Goal: Task Accomplishment & Management: Manage account settings

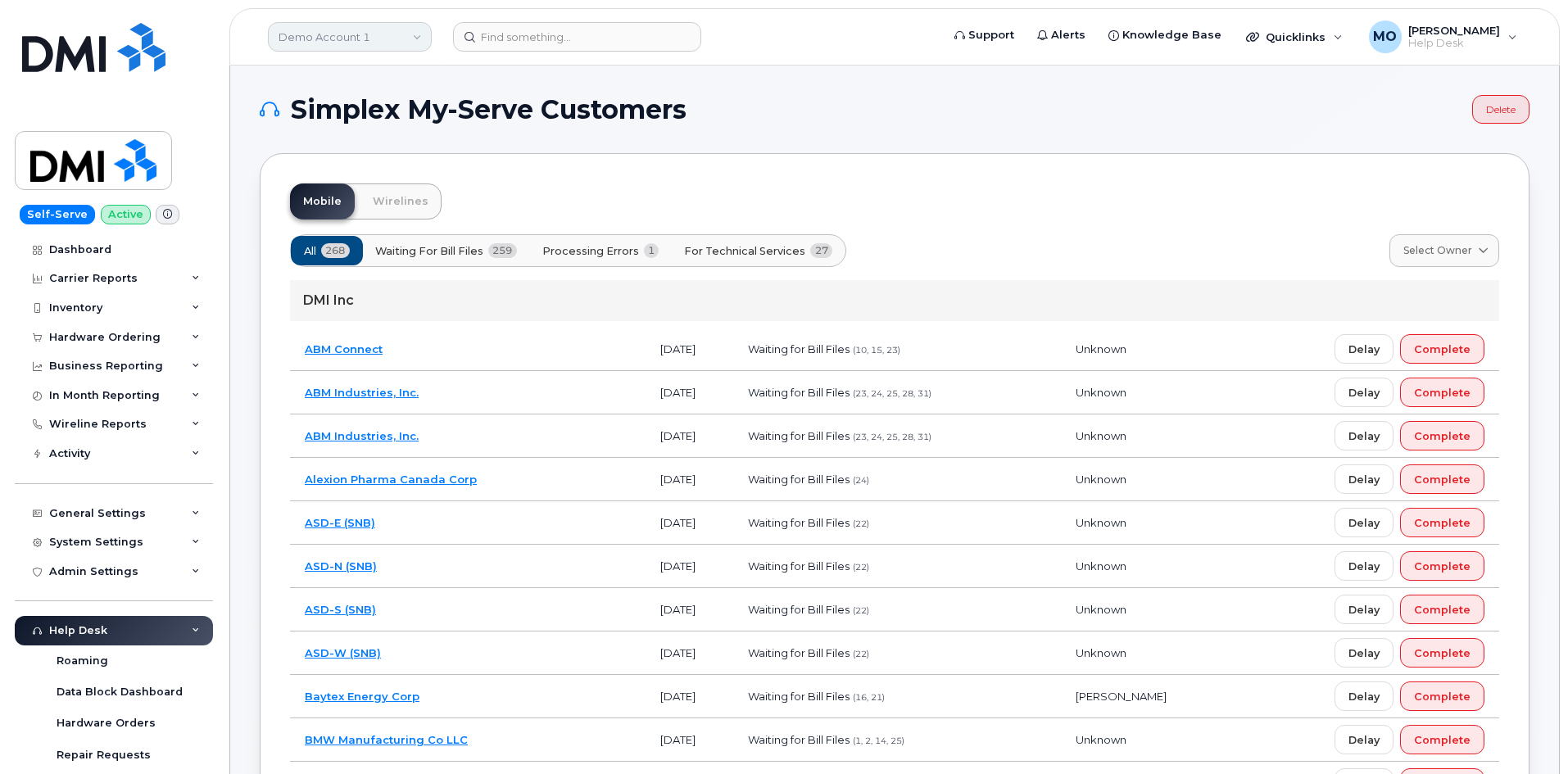
click at [409, 45] on link "Demo Account 1" at bounding box center [350, 37] width 164 height 30
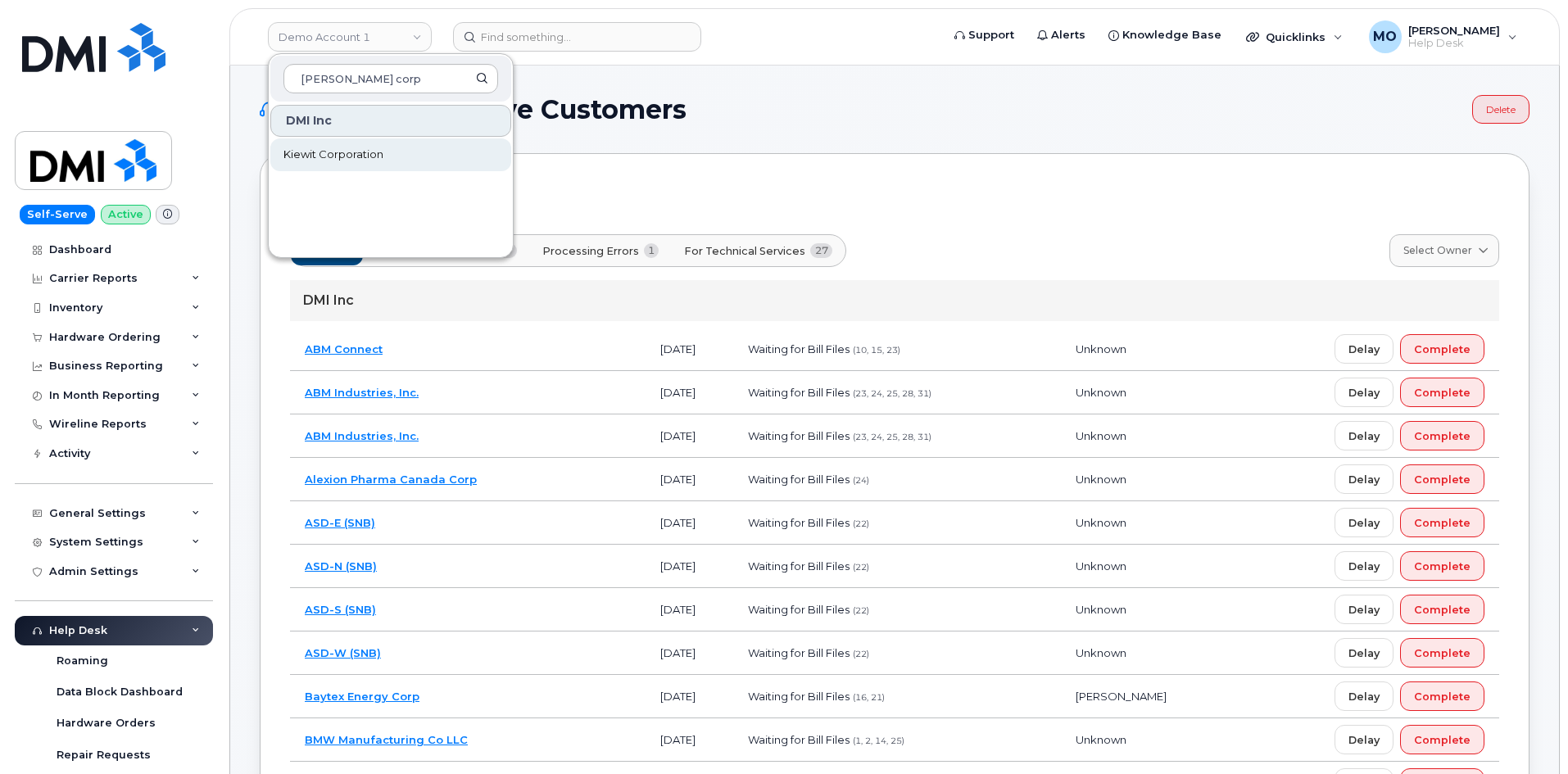
type input "kiewit corp"
click at [419, 154] on link "Kiewit Corporation" at bounding box center [390, 154] width 241 height 33
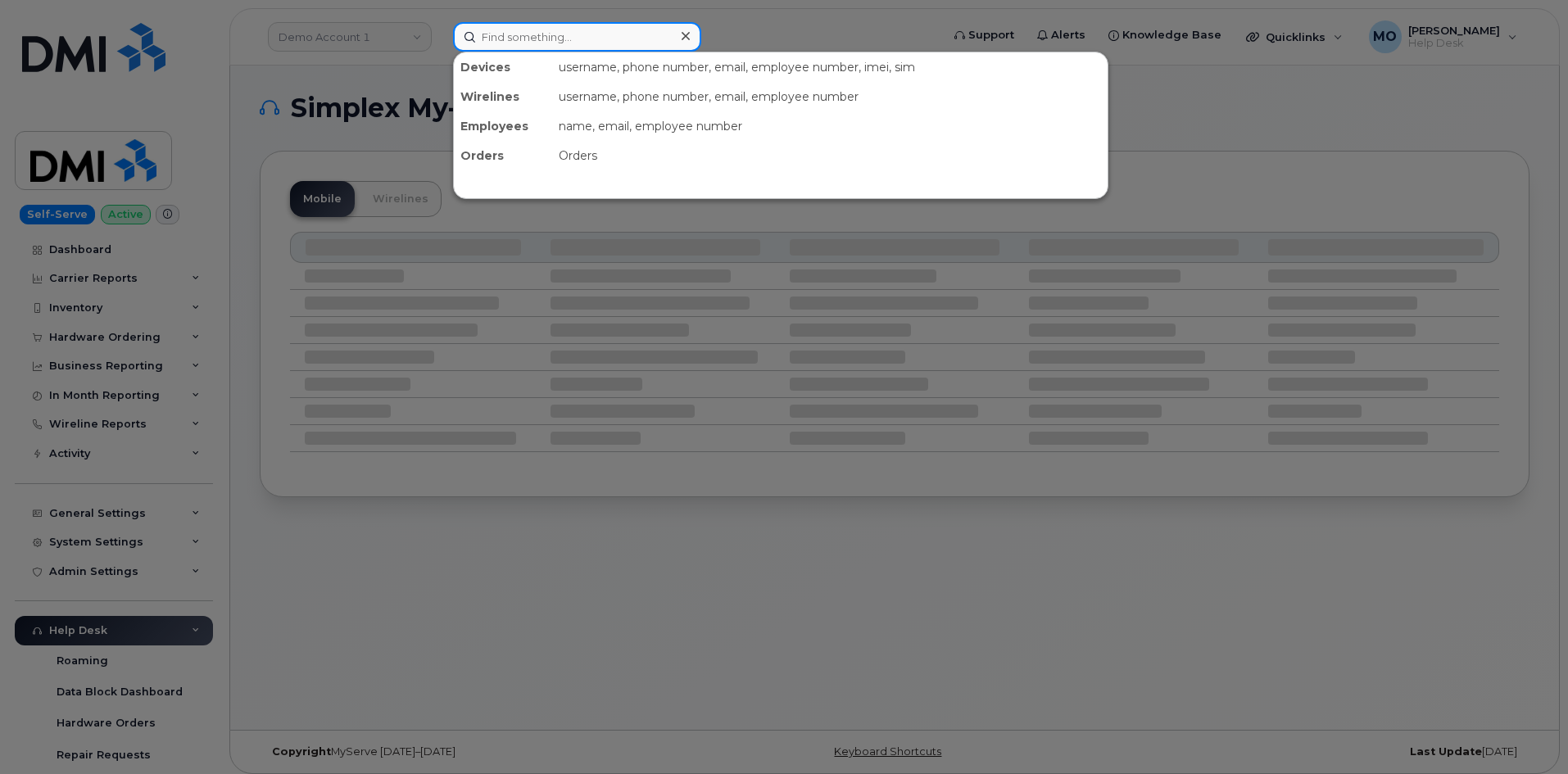
click at [490, 45] on input at bounding box center [577, 37] width 248 height 30
click at [361, 39] on div at bounding box center [784, 387] width 1568 height 774
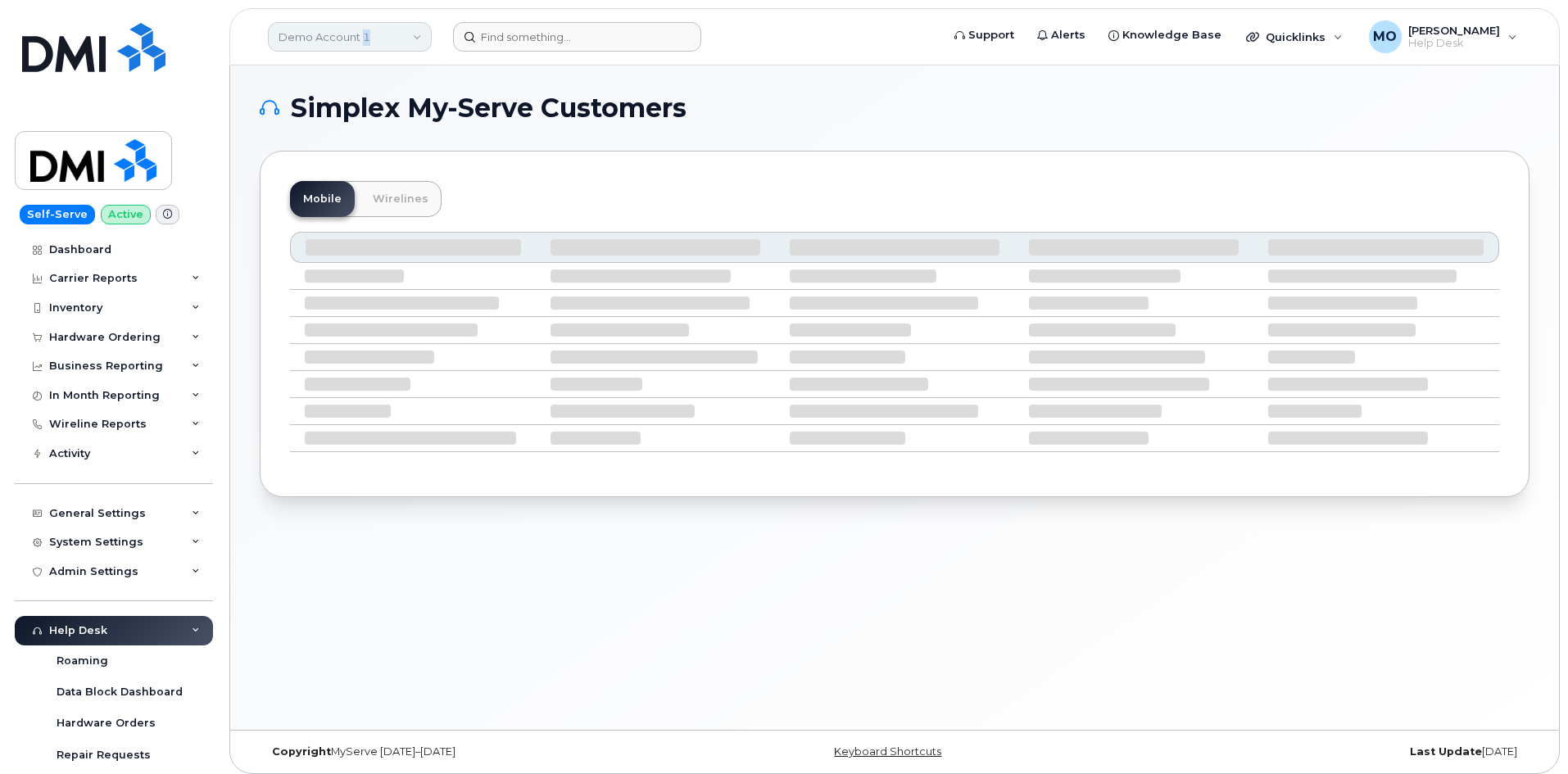
click at [362, 39] on link "Demo Account 1" at bounding box center [350, 37] width 164 height 30
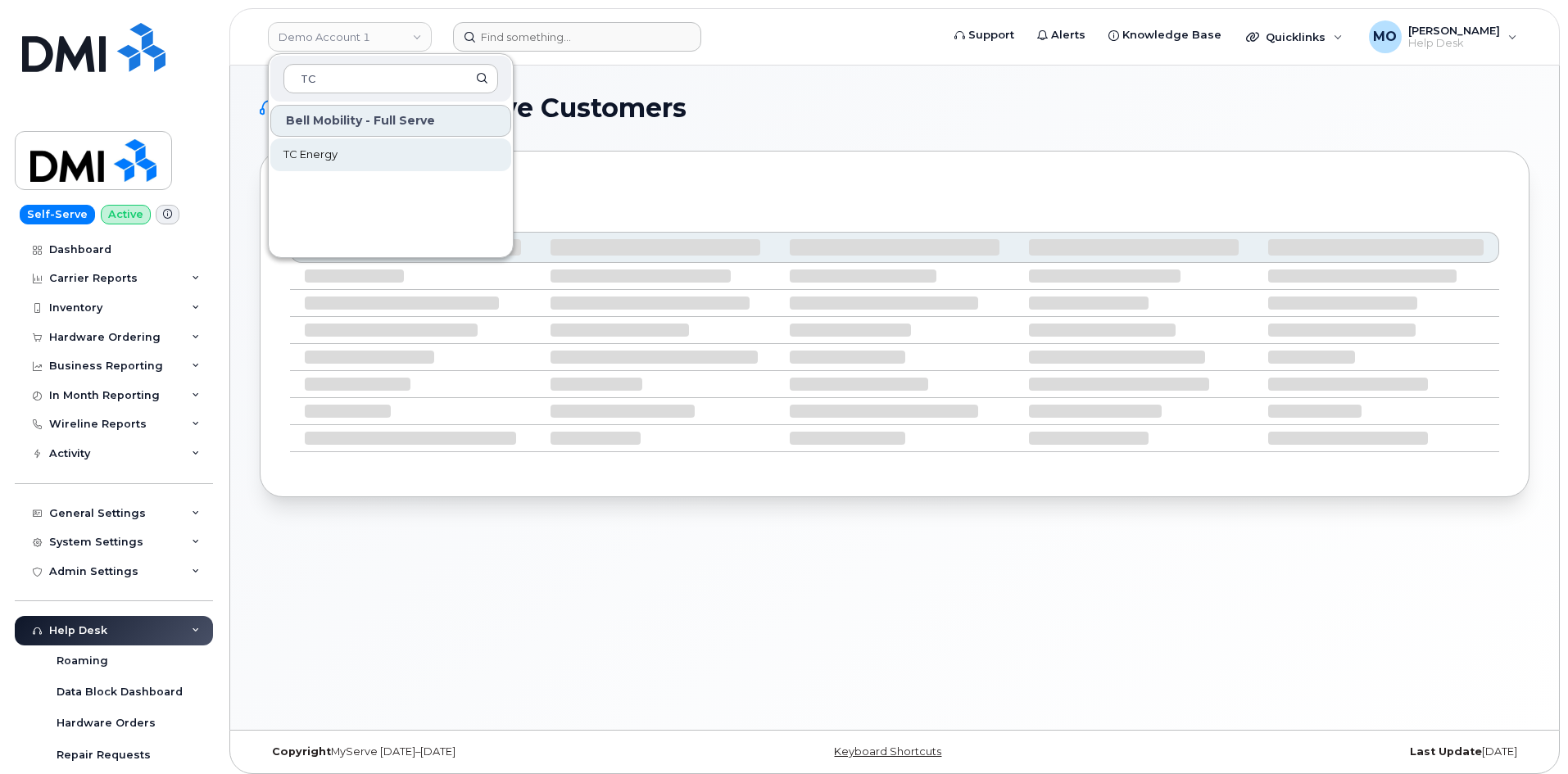
type input "TC"
click at [422, 164] on link "TC Energy" at bounding box center [390, 154] width 241 height 33
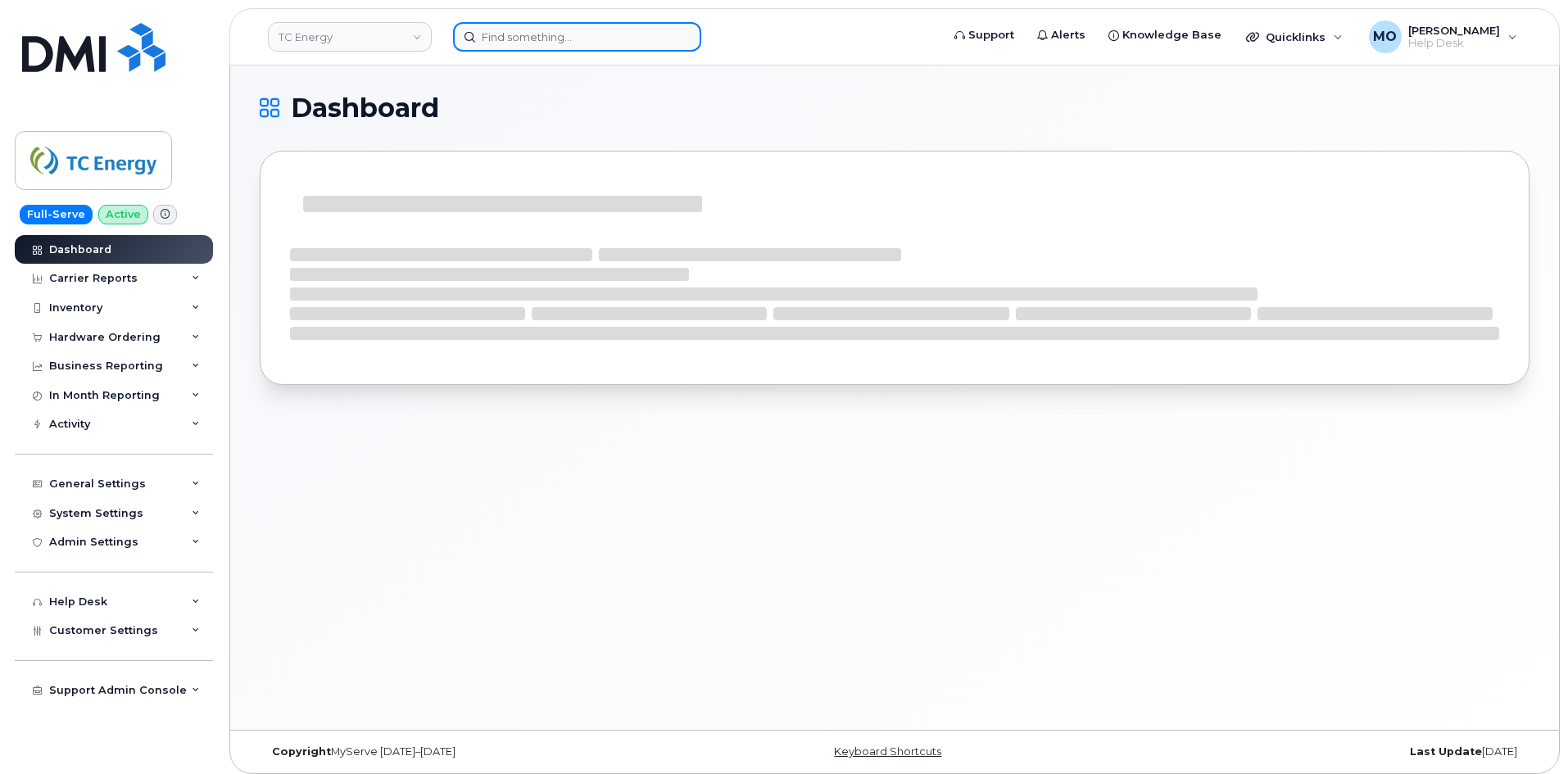
click at [604, 31] on input at bounding box center [577, 37] width 248 height 30
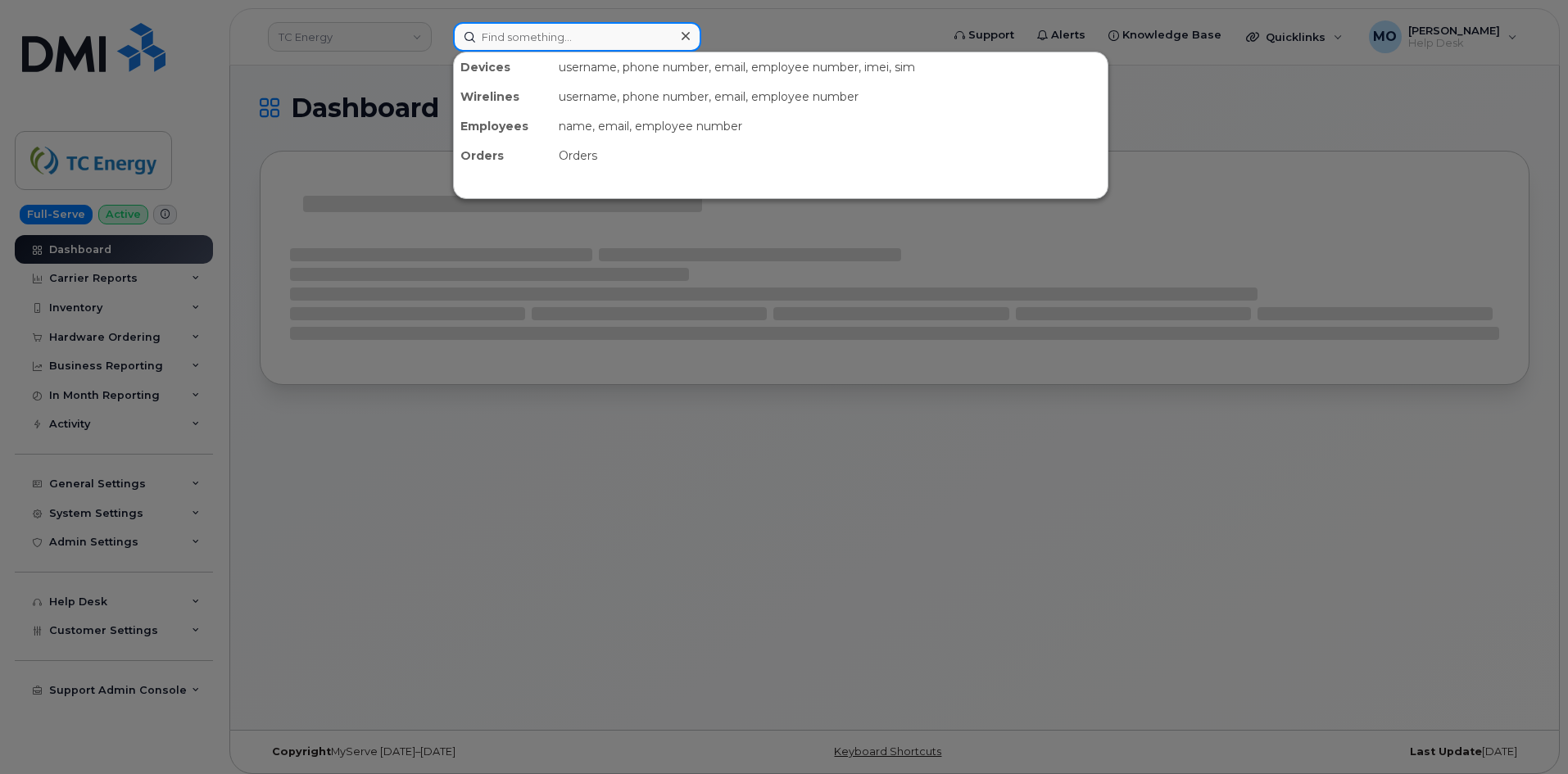
paste input "4035428134"
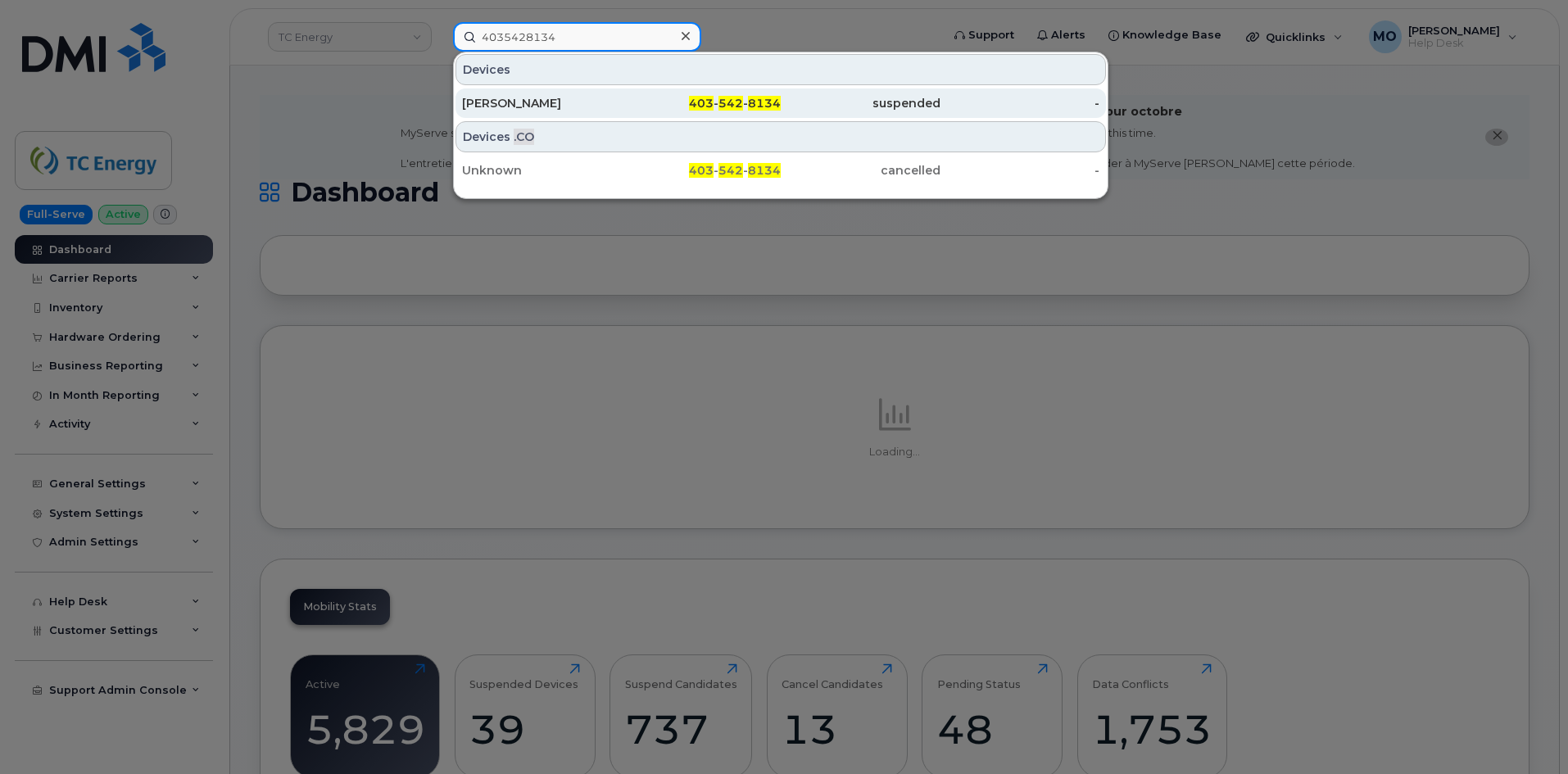
type input "4035428134"
click at [589, 113] on div "[PERSON_NAME]" at bounding box center [541, 103] width 160 height 30
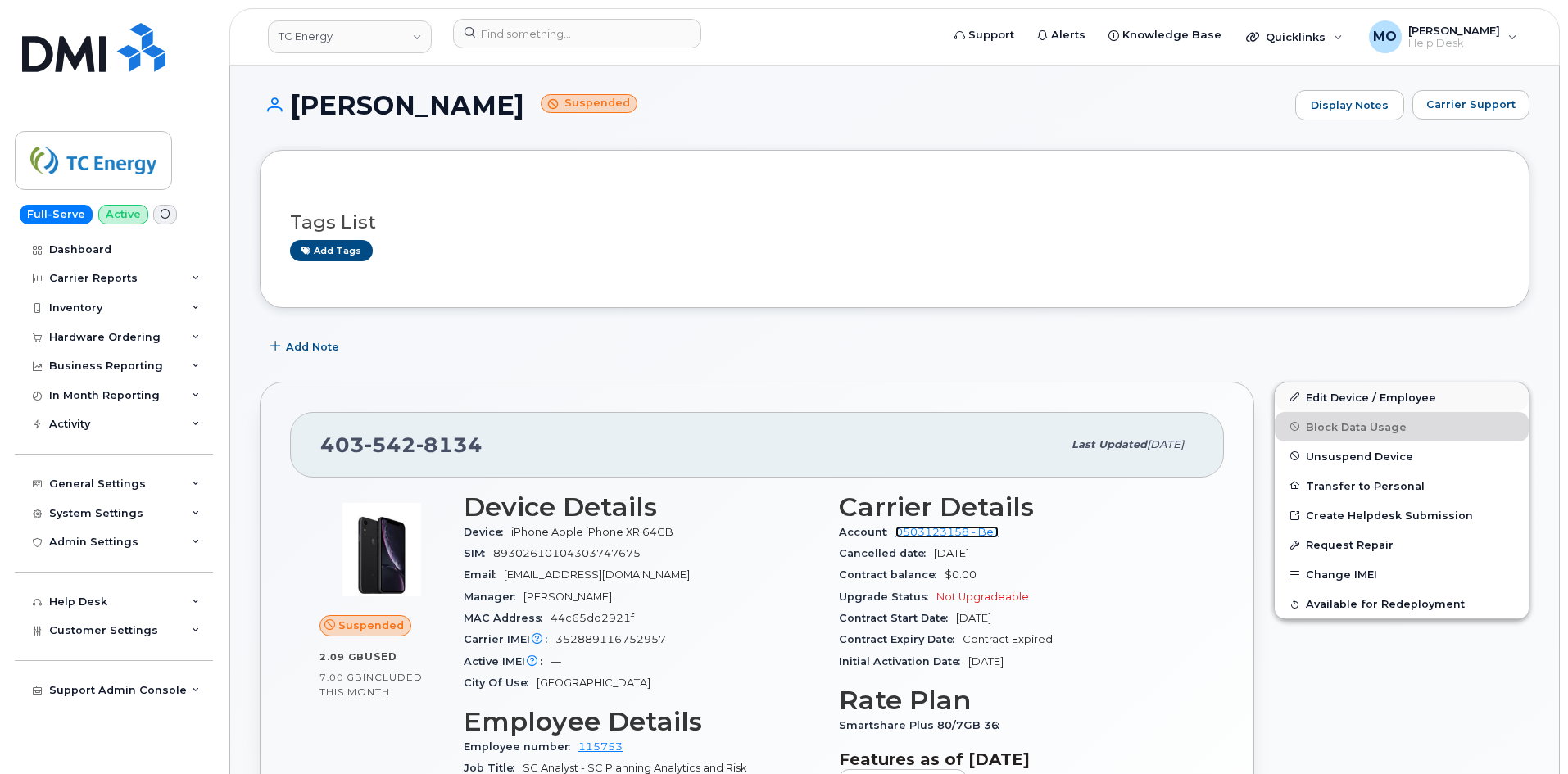
scroll to position [82, 0]
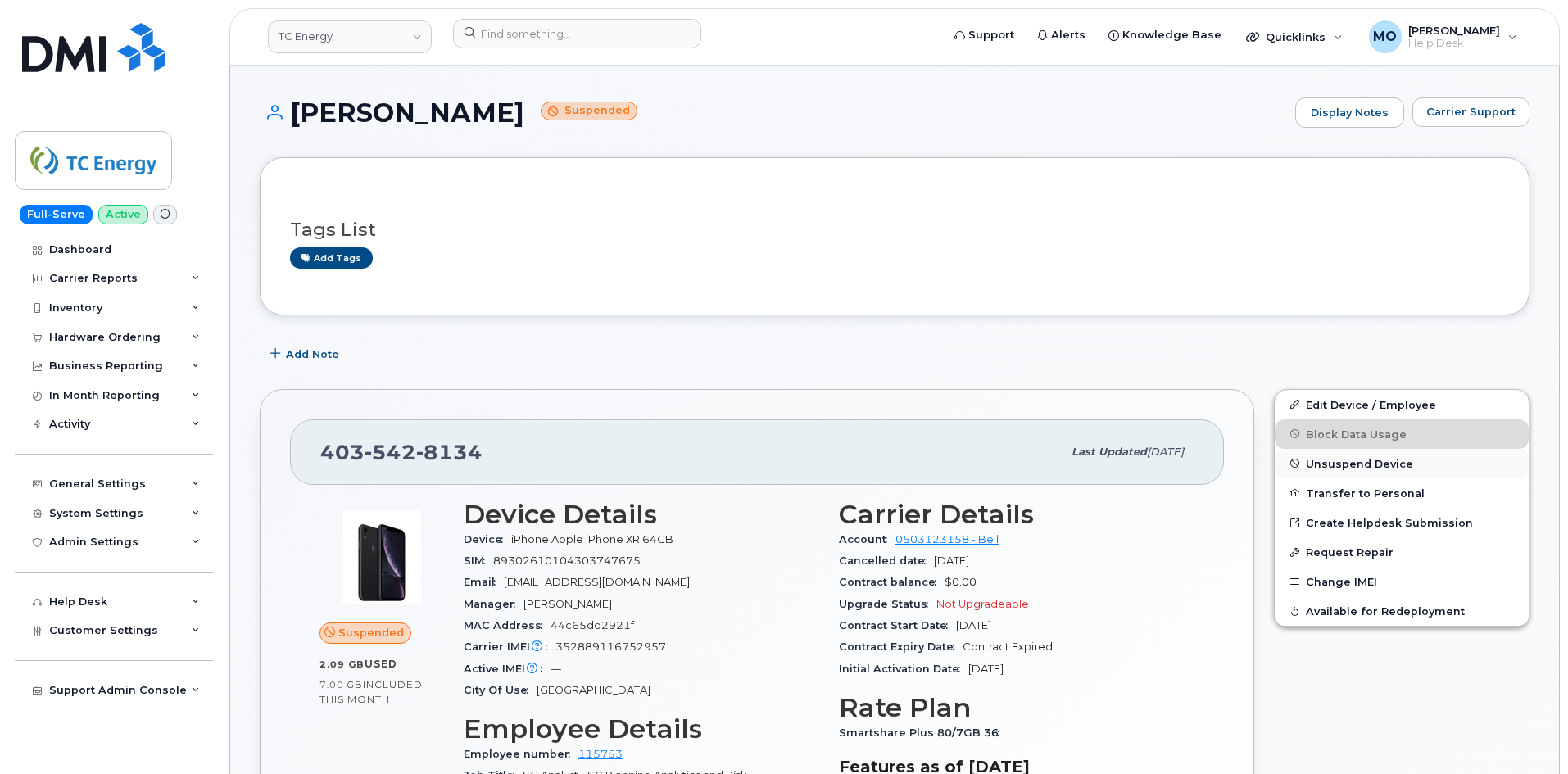
click at [1353, 458] on span "Unsuspend Device" at bounding box center [1360, 463] width 107 height 12
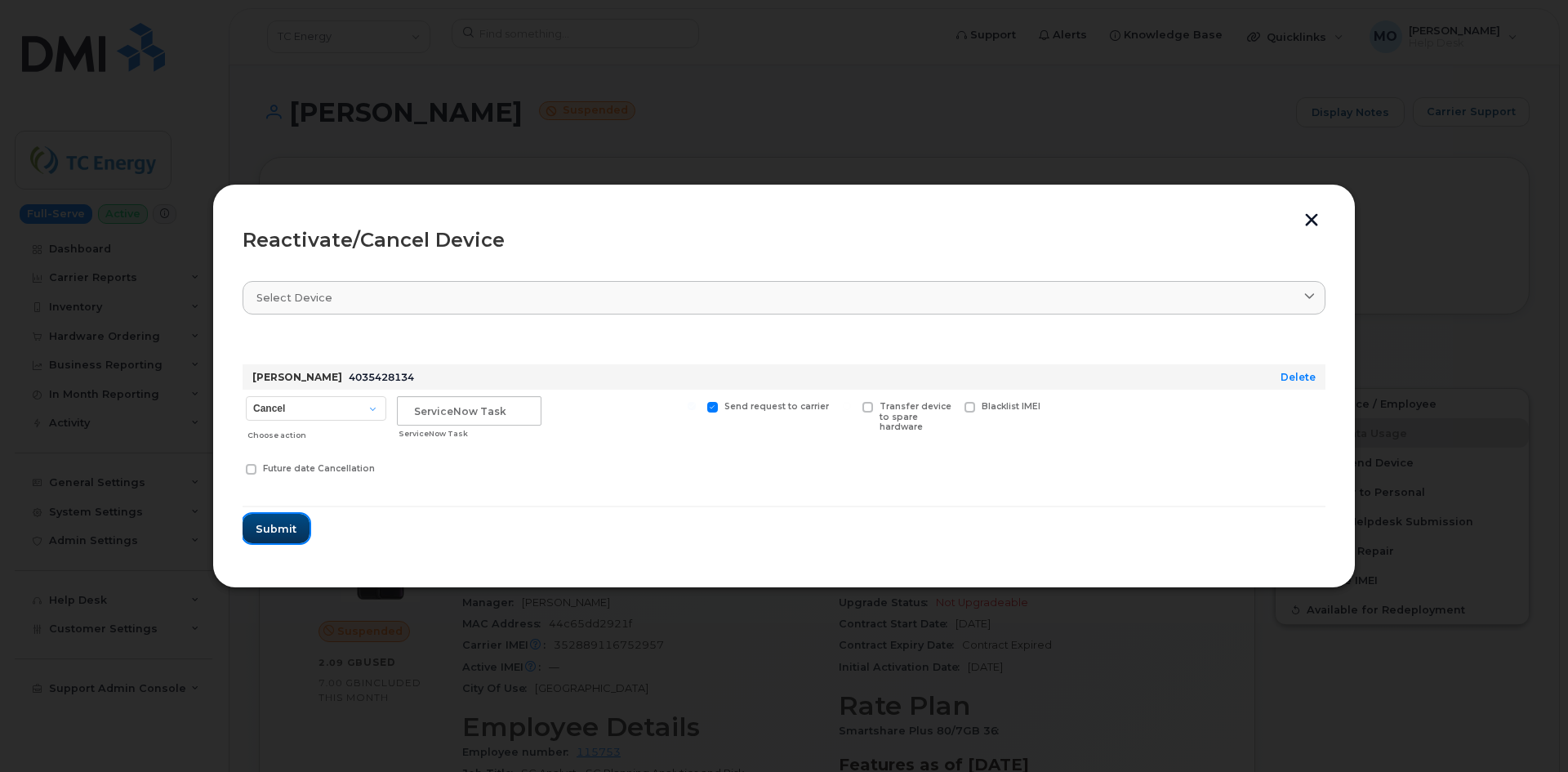
click at [272, 538] on button "Submit" at bounding box center [275, 528] width 67 height 30
click at [499, 419] on input "text" at bounding box center [469, 411] width 144 height 30
click at [499, 416] on input "text" at bounding box center [469, 411] width 144 height 30
drag, startPoint x: 498, startPoint y: 412, endPoint x: 440, endPoint y: 410, distance: 58.0
click at [435, 411] on input "text" at bounding box center [469, 411] width 144 height 30
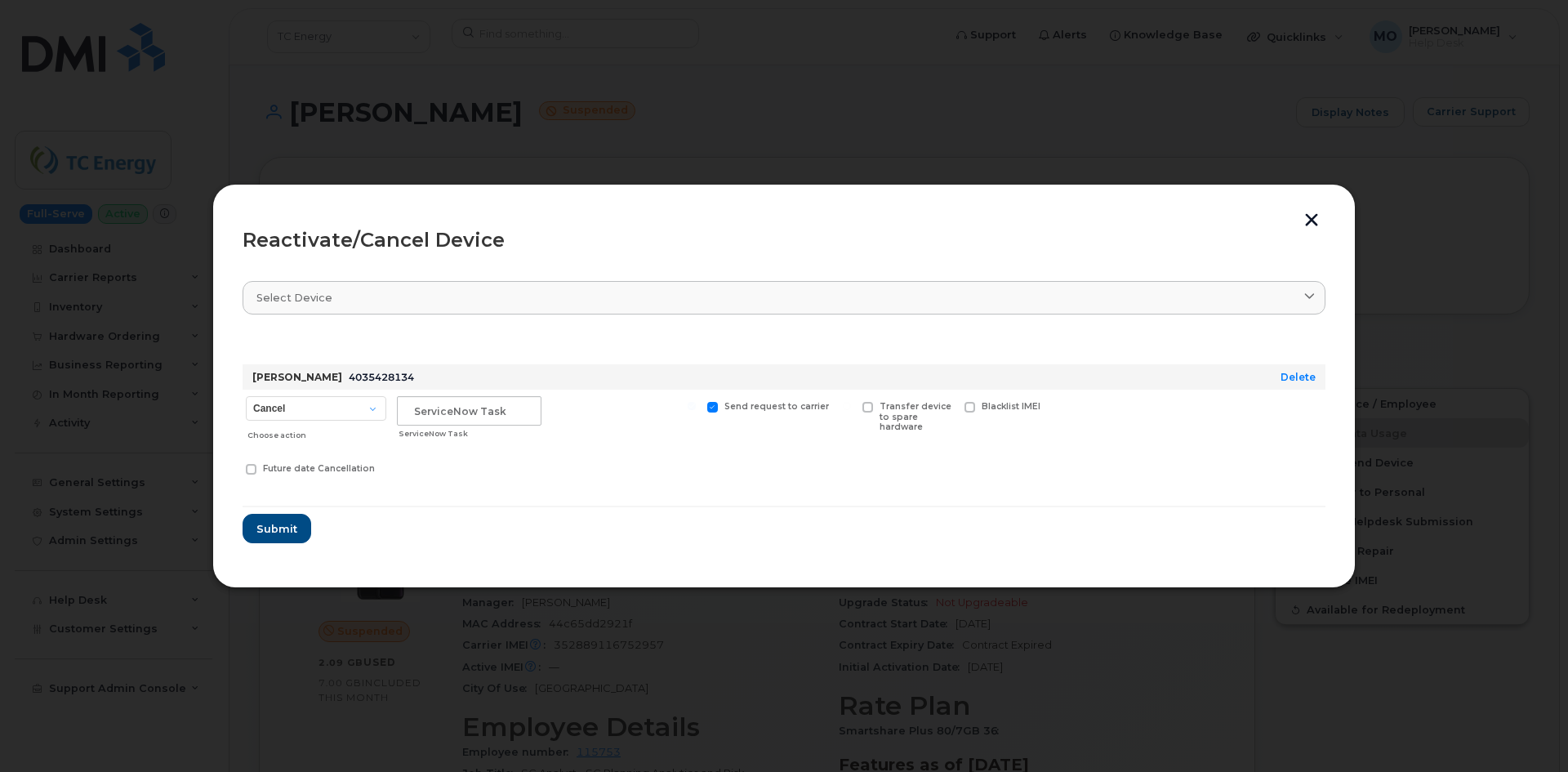
click at [575, 428] on div at bounding box center [624, 419] width 151 height 58
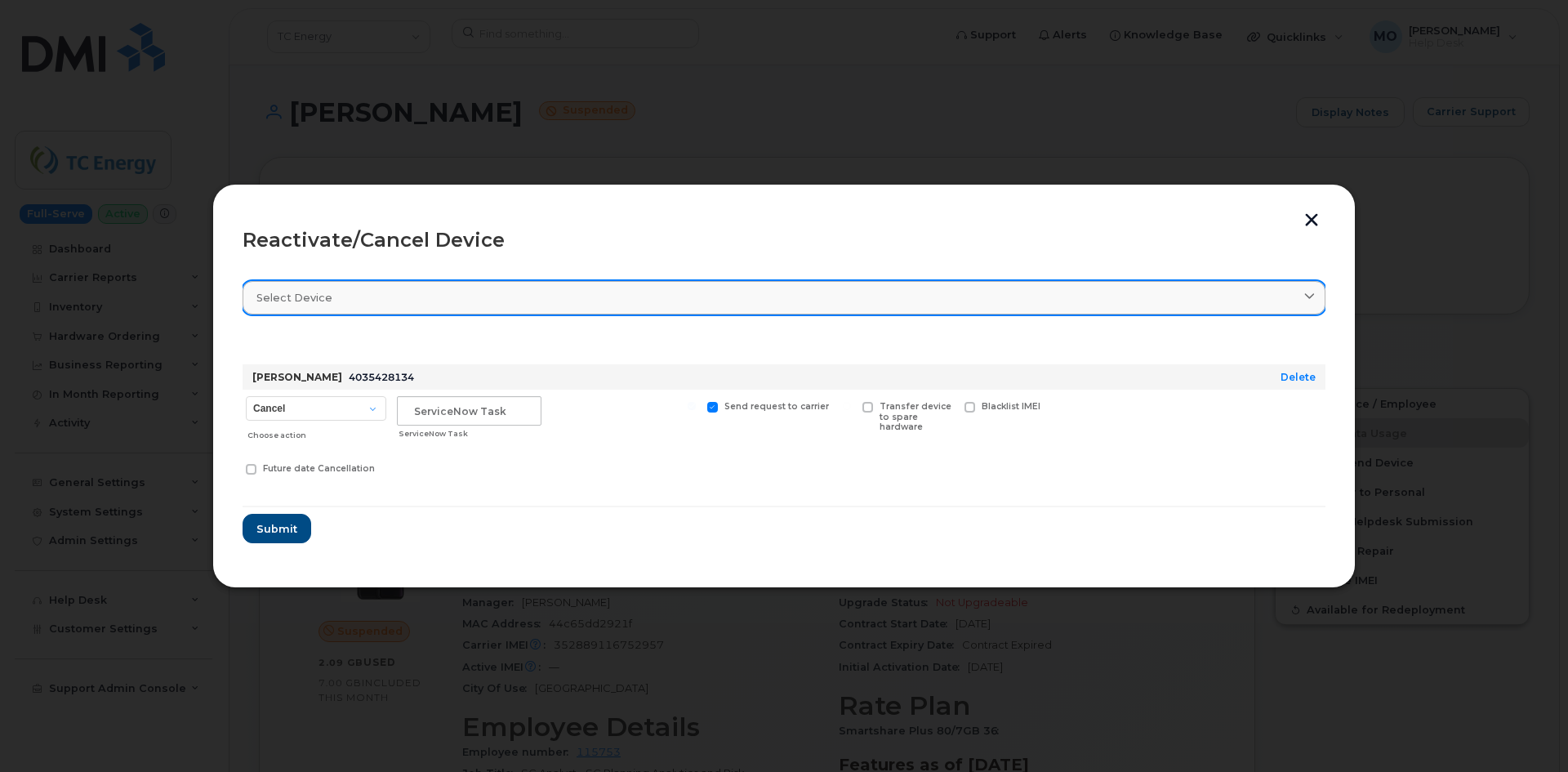
click at [415, 301] on div "Select device" at bounding box center [784, 297] width 1055 height 16
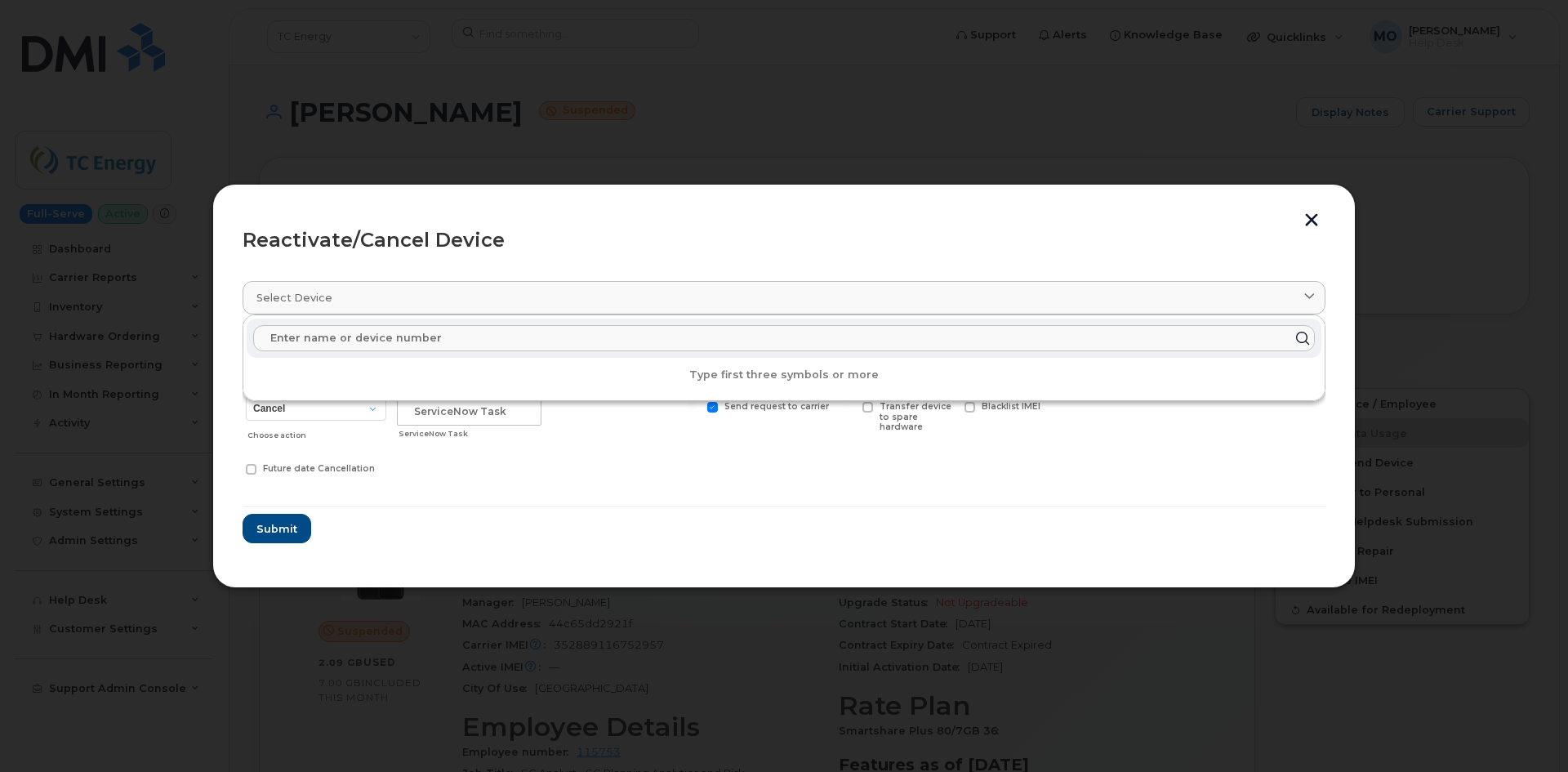
click at [397, 342] on input "text" at bounding box center [784, 338] width 1061 height 26
paste input "tcenergysm@myserve.ca"
type input "tcenergysm@myserve.ca"
paste input "4035428134"
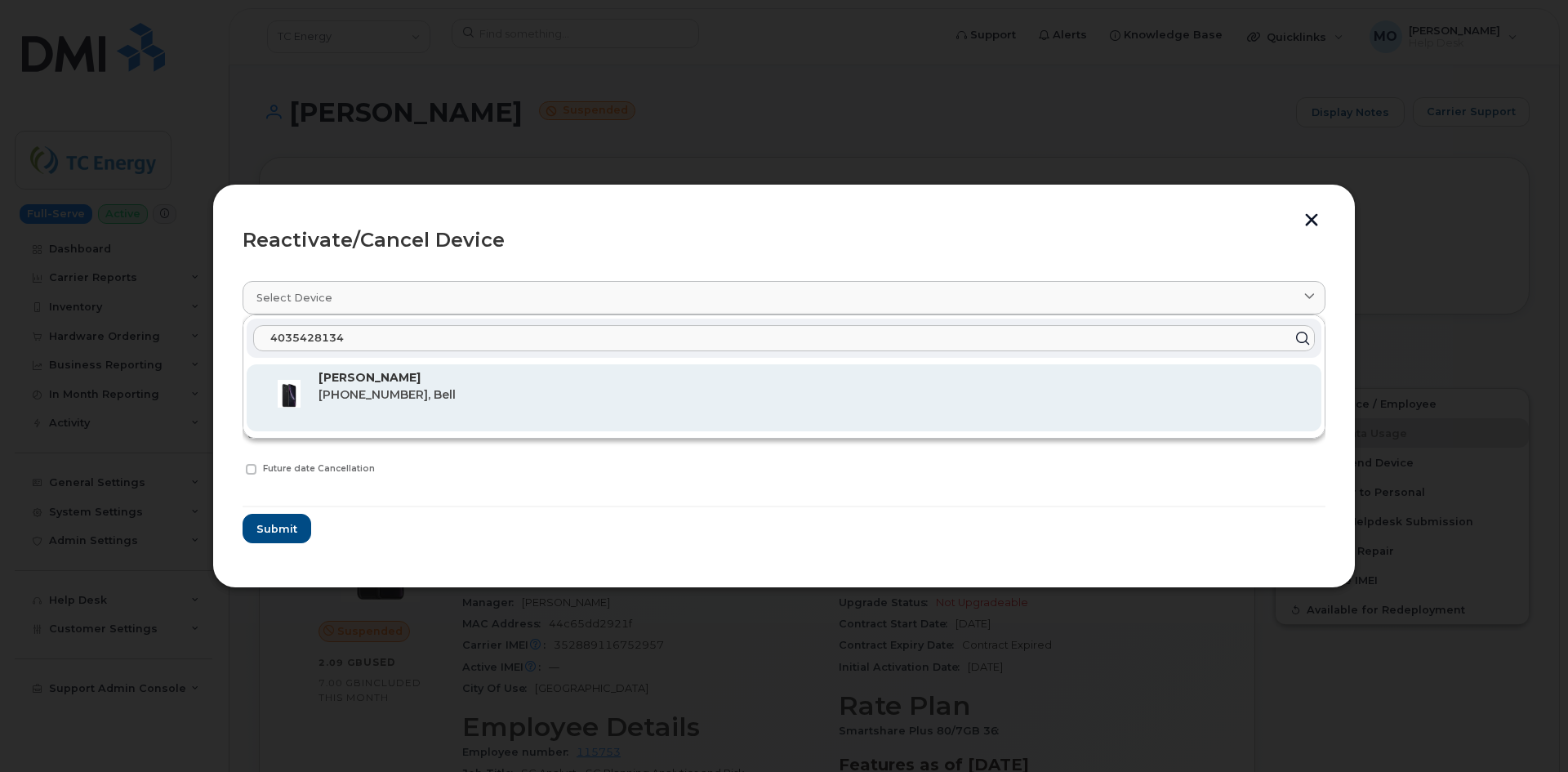
type input "4035428134"
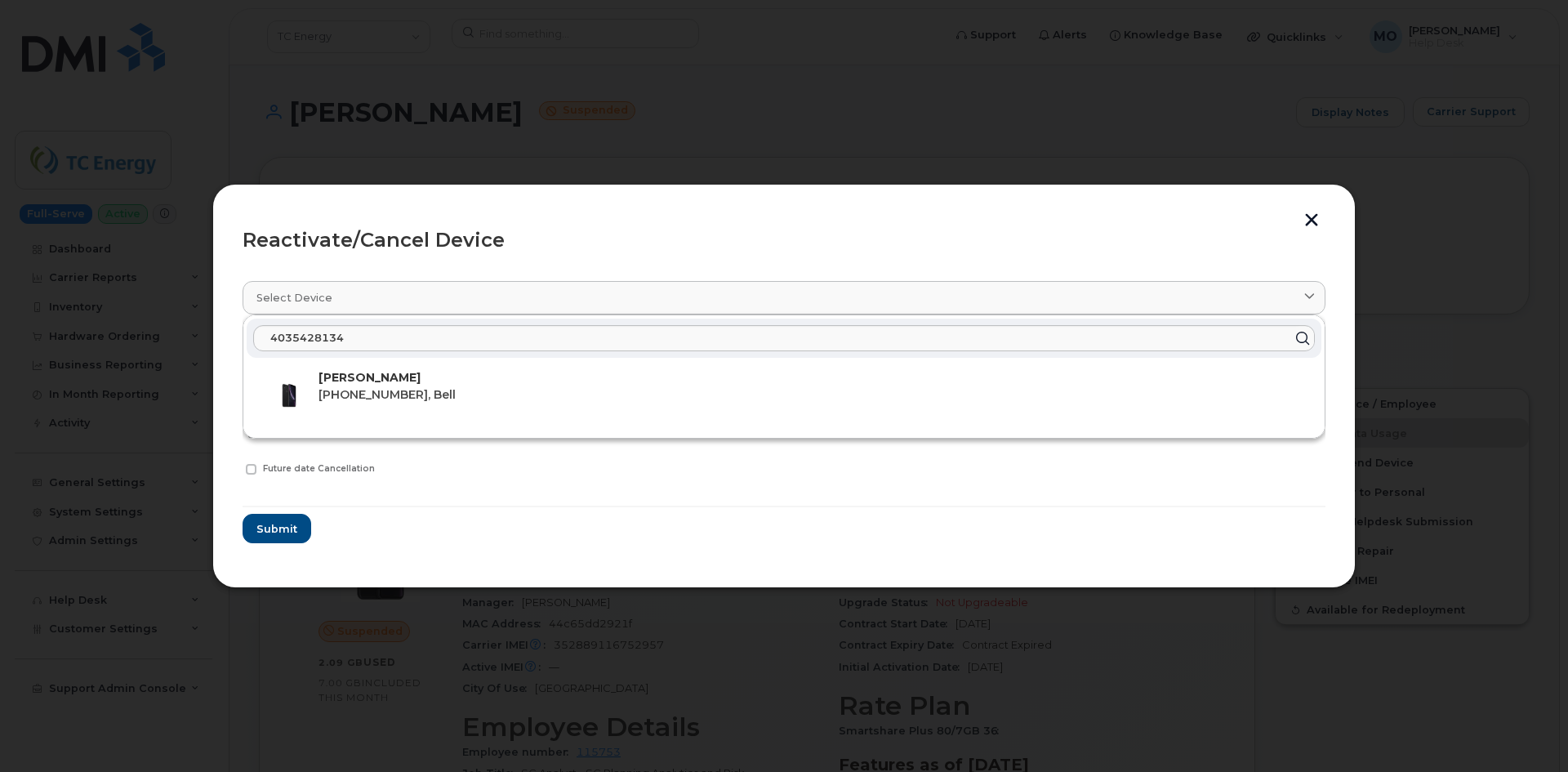
click at [411, 385] on p "Aman Chatha" at bounding box center [812, 377] width 990 height 17
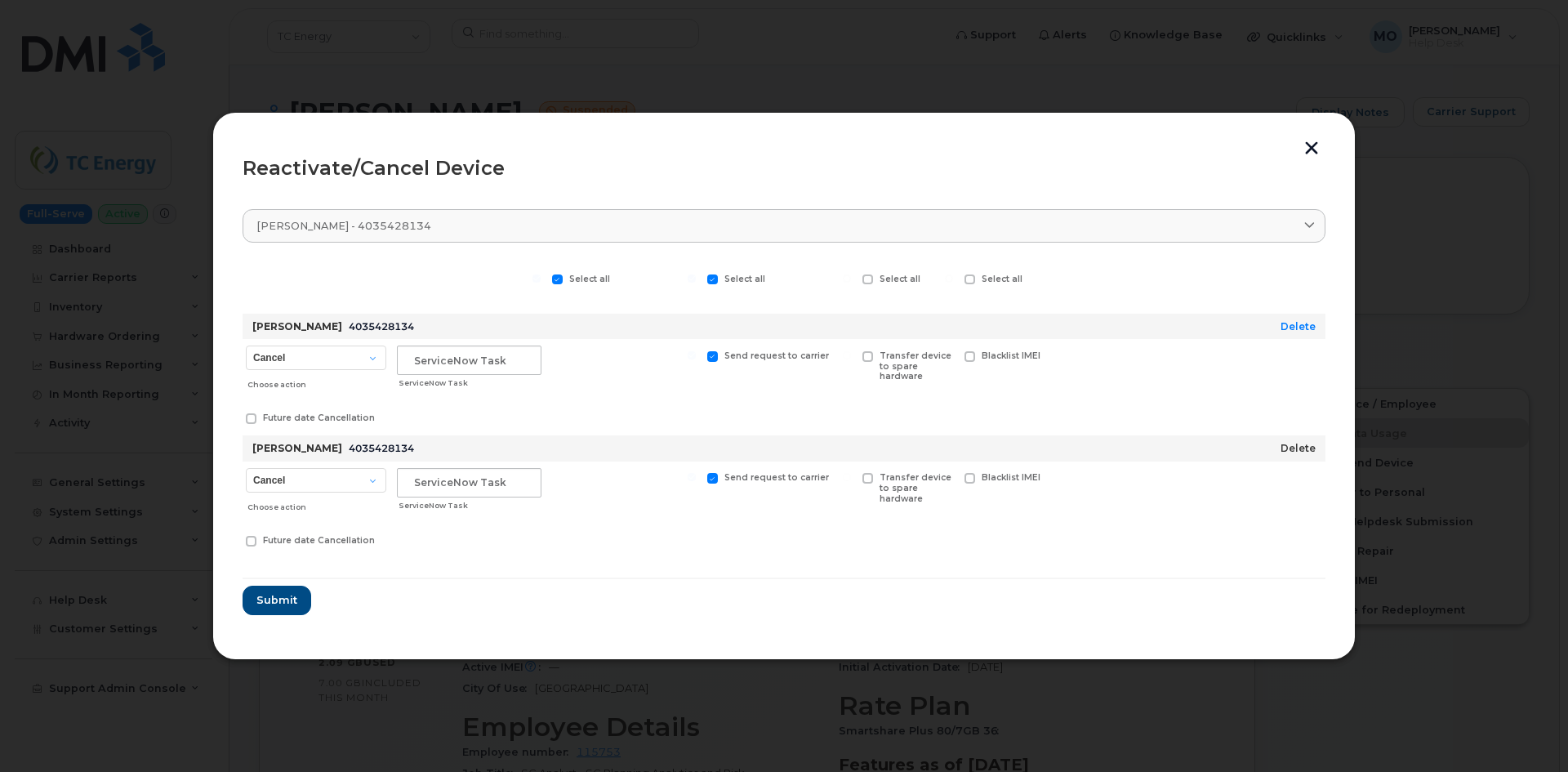
click at [1302, 446] on link "Delete" at bounding box center [1298, 447] width 35 height 12
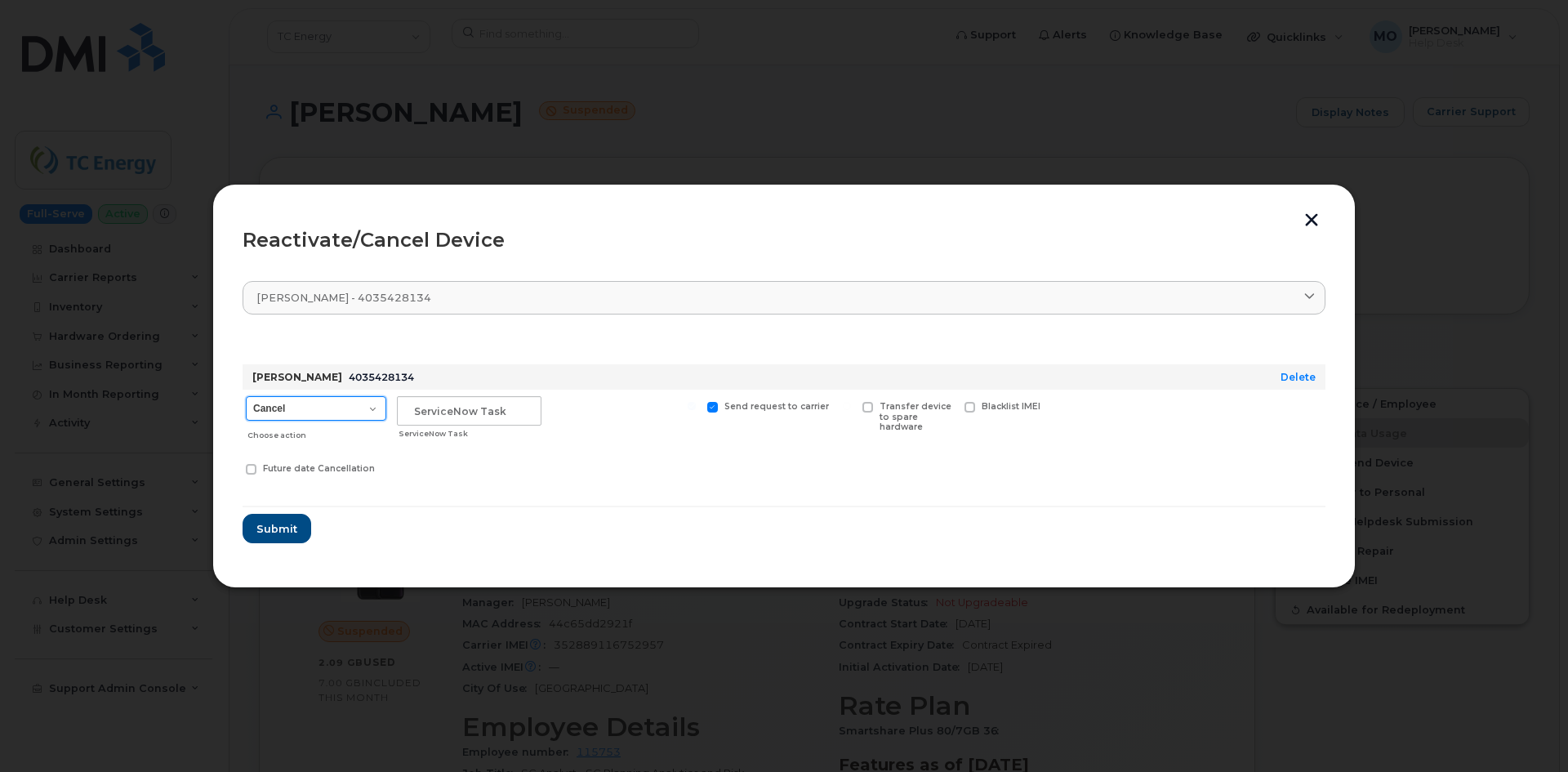
click at [342, 414] on select "Cancel Suspend - Extend Suspension Reactivate" at bounding box center [316, 409] width 140 height 25
select select "[object Object]"
click at [246, 396] on select "Cancel Suspend - Extend Suspension Reactivate" at bounding box center [316, 409] width 140 height 25
click at [360, 403] on select "Cancel Suspend - Extend Suspension Reactivate" at bounding box center [316, 409] width 140 height 25
click at [246, 396] on select "Cancel Suspend - Extend Suspension Reactivate" at bounding box center [316, 409] width 140 height 25
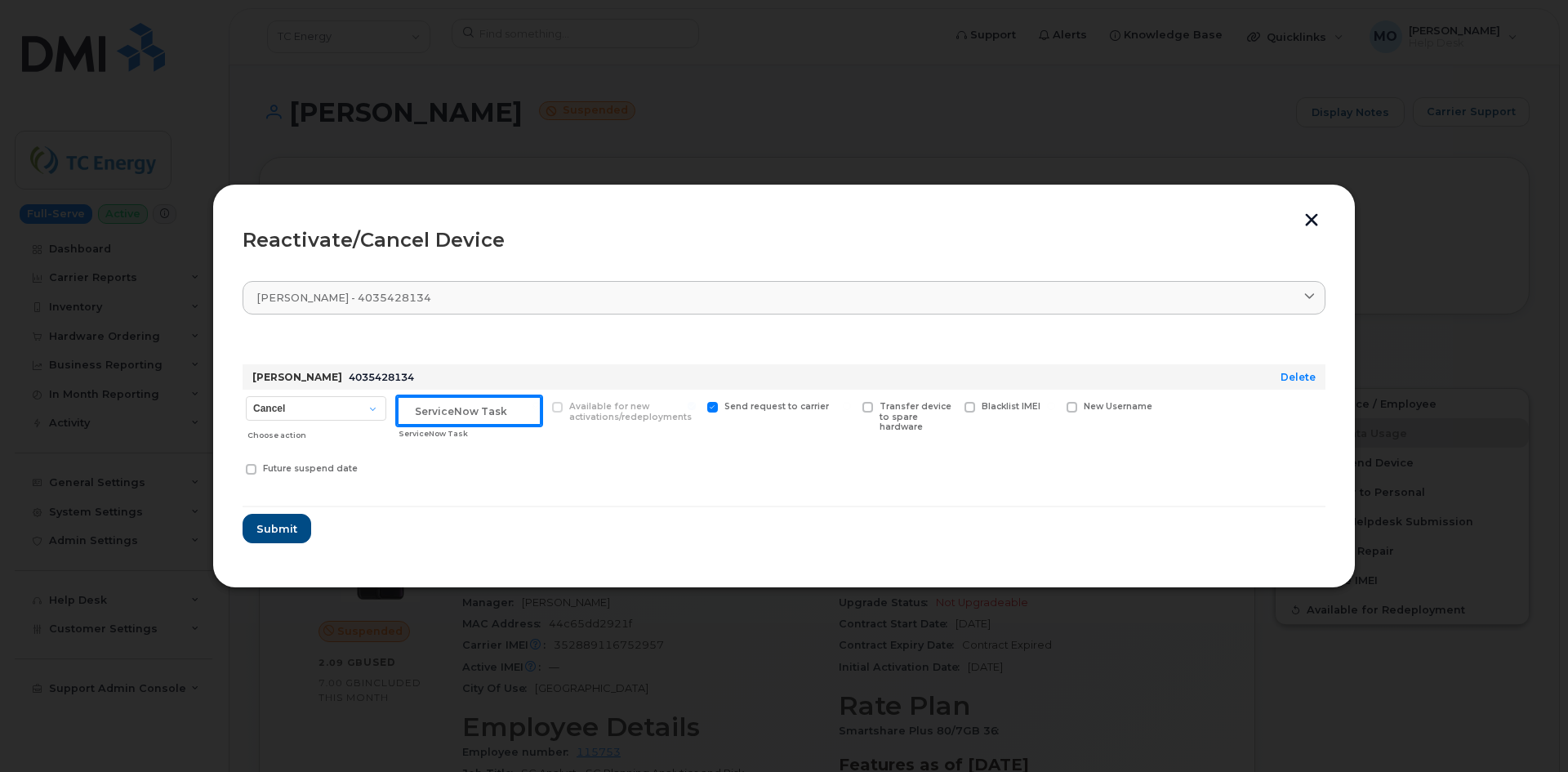
click at [456, 412] on input "text" at bounding box center [469, 411] width 144 height 30
click at [474, 401] on input "text" at bounding box center [469, 411] width 144 height 30
paste input "CS0796427"
type input "CS0796427"
click at [294, 518] on button "Submit" at bounding box center [275, 528] width 67 height 30
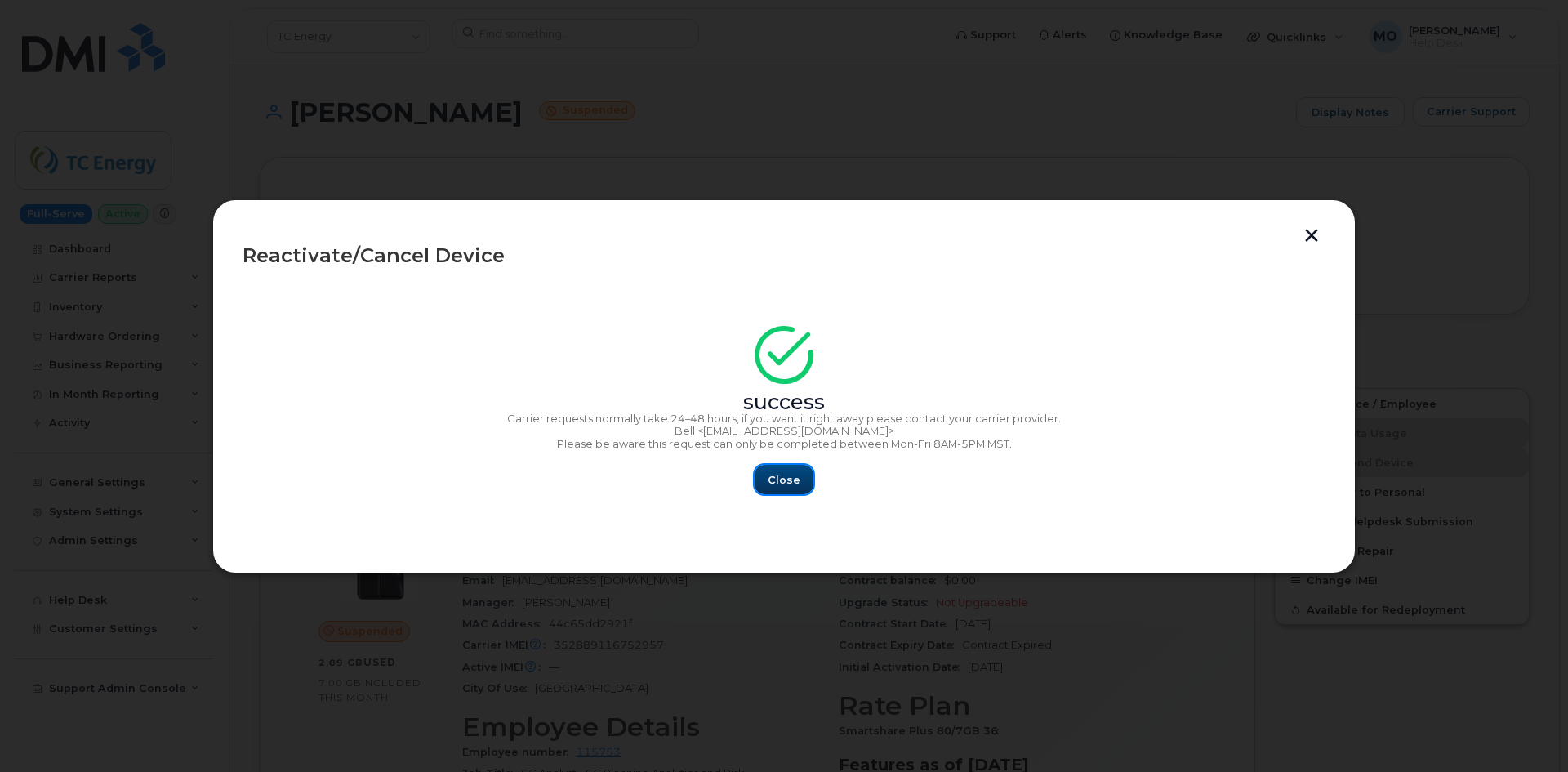
click at [803, 484] on button "Close" at bounding box center [784, 480] width 59 height 30
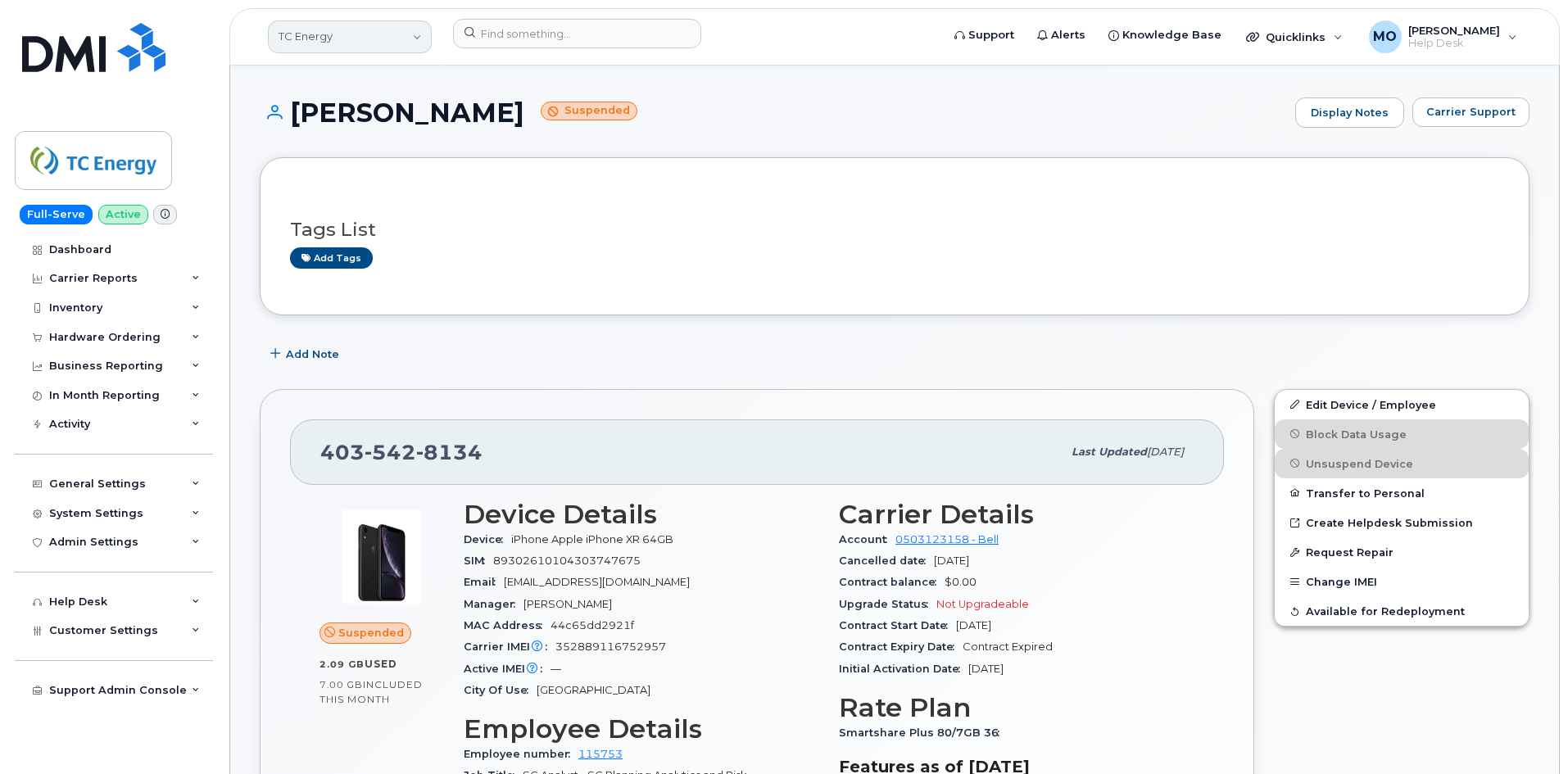
click at [353, 49] on link "TC Energy" at bounding box center [350, 37] width 164 height 33
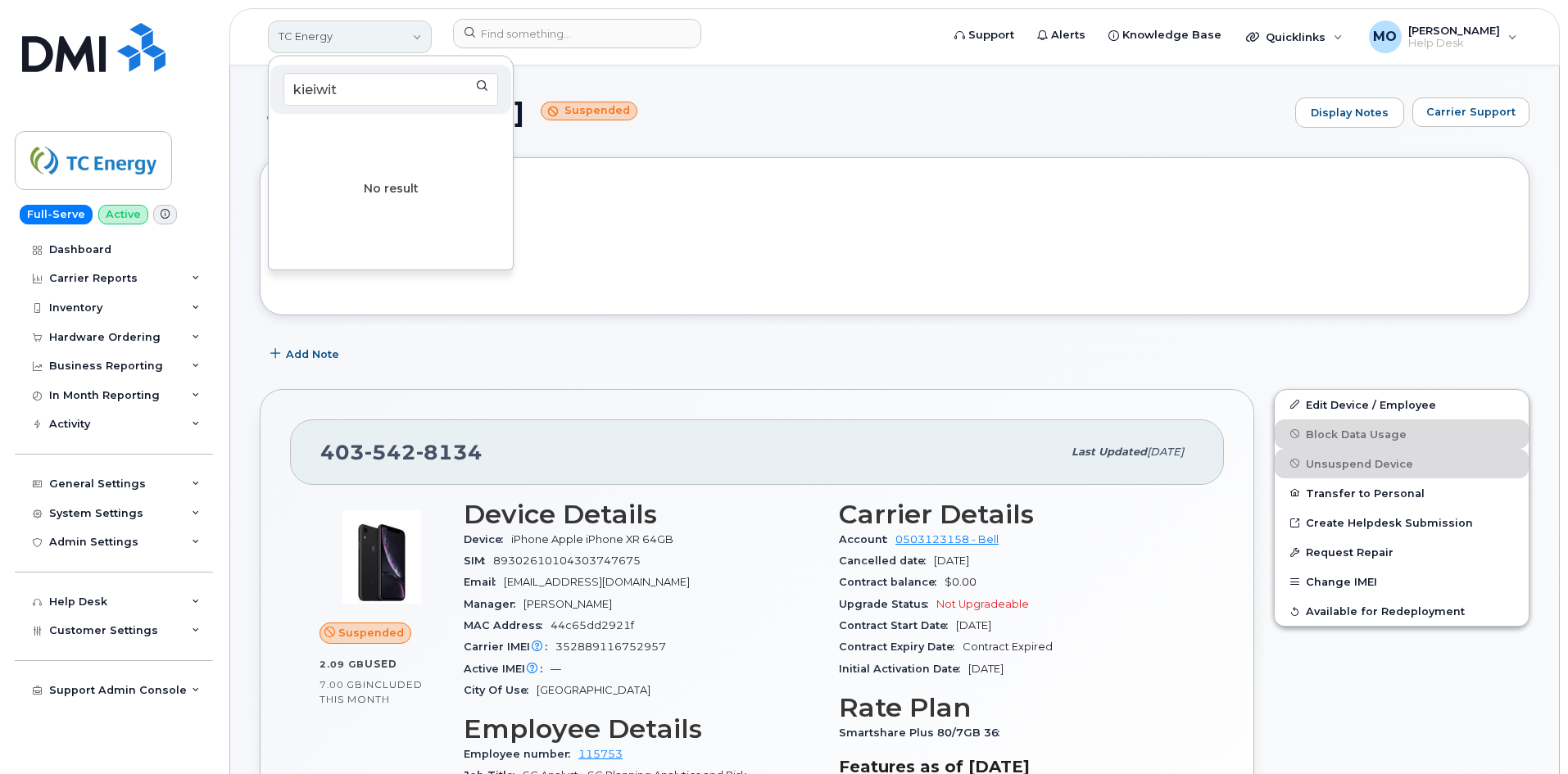
click at [346, 25] on link "TC Energy" at bounding box center [350, 37] width 164 height 33
click at [350, 28] on link "TC Energy" at bounding box center [350, 37] width 164 height 33
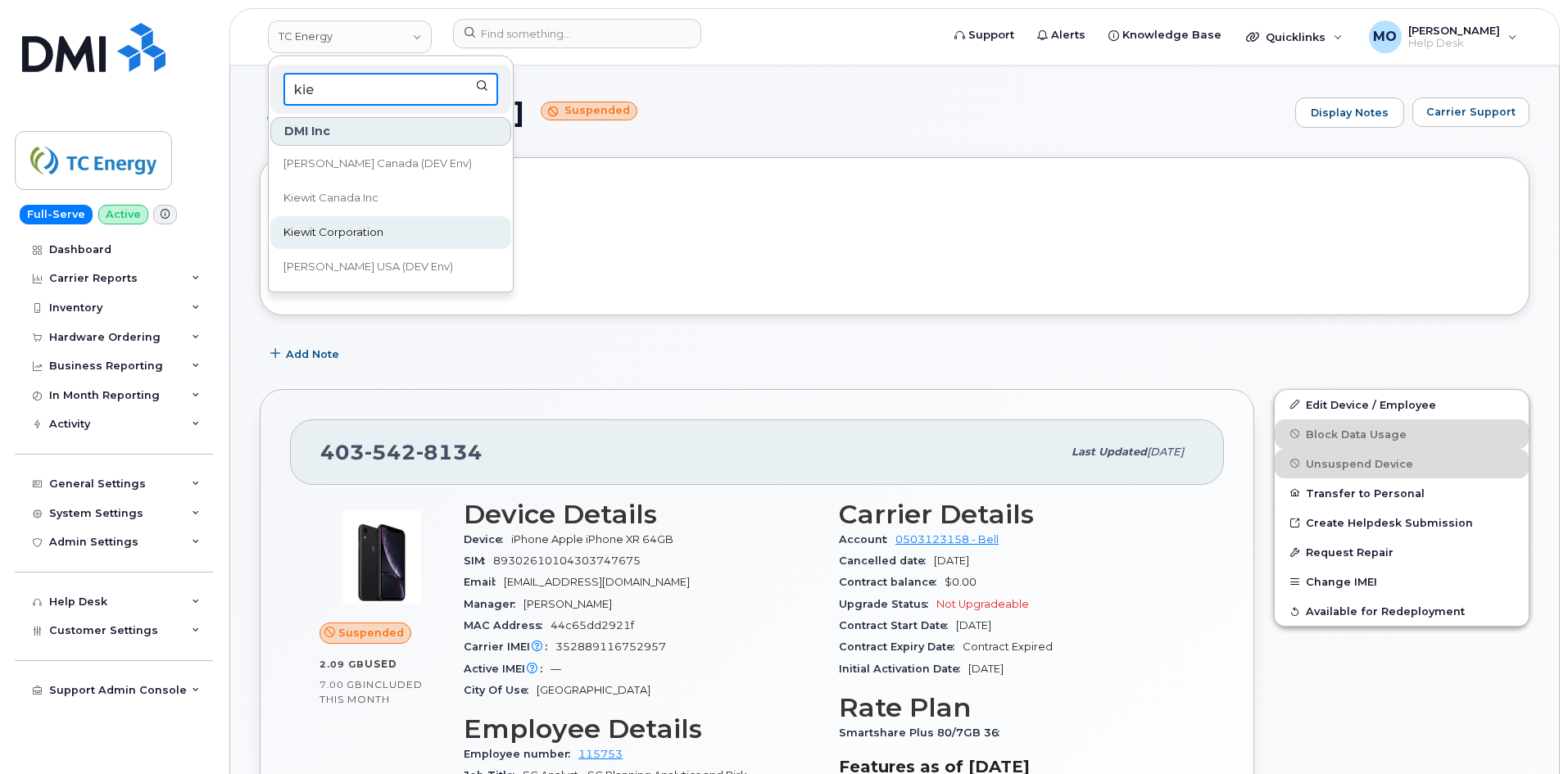
type input "kie"
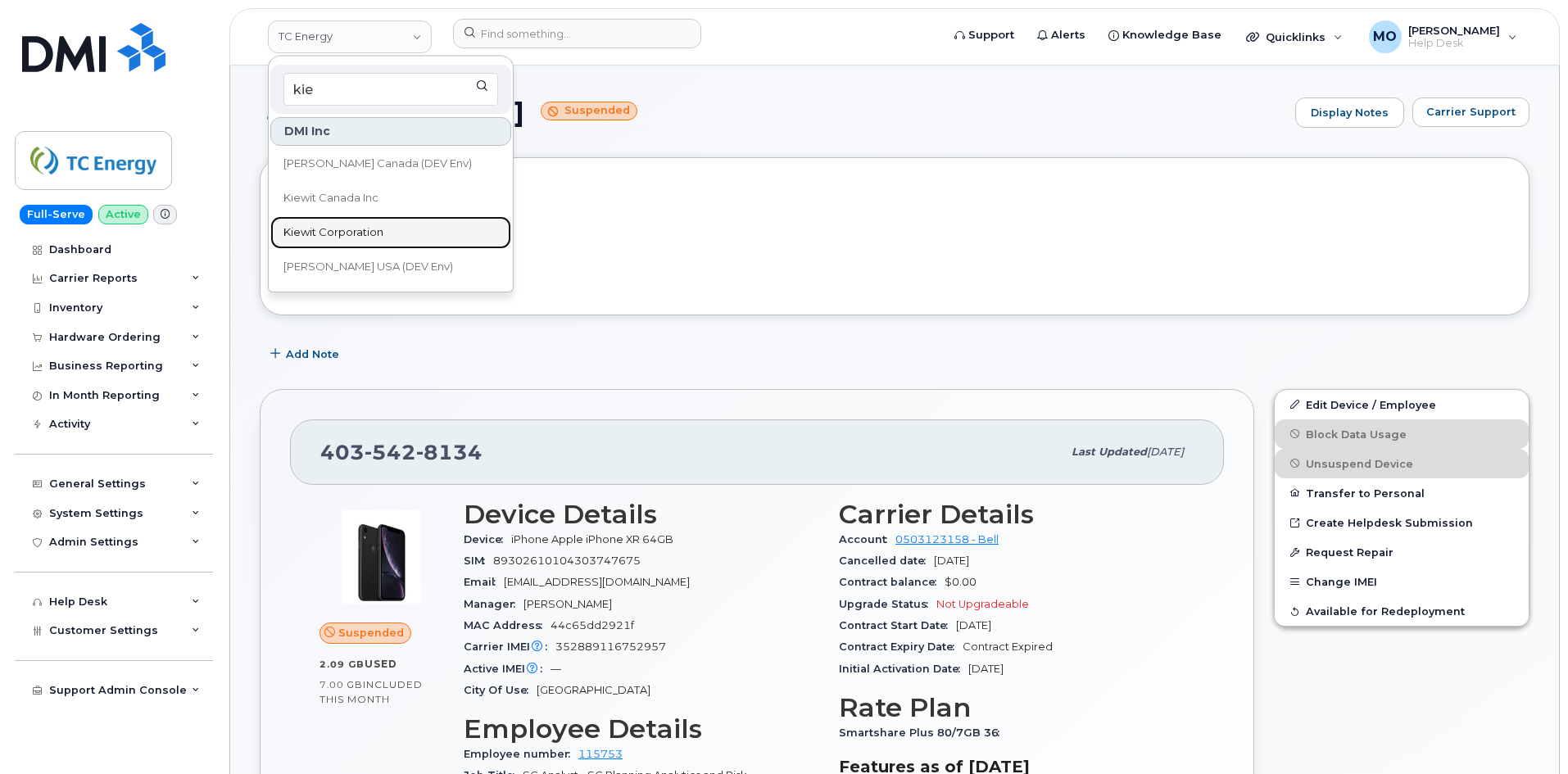
drag, startPoint x: 397, startPoint y: 232, endPoint x: 432, endPoint y: 137, distance: 101.2
click at [397, 232] on link "Kiewit Corporation" at bounding box center [390, 233] width 241 height 33
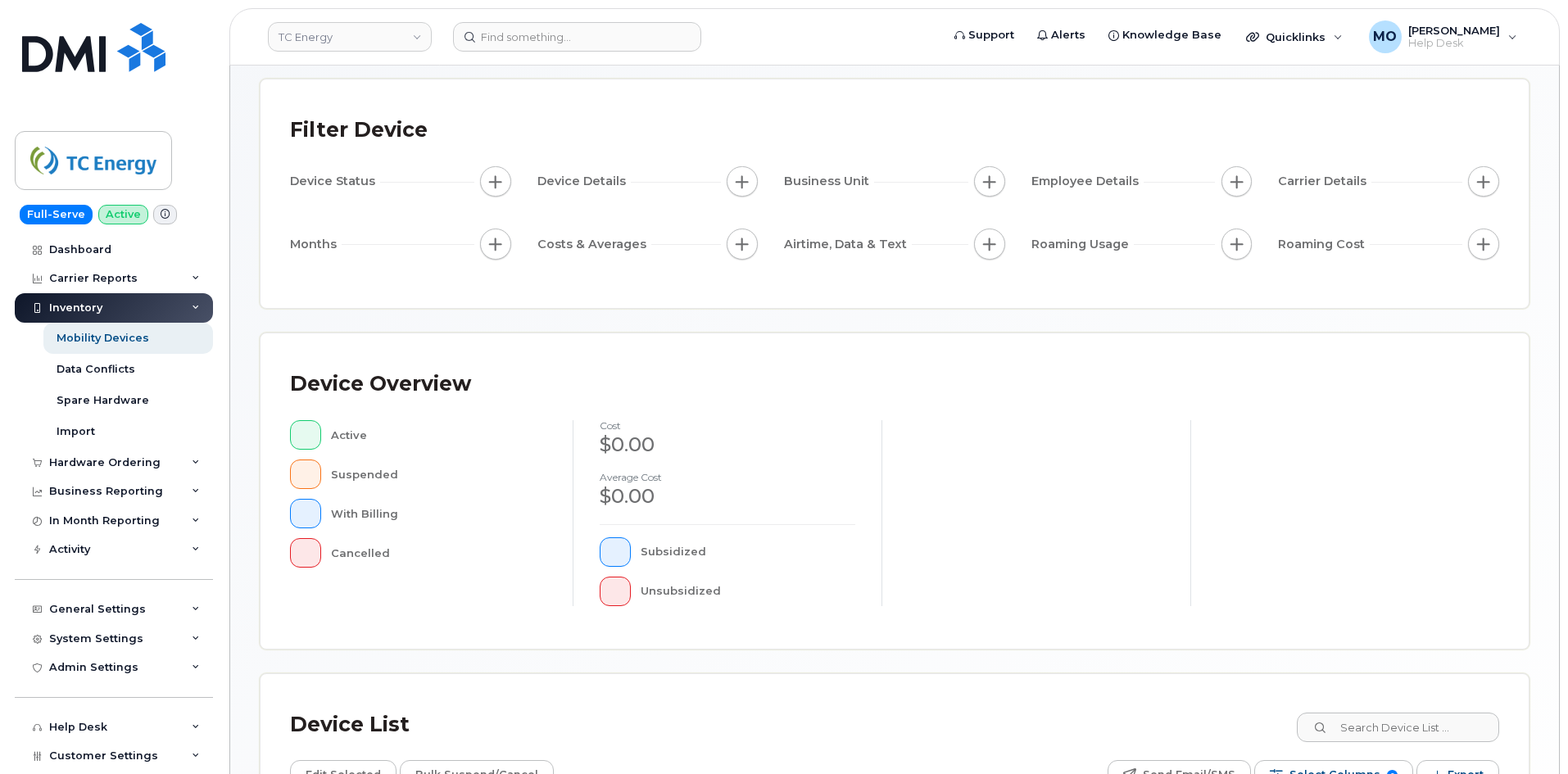
scroll to position [164, 0]
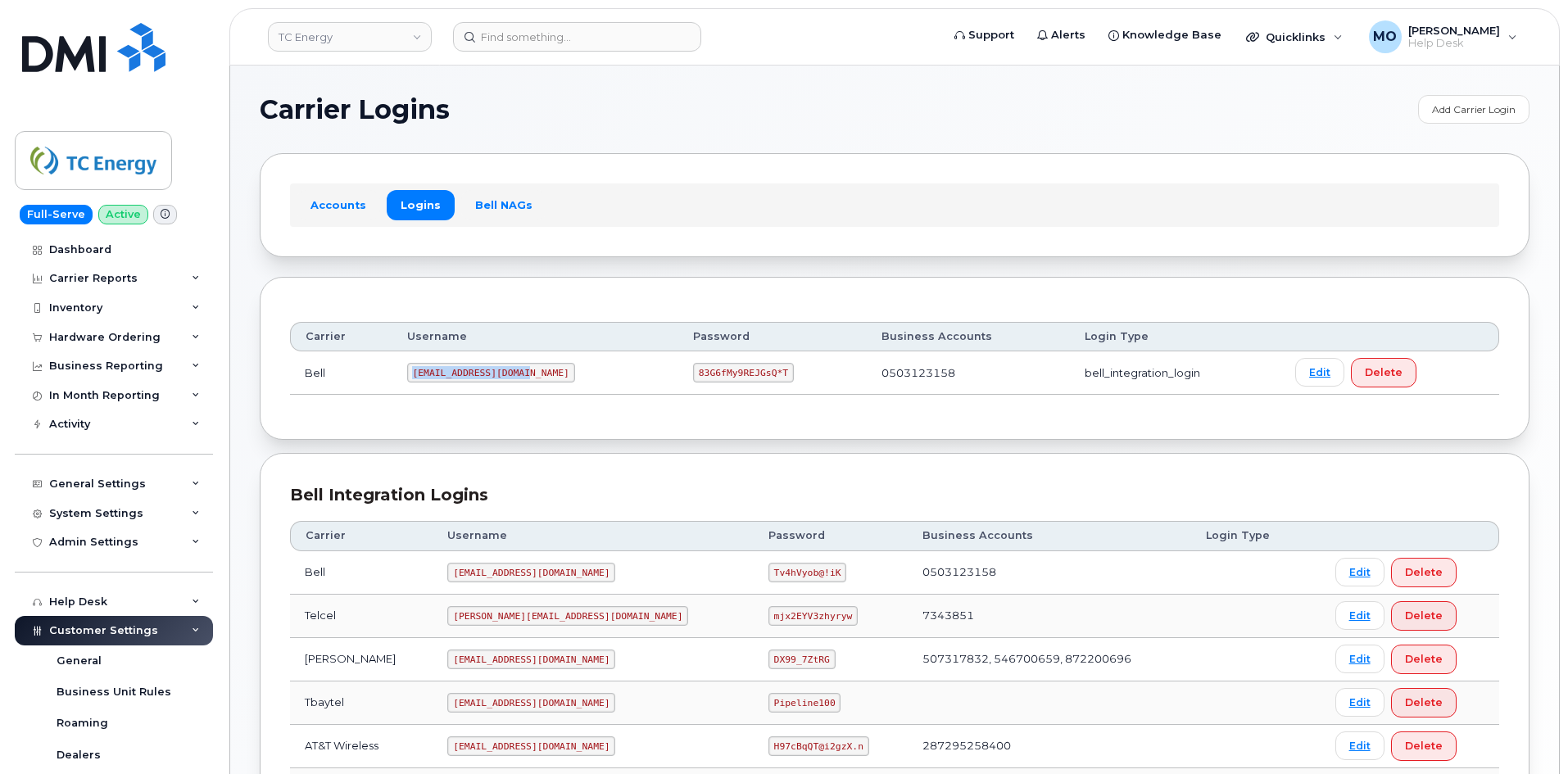
drag, startPoint x: 468, startPoint y: 370, endPoint x: 622, endPoint y: 354, distance: 154.8
click at [622, 354] on td "tcenergysm@myserve.ca" at bounding box center [536, 373] width 286 height 44
copy code "tcenergysm@myserve.ca"
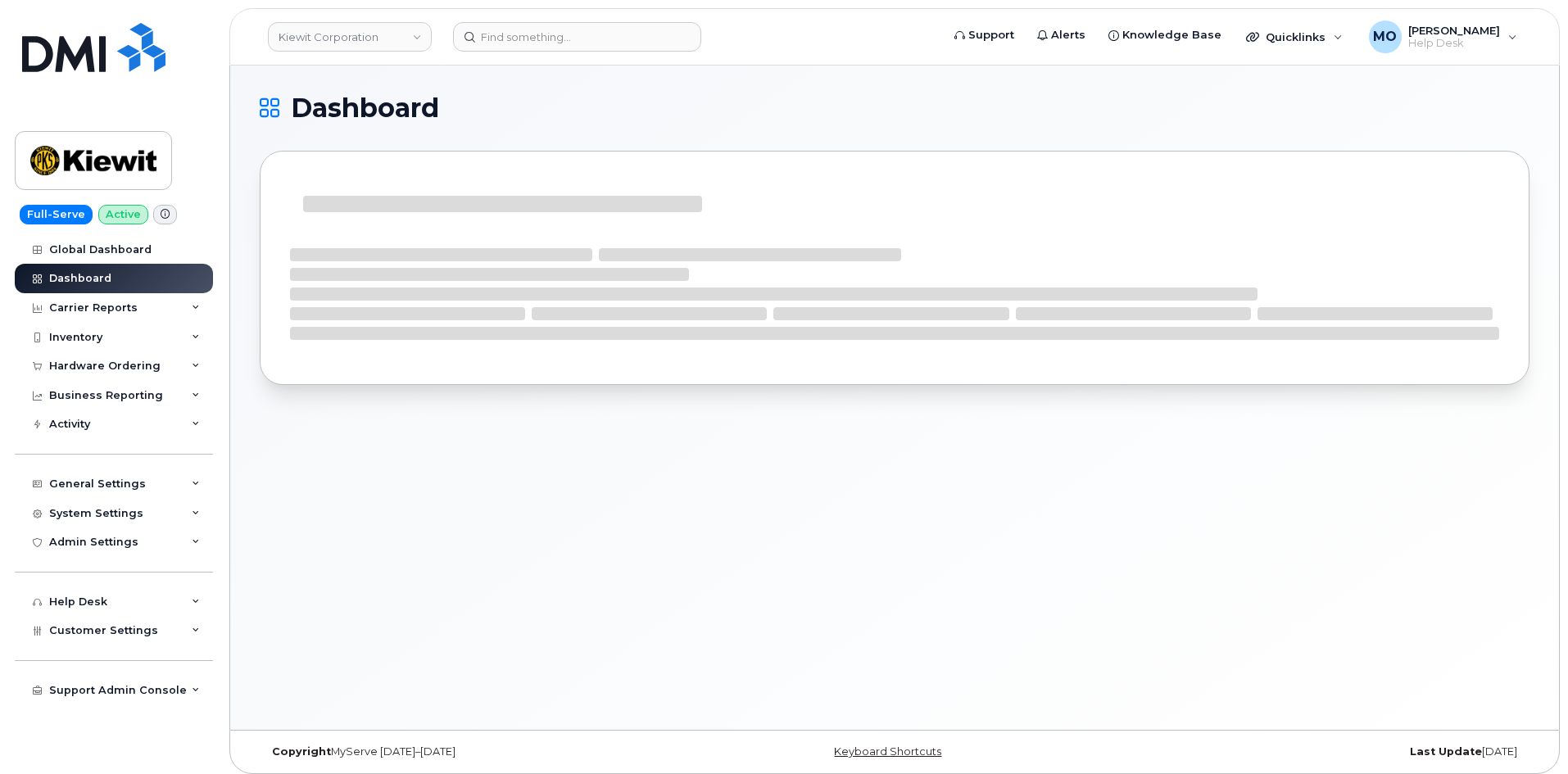
click at [500, 53] on header "[PERSON_NAME] Corporation Support Alerts Knowledge Base Quicklinks Suspend / Ca…" at bounding box center [894, 36] width 1330 height 57
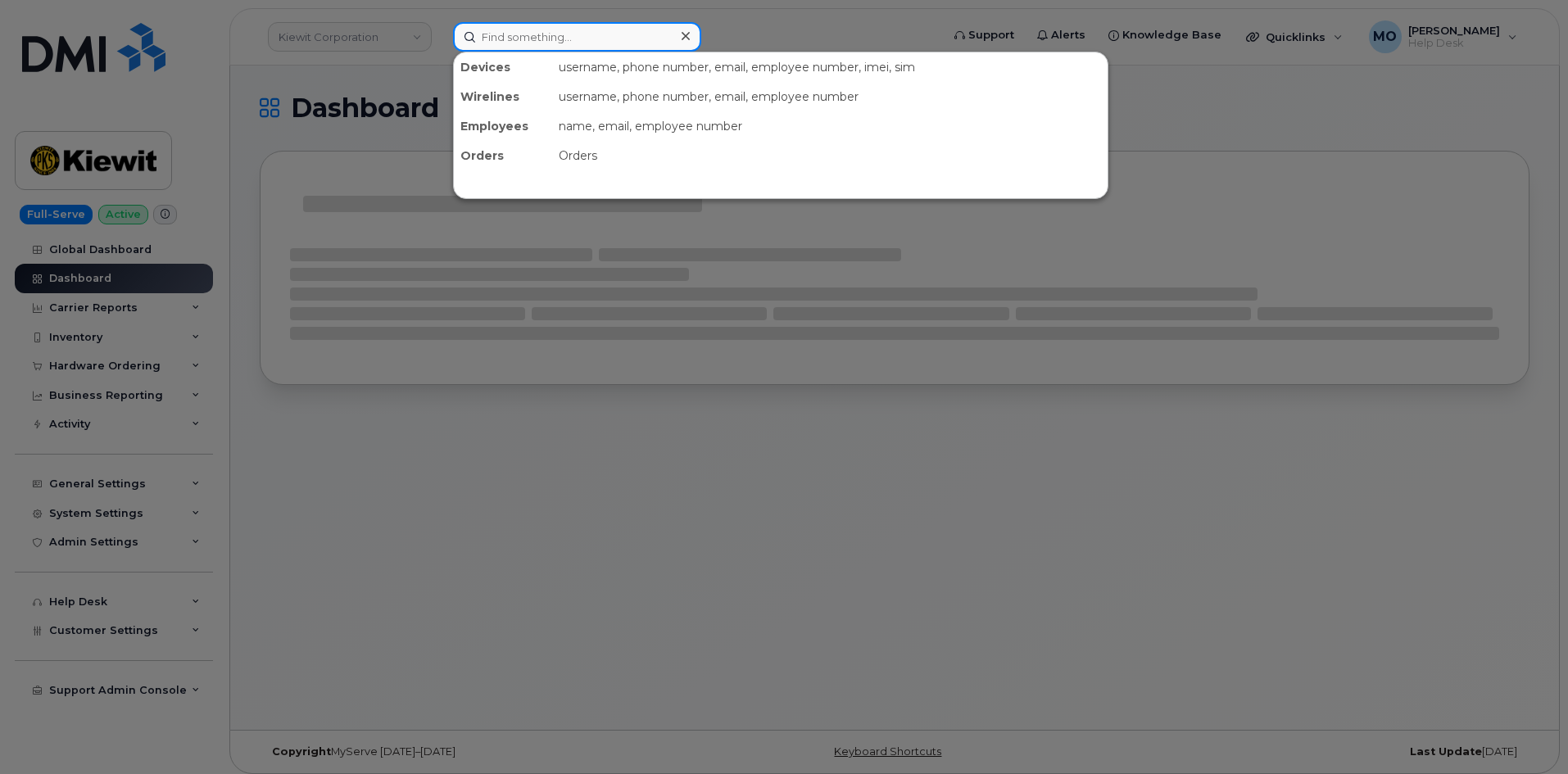
click at [500, 44] on input at bounding box center [577, 37] width 248 height 30
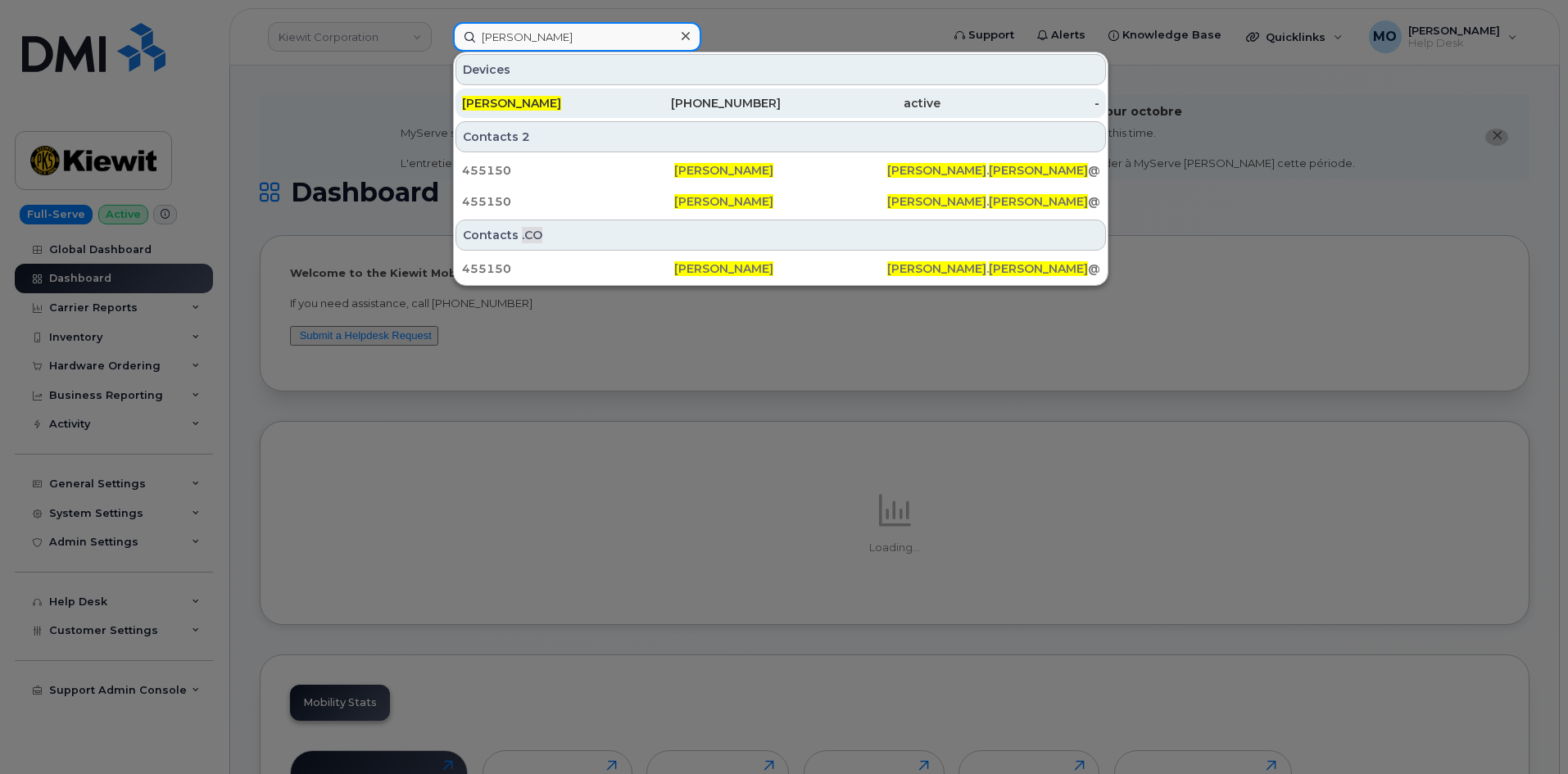
type input "[PERSON_NAME]"
click at [579, 107] on div "JESSIE MARLER" at bounding box center [541, 103] width 160 height 17
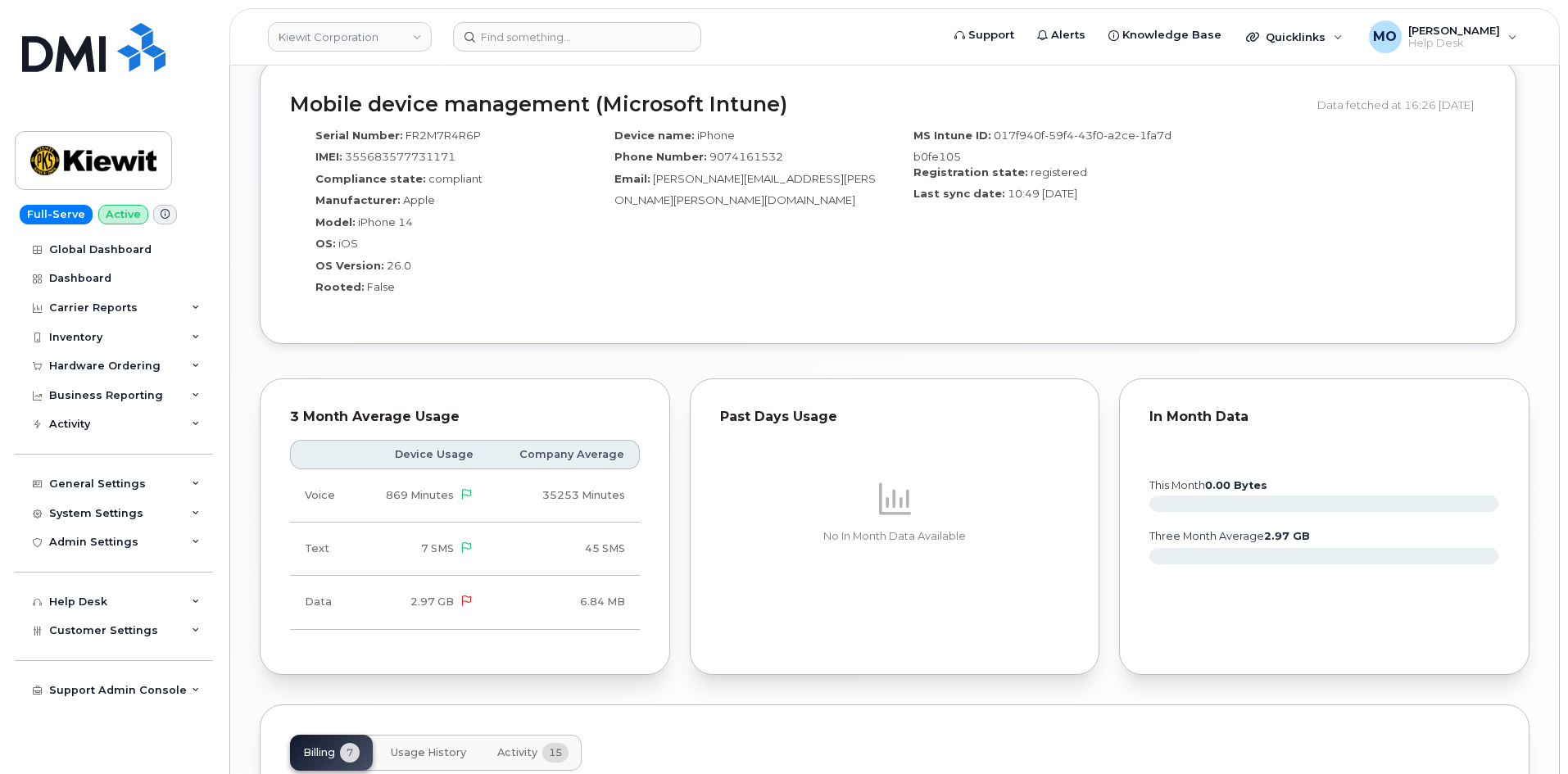
scroll to position [1392, 0]
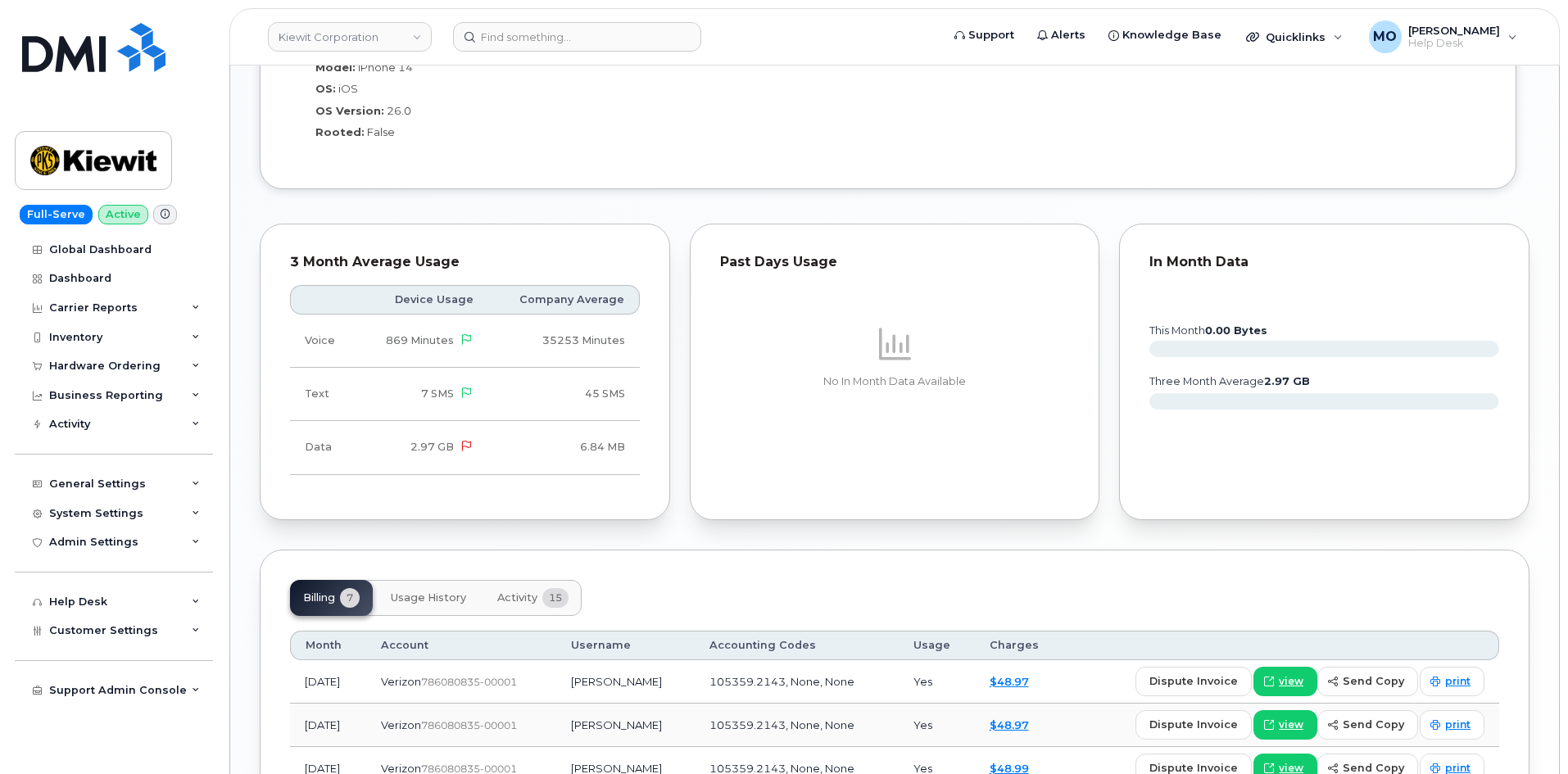
click at [509, 602] on span "Activity" at bounding box center [517, 598] width 41 height 13
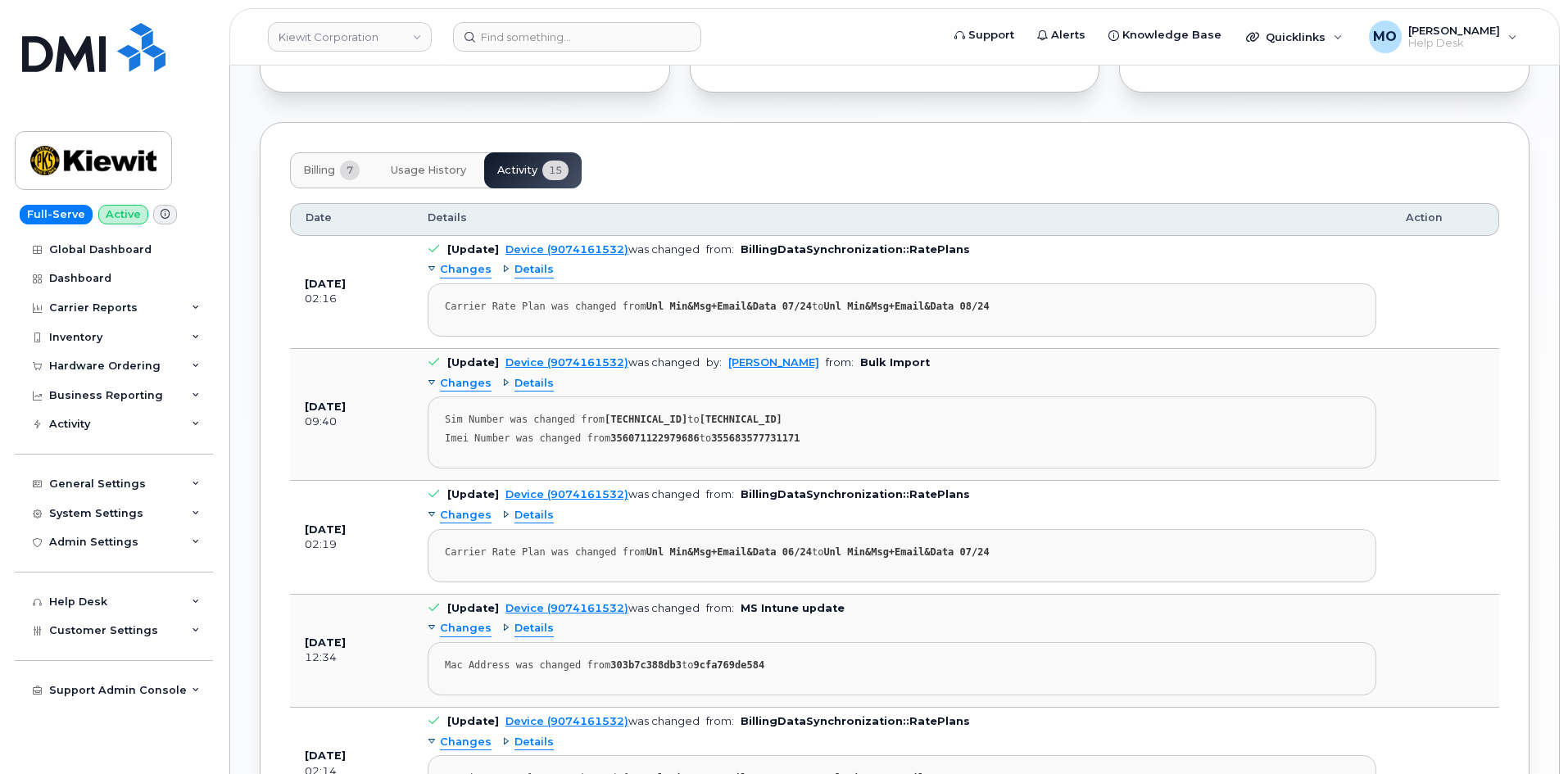
scroll to position [1883, 0]
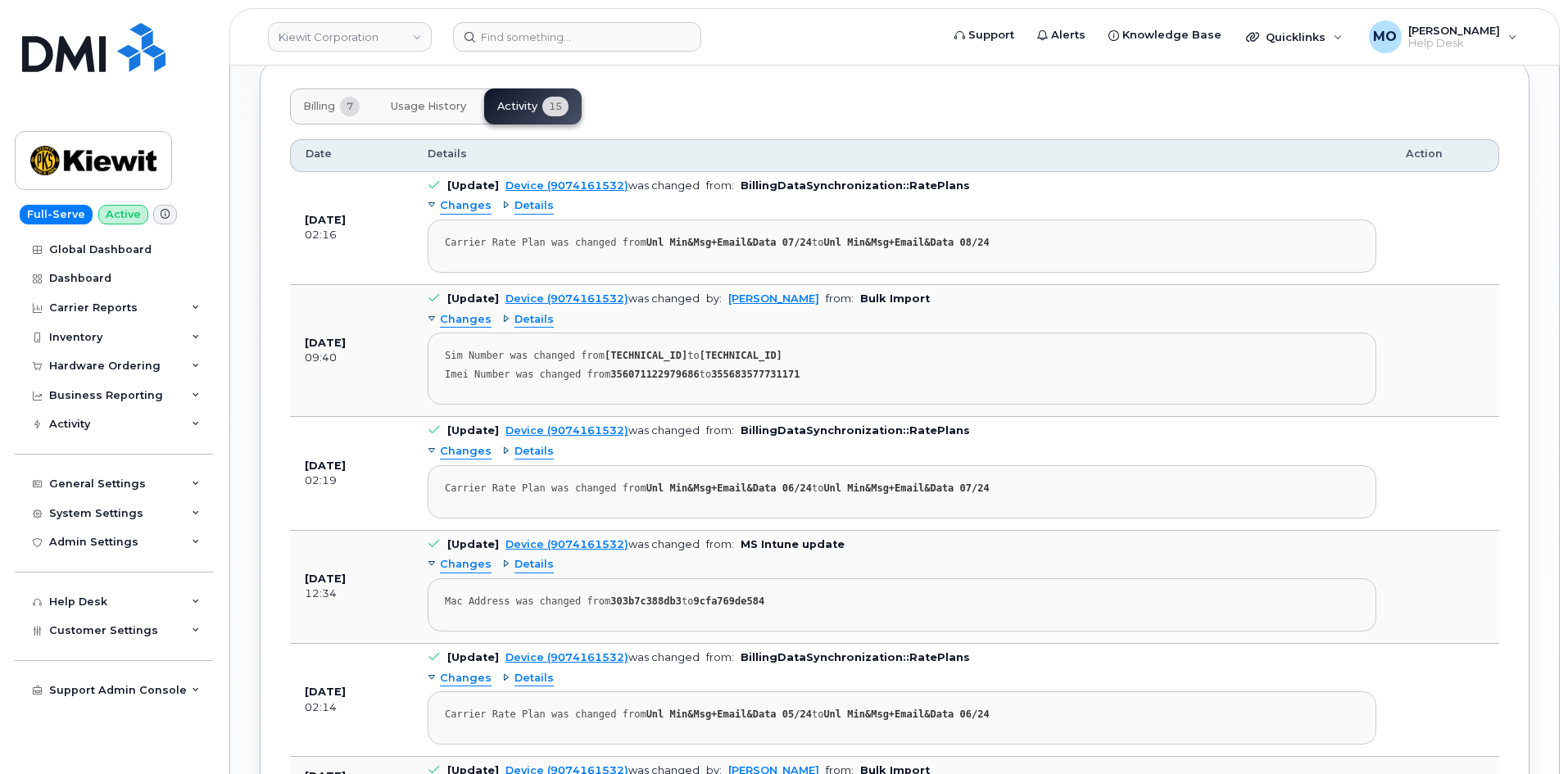
click at [455, 112] on span "Usage History" at bounding box center [428, 107] width 75 height 13
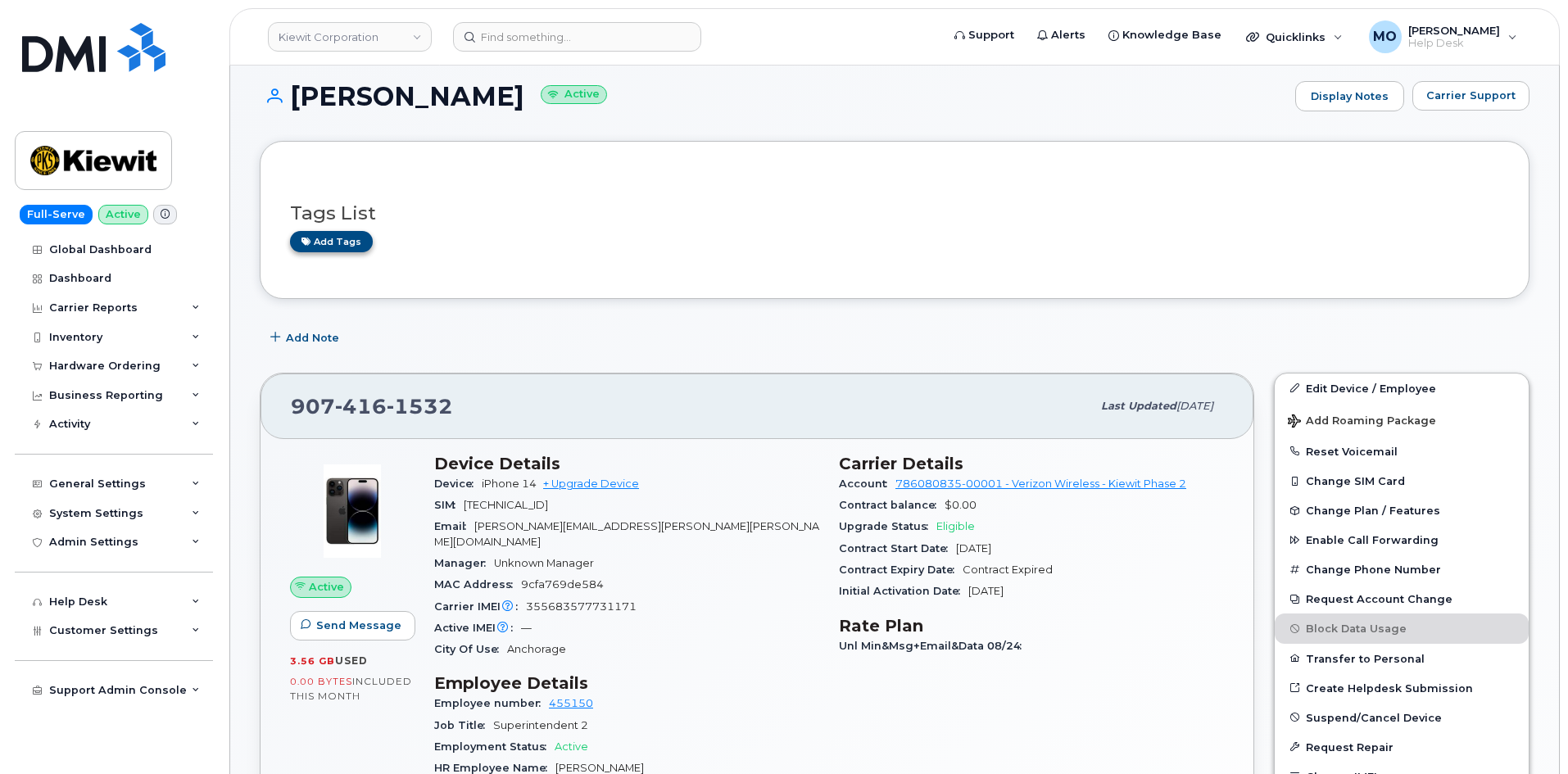
scroll to position [0, 0]
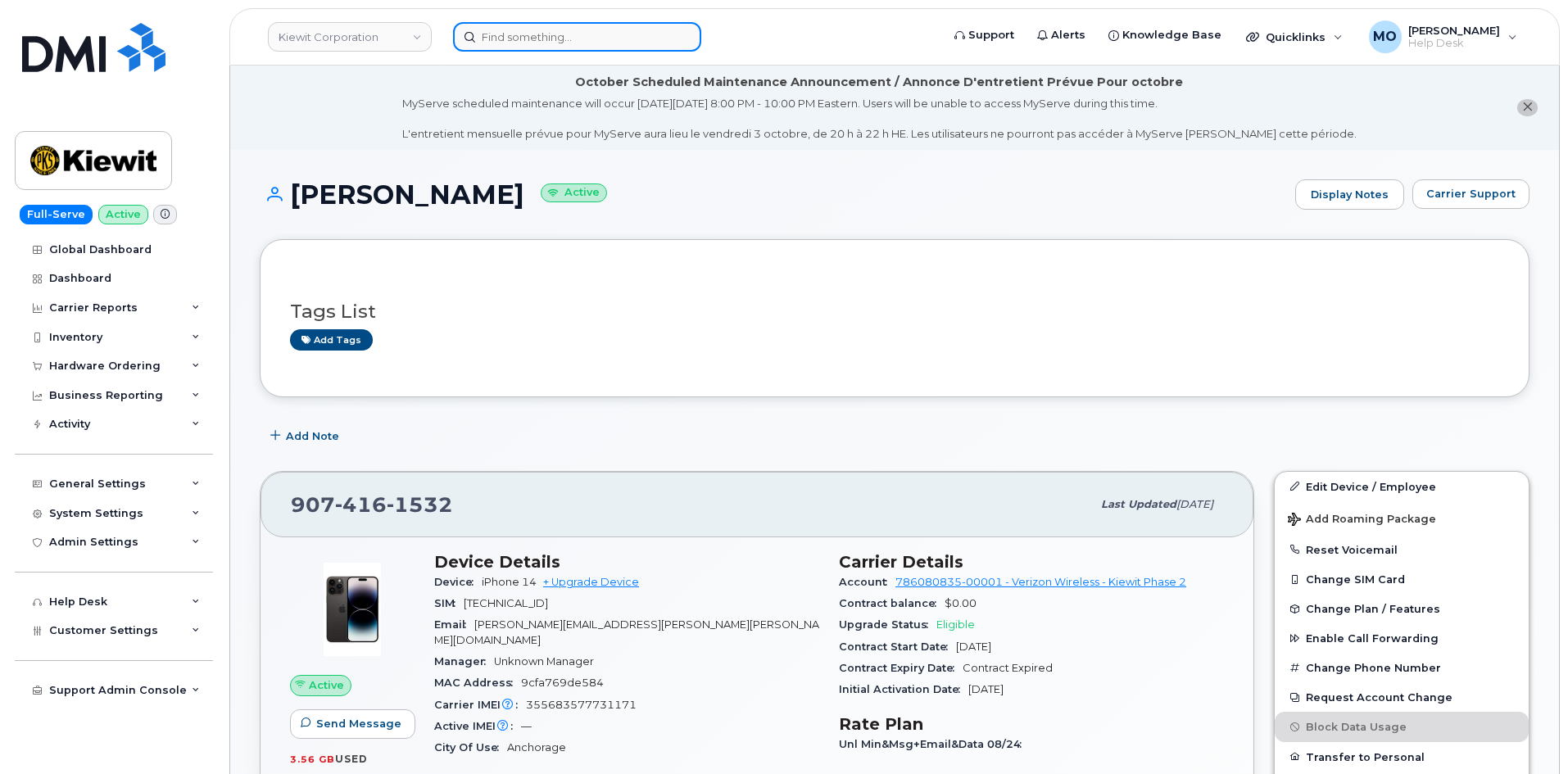
click at [536, 51] on div at bounding box center [691, 37] width 477 height 30
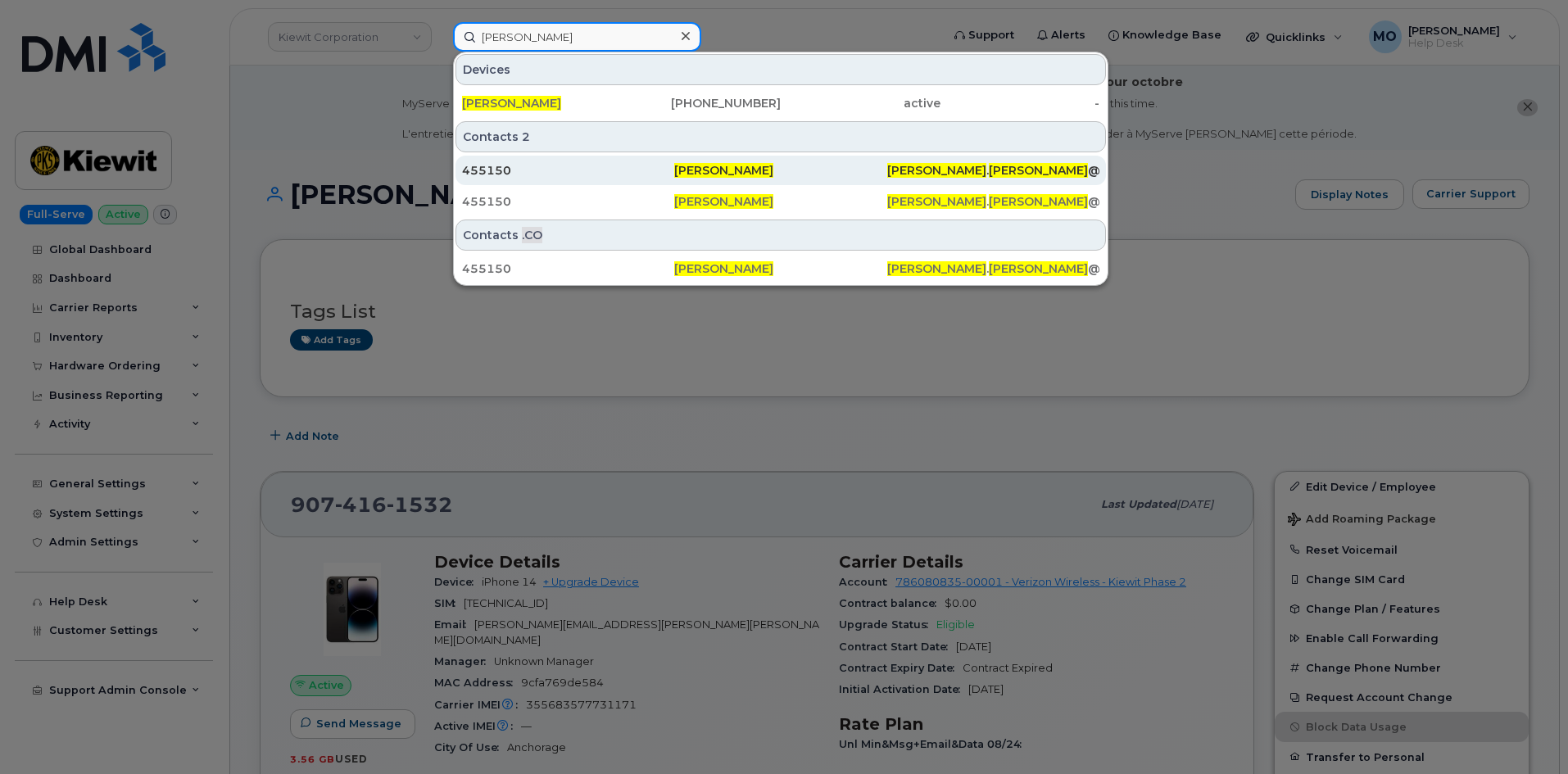
type input "jessie marler"
click at [568, 166] on div "455150" at bounding box center [568, 170] width 212 height 17
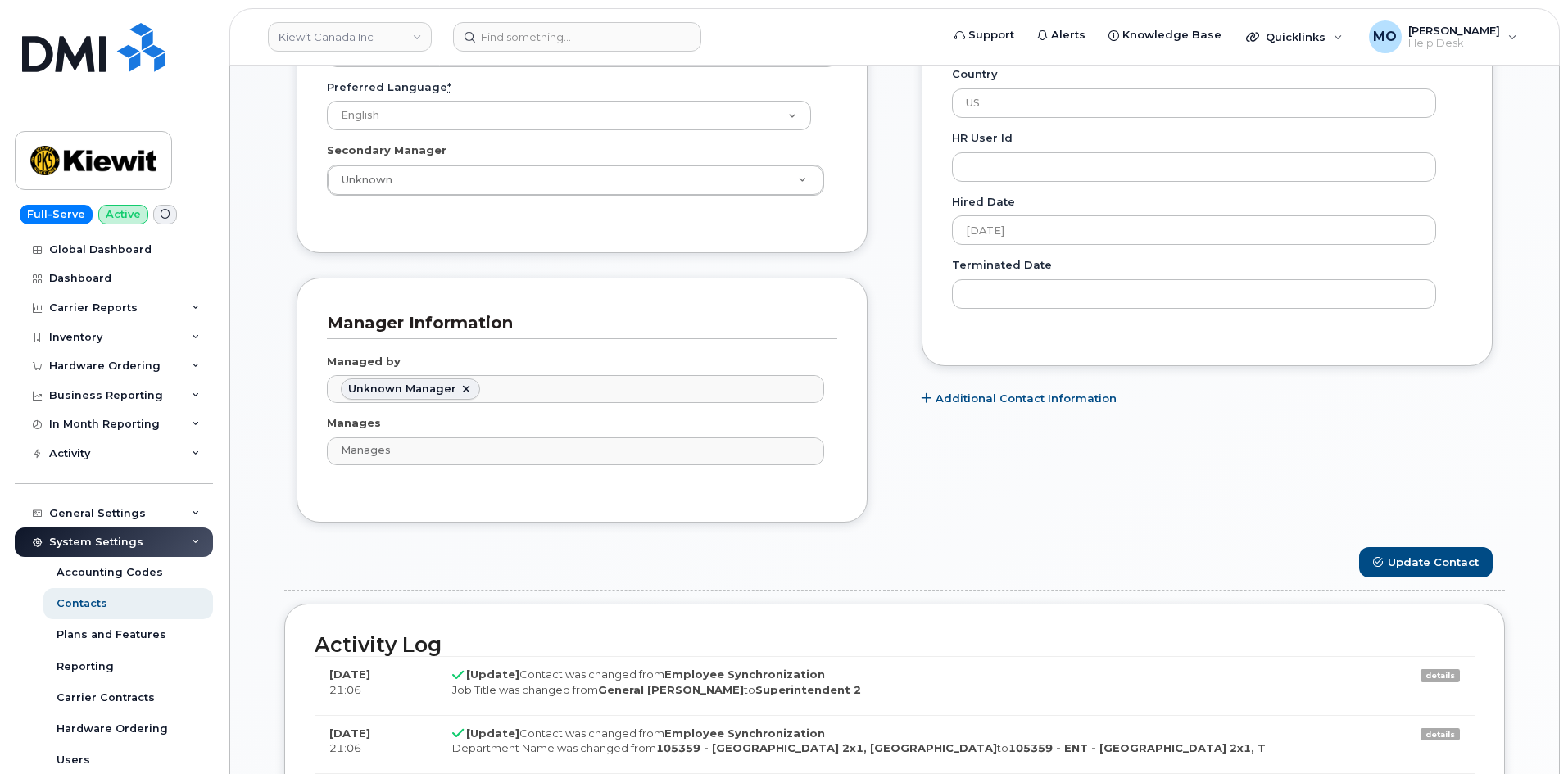
scroll to position [607, 0]
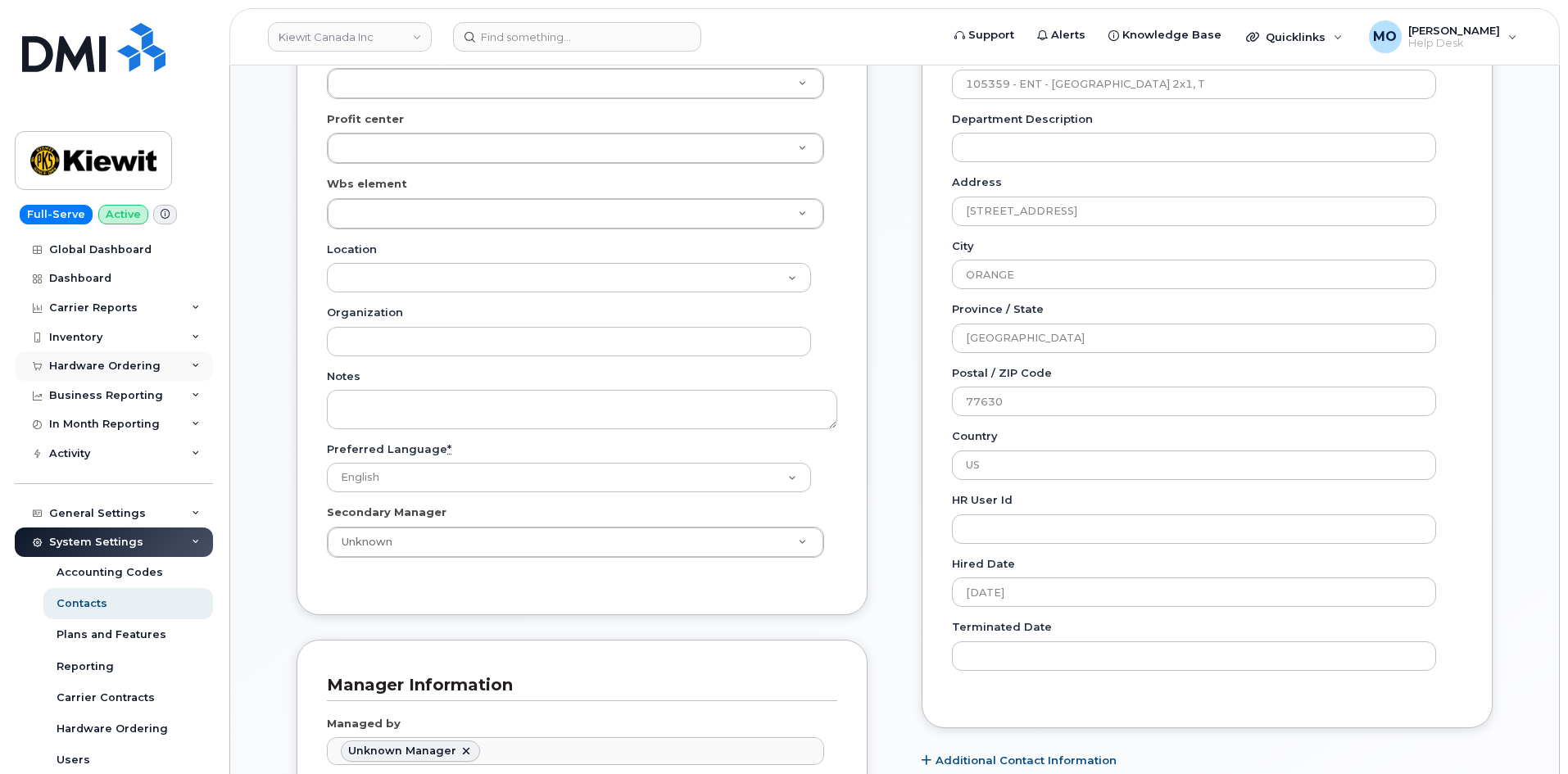
click at [185, 363] on div "Hardware Ordering" at bounding box center [114, 366] width 198 height 30
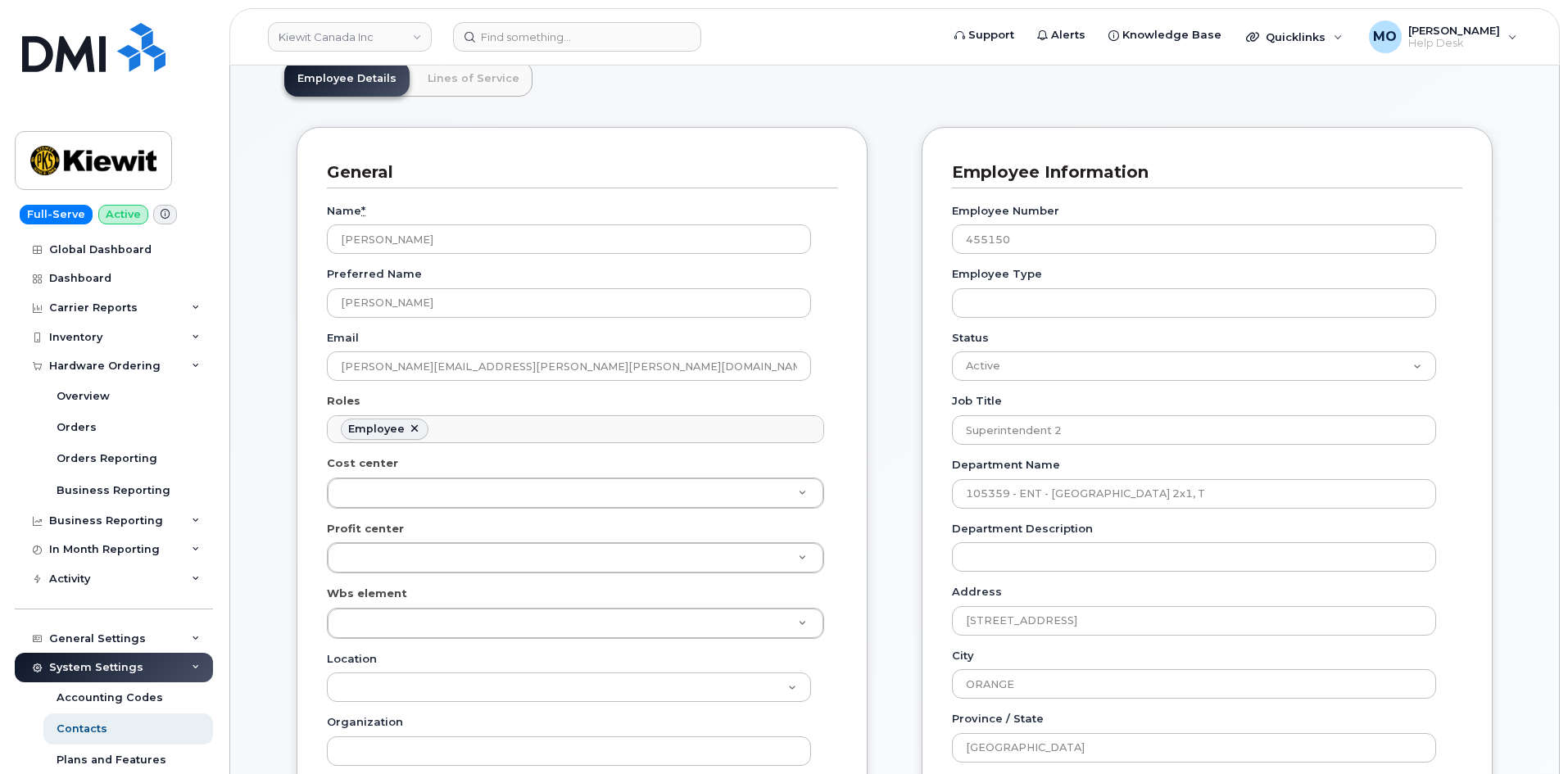
scroll to position [116, 0]
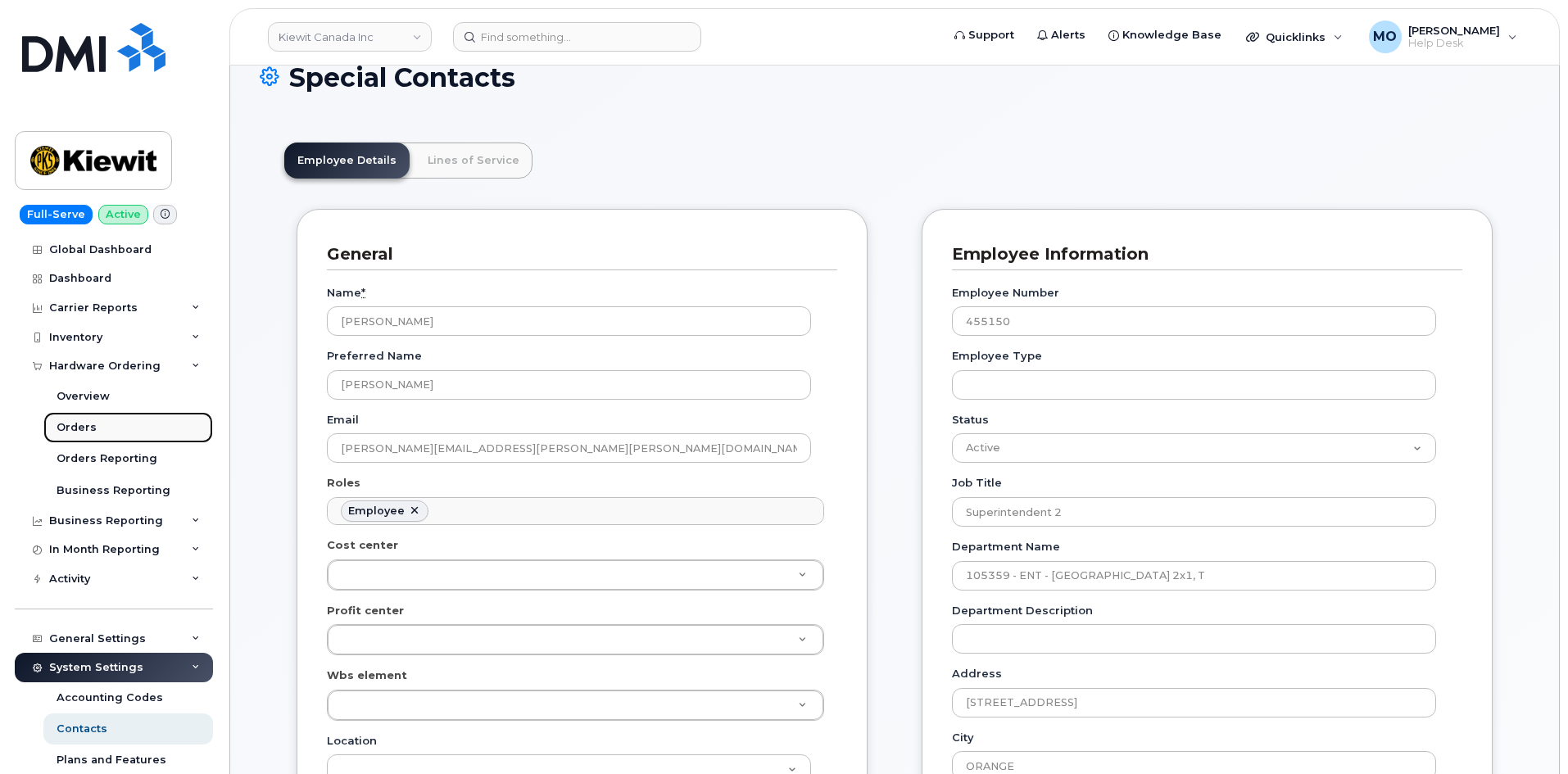
click at [167, 424] on link "Orders" at bounding box center [128, 427] width 169 height 31
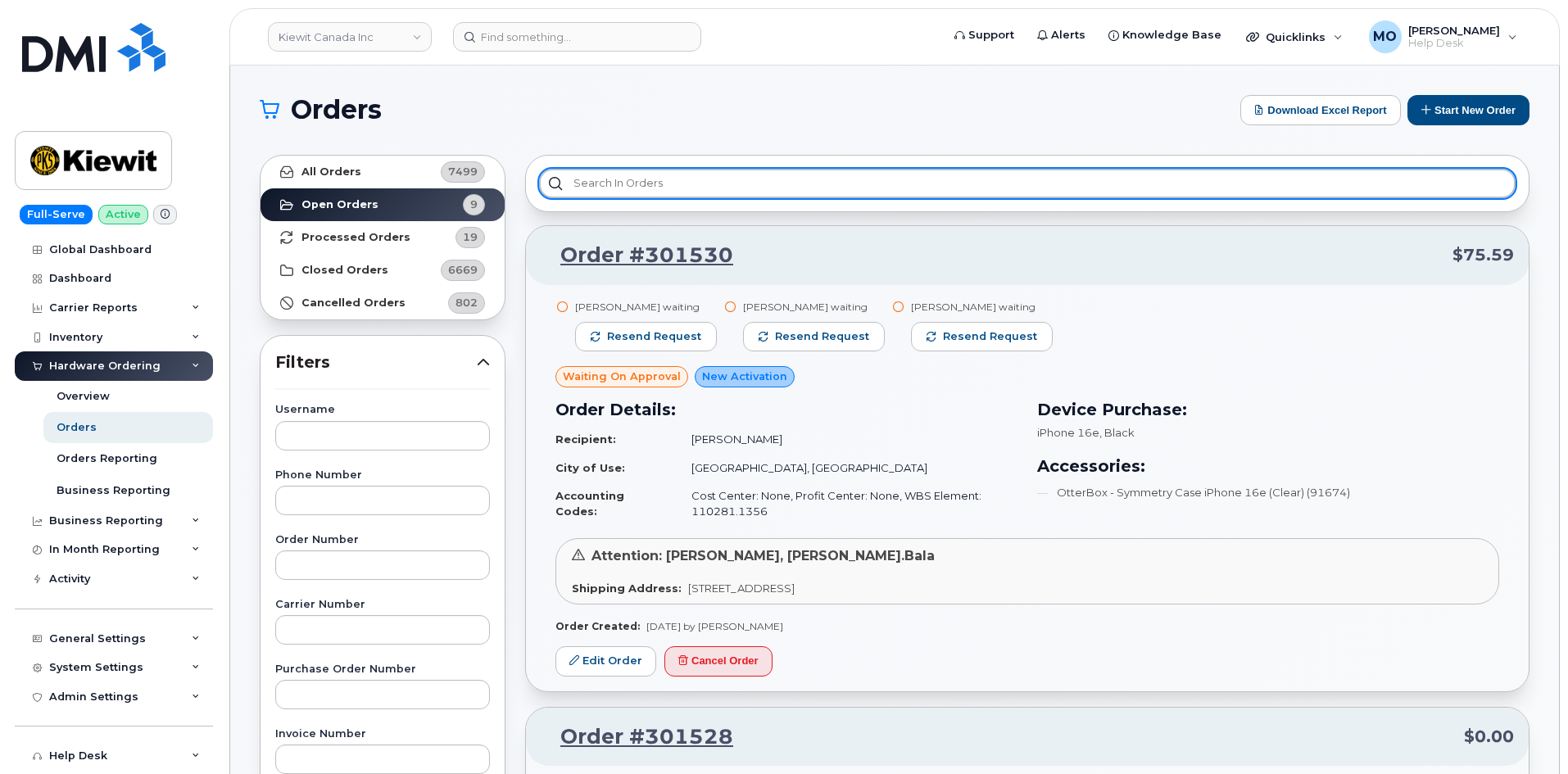
click at [704, 181] on input "text" at bounding box center [1027, 183] width 976 height 30
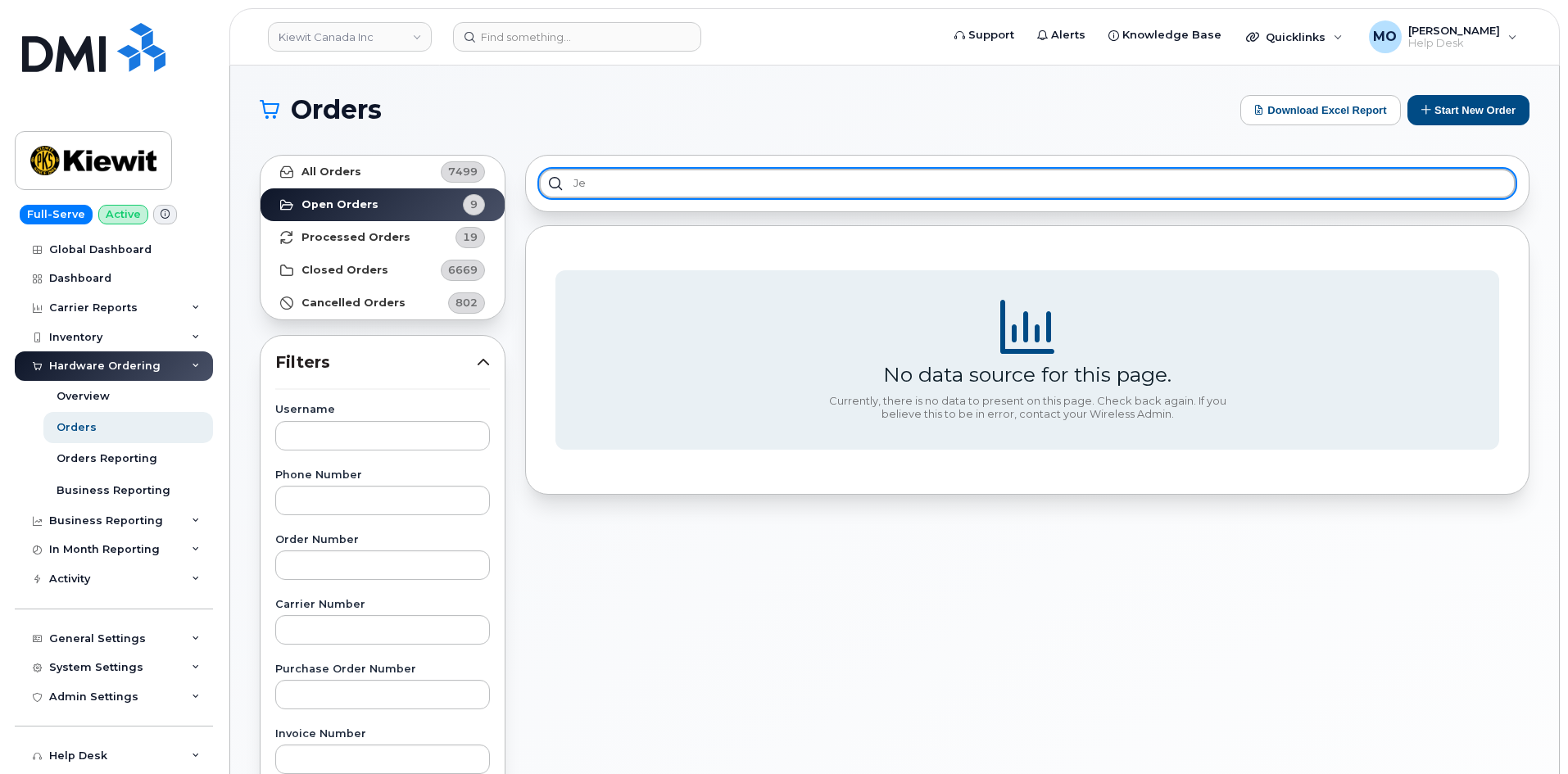
type input "j"
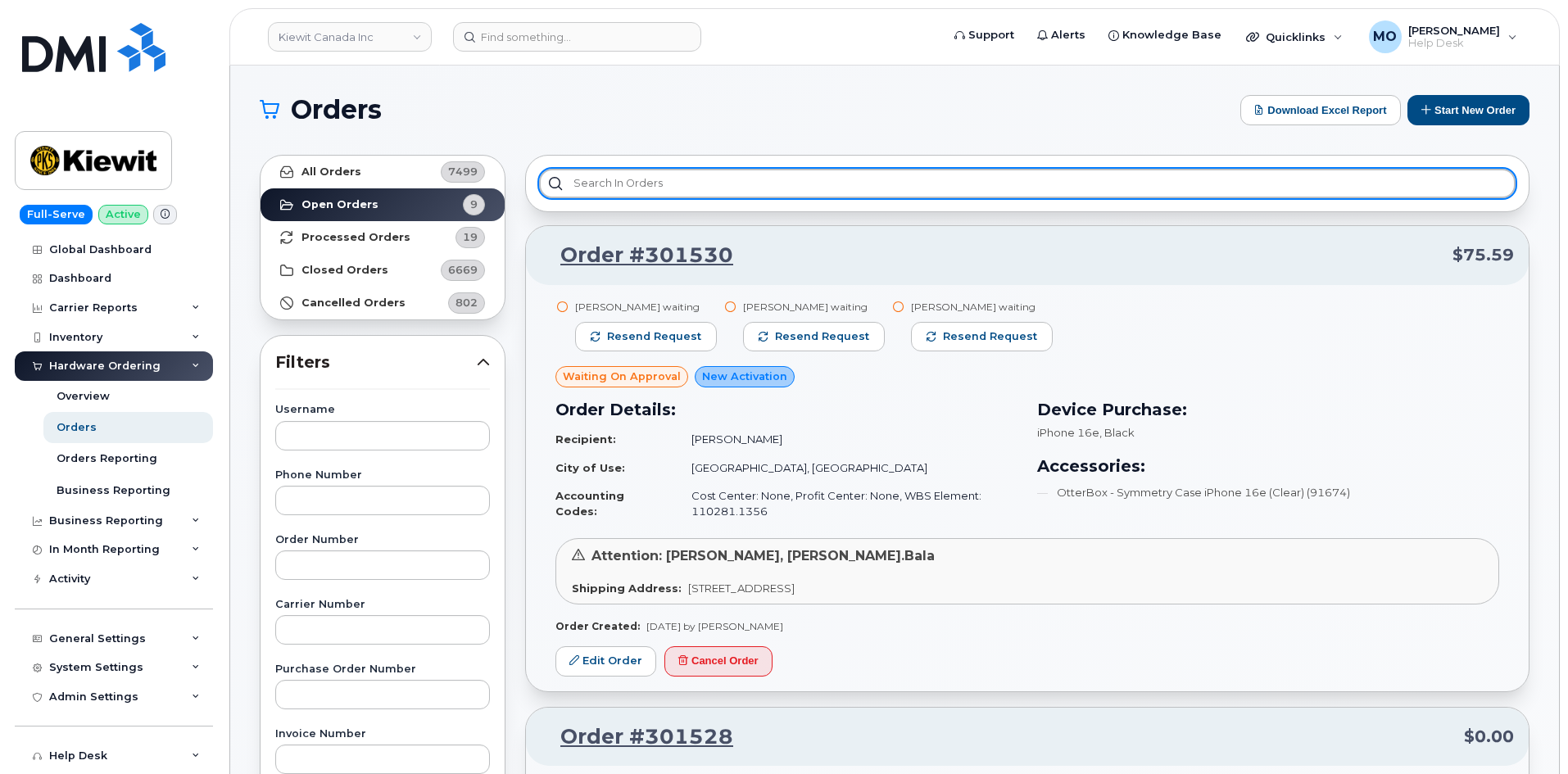
paste input "301149"
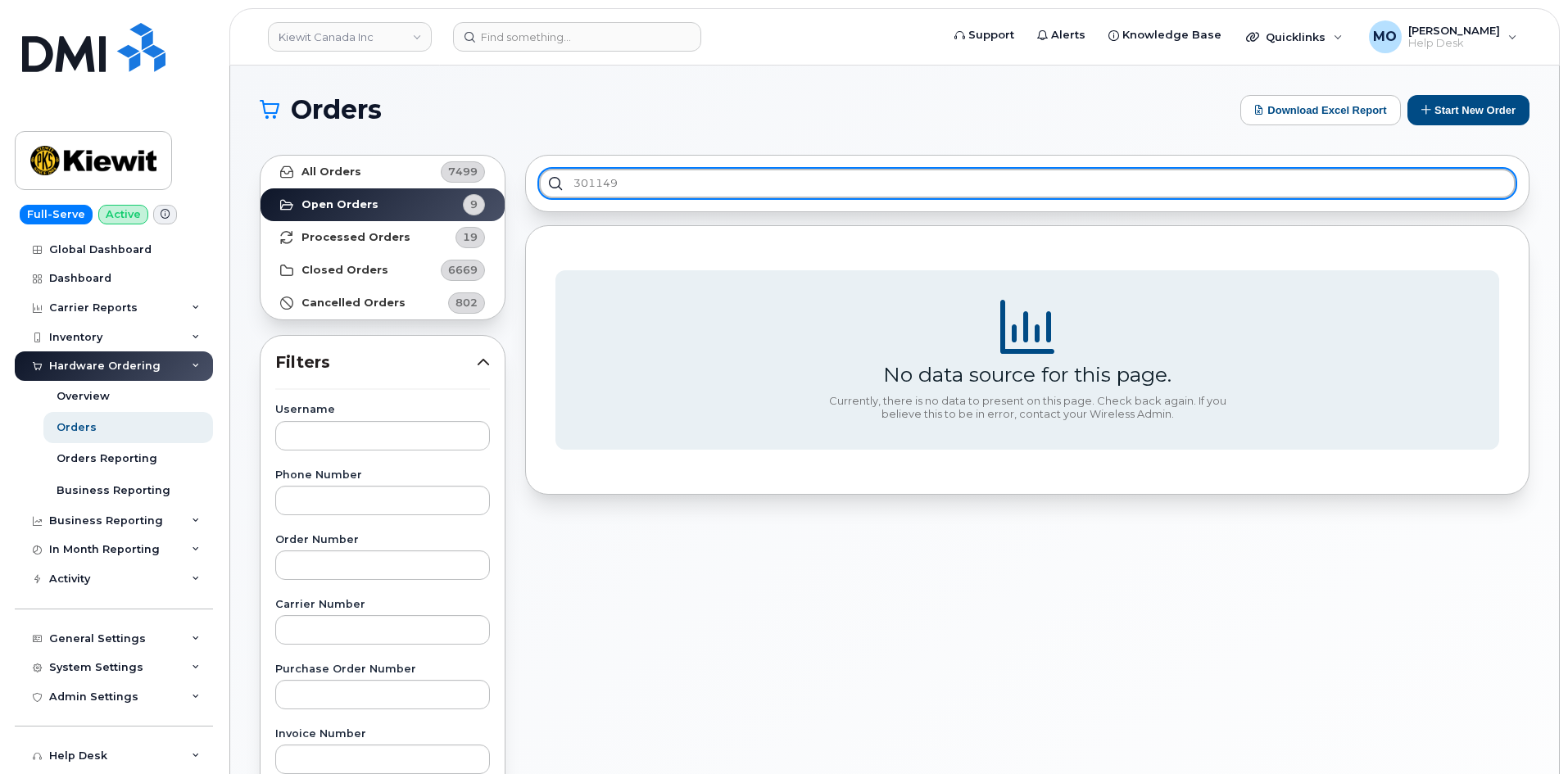
type input "301149"
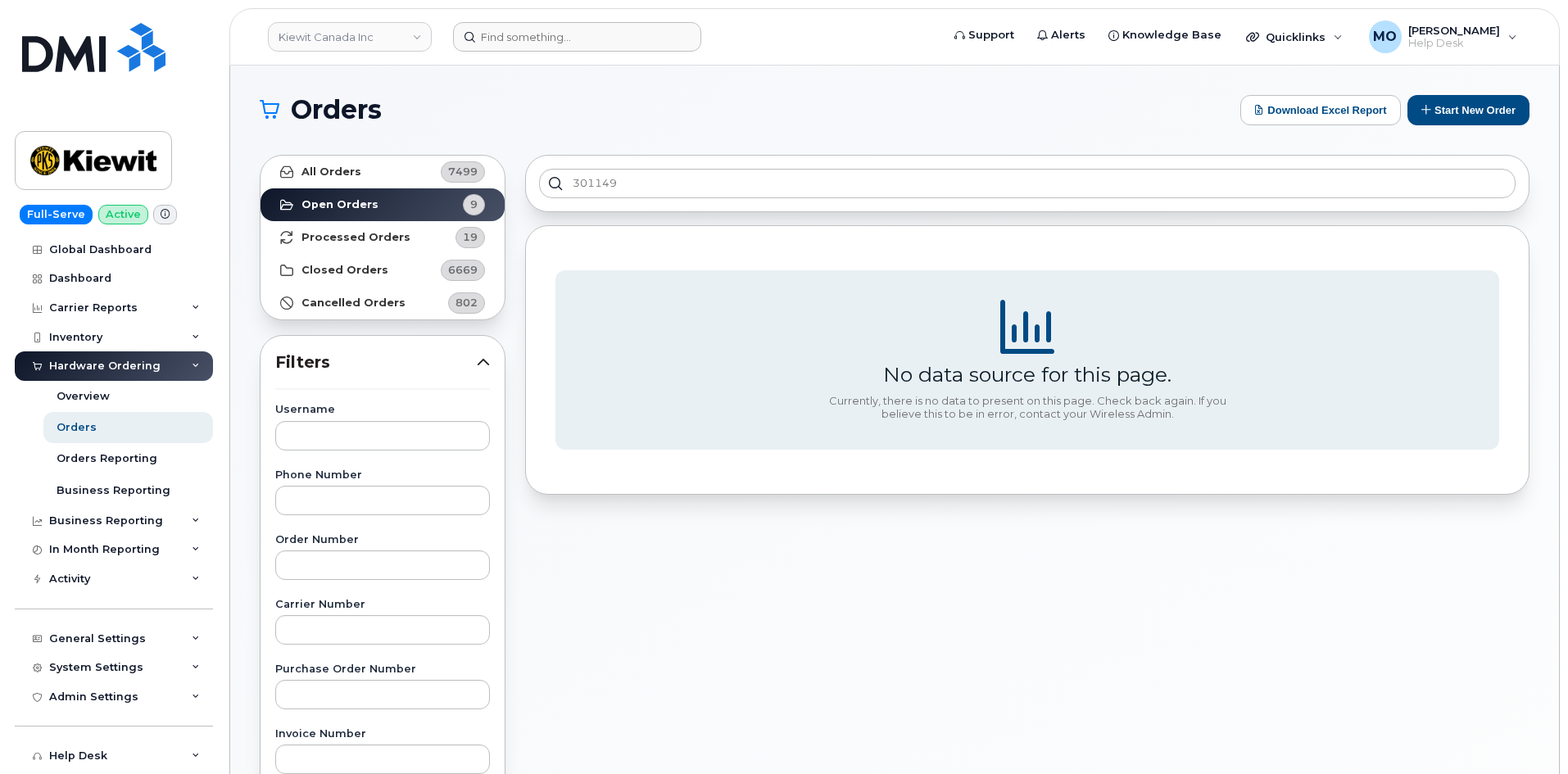
drag, startPoint x: 542, startPoint y: 21, endPoint x: 544, endPoint y: 35, distance: 14.1
click at [542, 26] on header "Kiewit Canada Inc Support Alerts Knowledge Base Quicklinks Suspend / Cancel Dev…" at bounding box center [894, 36] width 1330 height 57
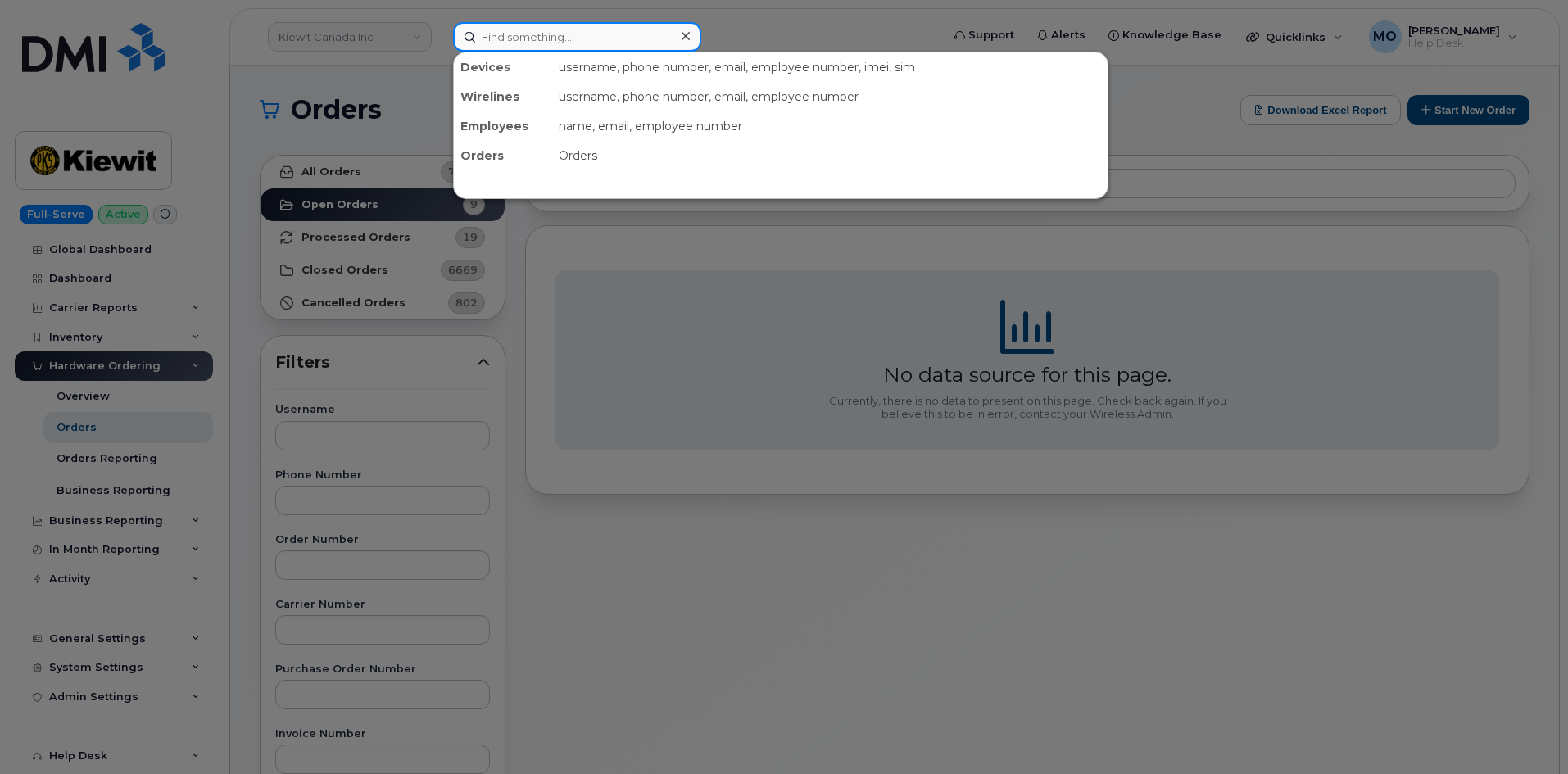
click at [547, 39] on input at bounding box center [577, 37] width 248 height 30
paste input "301149"
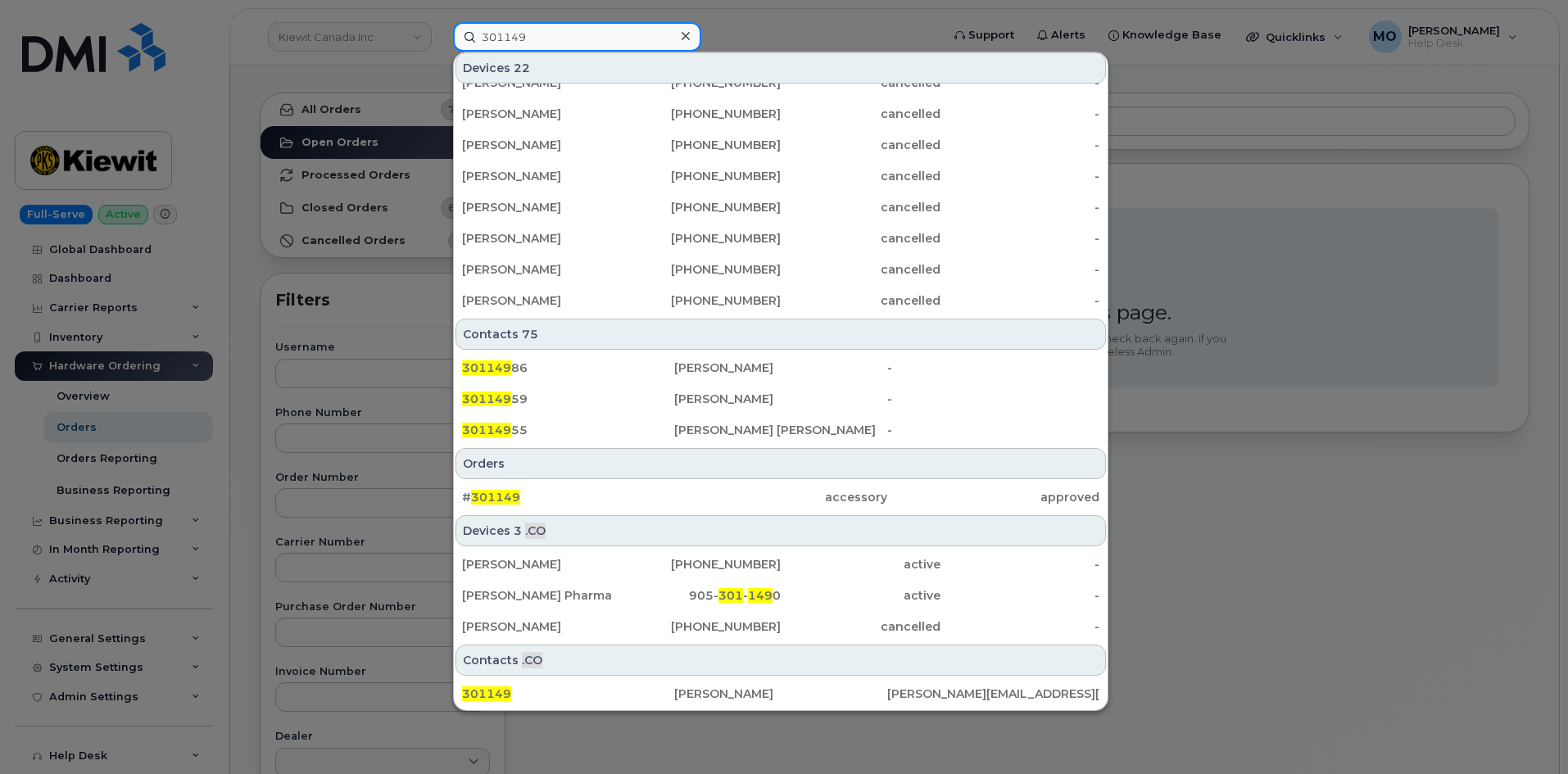
scroll to position [164, 0]
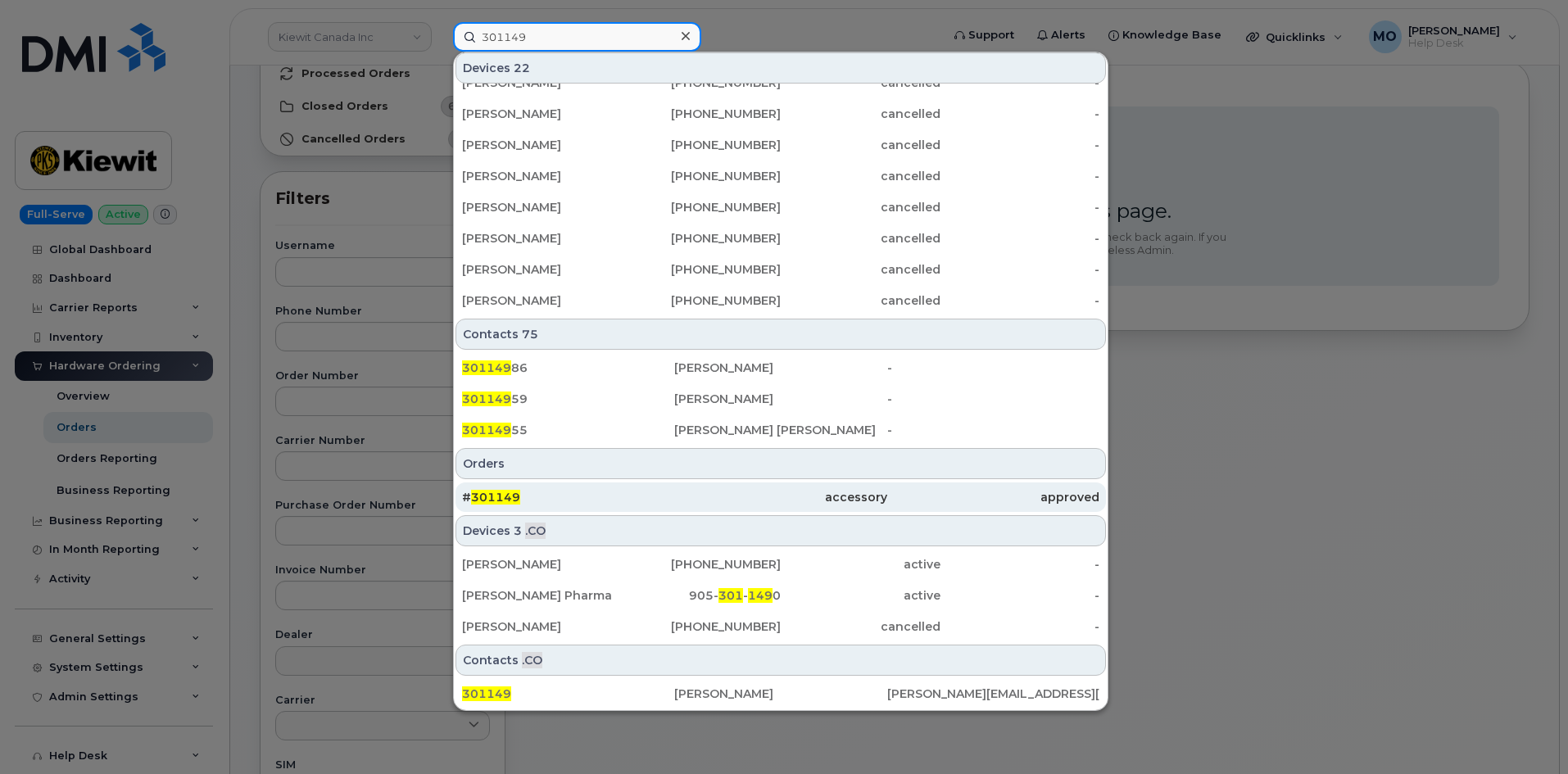
type input "301149"
click at [642, 496] on div "# 301149" at bounding box center [568, 497] width 212 height 17
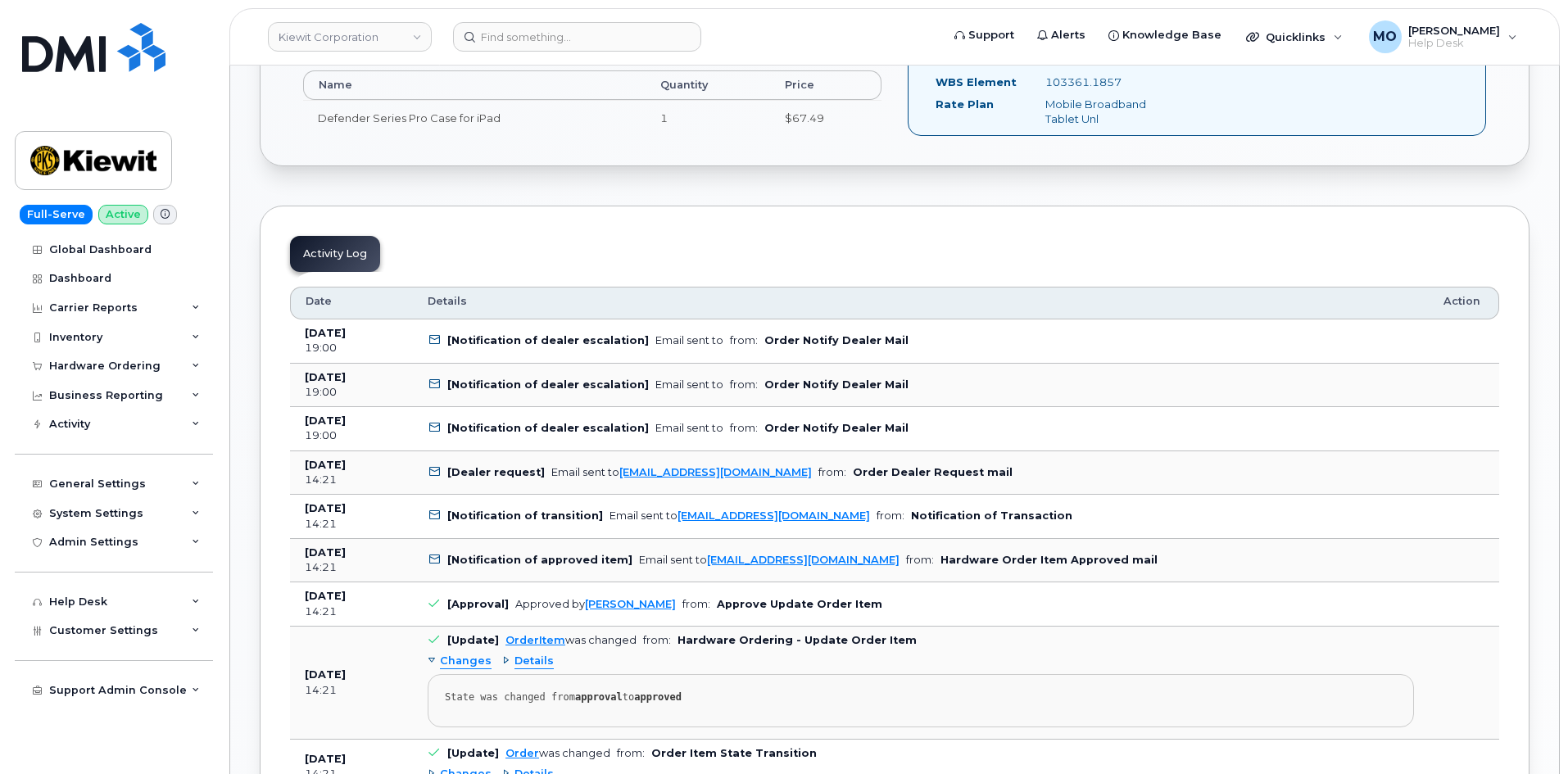
scroll to position [1228, 0]
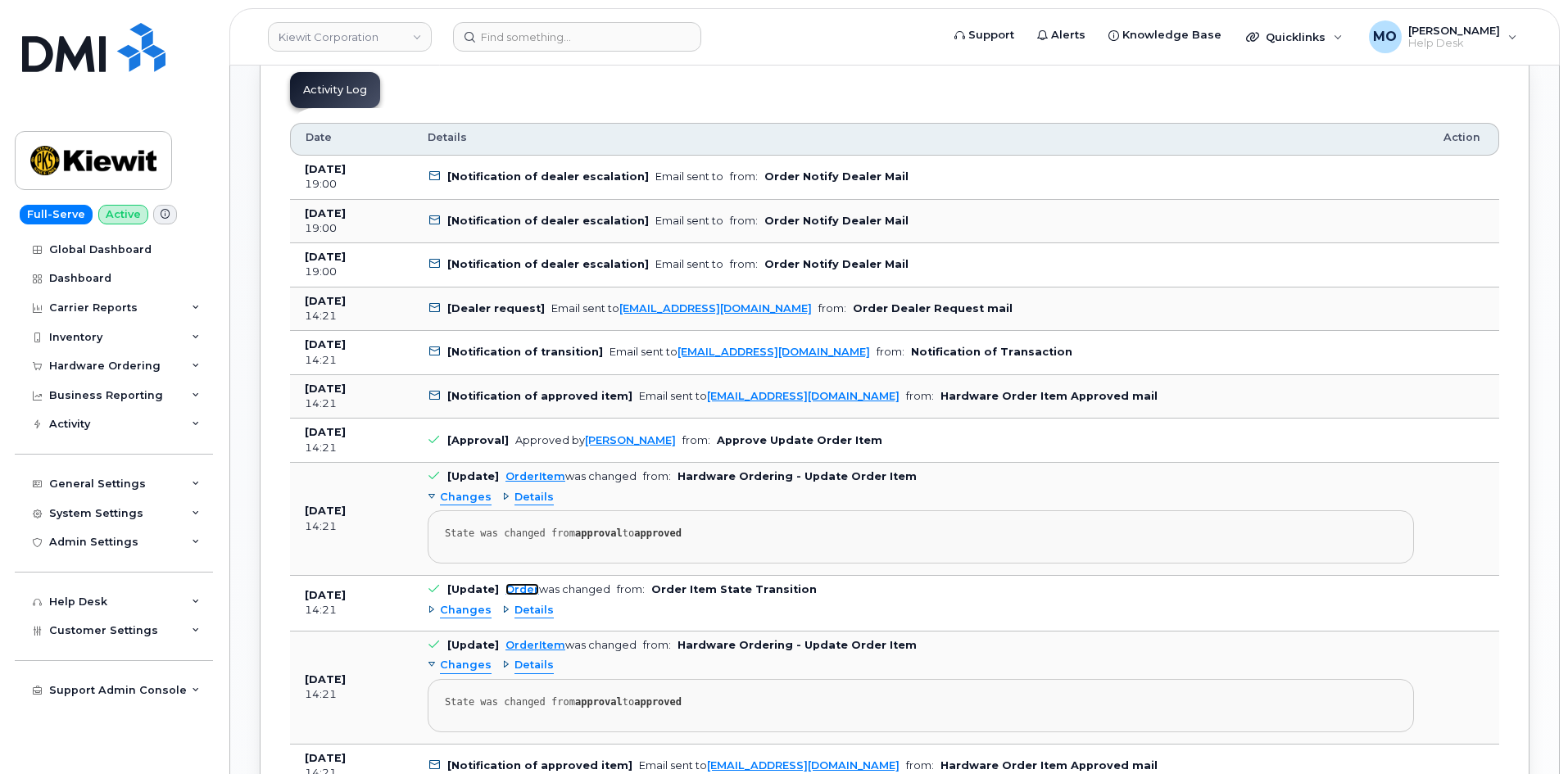
click at [514, 583] on link "Order" at bounding box center [522, 589] width 34 height 12
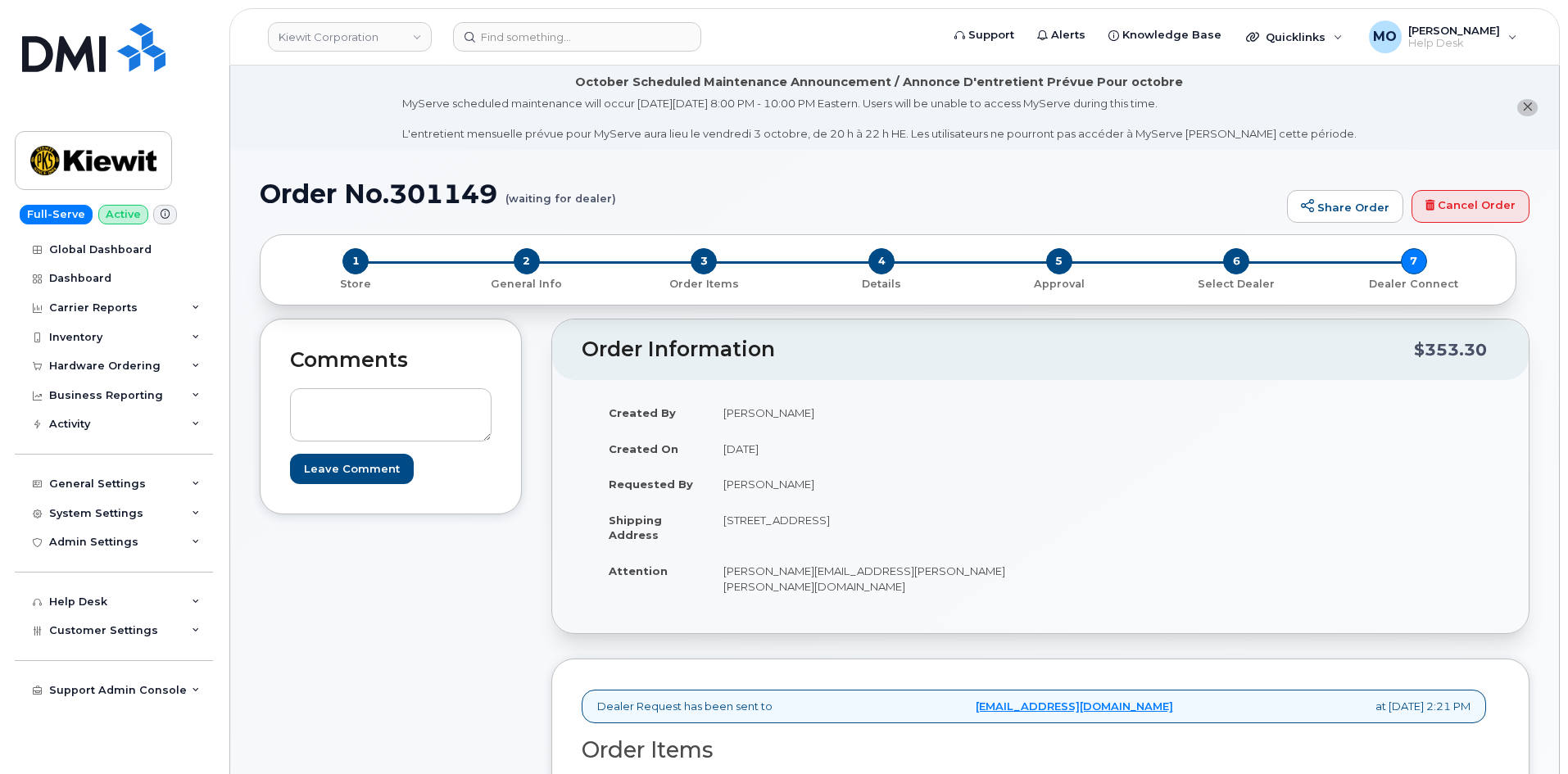
drag, startPoint x: 450, startPoint y: 364, endPoint x: 922, endPoint y: 366, distance: 472.0
click at [927, 368] on header "Order Information $353.30" at bounding box center [1040, 349] width 976 height 60
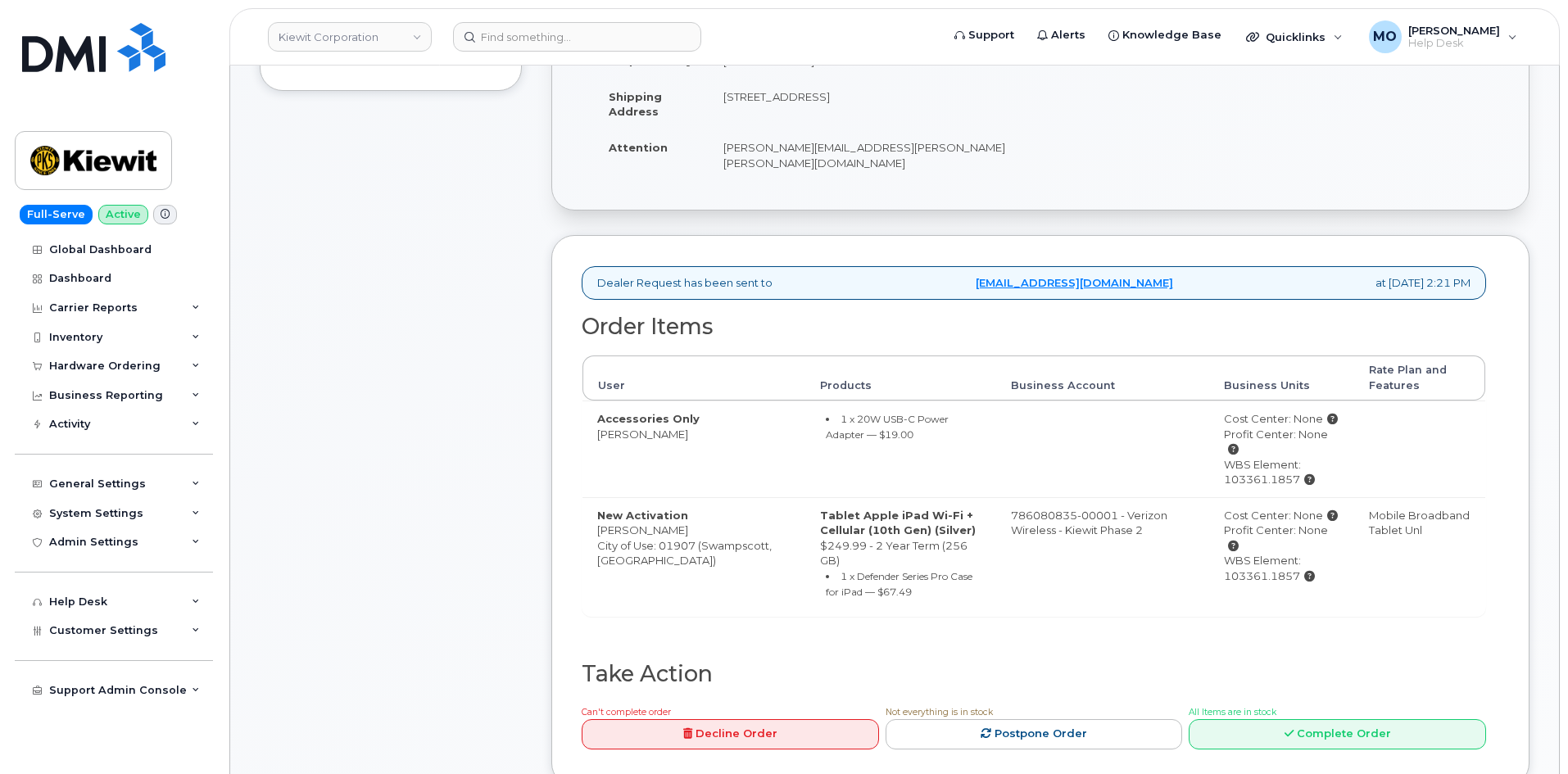
scroll to position [410, 0]
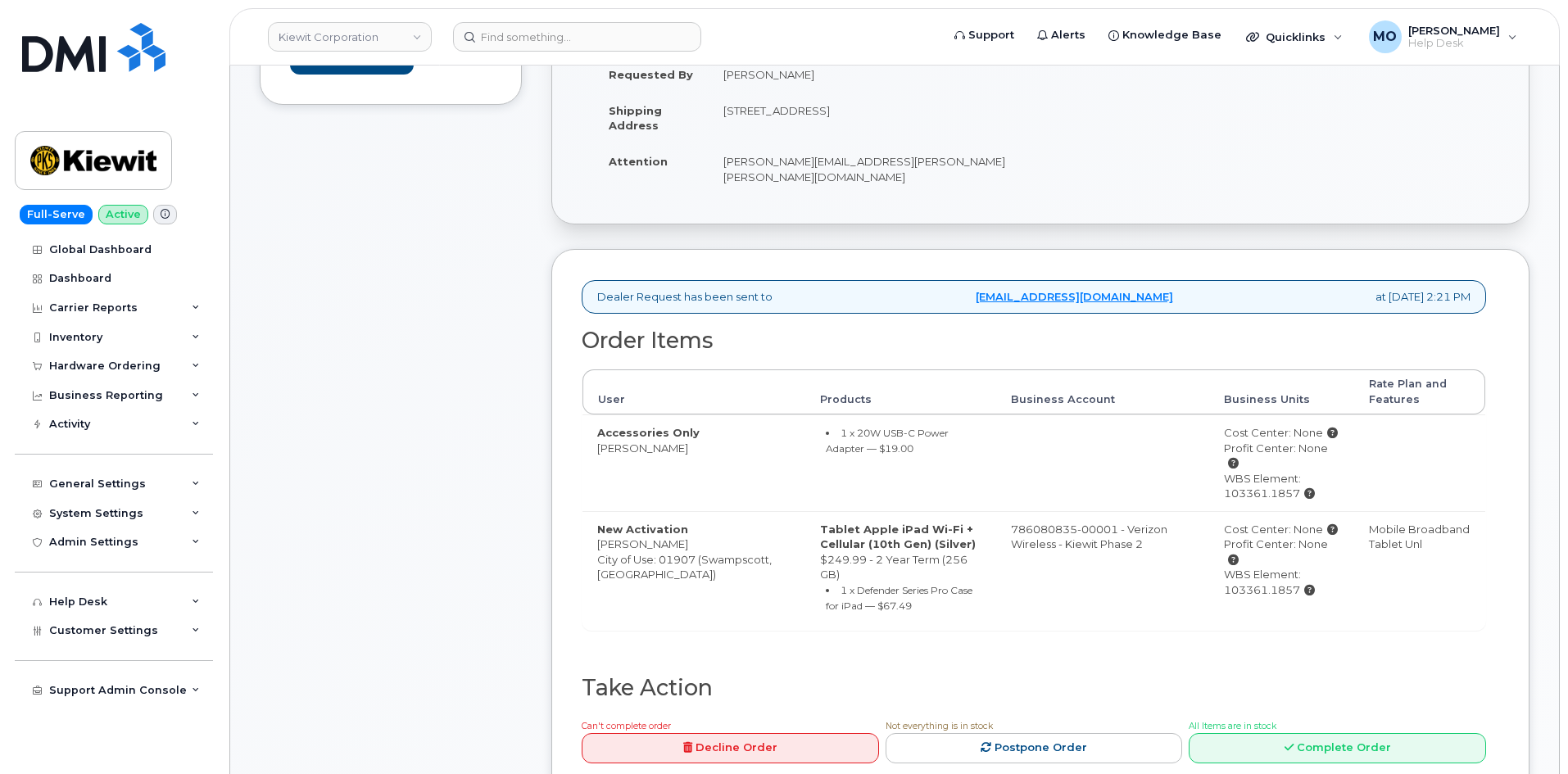
click at [831, 426] on small "1 x 20W USB-C Power Adapter — $19.00" at bounding box center [887, 440] width 123 height 28
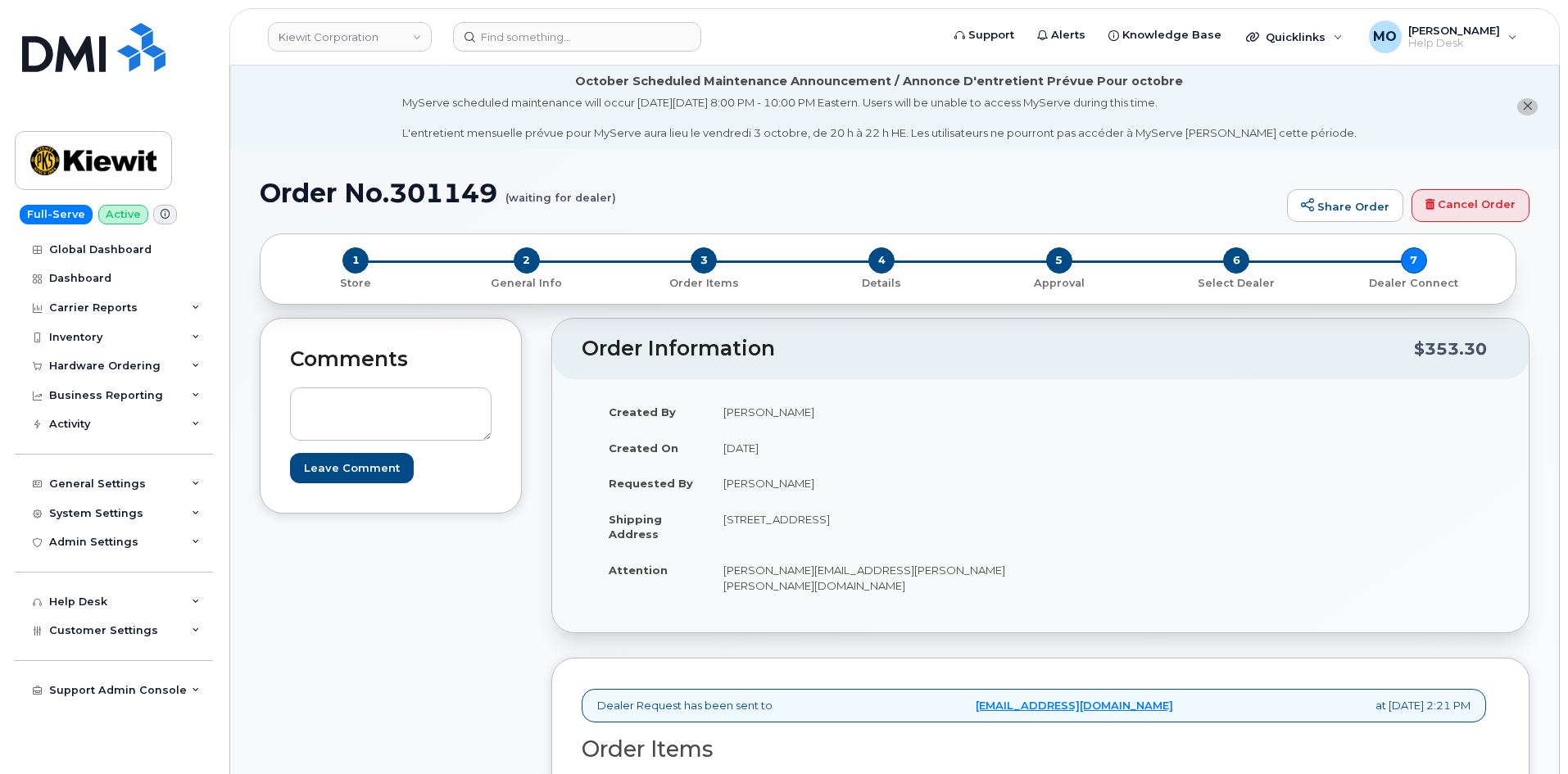
scroll to position [0, 0]
click at [878, 270] on span "4" at bounding box center [881, 261] width 26 height 26
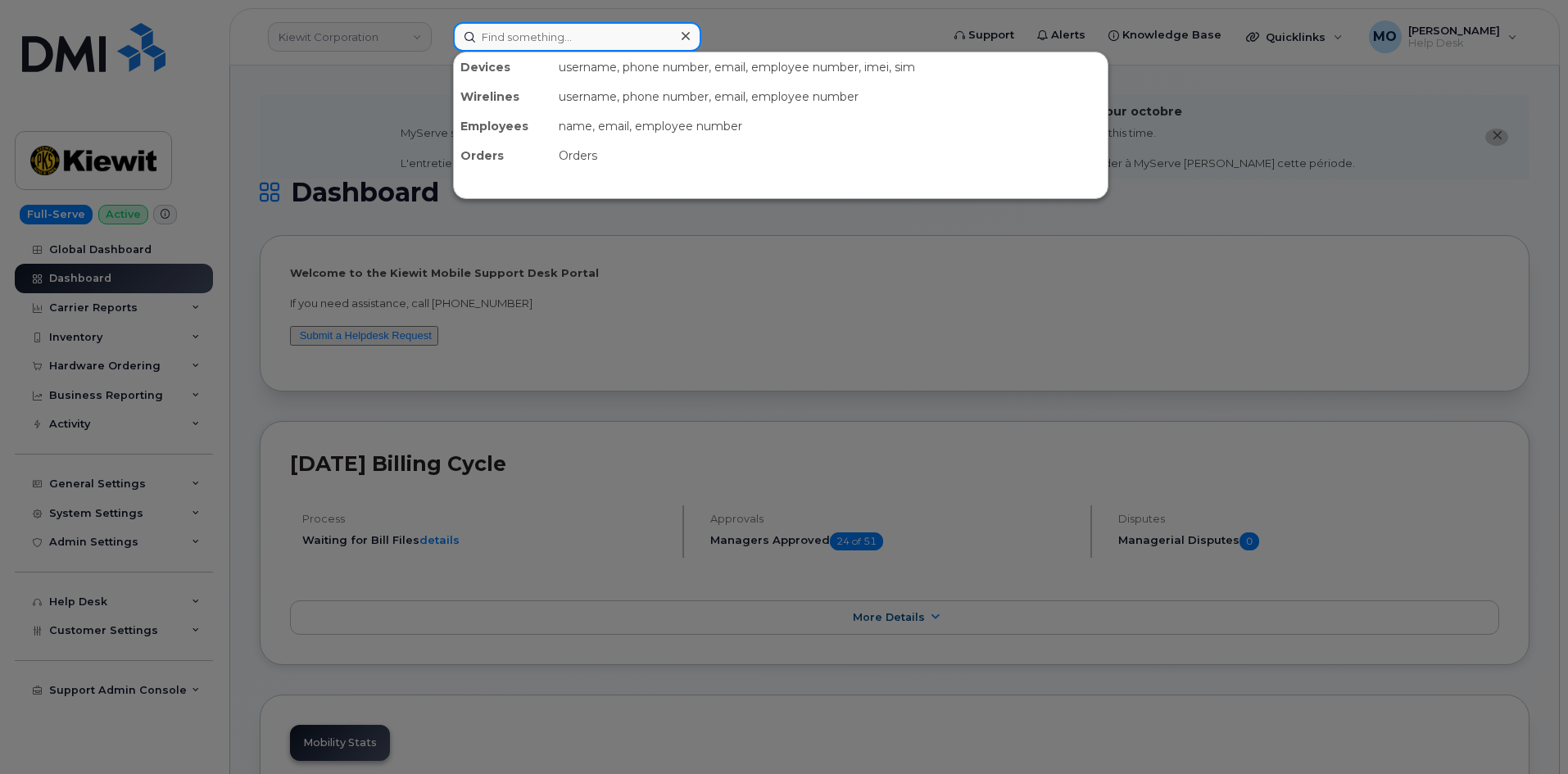
click at [589, 36] on input at bounding box center [577, 37] width 248 height 30
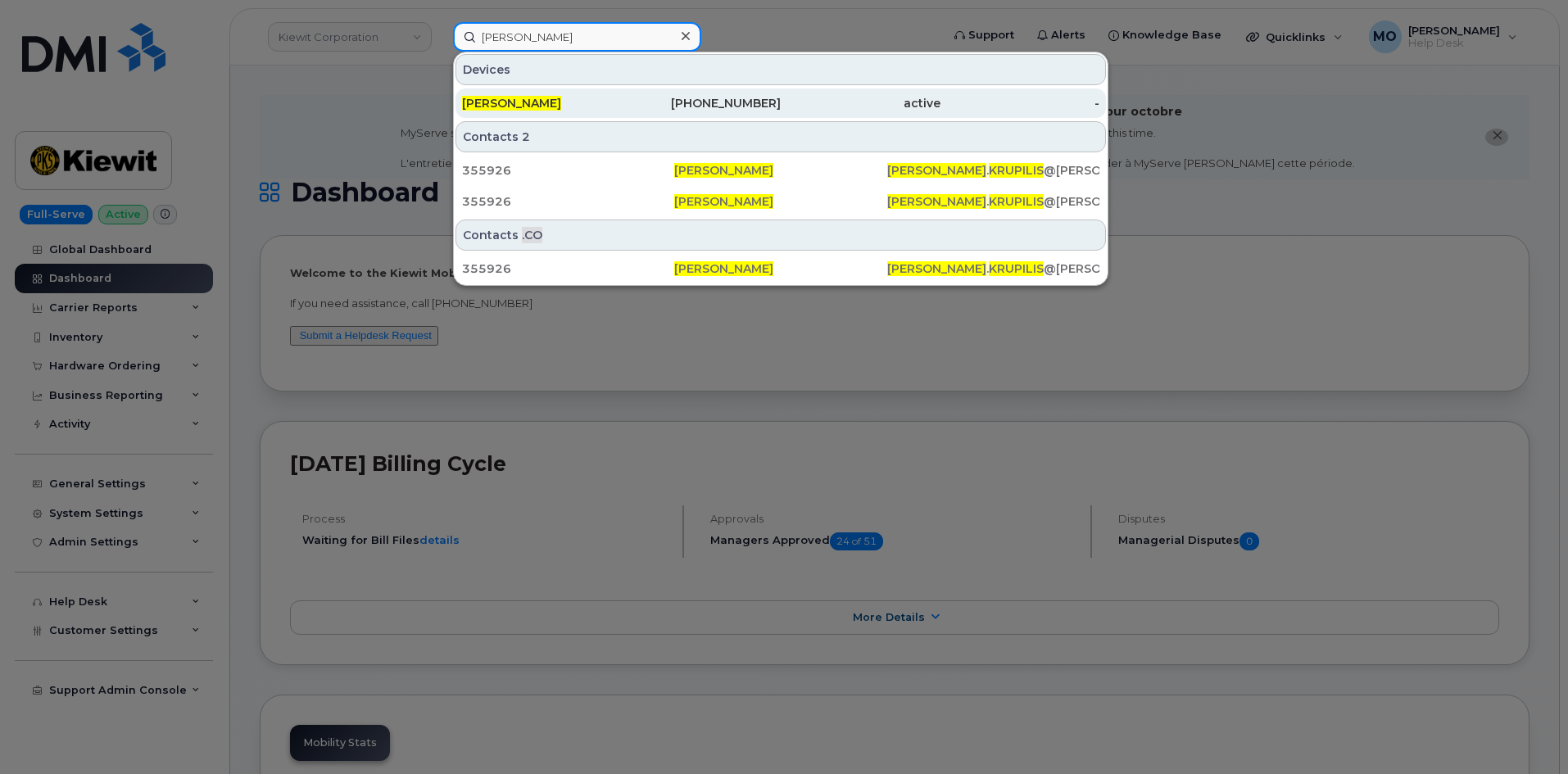
type input "[PERSON_NAME]"
click at [584, 105] on div "[PERSON_NAME]" at bounding box center [541, 103] width 160 height 17
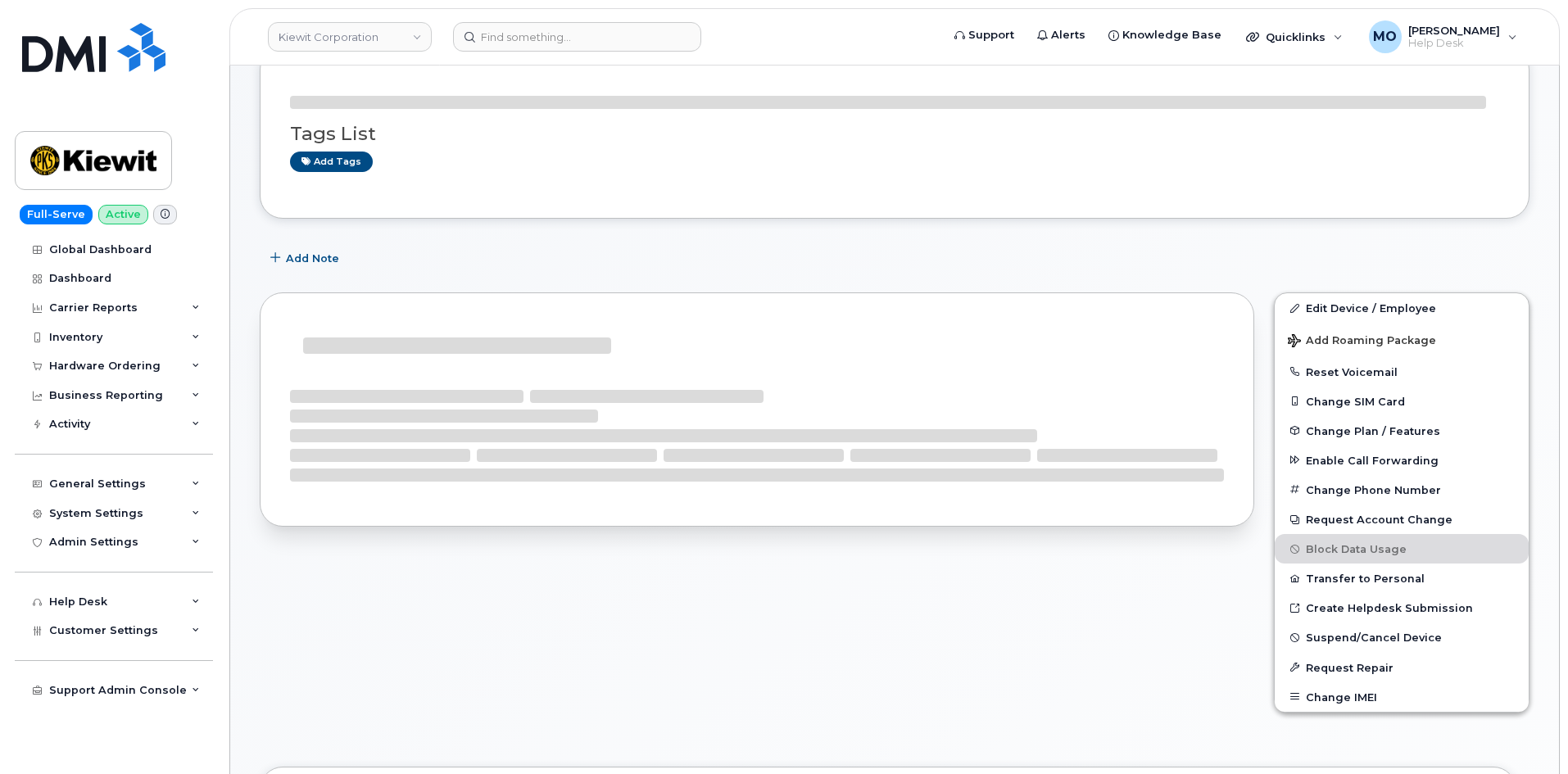
scroll to position [245, 0]
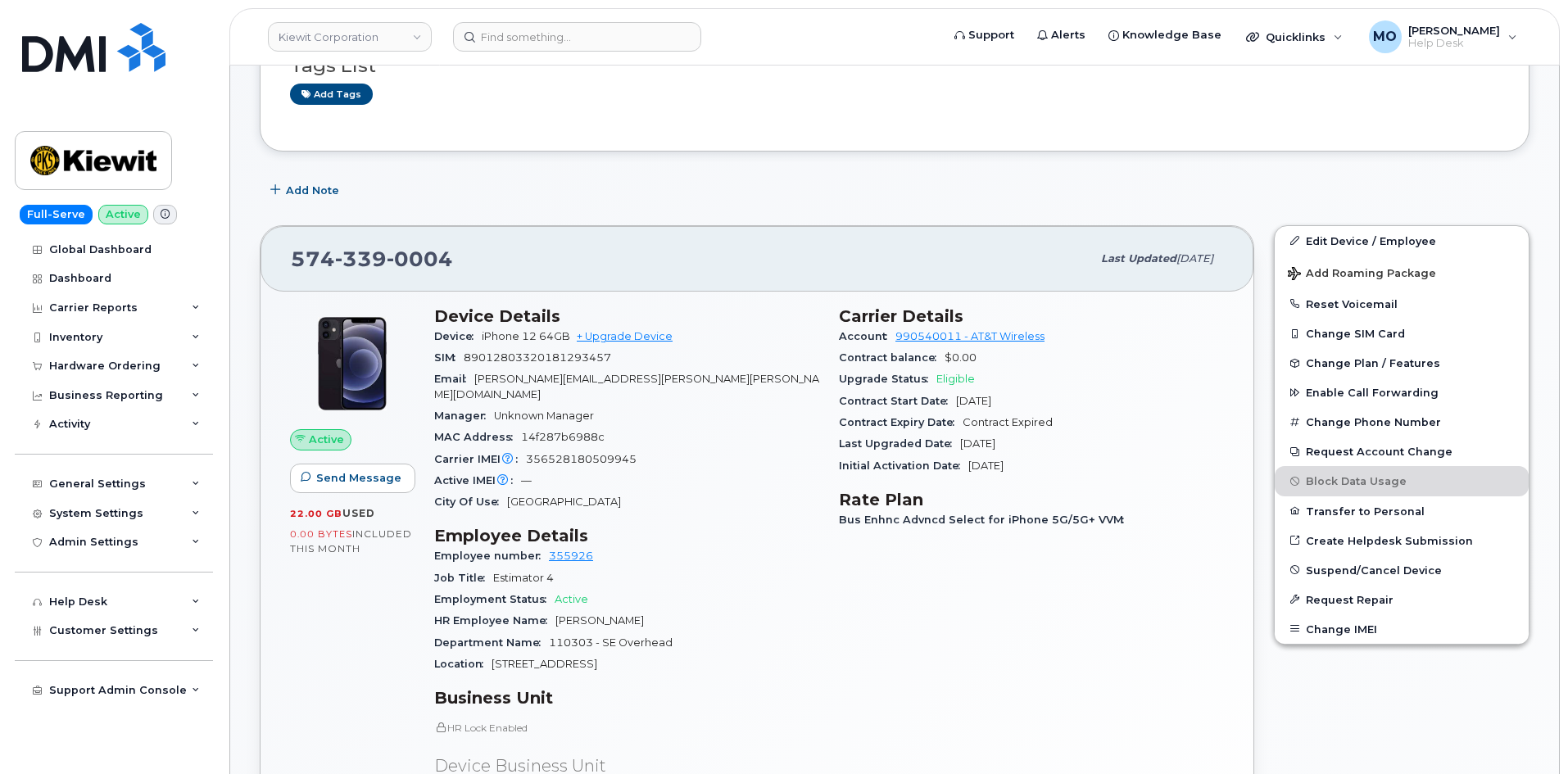
click at [811, 567] on div "Job Title Estimator 4" at bounding box center [627, 578] width 385 height 21
click at [605, 336] on link "+ Upgrade Device" at bounding box center [625, 335] width 96 height 12
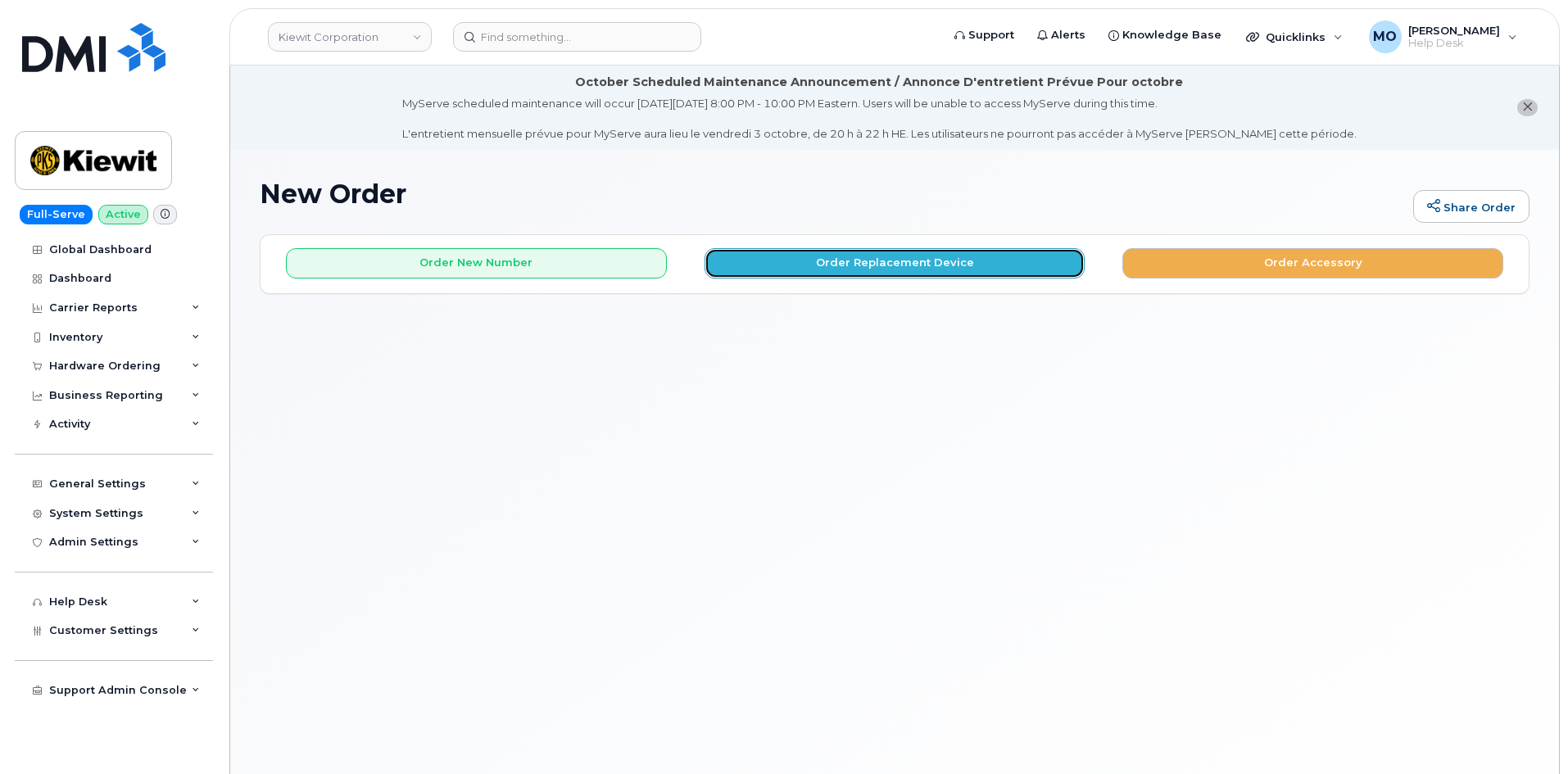
click at [880, 272] on button "Order Replacement Device" at bounding box center [894, 263] width 381 height 31
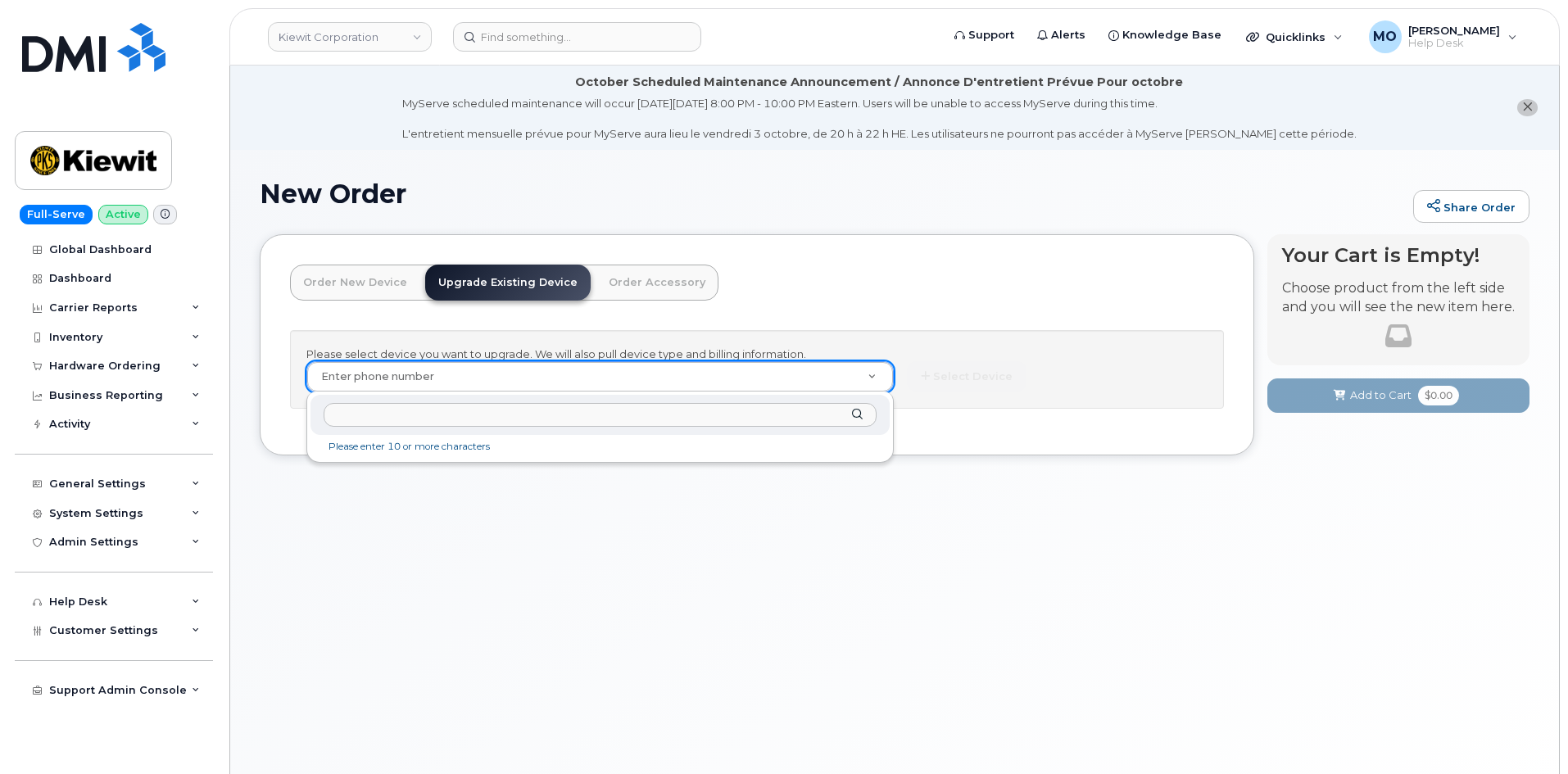
paste input "5743390004"
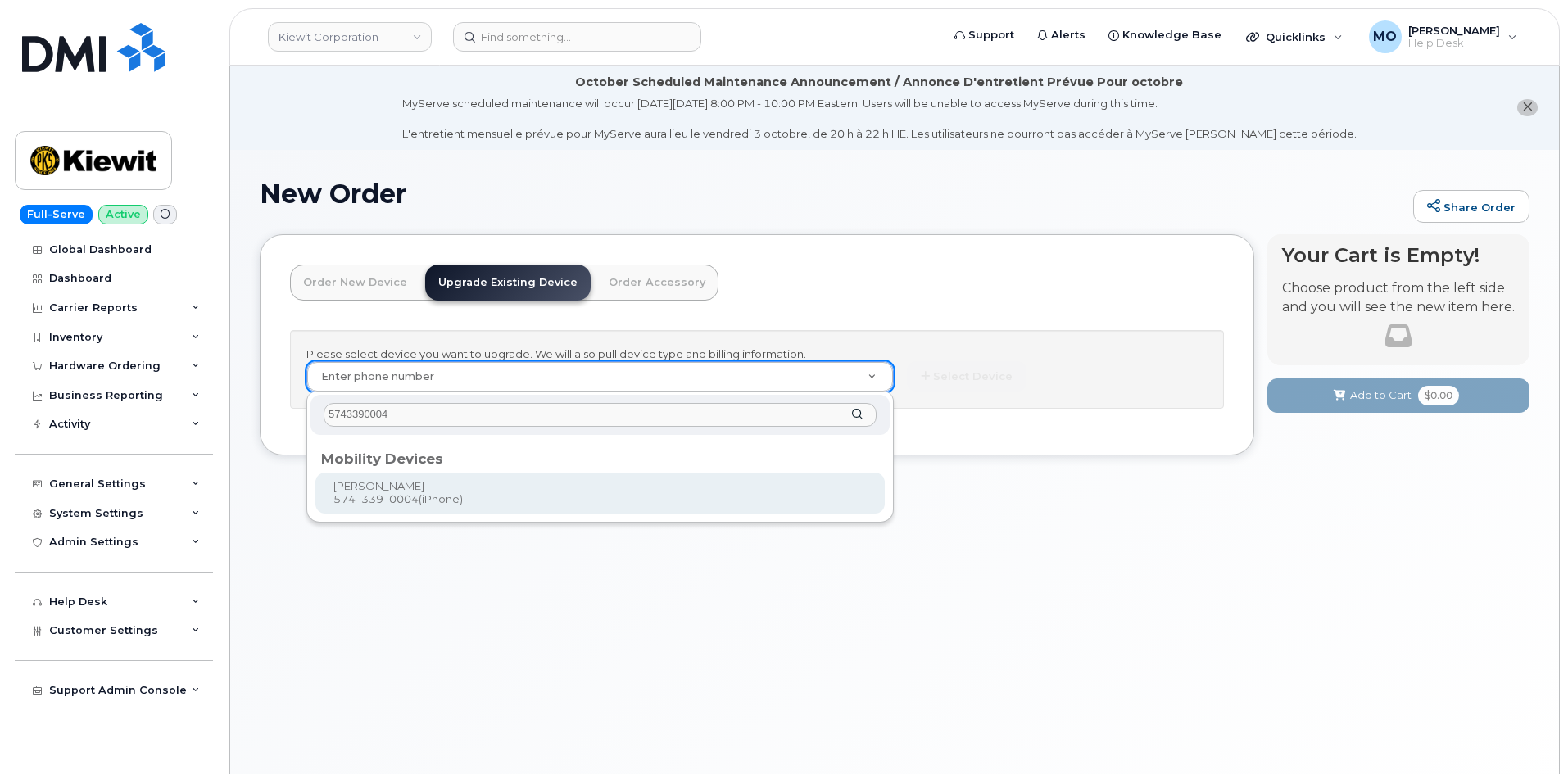
type input "5743390004"
type input "1120414"
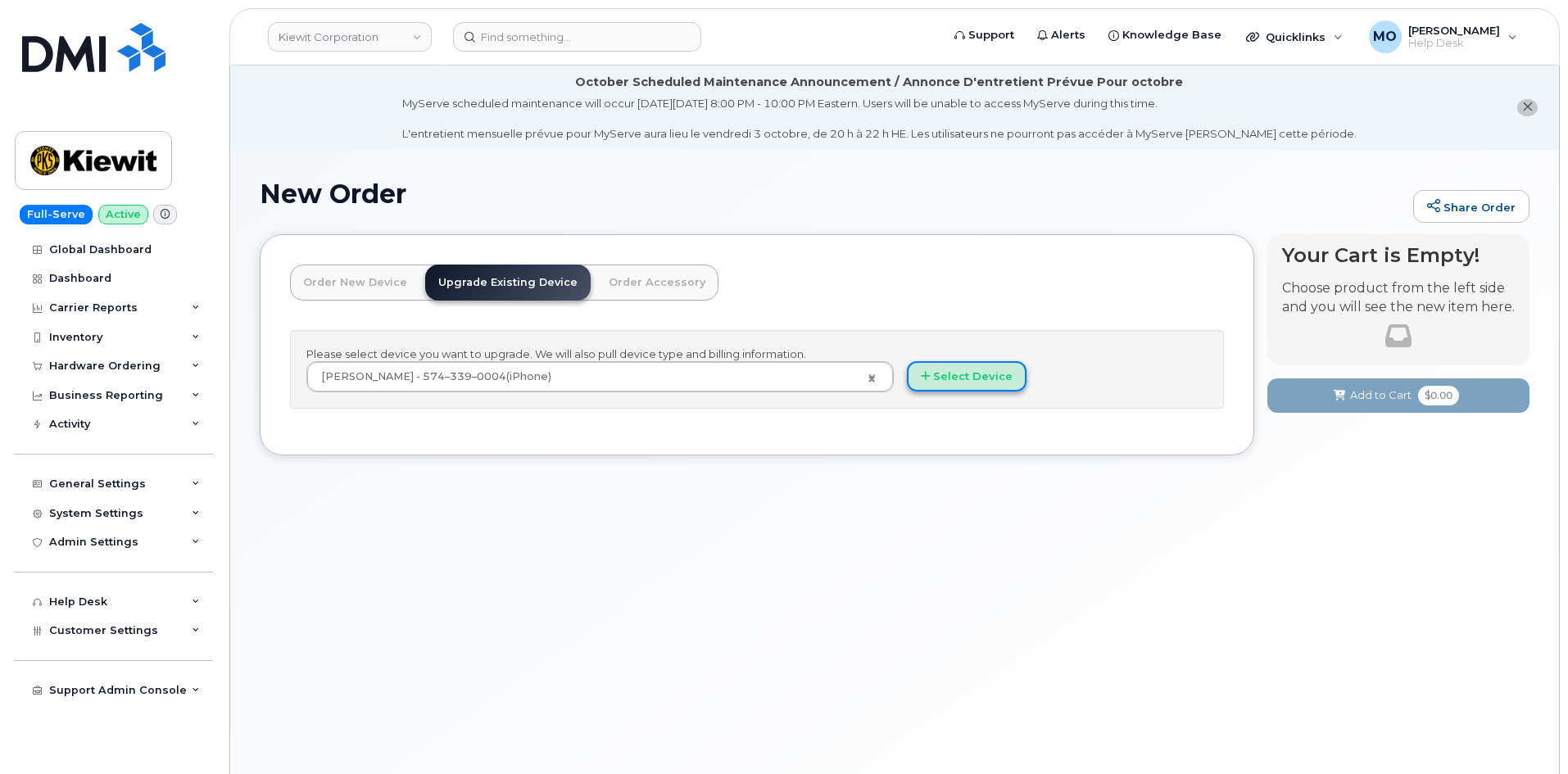
click at [962, 372] on button "Select Device" at bounding box center [966, 376] width 120 height 31
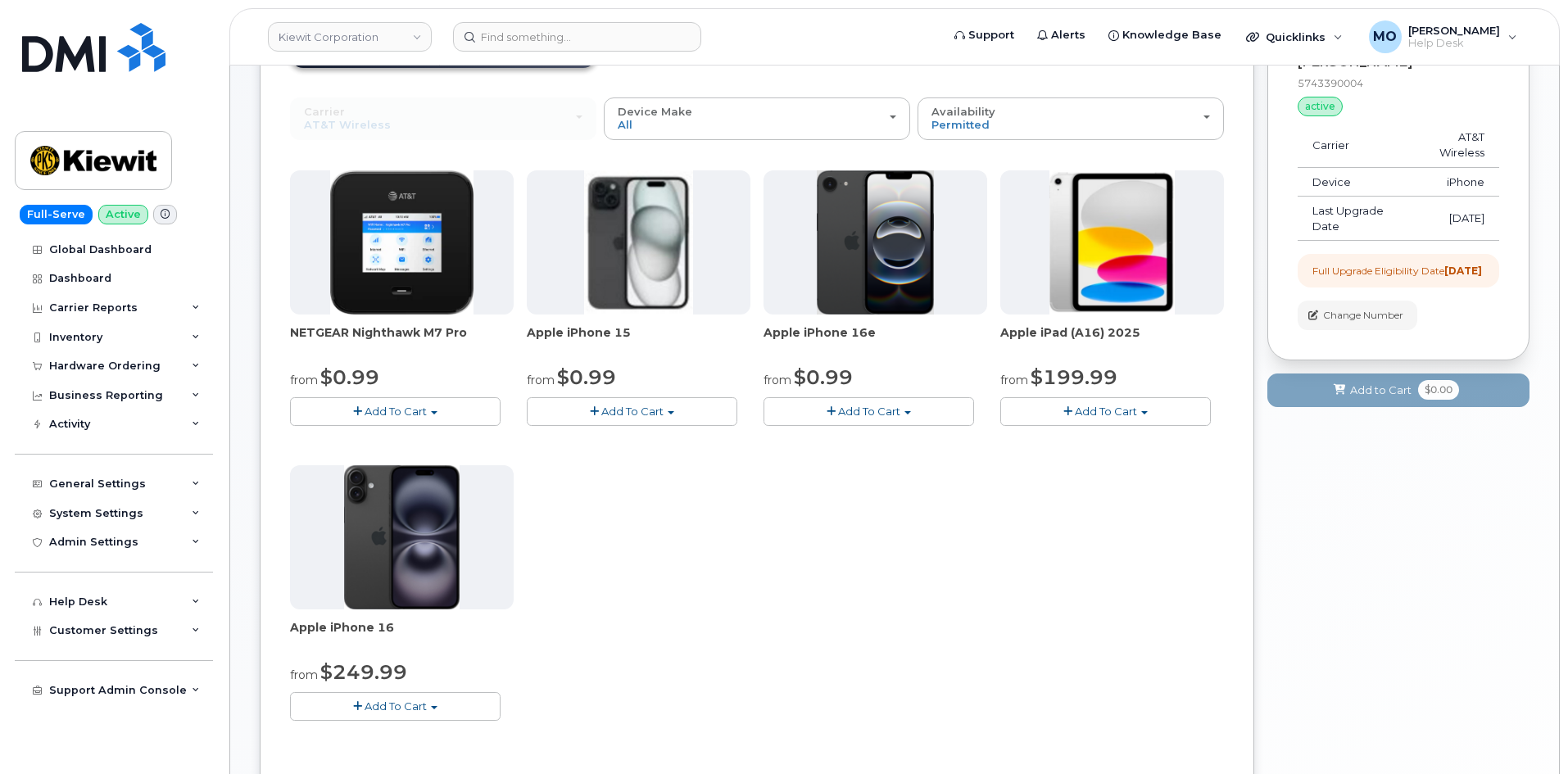
scroll to position [245, 0]
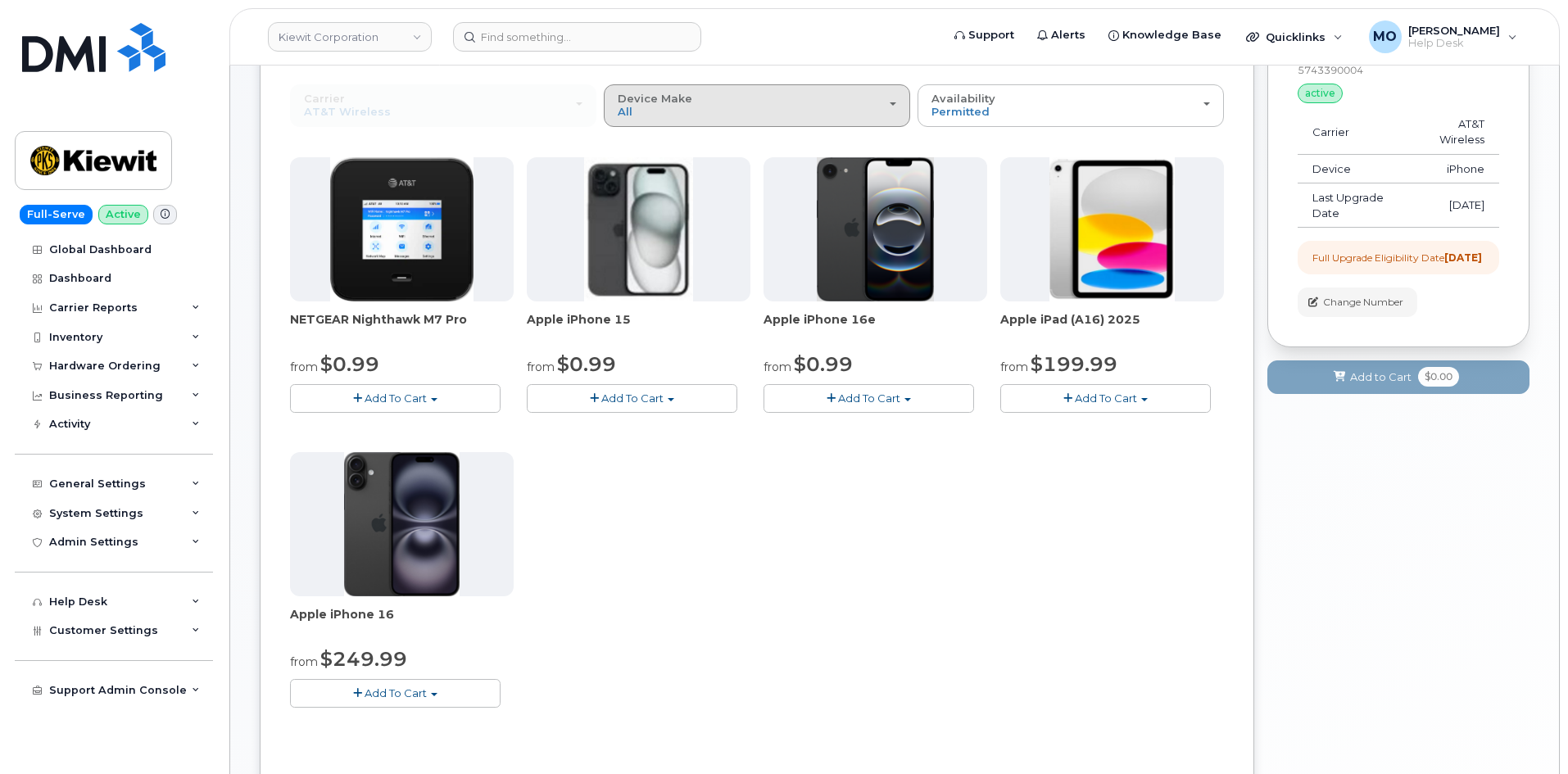
click at [764, 112] on div "Device Make All iPhone Modem Tablet" at bounding box center [756, 105] width 279 height 26
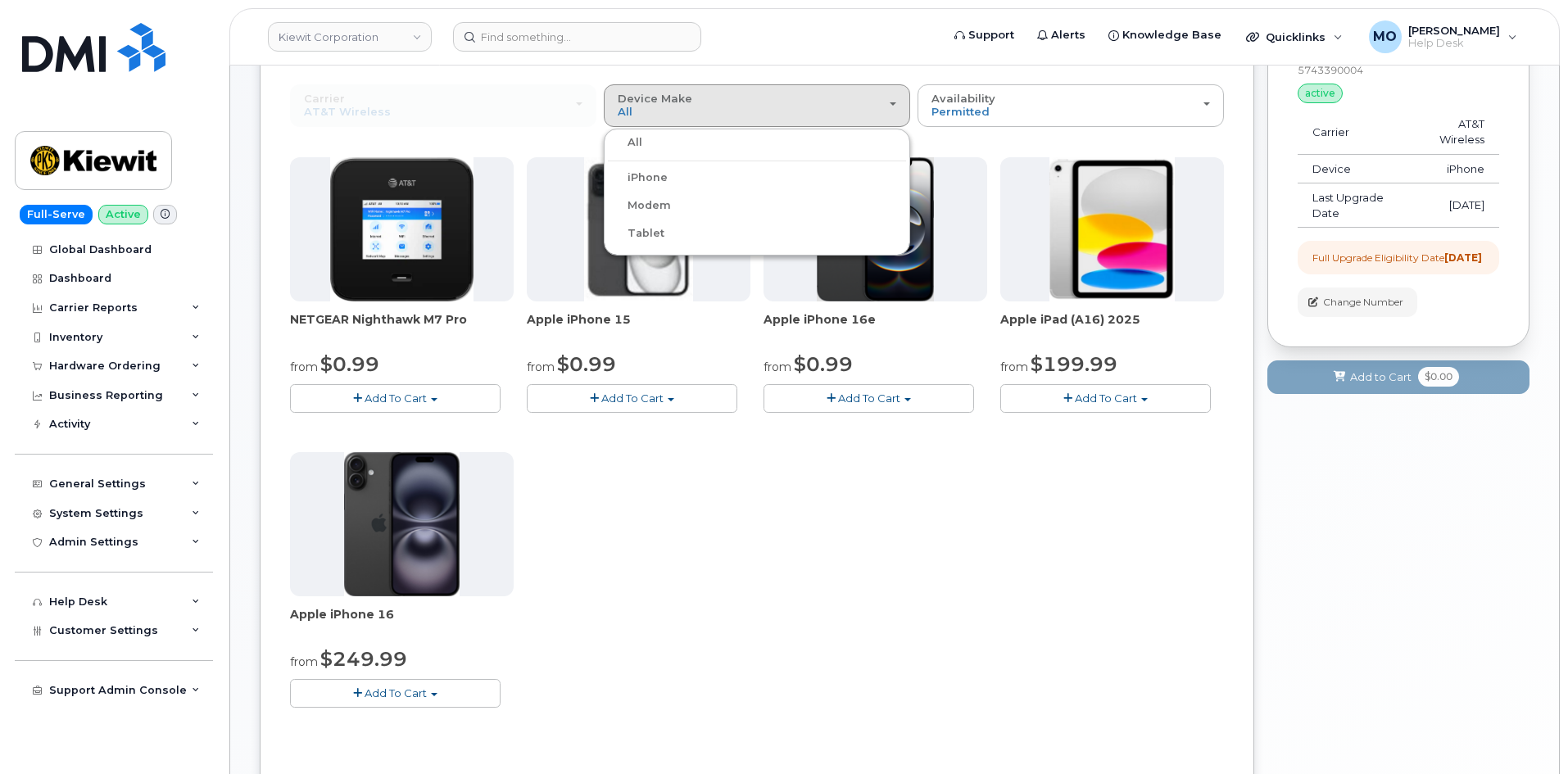
click at [662, 170] on label "iPhone" at bounding box center [637, 178] width 60 height 20
click at [0, 0] on input "iPhone" at bounding box center [0, 0] width 0 height 0
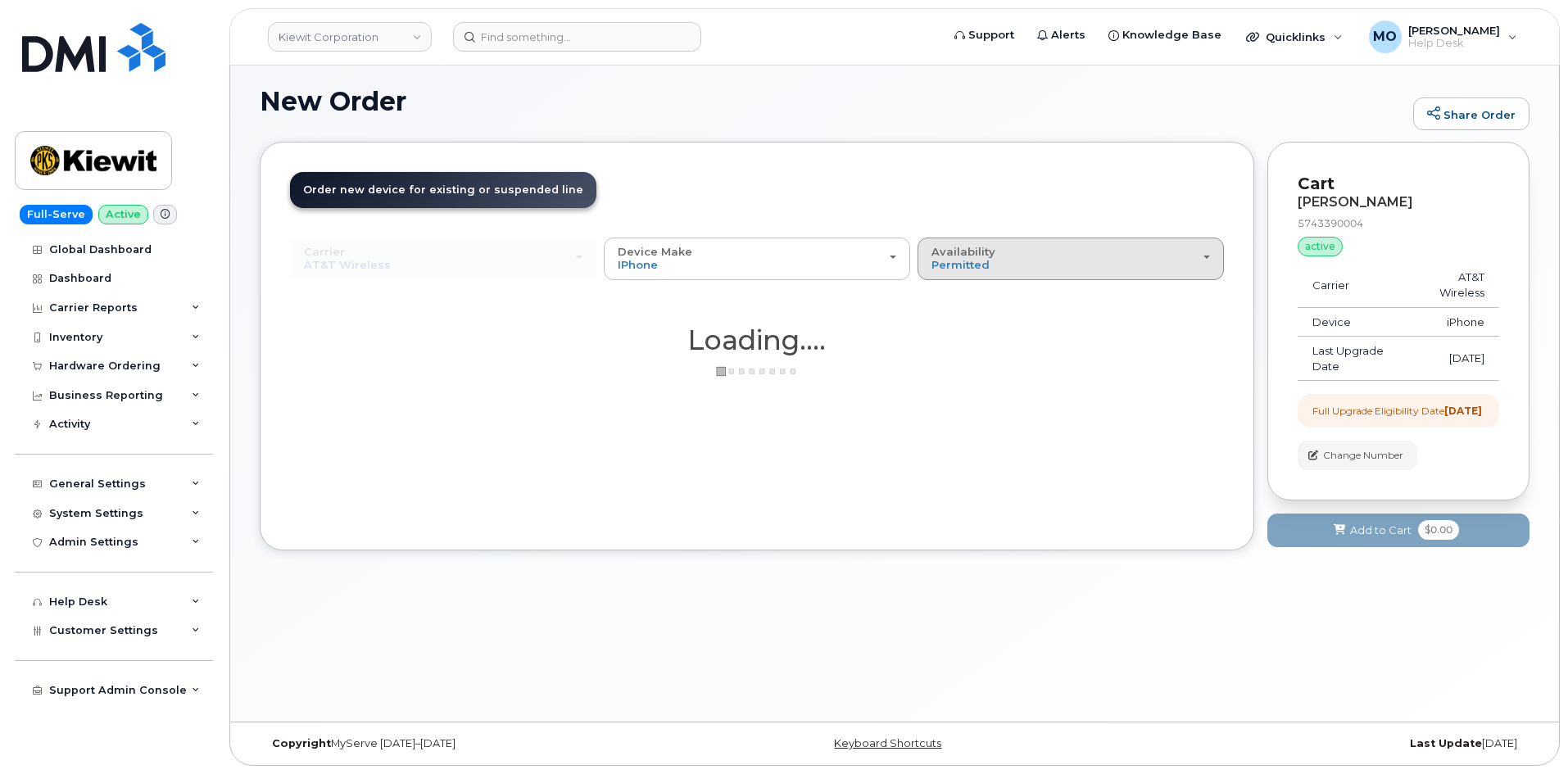
scroll to position [220, 0]
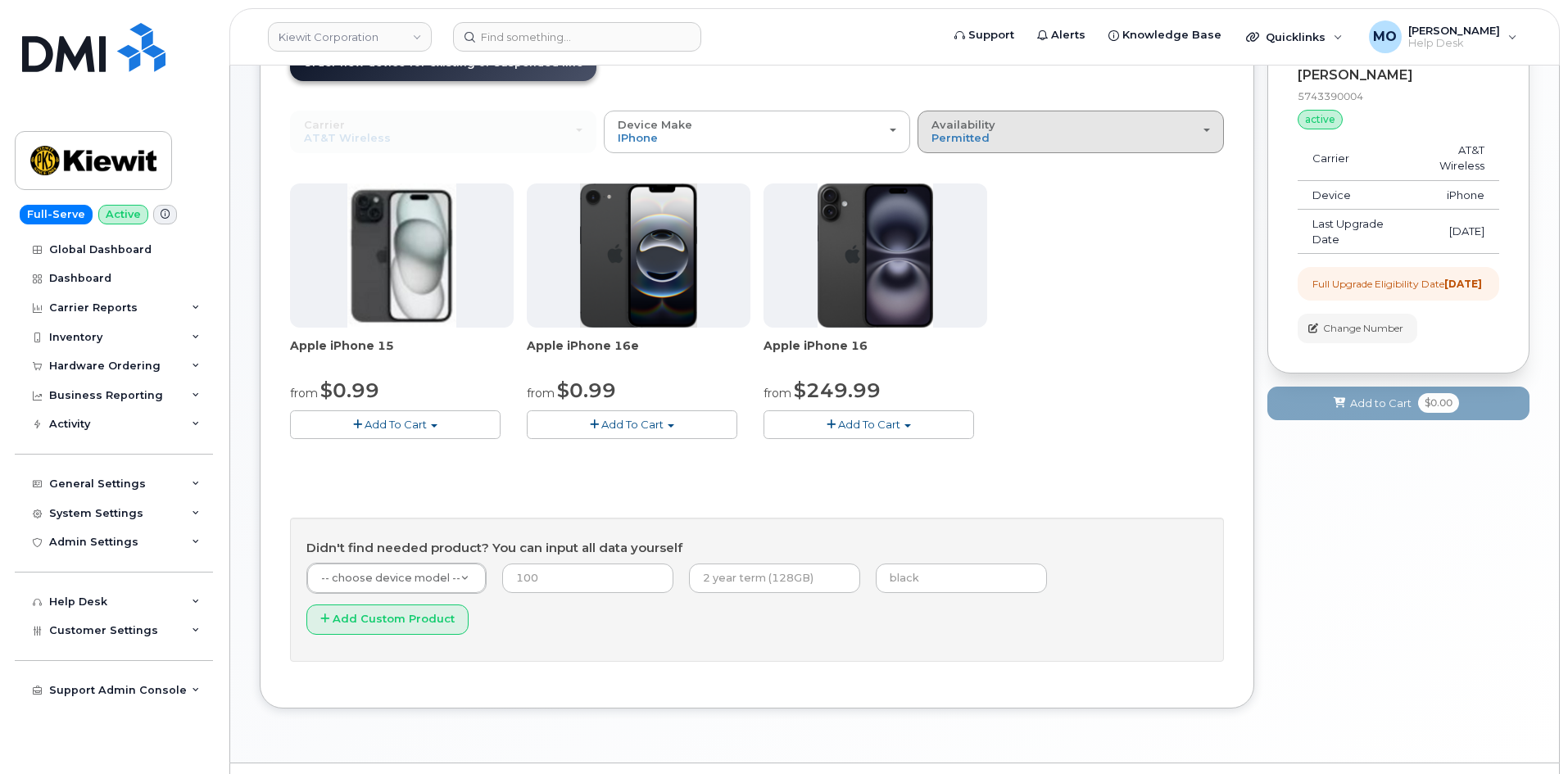
click at [1023, 145] on button "Availability Permitted All" at bounding box center [1070, 132] width 307 height 43
click at [951, 191] on label "All" at bounding box center [939, 197] width 35 height 20
click at [0, 0] on input "All" at bounding box center [0, 0] width 0 height 0
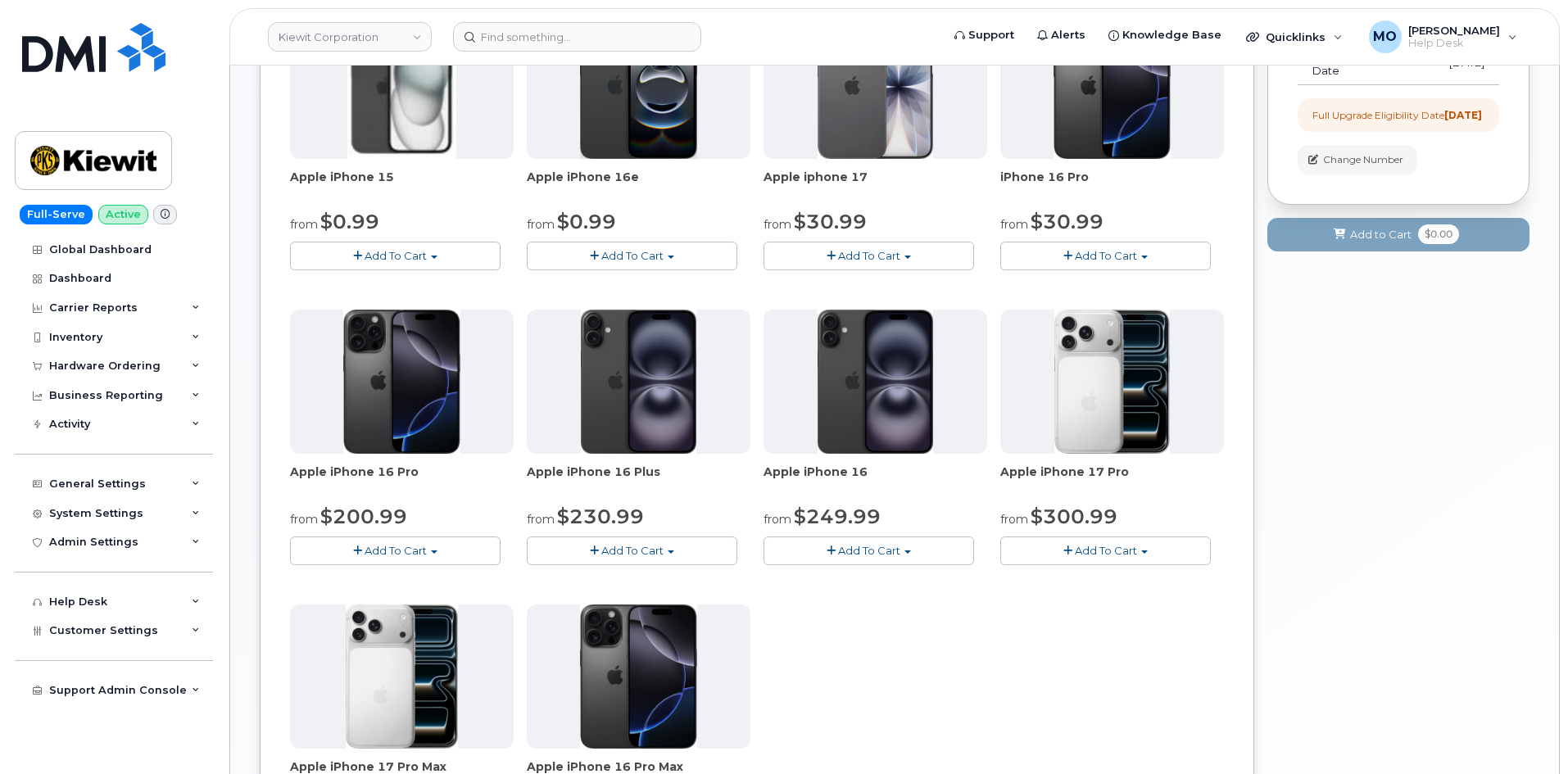
scroll to position [302, 0]
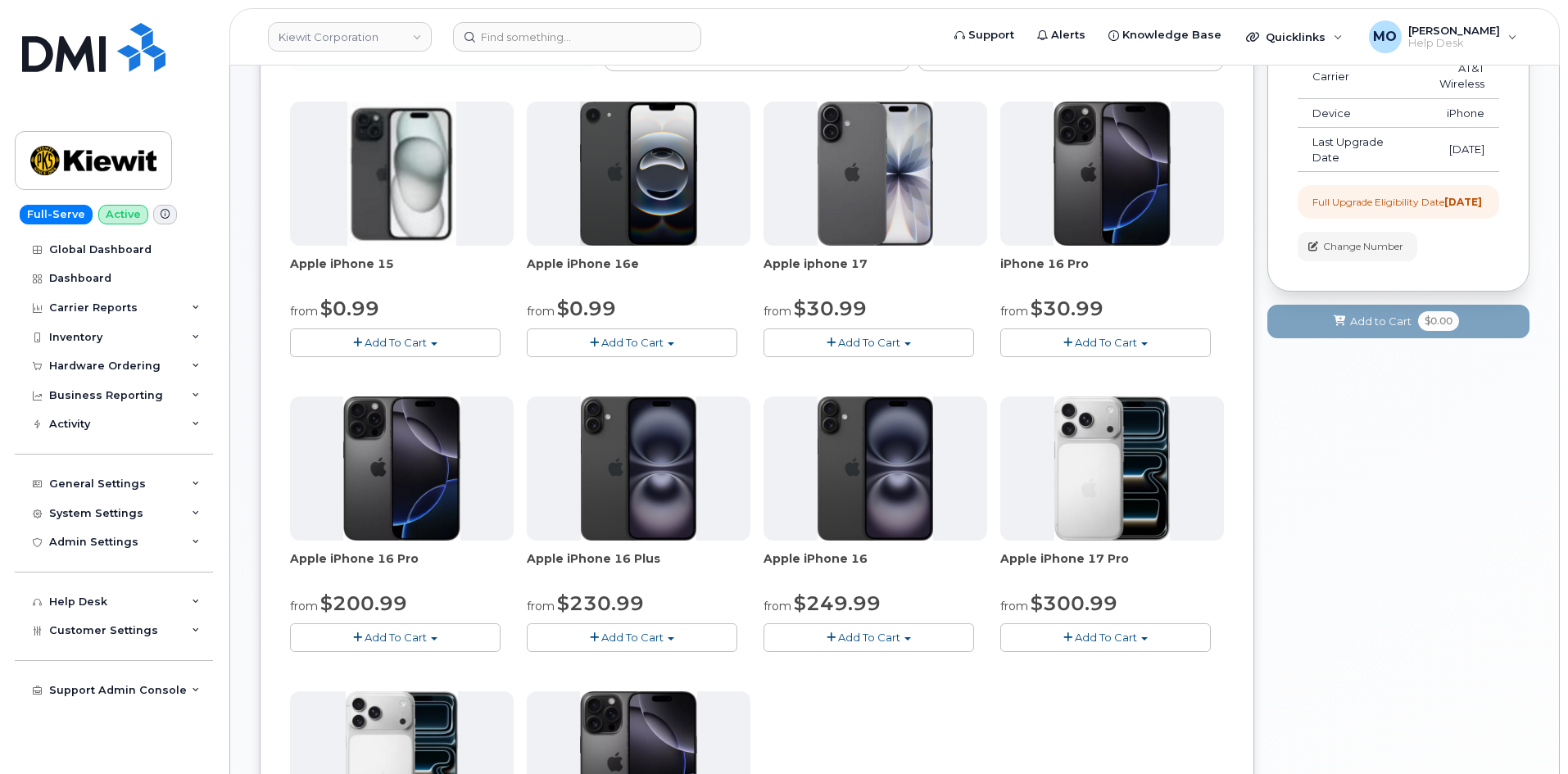
click at [1093, 335] on button "Add To Cart" at bounding box center [1105, 342] width 211 height 29
click at [1152, 629] on button "Add To Cart" at bounding box center [1105, 637] width 211 height 29
click at [1137, 666] on link "$300.99 - 2 Year Upgrade (256GB)" at bounding box center [1114, 667] width 221 height 21
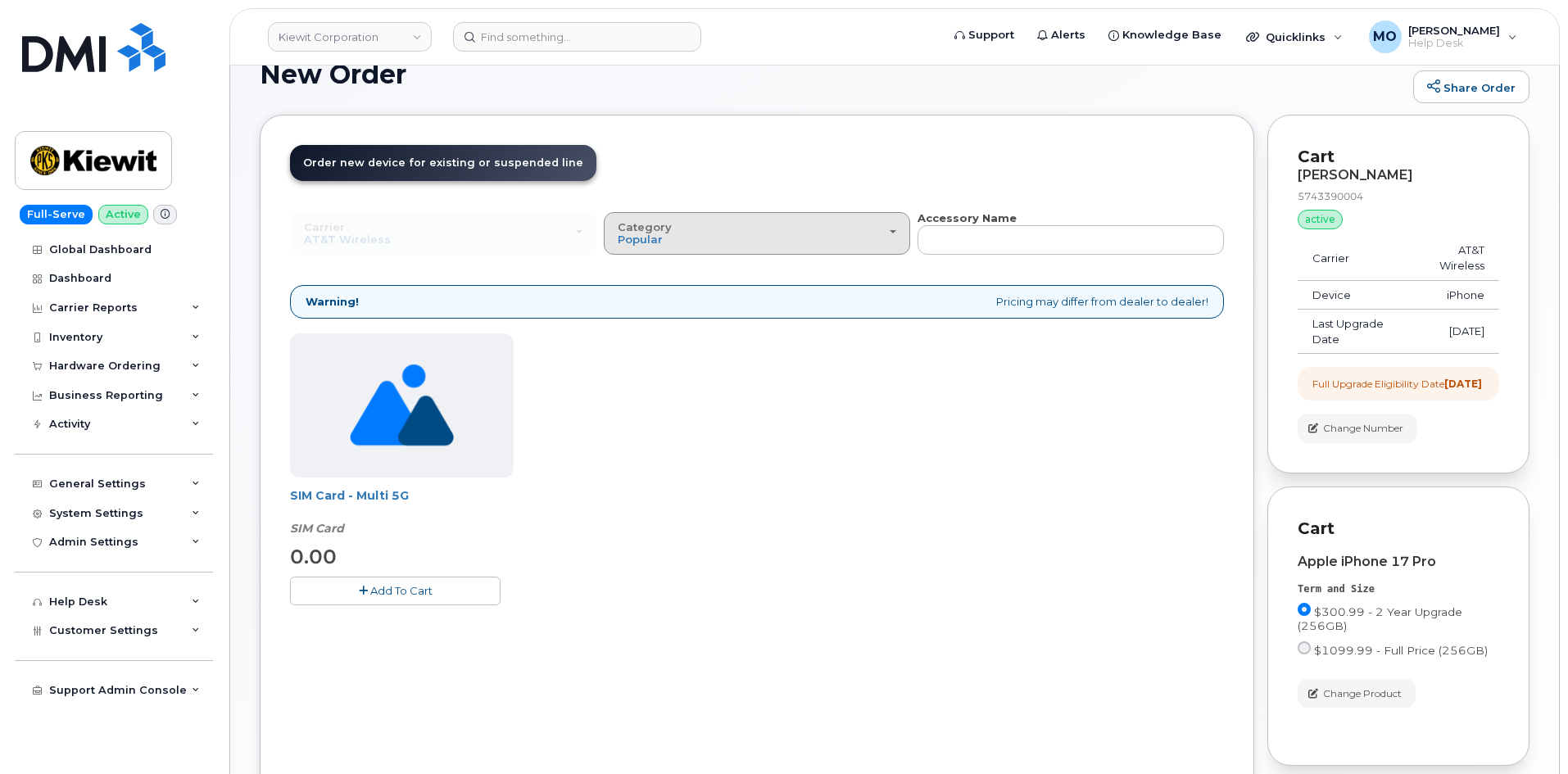
scroll to position [119, 0]
click at [746, 241] on div "Category Popular" at bounding box center [756, 235] width 279 height 26
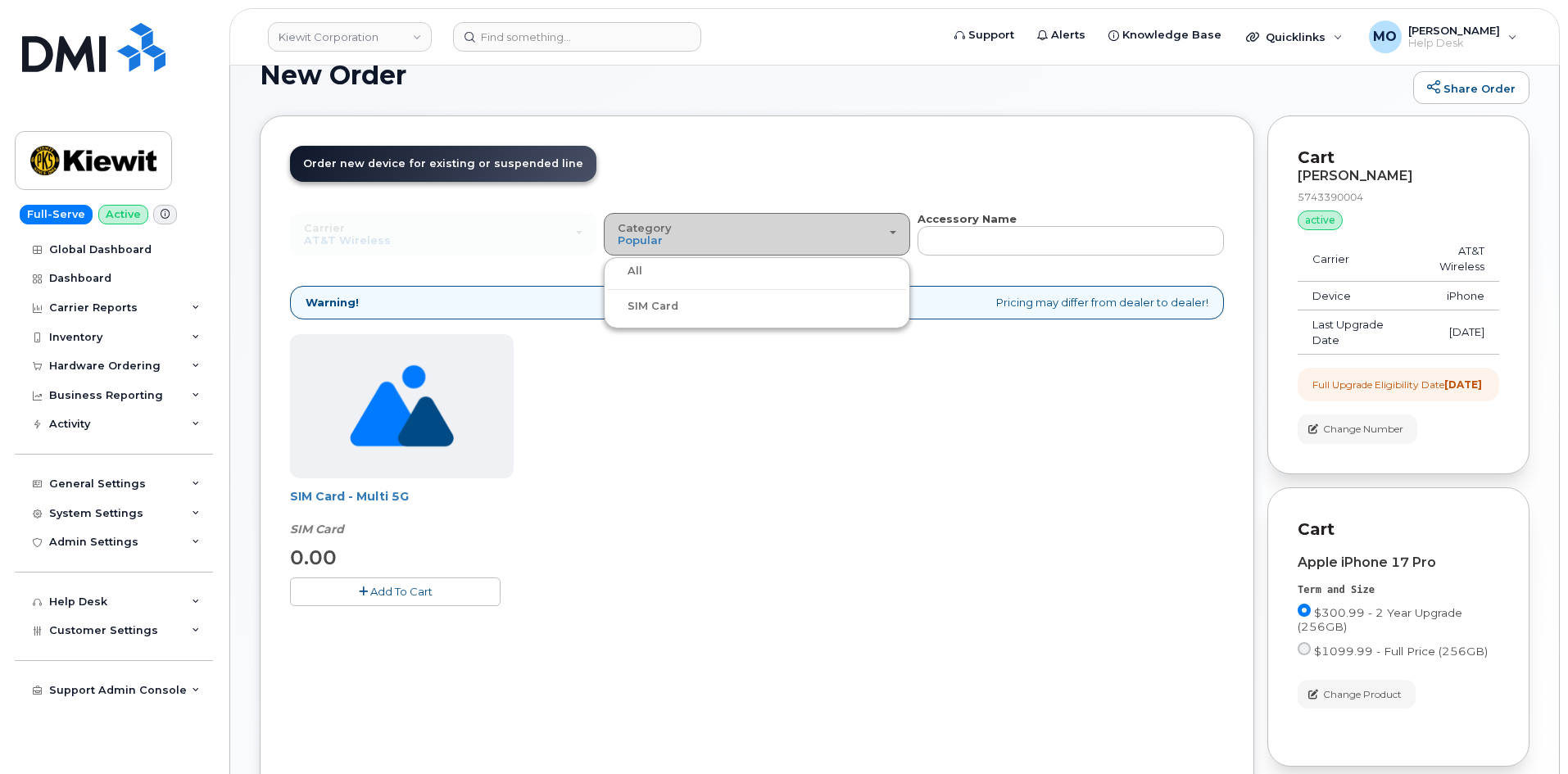
click at [892, 234] on span "button" at bounding box center [893, 232] width 7 height 3
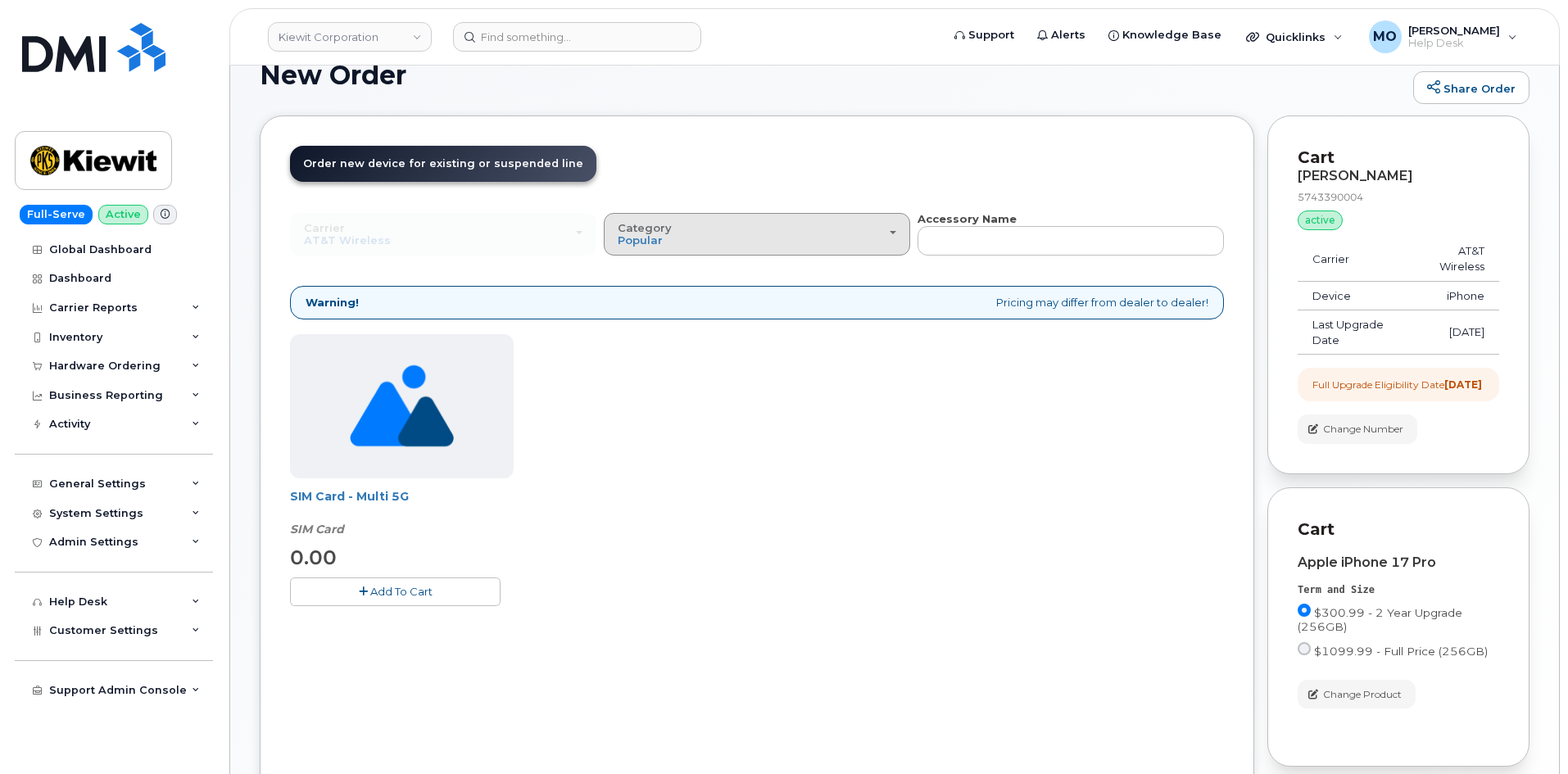
click at [890, 240] on button "Category Popular" at bounding box center [756, 235] width 307 height 43
click at [783, 278] on div "All" at bounding box center [756, 271] width 298 height 20
click at [759, 241] on div "Category Popular" at bounding box center [756, 235] width 279 height 26
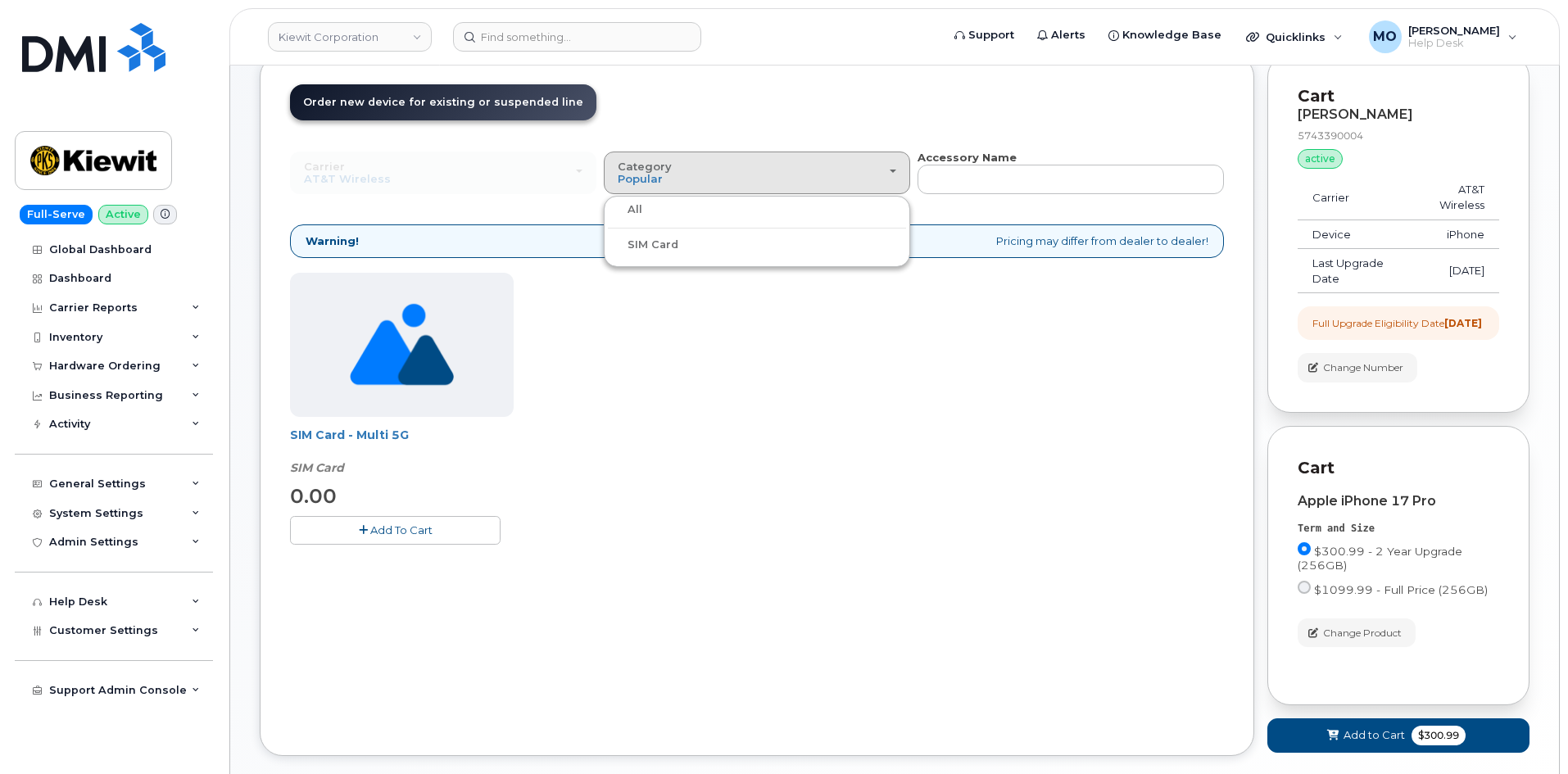
scroll to position [283, 0]
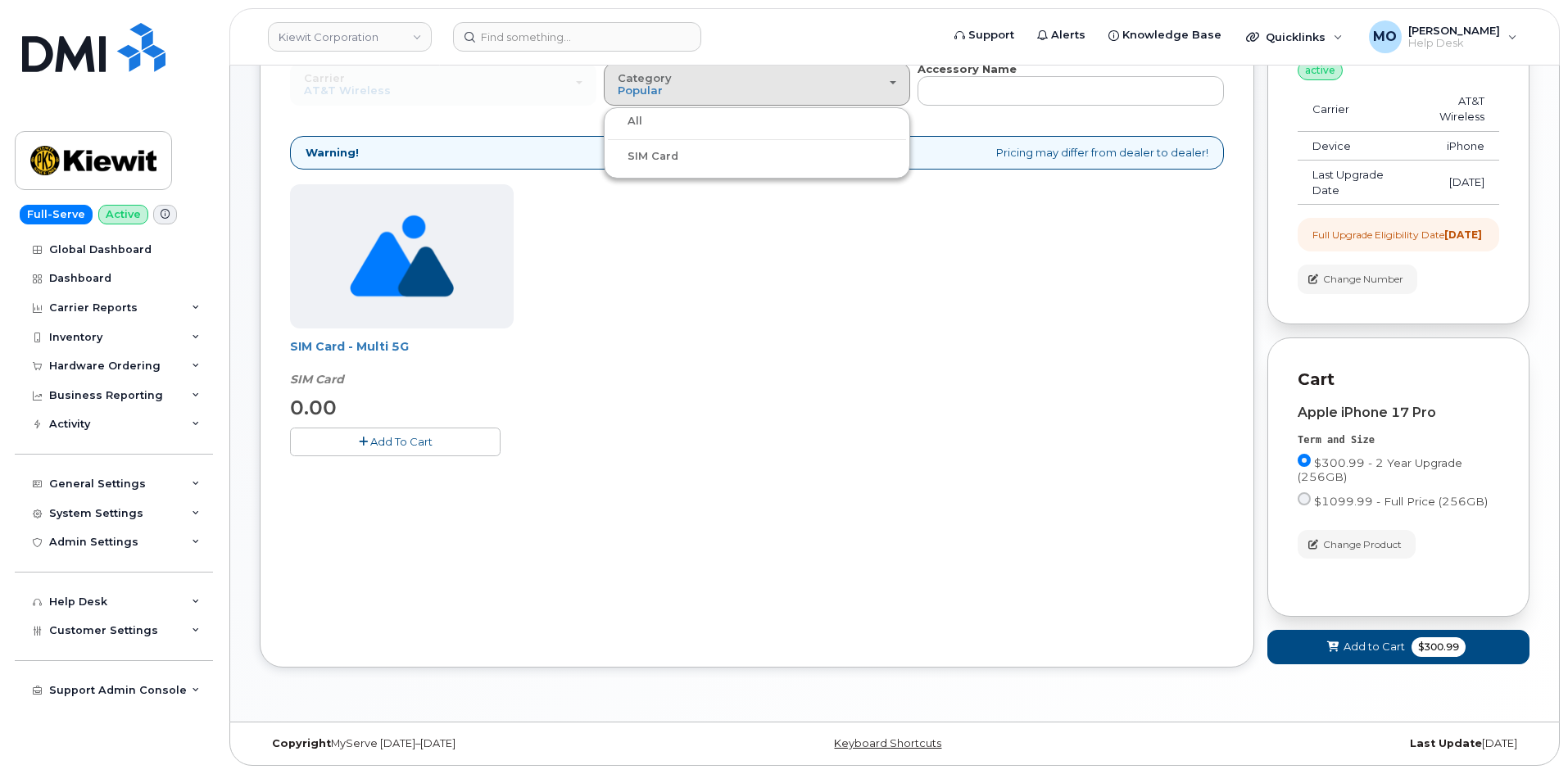
click at [745, 115] on div "All" at bounding box center [756, 121] width 298 height 20
click at [684, 82] on div "Category Popular" at bounding box center [756, 84] width 279 height 26
click at [635, 112] on label "All" at bounding box center [625, 121] width 35 height 20
click at [0, 0] on input "All" at bounding box center [0, 0] width 0 height 0
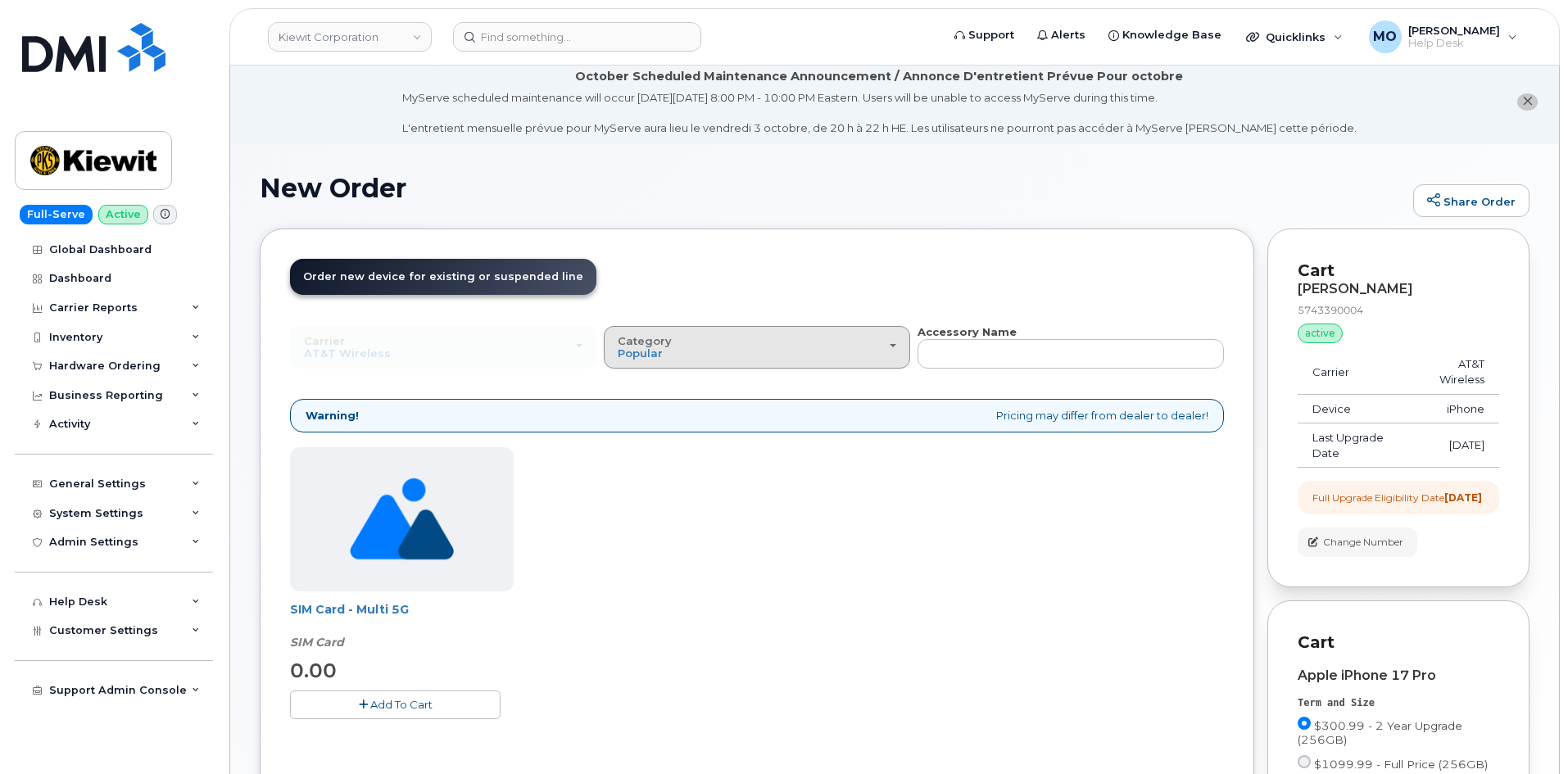
scroll to position [0, 0]
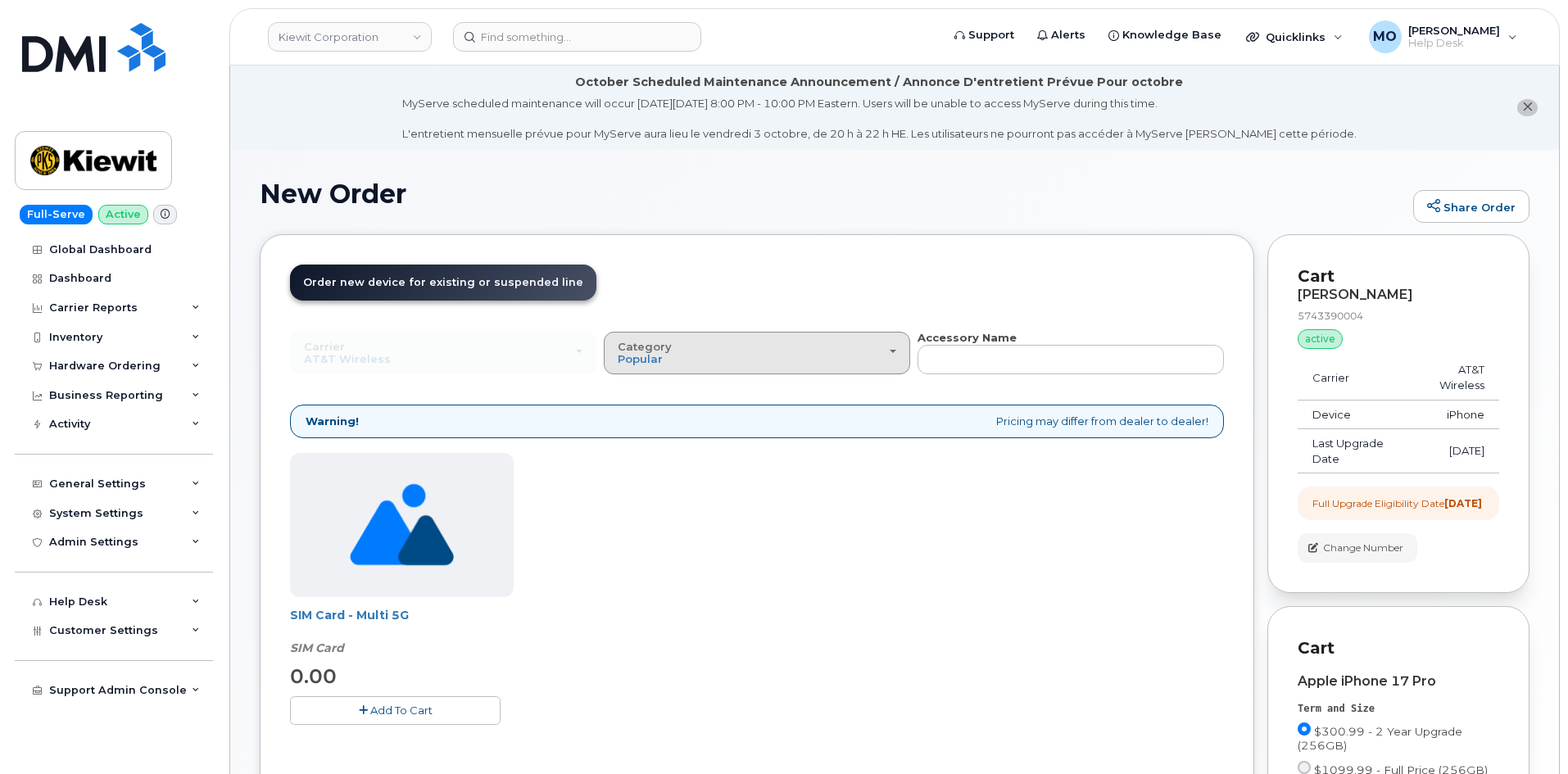
drag, startPoint x: 765, startPoint y: 352, endPoint x: 755, endPoint y: 348, distance: 10.8
click at [756, 349] on div "Category Popular" at bounding box center [756, 353] width 279 height 26
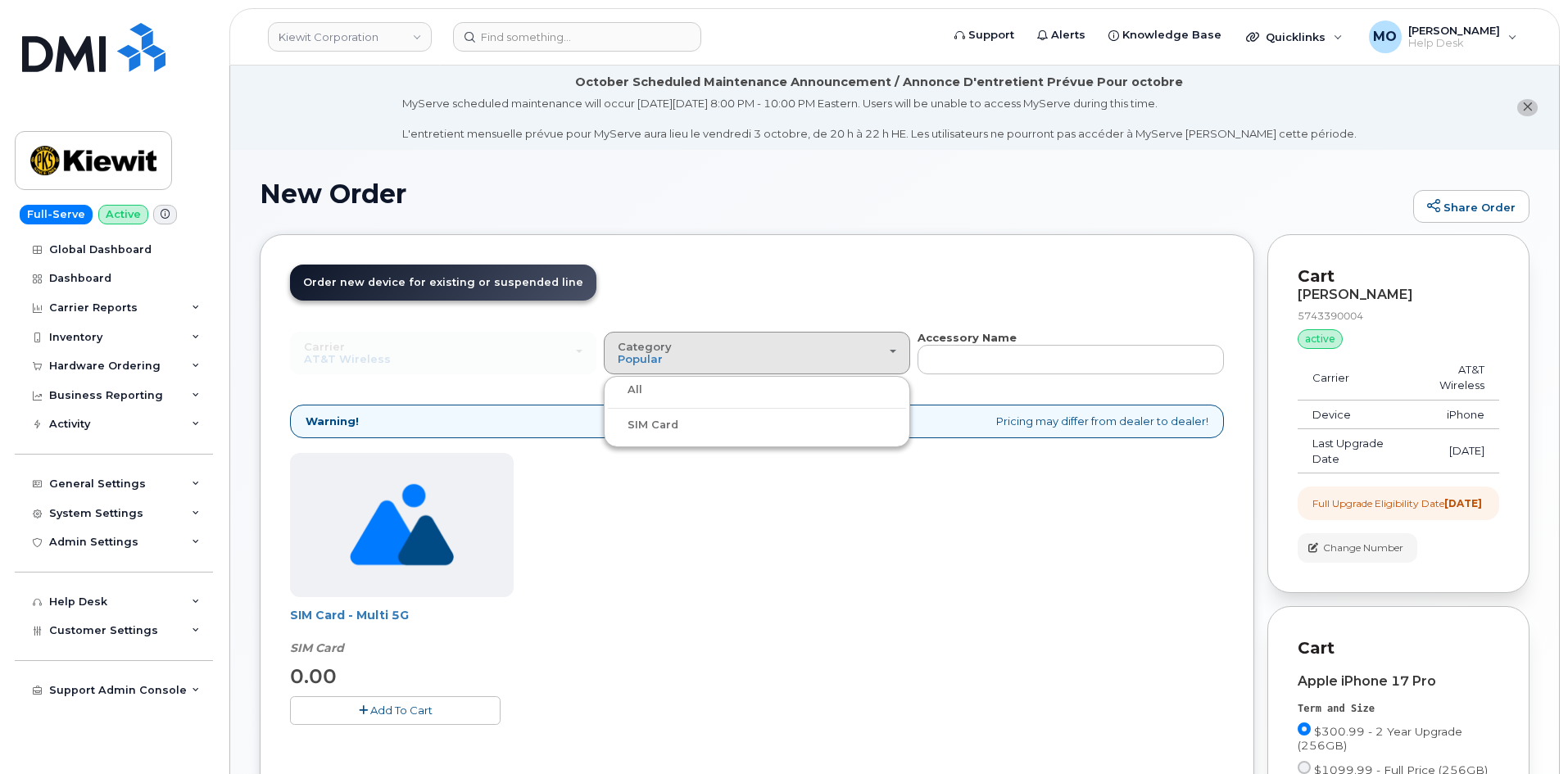
click at [629, 389] on label "All" at bounding box center [625, 390] width 35 height 20
click at [0, 0] on input "All" at bounding box center [0, 0] width 0 height 0
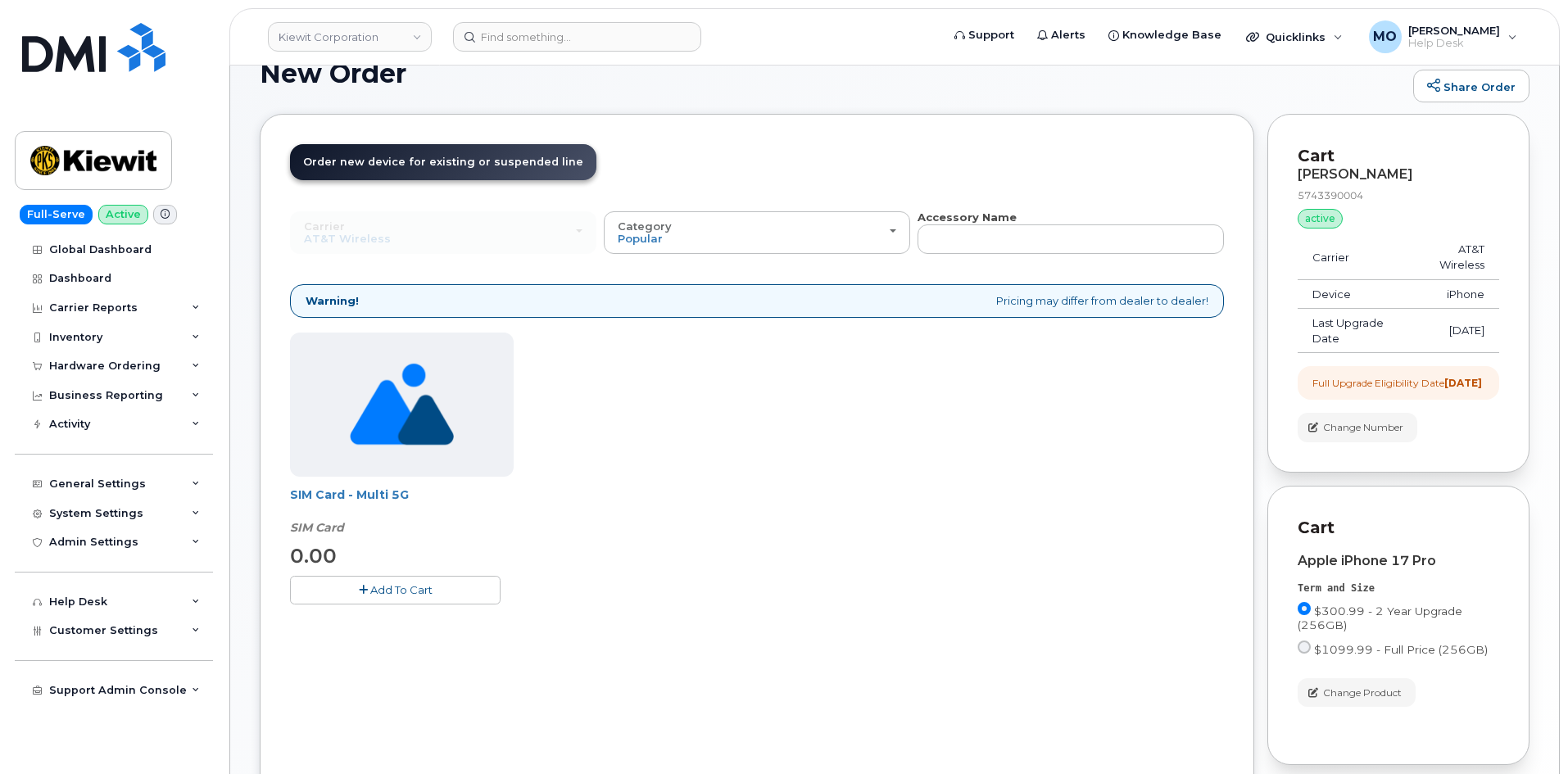
scroll to position [119, 0]
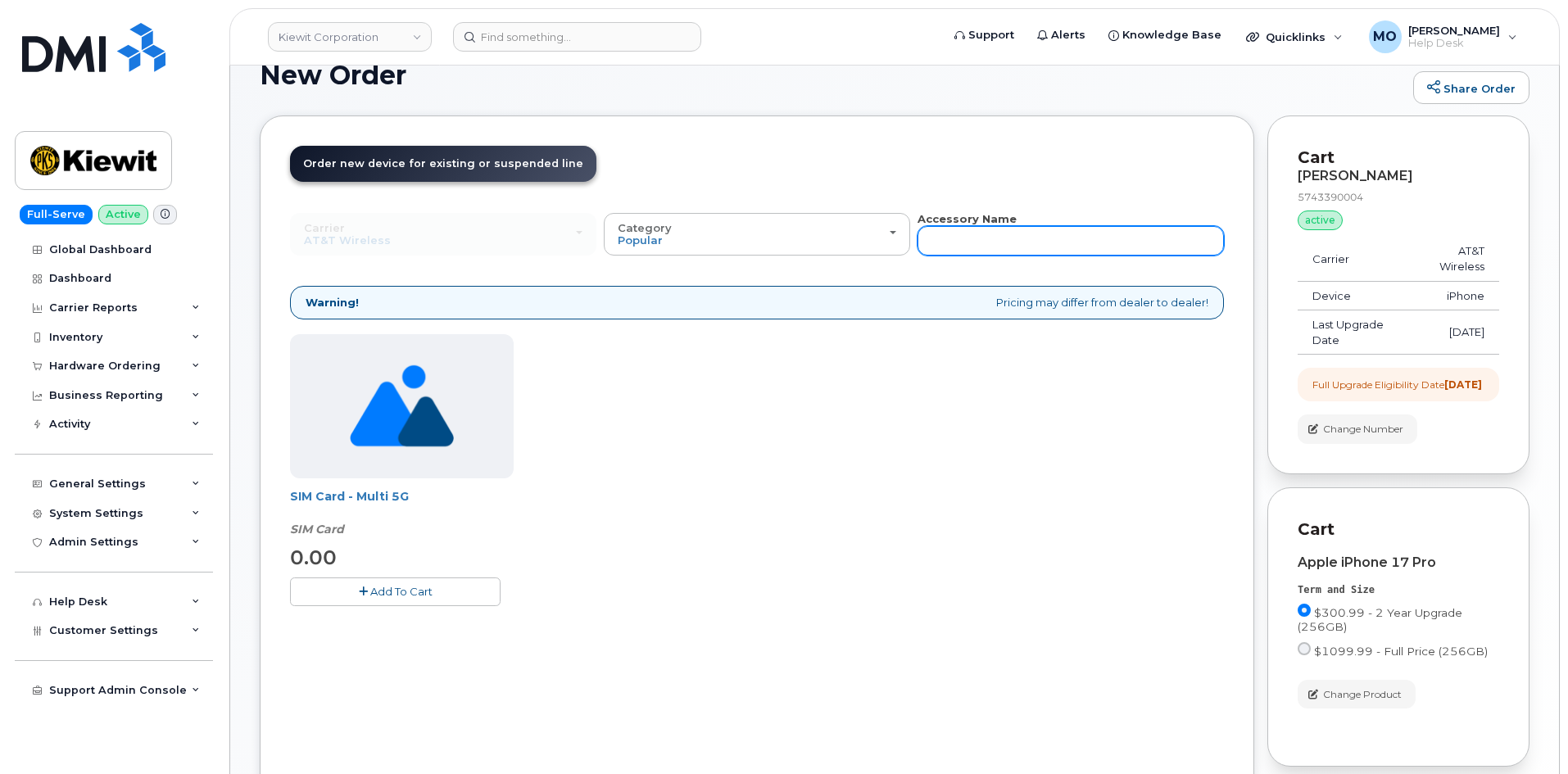
click at [948, 235] on input "text" at bounding box center [1070, 241] width 307 height 30
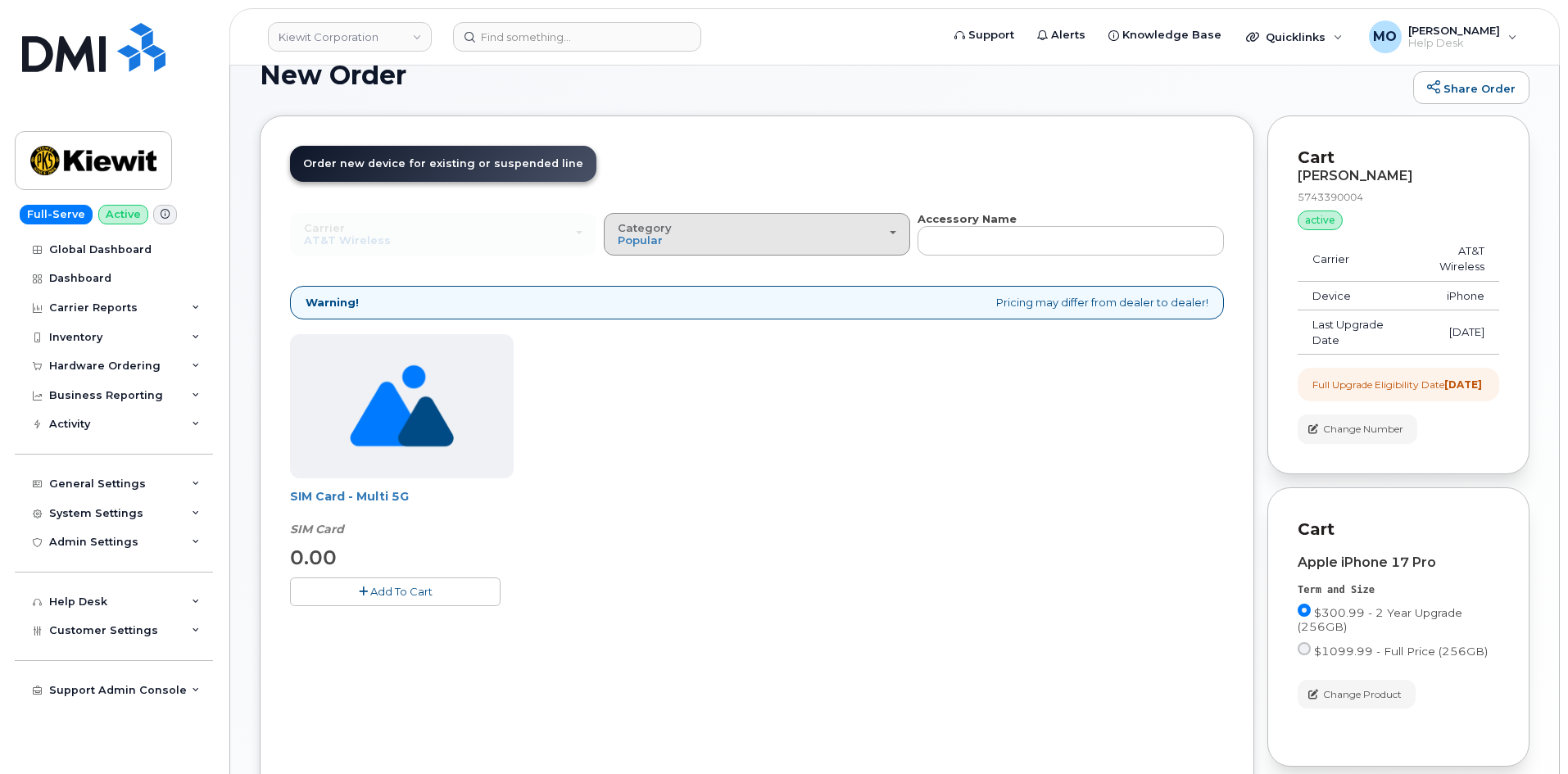
click at [875, 232] on div "Category Popular" at bounding box center [756, 235] width 279 height 26
click at [635, 264] on label "All" at bounding box center [625, 271] width 35 height 20
click at [0, 0] on input "All" at bounding box center [0, 0] width 0 height 0
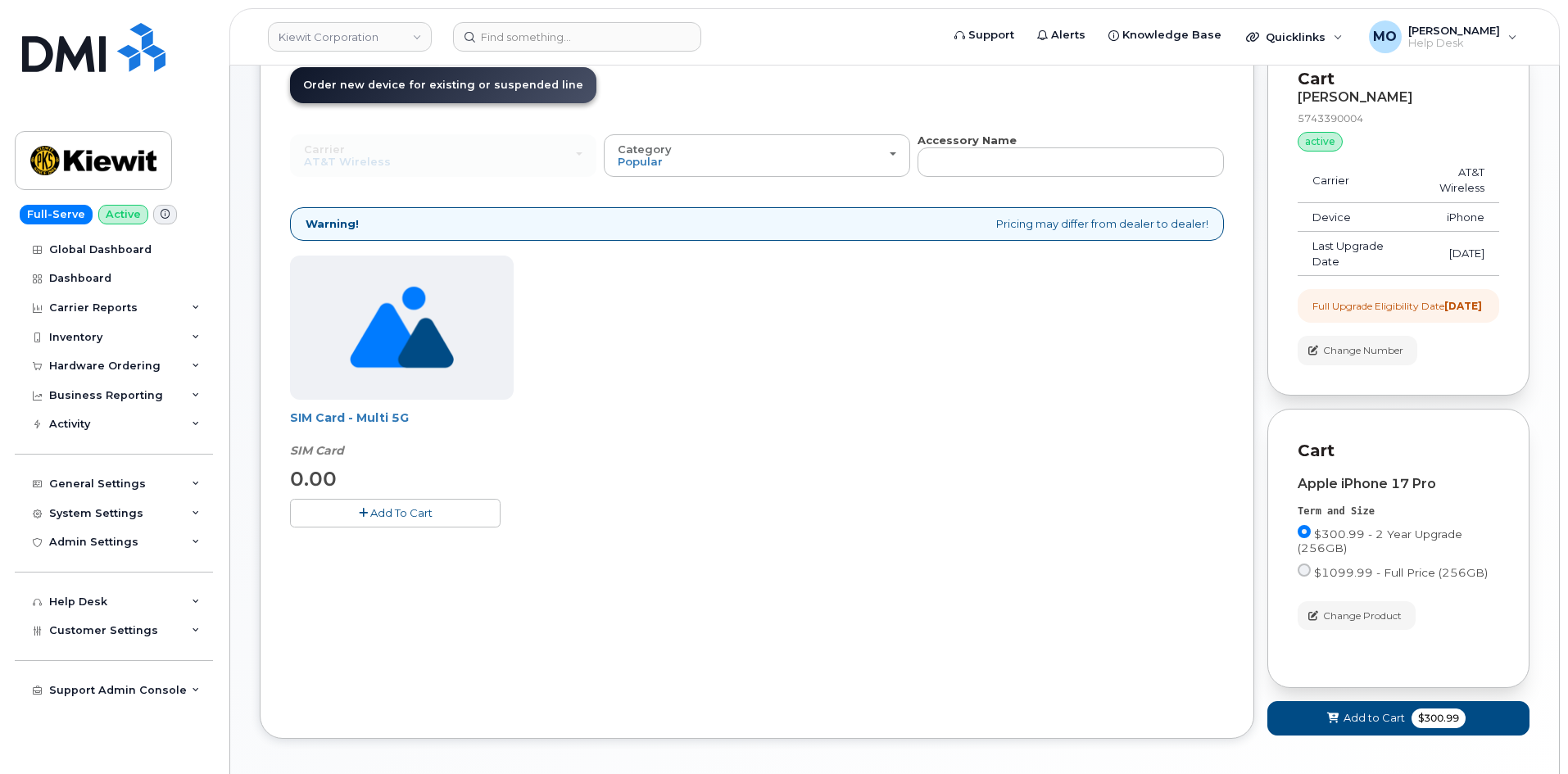
scroll to position [283, 0]
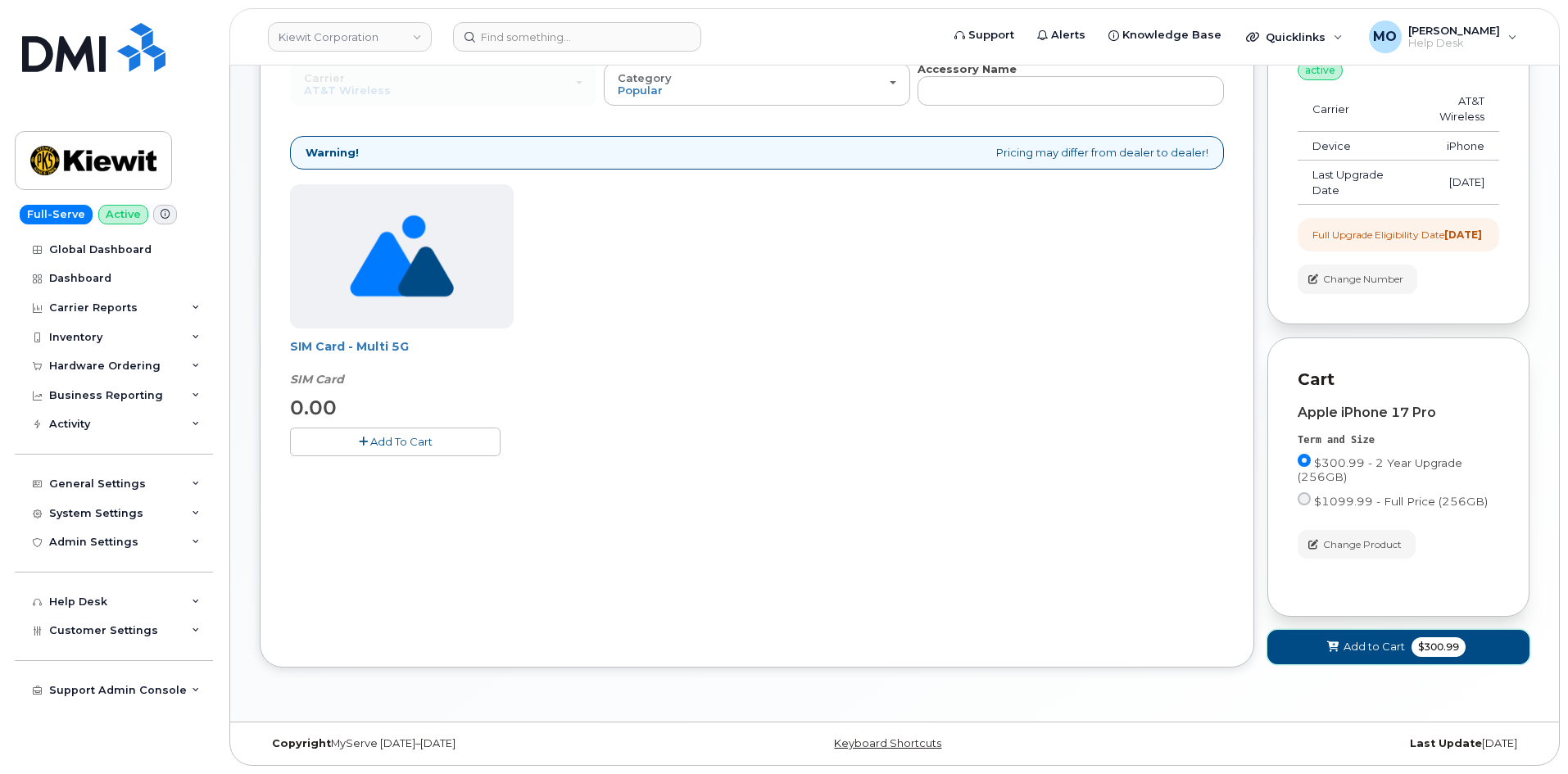
click at [1385, 641] on span "Add to Cart" at bounding box center [1374, 646] width 61 height 16
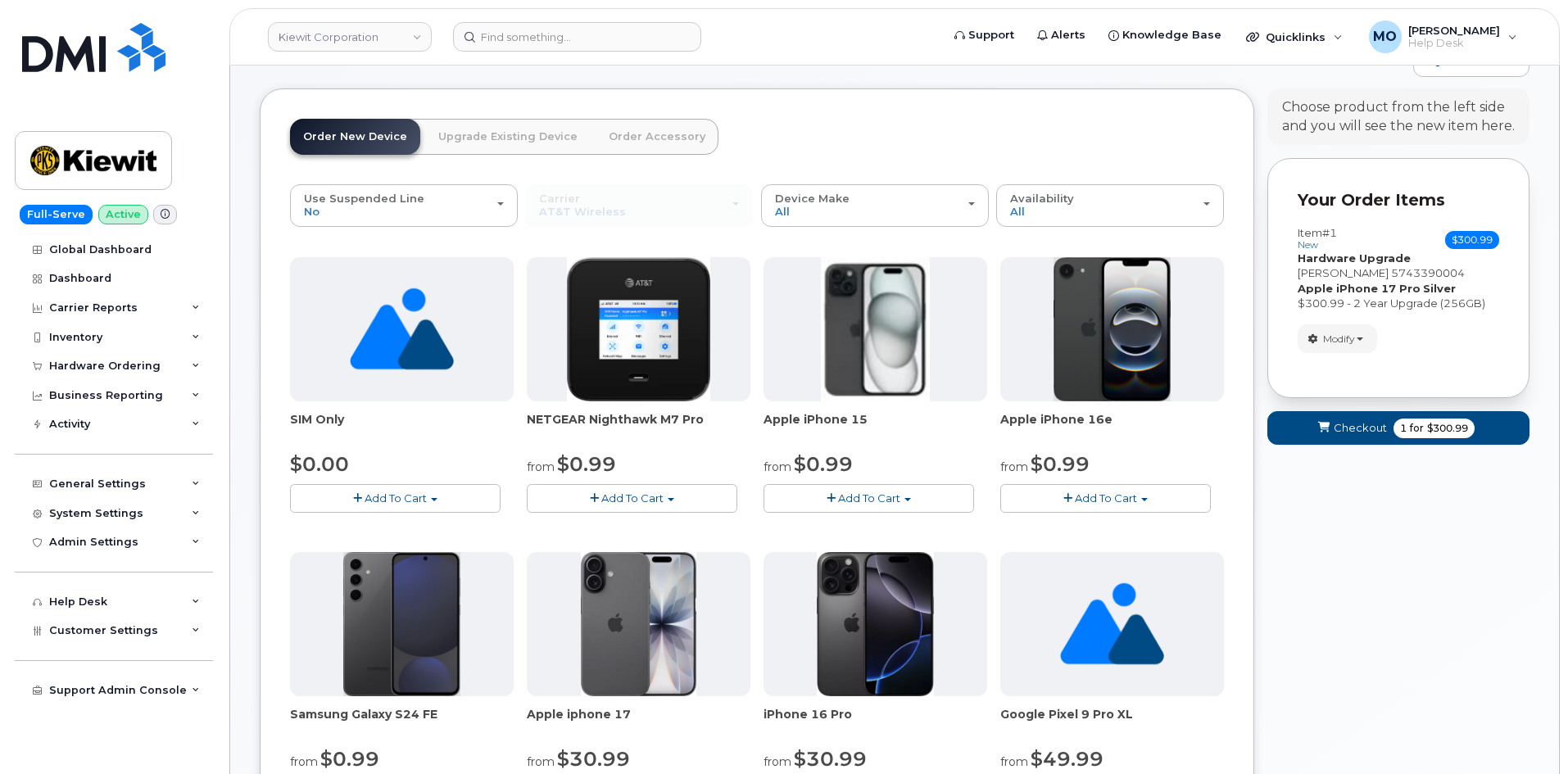
scroll to position [119, 0]
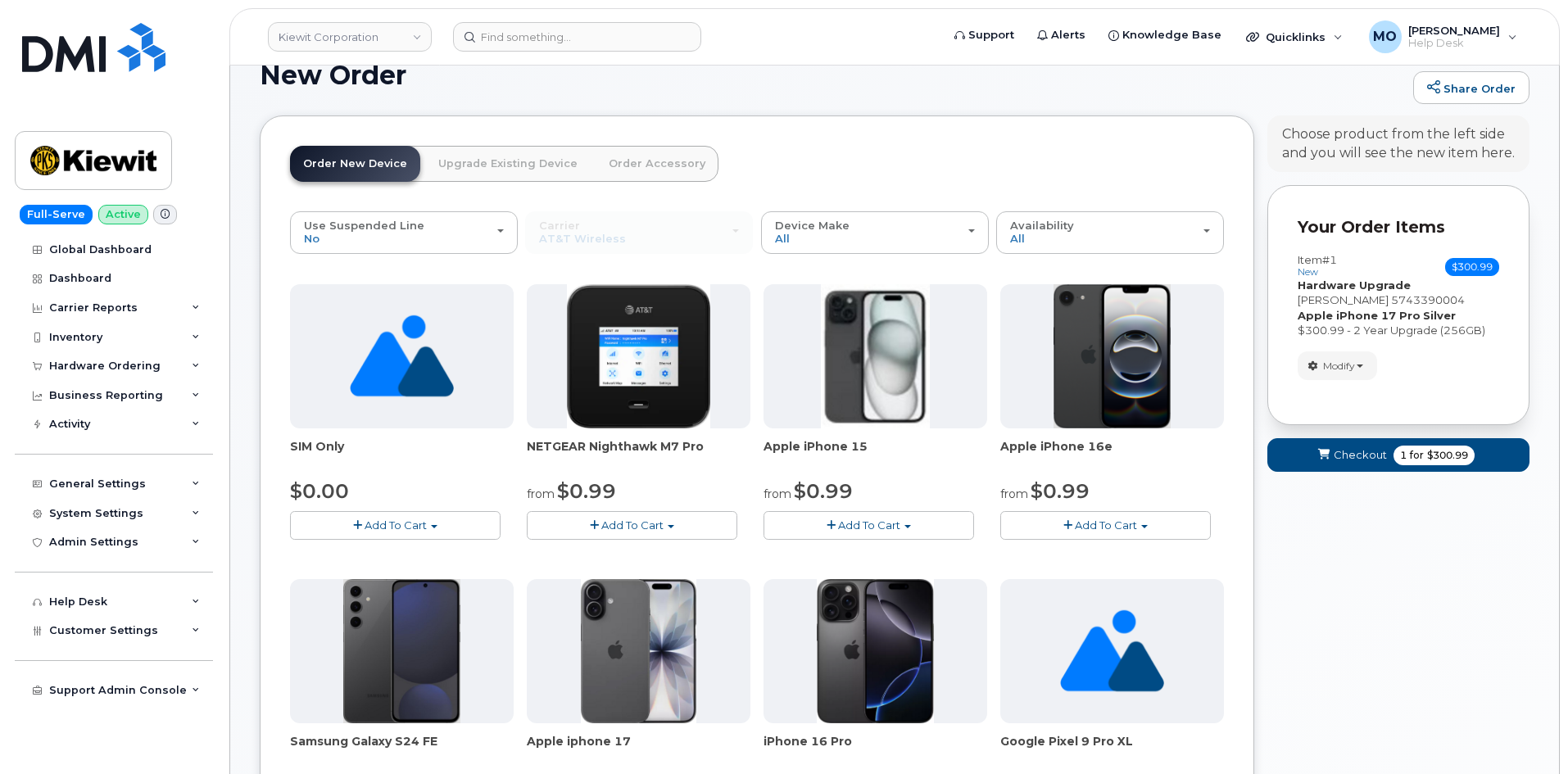
click at [622, 159] on link "Order Accessory" at bounding box center [656, 164] width 123 height 36
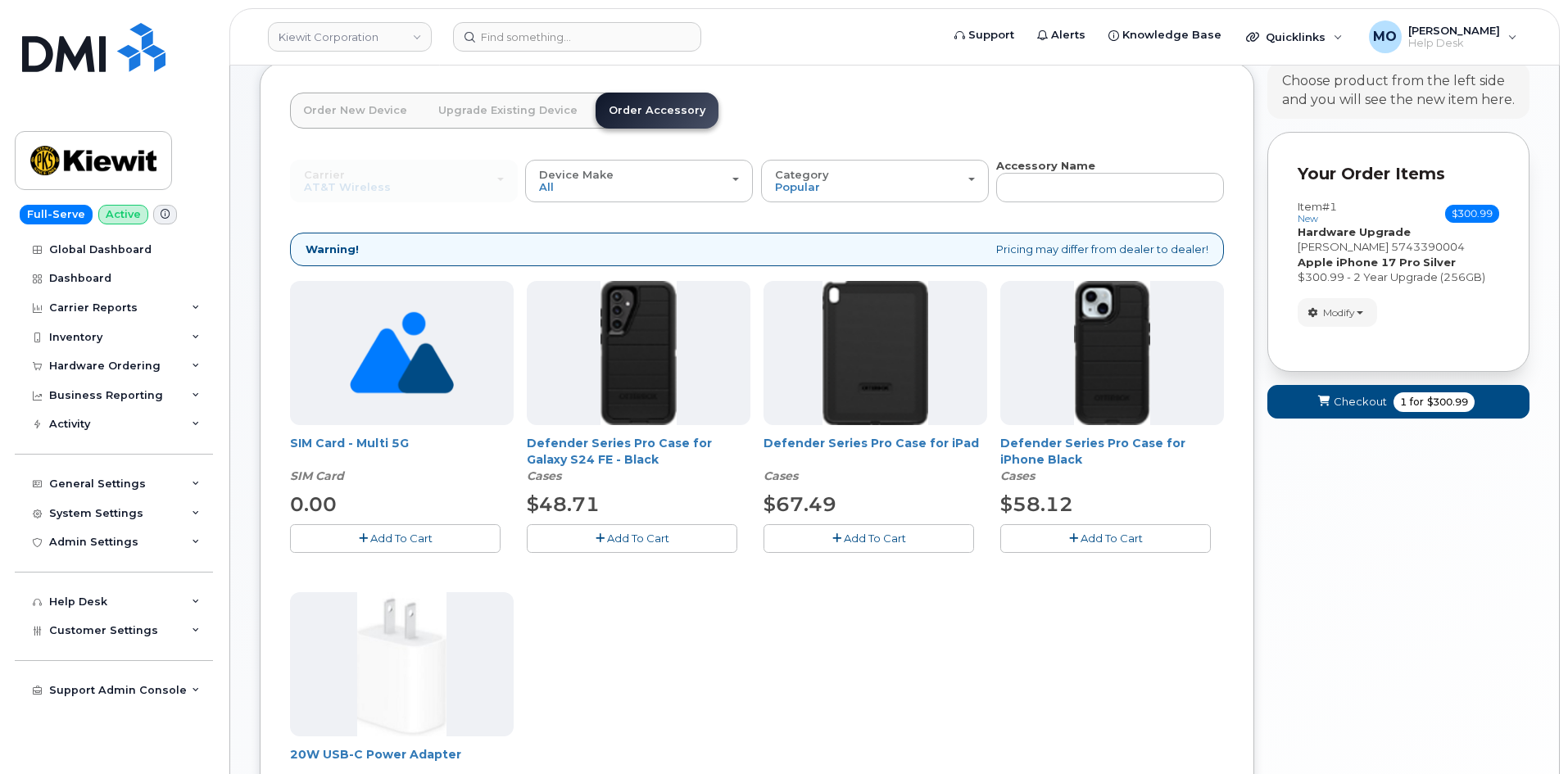
scroll to position [201, 0]
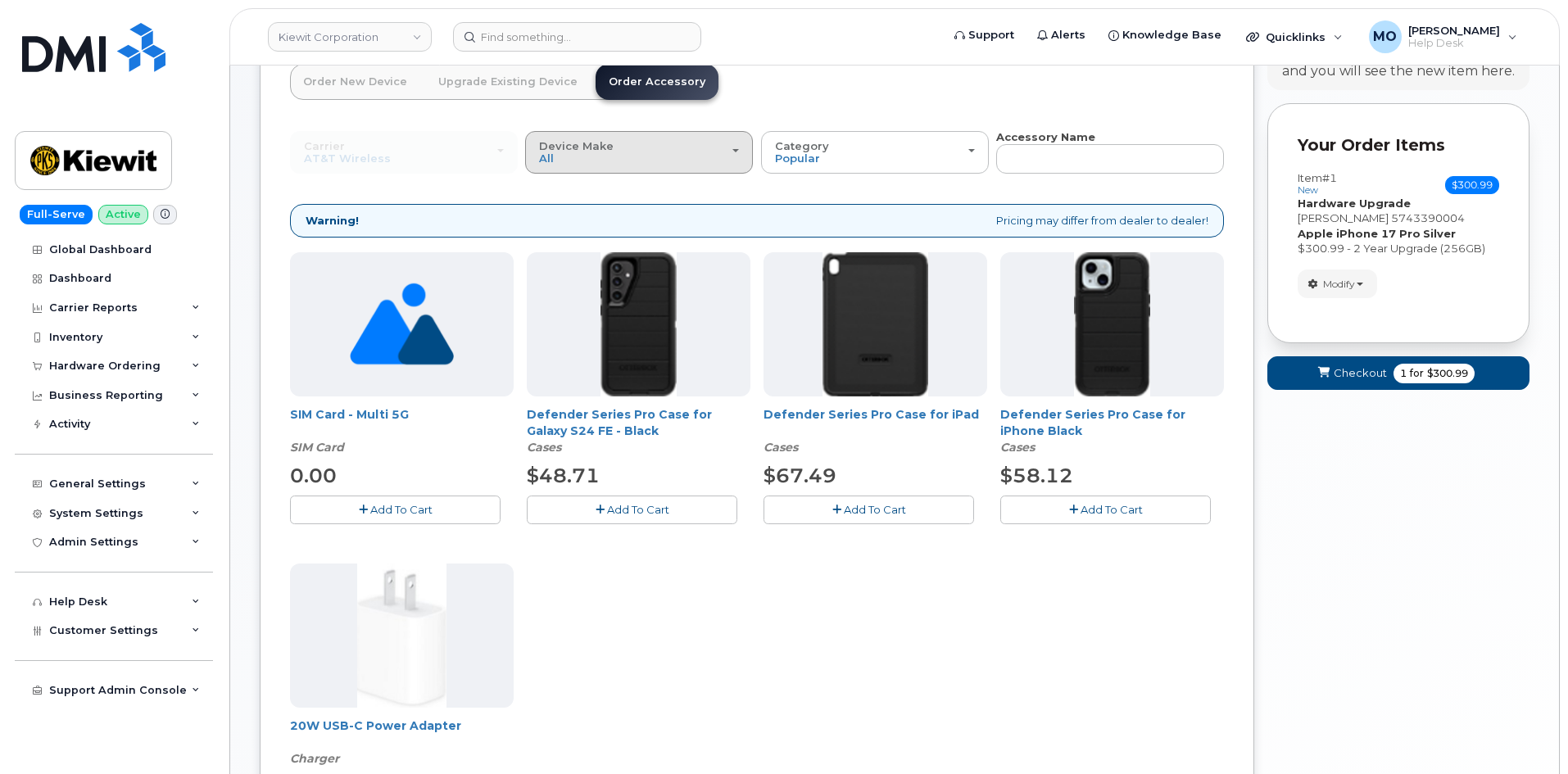
click at [732, 148] on div "Device Make All Android iPhone Tablet" at bounding box center [639, 152] width 200 height 26
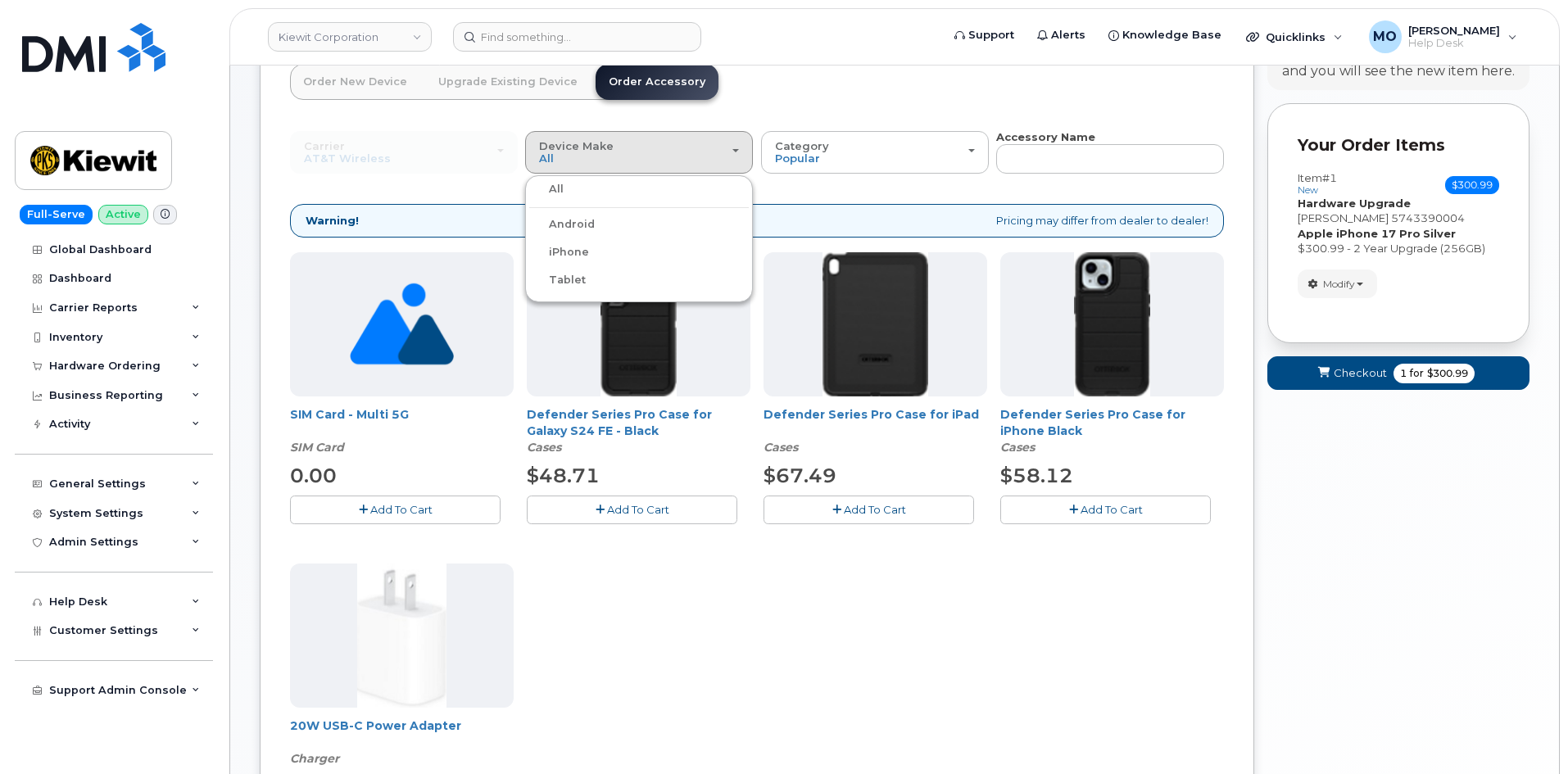
click at [580, 249] on label "iPhone" at bounding box center [559, 252] width 60 height 20
click at [0, 0] on input "iPhone" at bounding box center [0, 0] width 0 height 0
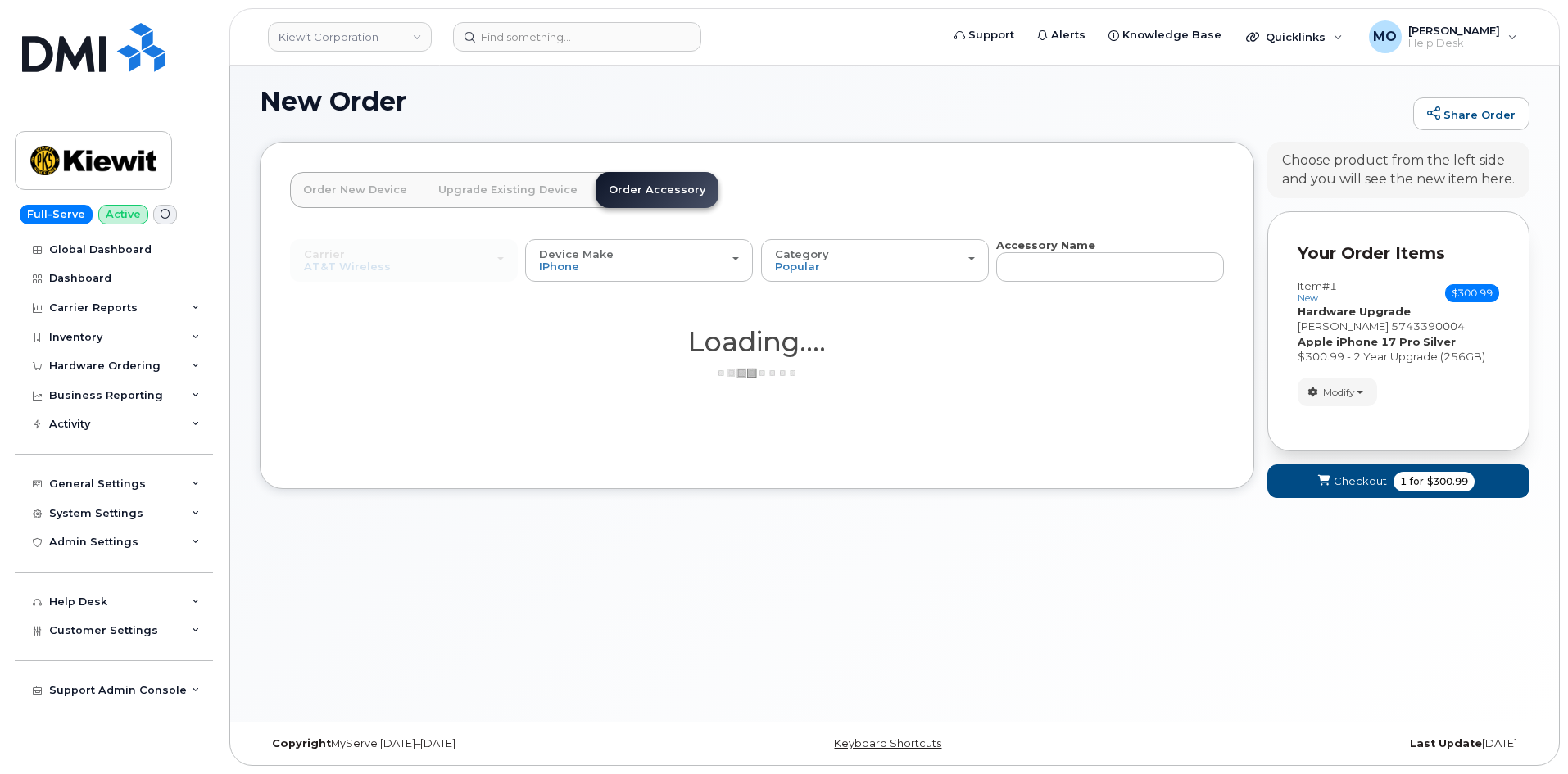
scroll to position [93, 0]
click at [813, 261] on span "Popular" at bounding box center [797, 266] width 45 height 13
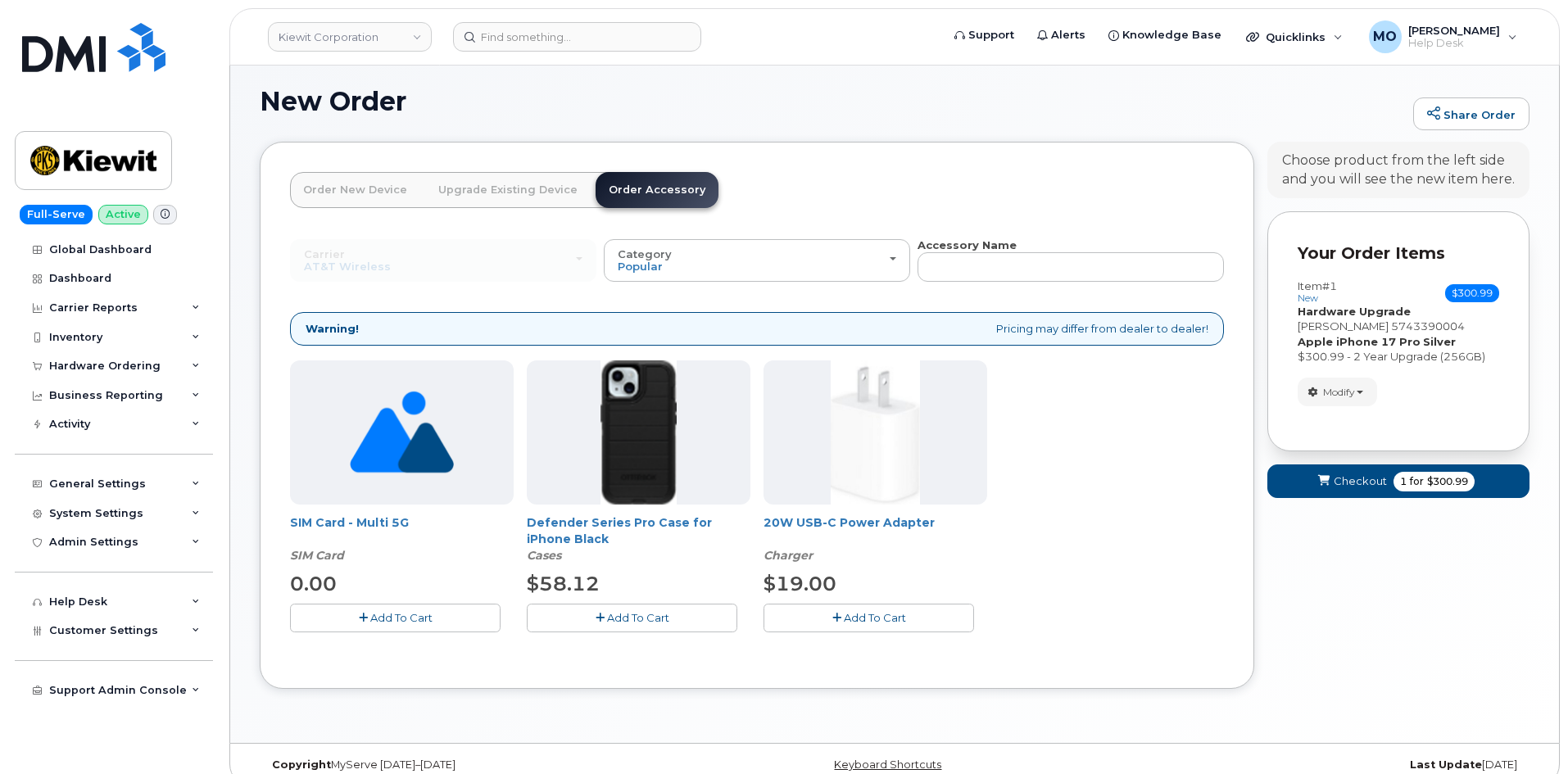
click at [821, 614] on button "Add To Cart" at bounding box center [869, 617] width 211 height 29
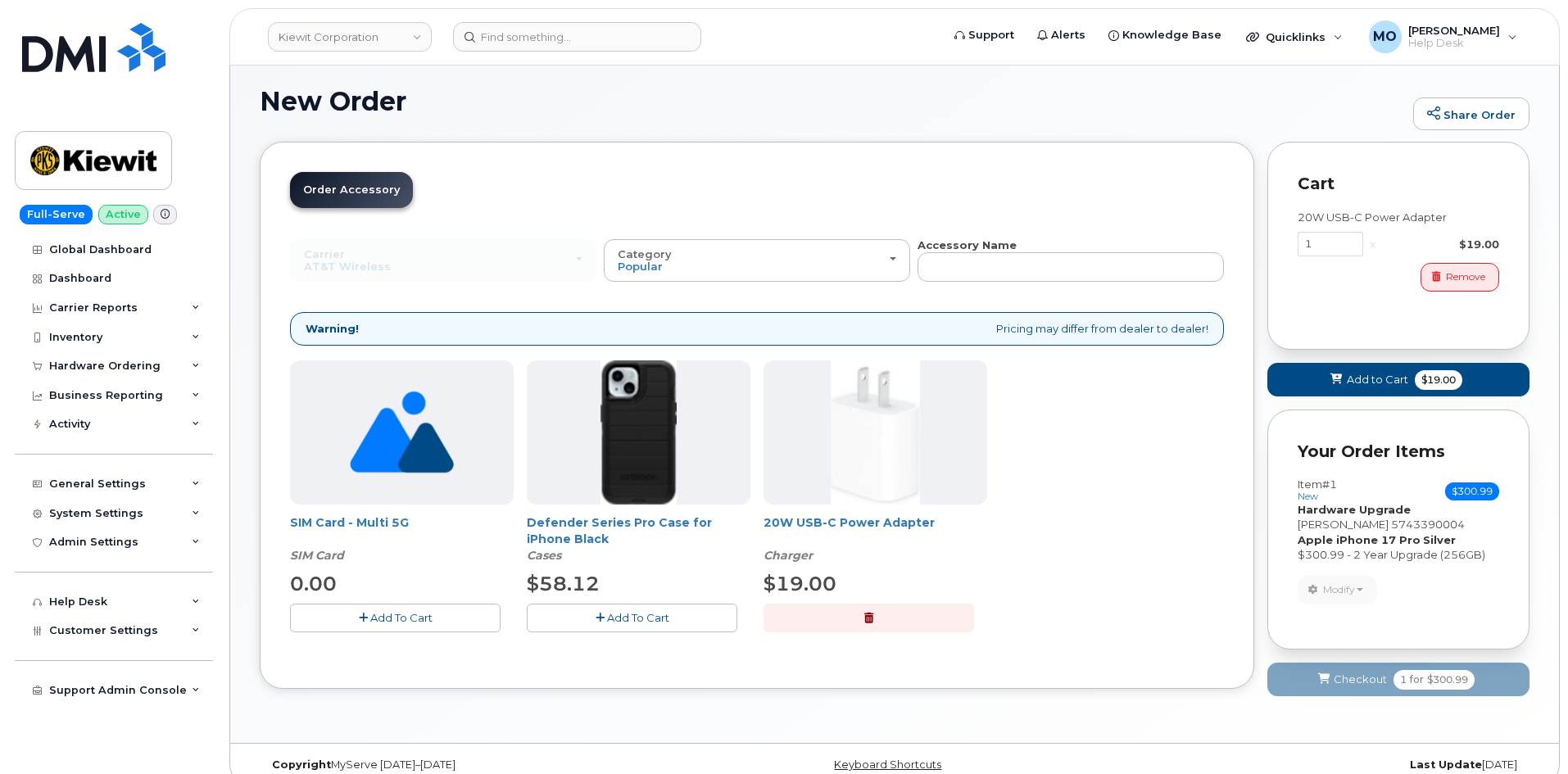
click at [550, 530] on span "Defender Series Pro Case for iPhone Black" at bounding box center [638, 530] width 224 height 33
click at [636, 523] on link "Defender Series Pro Case for iPhone Black" at bounding box center [619, 530] width 185 height 31
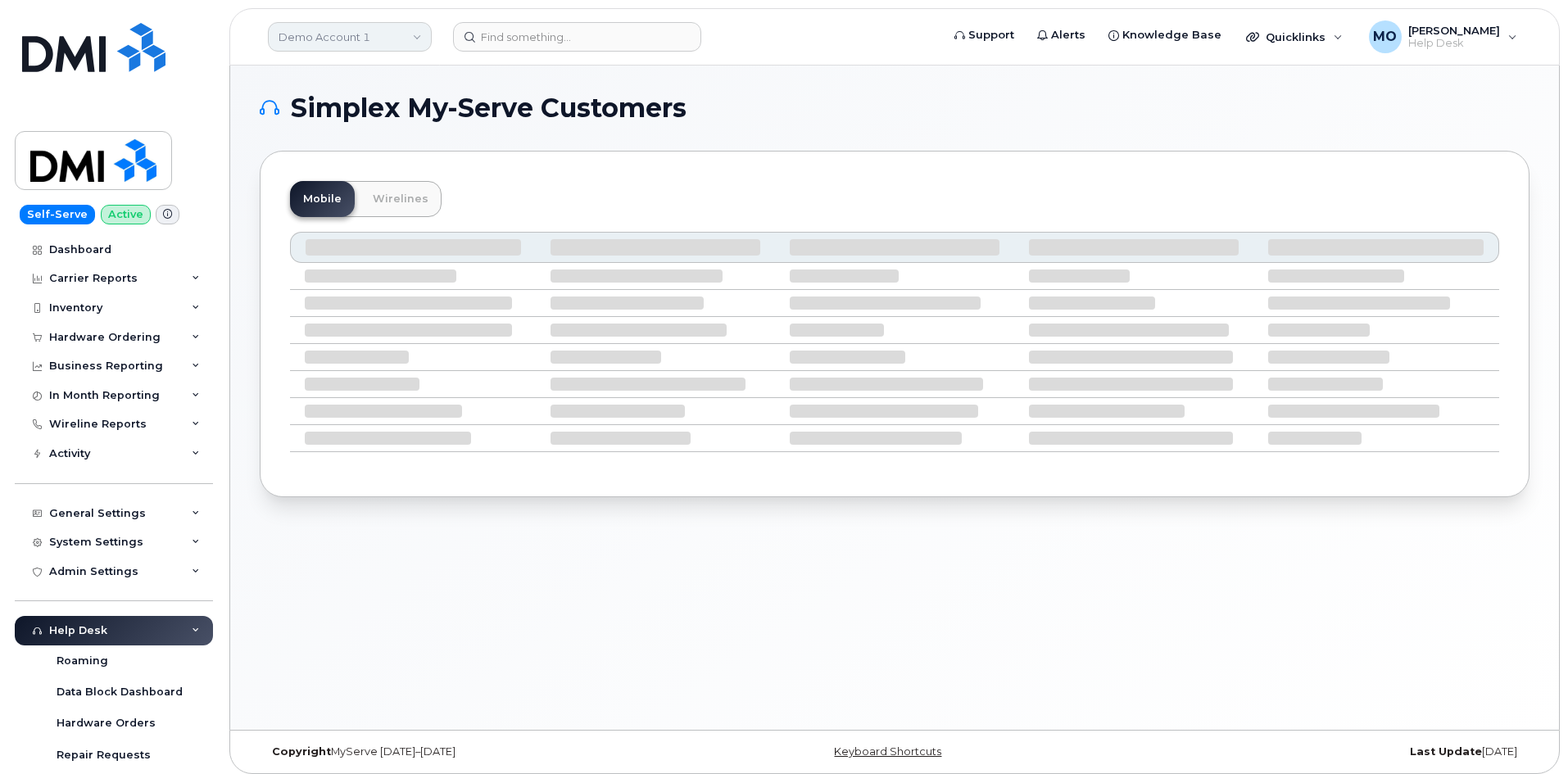
click at [401, 32] on link "Demo Account 1" at bounding box center [350, 37] width 164 height 30
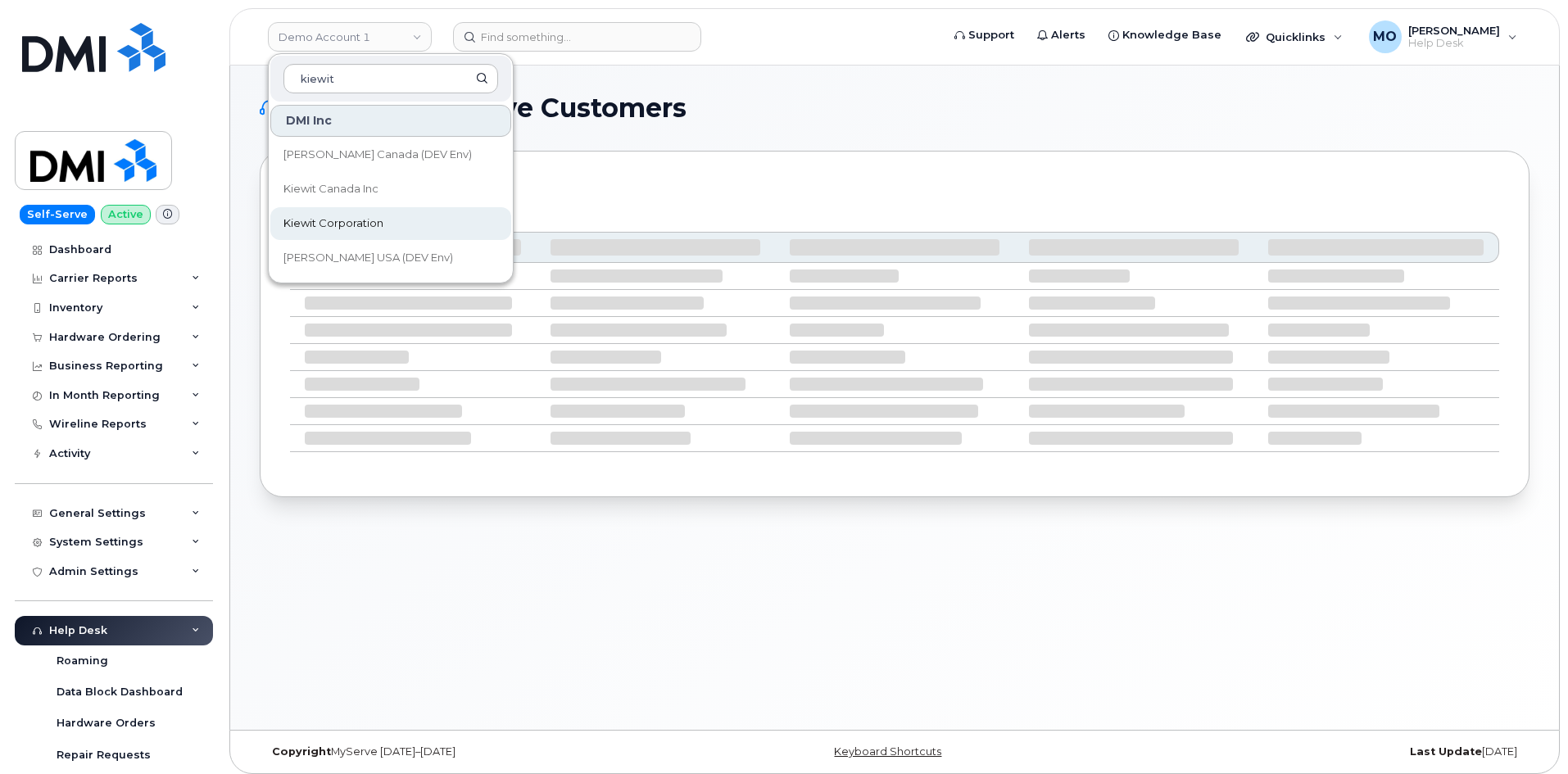
type input "kiewit"
click at [469, 216] on link "Kiewit Corporation" at bounding box center [390, 224] width 241 height 33
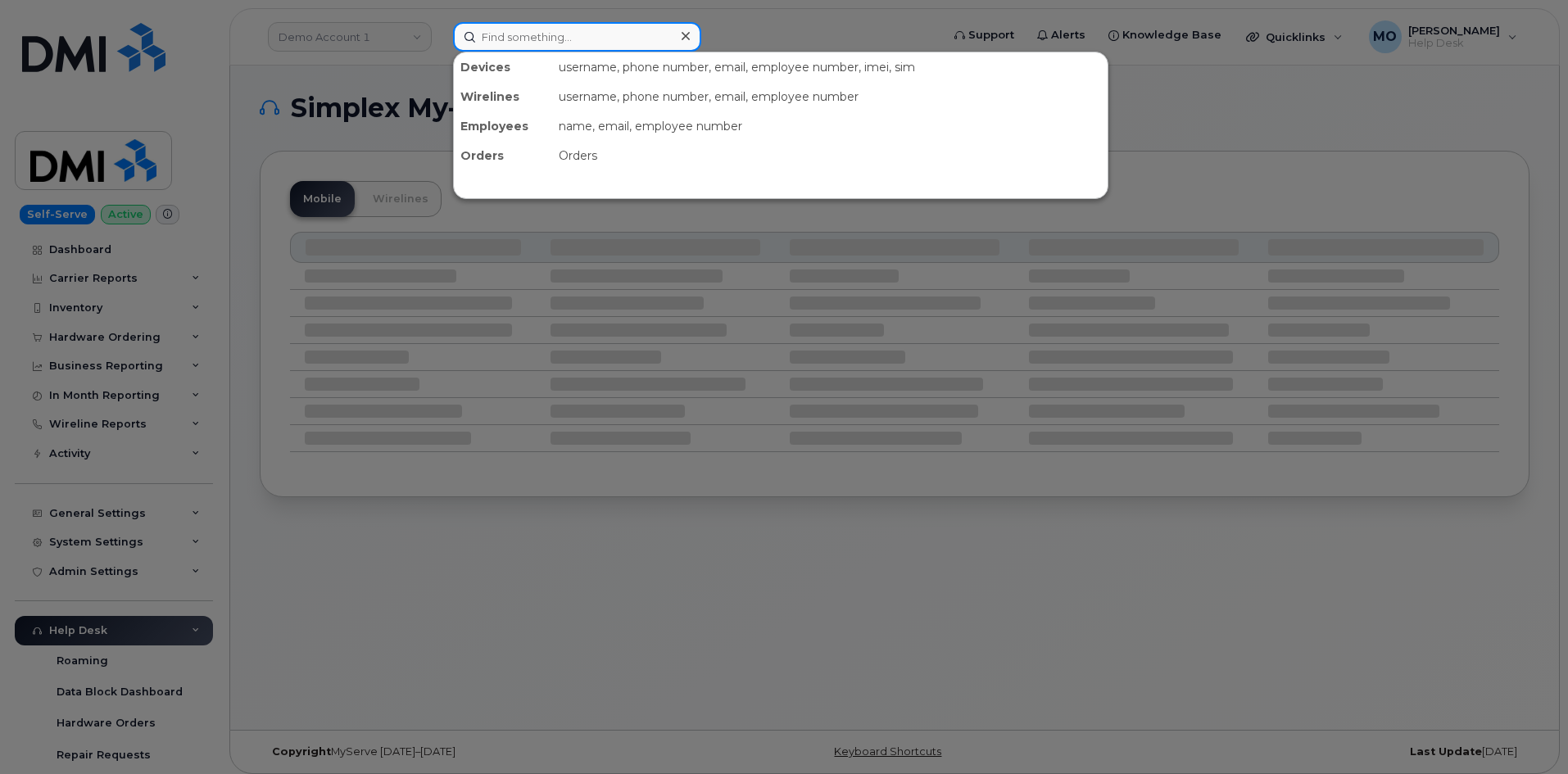
click at [493, 42] on input at bounding box center [577, 37] width 248 height 30
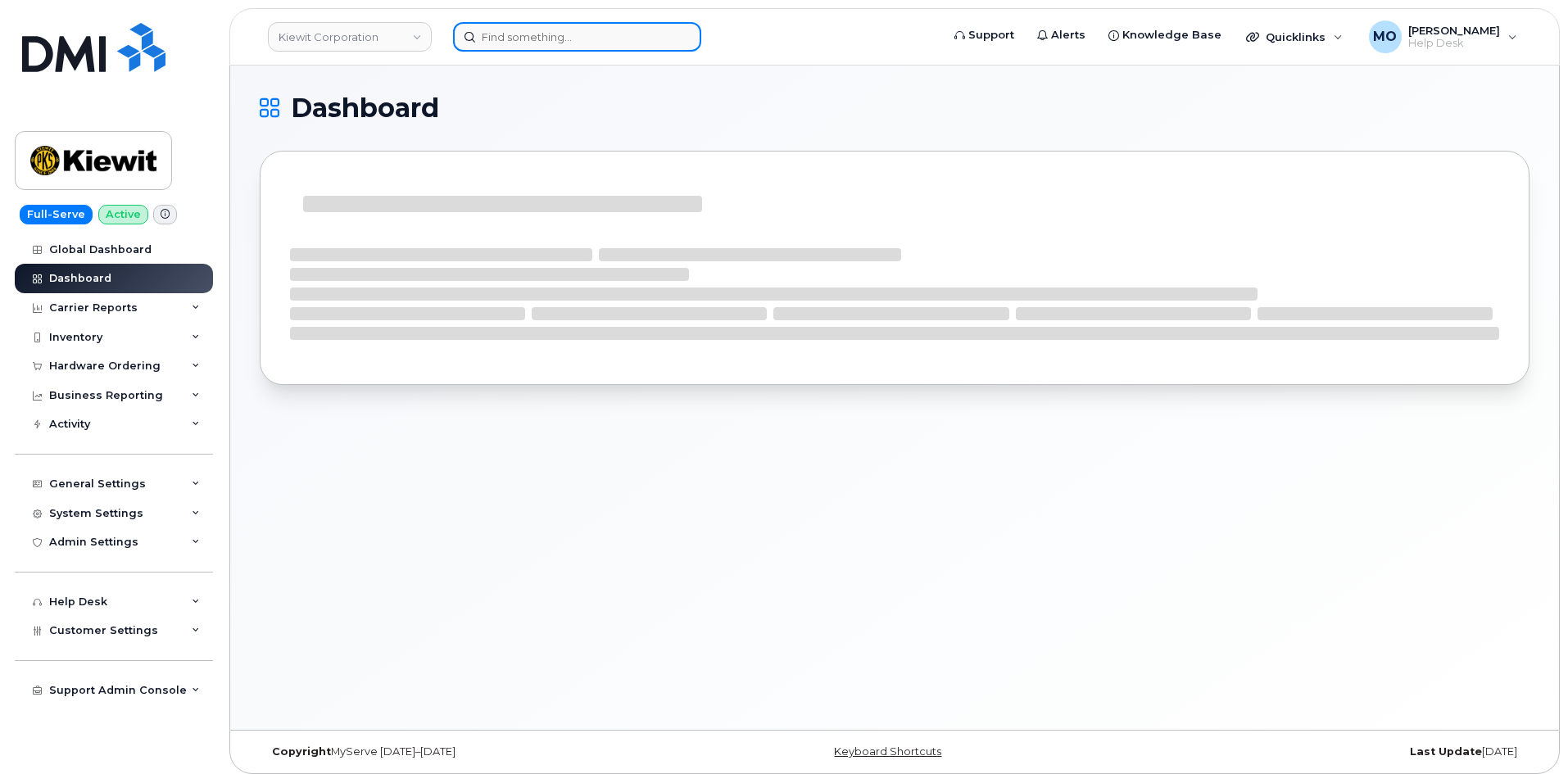
click at [479, 41] on input at bounding box center [577, 37] width 248 height 30
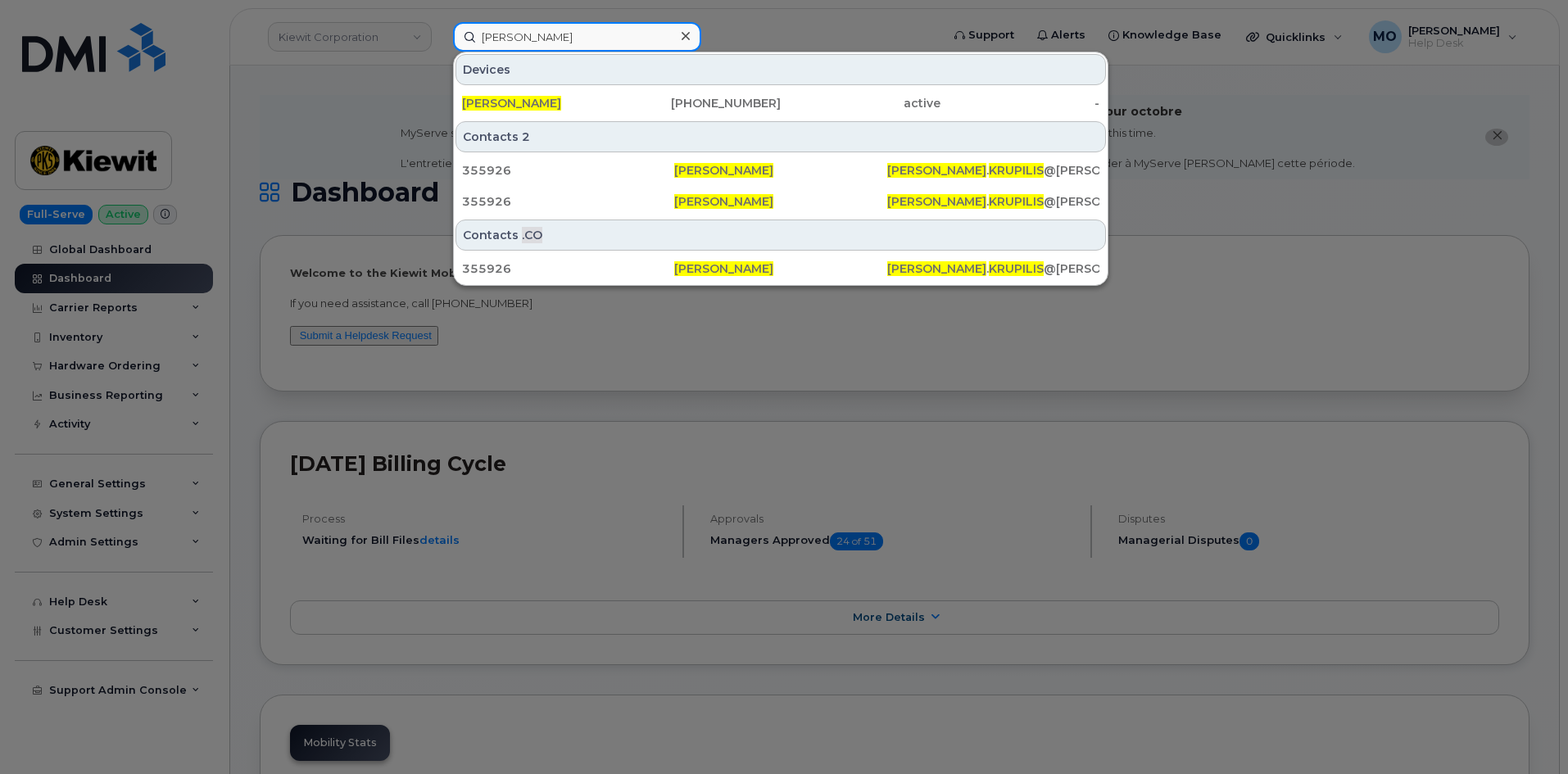
type input "john krupilis"
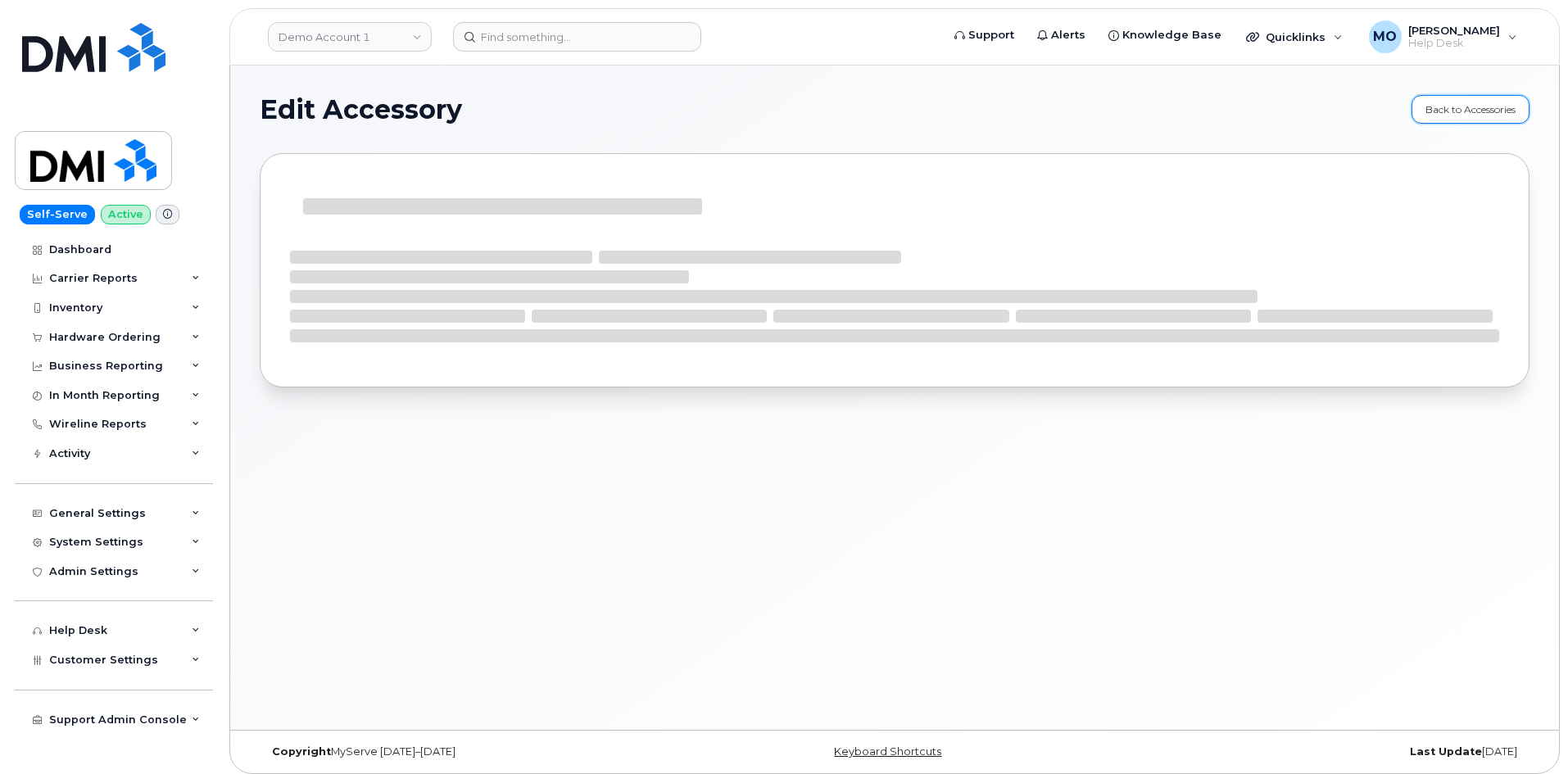
select select "Cases"
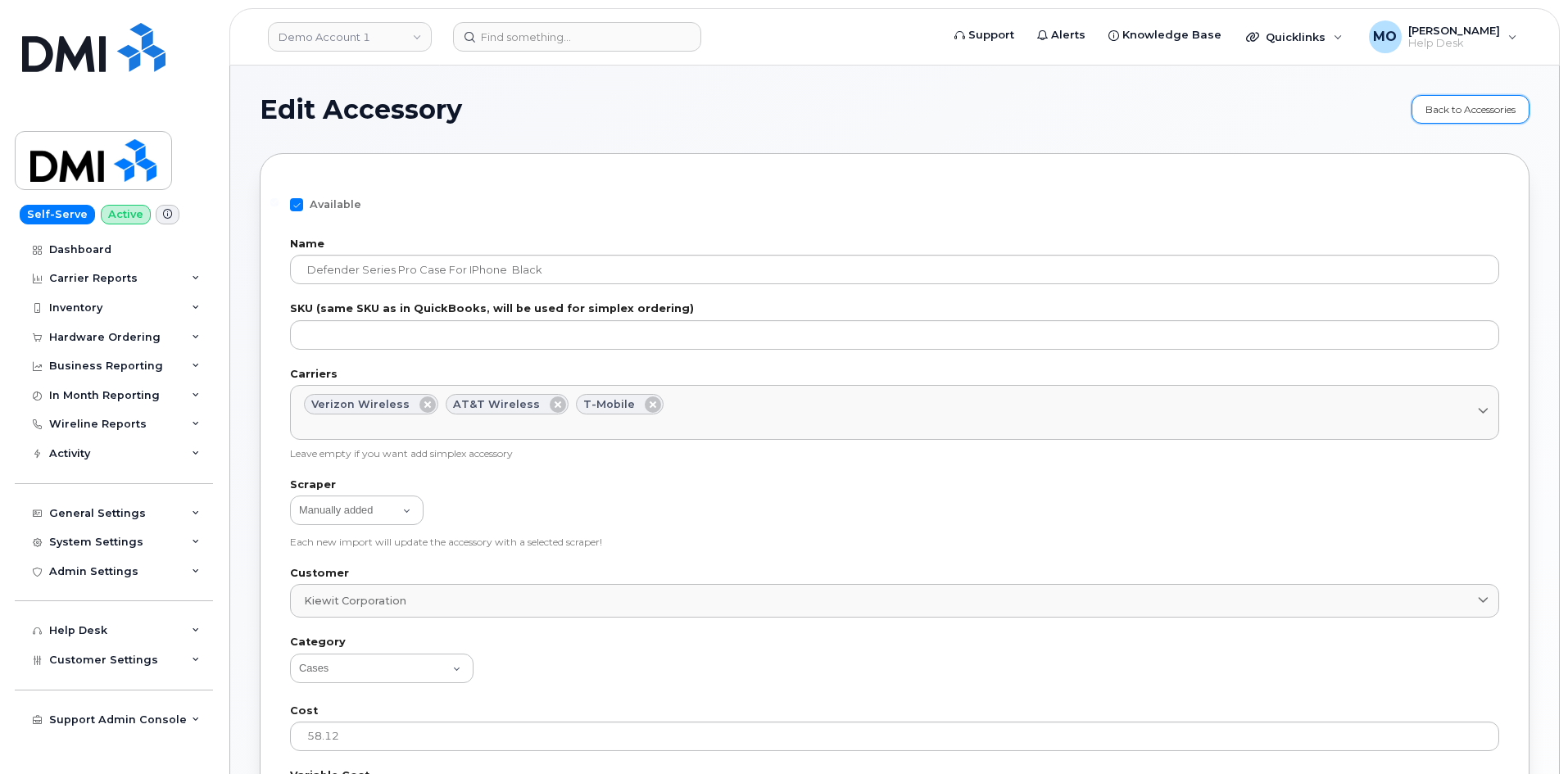
click at [1459, 111] on link "Back to Accessories" at bounding box center [1470, 109] width 118 height 29
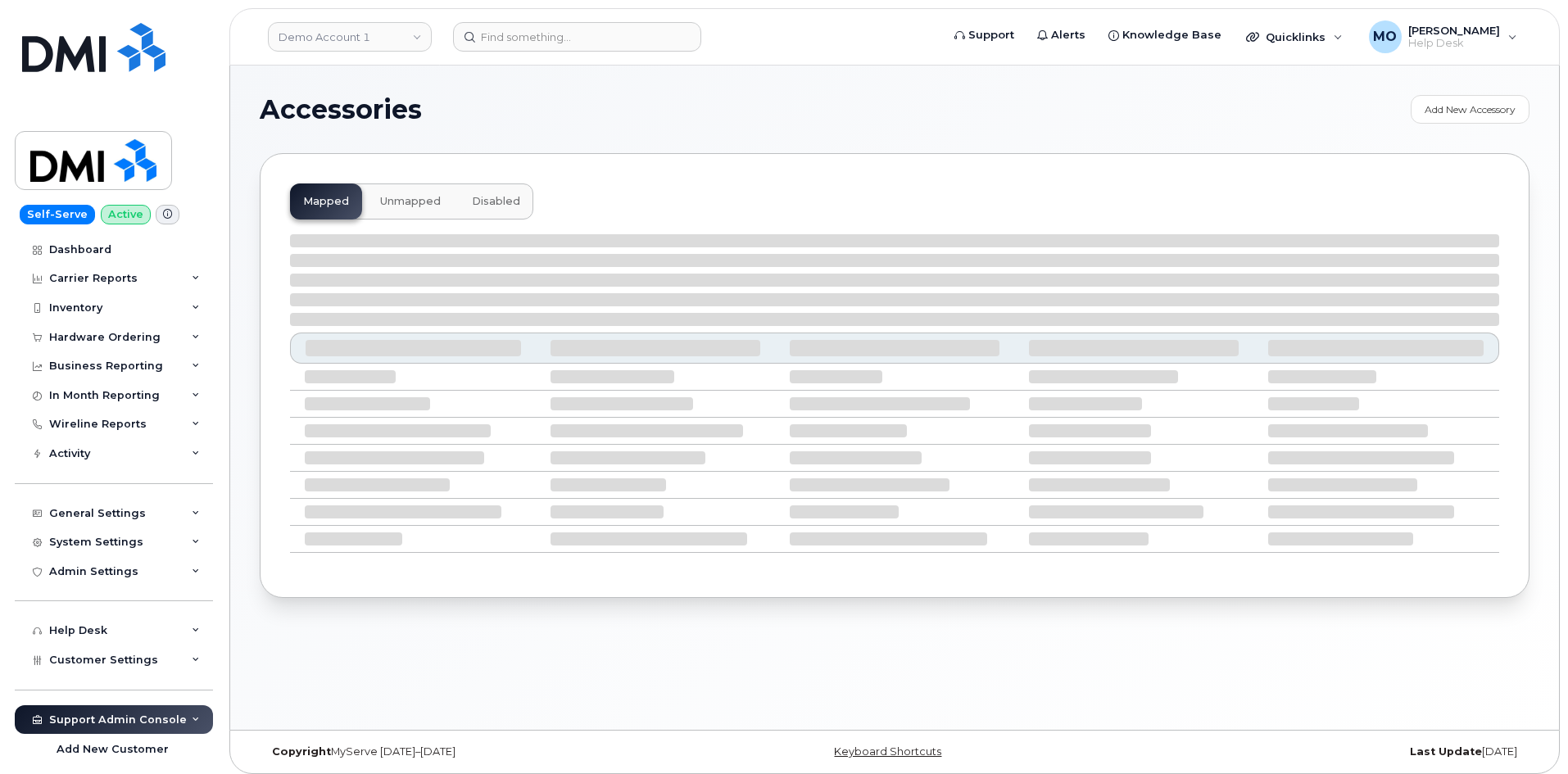
select select "null"
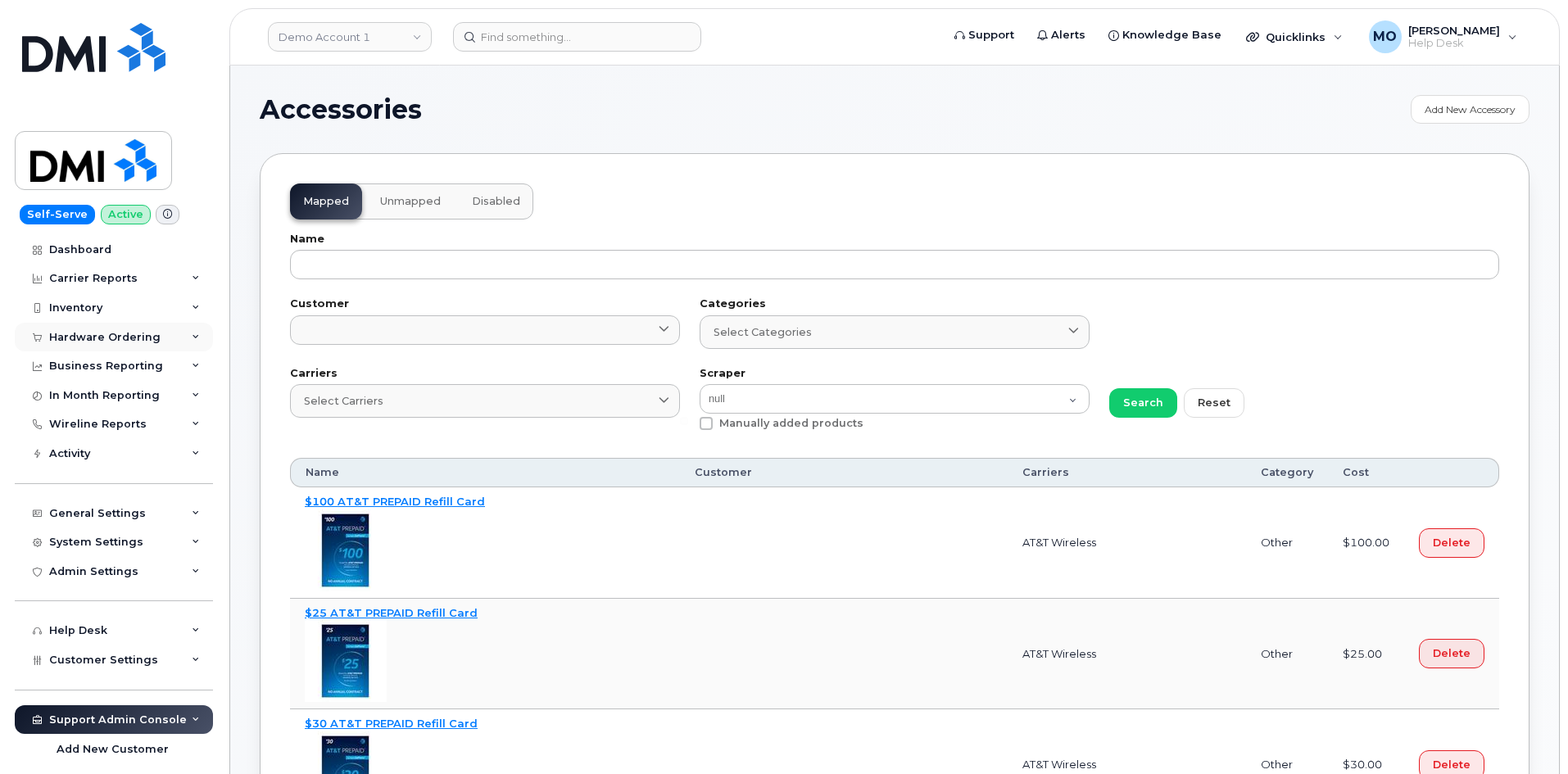
click at [136, 336] on div "Hardware Ordering" at bounding box center [104, 337] width 112 height 13
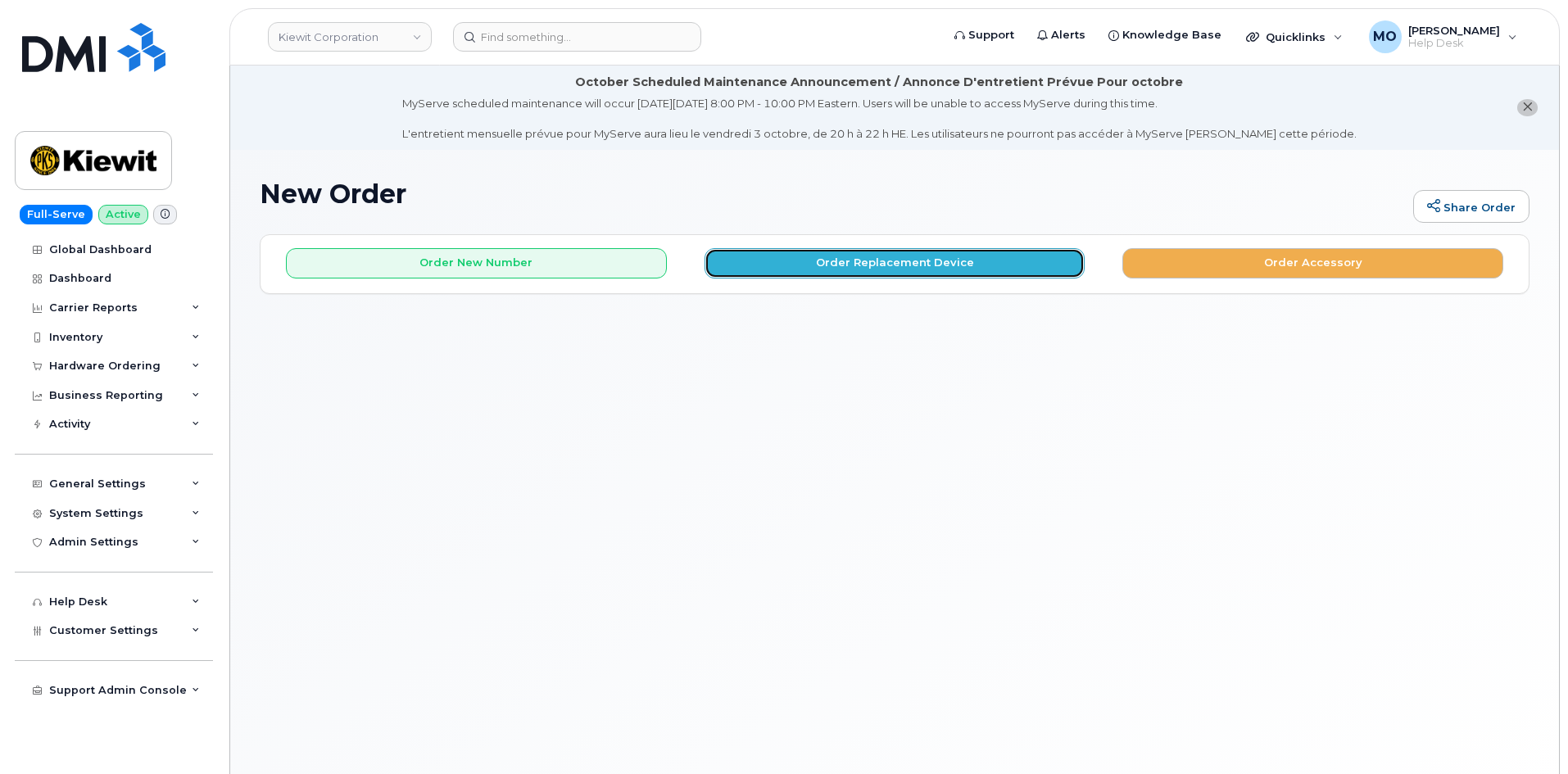
click at [752, 260] on button "Order Replacement Device" at bounding box center [894, 263] width 381 height 31
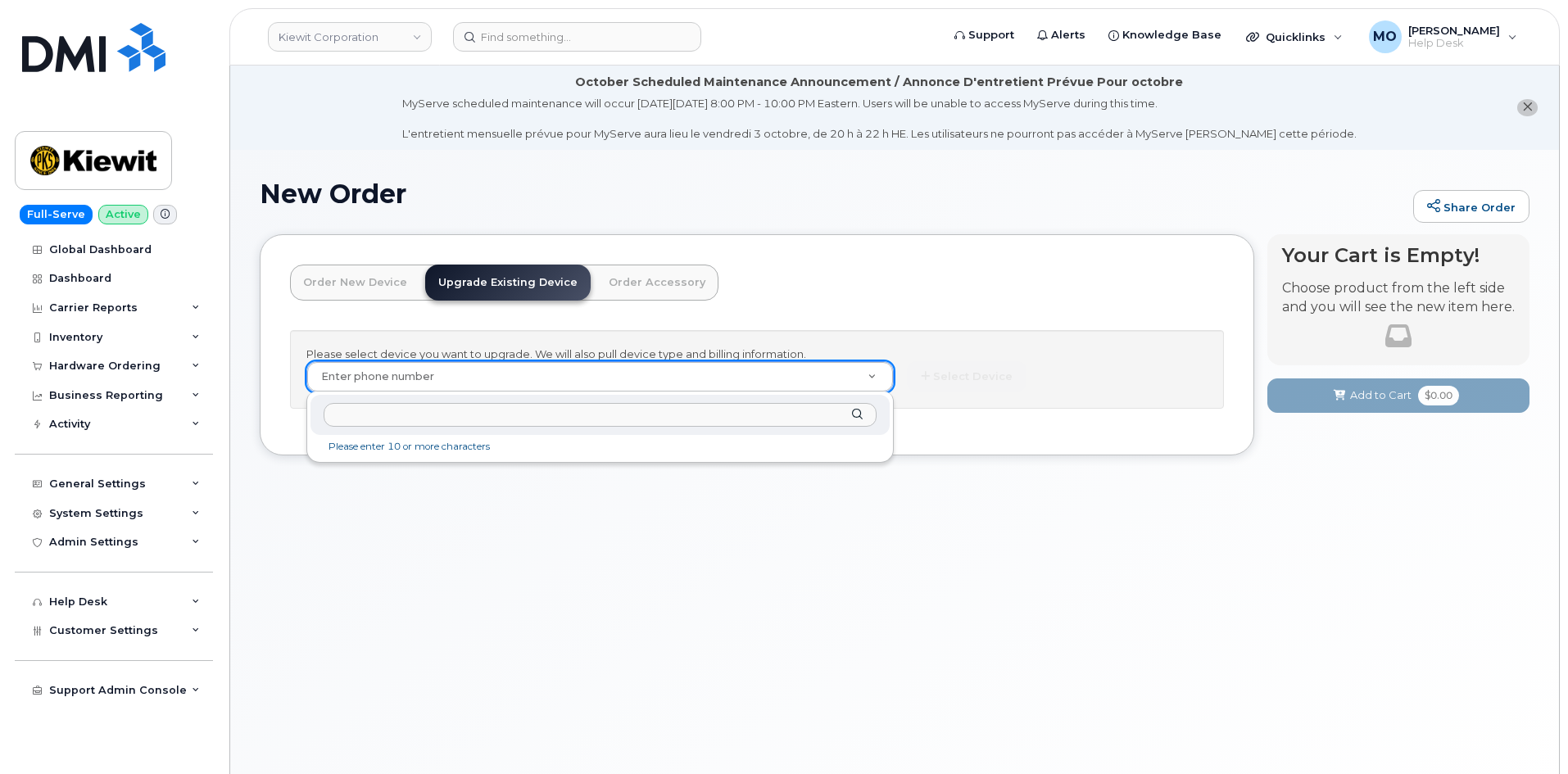
click at [732, 411] on input "text" at bounding box center [599, 415] width 553 height 24
paste input "5743390004"
type input "5743390004"
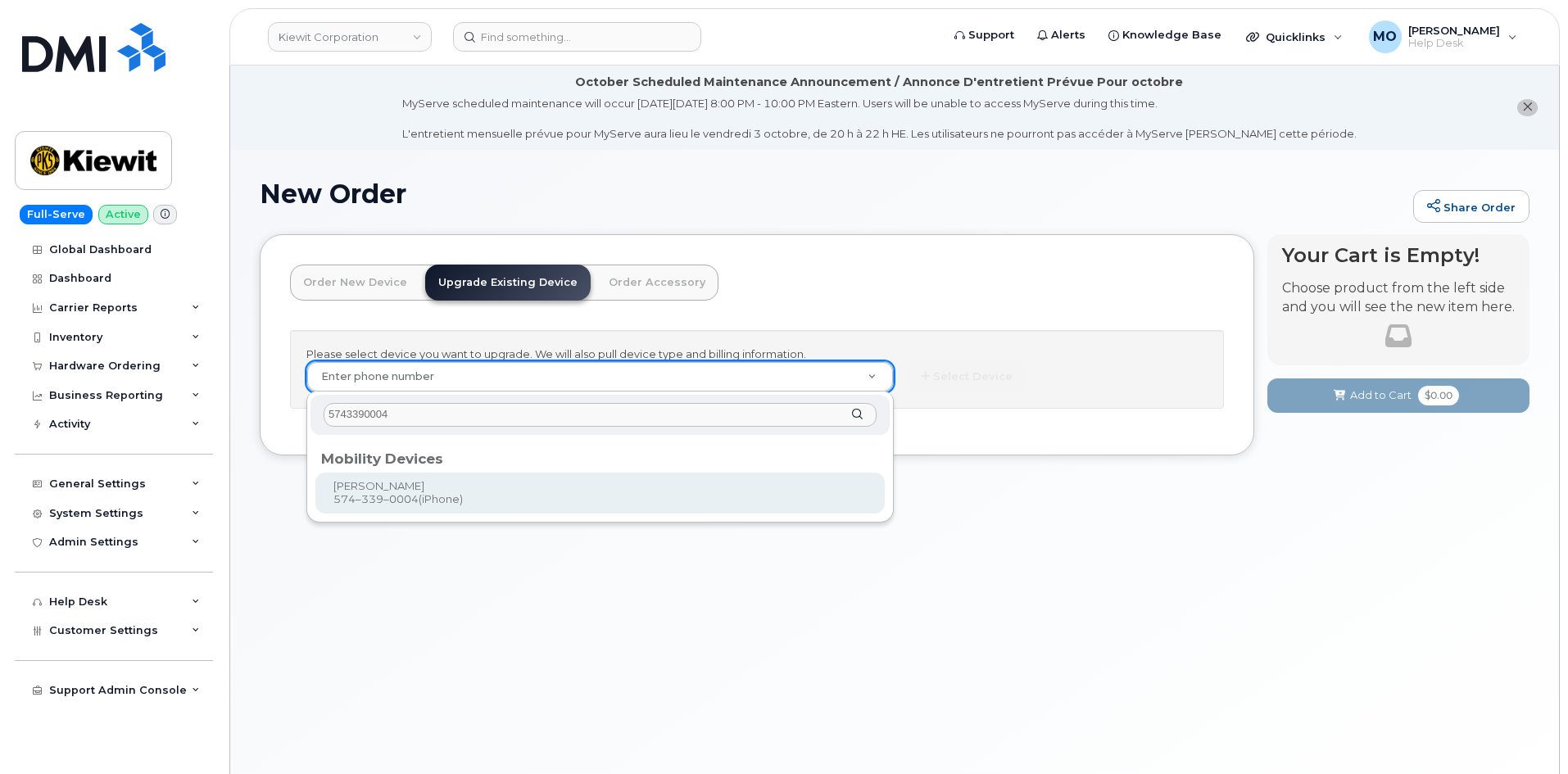
drag, startPoint x: 708, startPoint y: 485, endPoint x: 745, endPoint y: 482, distance: 37.1
type input "1120414"
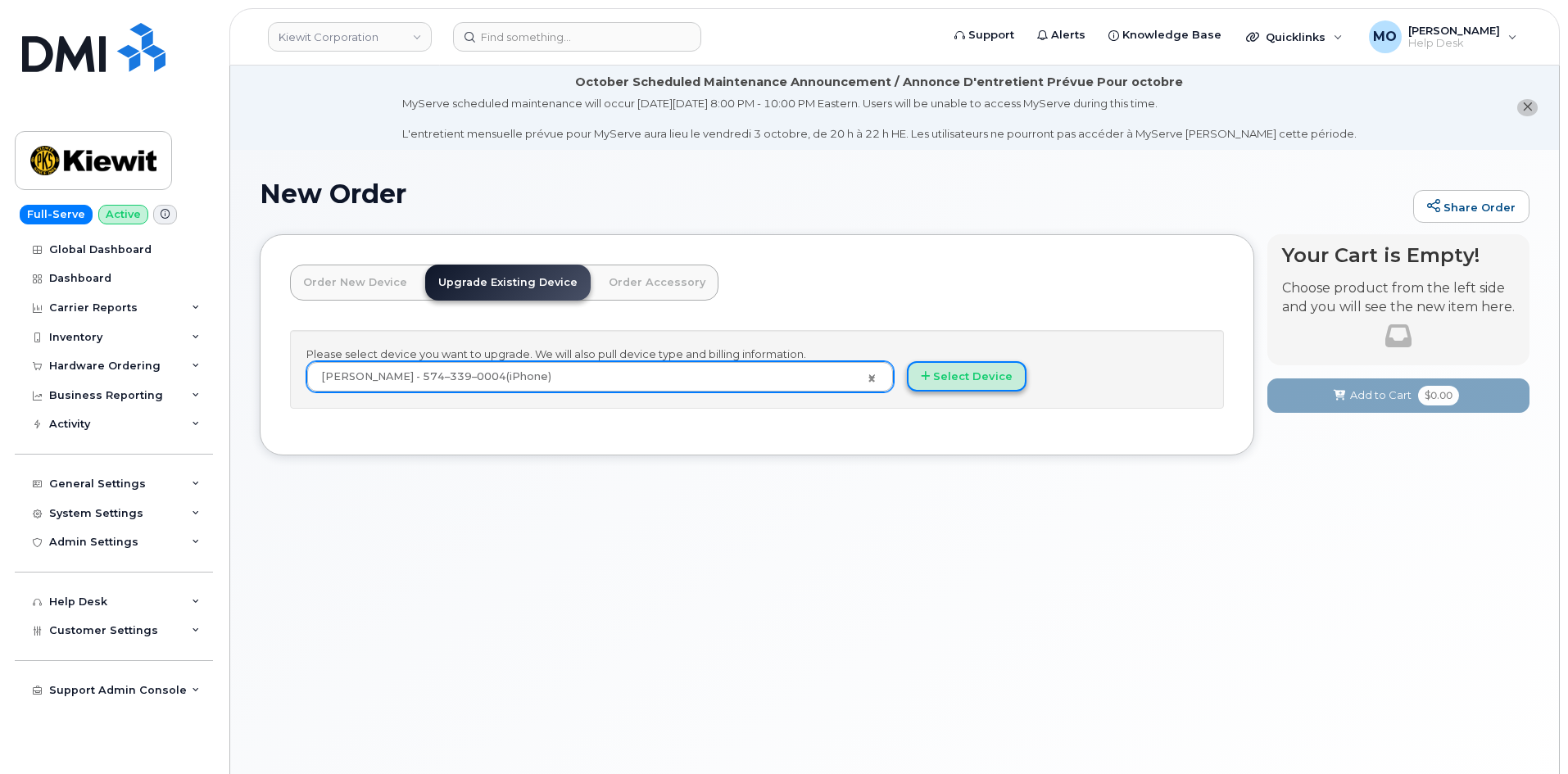
click at [1004, 387] on button "Select Device" at bounding box center [966, 376] width 120 height 31
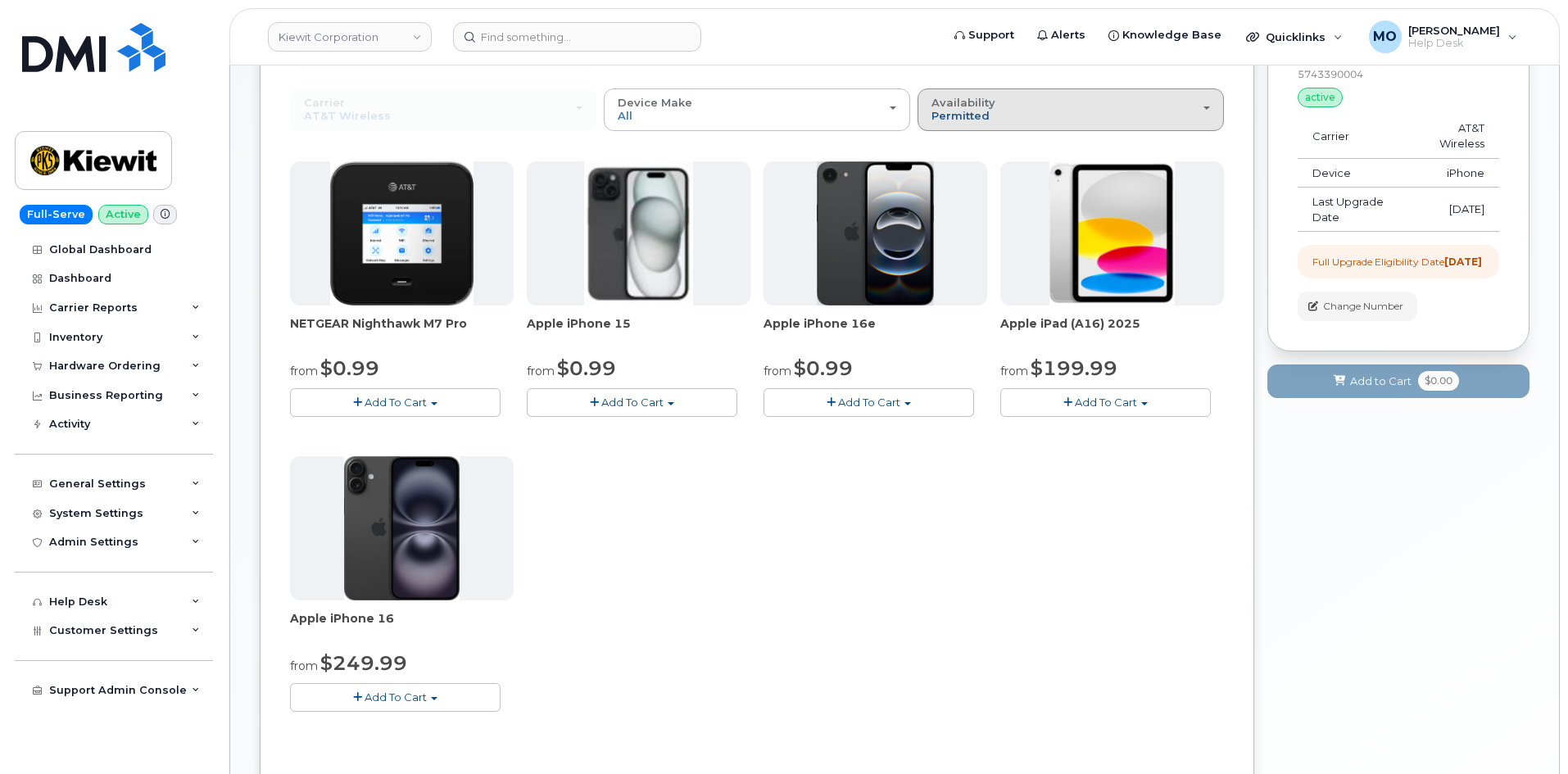
scroll to position [82, 0]
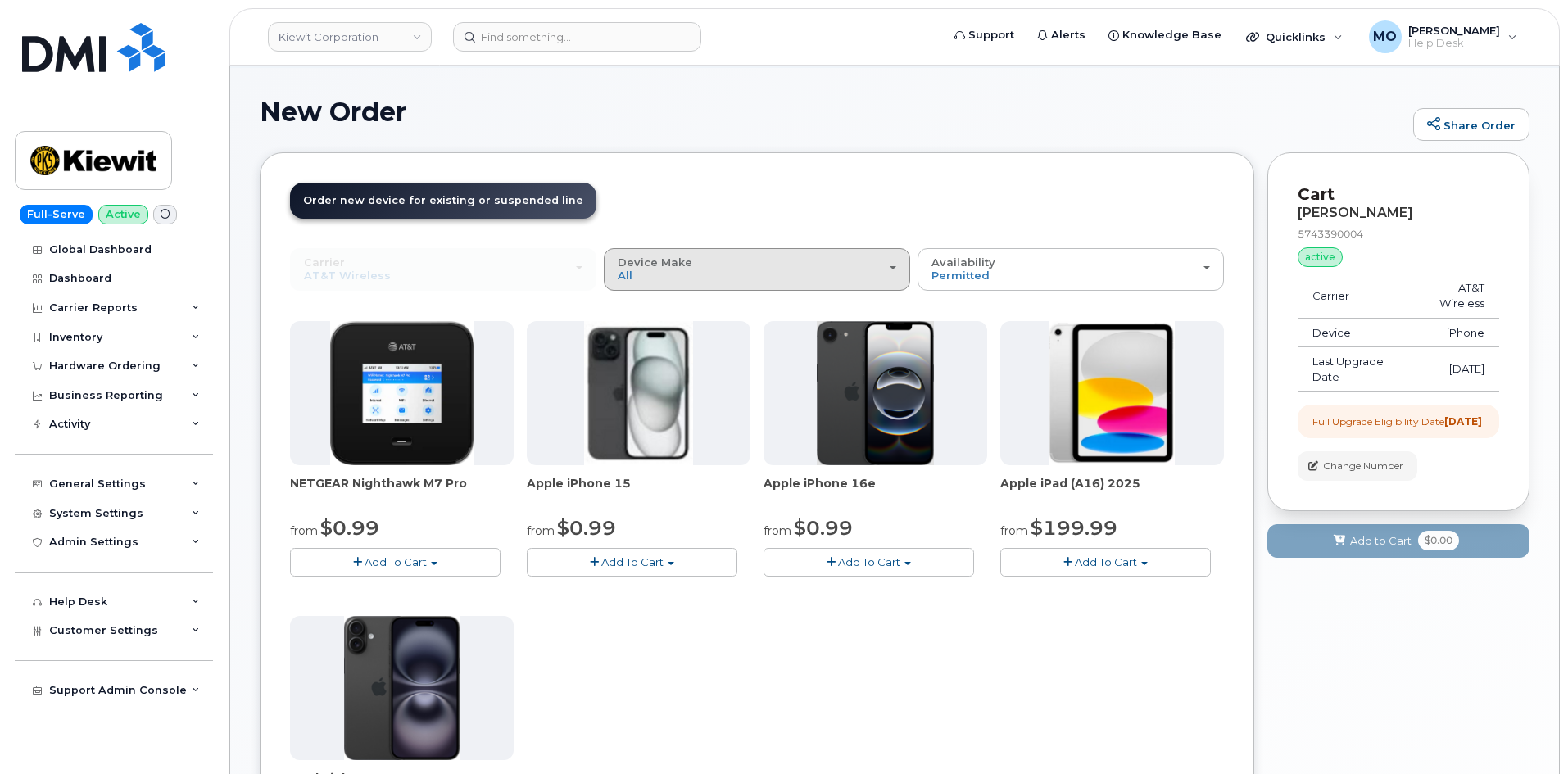
click at [839, 266] on div "Device Make All iPhone Modem Tablet" at bounding box center [756, 268] width 279 height 26
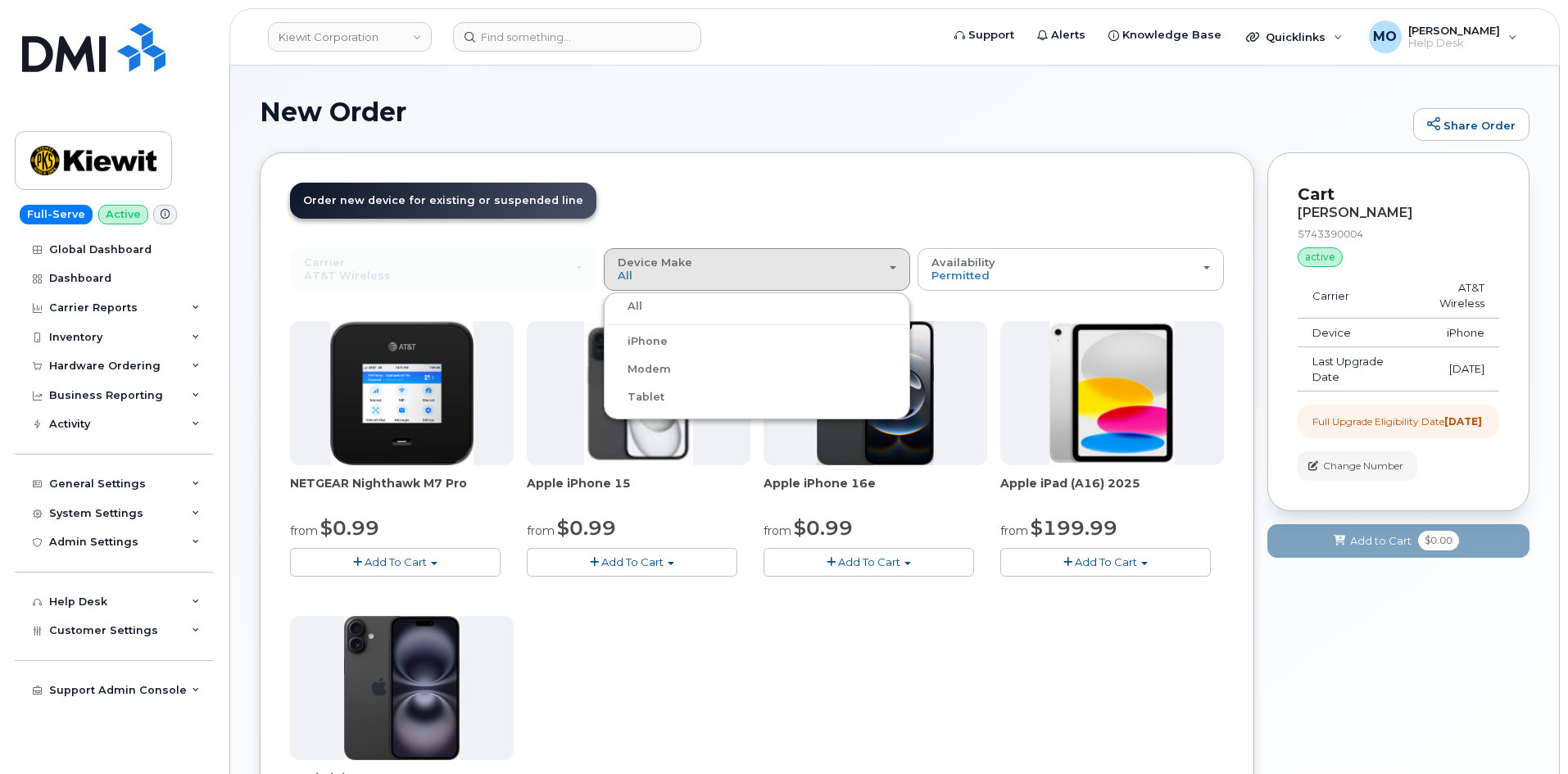
drag, startPoint x: 655, startPoint y: 340, endPoint x: 747, endPoint y: 329, distance: 92.7
click at [655, 339] on label "iPhone" at bounding box center [637, 341] width 60 height 20
click at [0, 0] on input "iPhone" at bounding box center [0, 0] width 0 height 0
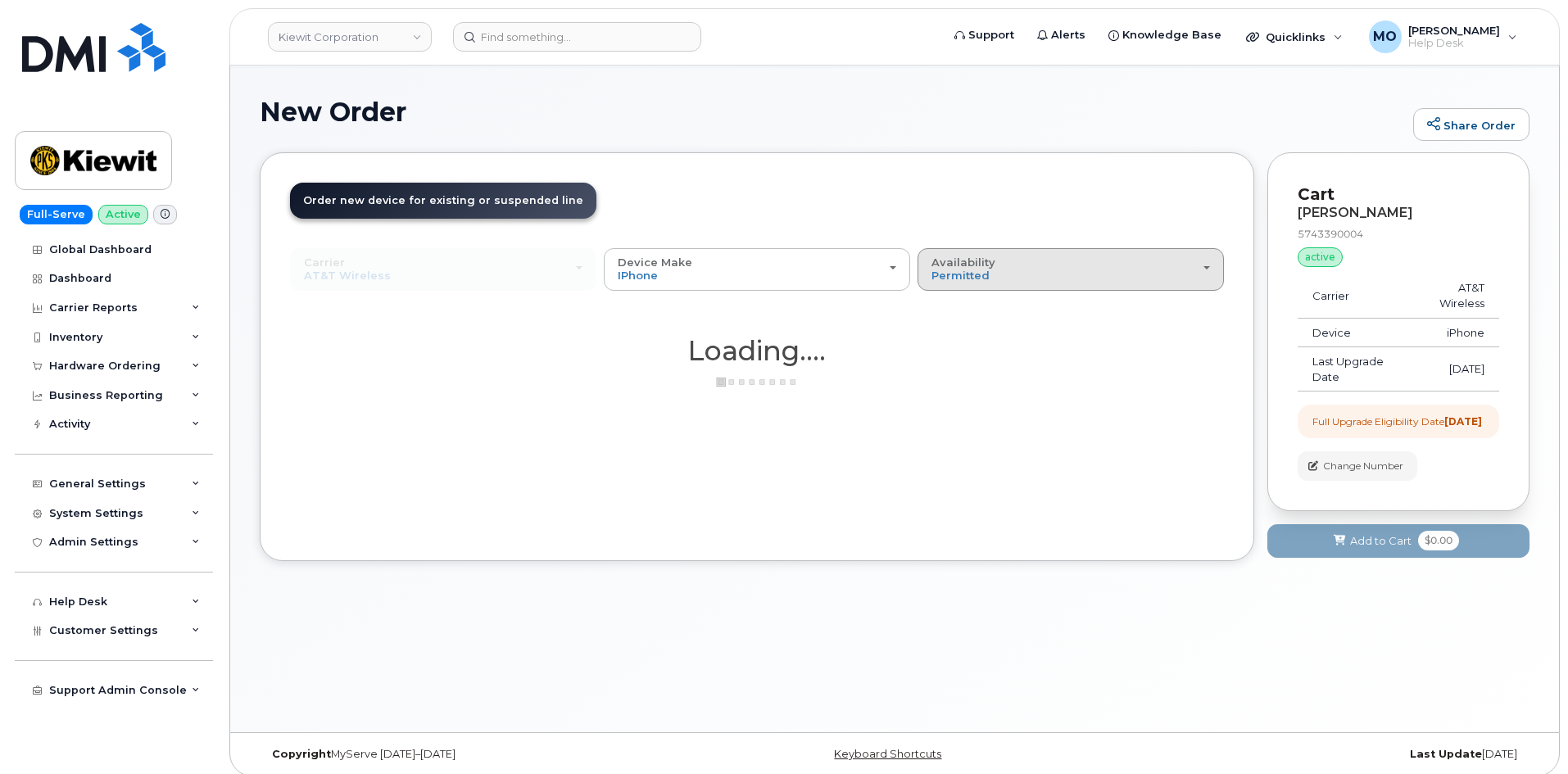
drag, startPoint x: 1051, startPoint y: 268, endPoint x: 1033, endPoint y: 272, distance: 18.4
click at [1050, 268] on div "Availability Permitted All" at bounding box center [1070, 268] width 279 height 26
click at [959, 344] on div "All" at bounding box center [1070, 334] width 298 height 20
click at [948, 331] on div "Use Suspended Line JOHN KRUPILIS 5743390004 No No change Yes Carrier Verizon Wi…" at bounding box center [757, 317] width 934 height 140
click at [1042, 259] on div "Availability Permitted All" at bounding box center [1070, 268] width 279 height 26
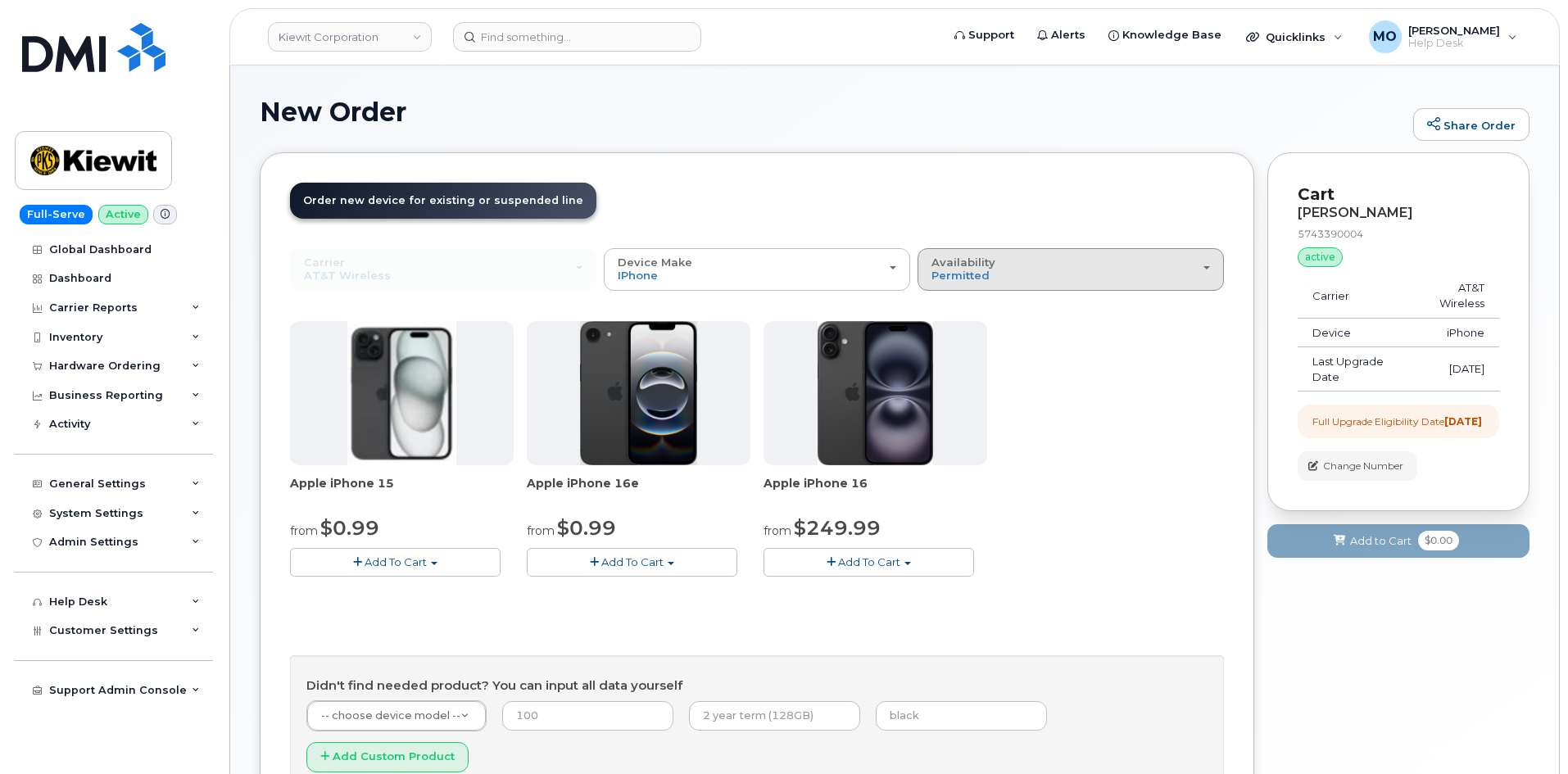
click at [1003, 250] on button "Availability Permitted All" at bounding box center [1070, 269] width 307 height 43
click at [952, 330] on label "All" at bounding box center [939, 334] width 35 height 20
click at [0, 0] on input "All" at bounding box center [0, 0] width 0 height 0
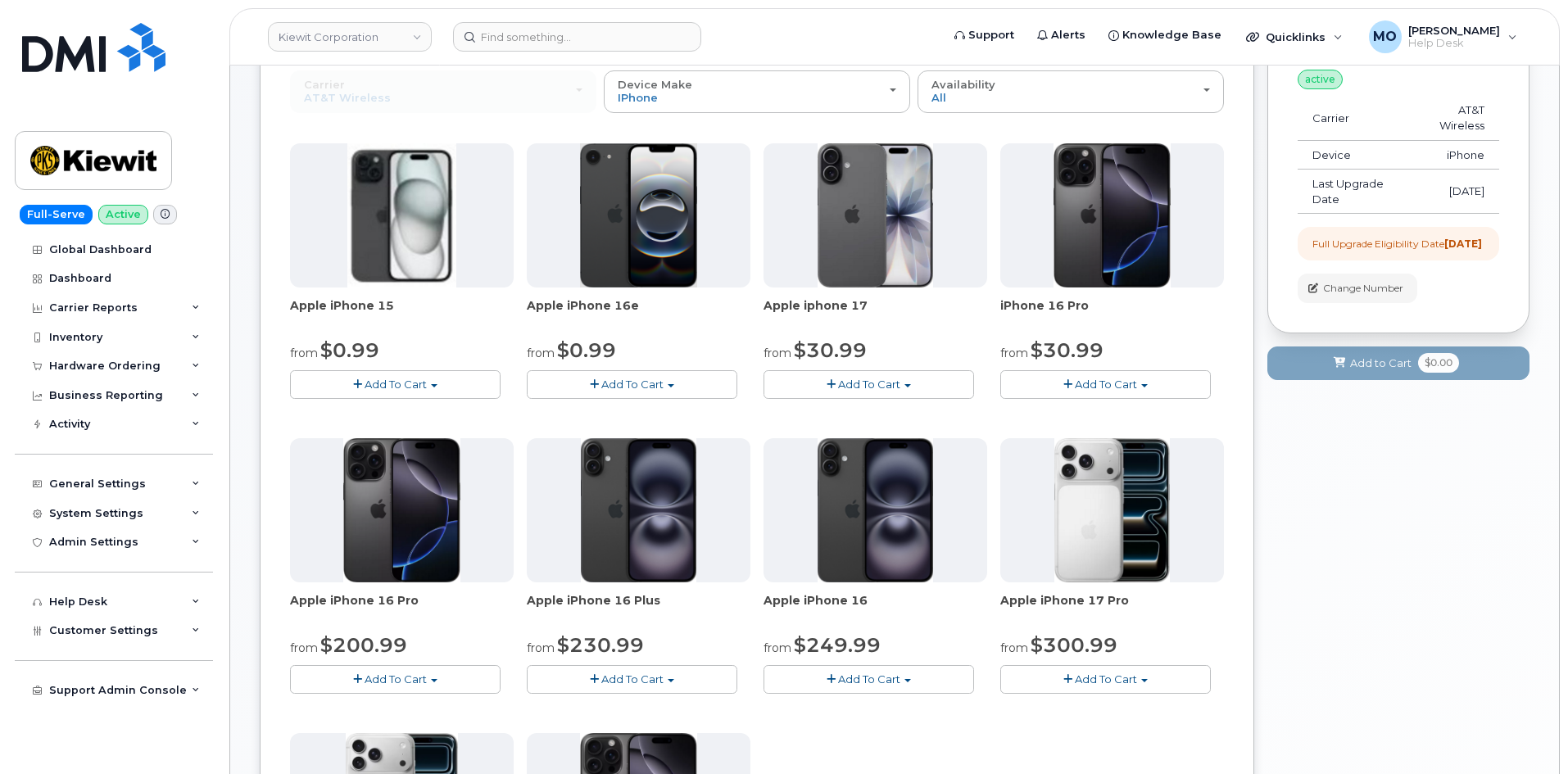
scroll to position [338, 0]
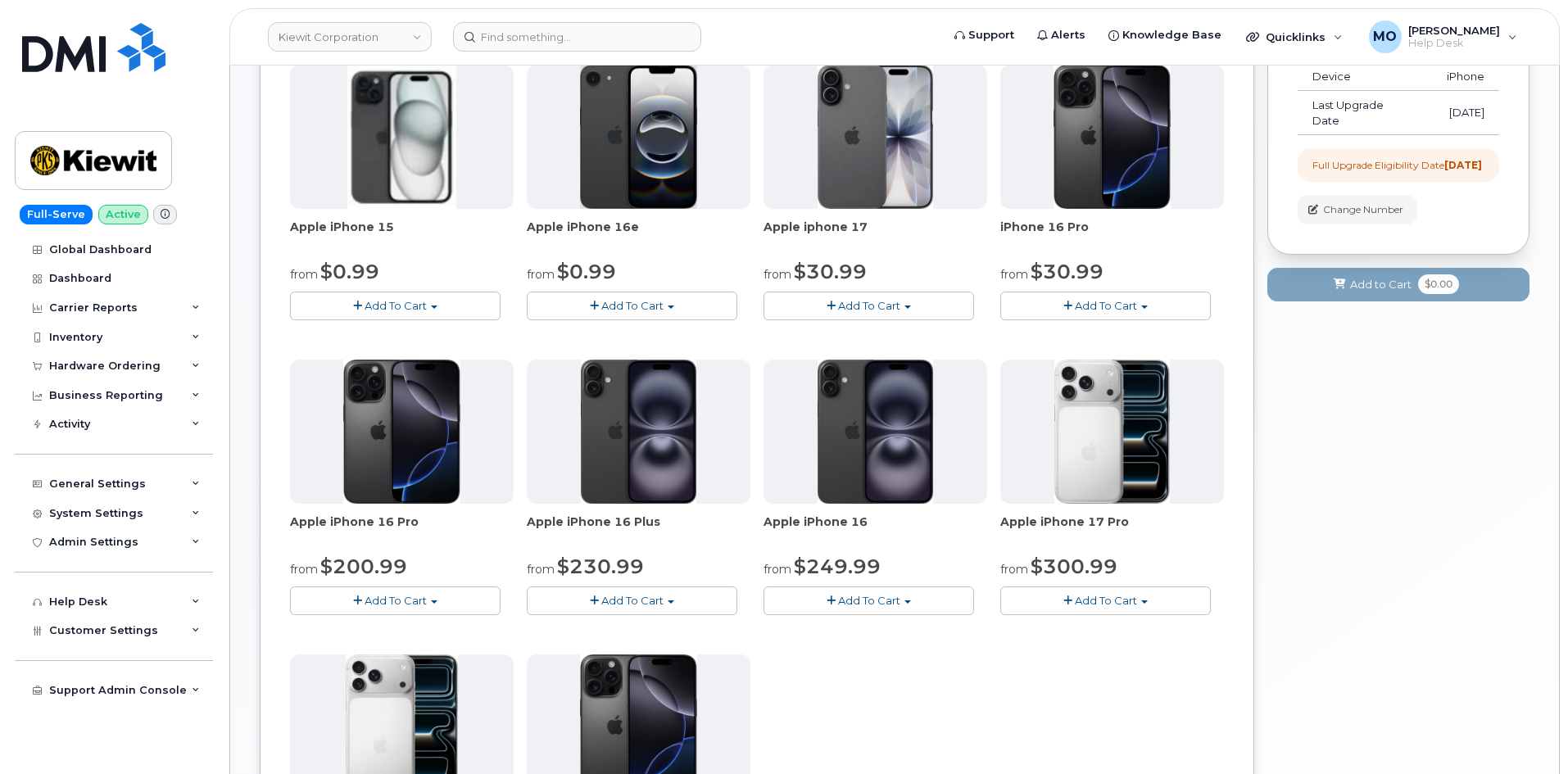
click at [1068, 605] on span "button" at bounding box center [1067, 600] width 9 height 11
click at [1123, 634] on link "$300.99 - 2 Year Upgrade (256GB)" at bounding box center [1114, 630] width 221 height 21
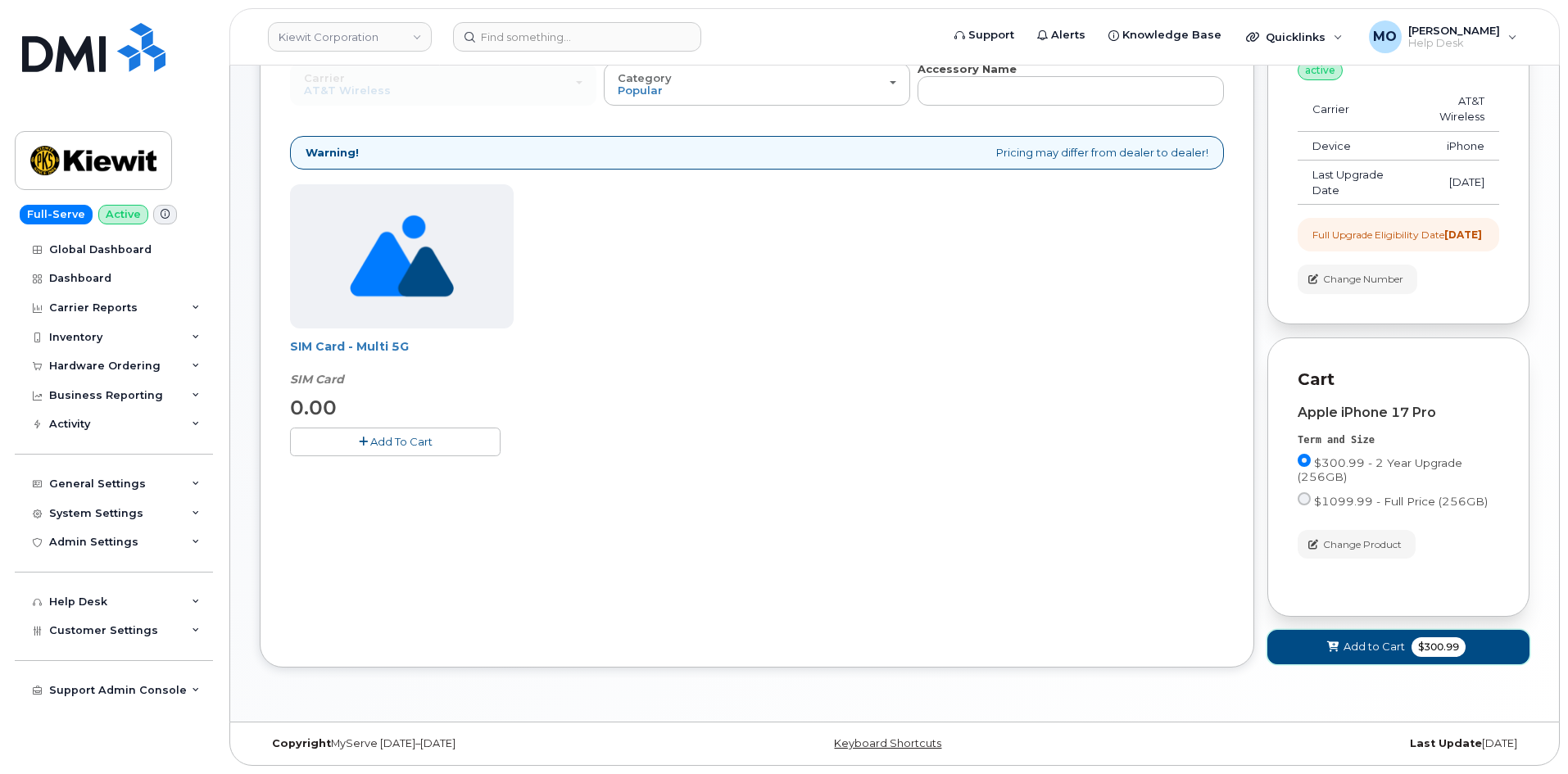
click at [1327, 646] on icon at bounding box center [1332, 647] width 12 height 11
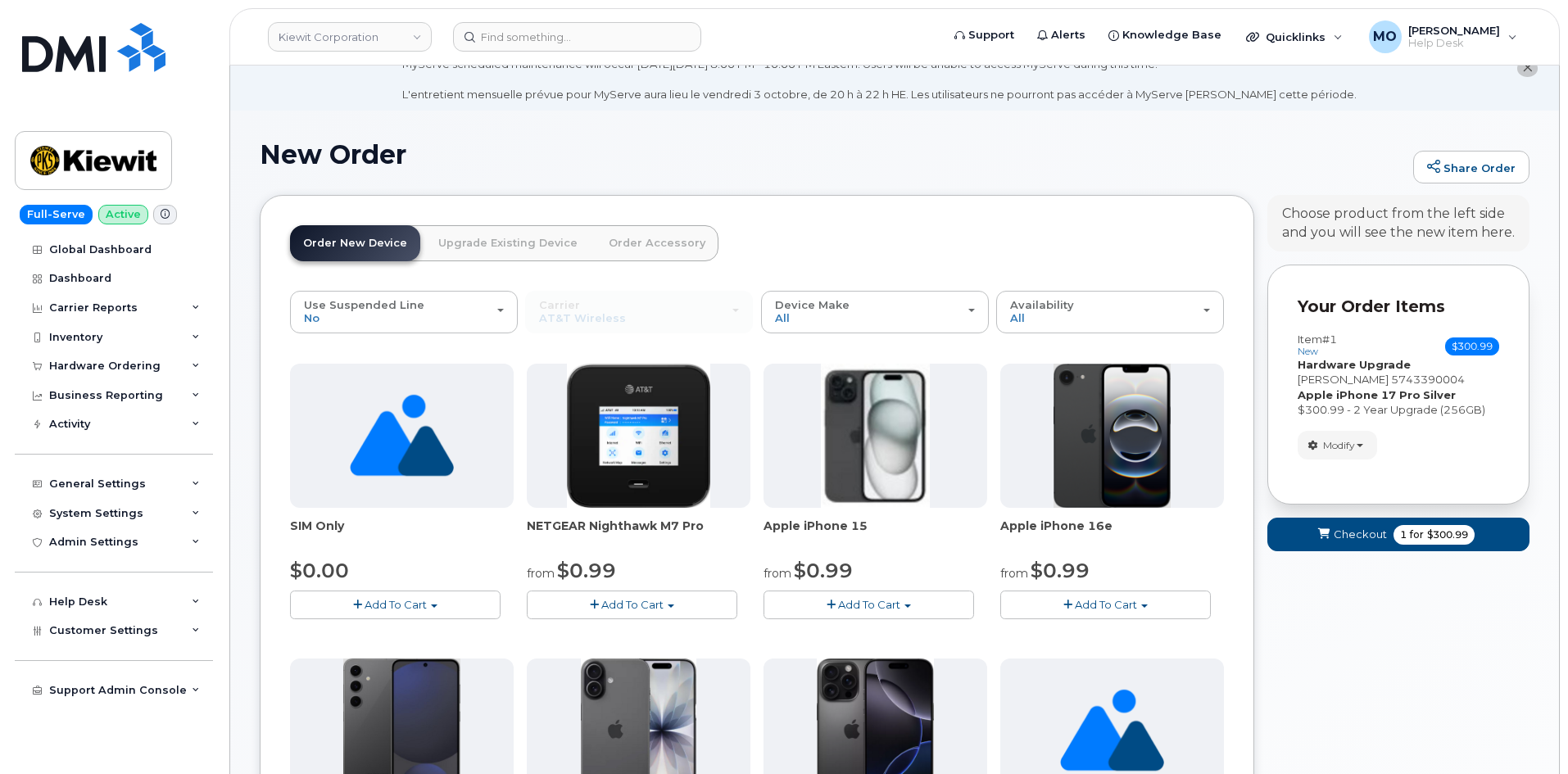
scroll to position [37, 0]
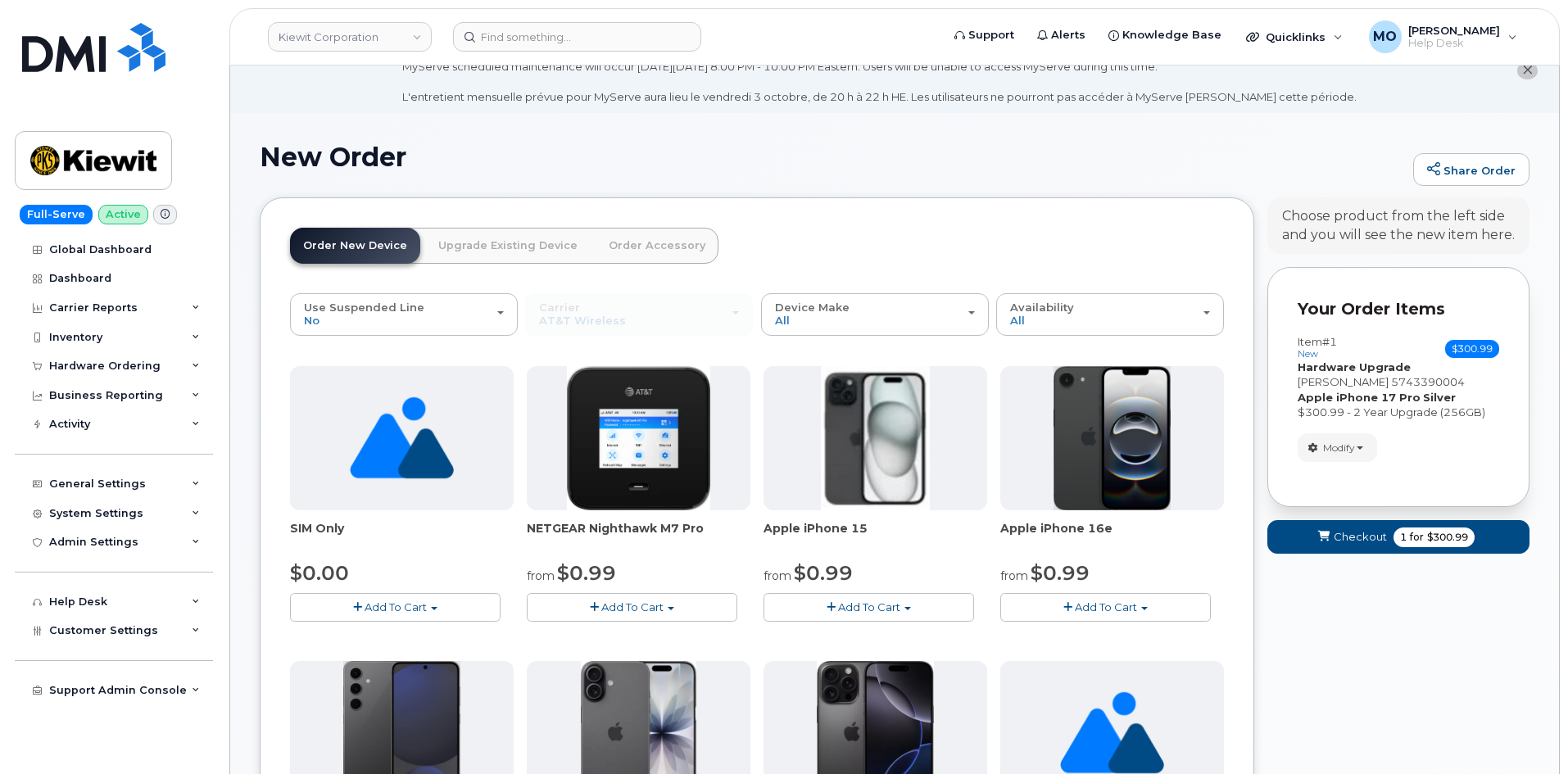
click at [613, 249] on link "Order Accessory" at bounding box center [656, 246] width 123 height 36
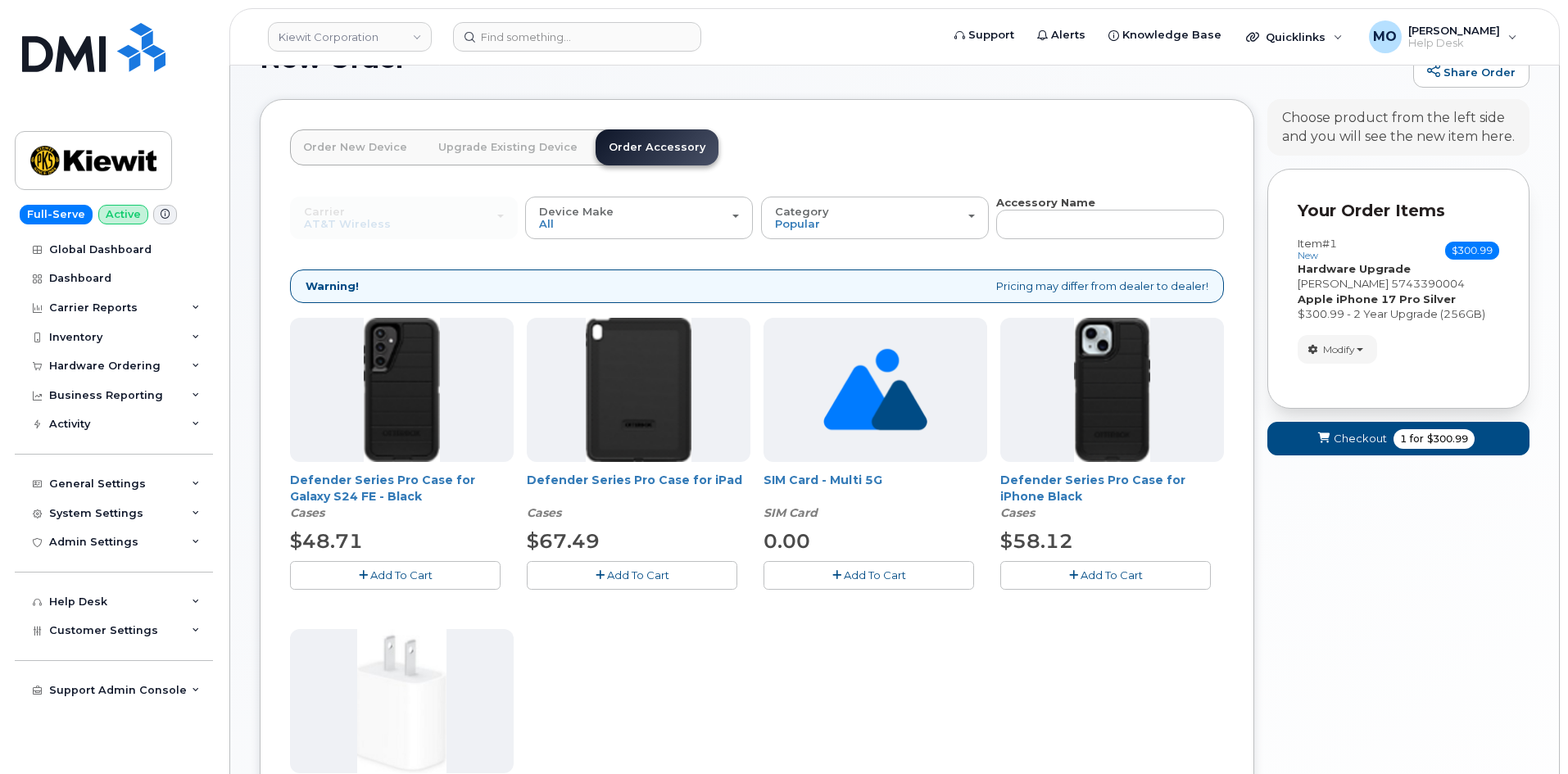
scroll to position [283, 0]
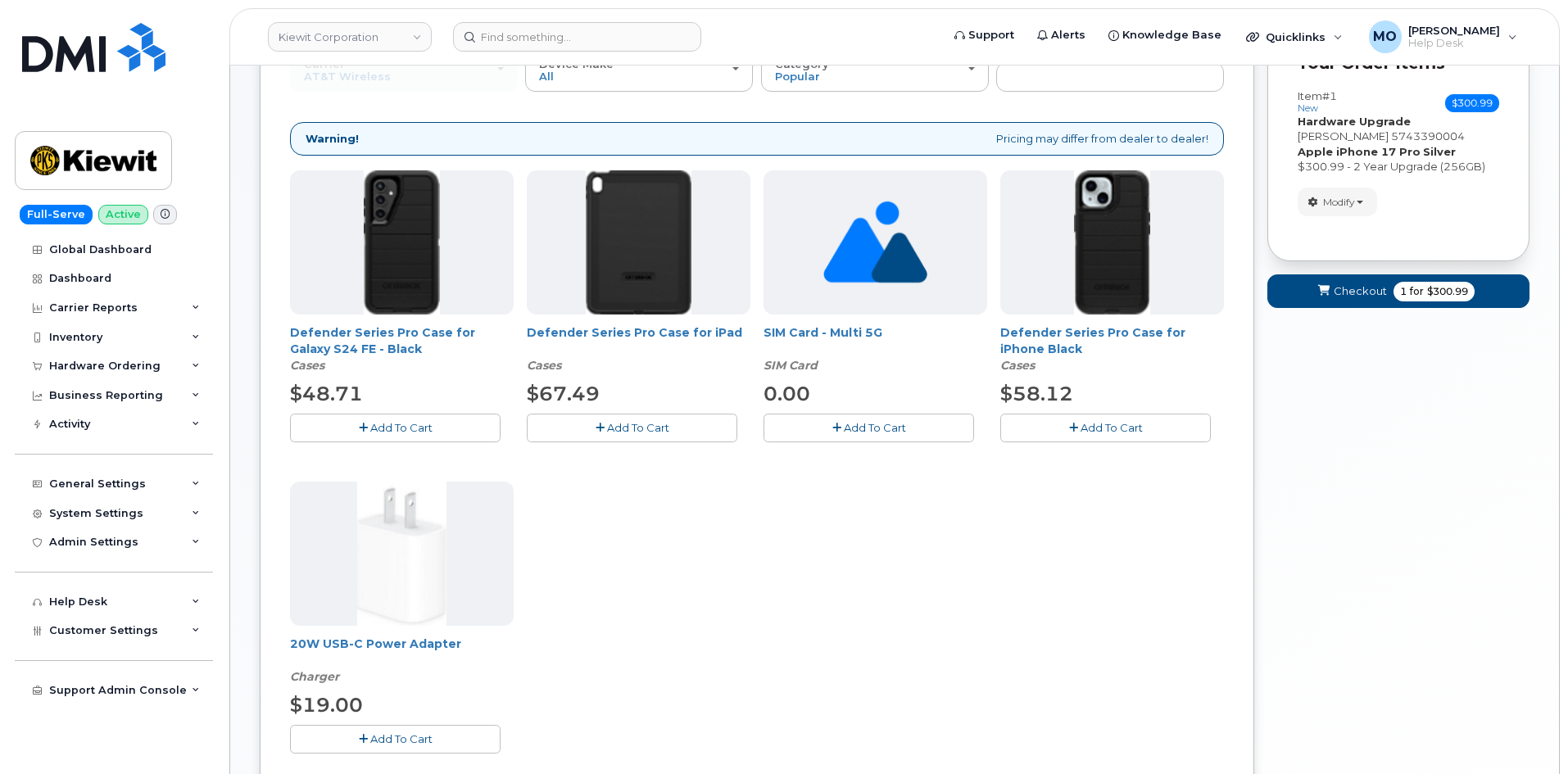
click at [1084, 431] on span "Add To Cart" at bounding box center [1111, 427] width 62 height 13
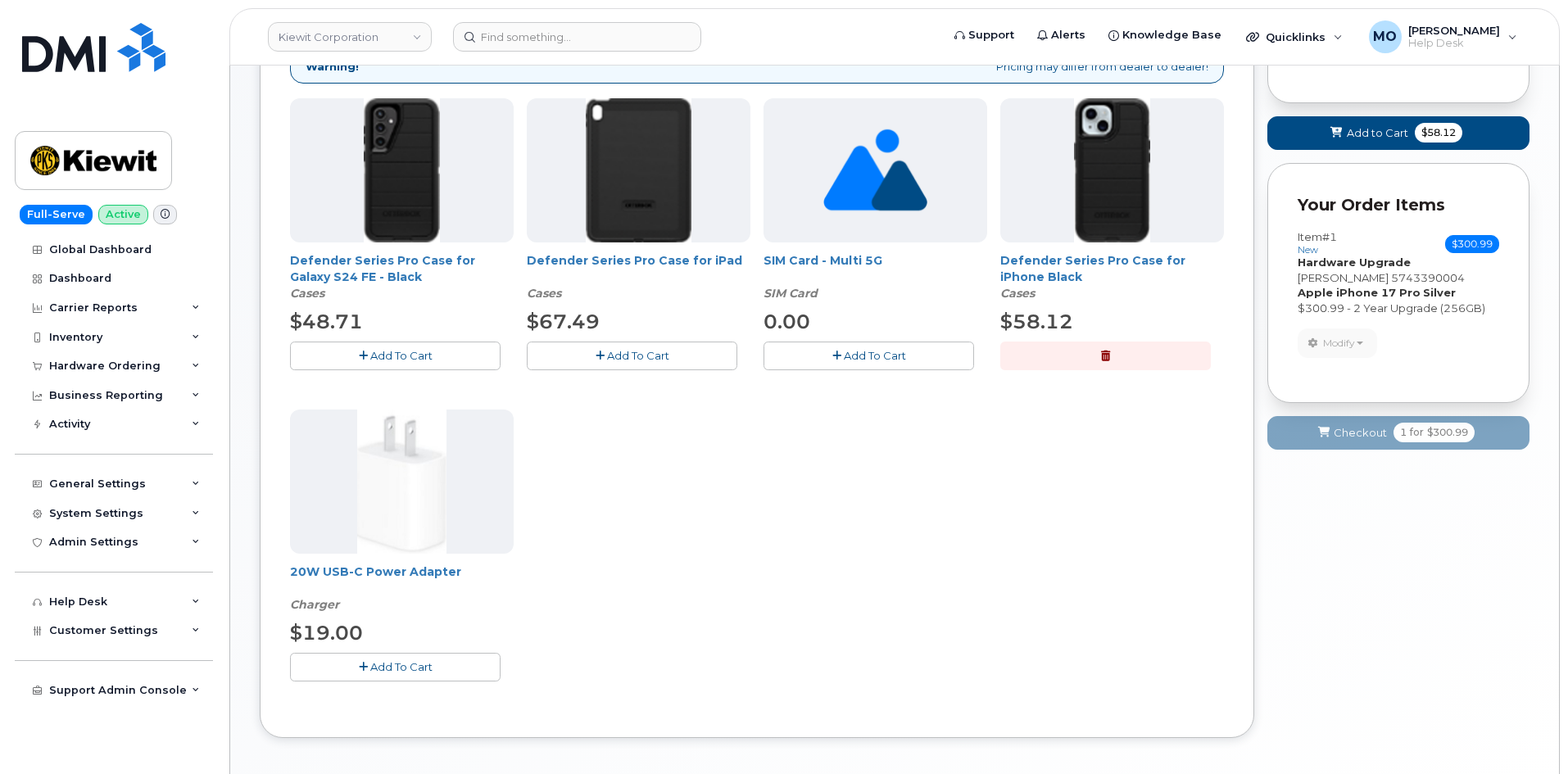
scroll to position [425, 0]
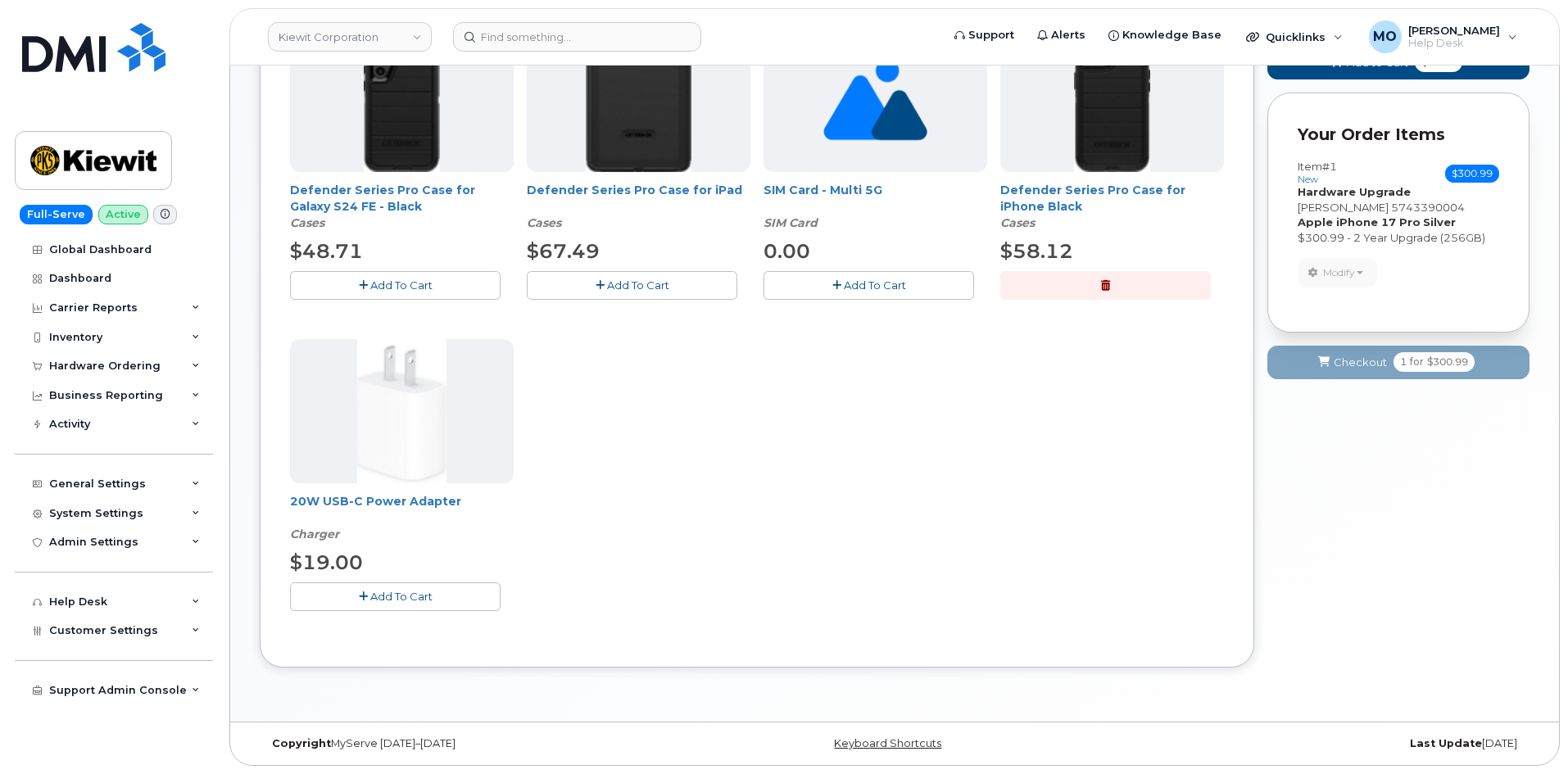
click at [436, 604] on button "Add To Cart" at bounding box center [395, 596] width 211 height 29
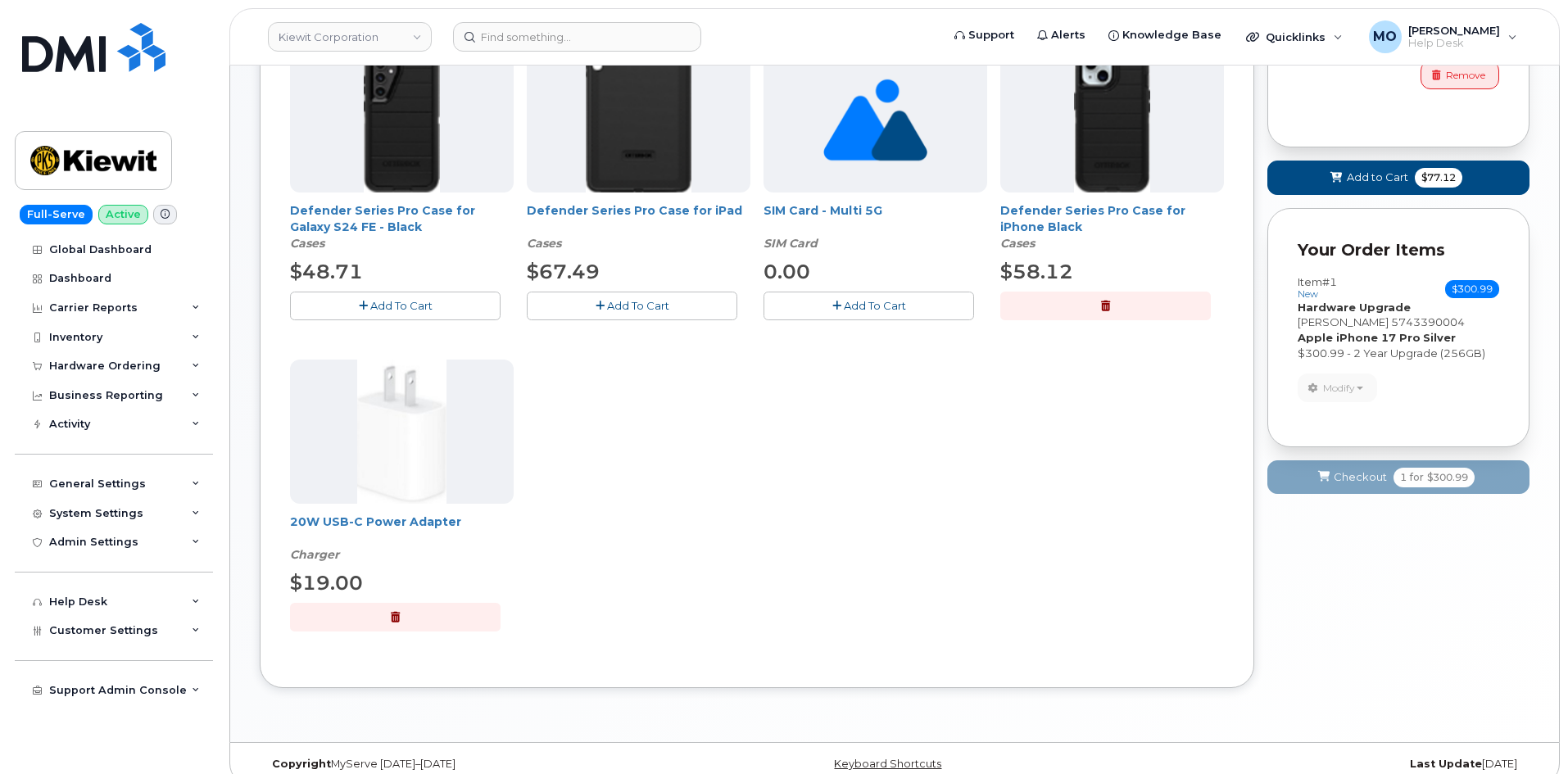
scroll to position [261, 0]
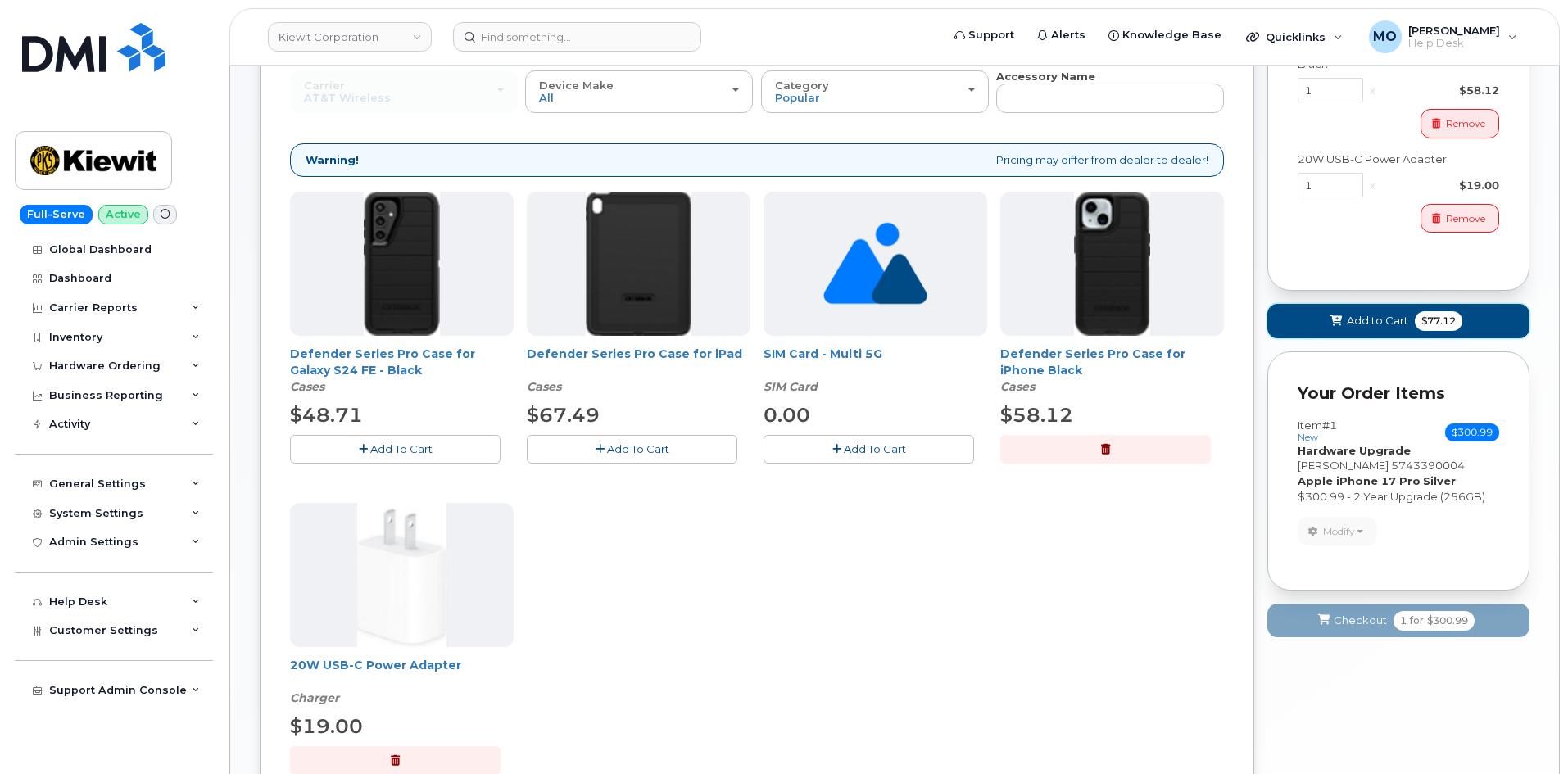
click at [1372, 324] on span "Add to Cart" at bounding box center [1377, 321] width 61 height 16
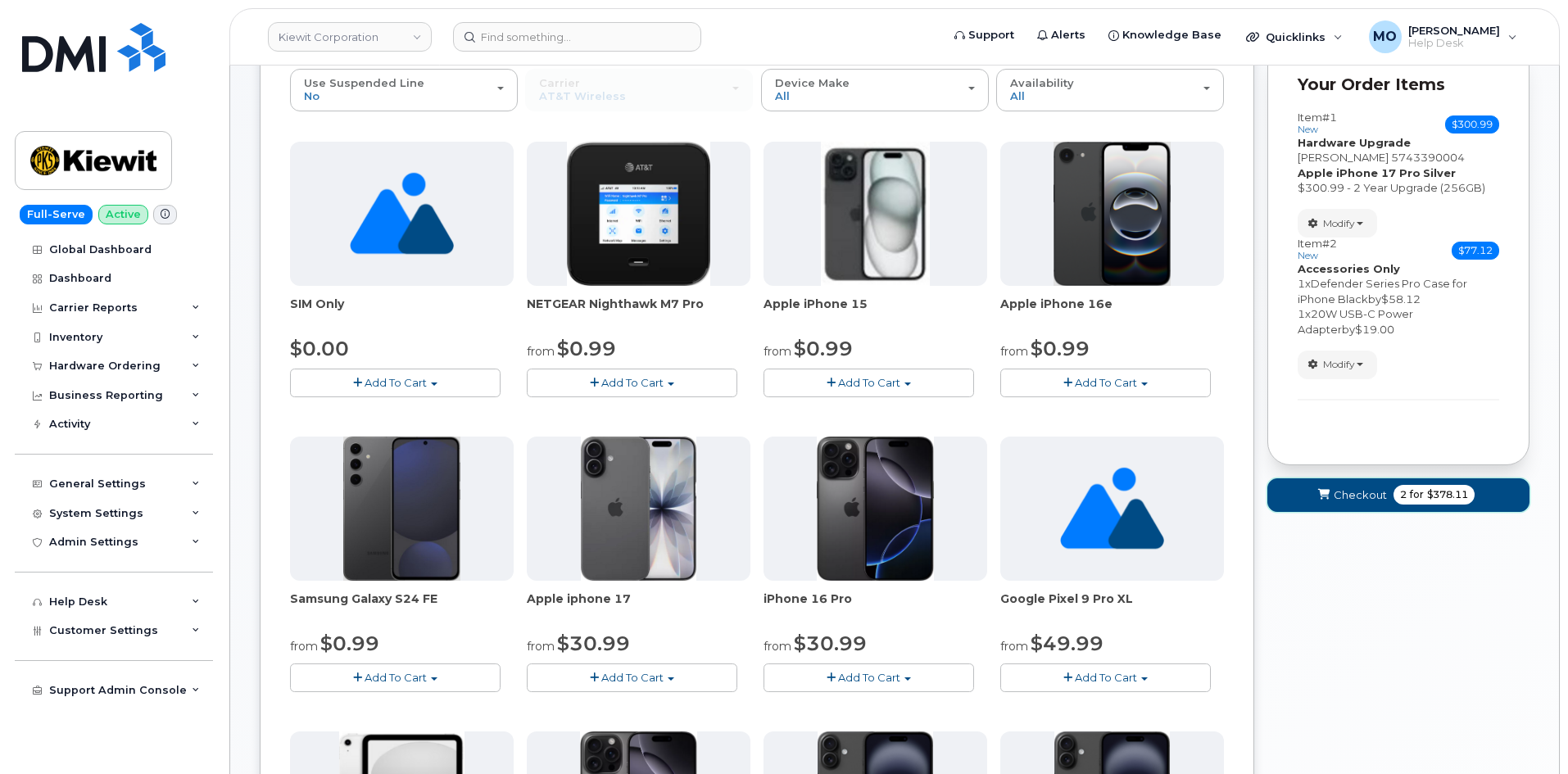
click at [1389, 493] on button "Checkout 2 for $378.11" at bounding box center [1398, 495] width 262 height 34
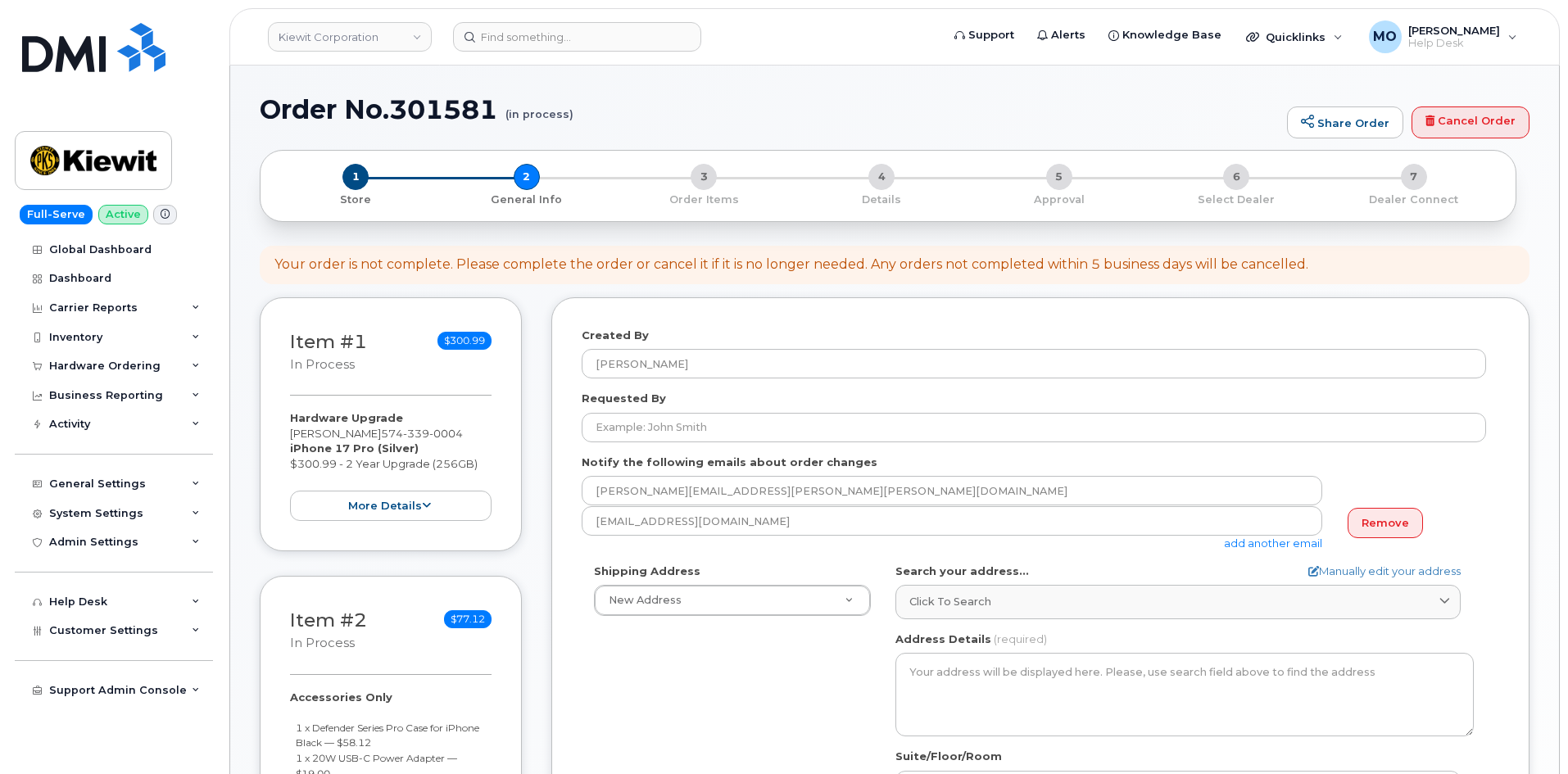
select select
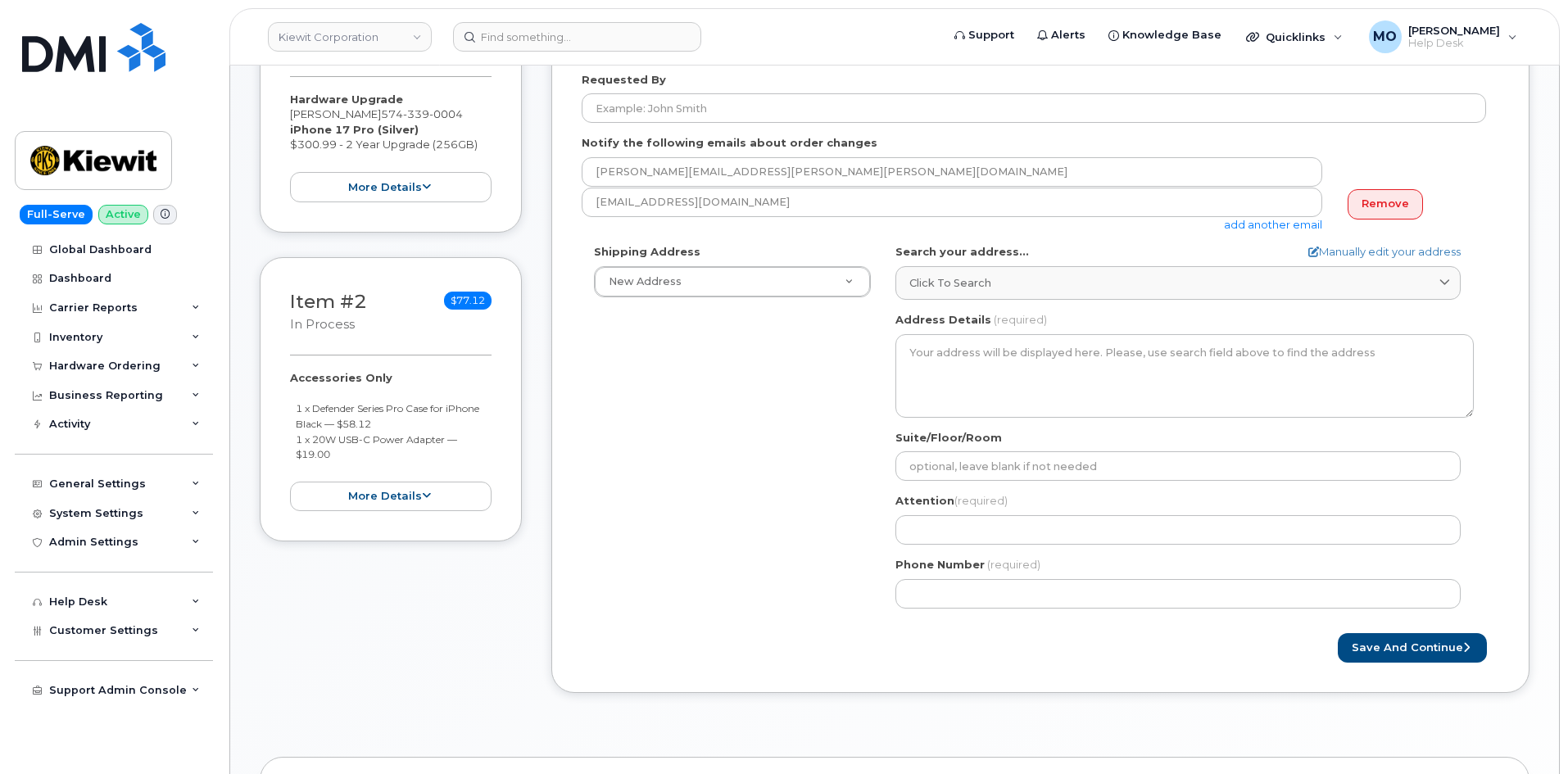
scroll to position [410, 0]
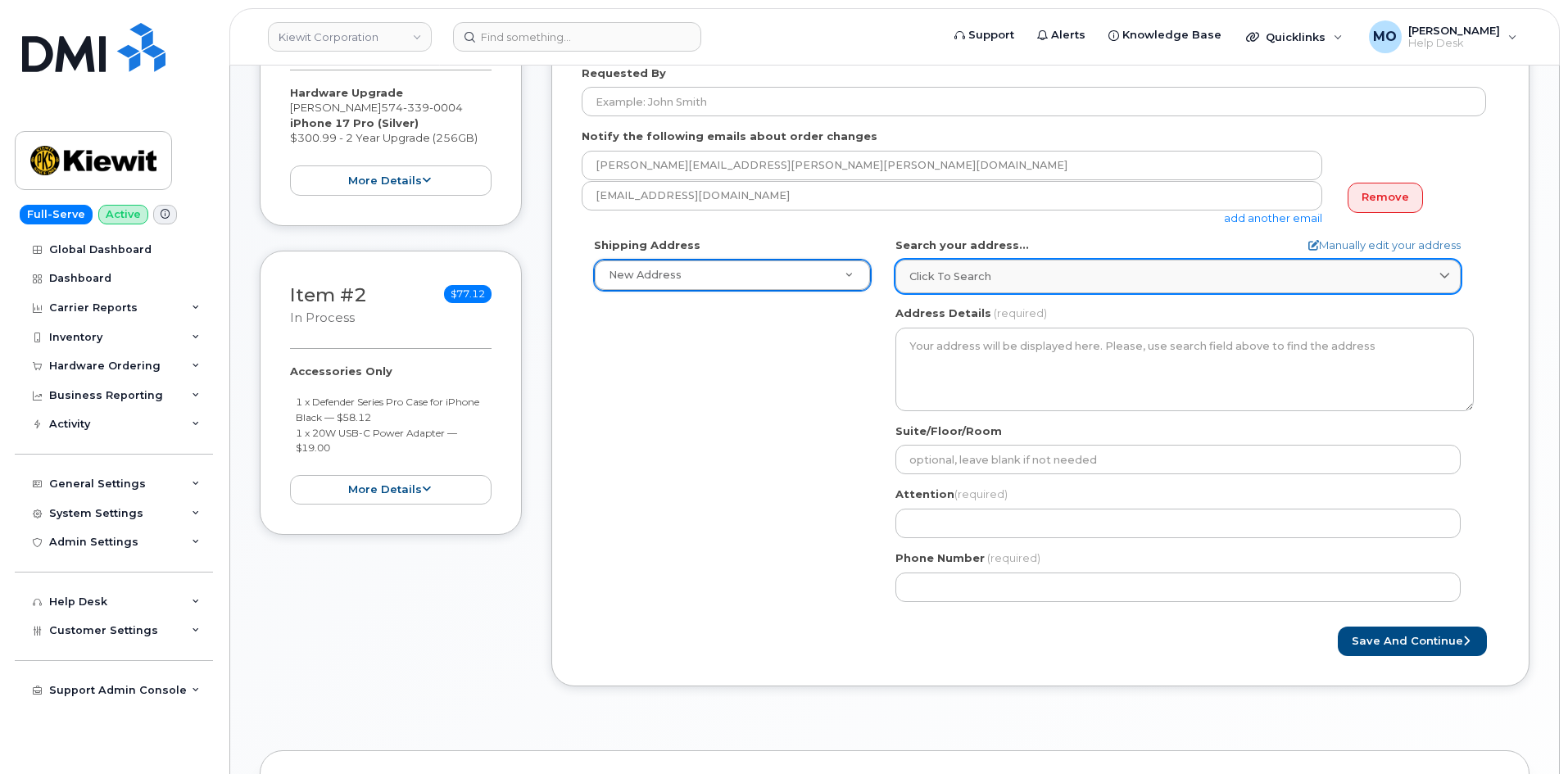
click at [941, 270] on span "Click to search" at bounding box center [950, 276] width 82 height 16
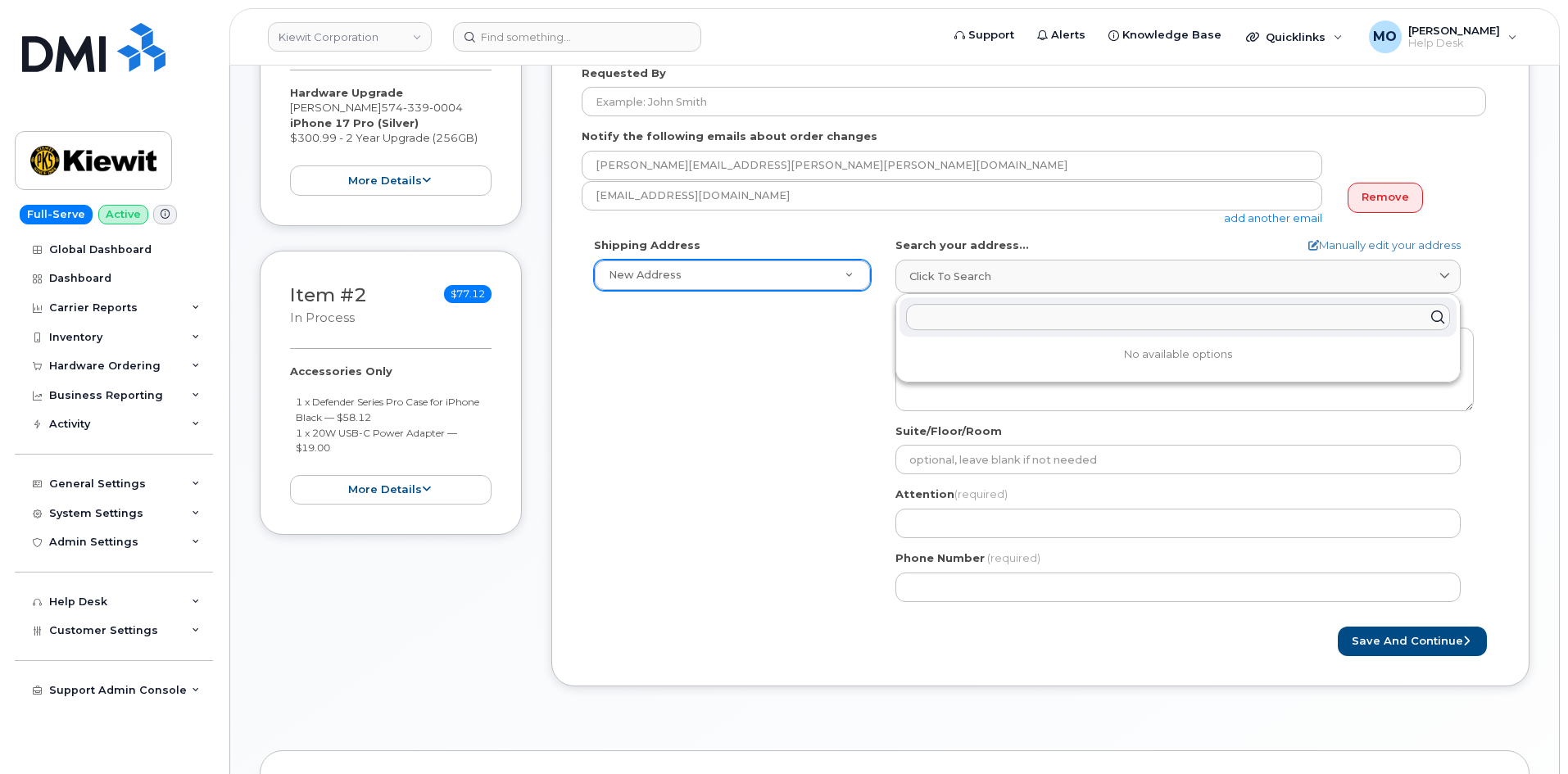
click at [969, 317] on input "text" at bounding box center [1178, 317] width 544 height 26
paste input "[STREET_ADDRESS][US_STATE]"
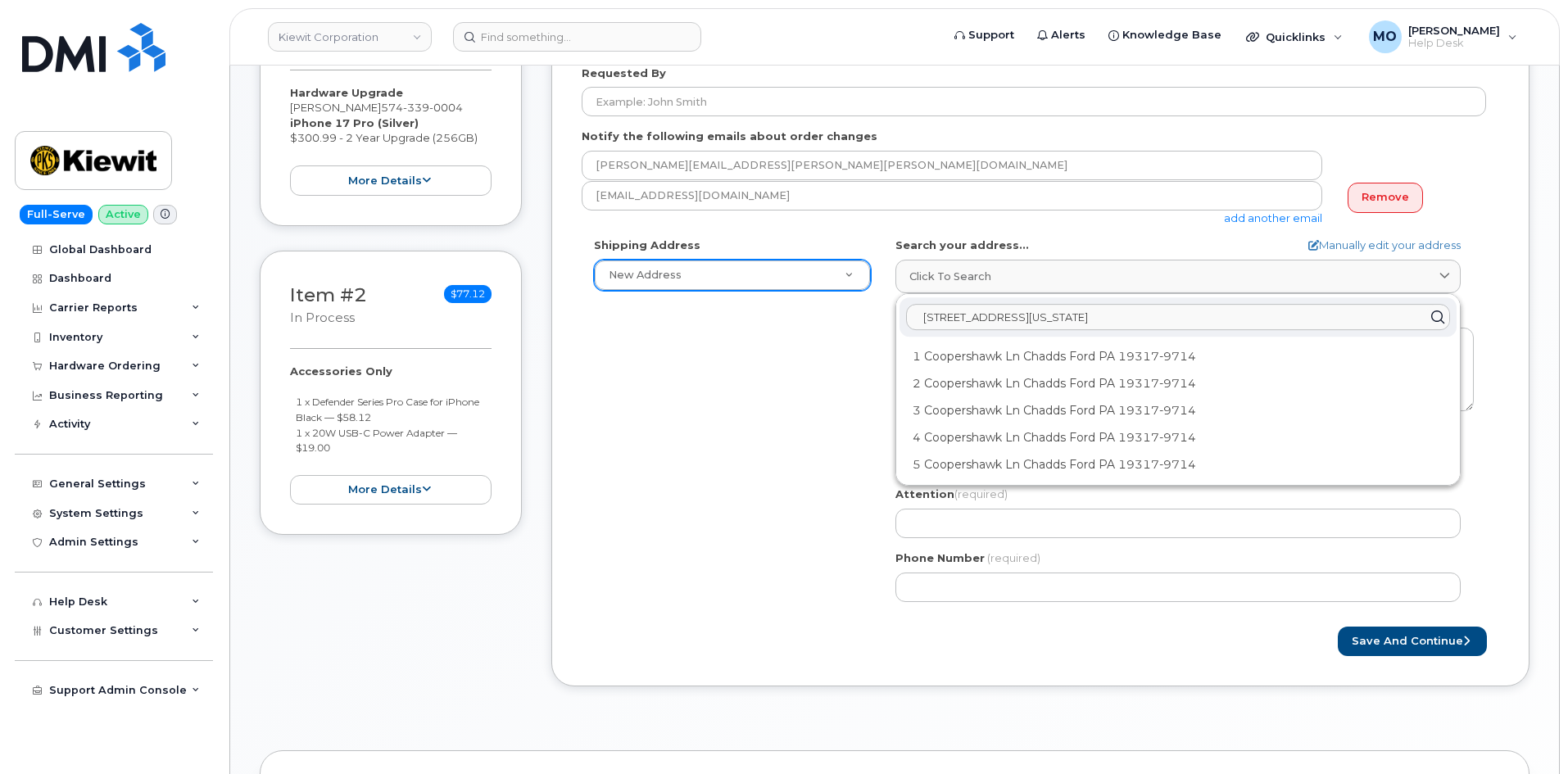
click at [1187, 316] on input "[STREET_ADDRESS][US_STATE]" at bounding box center [1178, 317] width 544 height 26
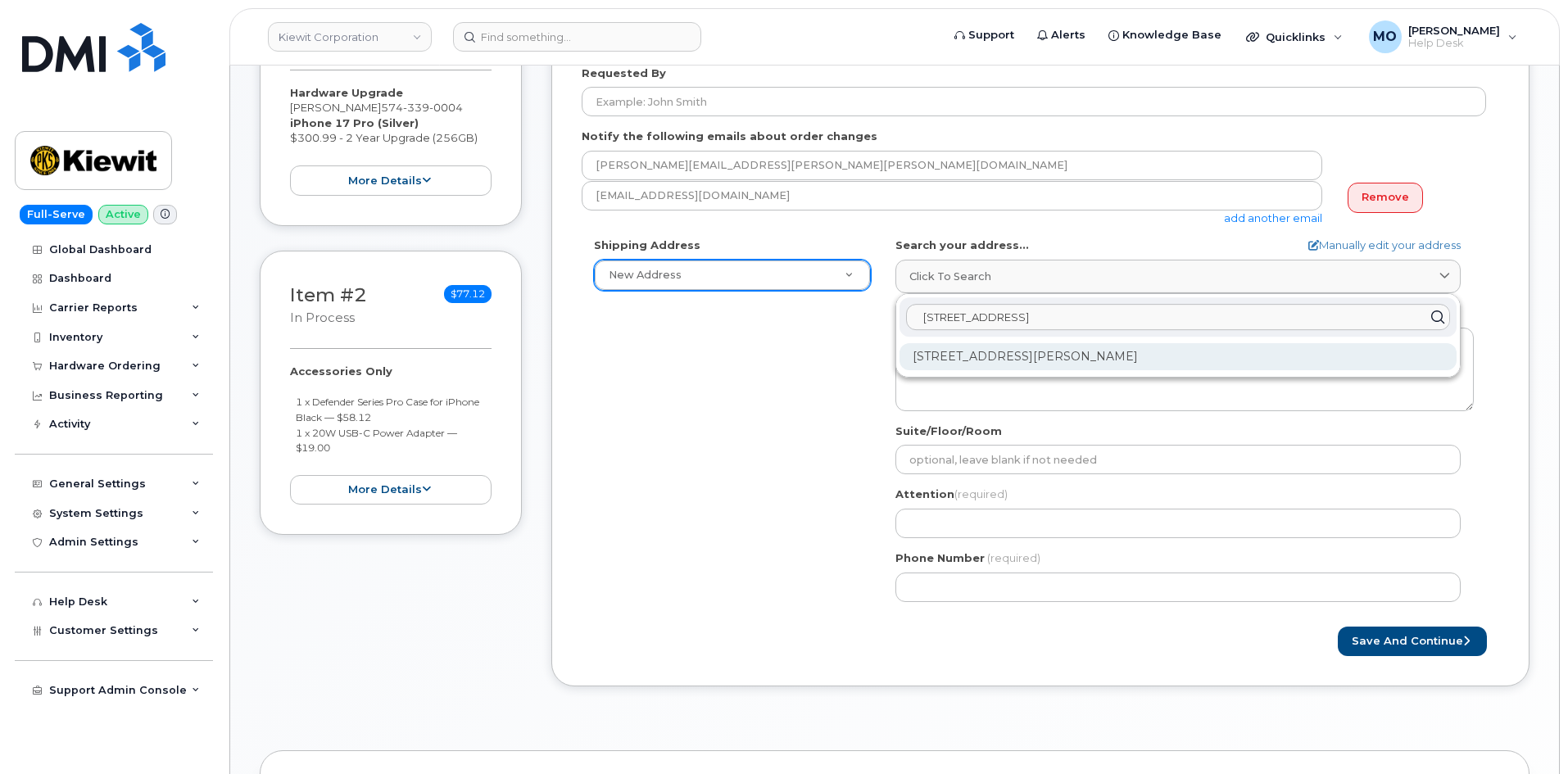
type input "[STREET_ADDRESS]"
click at [1113, 354] on div "[STREET_ADDRESS][PERSON_NAME]" at bounding box center [1178, 356] width 557 height 27
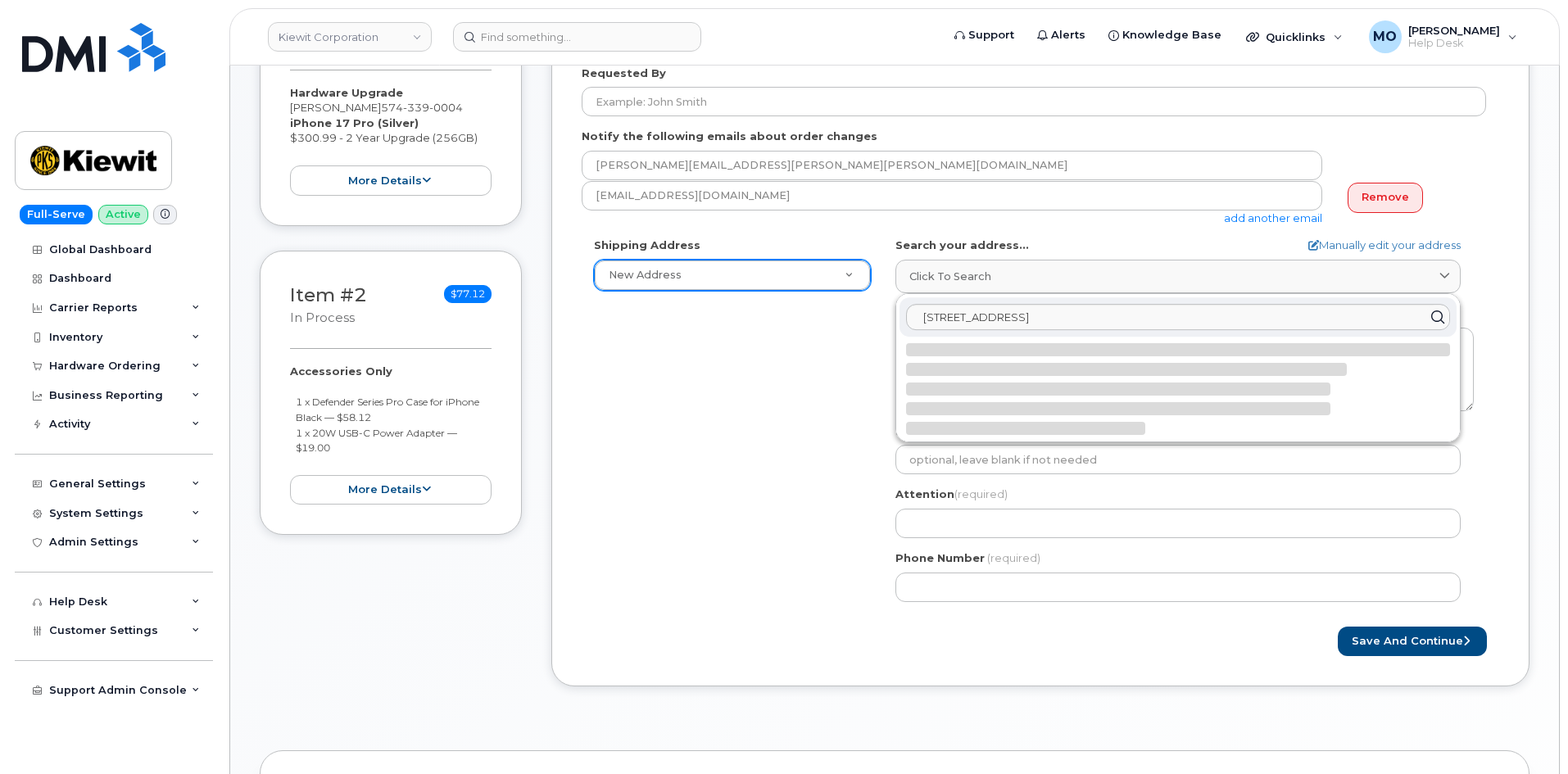
select select
type textarea "7316 Coopers Hawk [PERSON_NAME] SC 29410-8237 [GEOGRAPHIC_DATA]"
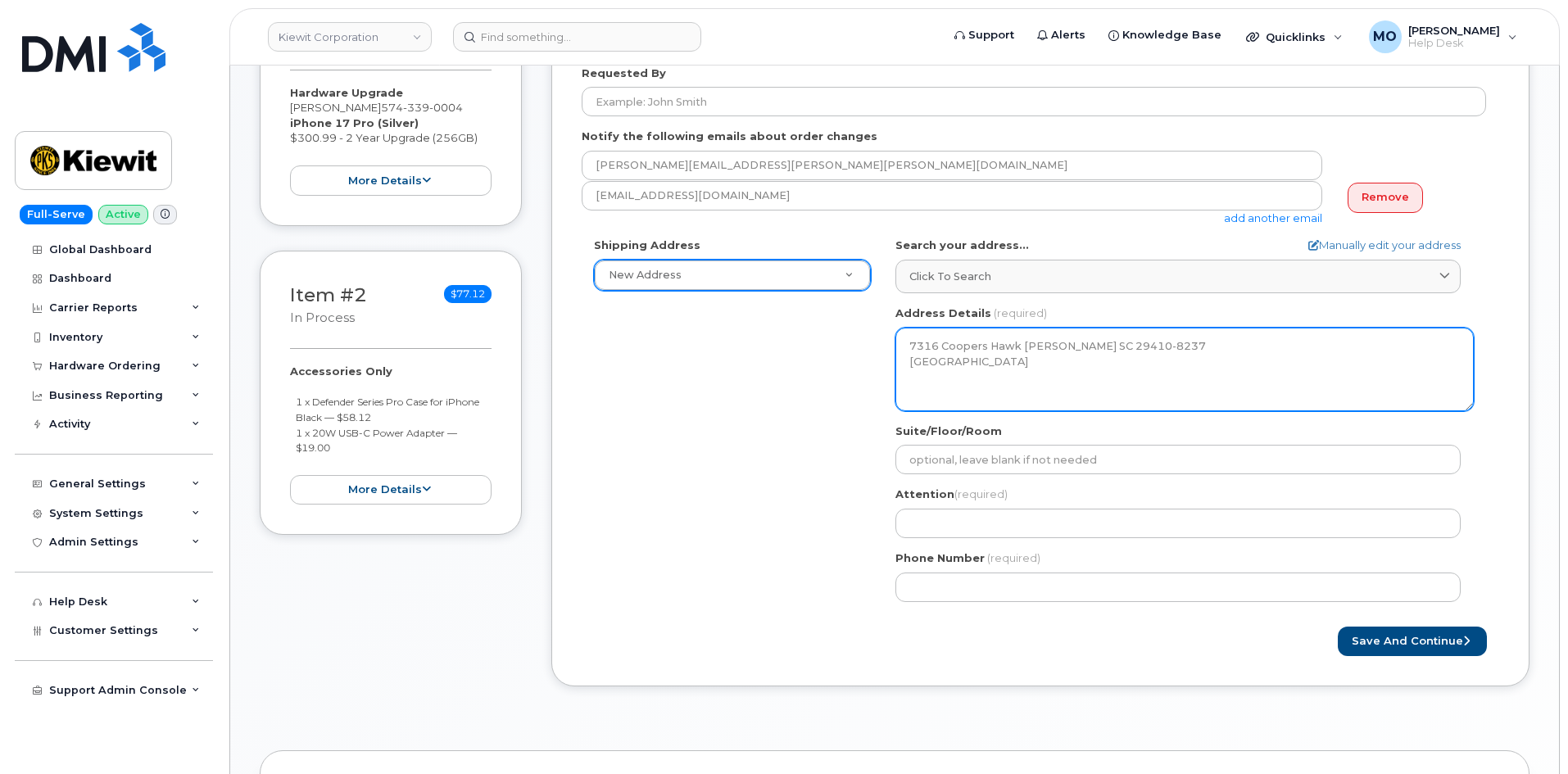
scroll to position [491, 0]
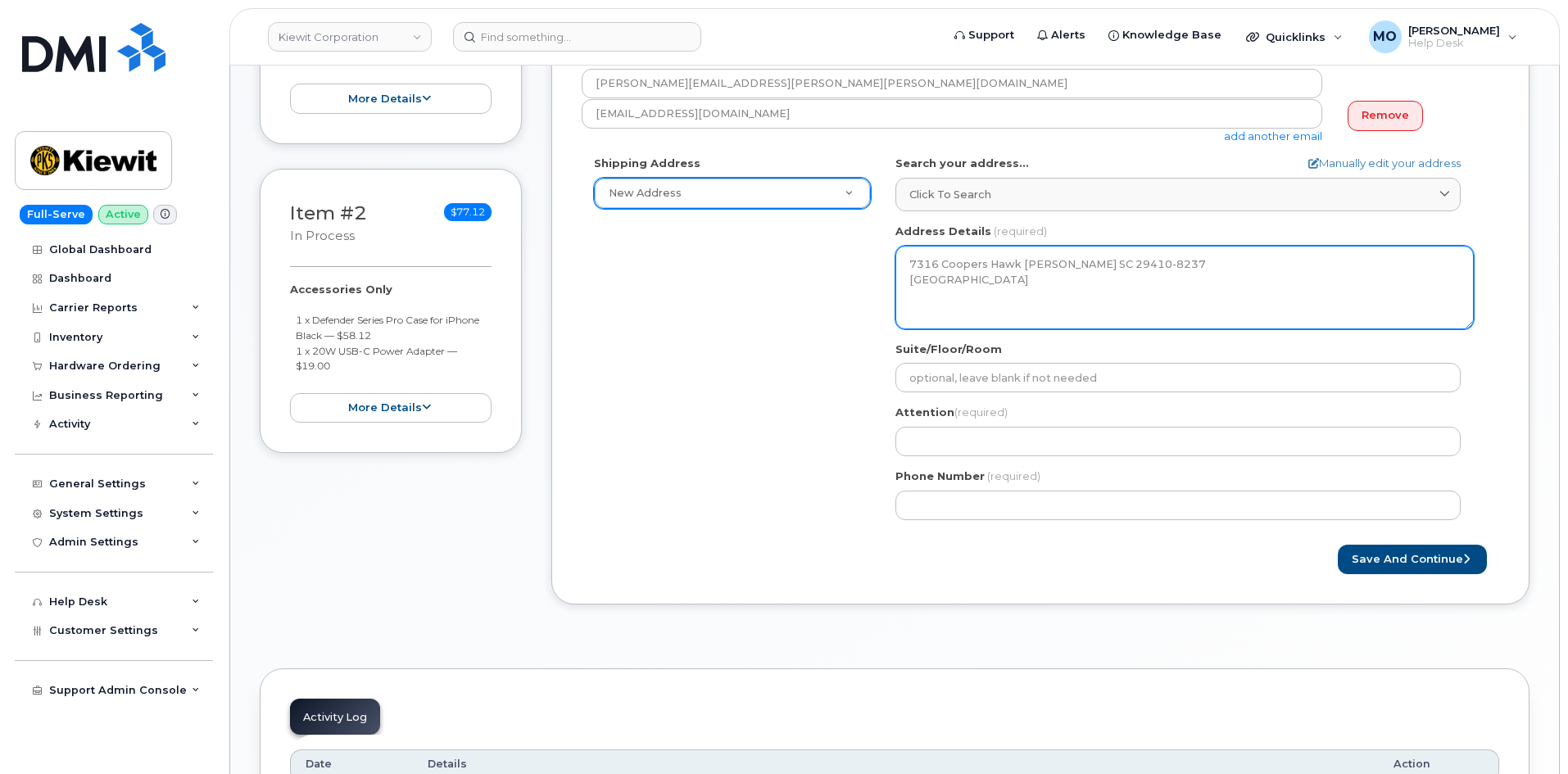
drag, startPoint x: 1087, startPoint y: 293, endPoint x: 899, endPoint y: 252, distance: 192.4
click at [899, 252] on textarea "7316 Coopers Hawk [PERSON_NAME] SC 29410-8237 [GEOGRAPHIC_DATA]" at bounding box center [1184, 287] width 579 height 83
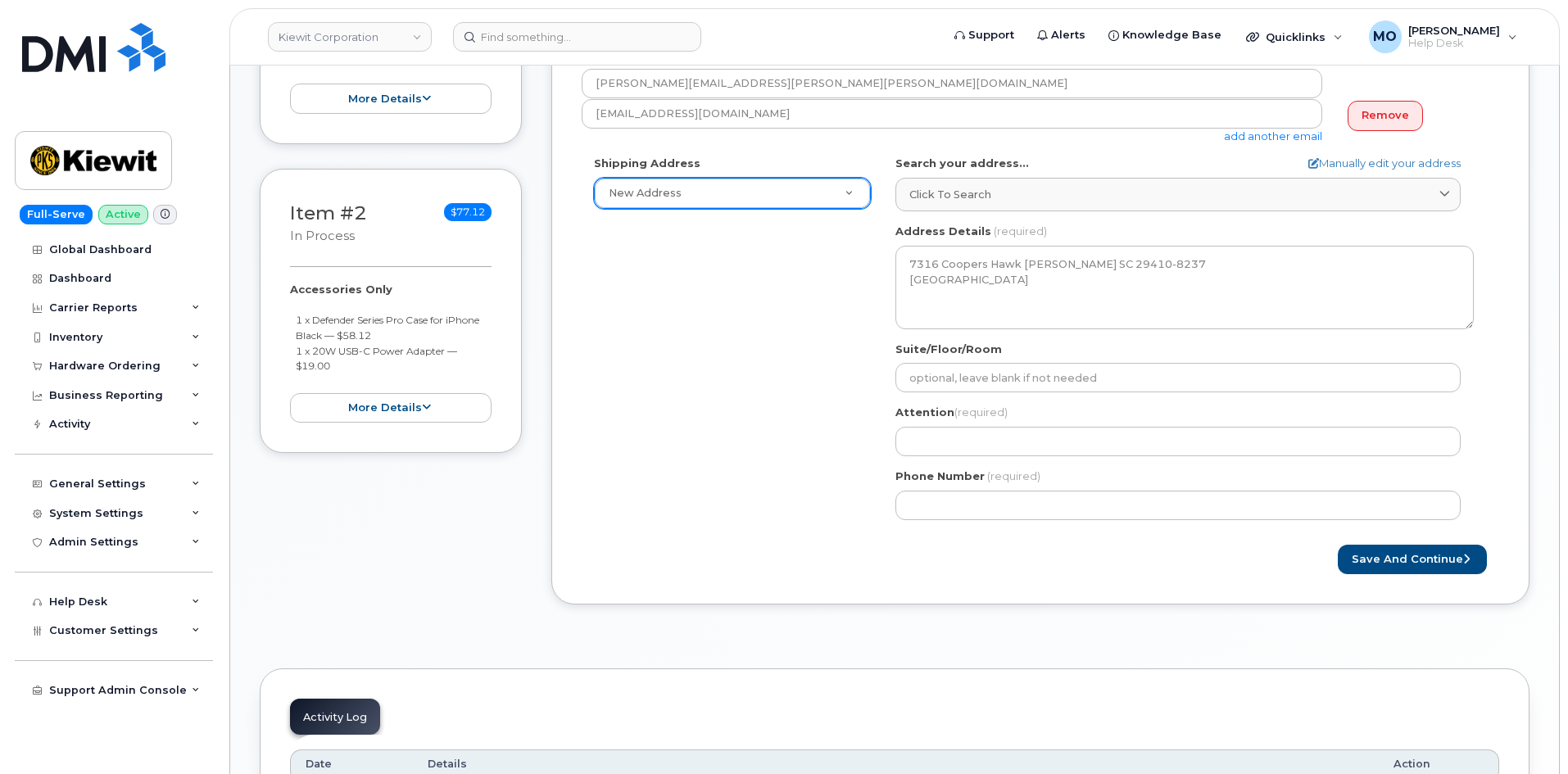
click at [1392, 539] on form "Created By [PERSON_NAME] Requested By Notify the following emails about order c…" at bounding box center [1041, 247] width 917 height 654
click at [1393, 550] on button "Save and Continue" at bounding box center [1412, 559] width 149 height 31
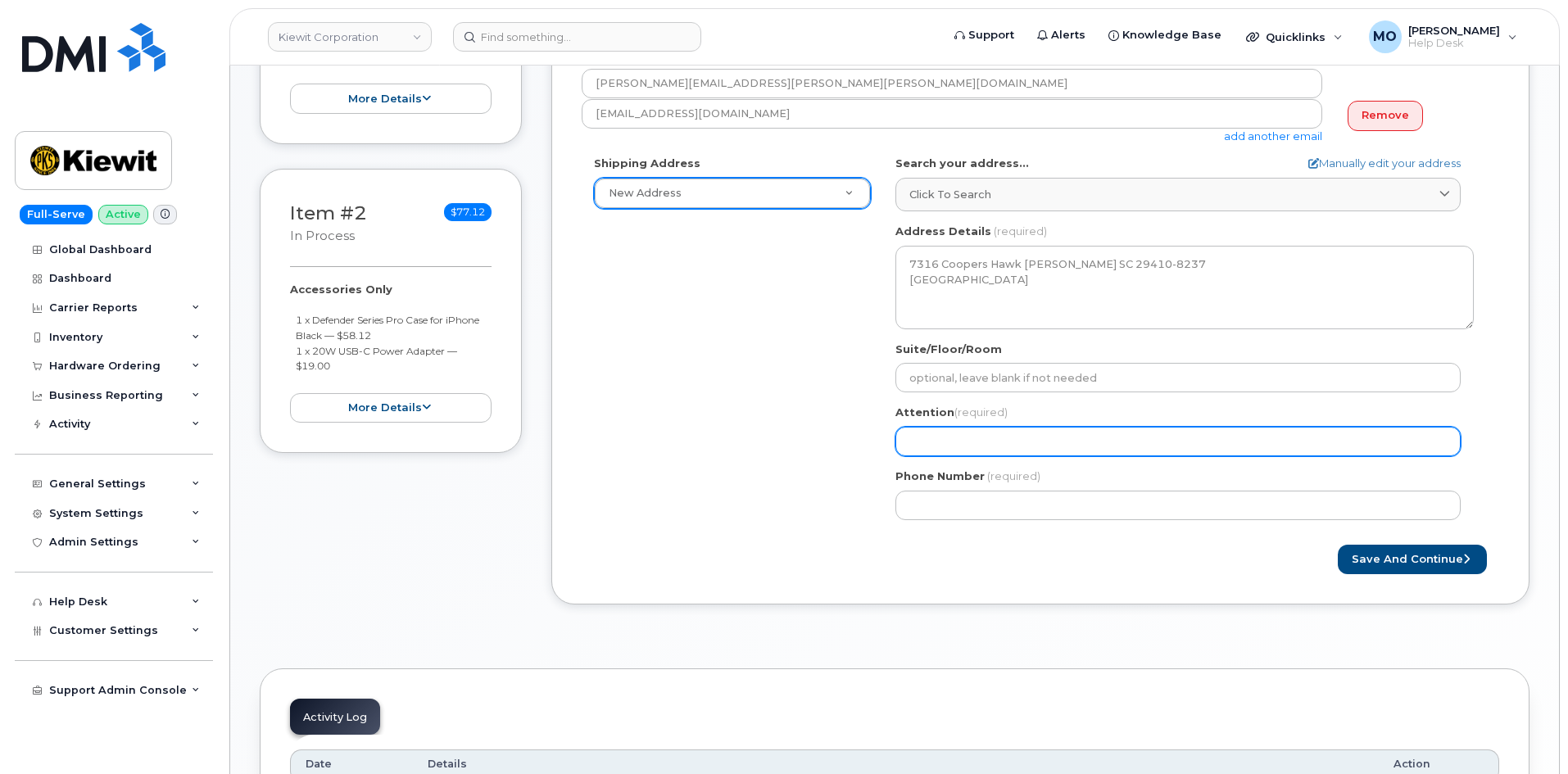
click at [1099, 438] on input "Attention (required)" at bounding box center [1178, 441] width 565 height 30
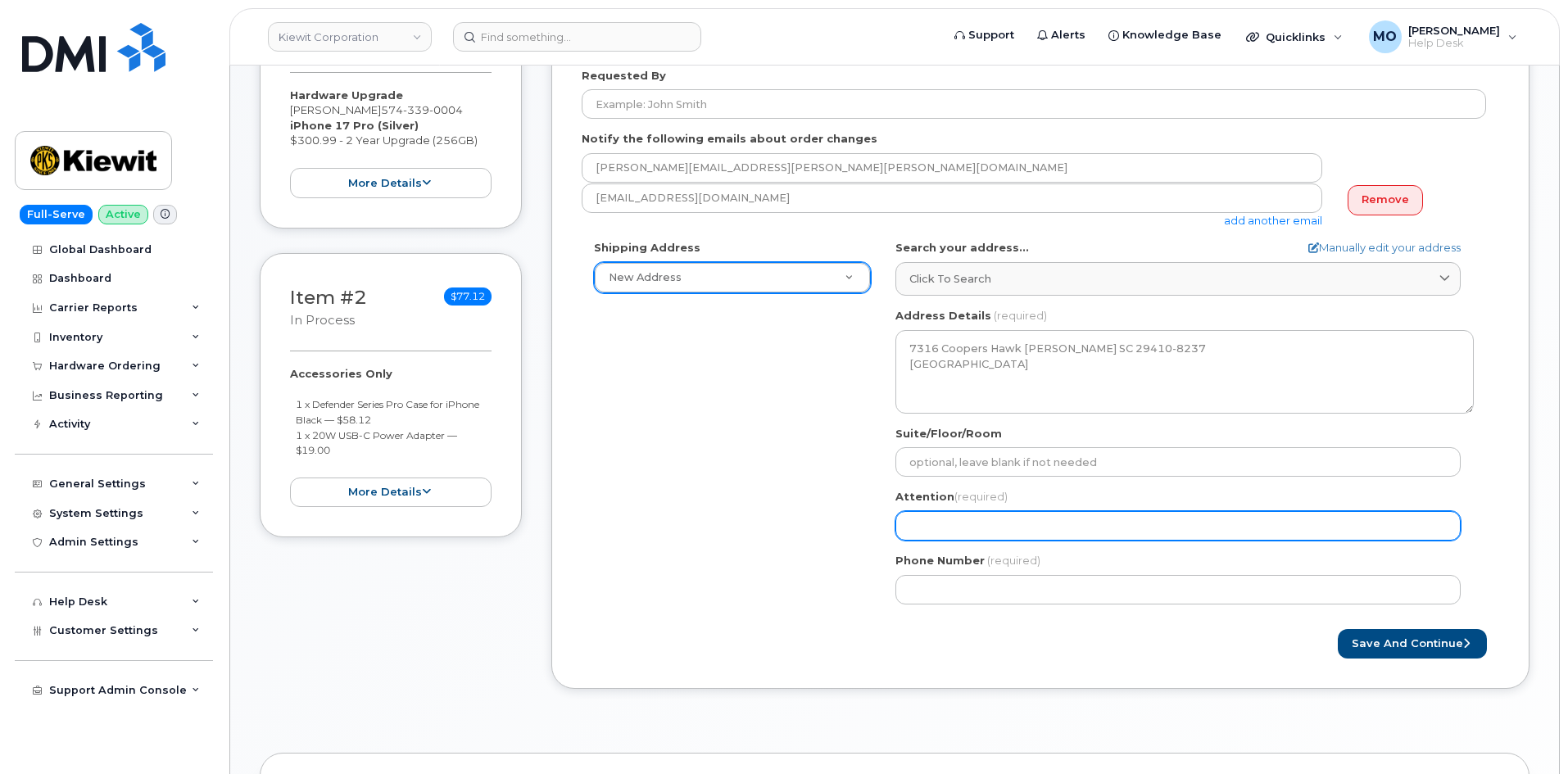
scroll to position [327, 0]
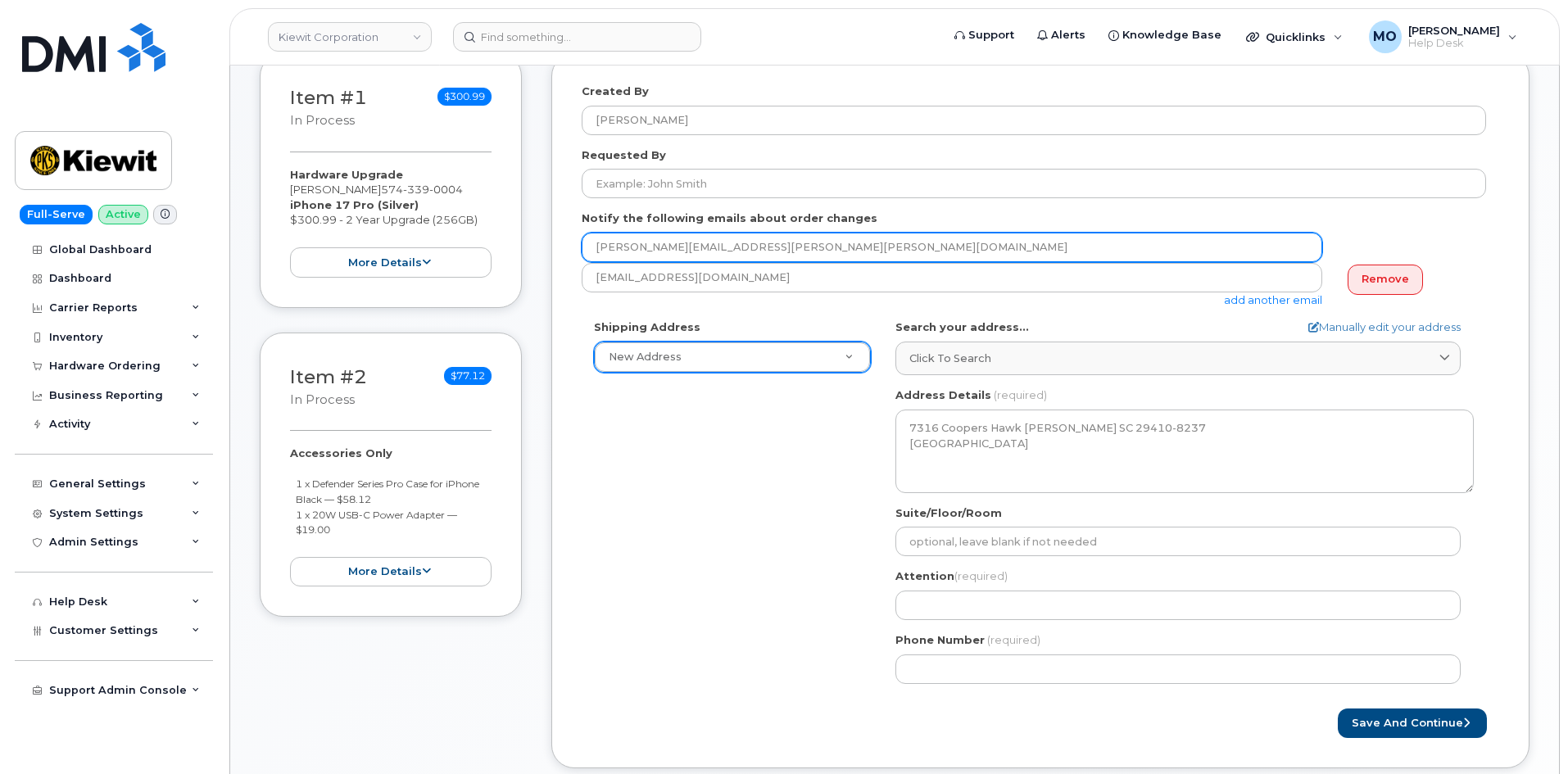
drag, startPoint x: 770, startPoint y: 253, endPoint x: 552, endPoint y: 257, distance: 218.0
click at [552, 257] on div "Created By [PERSON_NAME] Requested By Notify the following emails about order c…" at bounding box center [1040, 410] width 978 height 715
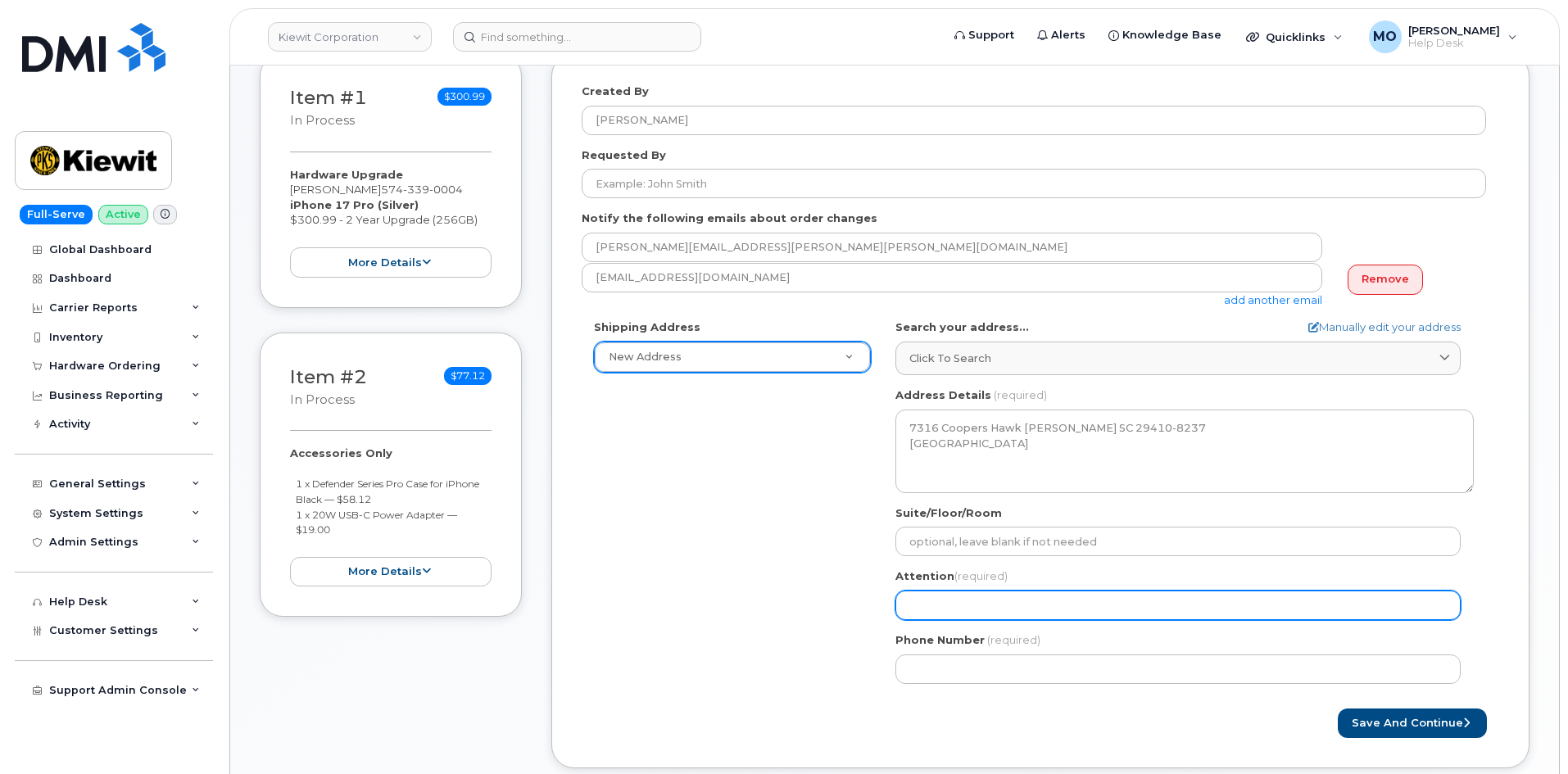
click at [1104, 614] on input "Attention (required)" at bounding box center [1178, 605] width 565 height 30
paste input "[PERSON_NAME][EMAIL_ADDRESS][PERSON_NAME][PERSON_NAME][DOMAIN_NAME]"
select select
type input "[PERSON_NAME][EMAIL_ADDRESS][PERSON_NAME][PERSON_NAME][DOMAIN_NAME]"
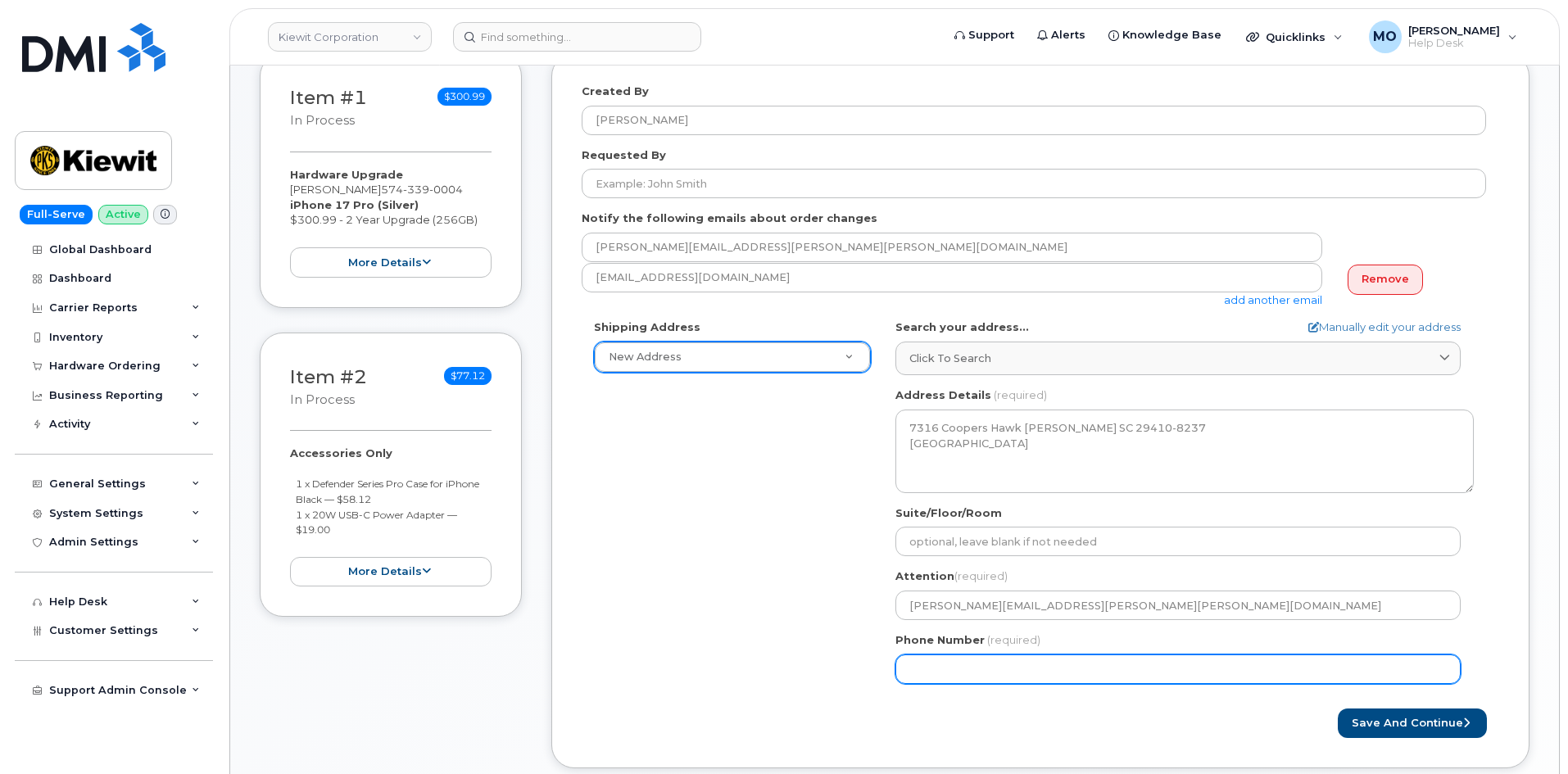
click at [1148, 669] on input "Phone Number" at bounding box center [1178, 669] width 565 height 30
paste input "5743390004"
select select
type input "5743390004"
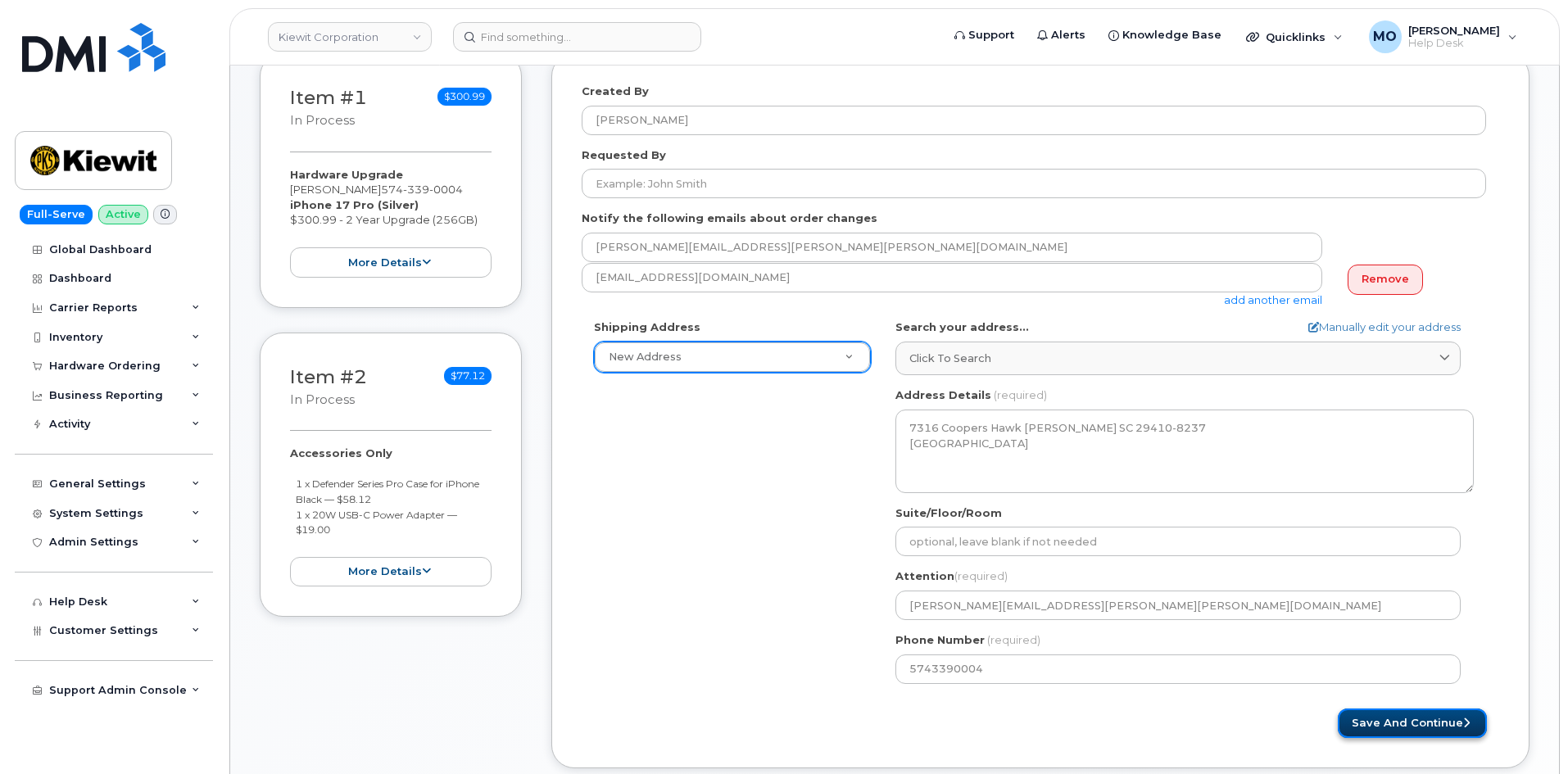
click at [1357, 721] on button "Save and Continue" at bounding box center [1412, 723] width 149 height 31
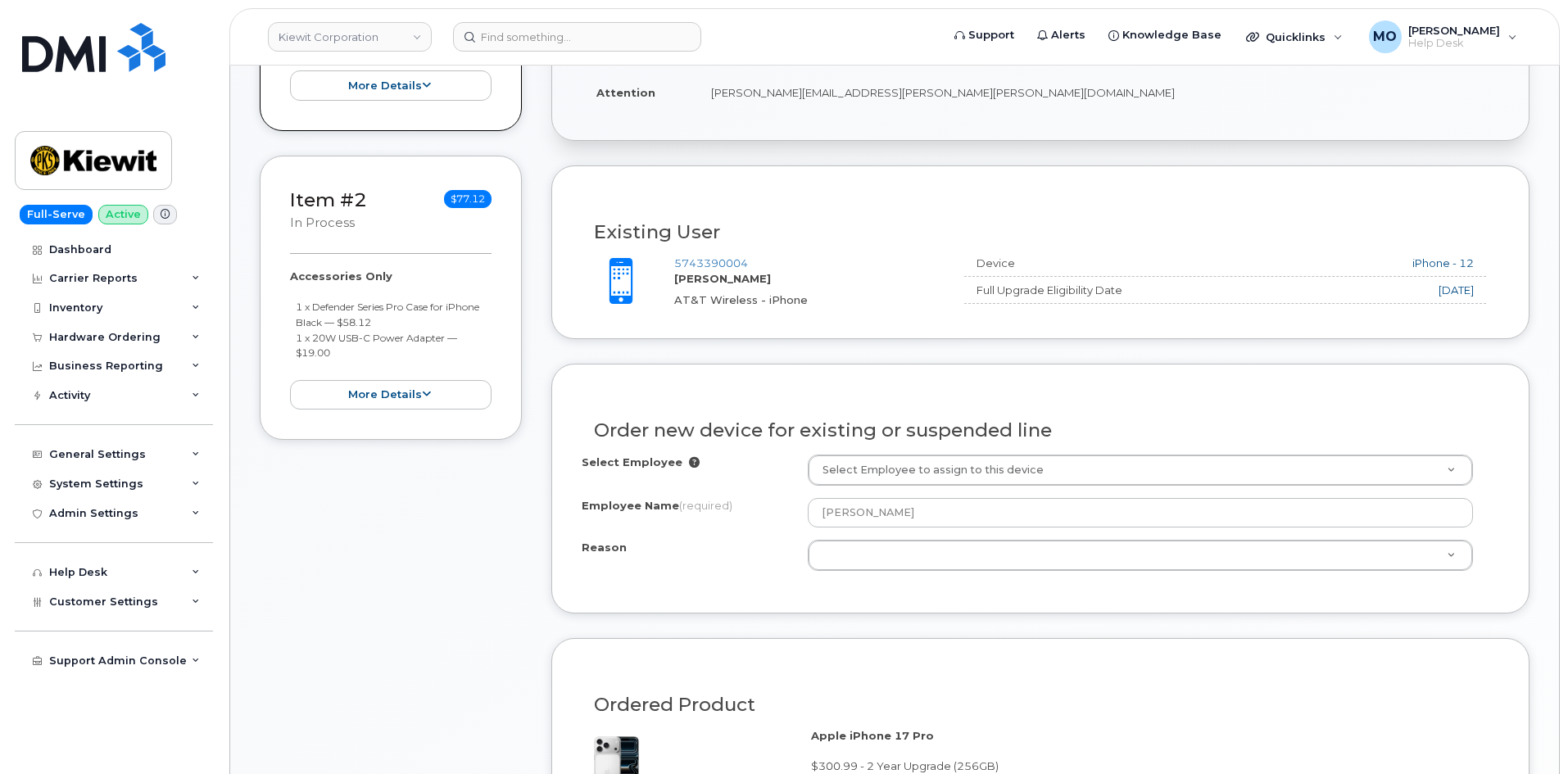
scroll to position [738, 0]
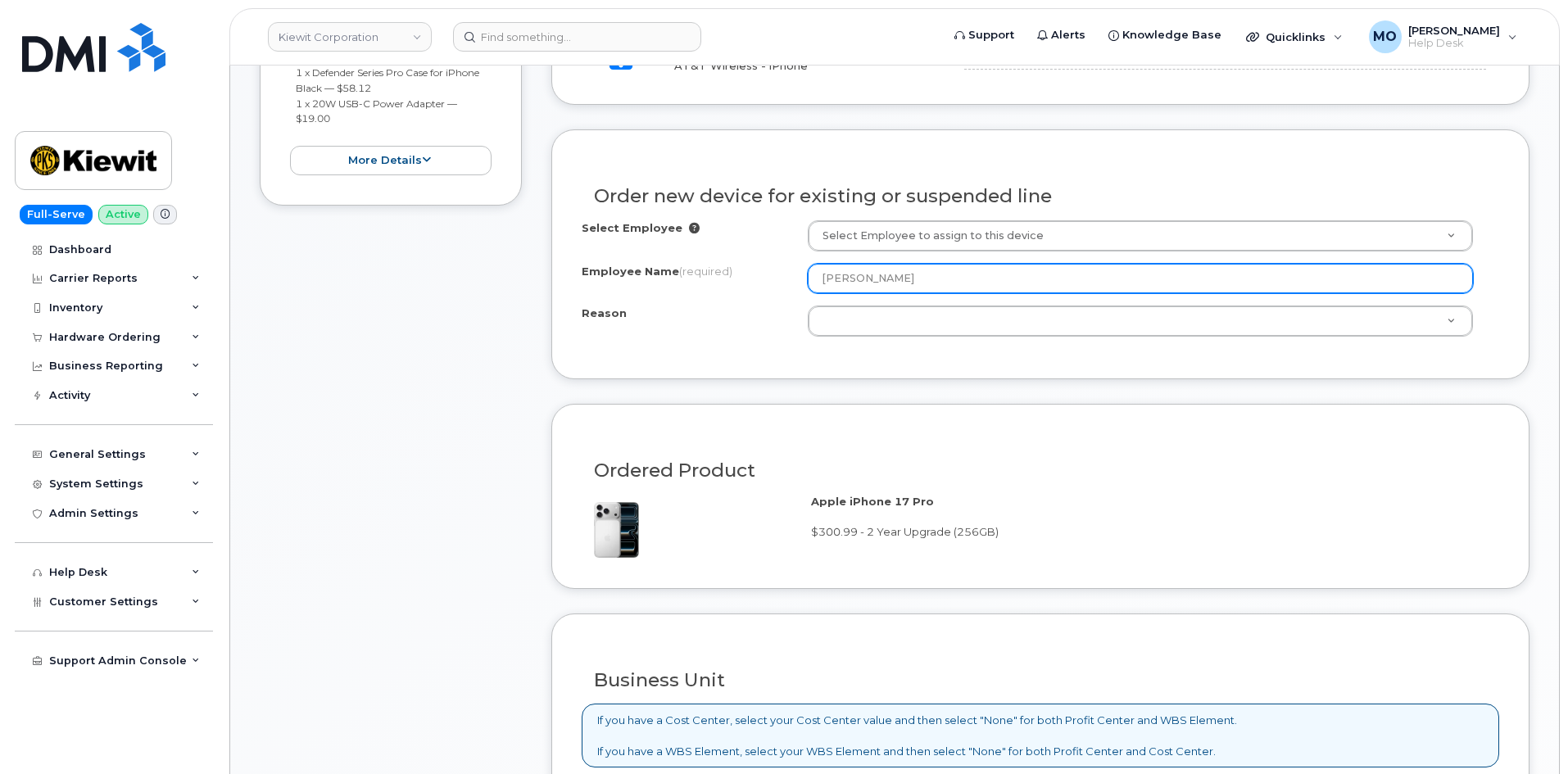
click at [980, 285] on input "[PERSON_NAME]" at bounding box center [1140, 278] width 665 height 30
click at [980, 284] on input "[PERSON_NAME]" at bounding box center [1140, 278] width 665 height 30
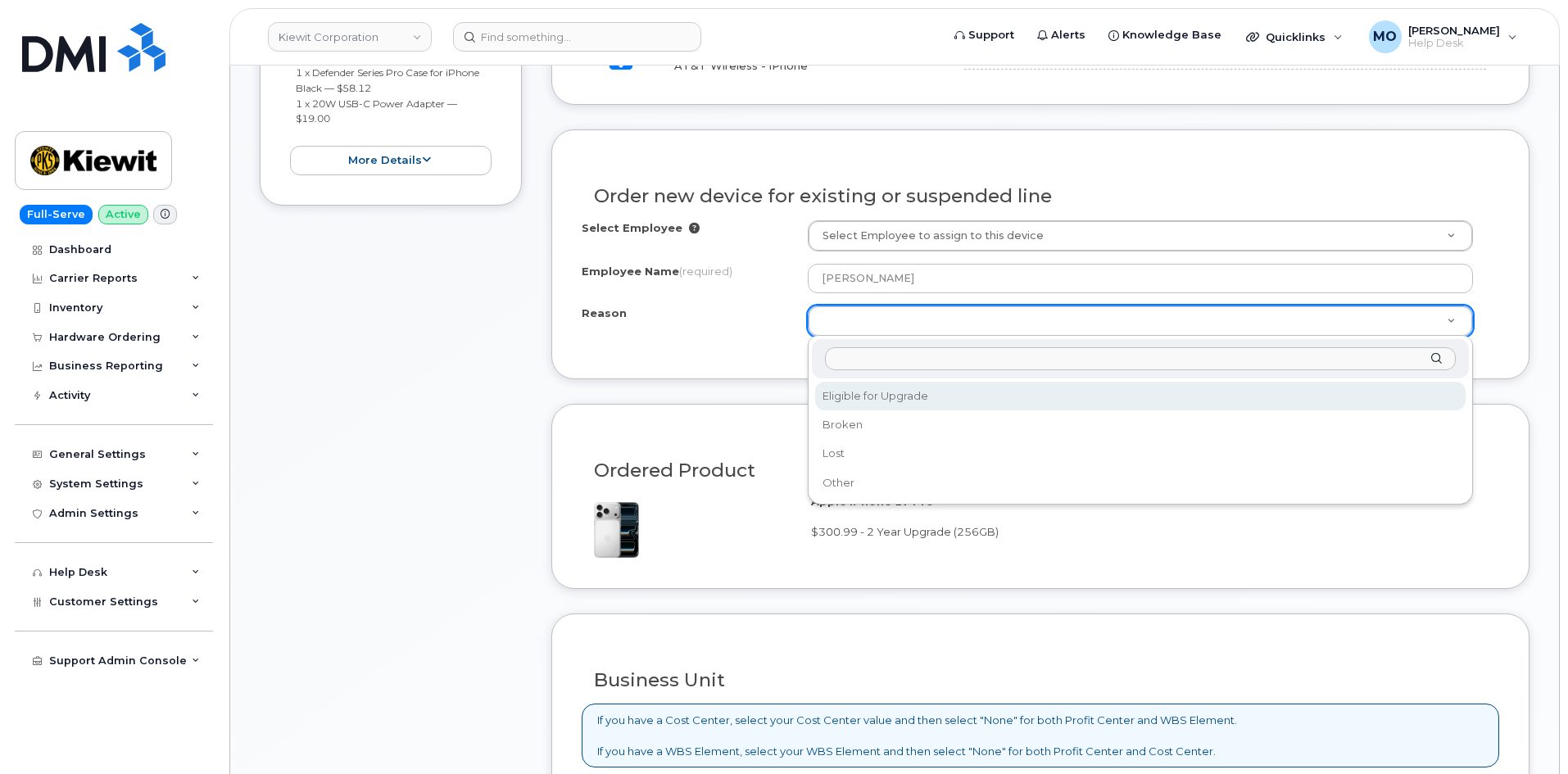
select select "eligible_for_upgrade"
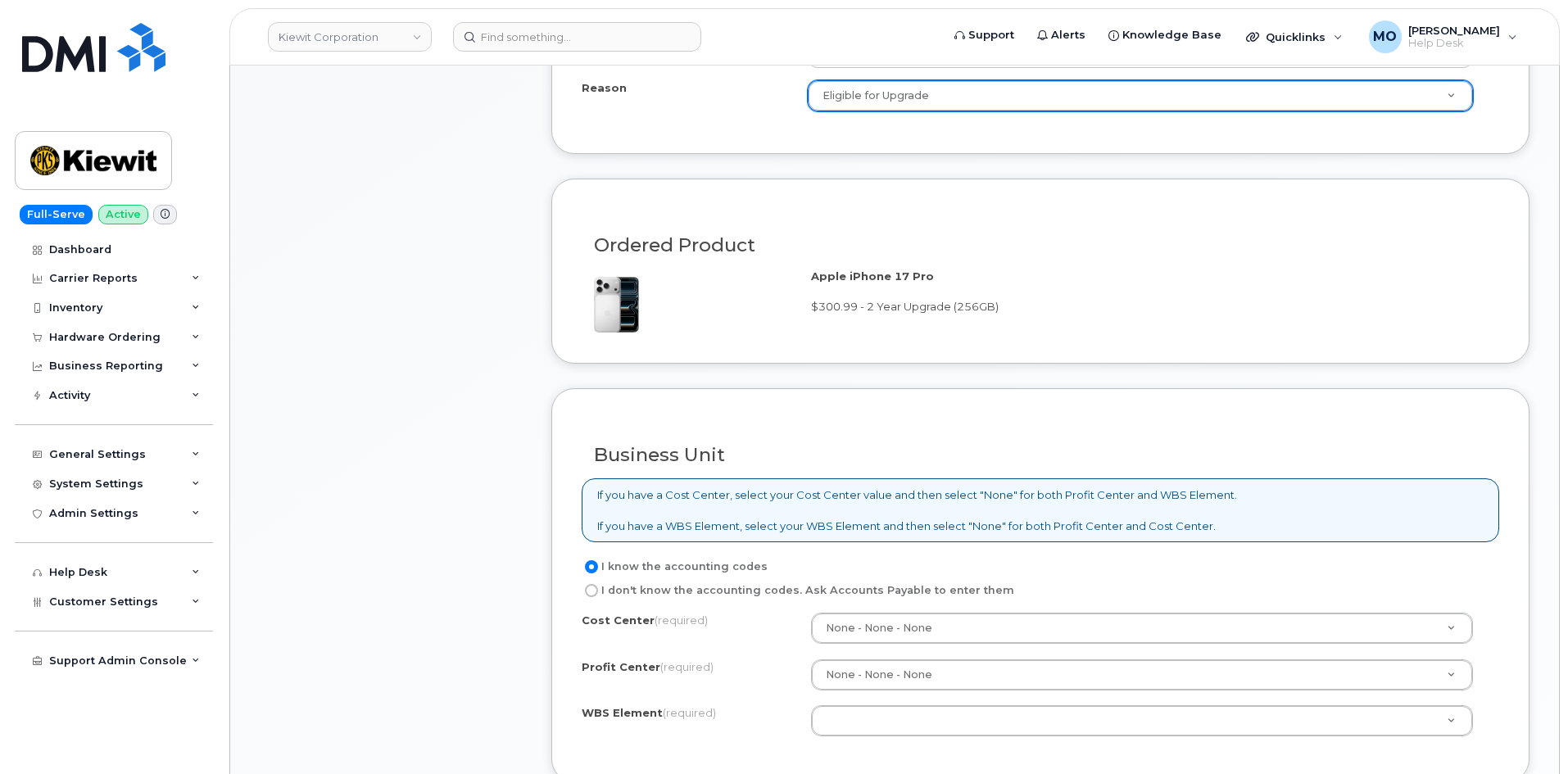
scroll to position [1066, 0]
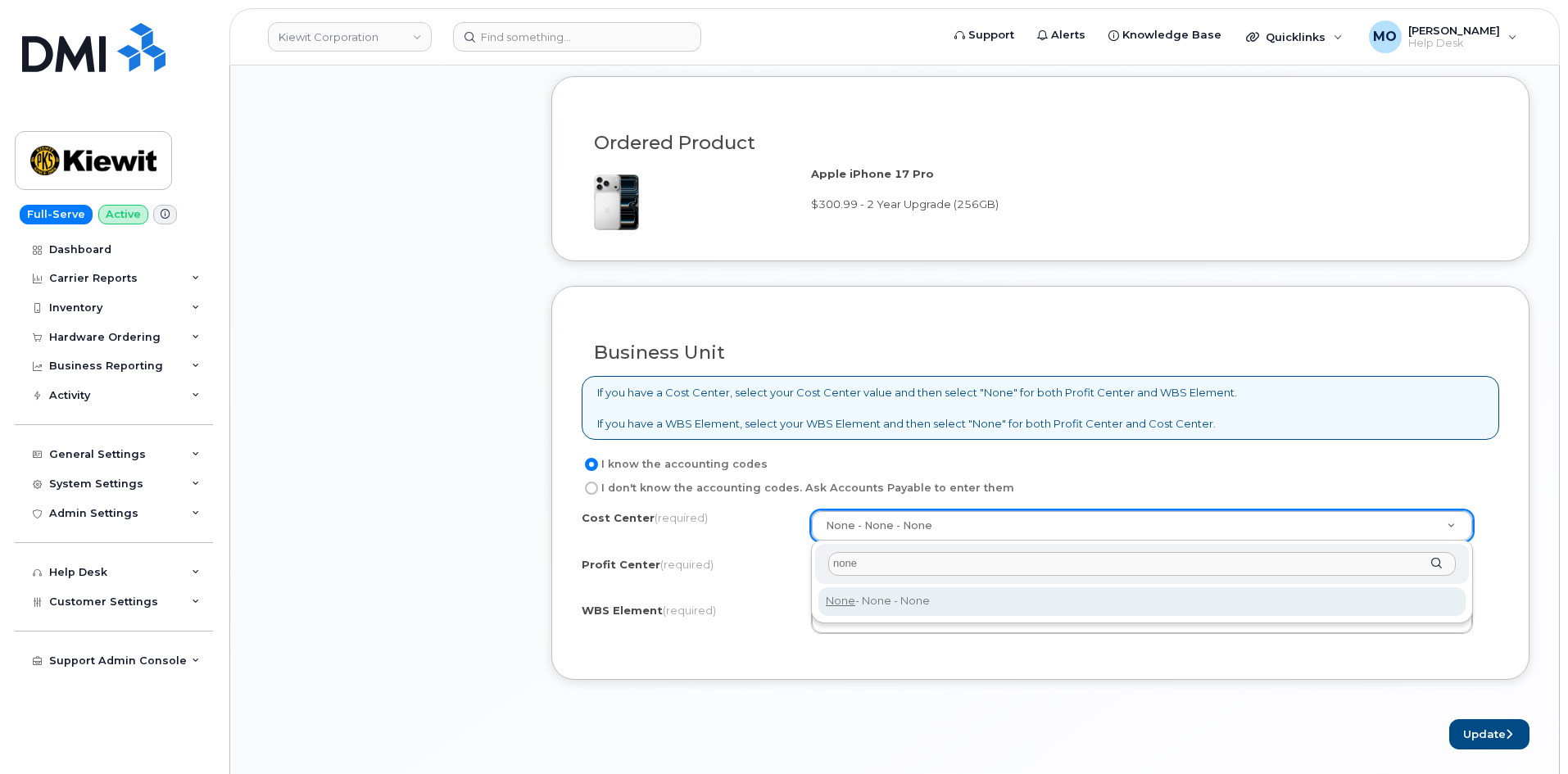
type input "none"
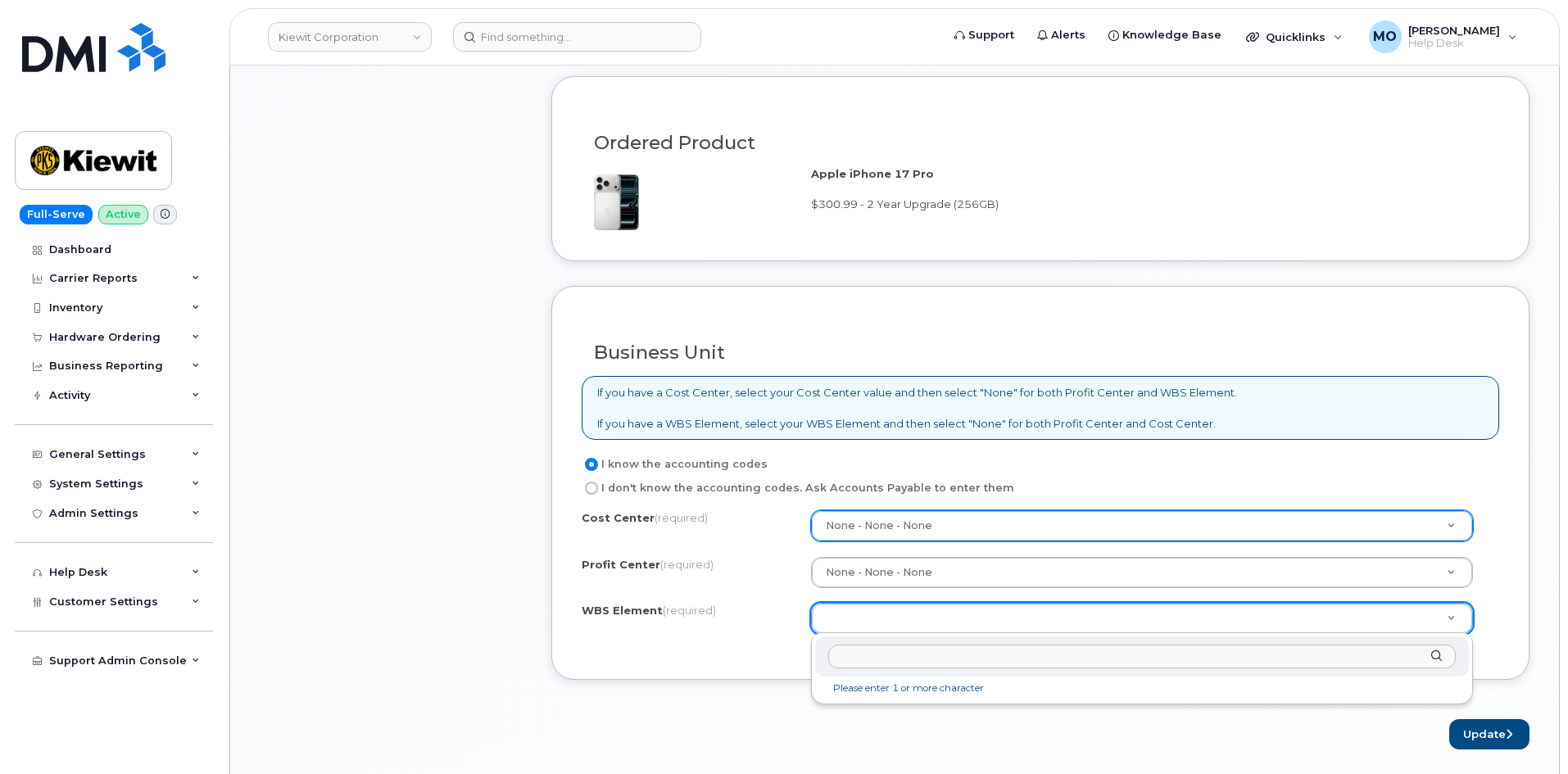
click at [1011, 653] on input "text" at bounding box center [1141, 656] width 627 height 24
paste input "105868.1657"
type input "105868.1657"
paste input "105868.1657"
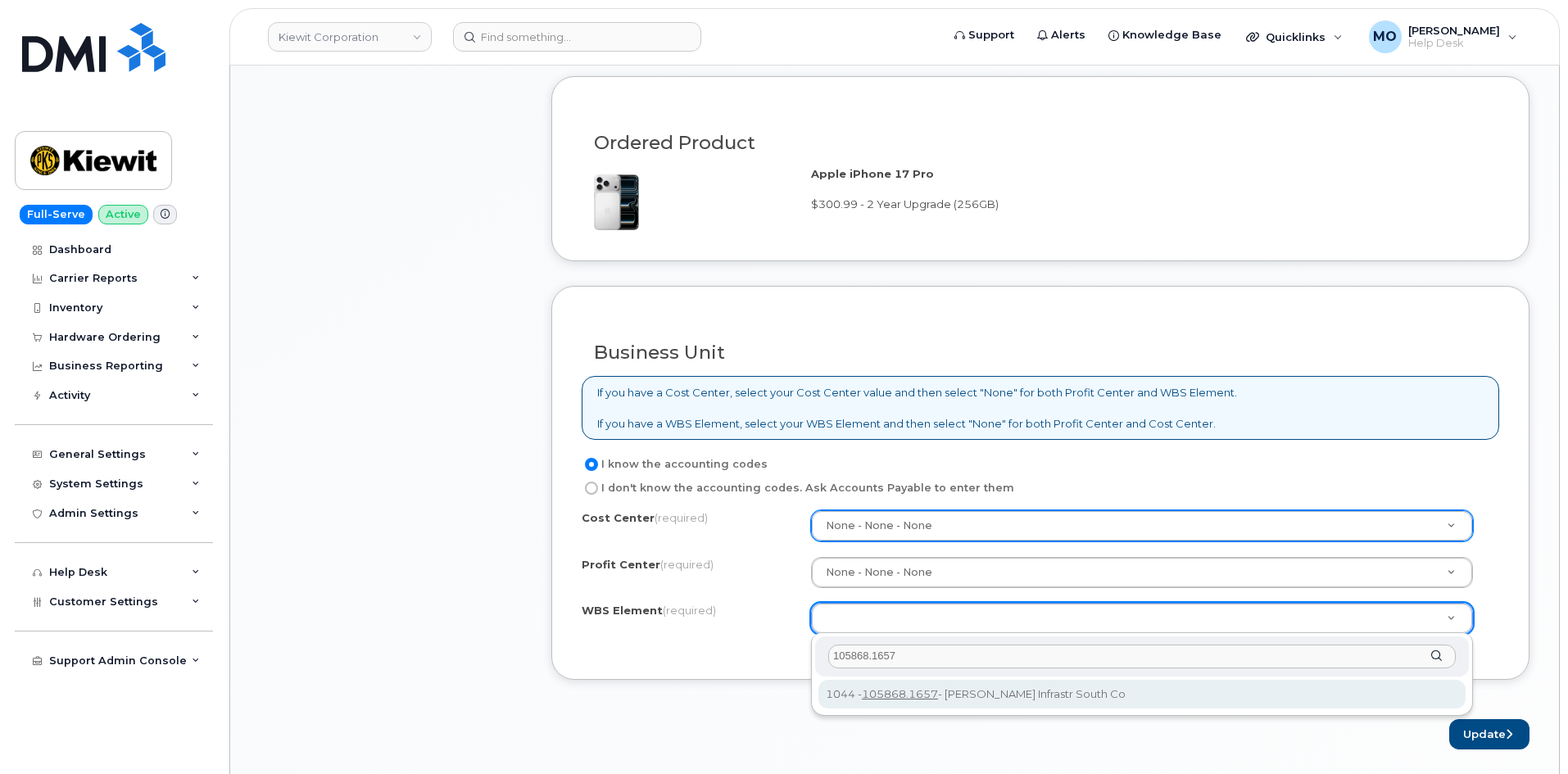
type input "105868.1657"
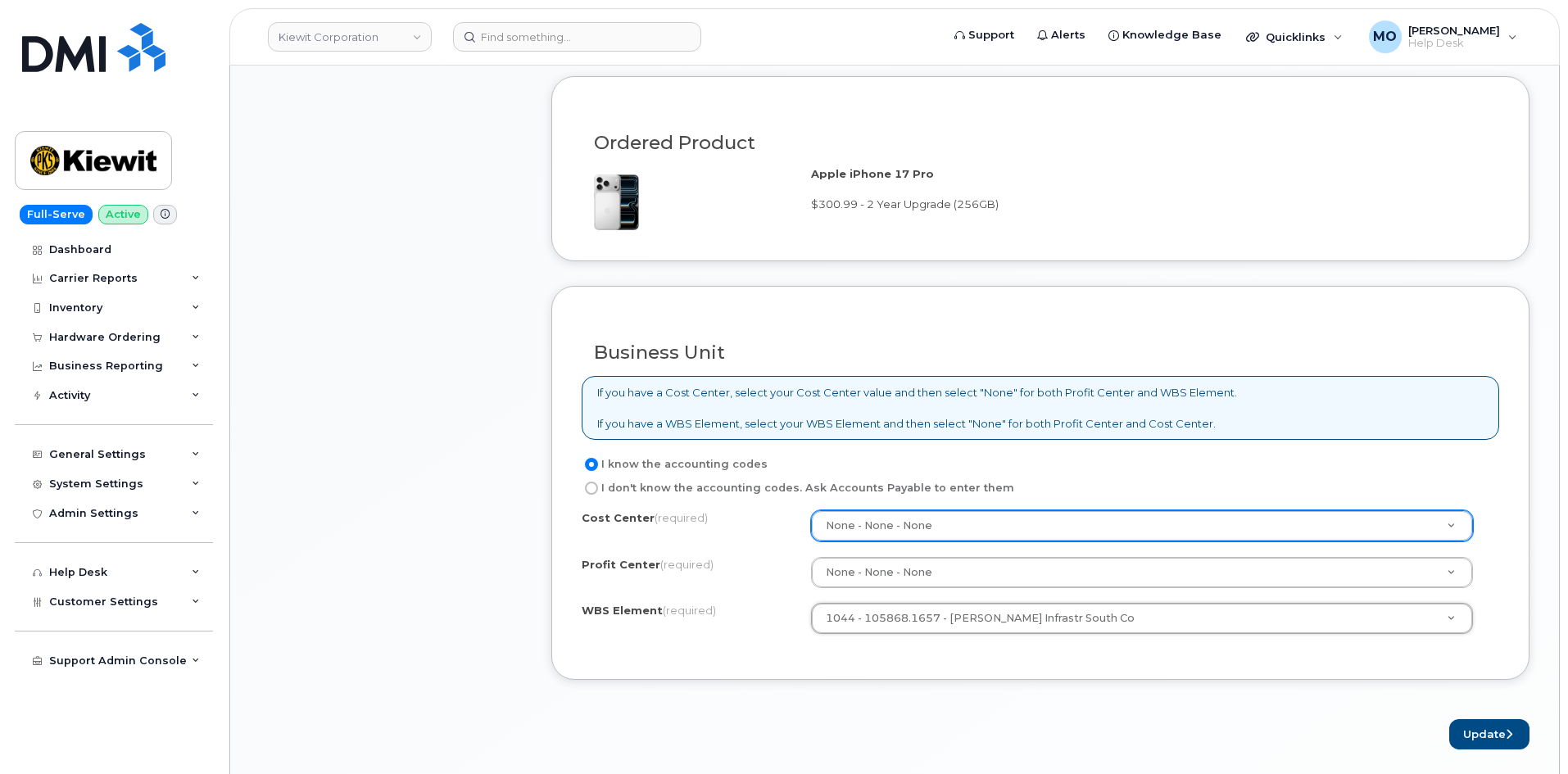
type input "105868.1657"
click at [1485, 739] on button "Update" at bounding box center [1489, 734] width 80 height 31
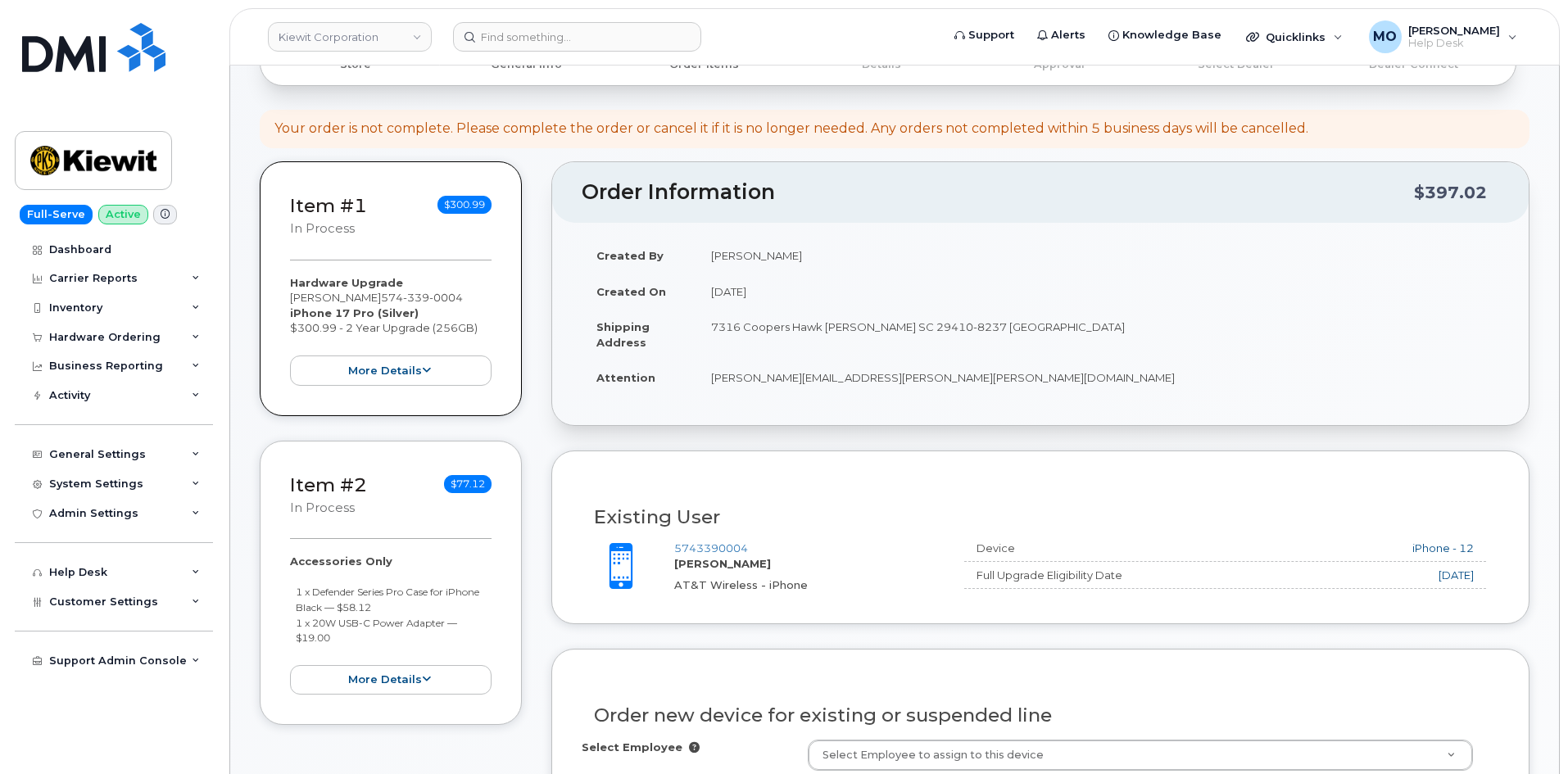
scroll to position [83, 0]
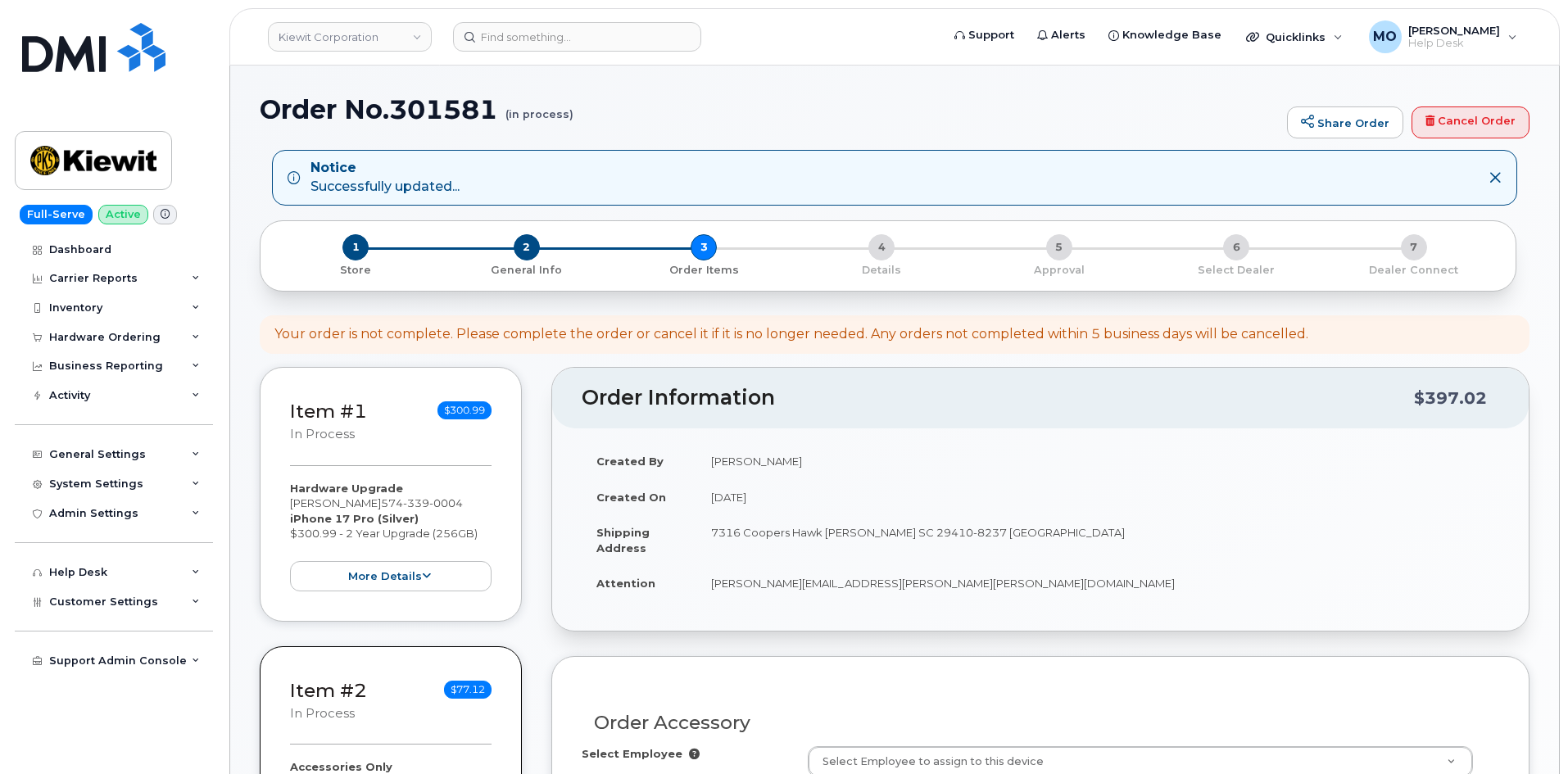
select select
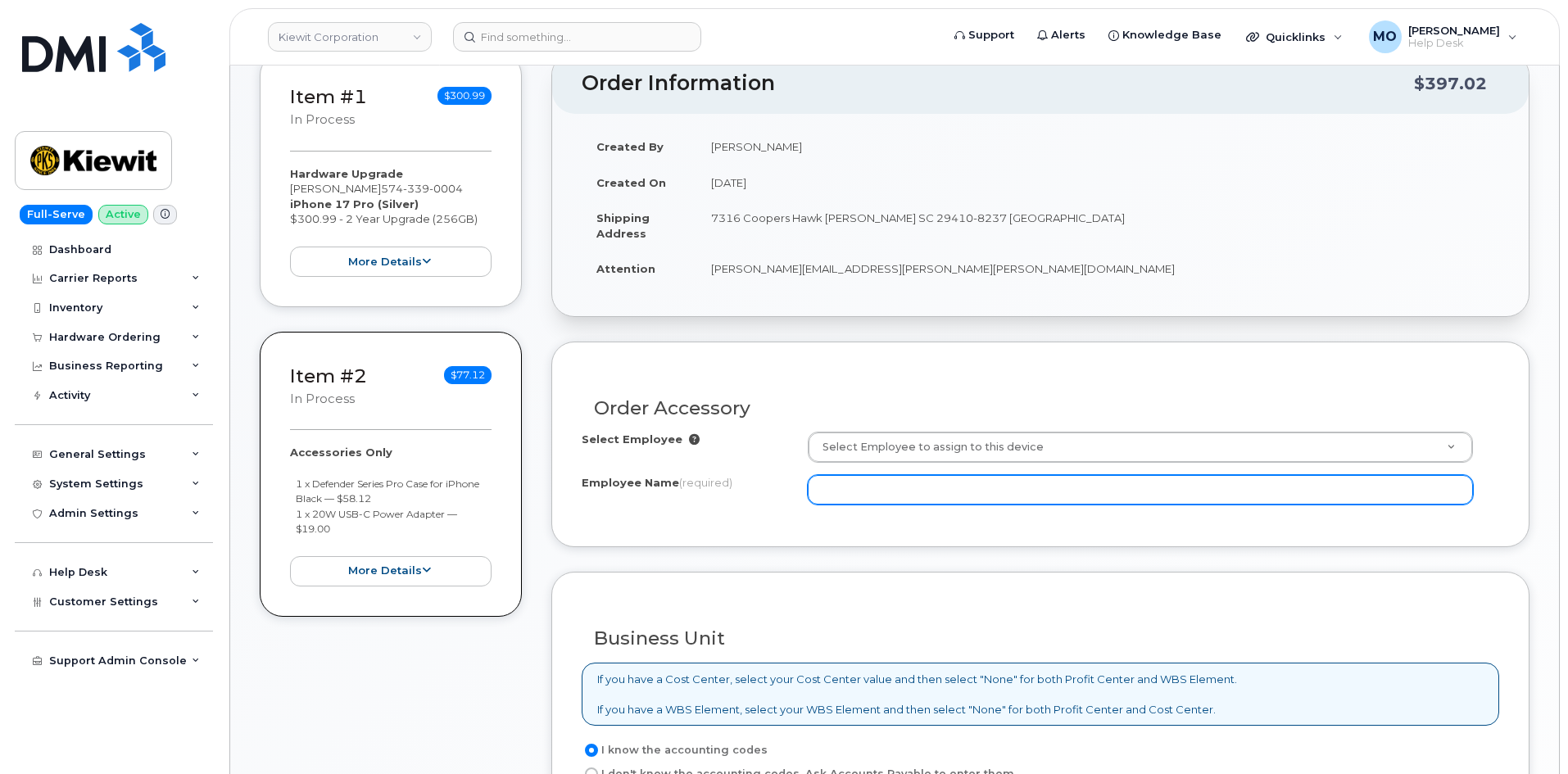
scroll to position [327, 0]
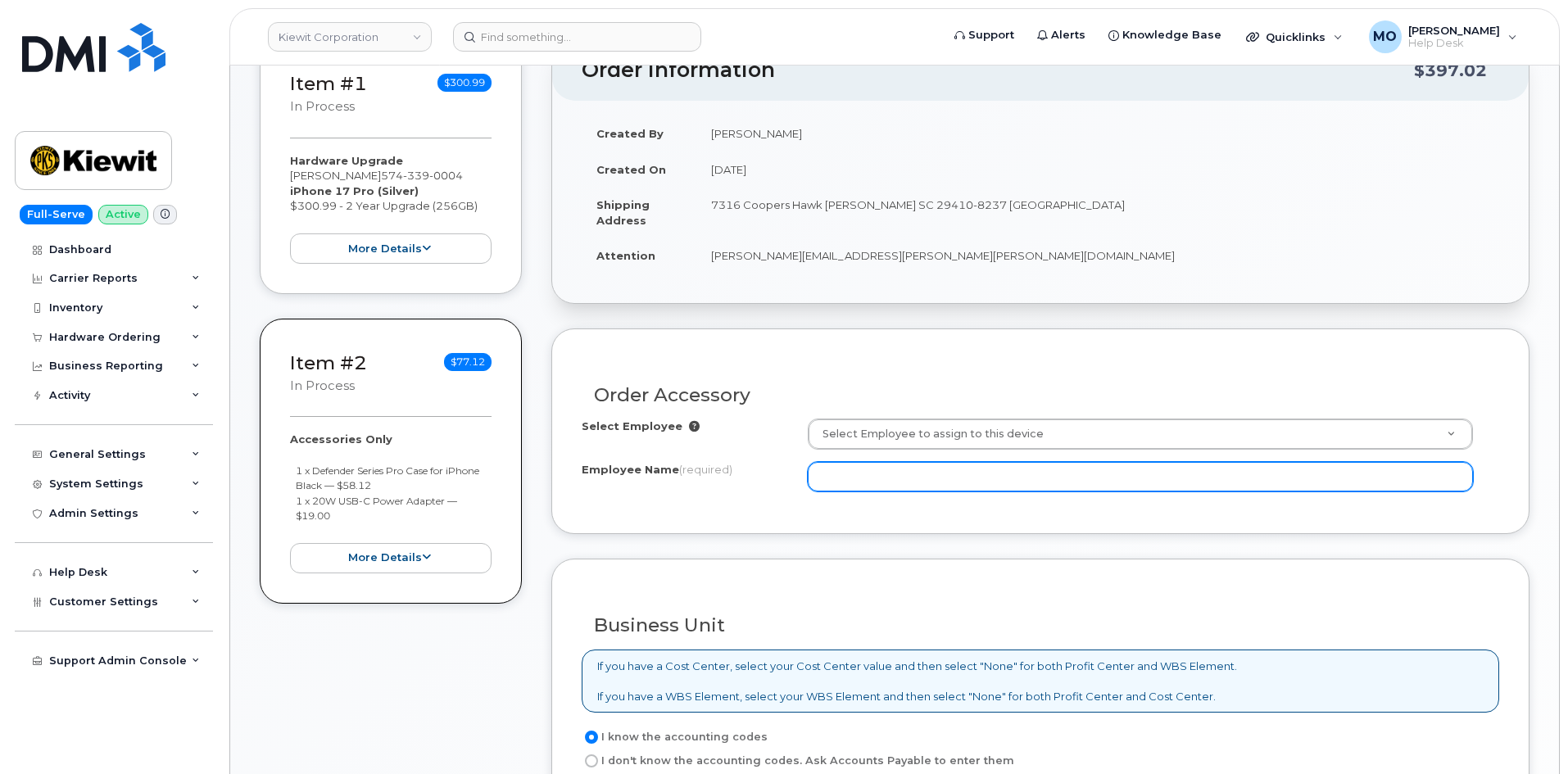
click at [920, 476] on input "Employee Name (required)" at bounding box center [1140, 477] width 665 height 30
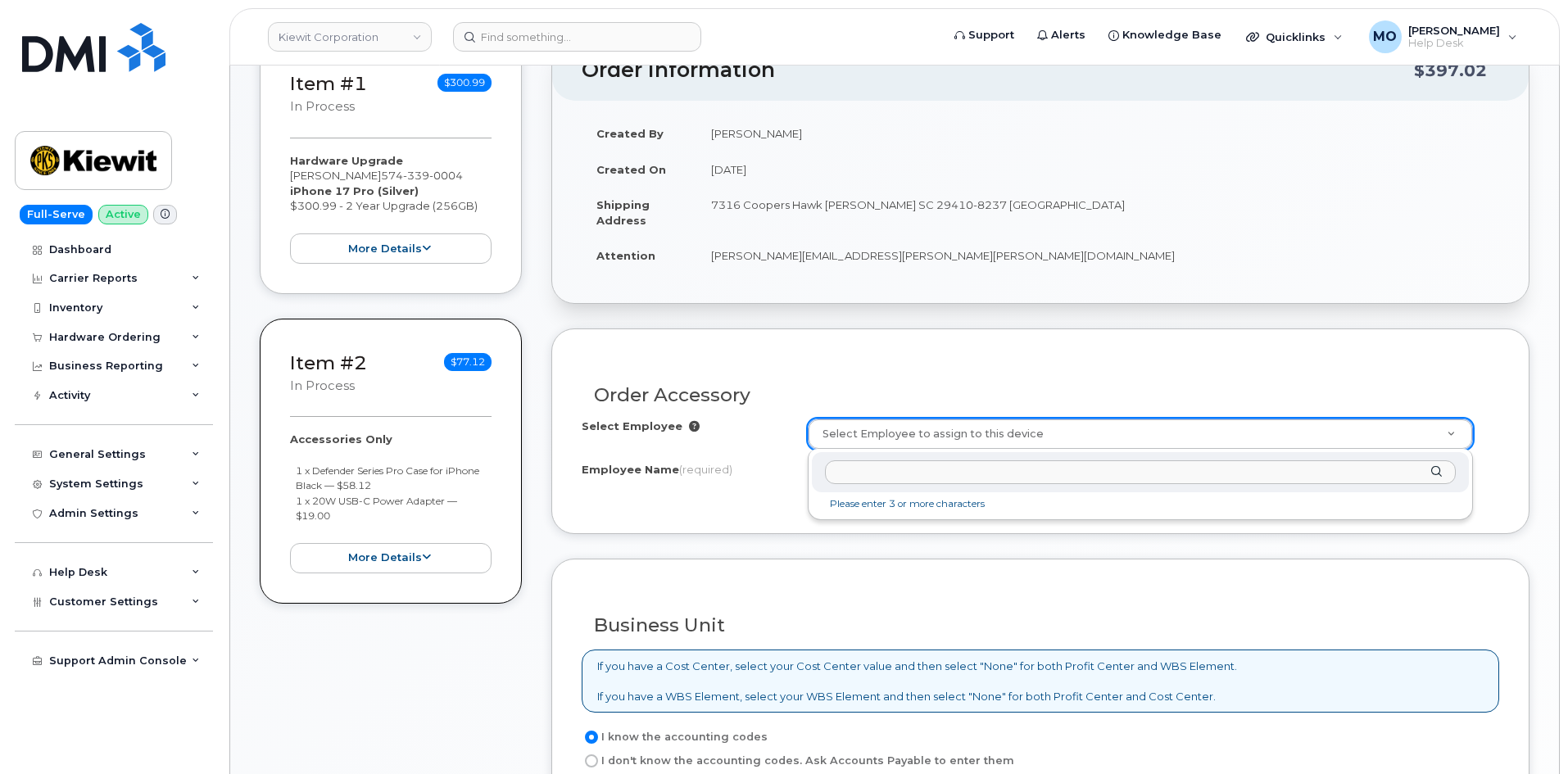
scroll to position [411, 0]
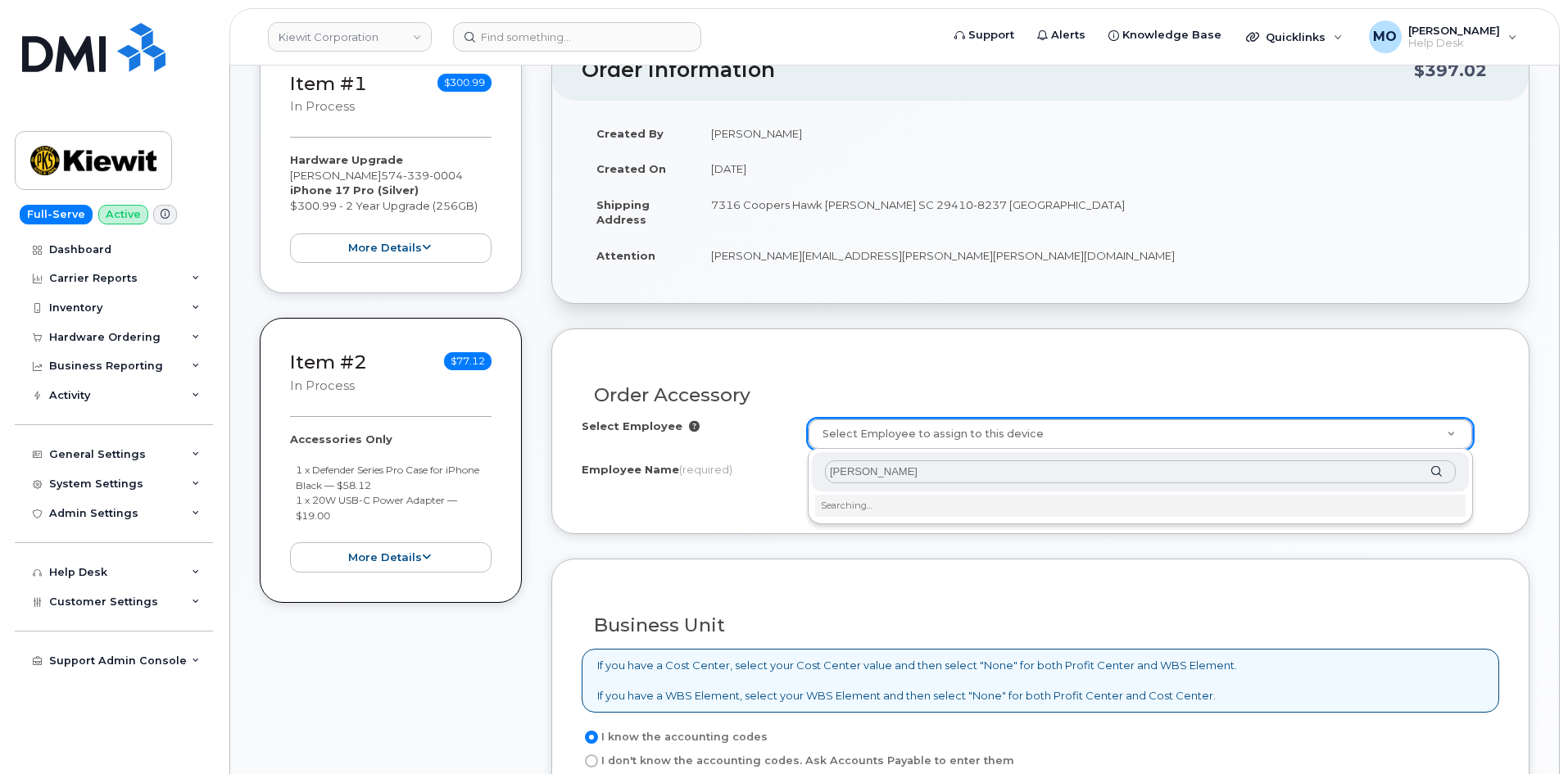
type input "[PERSON_NAME]"
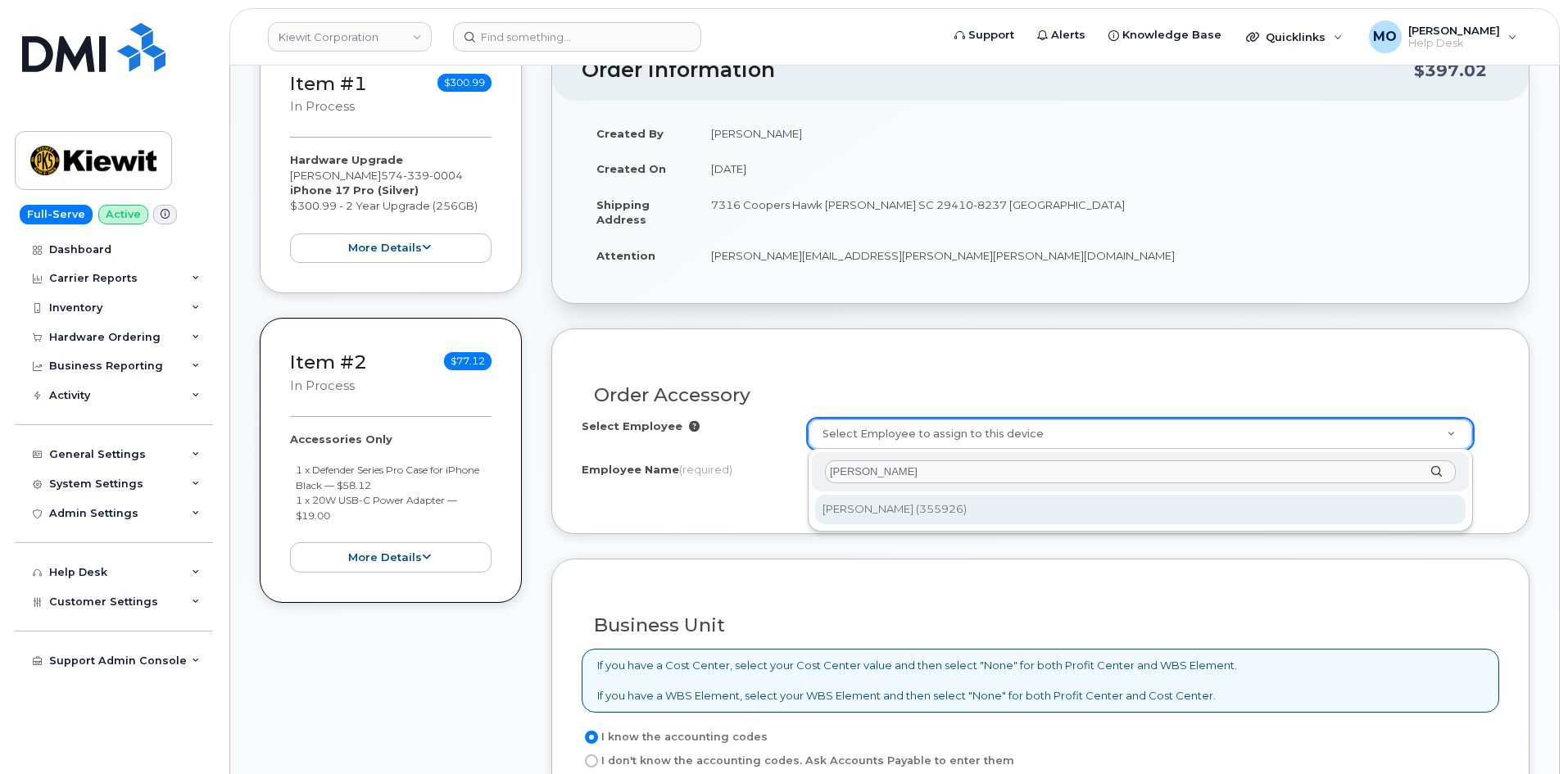
type input "2153126"
type input "[PERSON_NAME]"
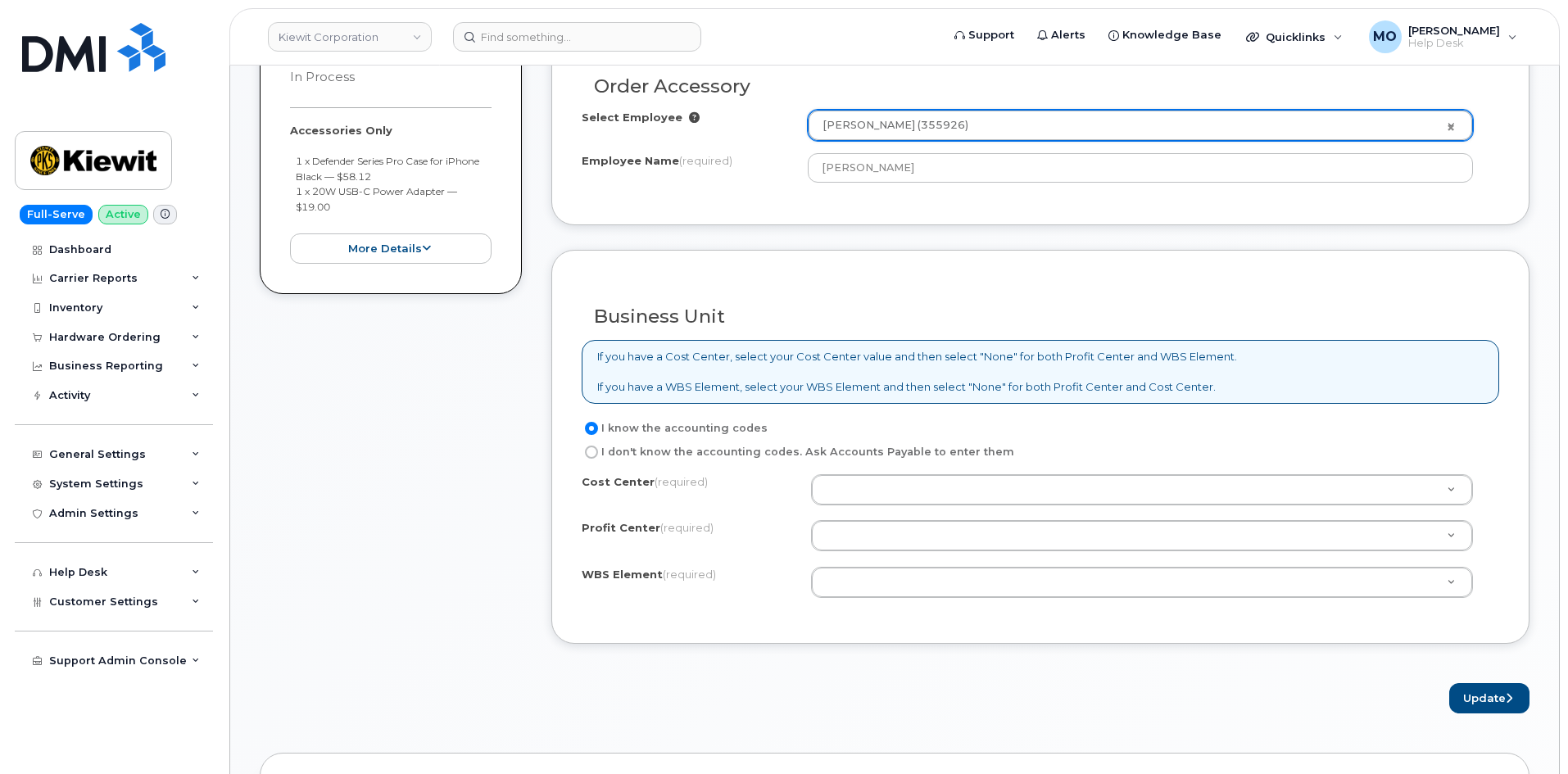
scroll to position [739, 0]
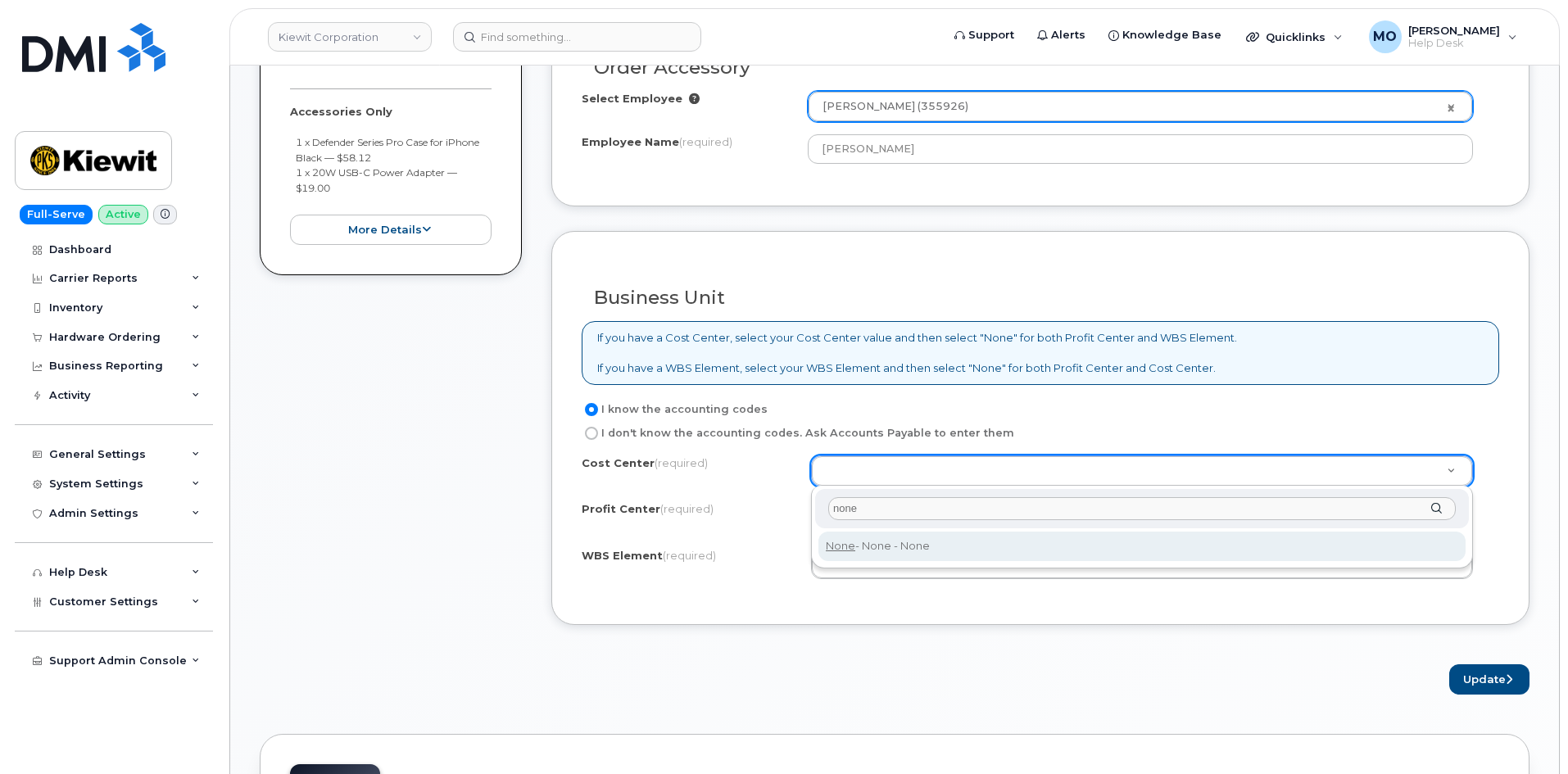
type input "none"
click at [978, 530] on div "none None - None - None" at bounding box center [1141, 527] width 662 height 83
type input "None"
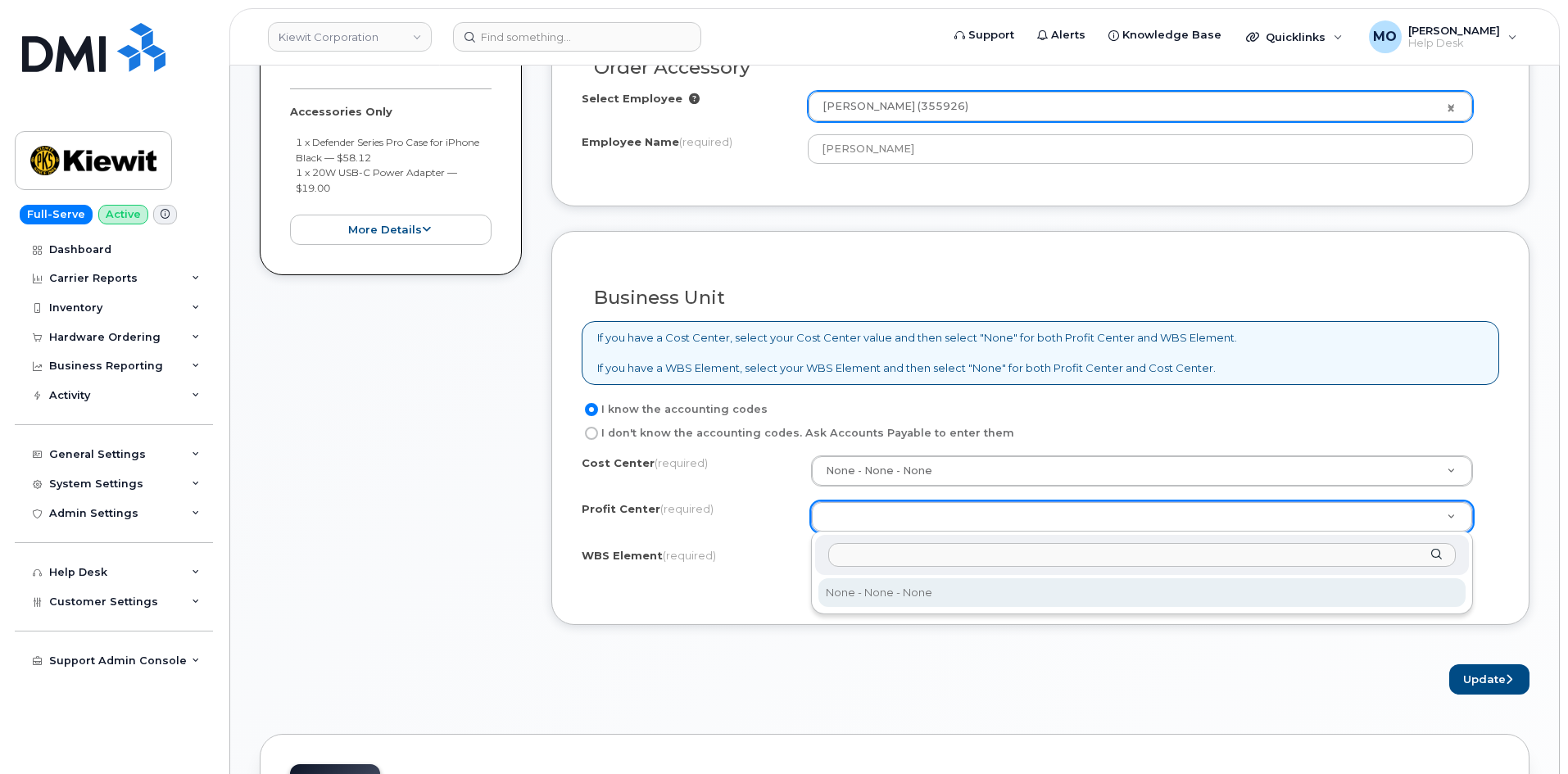
drag, startPoint x: 946, startPoint y: 597, endPoint x: 948, endPoint y: 586, distance: 11.2
select select "None"
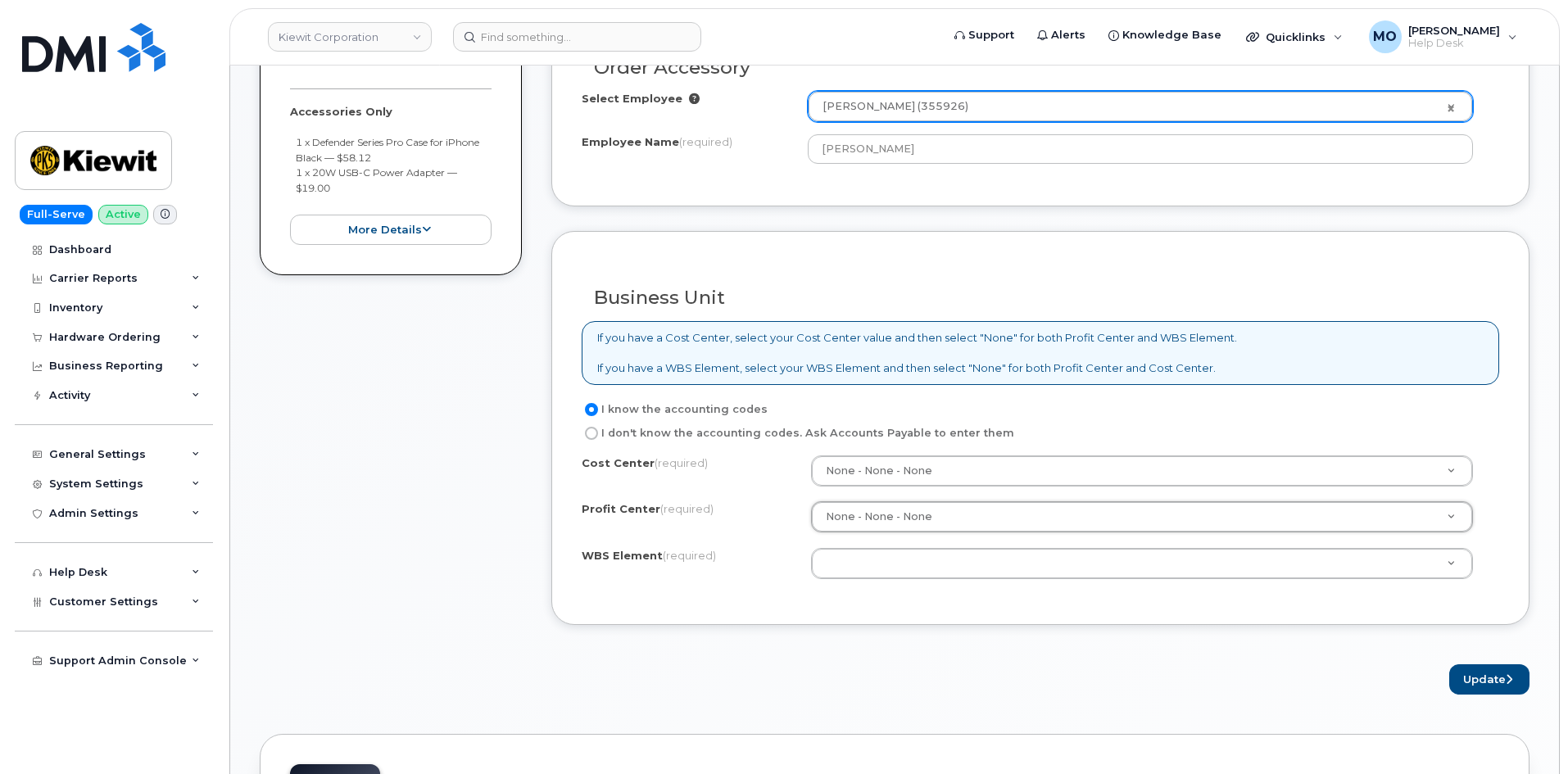
drag, startPoint x: 950, startPoint y: 579, endPoint x: 1002, endPoint y: 579, distance: 52.0
click at [1000, 576] on div "Cost Center (required) None - None - None None Profit Center (required) None - …" at bounding box center [1041, 525] width 917 height 139
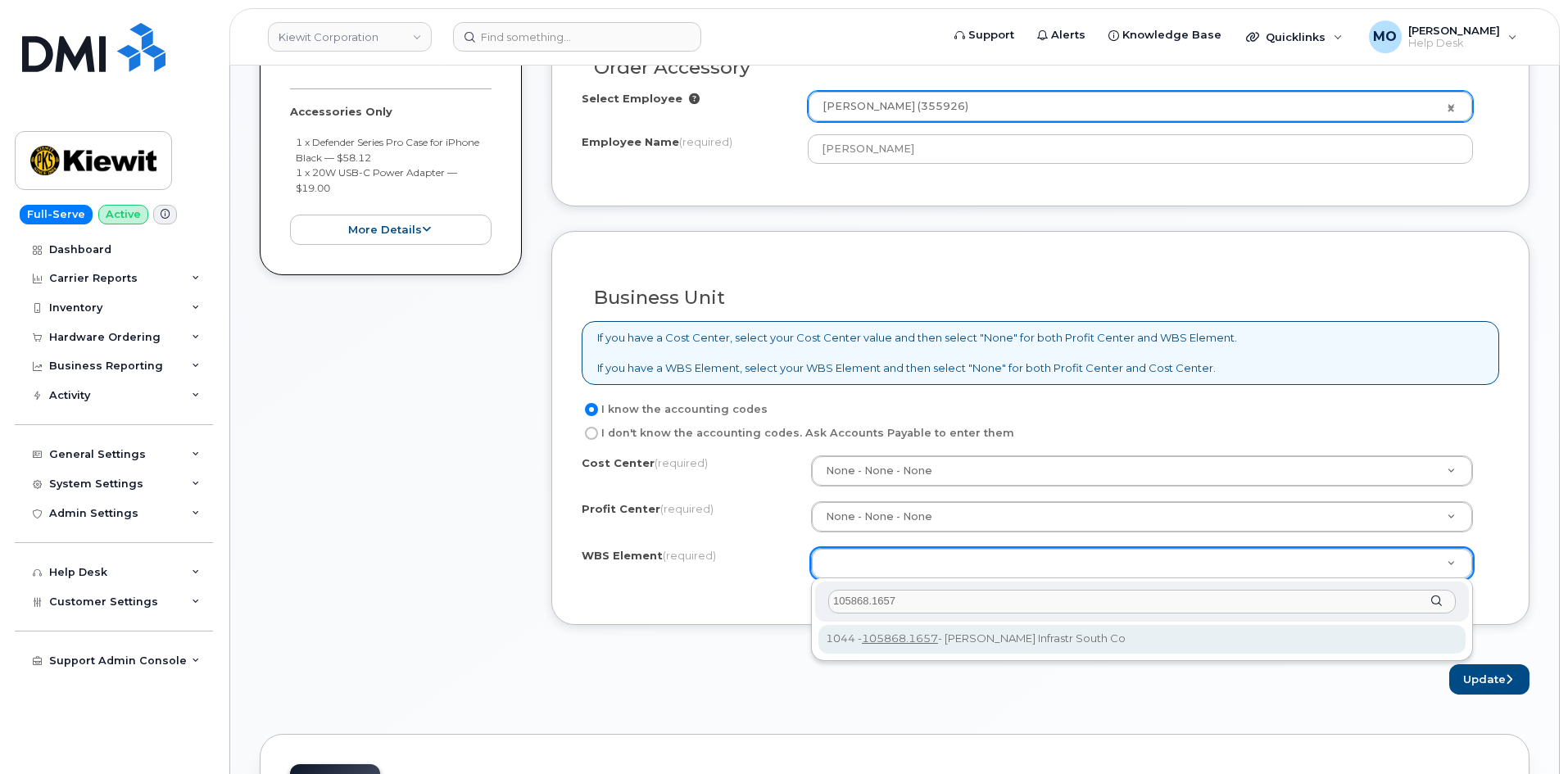
type input "105868.1657"
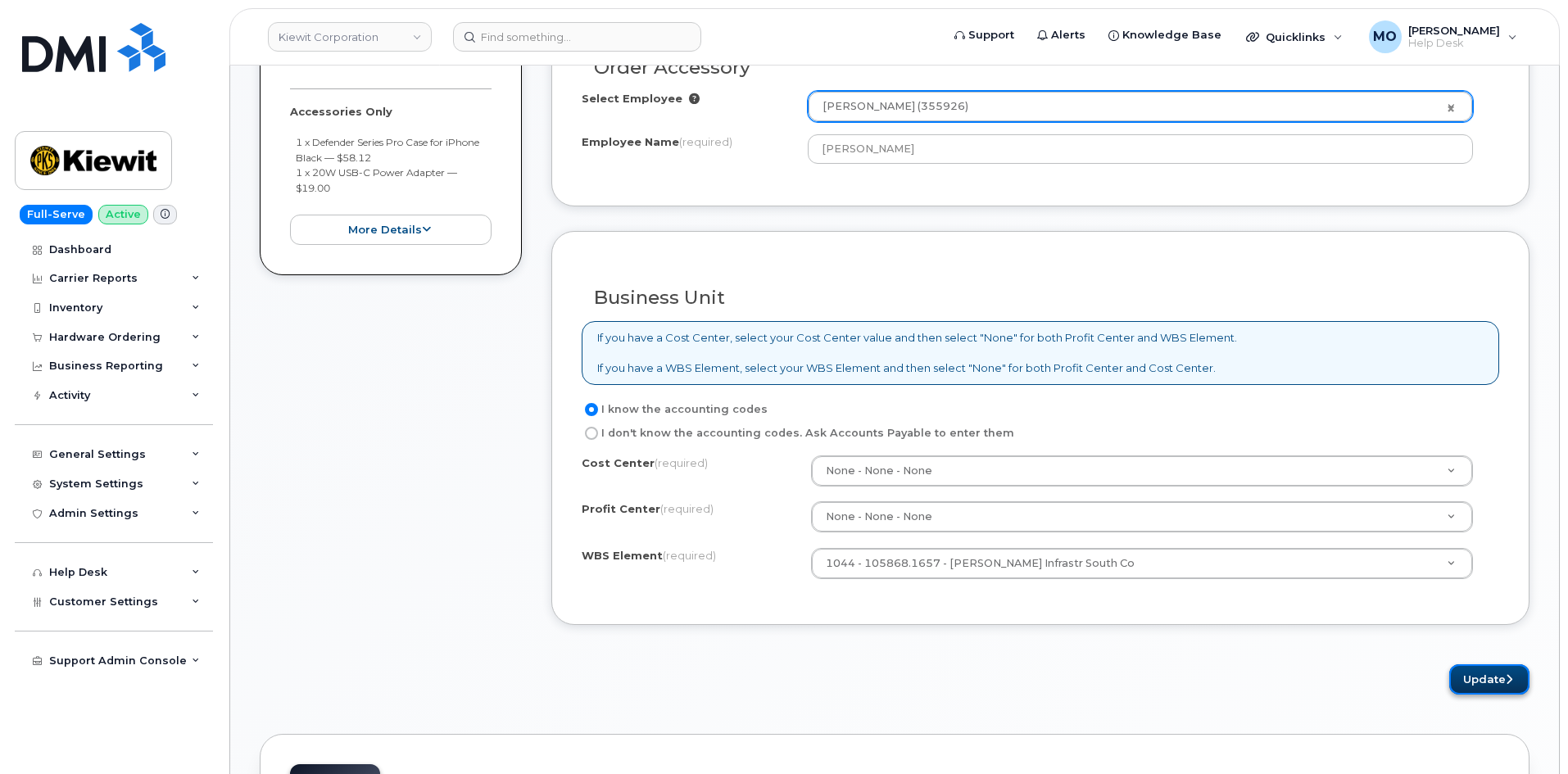
click at [1478, 680] on button "Update" at bounding box center [1489, 679] width 80 height 31
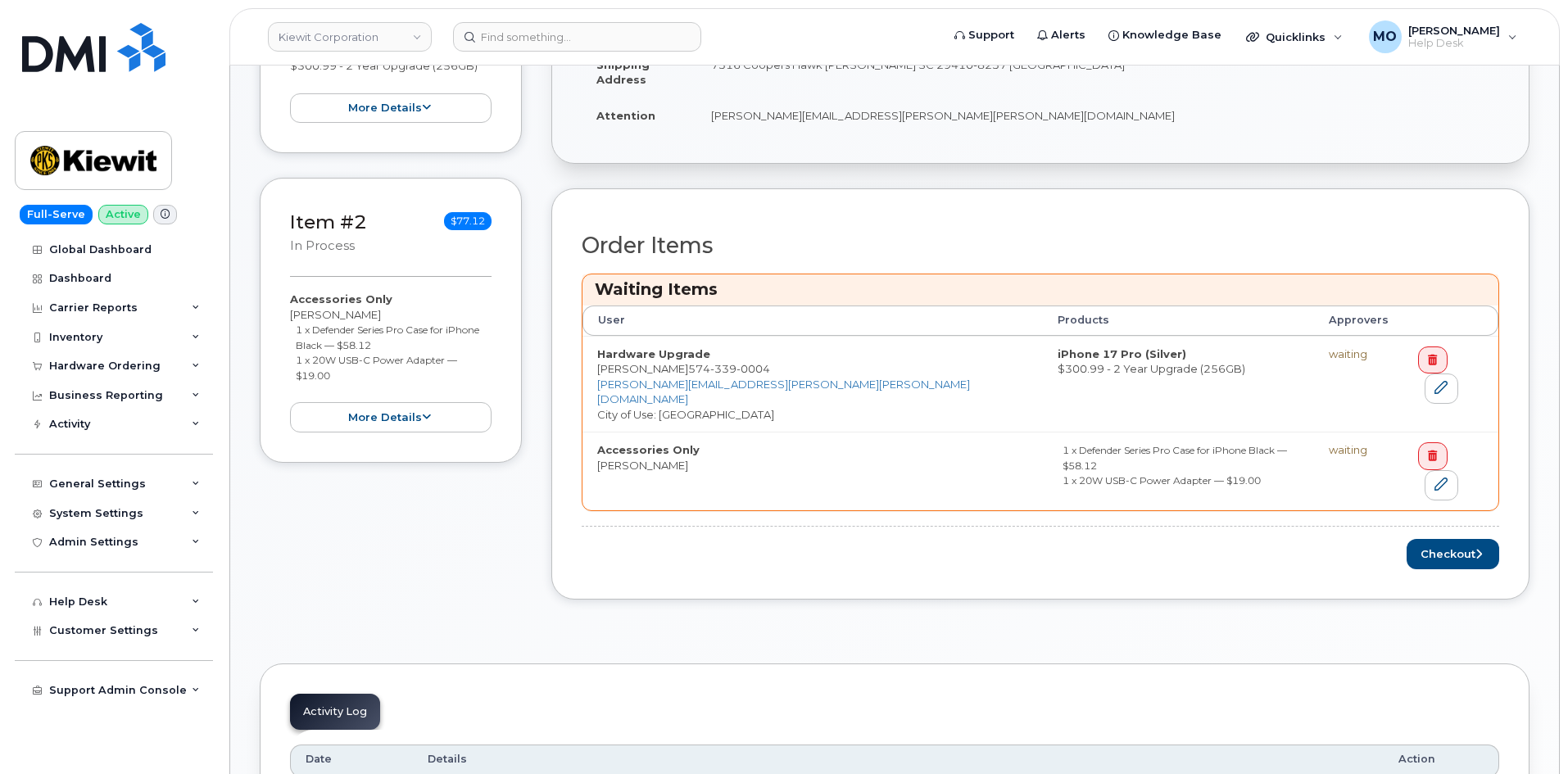
scroll to position [573, 0]
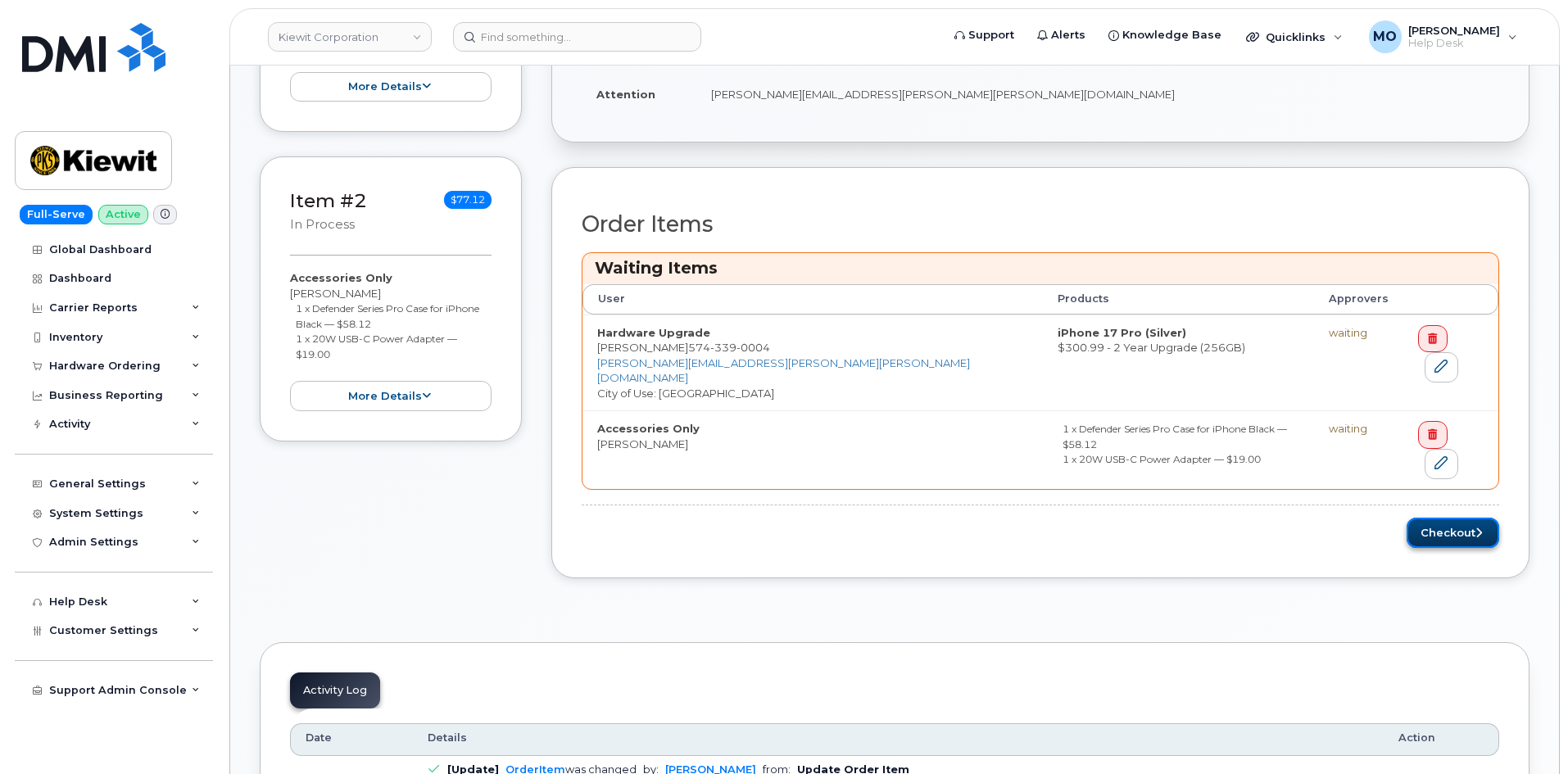
click at [1433, 517] on button "Checkout" at bounding box center [1453, 532] width 93 height 31
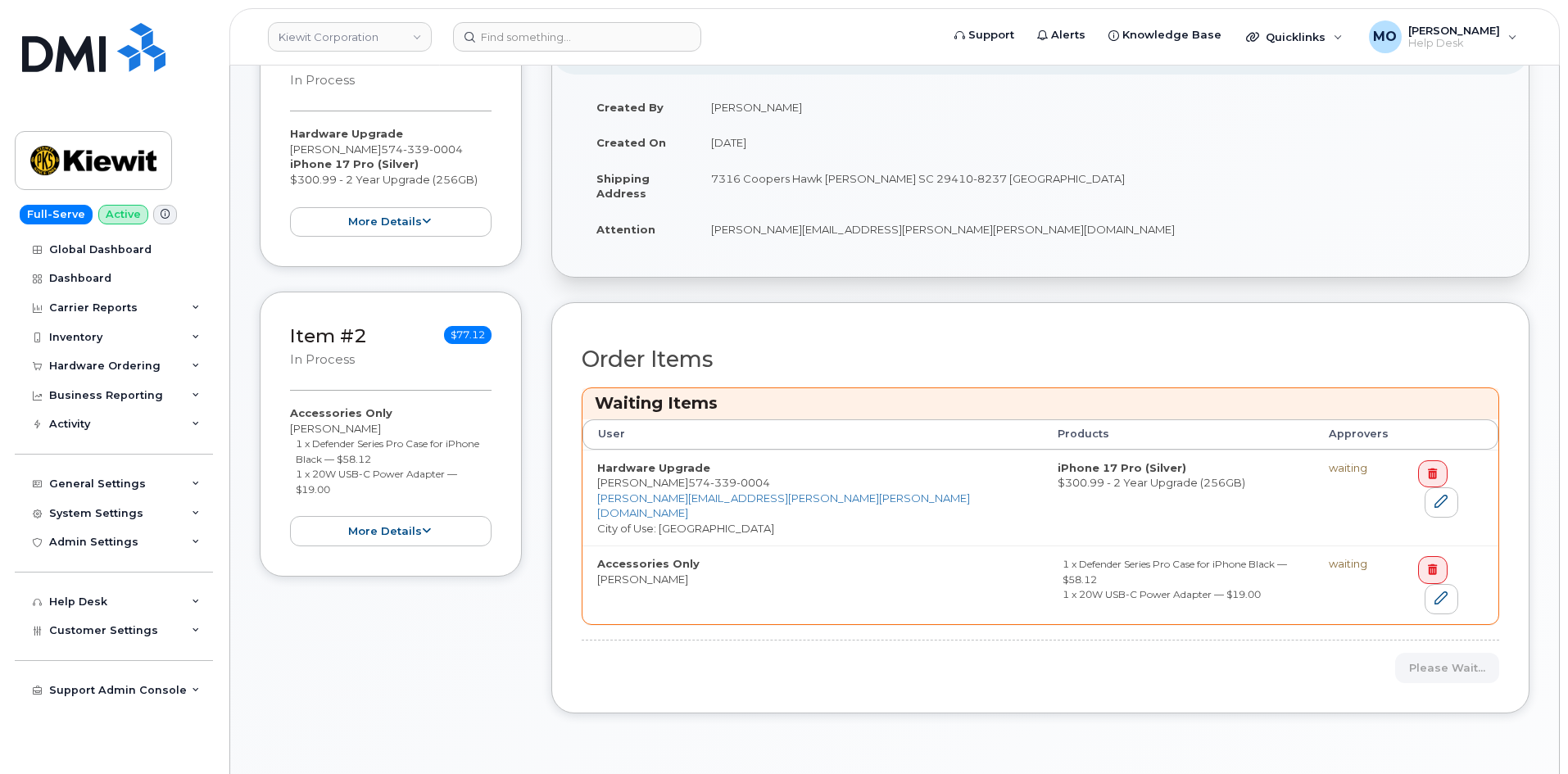
scroll to position [410, 0]
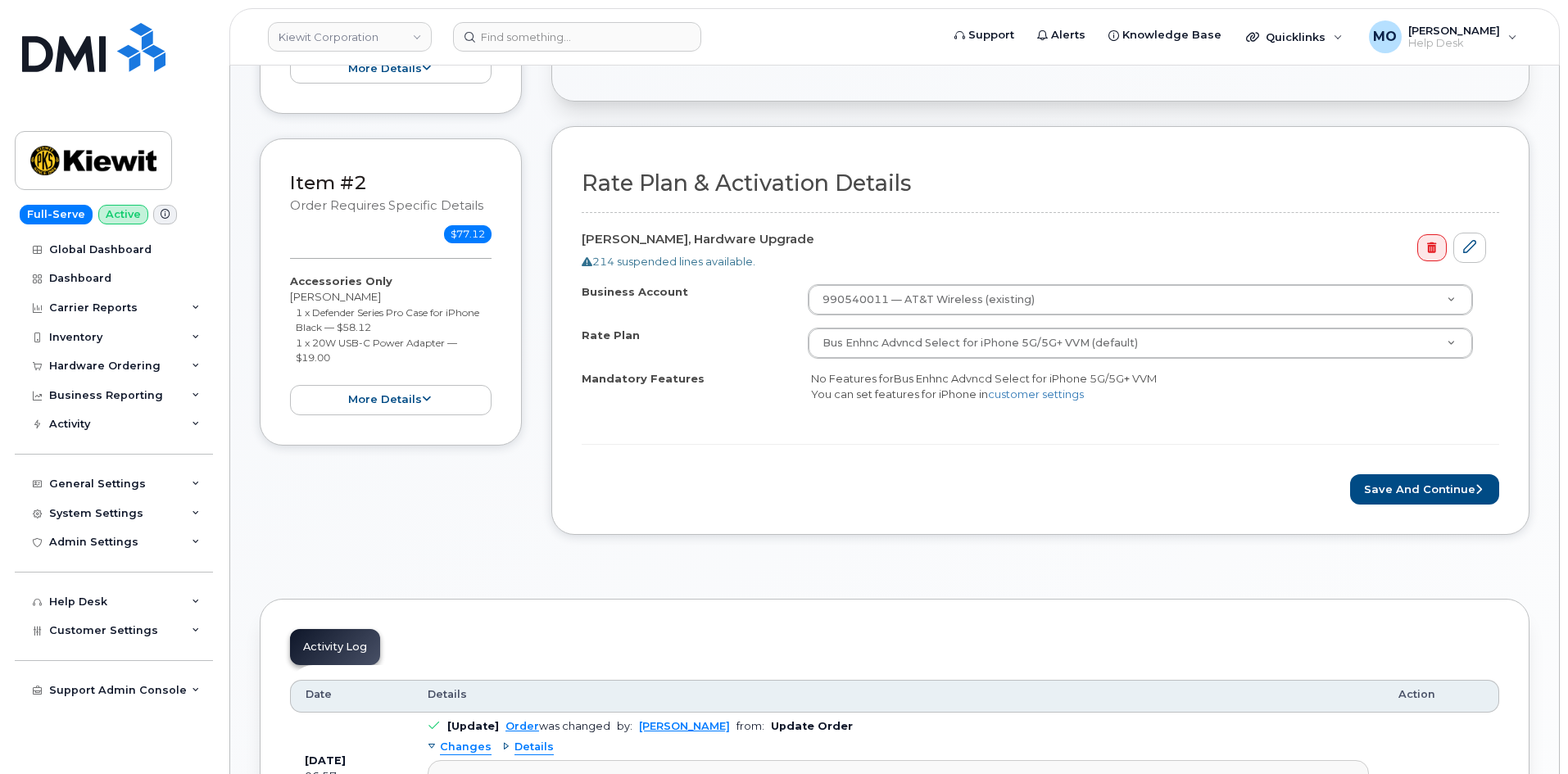
scroll to position [493, 0]
click at [1392, 484] on button "Save and Continue" at bounding box center [1424, 488] width 149 height 31
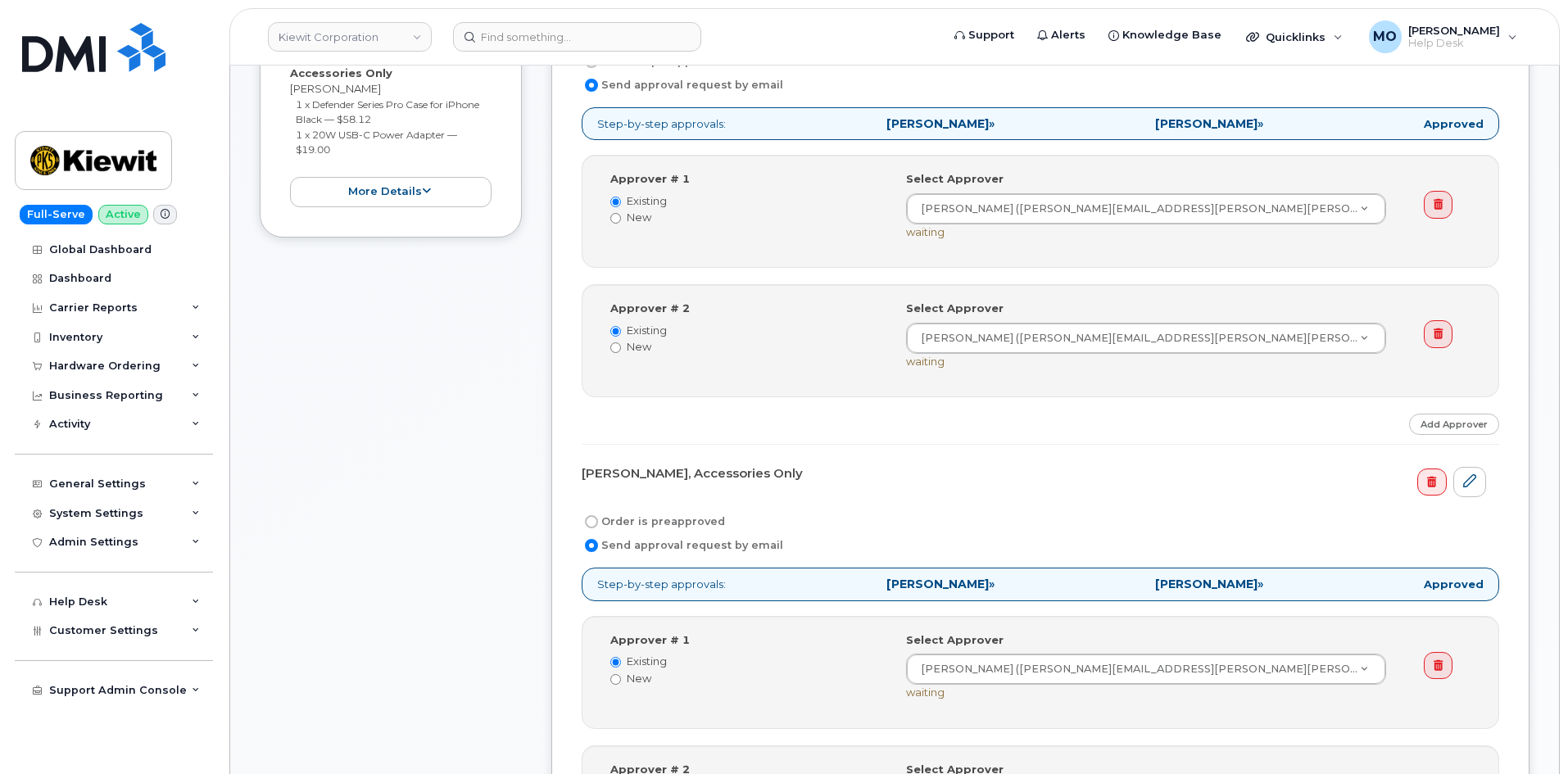
scroll to position [655, 0]
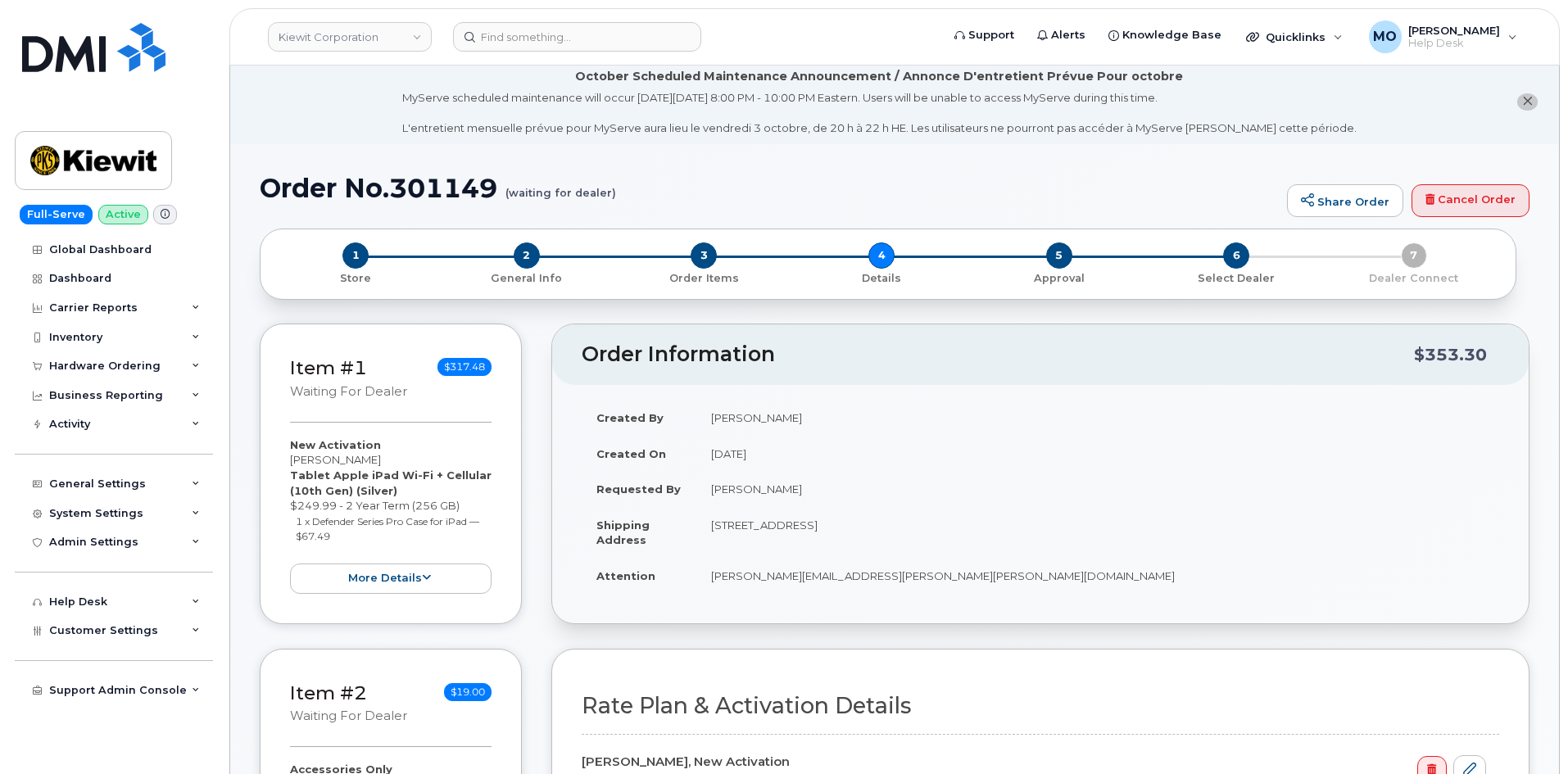
scroll to position [2, 0]
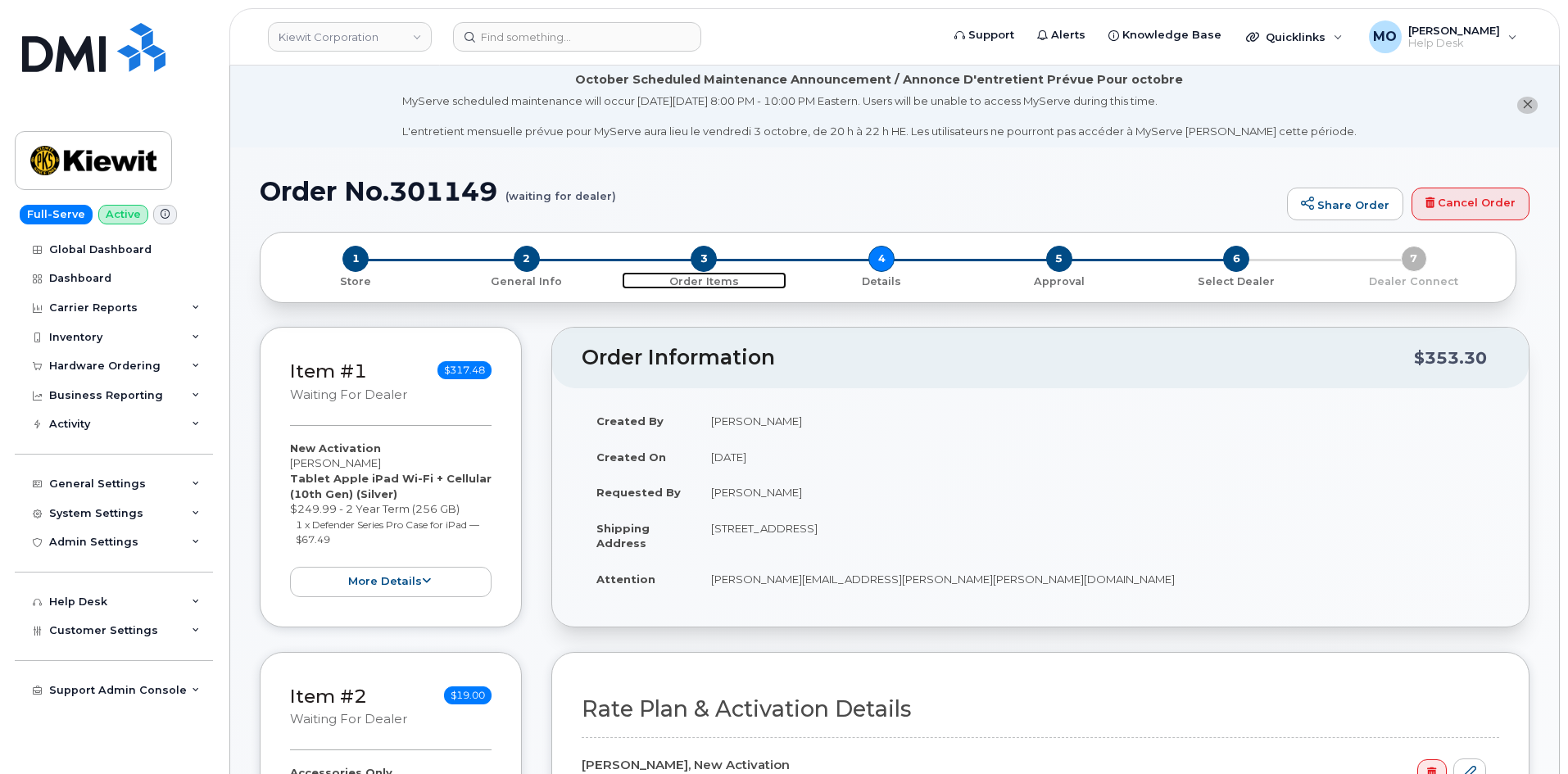
click at [701, 254] on span "3" at bounding box center [703, 259] width 26 height 26
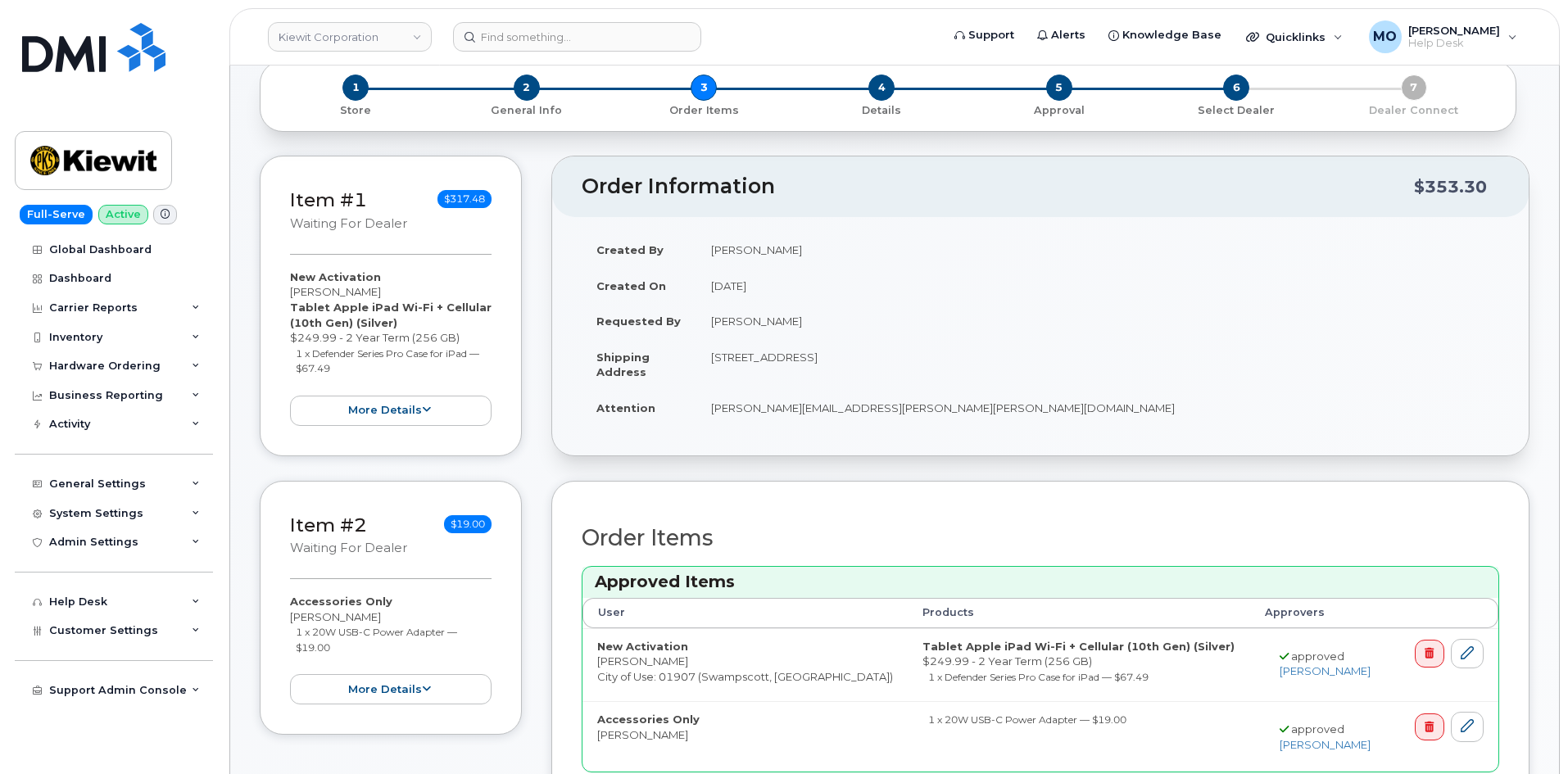
scroll to position [164, 0]
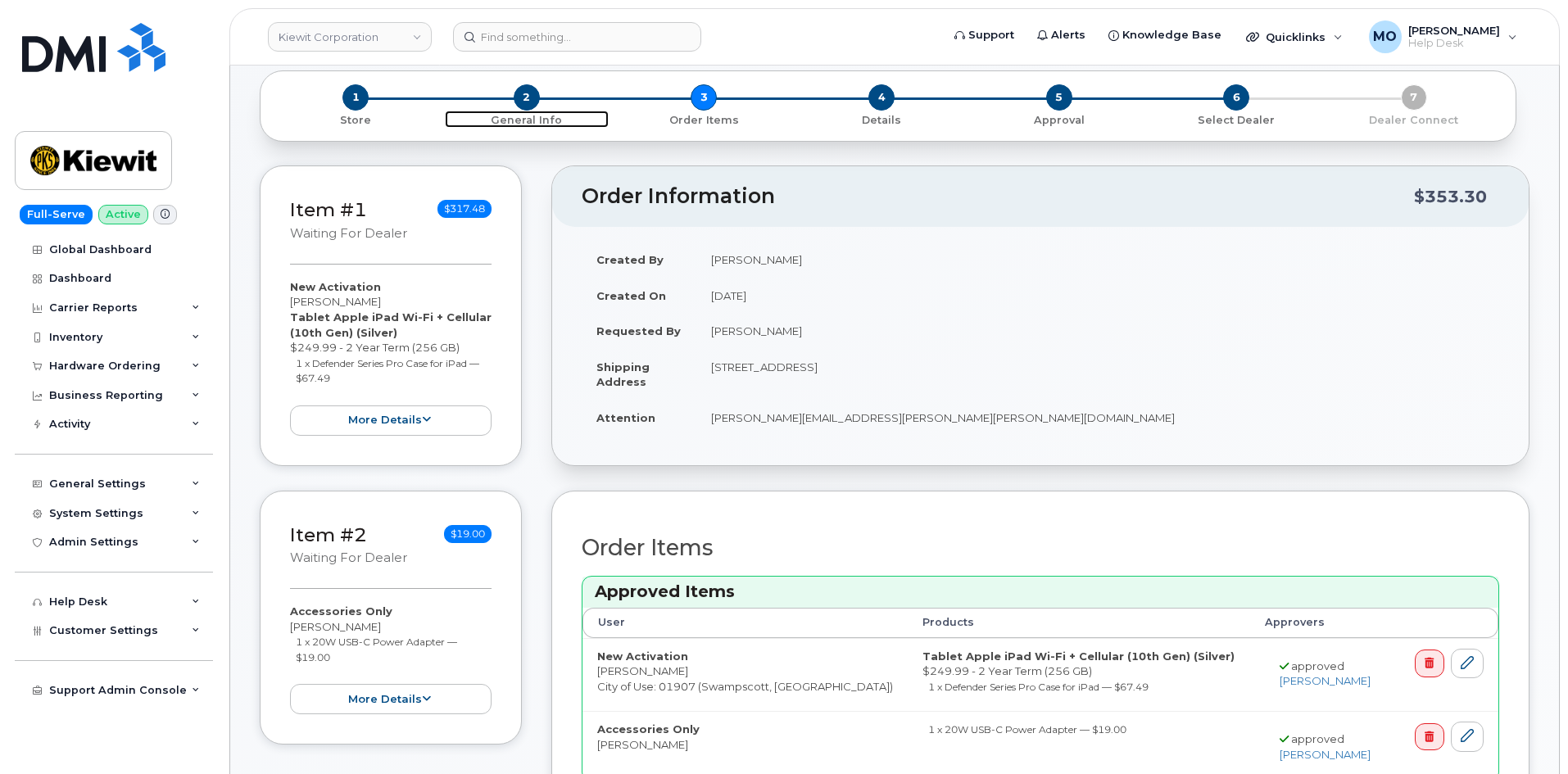
click at [525, 98] on span "2" at bounding box center [527, 97] width 26 height 26
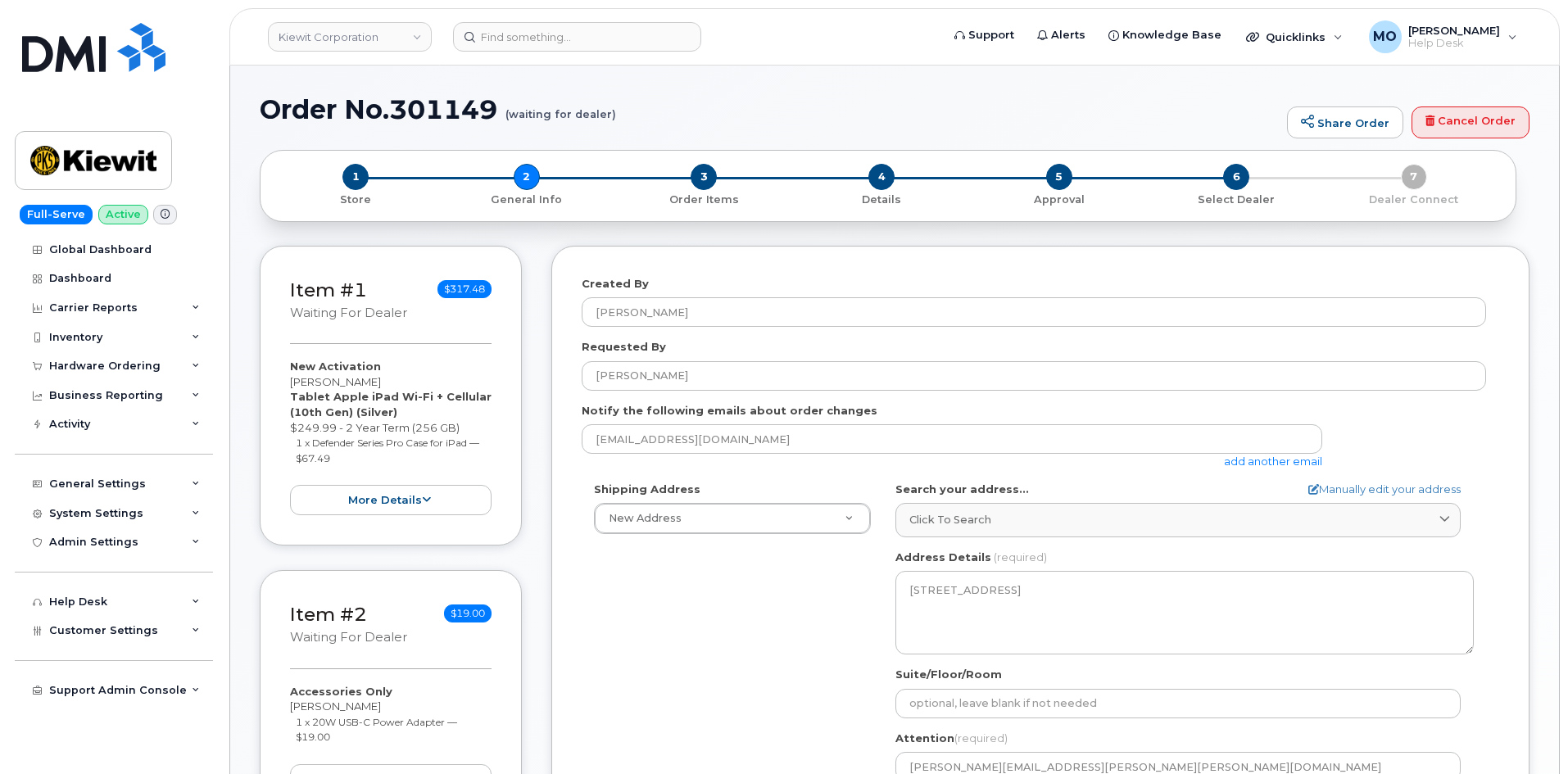
select select
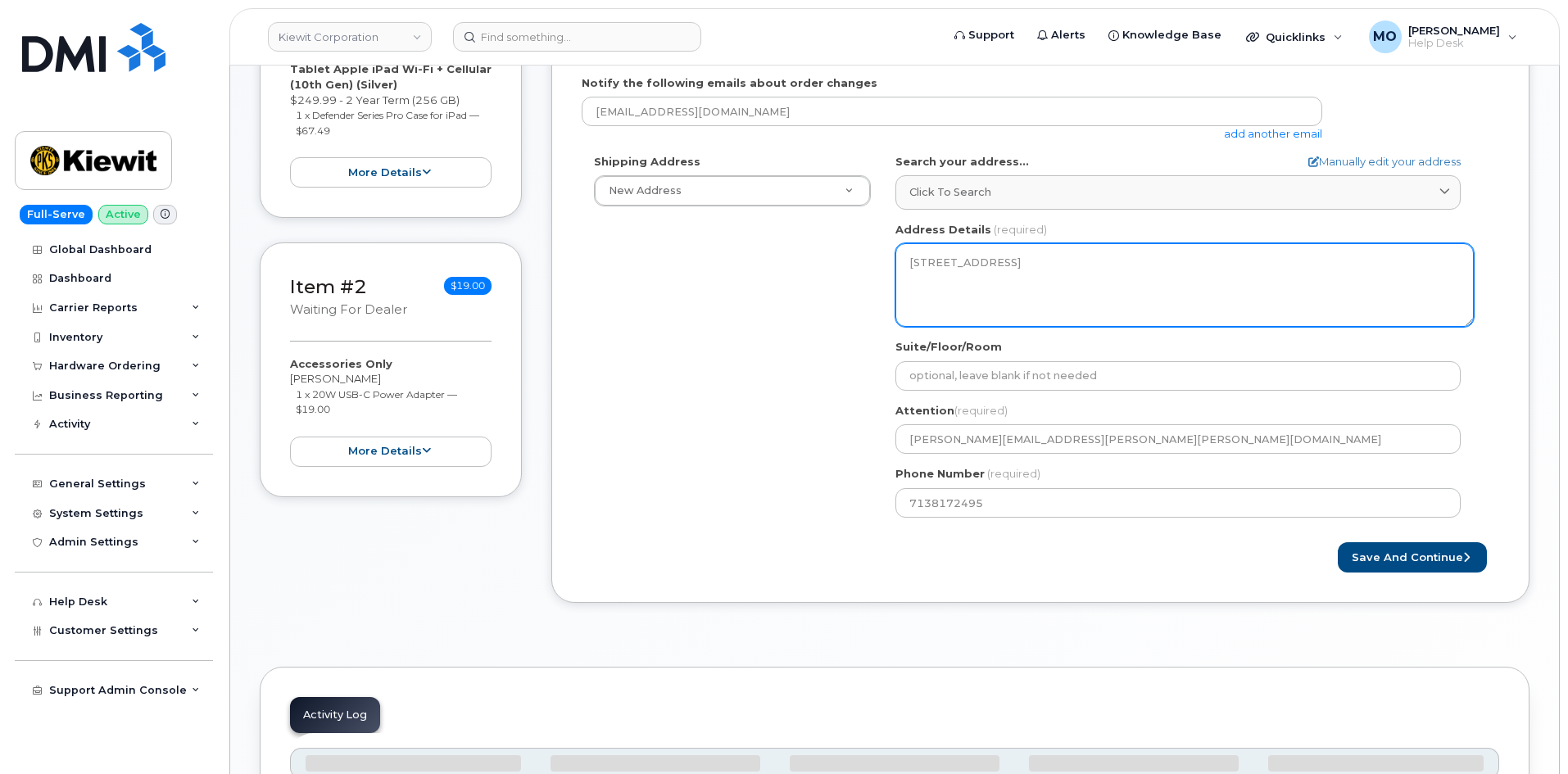
scroll to position [411, 0]
drag, startPoint x: 1377, startPoint y: 263, endPoint x: 827, endPoint y: 272, distance: 550.1
click at [827, 272] on div "Shipping Address New Address New Address 7316 Coopers Hawk Dr 3456 N Ridge Ave …" at bounding box center [1034, 341] width 904 height 376
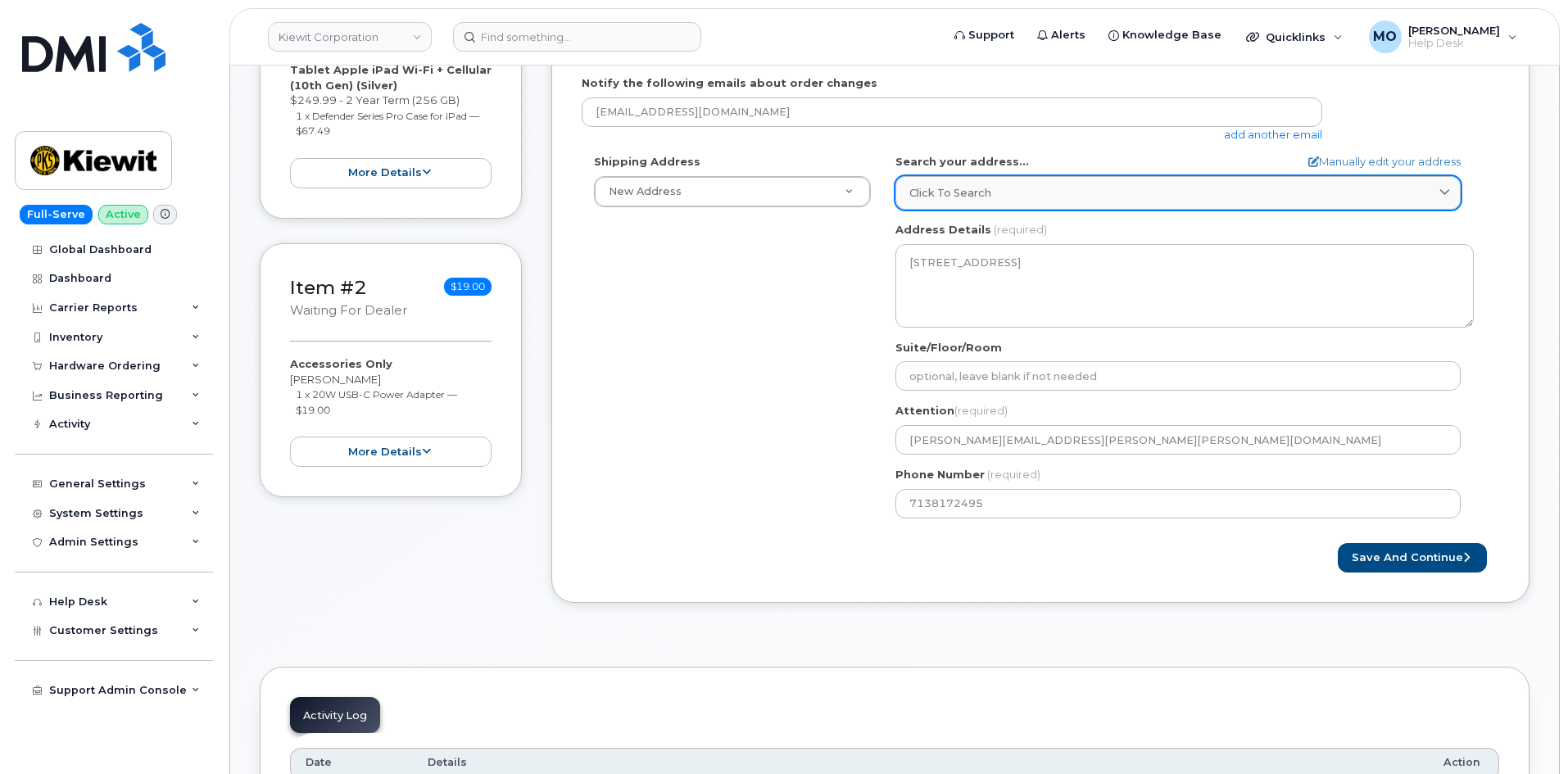
click at [973, 193] on span "Click to search" at bounding box center [950, 192] width 82 height 16
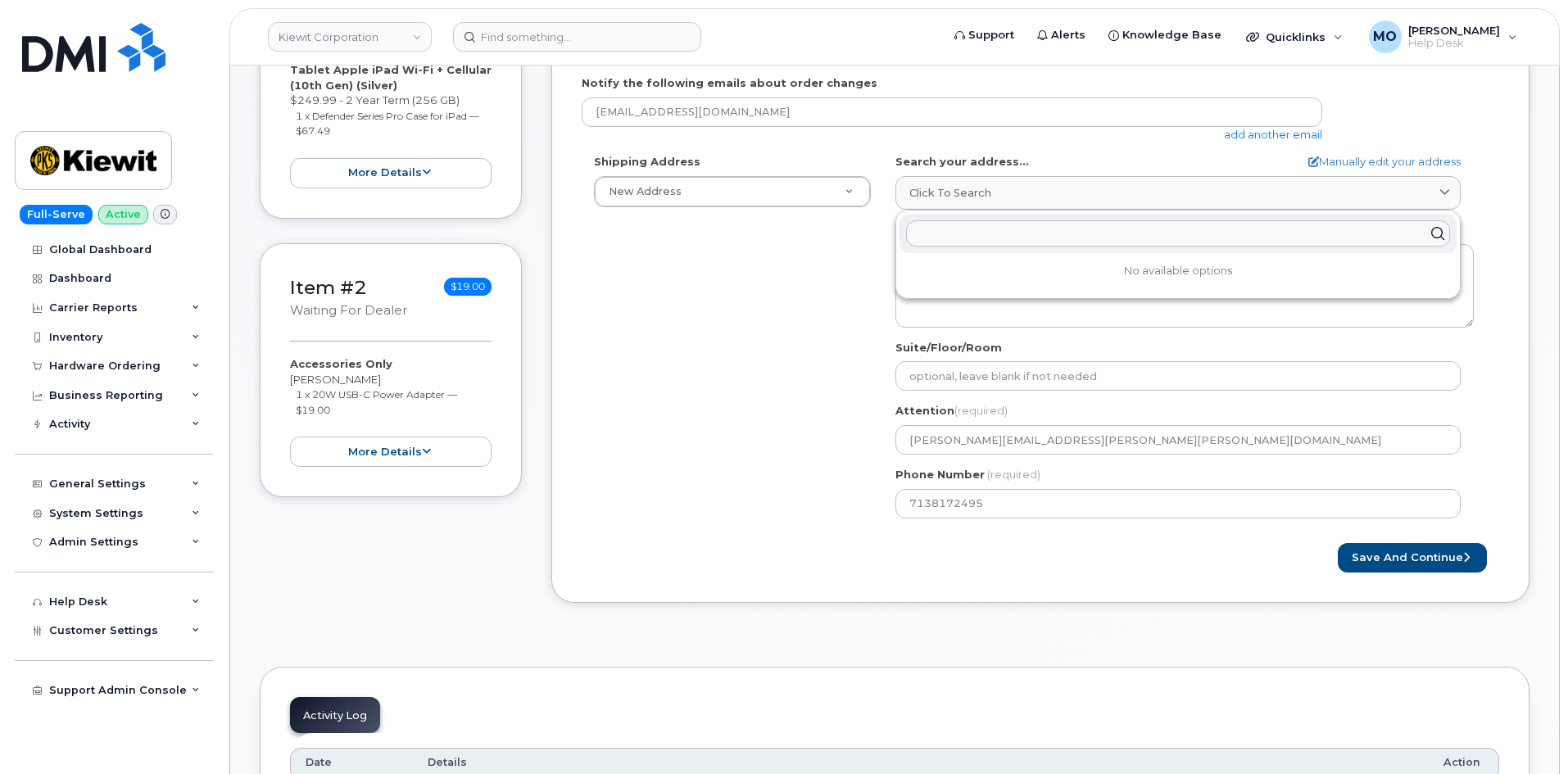
click at [1027, 232] on input "text" at bounding box center [1178, 234] width 544 height 26
paste input "905 Powerhouse Rd, Orange, TX 77630"
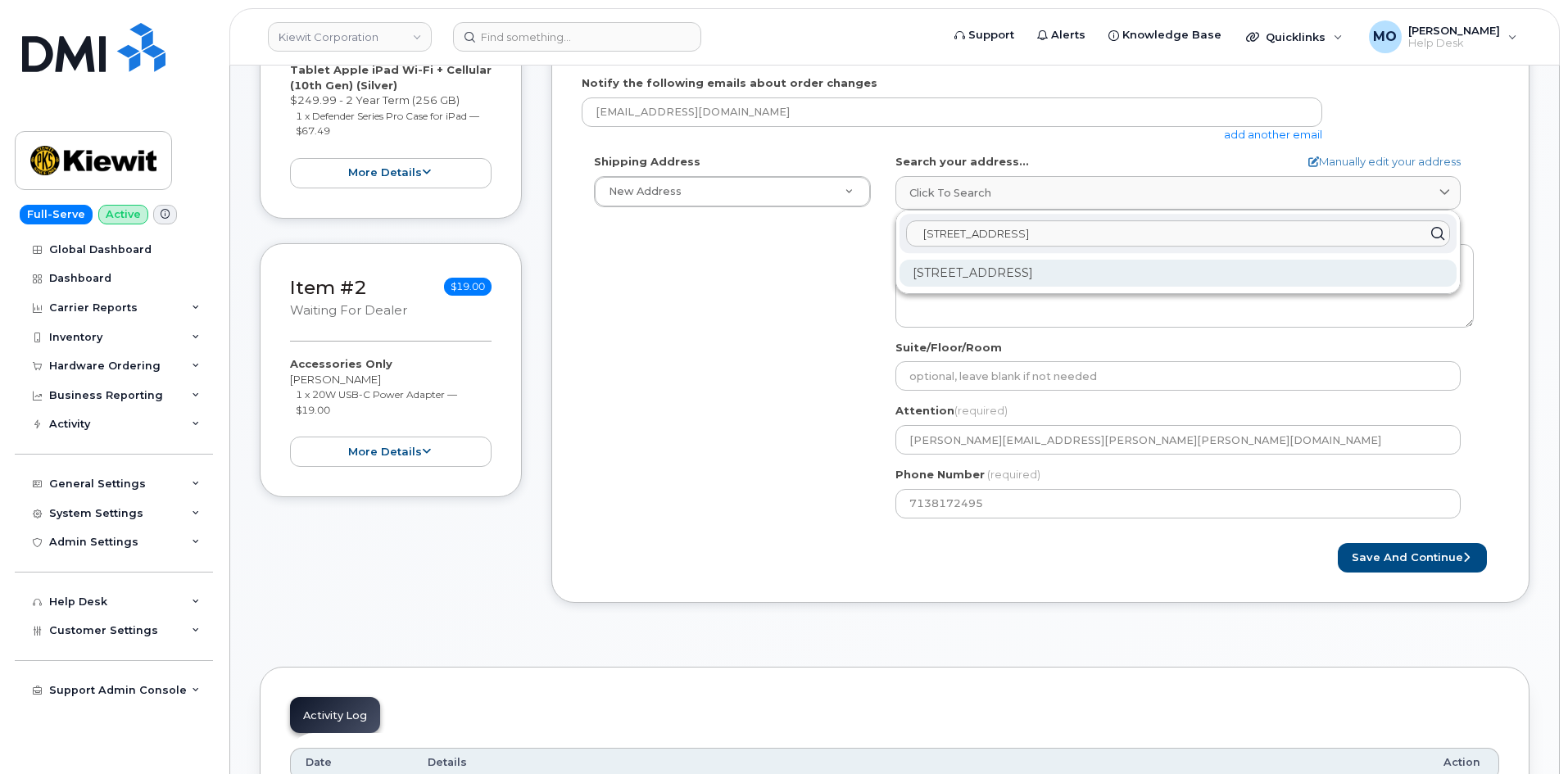
type input "905 Powerhouse Rd, Orange, TX 77630"
click at [1203, 267] on div "905 Power House Rd Orange TX 77630-1049" at bounding box center [1178, 273] width 557 height 27
select select
type textarea "905 Power House Rd ORANGE TX 77630-1049 UNITED STATES"
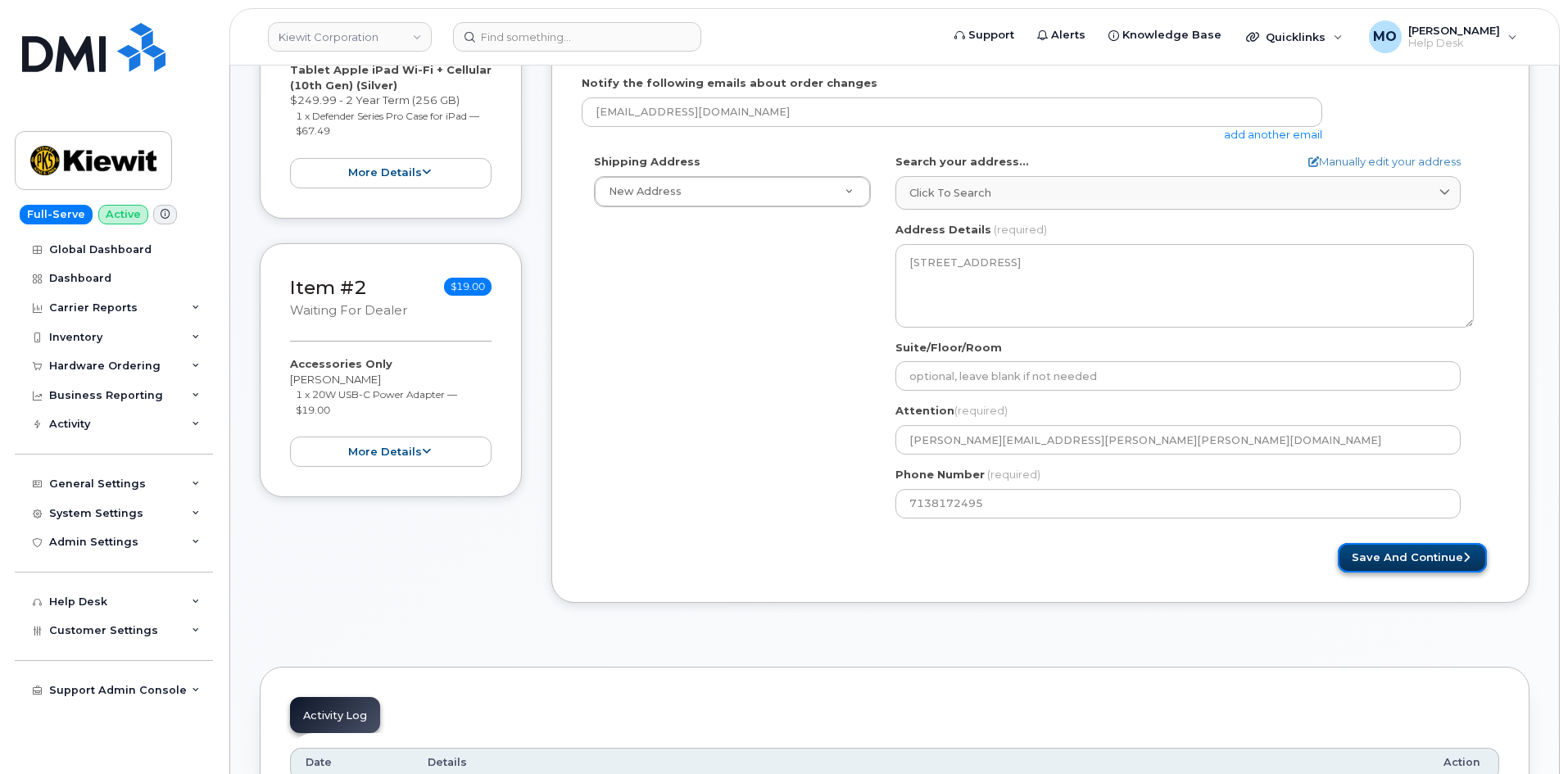
click at [1420, 560] on button "Save and Continue" at bounding box center [1412, 558] width 149 height 31
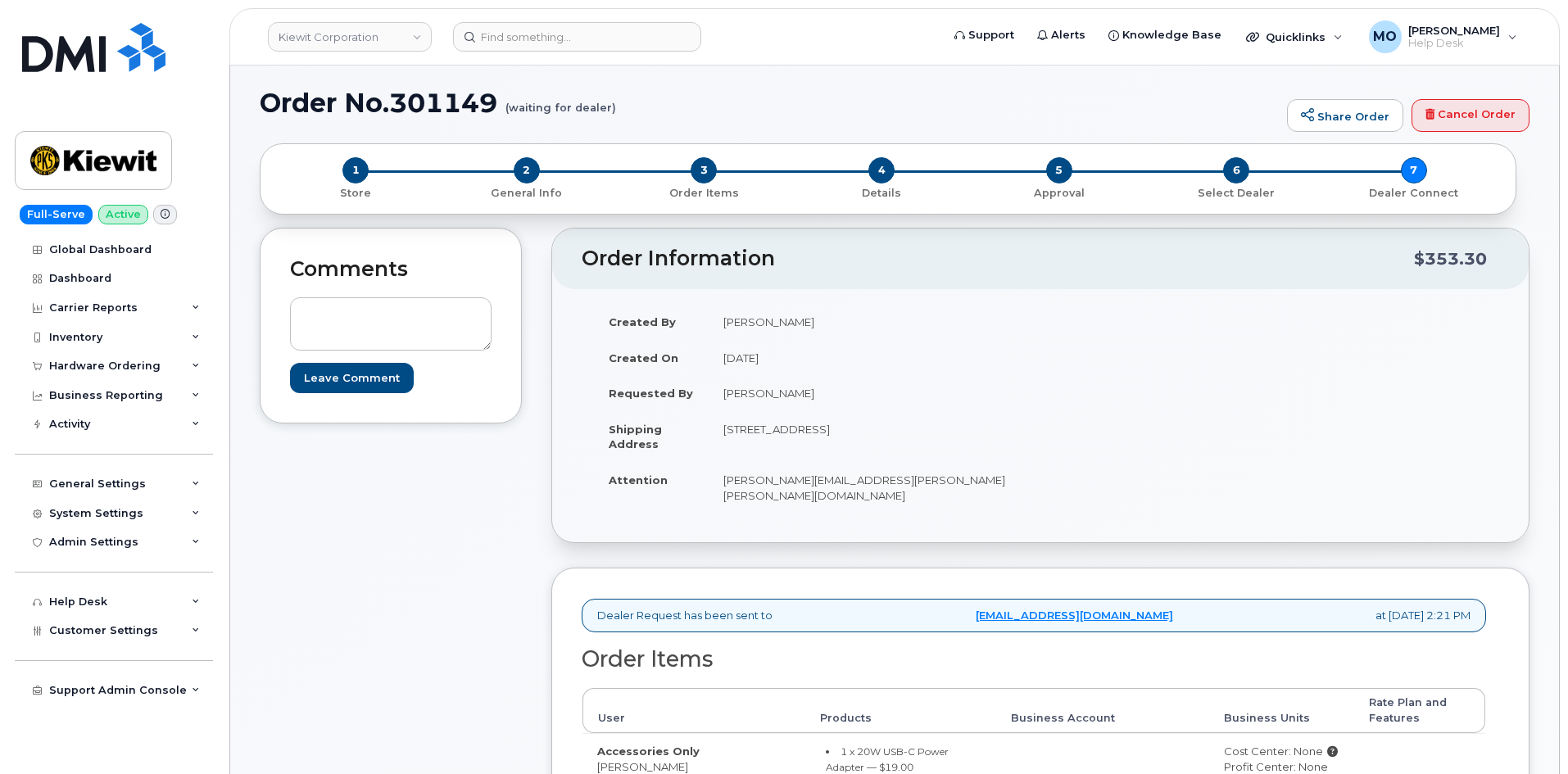
scroll to position [84, 0]
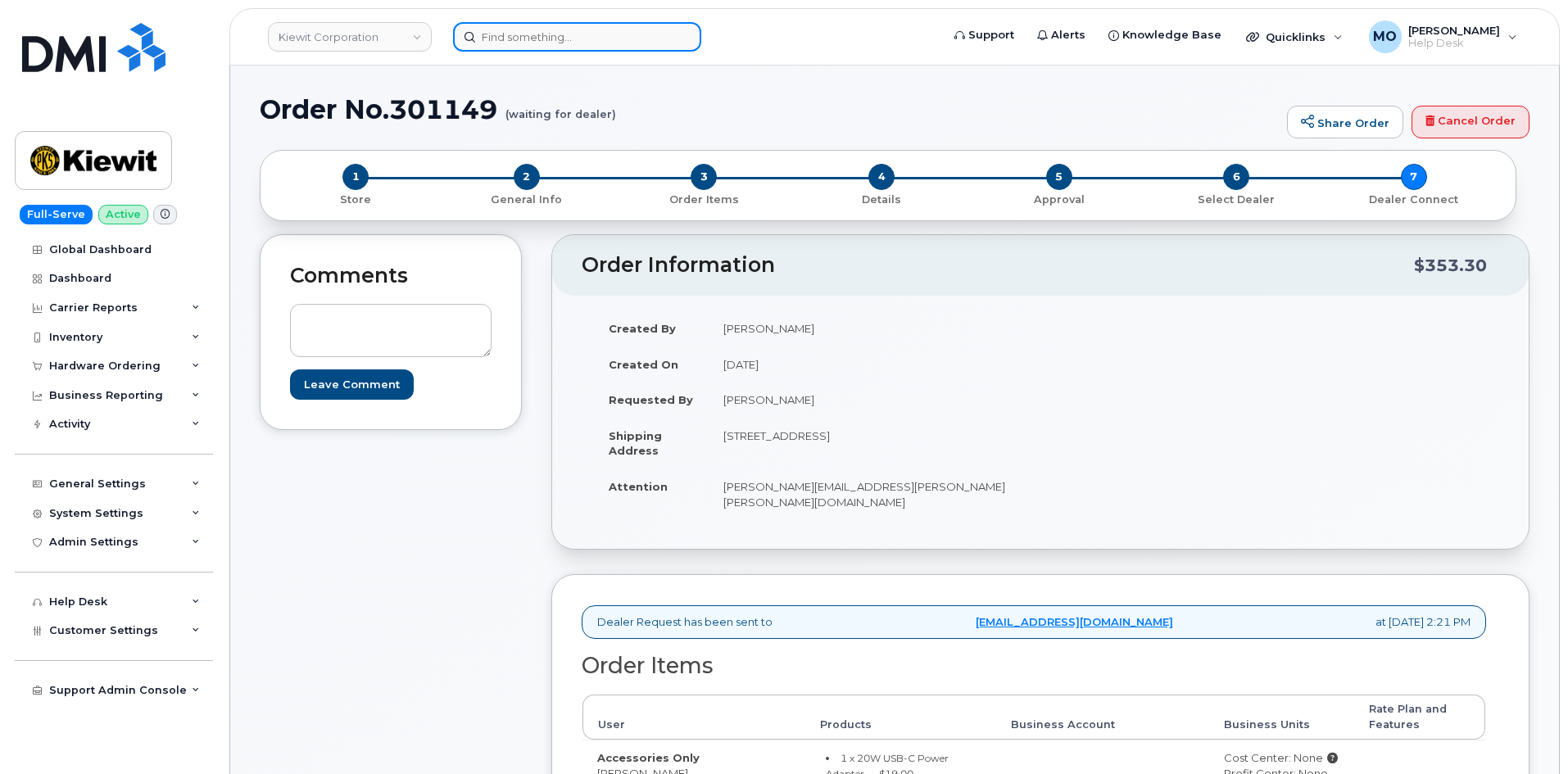
click at [557, 31] on input at bounding box center [577, 37] width 248 height 30
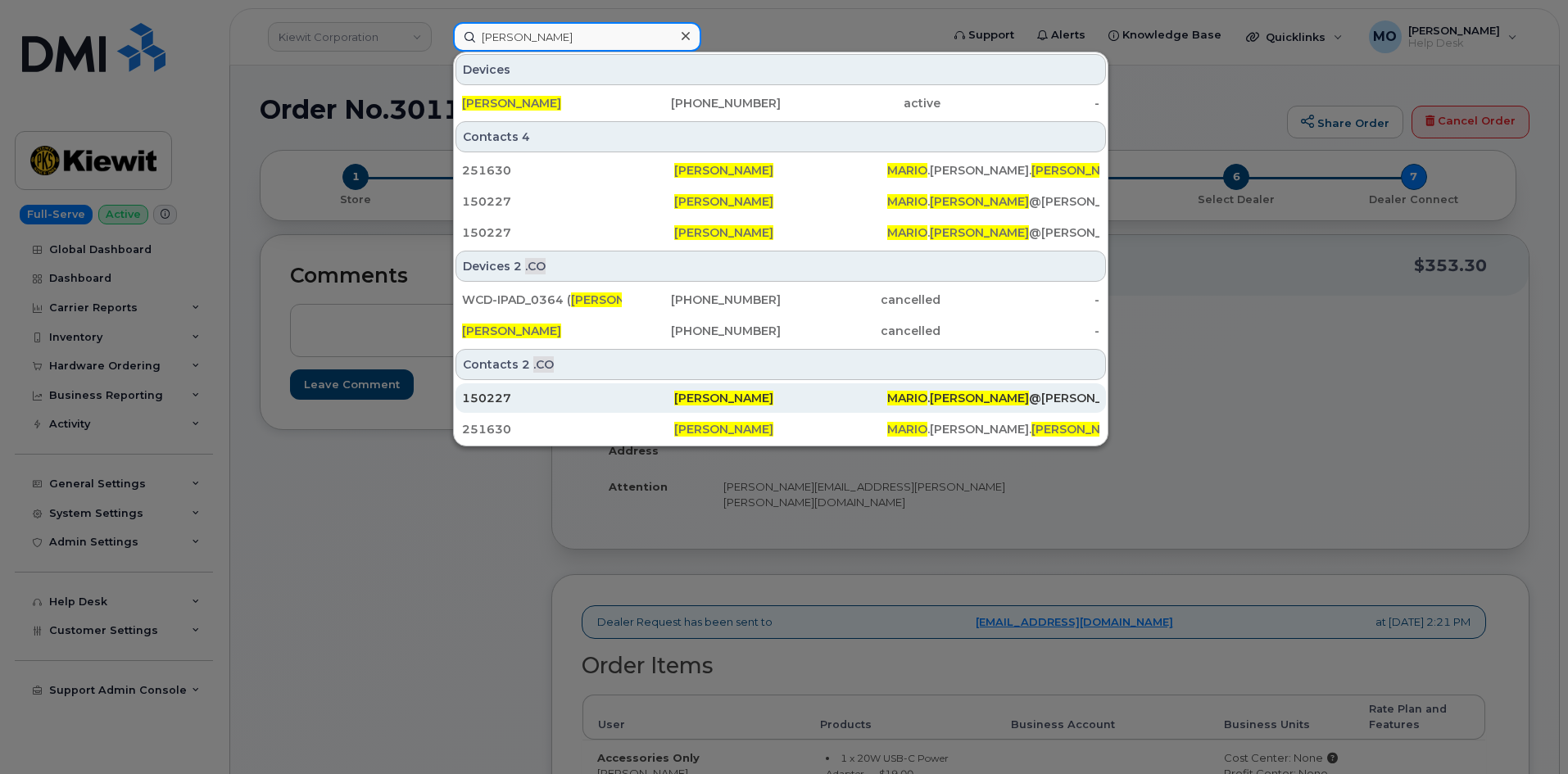
type input "[PERSON_NAME]"
click at [538, 400] on div "150227" at bounding box center [568, 398] width 212 height 17
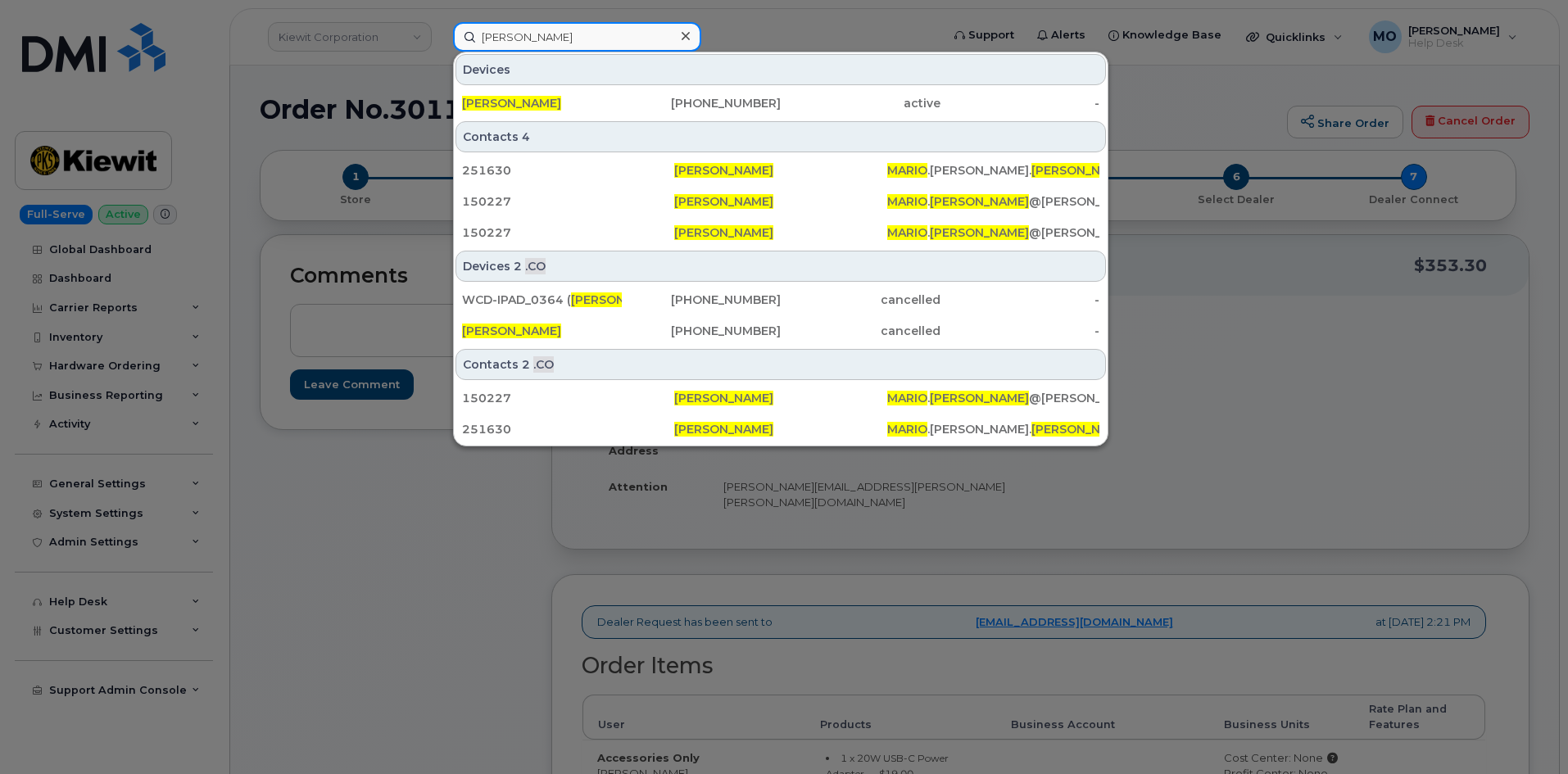
click at [621, 33] on input "mario plante" at bounding box center [577, 37] width 248 height 30
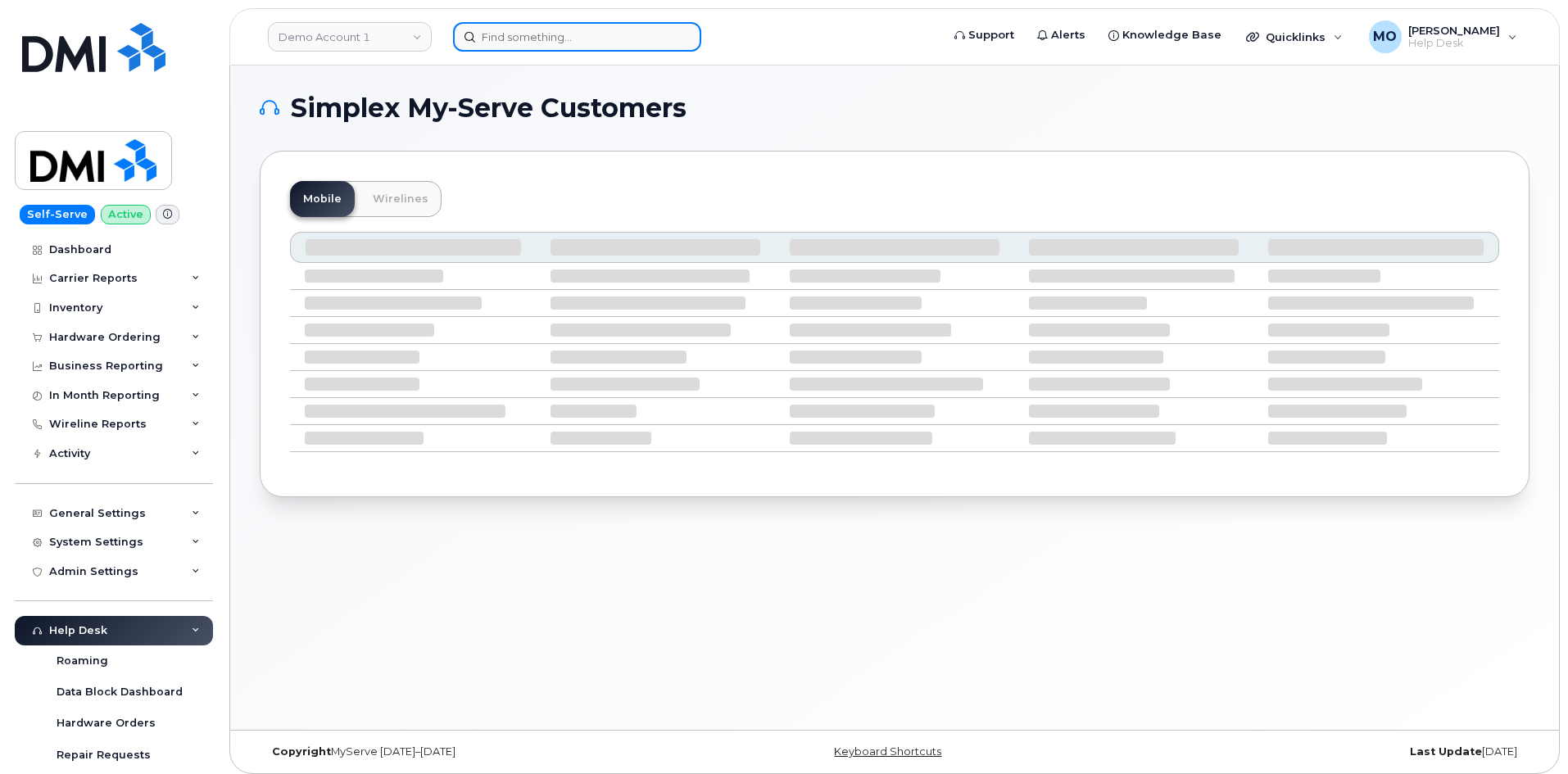
click at [513, 36] on input at bounding box center [577, 37] width 248 height 30
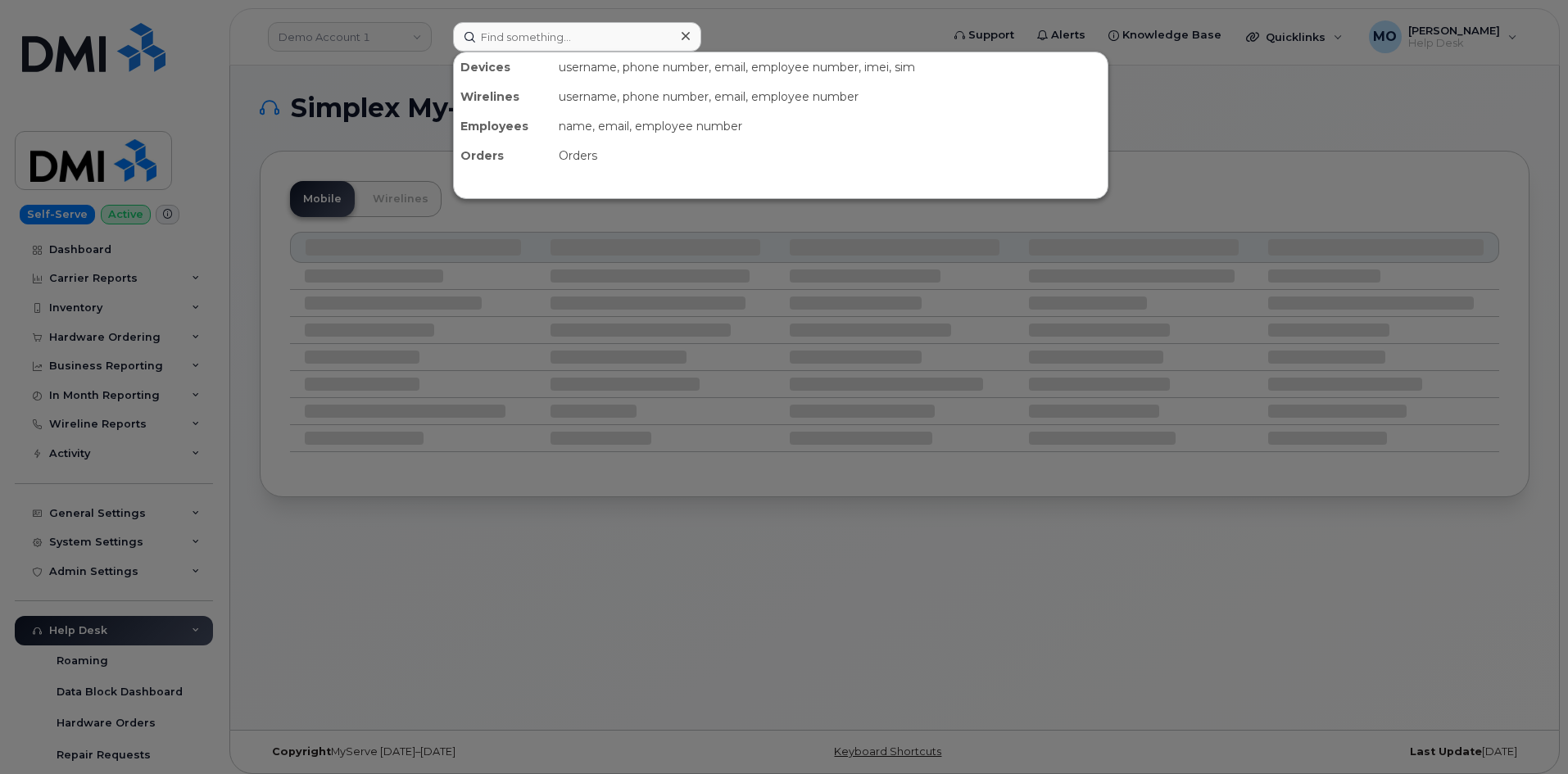
click at [417, 29] on div at bounding box center [784, 387] width 1568 height 774
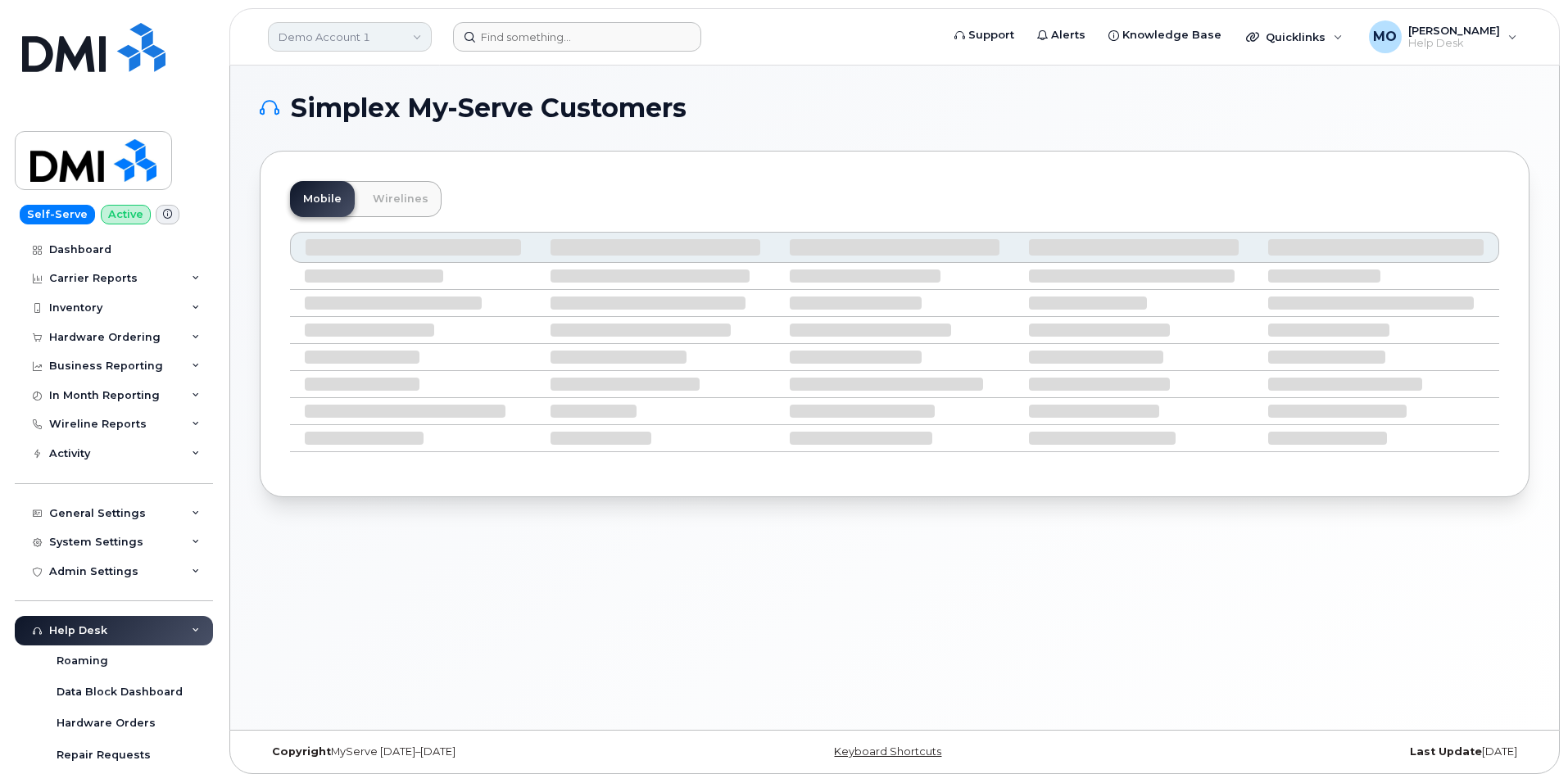
click at [412, 31] on link "Demo Account 1" at bounding box center [350, 37] width 164 height 30
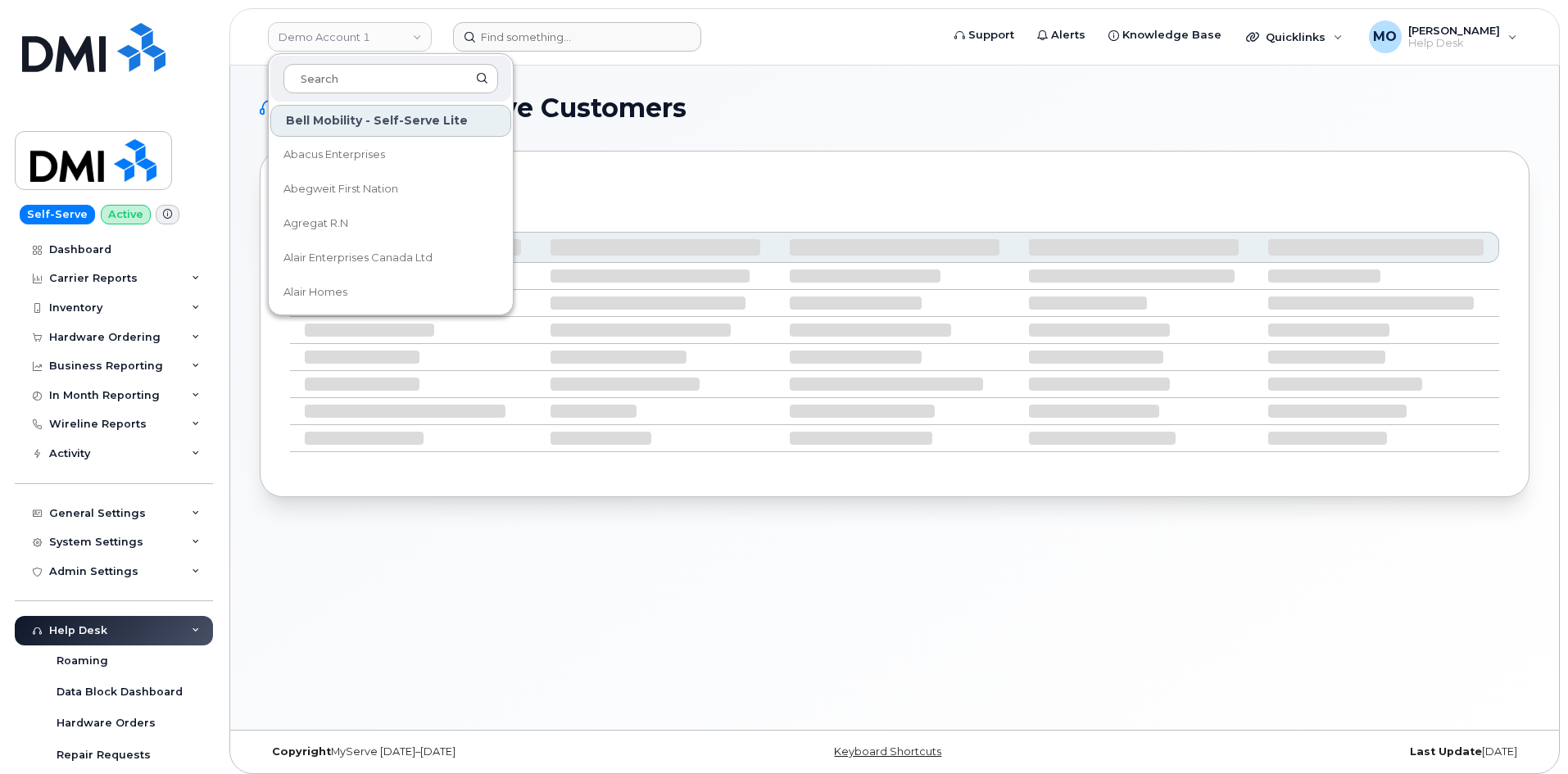
type input "n"
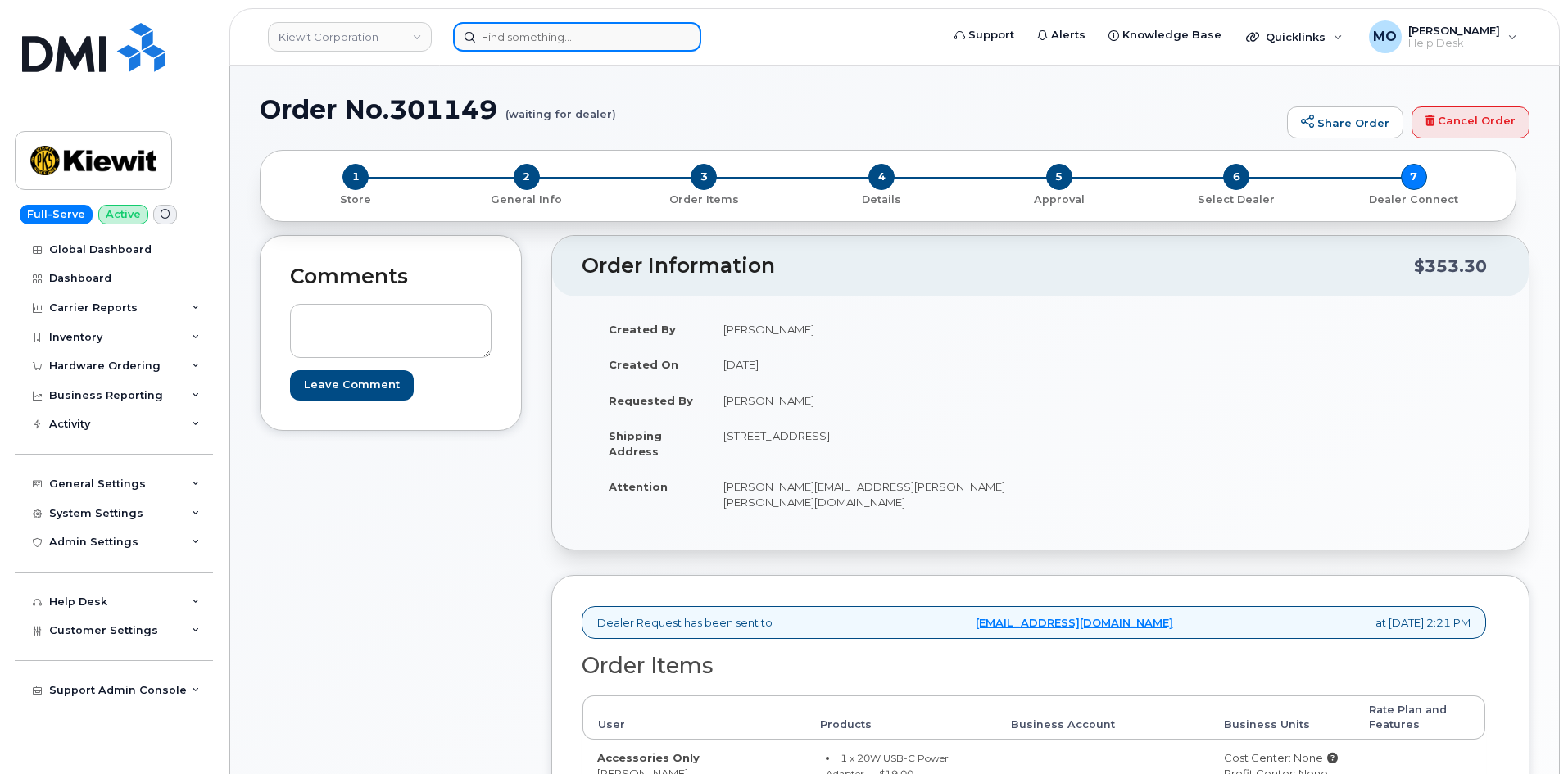
click at [494, 31] on input at bounding box center [577, 37] width 248 height 30
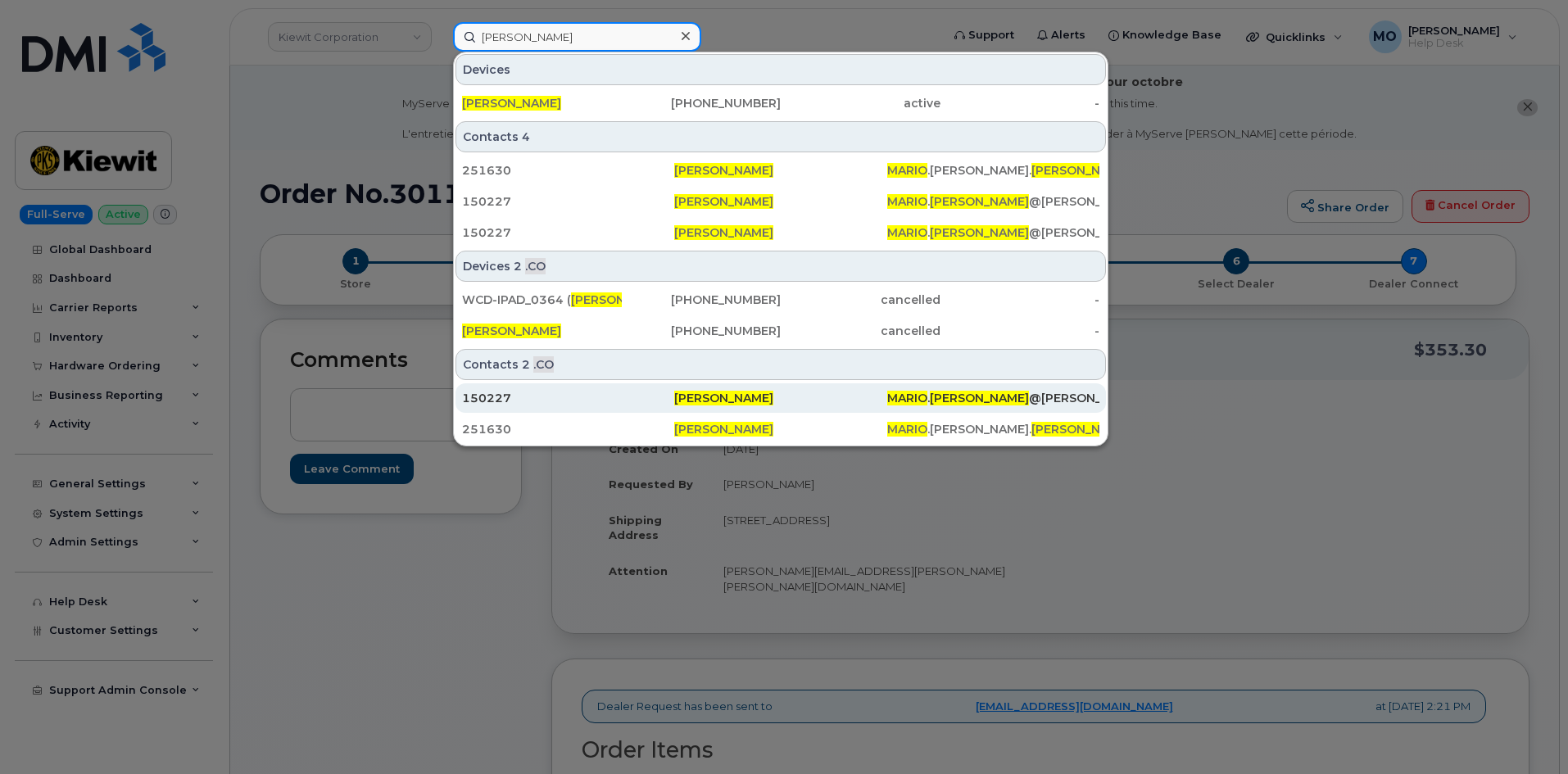
type input "[PERSON_NAME]"
click at [573, 392] on div "150227" at bounding box center [568, 398] width 212 height 17
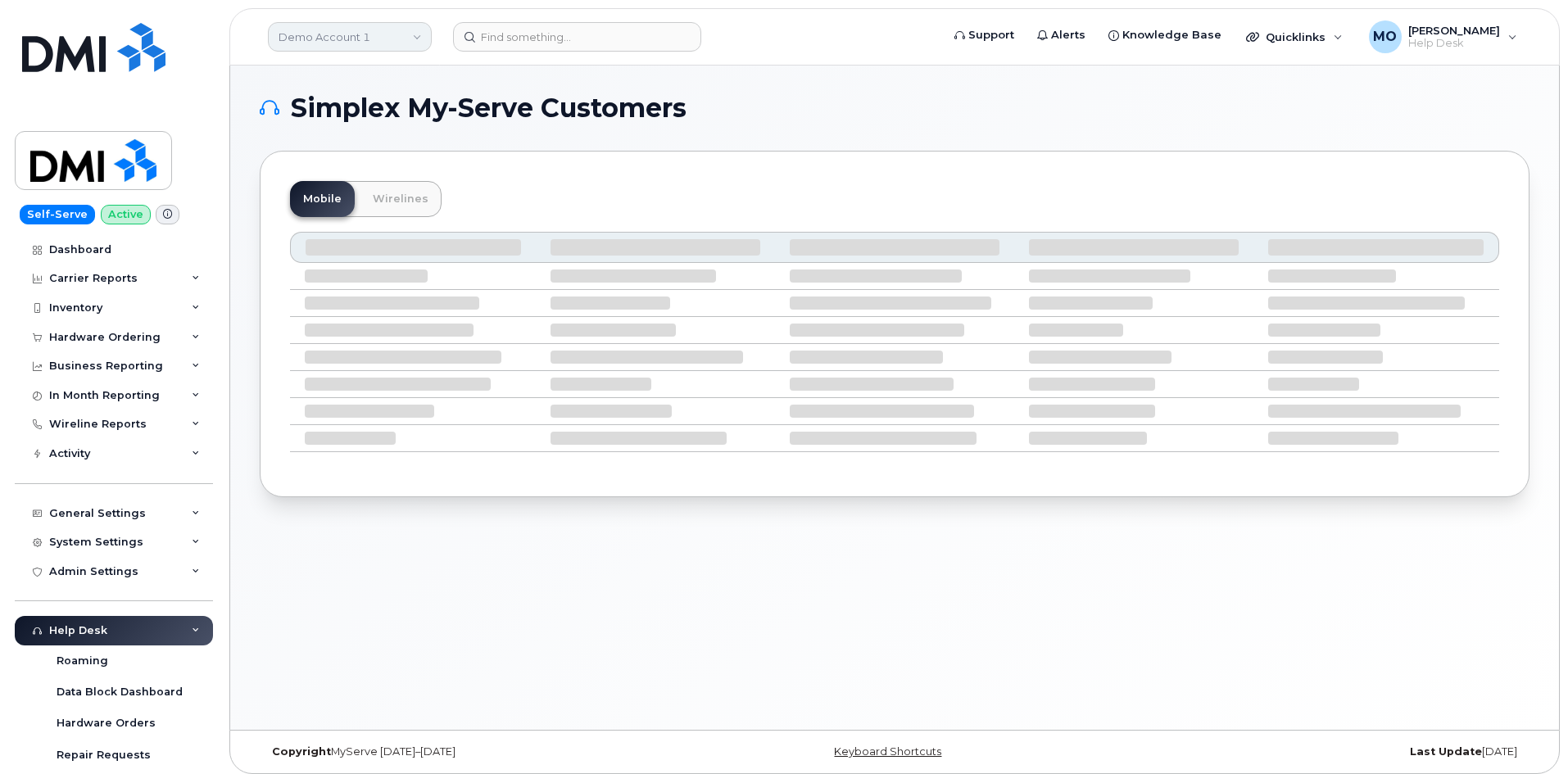
click at [360, 36] on link "Demo Account 1" at bounding box center [350, 37] width 164 height 30
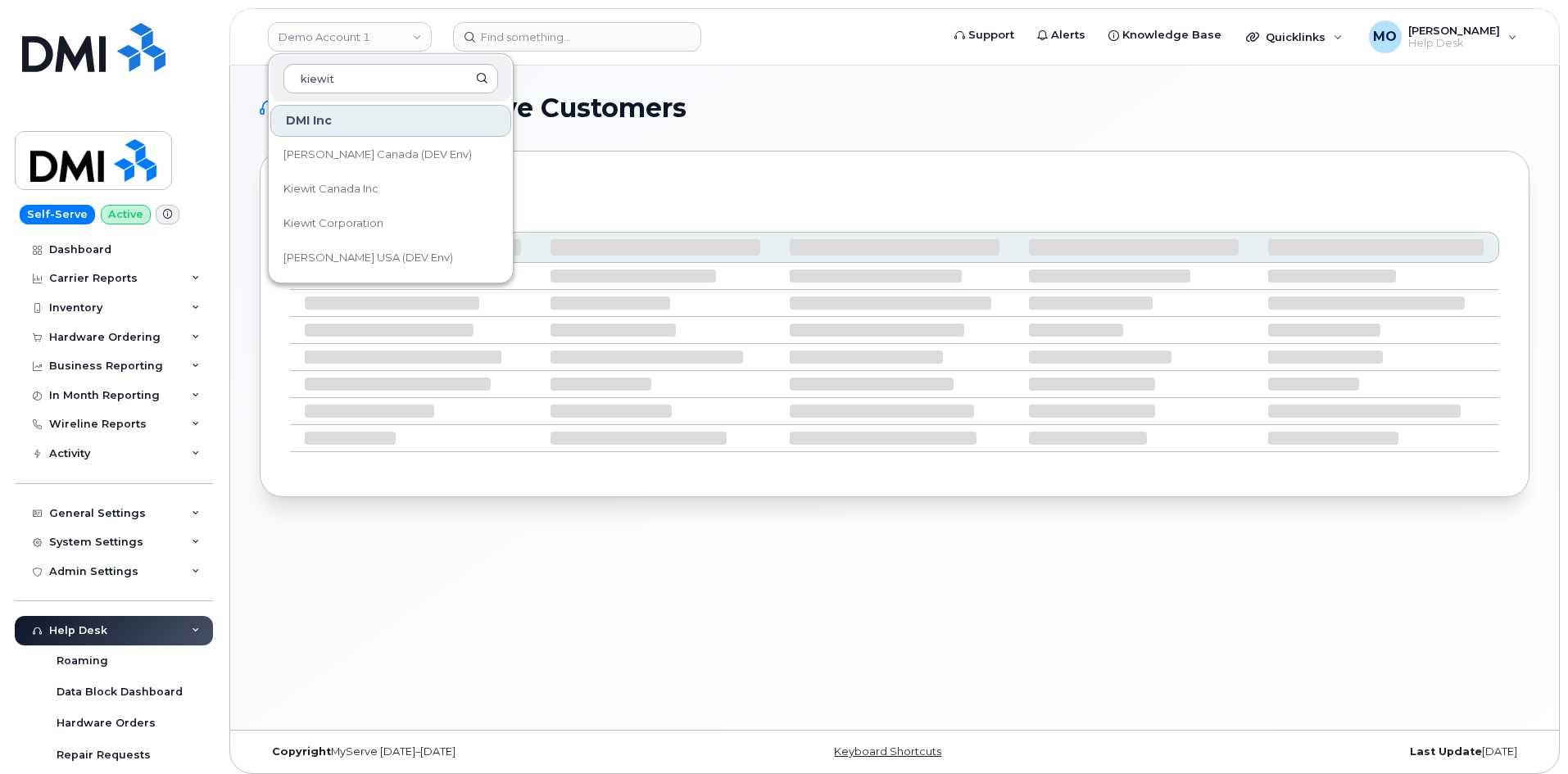
type input "kiewit"
drag, startPoint x: -133, startPoint y: 233, endPoint x: 380, endPoint y: 198, distance: 514.2
click at [336, 221] on span "Kiewit Corporation" at bounding box center [333, 224] width 100 height 17
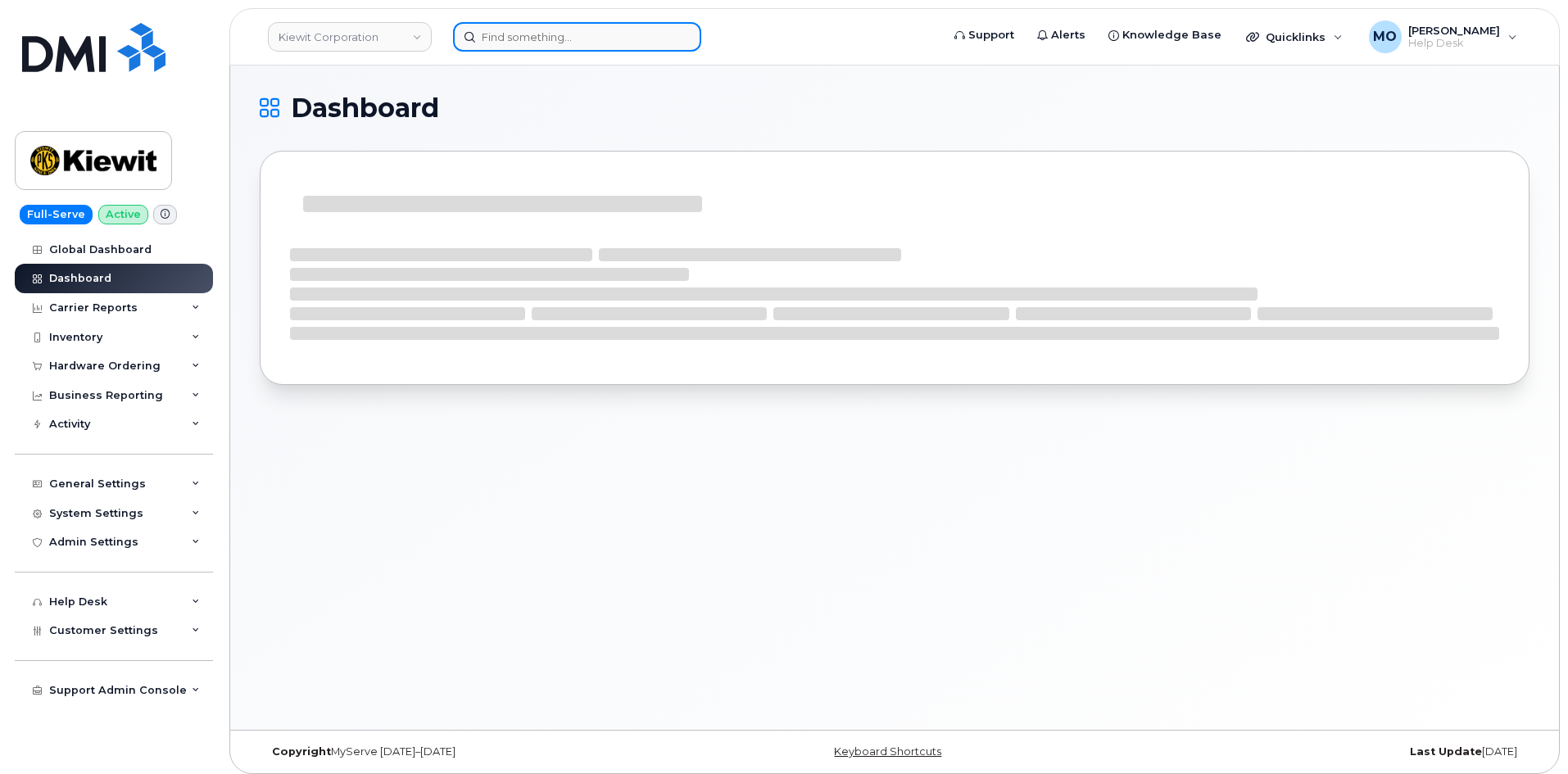
click at [555, 39] on input at bounding box center [577, 37] width 248 height 30
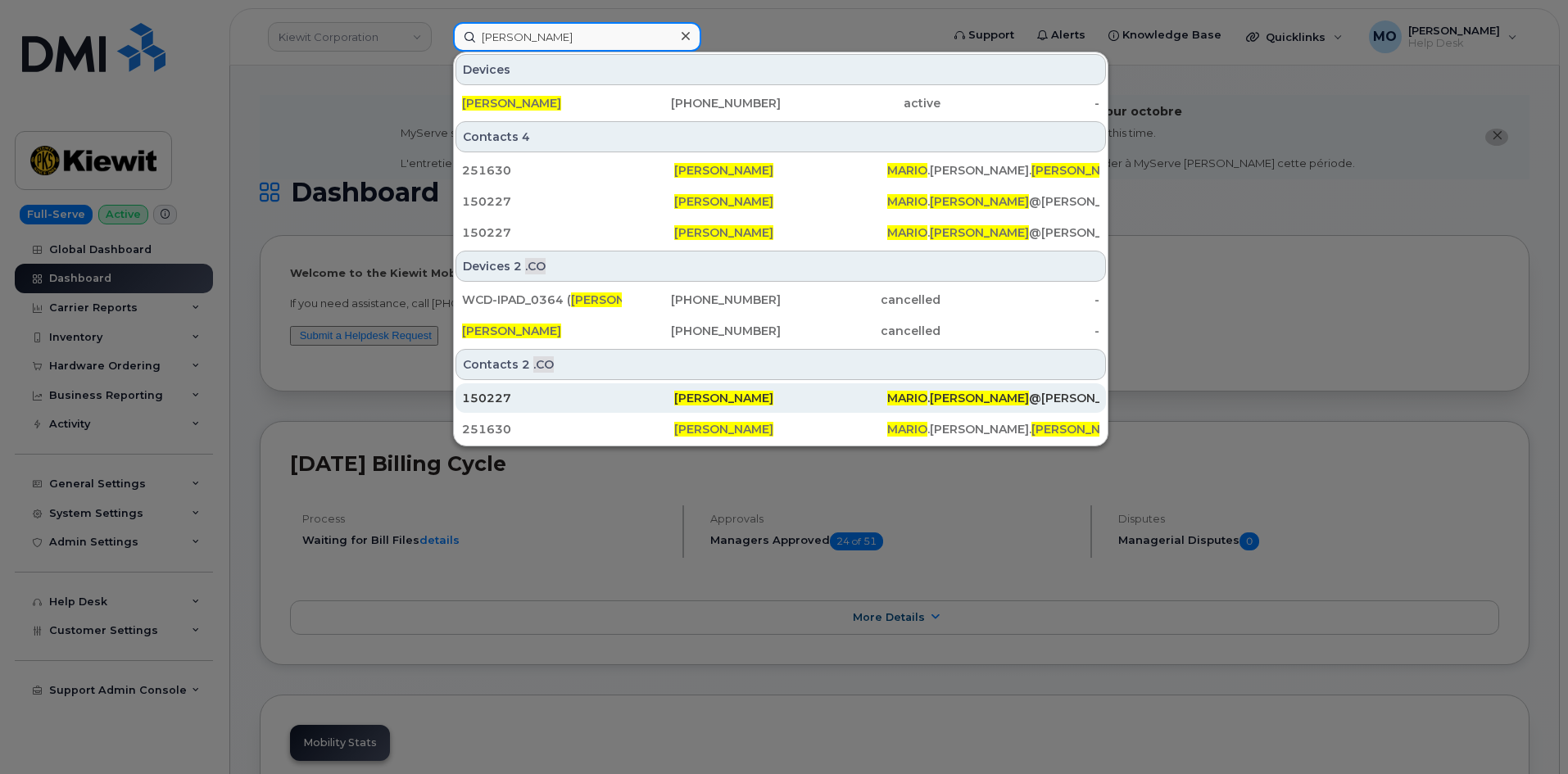
type input "Mario plante"
click at [620, 397] on div "150227" at bounding box center [568, 398] width 212 height 17
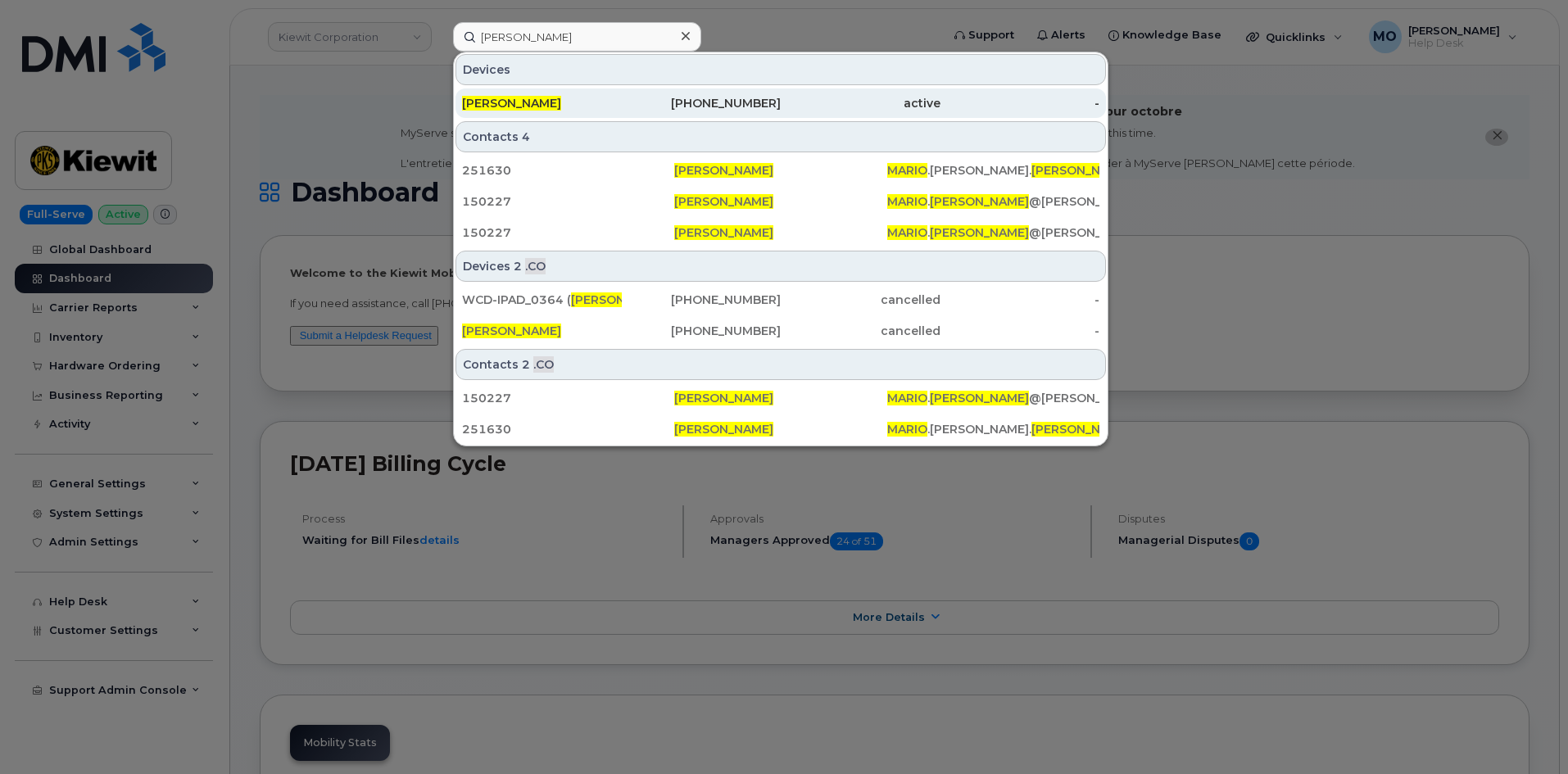
click at [524, 100] on span "[PERSON_NAME]" at bounding box center [512, 103] width 99 height 15
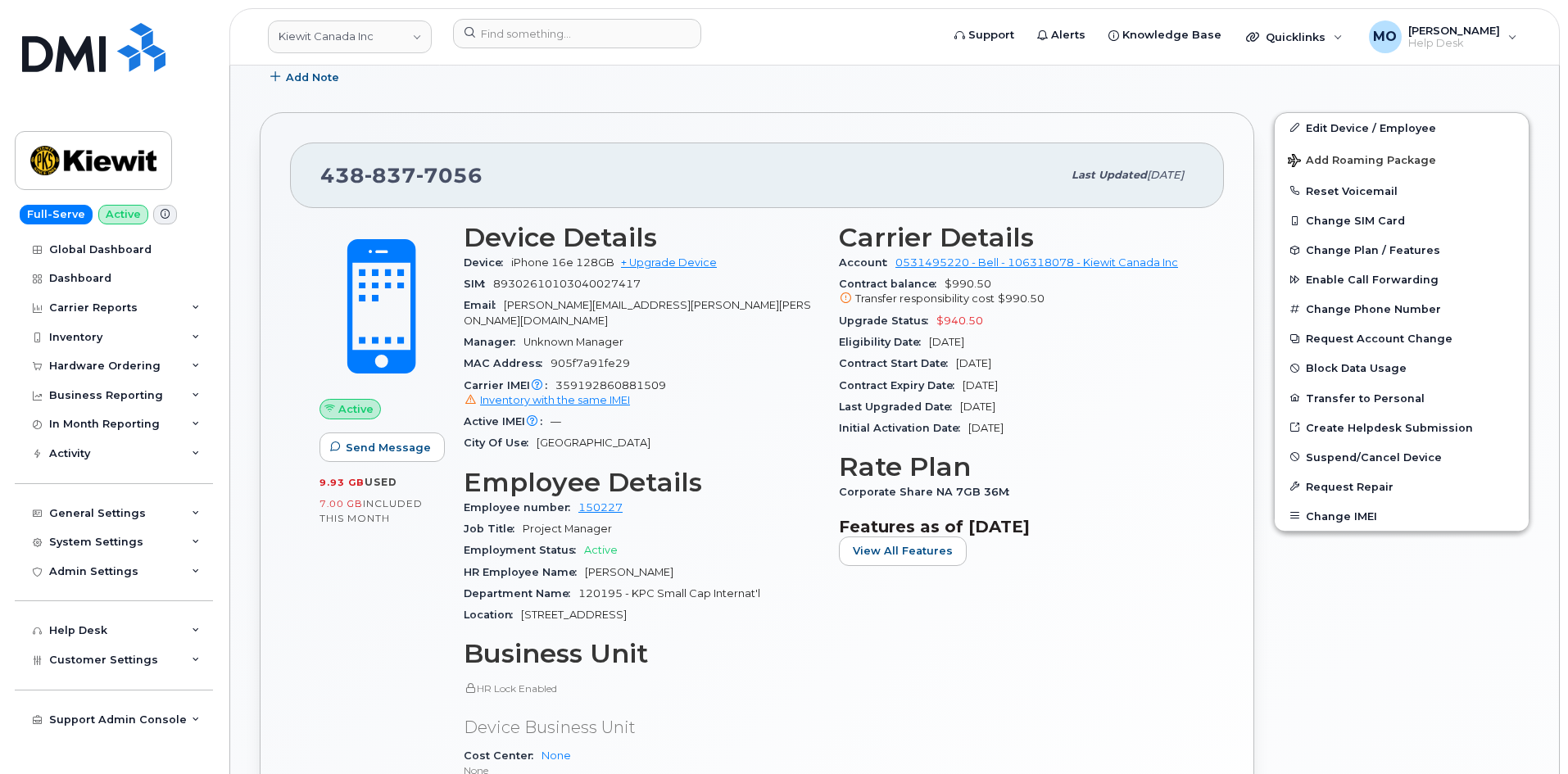
scroll to position [655, 0]
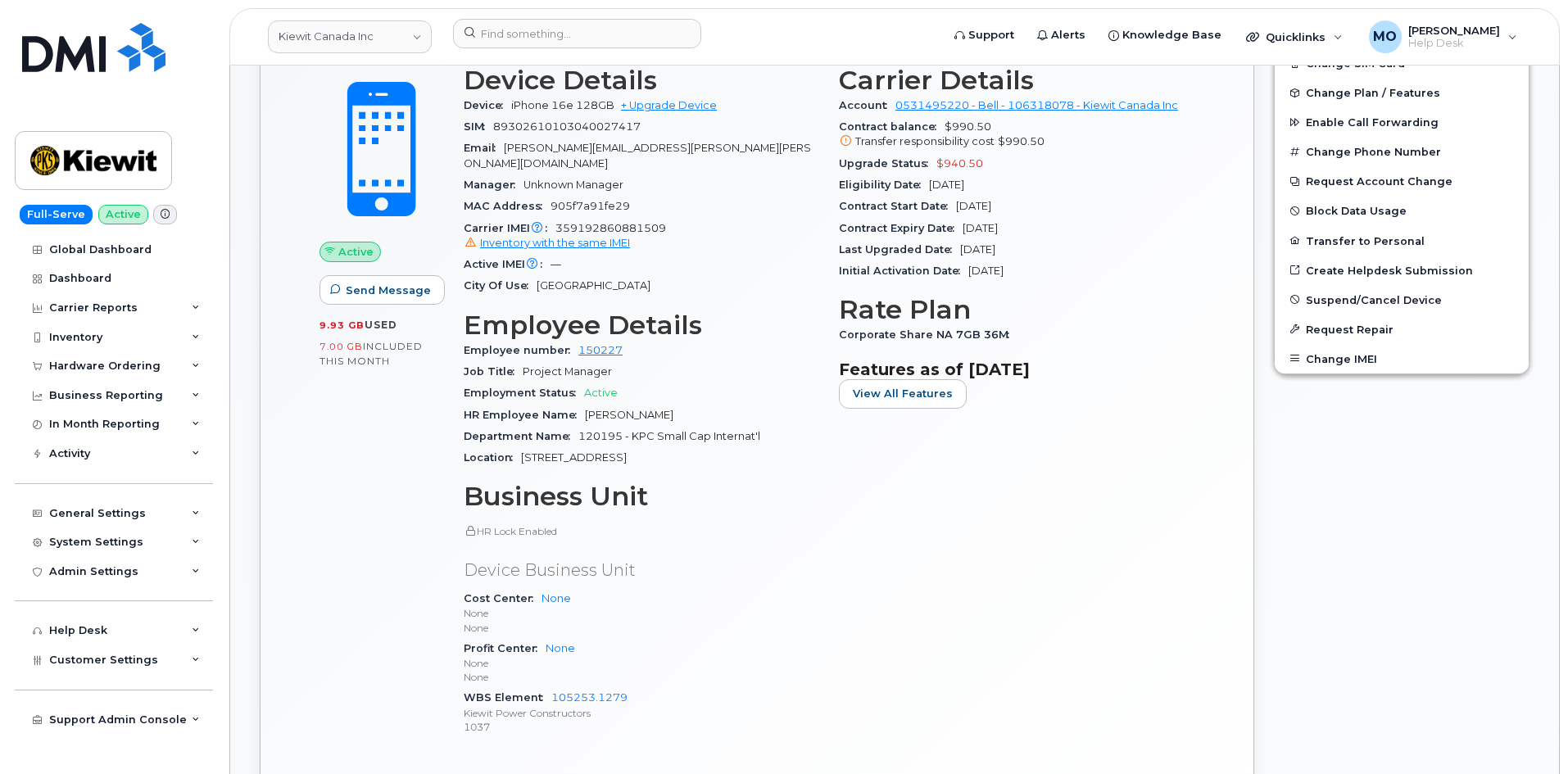
click at [565, 222] on span "359192860881509 Inventory with the same IMEI" at bounding box center [641, 237] width 355 height 30
click at [565, 236] on span "Inventory with the same IMEI" at bounding box center [555, 242] width 150 height 12
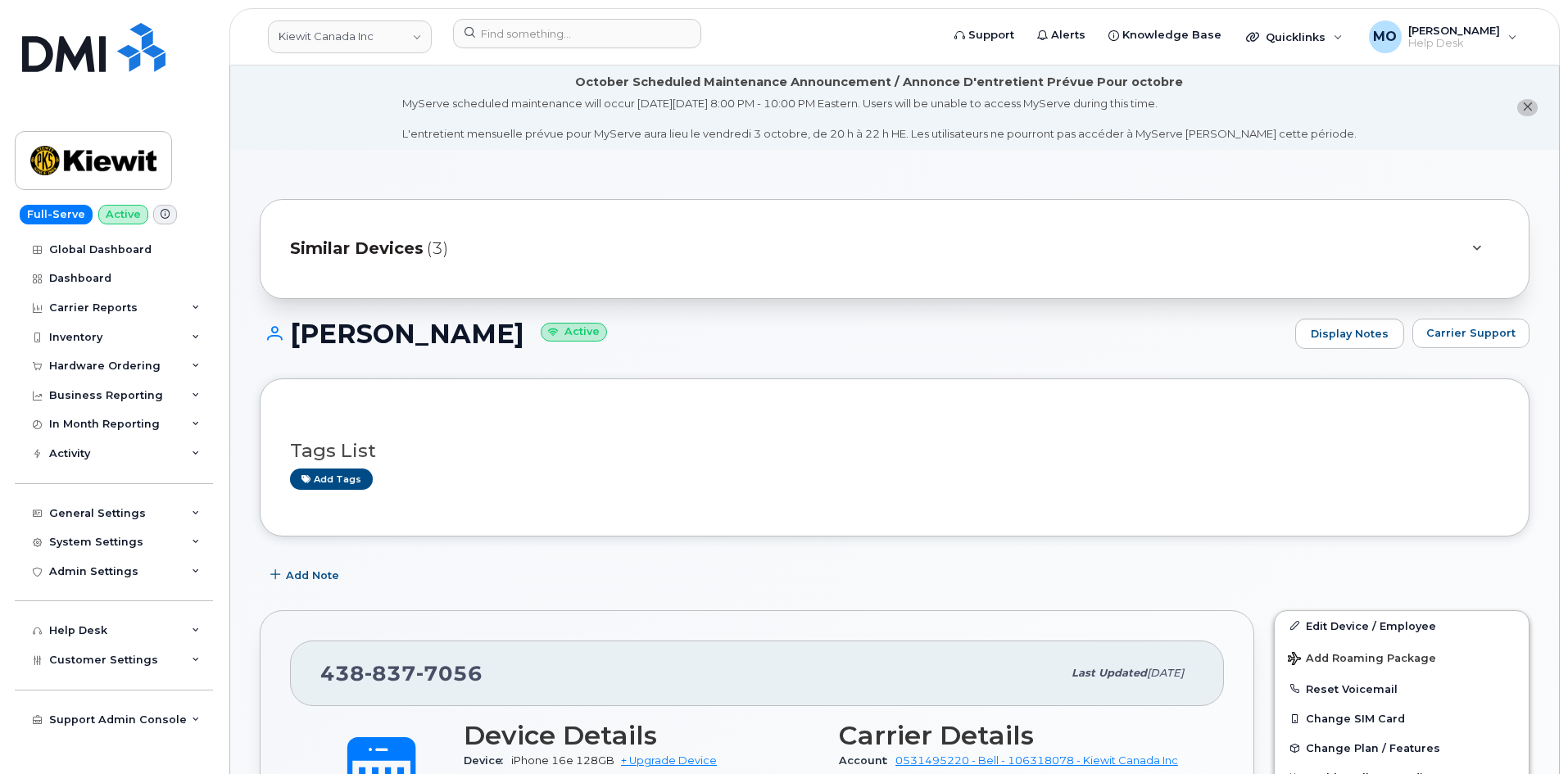
click at [382, 254] on span "Similar Devices" at bounding box center [357, 248] width 134 height 24
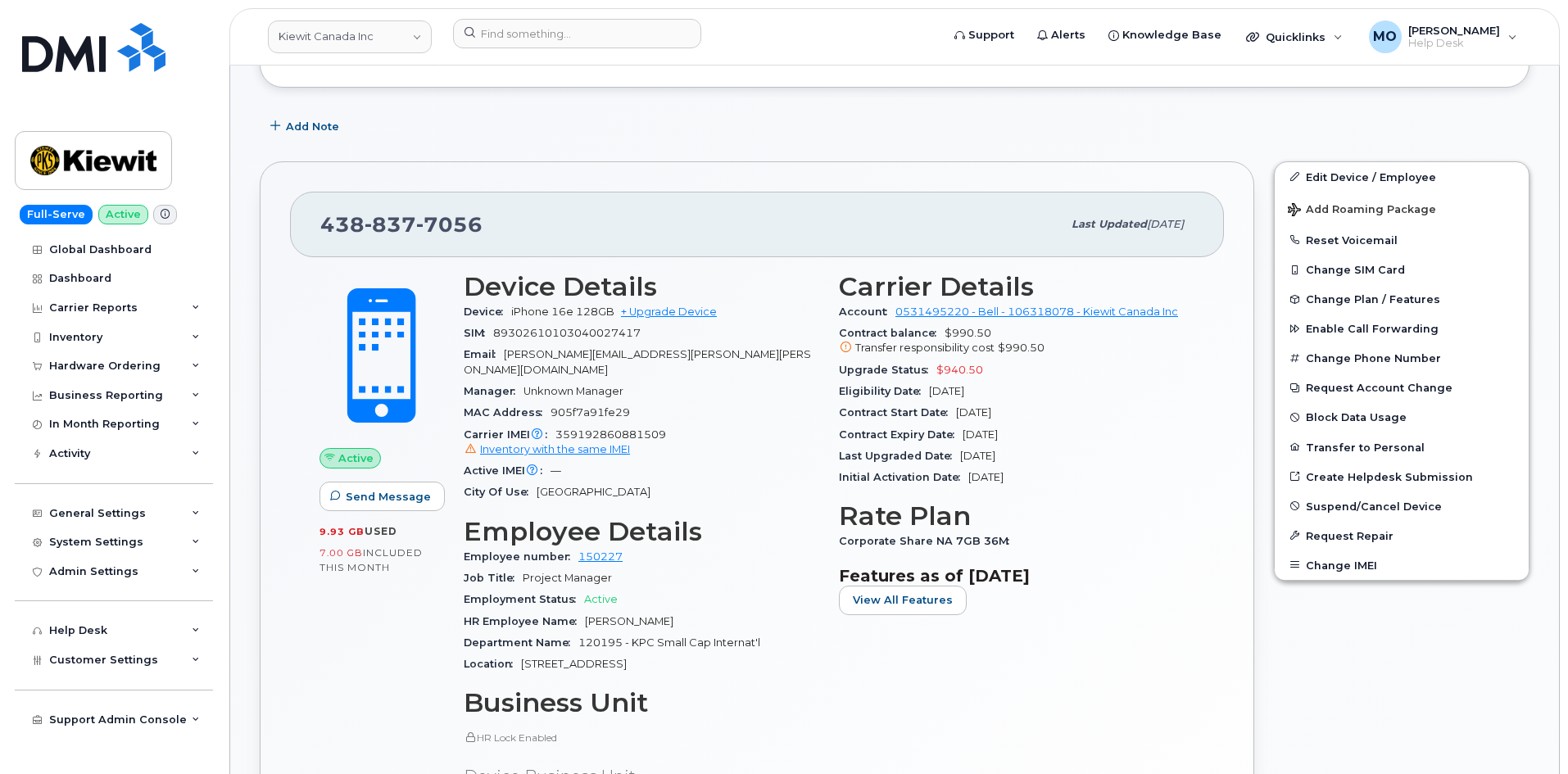
scroll to position [573, 0]
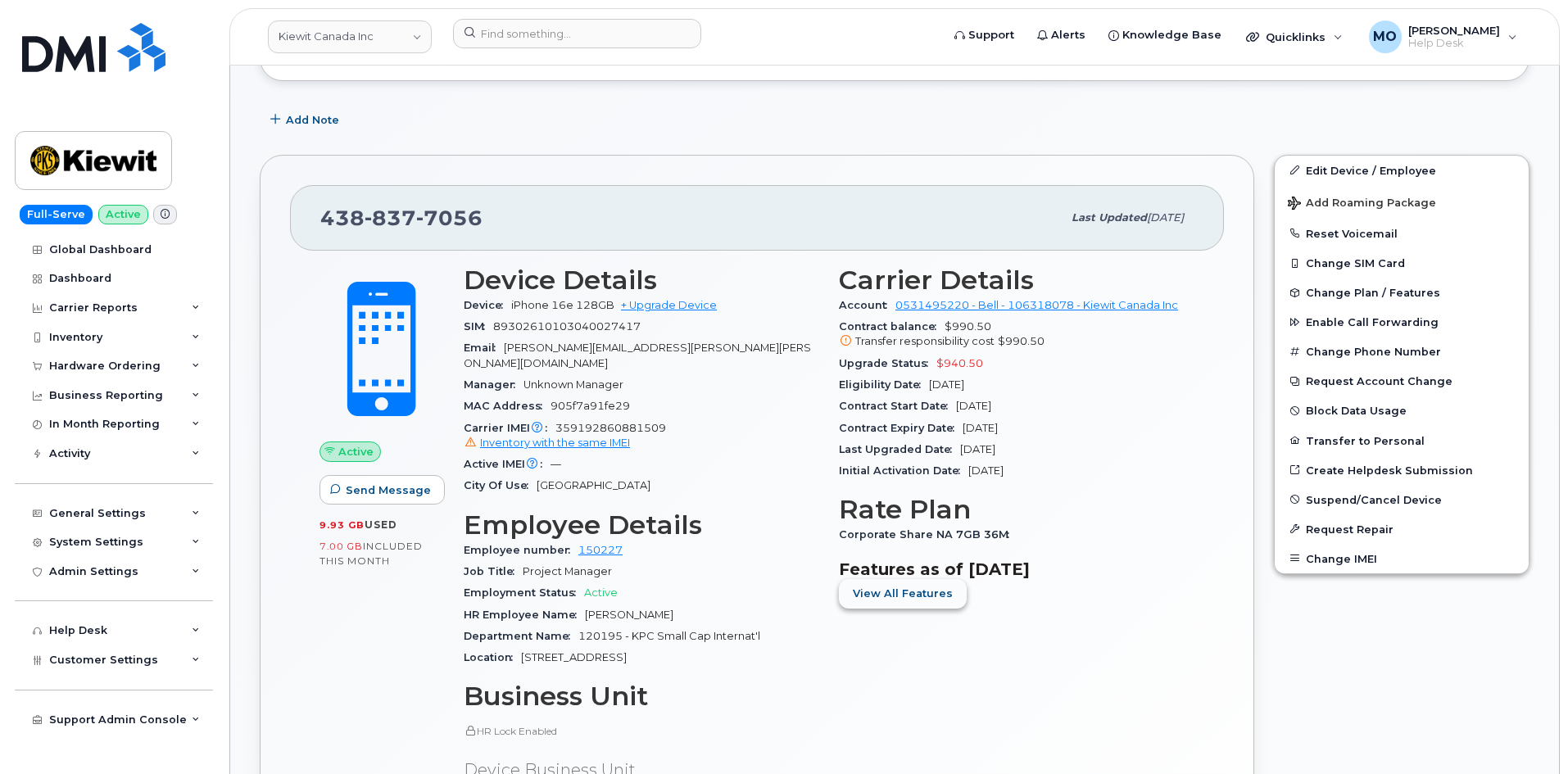
click at [932, 597] on span "View All Features" at bounding box center [903, 593] width 100 height 16
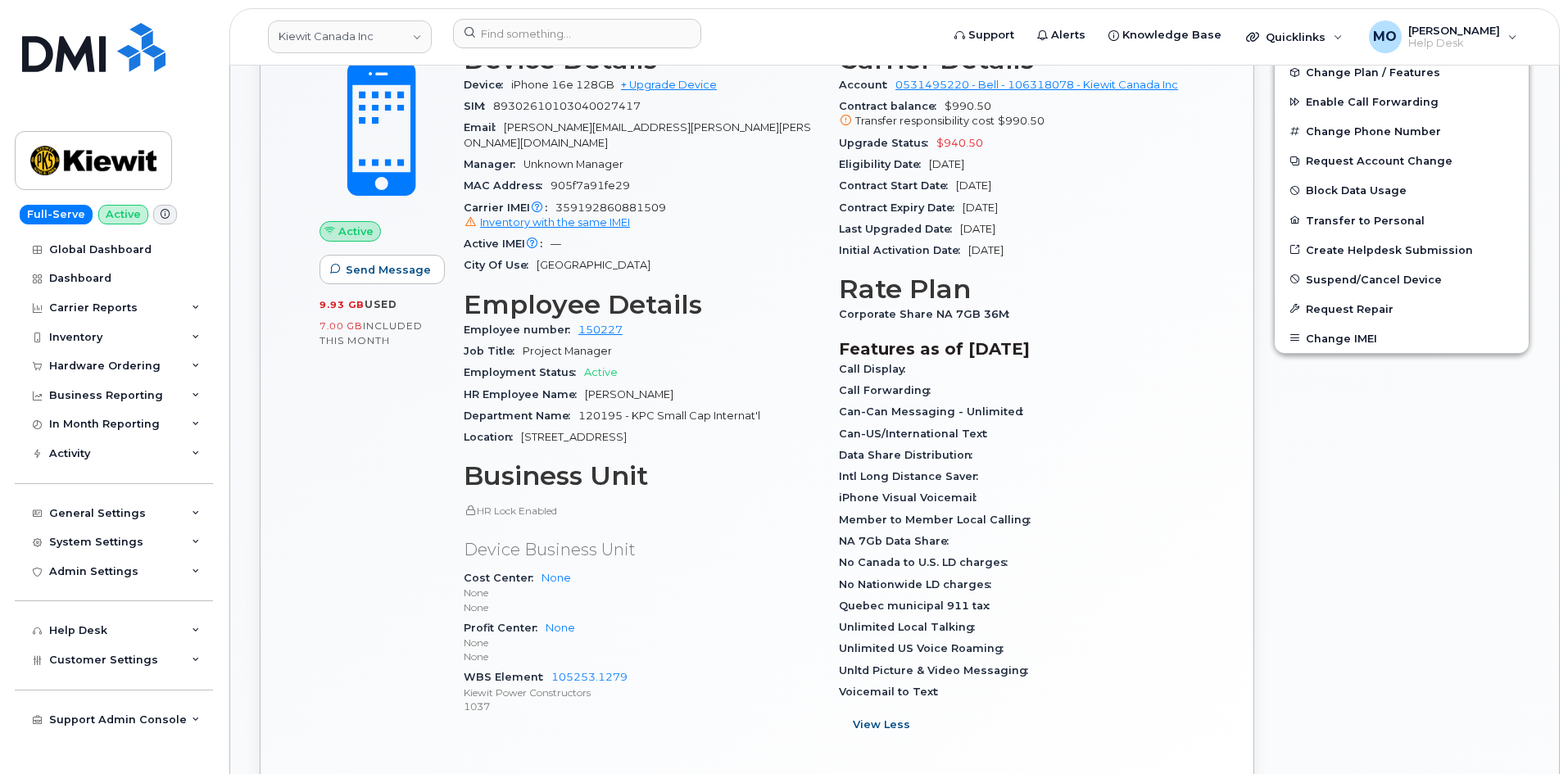
scroll to position [819, 0]
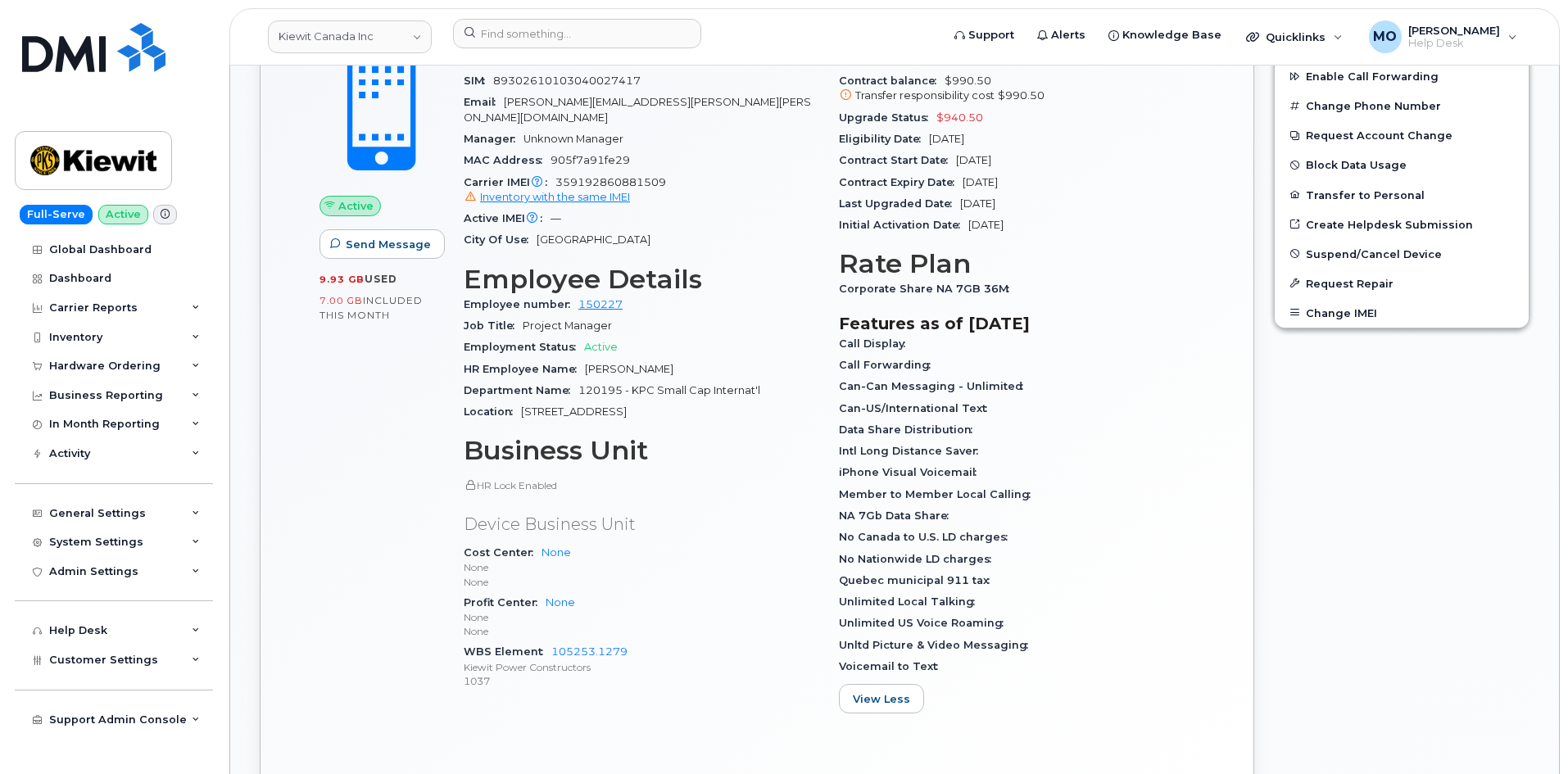
click at [931, 625] on span "Unlimited US Voice Roaming" at bounding box center [925, 622] width 173 height 12
drag, startPoint x: 996, startPoint y: 386, endPoint x: 1029, endPoint y: 385, distance: 33.0
click at [1029, 385] on div "Can-Can Messaging - Unlimited" at bounding box center [1017, 387] width 355 height 21
click at [1032, 385] on div "Can-Can Messaging - Unlimited" at bounding box center [1017, 387] width 355 height 21
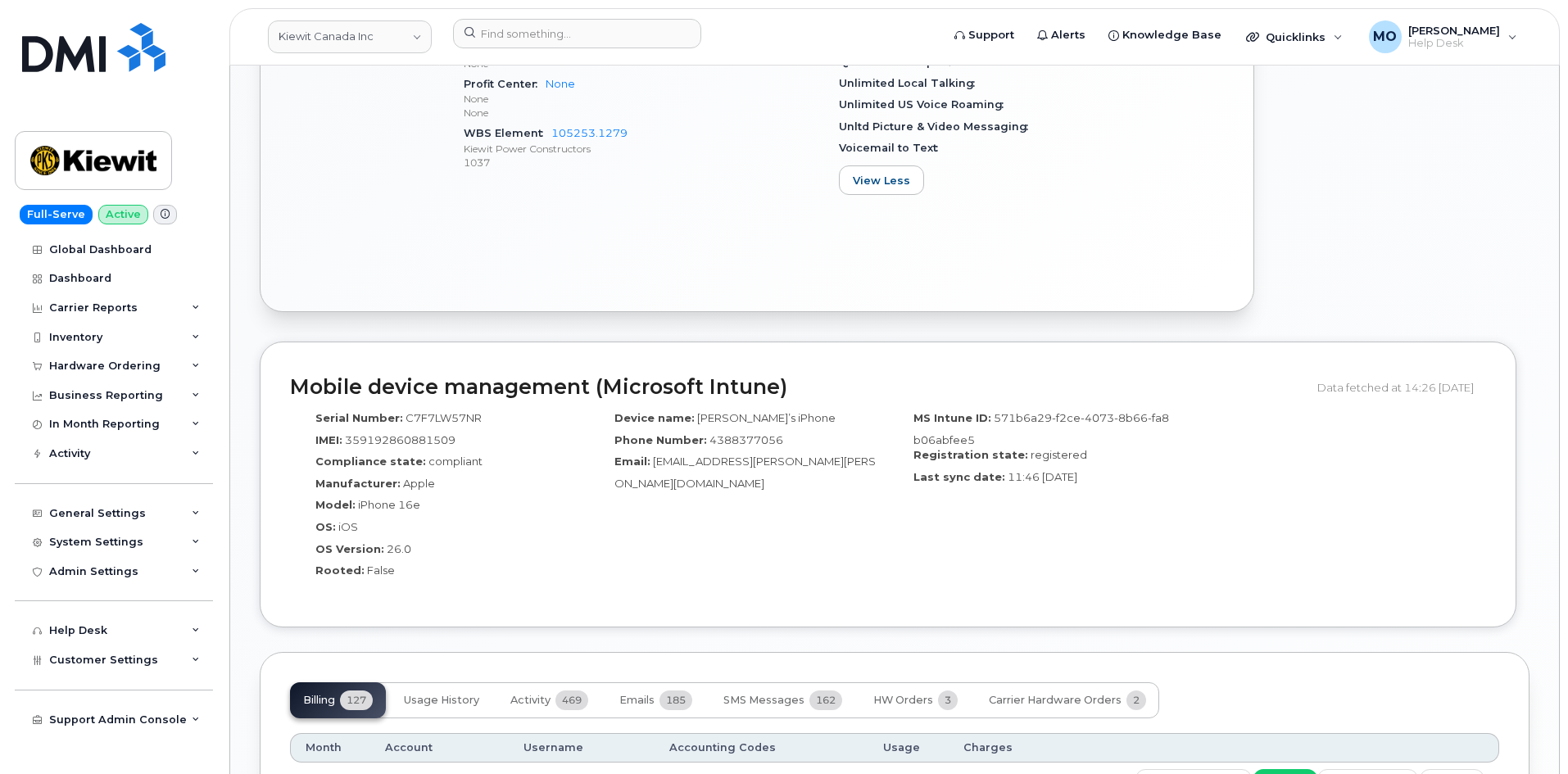
scroll to position [1555, 0]
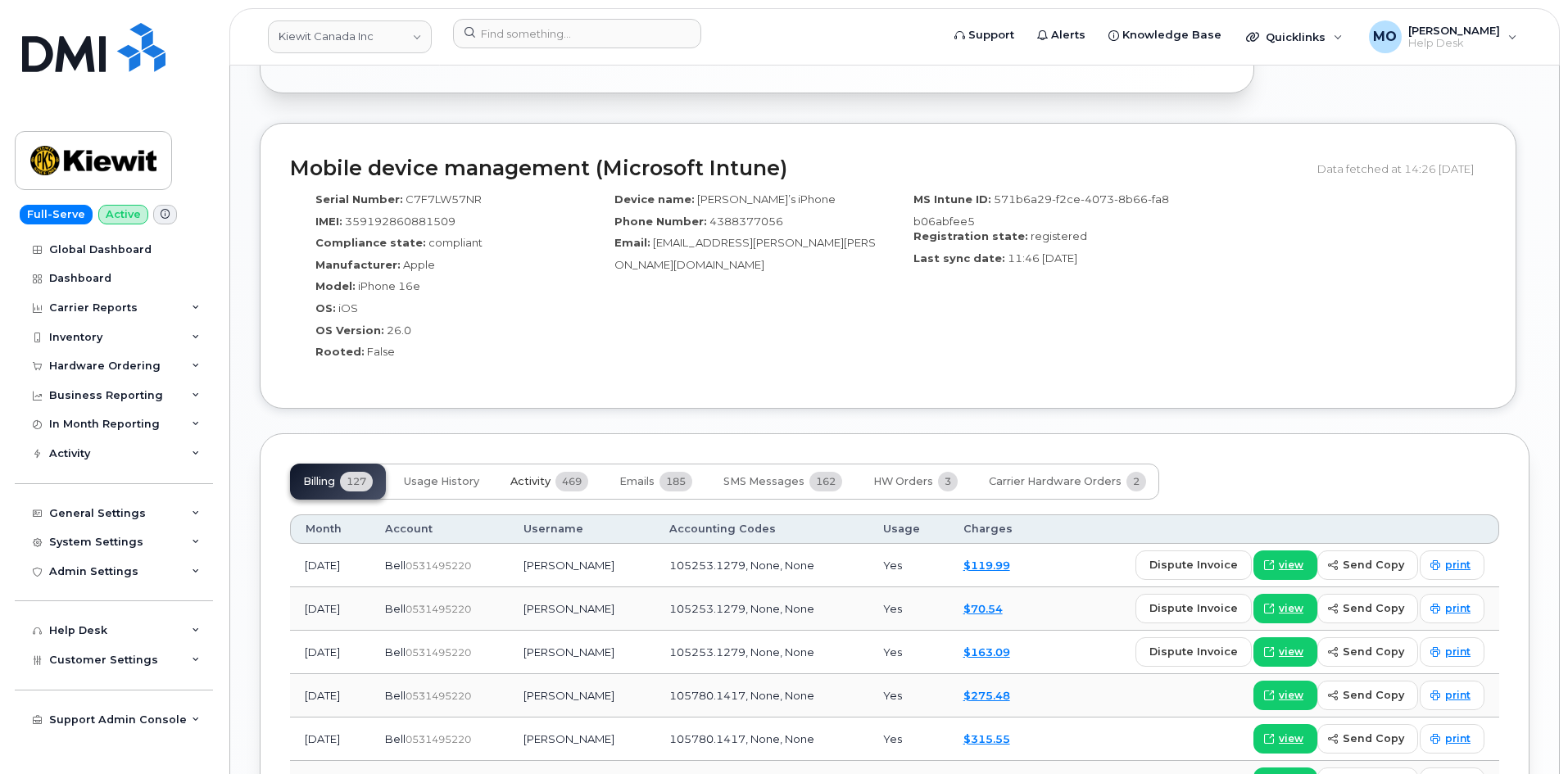
click at [531, 484] on span "Activity" at bounding box center [530, 482] width 41 height 13
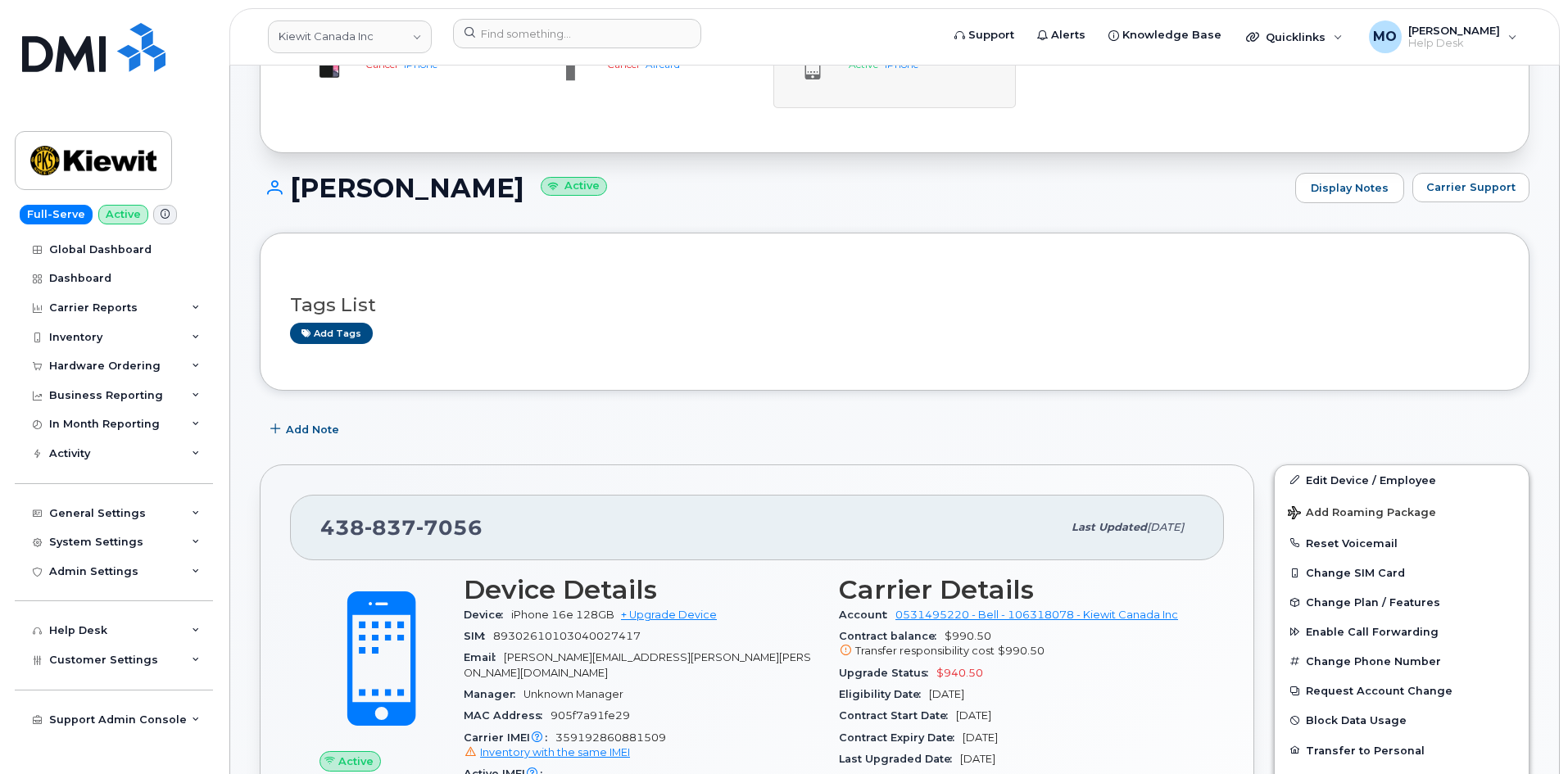
scroll to position [263, 0]
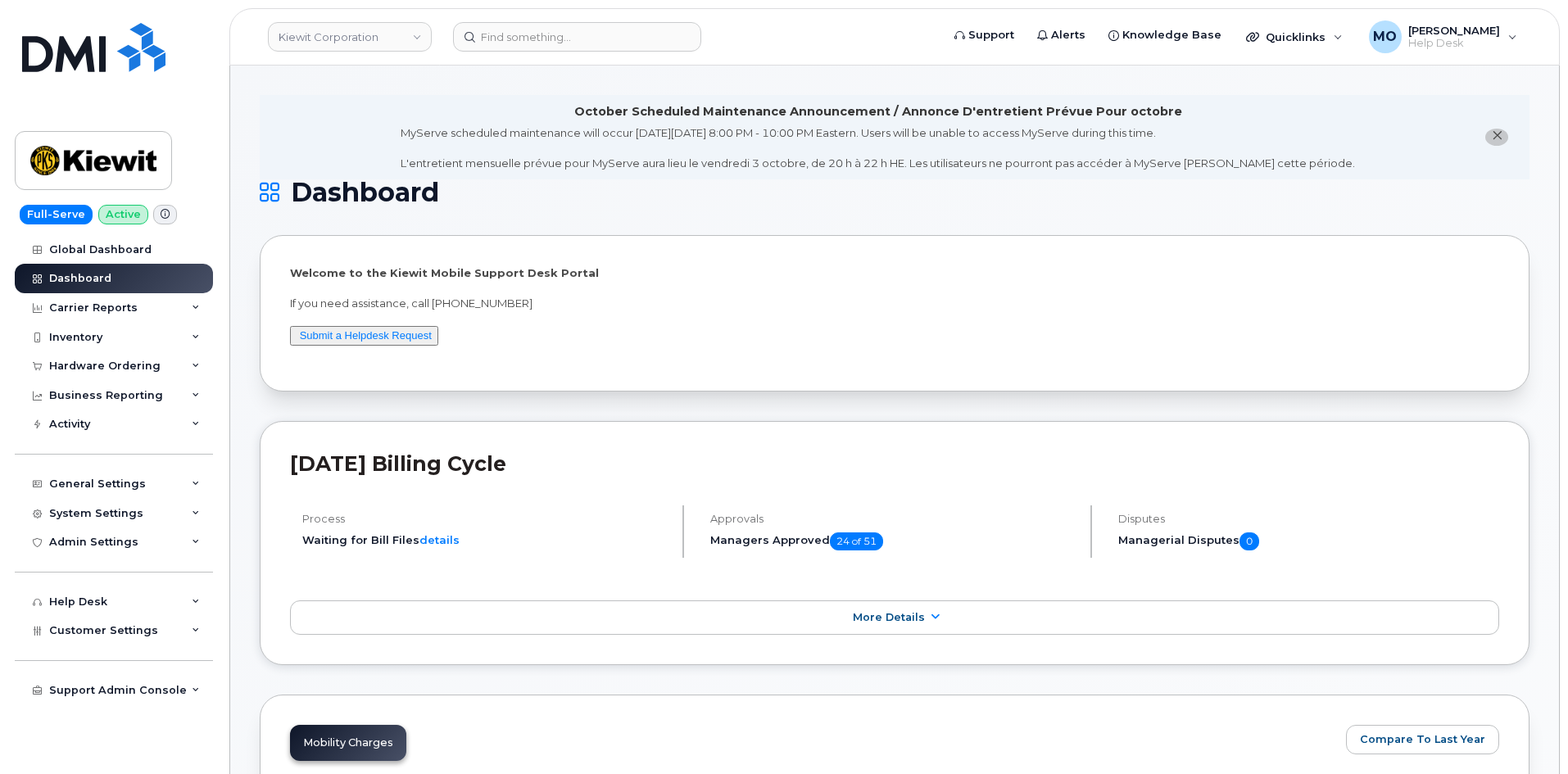
click at [403, 60] on header "Kiewit Corporation Support Alerts Knowledge Base Quicklinks Suspend / Cancel De…" at bounding box center [894, 36] width 1330 height 57
click at [391, 35] on link "Kiewit Corporation" at bounding box center [350, 37] width 164 height 30
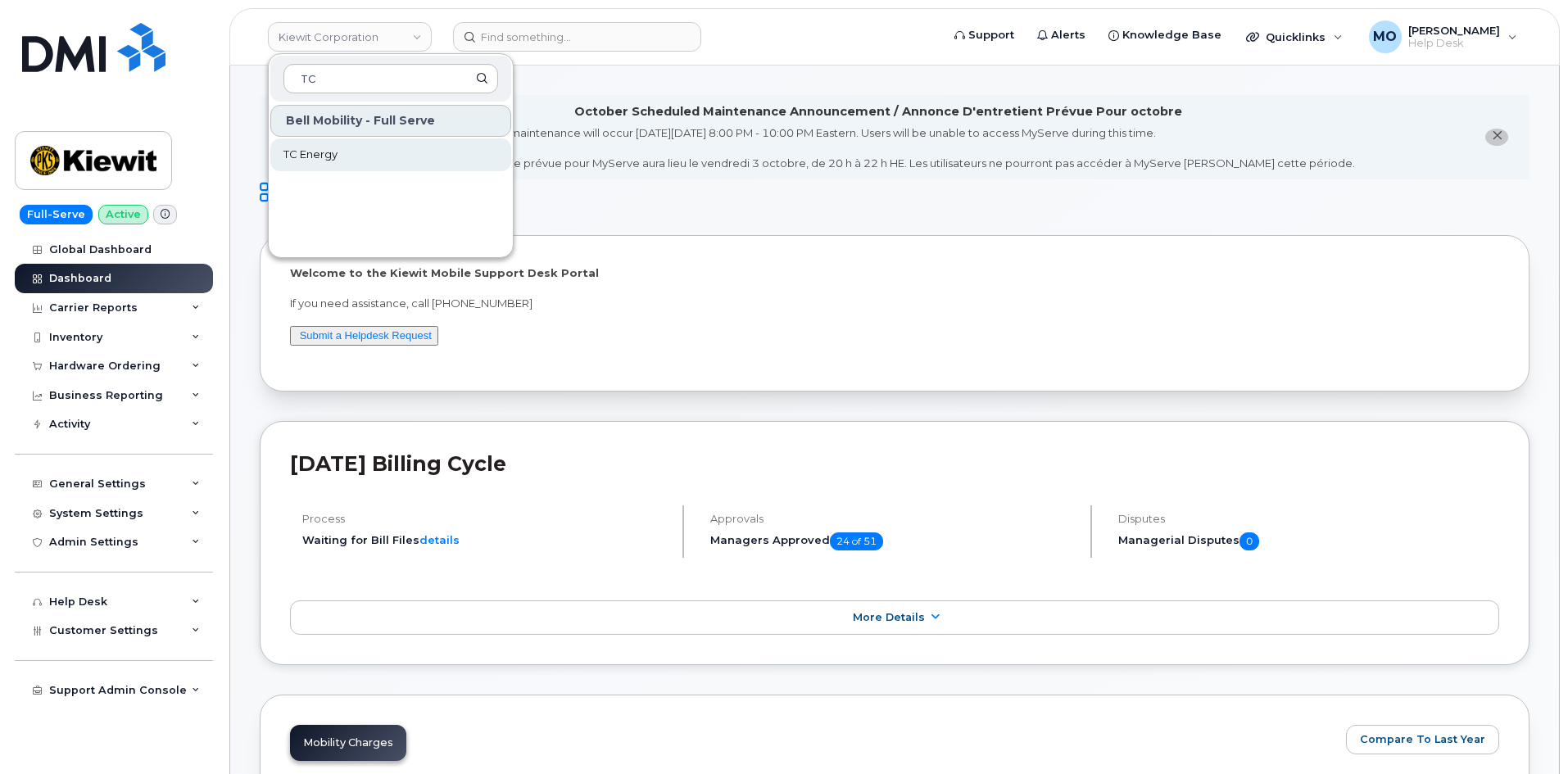
type input "TC"
click at [395, 154] on link "TC Energy" at bounding box center [390, 154] width 241 height 33
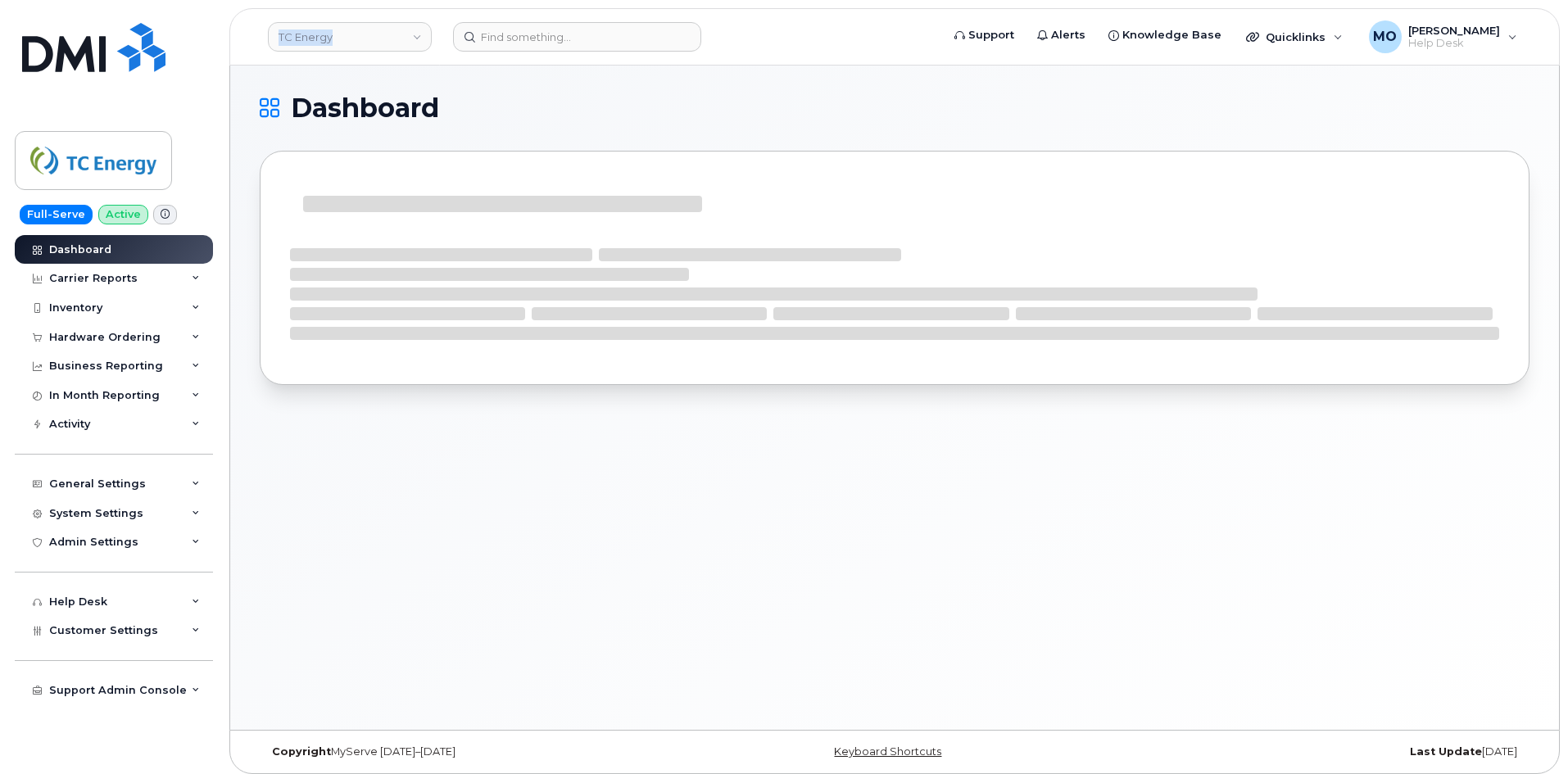
click at [529, 12] on div "TC Energy Support Alerts Knowledge Base Quicklinks Suspend / Cancel Device Chan…" at bounding box center [894, 36] width 1330 height 57
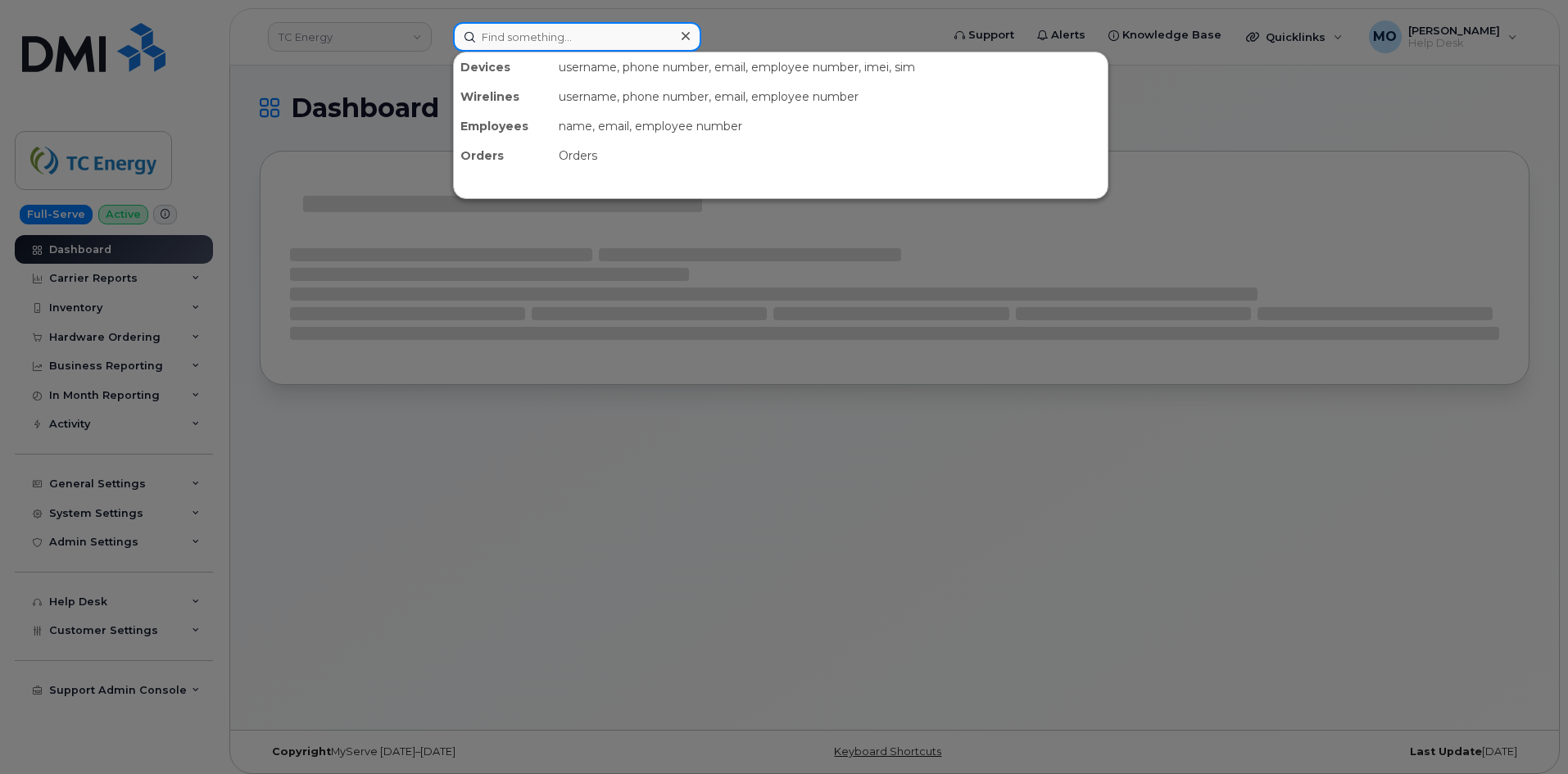
click at [550, 28] on input at bounding box center [577, 37] width 248 height 30
paste input "[PHONE_NUMBER]"
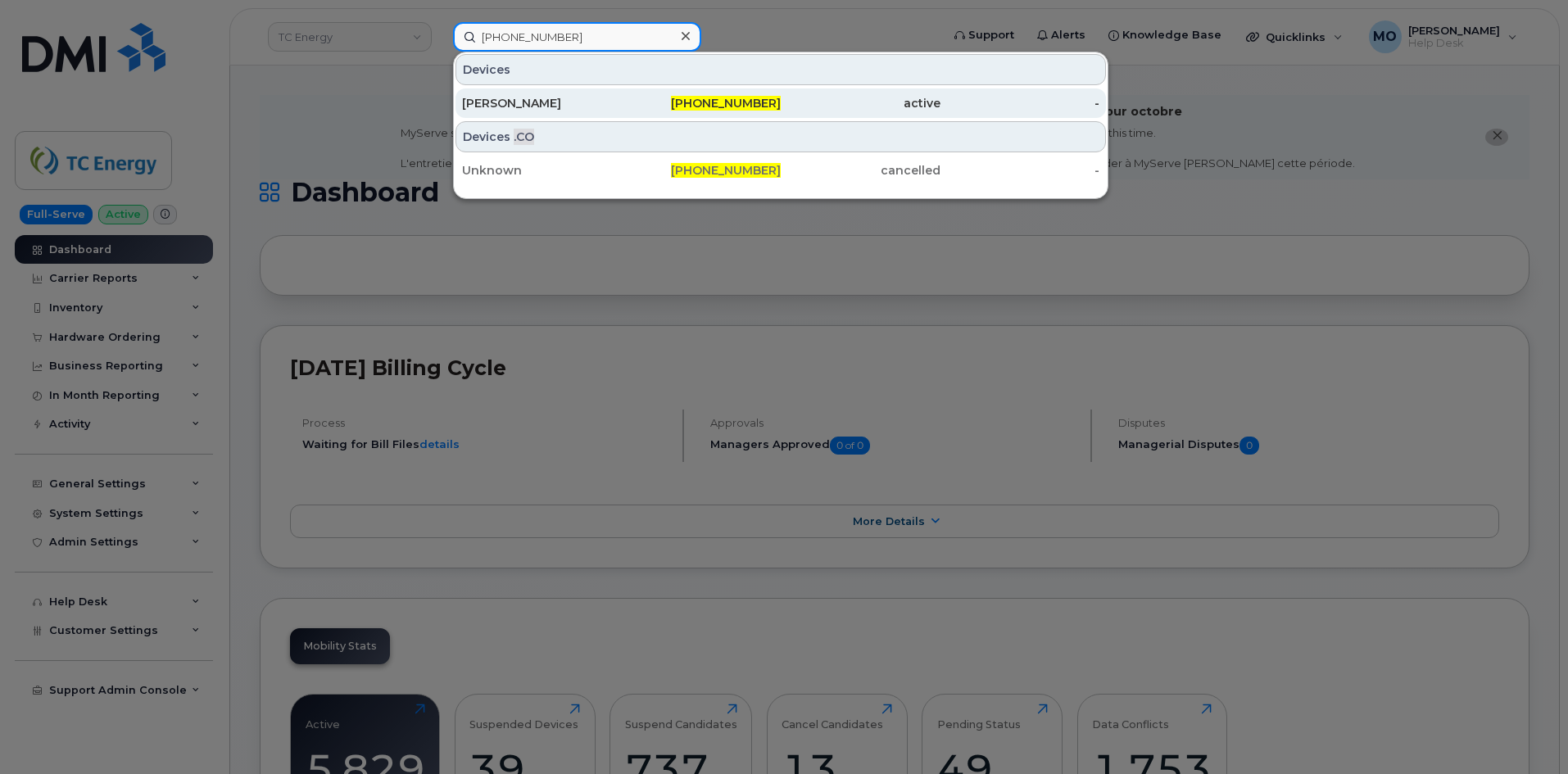
type input "[PHONE_NUMBER]"
click at [532, 111] on div "[PERSON_NAME]" at bounding box center [541, 103] width 160 height 17
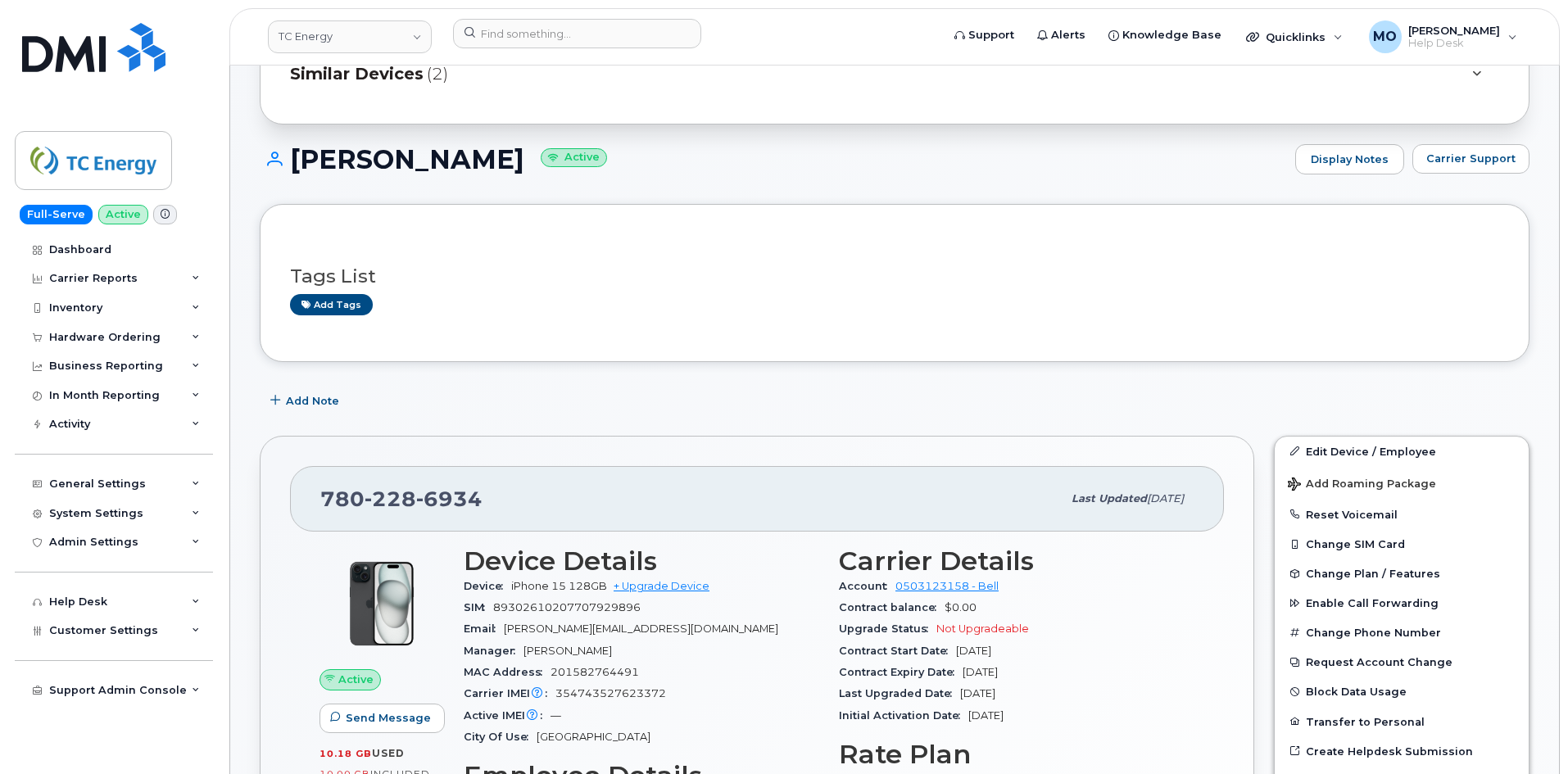
scroll to position [410, 0]
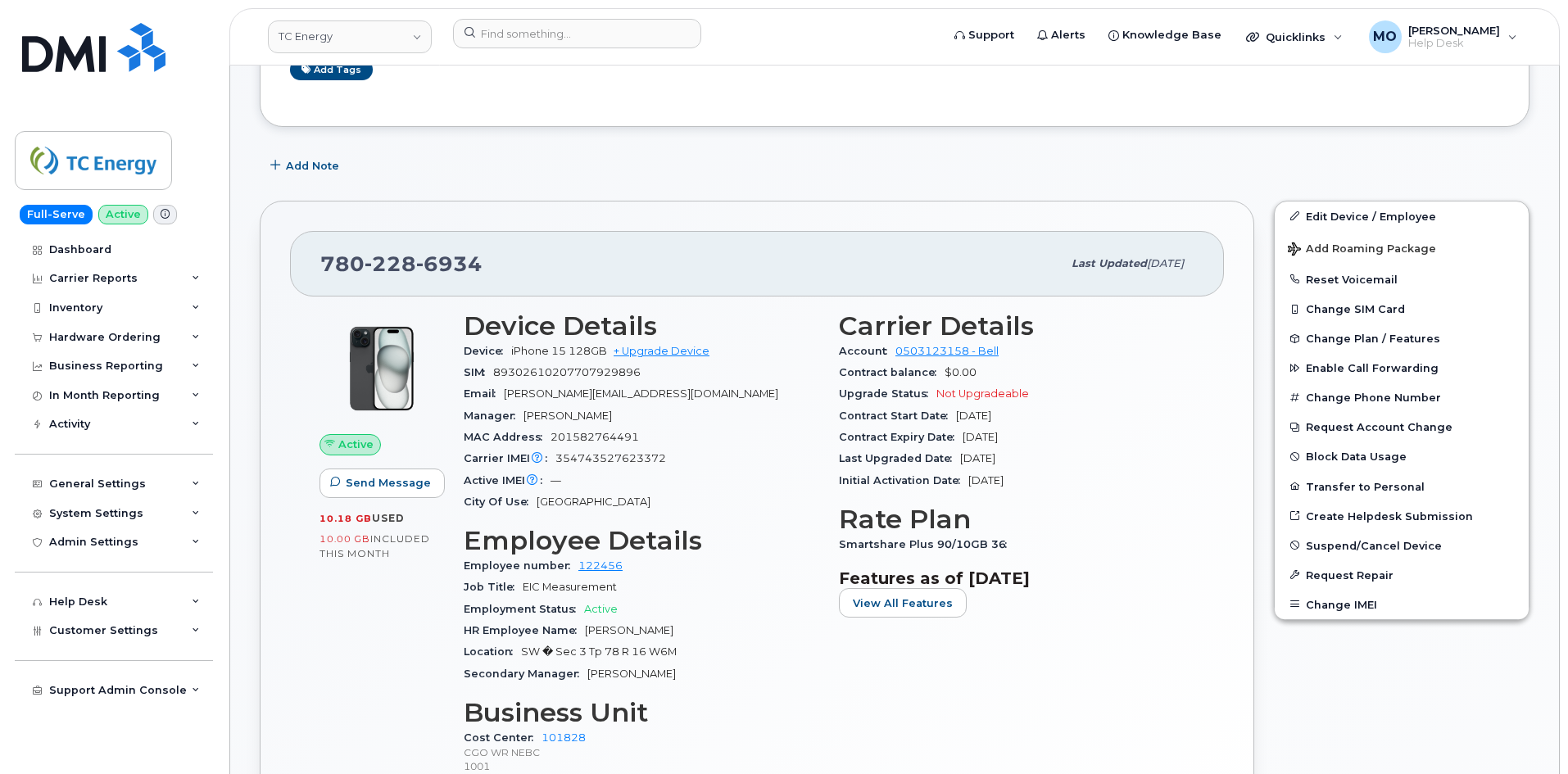
click at [983, 171] on div "Add Note" at bounding box center [894, 166] width 1270 height 30
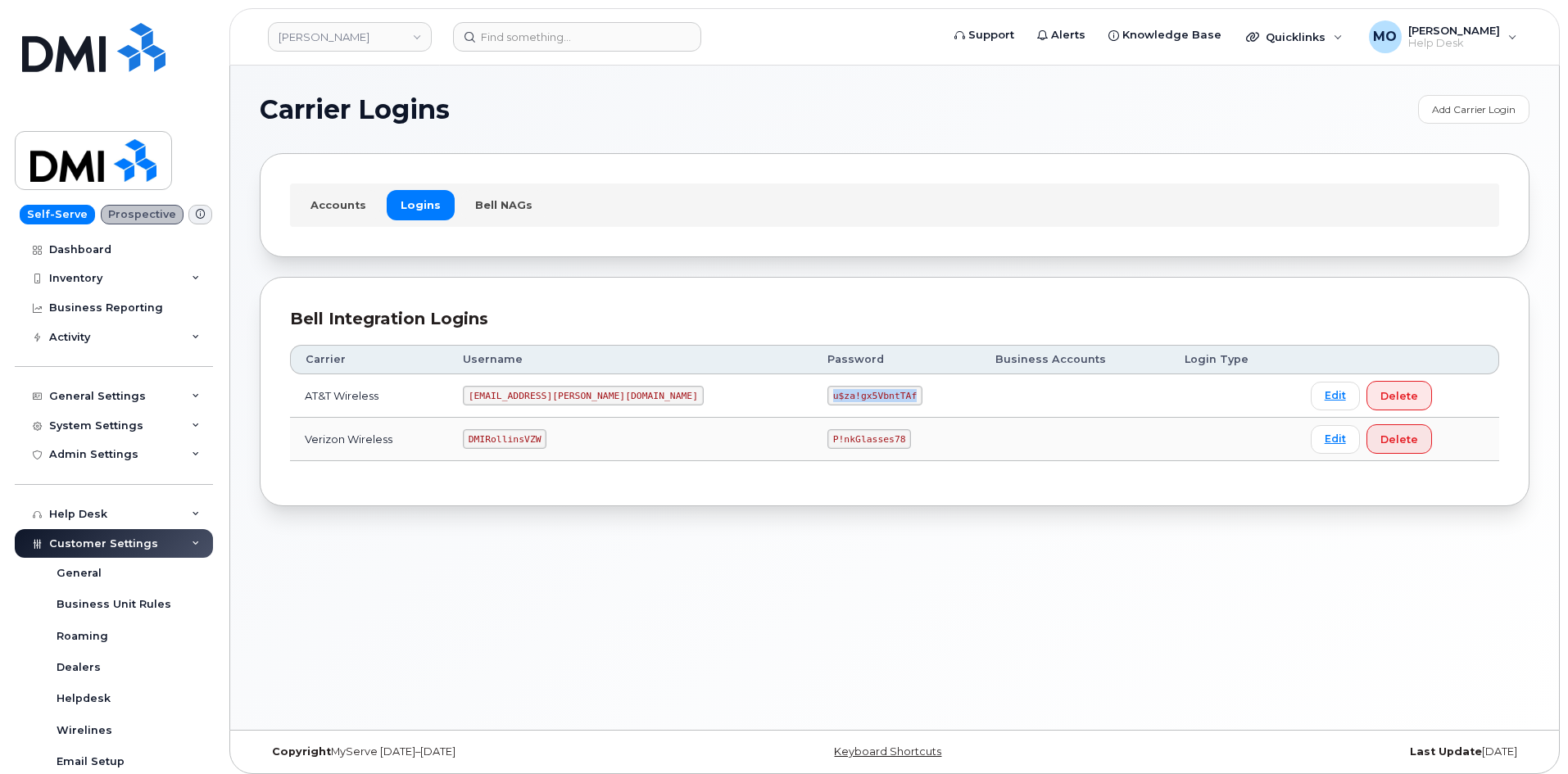
drag, startPoint x: 725, startPoint y: 389, endPoint x: 879, endPoint y: 396, distance: 154.2
click at [879, 396] on td "u$za!gx5VbntTAf" at bounding box center [896, 396] width 168 height 44
copy code "u$za!gx5VbntTAf"
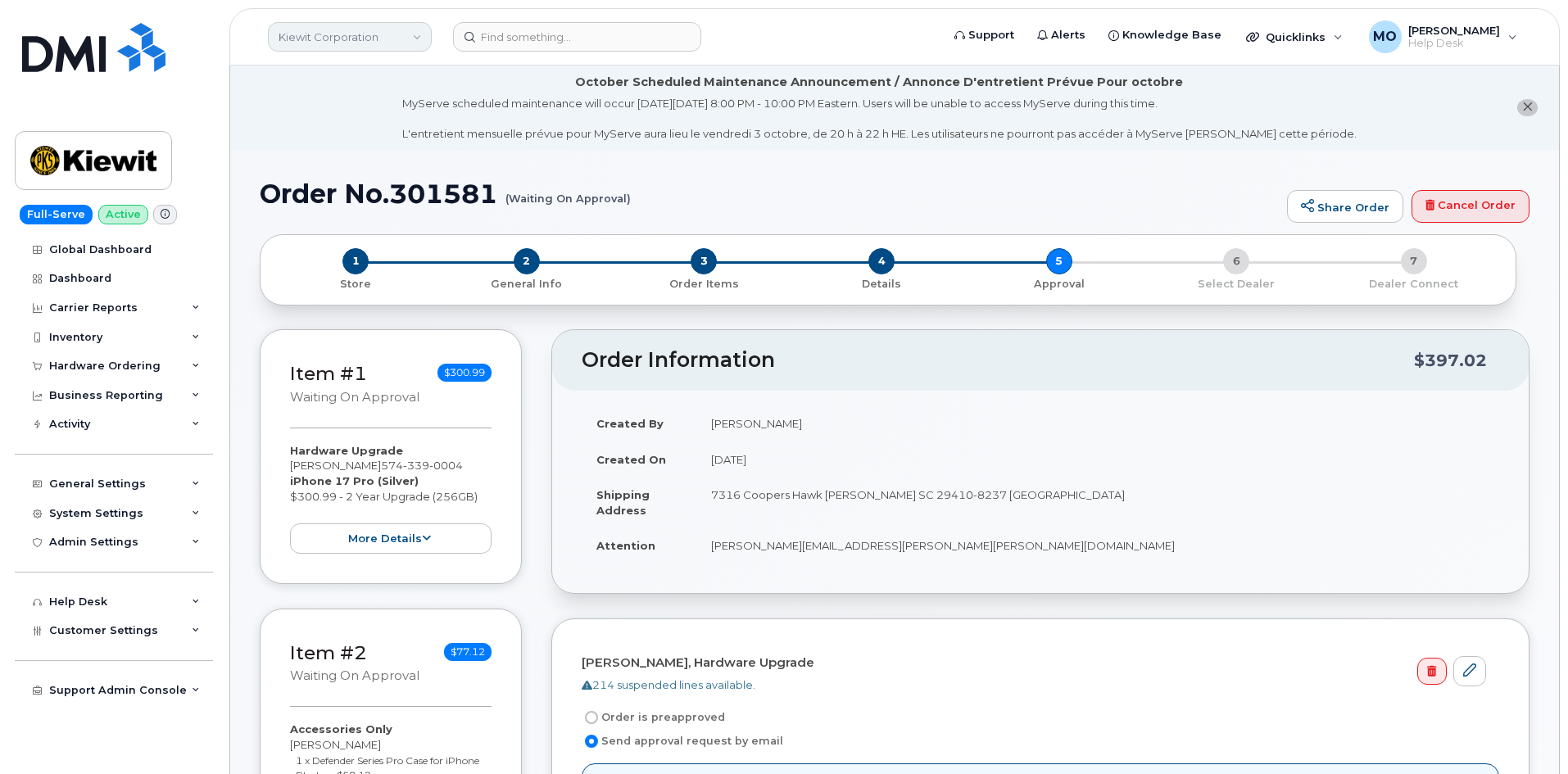
click at [415, 28] on link "Kiewit Corporation" at bounding box center [350, 37] width 164 height 30
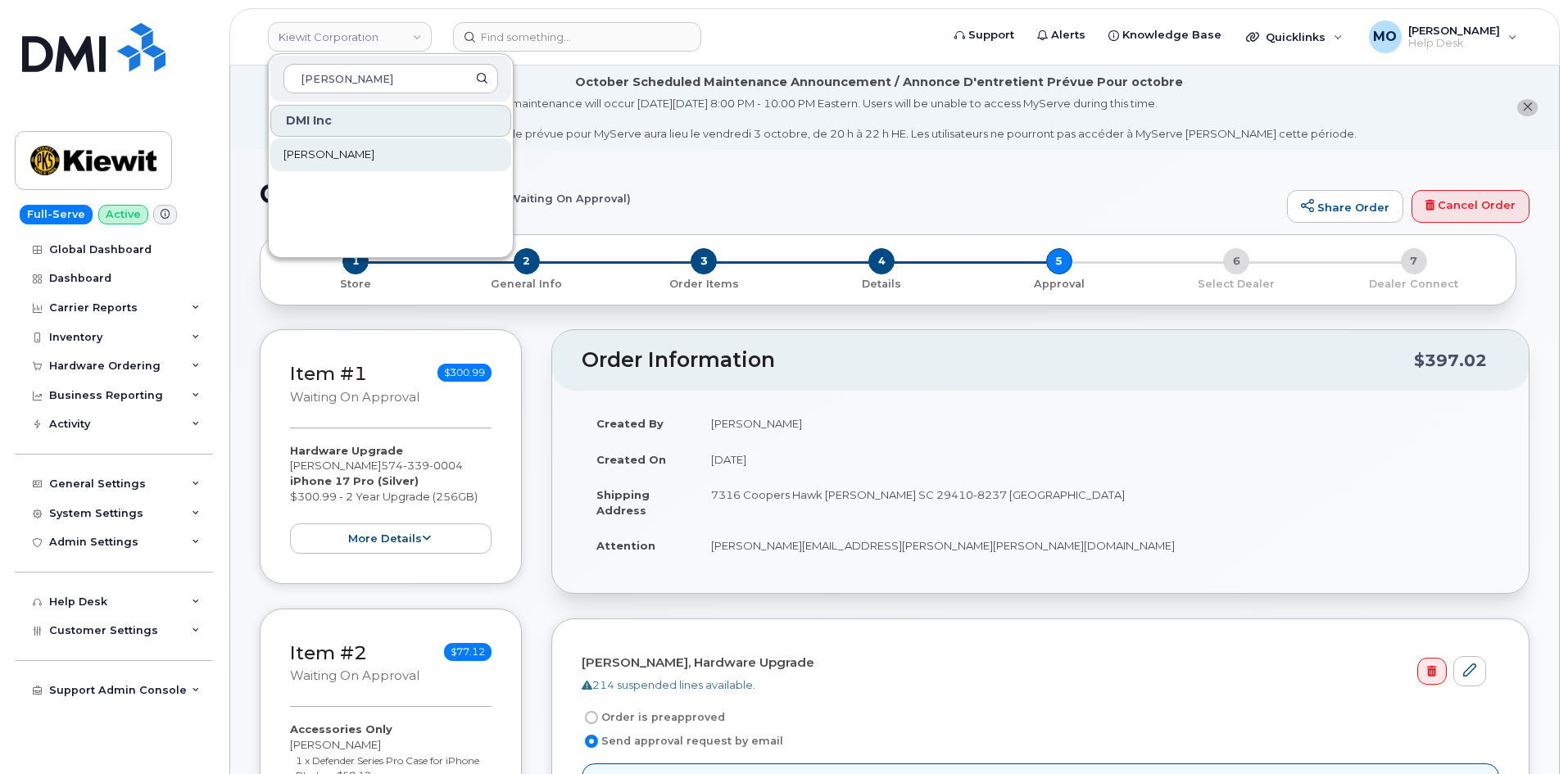
type input "rollins"
click at [315, 164] on link "Rollins" at bounding box center [390, 154] width 241 height 33
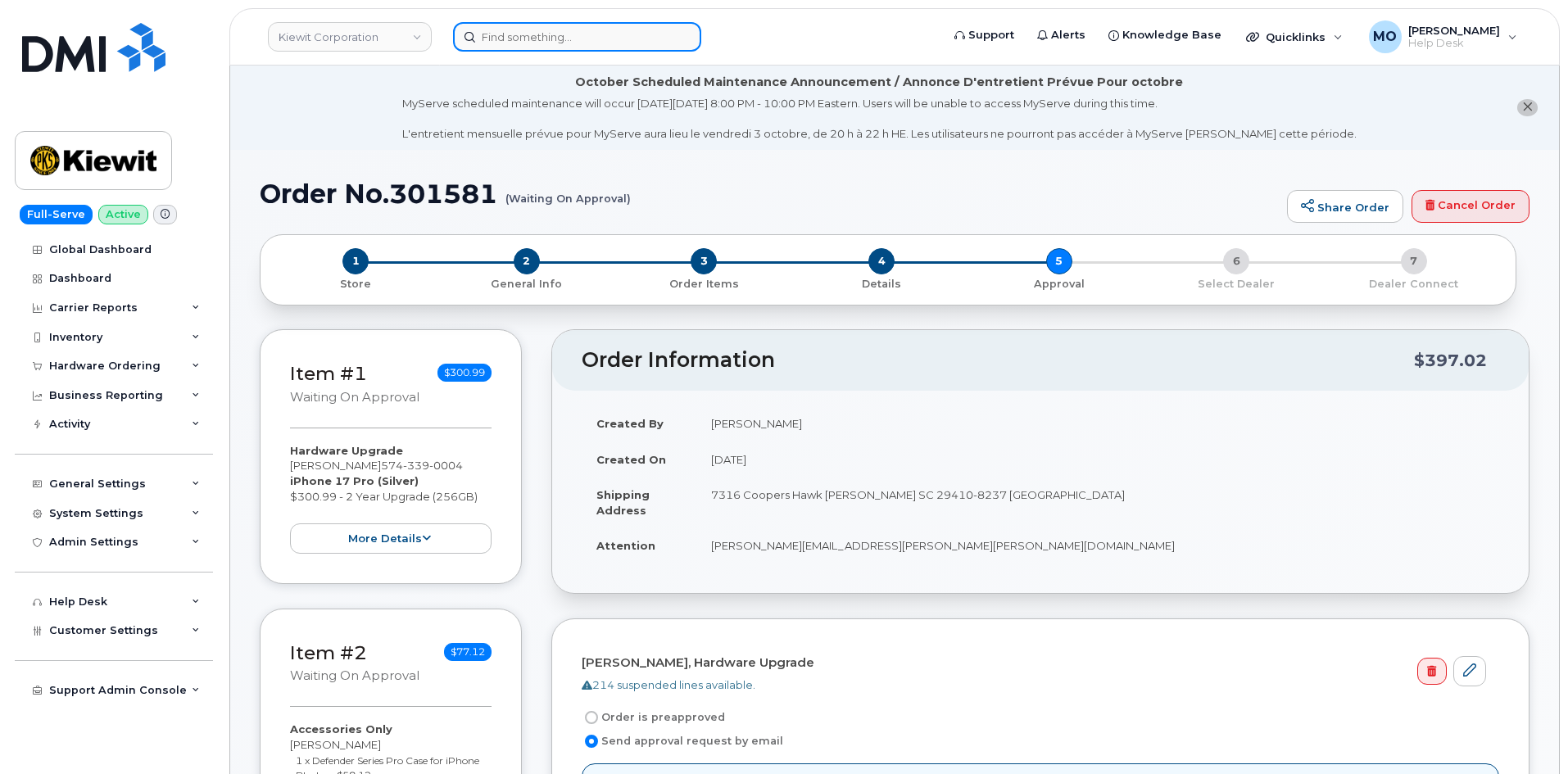
click at [589, 28] on input at bounding box center [577, 37] width 248 height 30
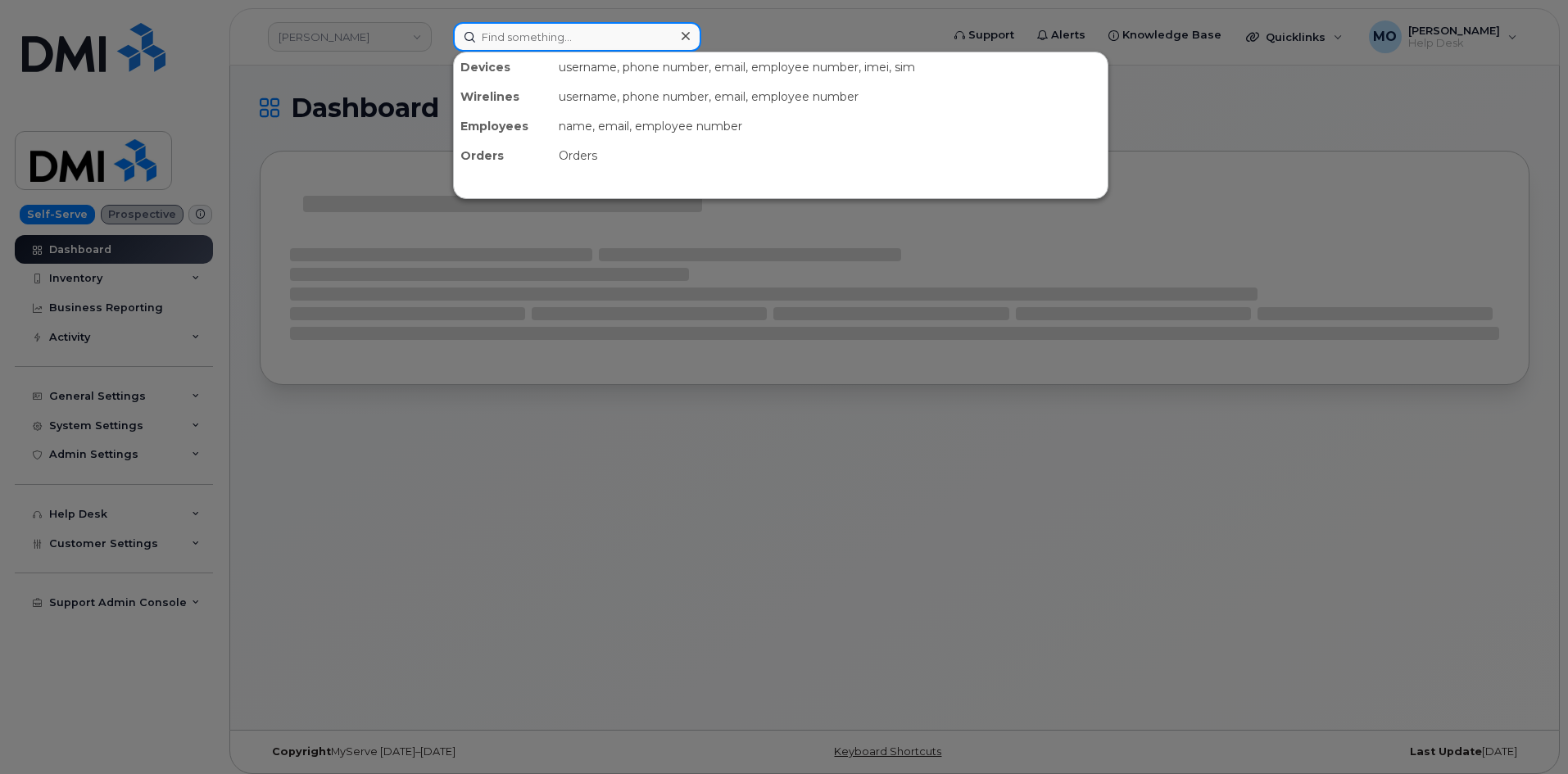
click at [579, 38] on input at bounding box center [577, 37] width 248 height 30
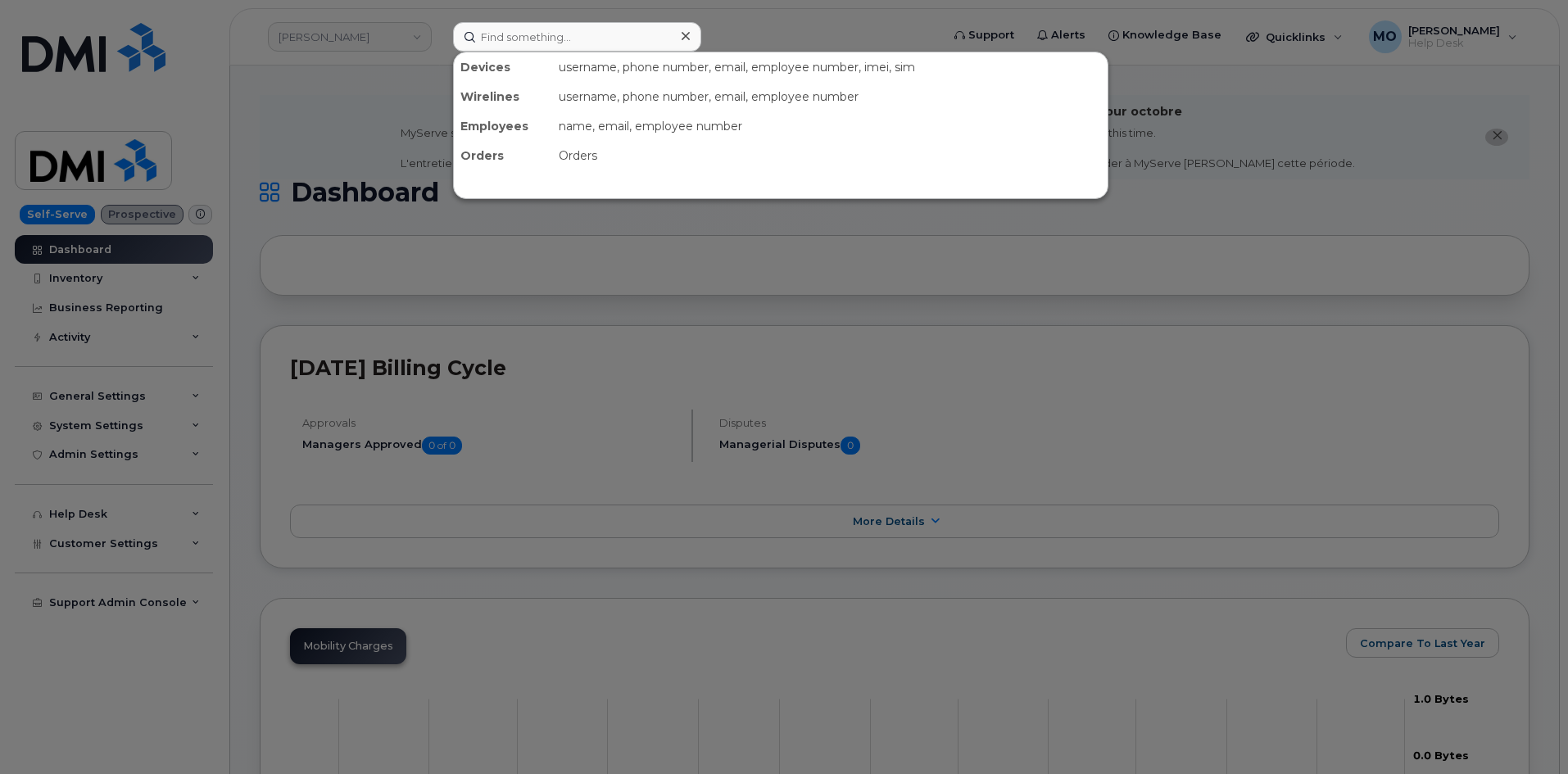
click at [738, 254] on div at bounding box center [784, 387] width 1568 height 774
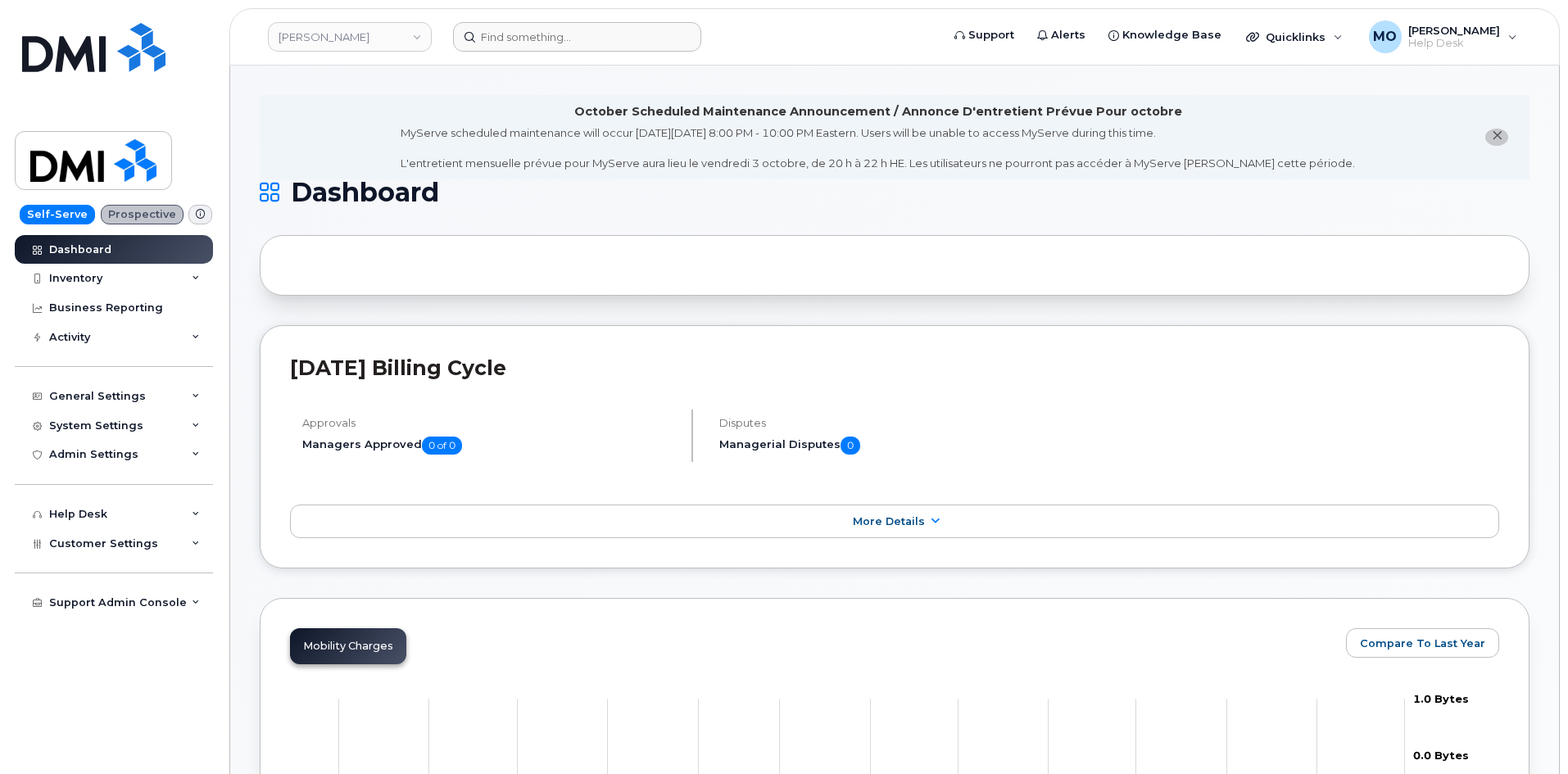
drag, startPoint x: 413, startPoint y: 28, endPoint x: 484, endPoint y: 31, distance: 71.1
click at [412, 28] on link "[PERSON_NAME]" at bounding box center [350, 37] width 164 height 30
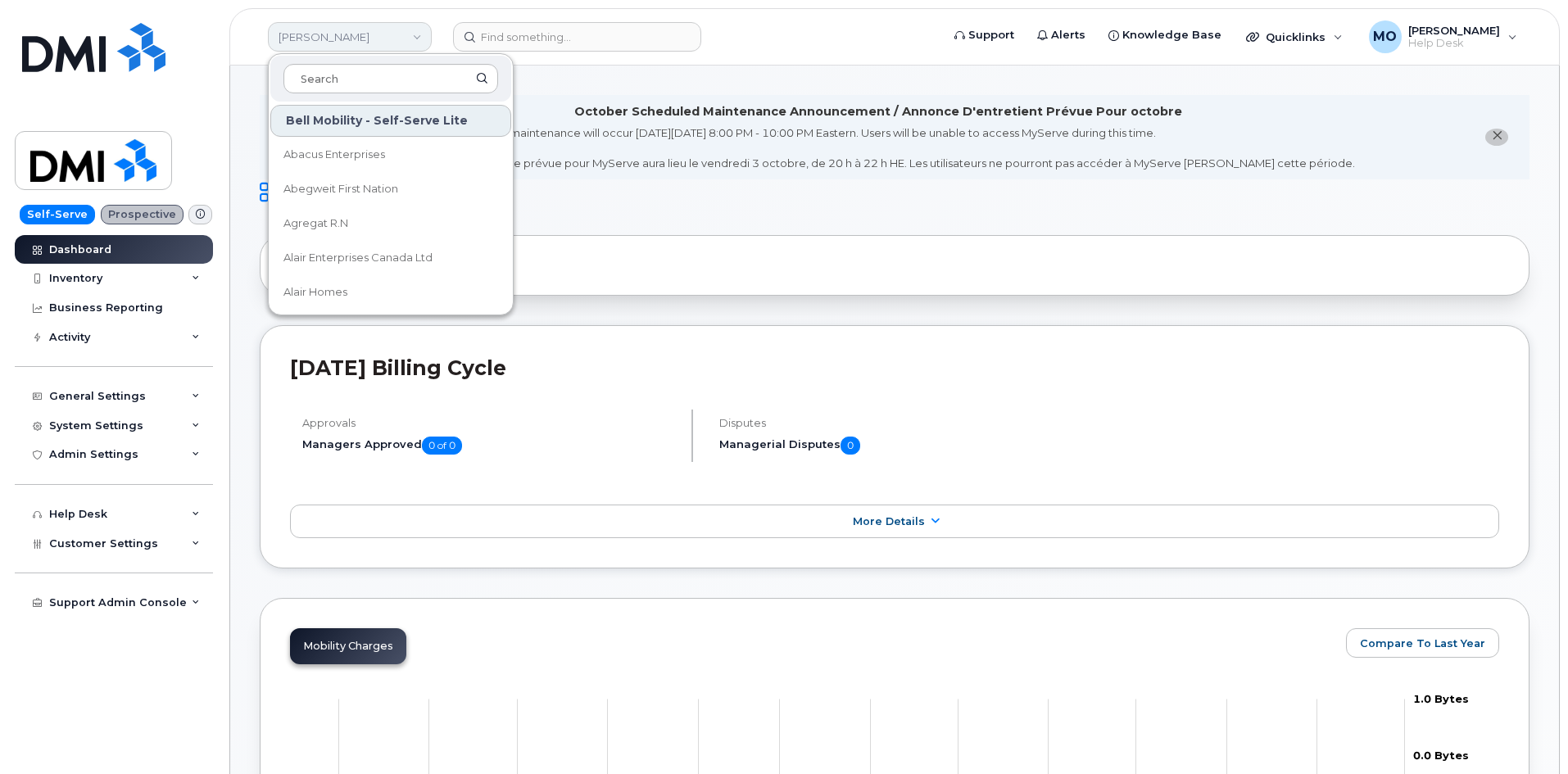
click at [402, 35] on link "[PERSON_NAME]" at bounding box center [350, 37] width 164 height 30
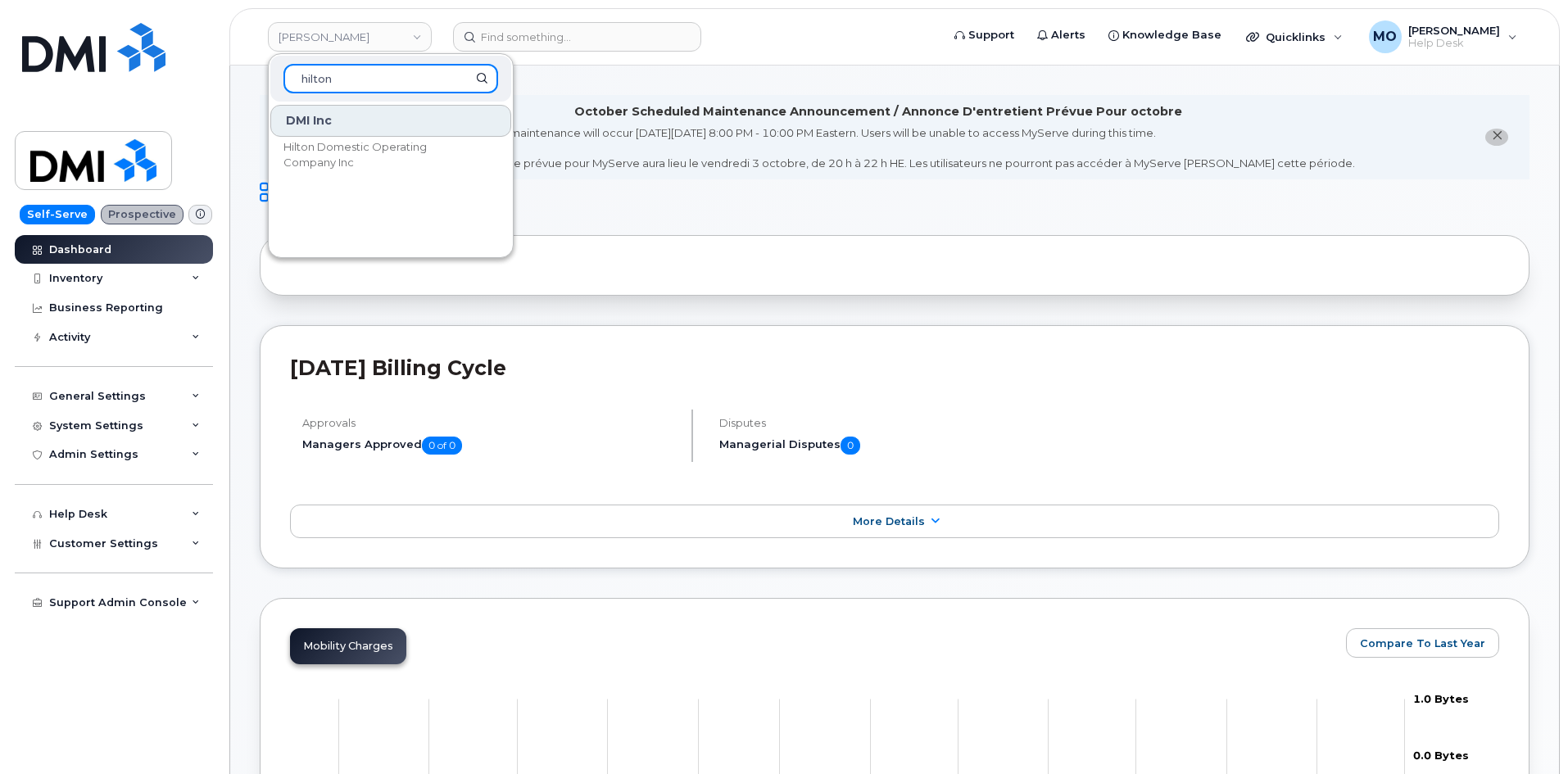
type input "hilton"
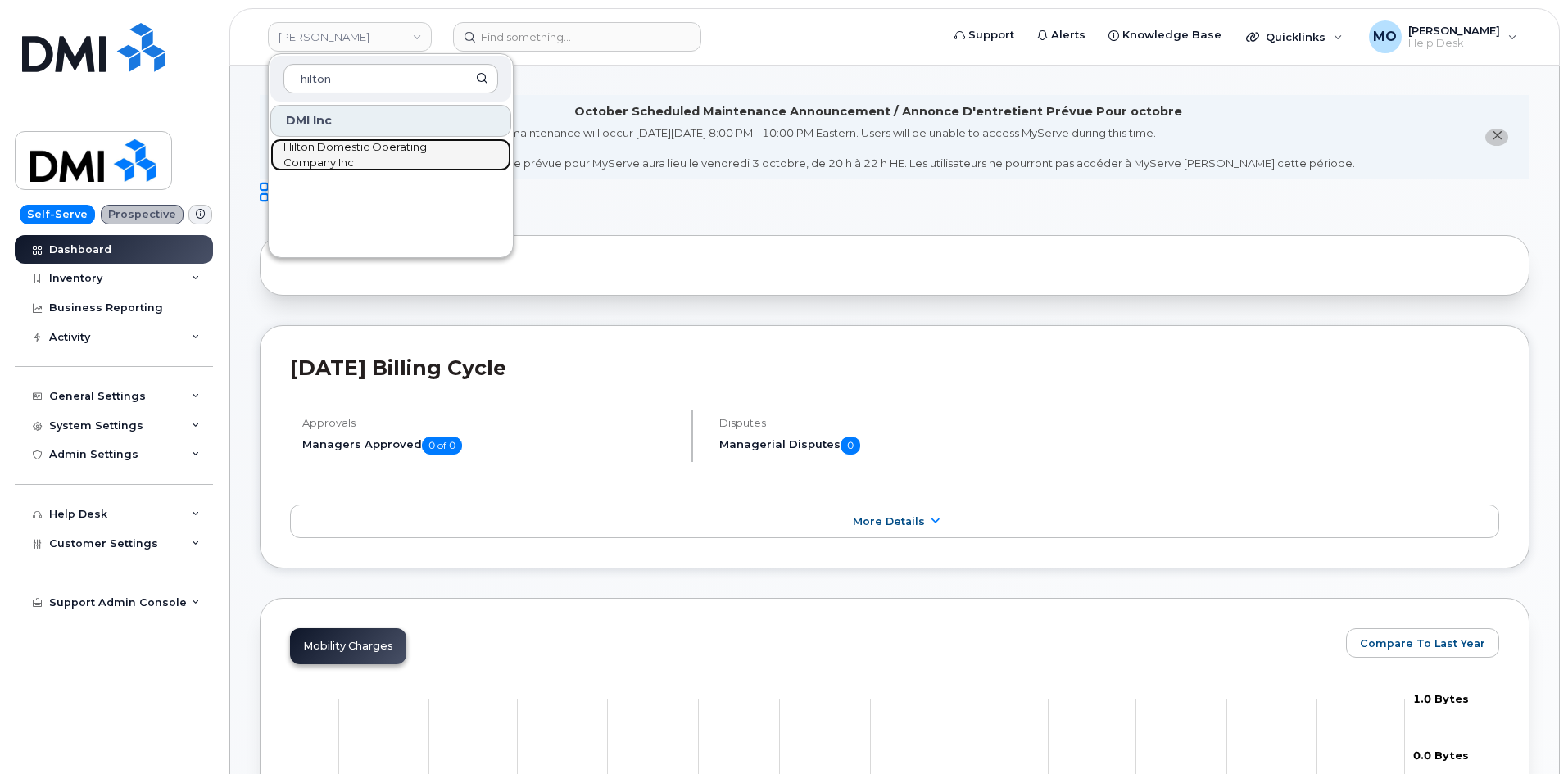
click at [342, 151] on span "Hilton Domestic Operating Company Inc" at bounding box center [378, 154] width 188 height 32
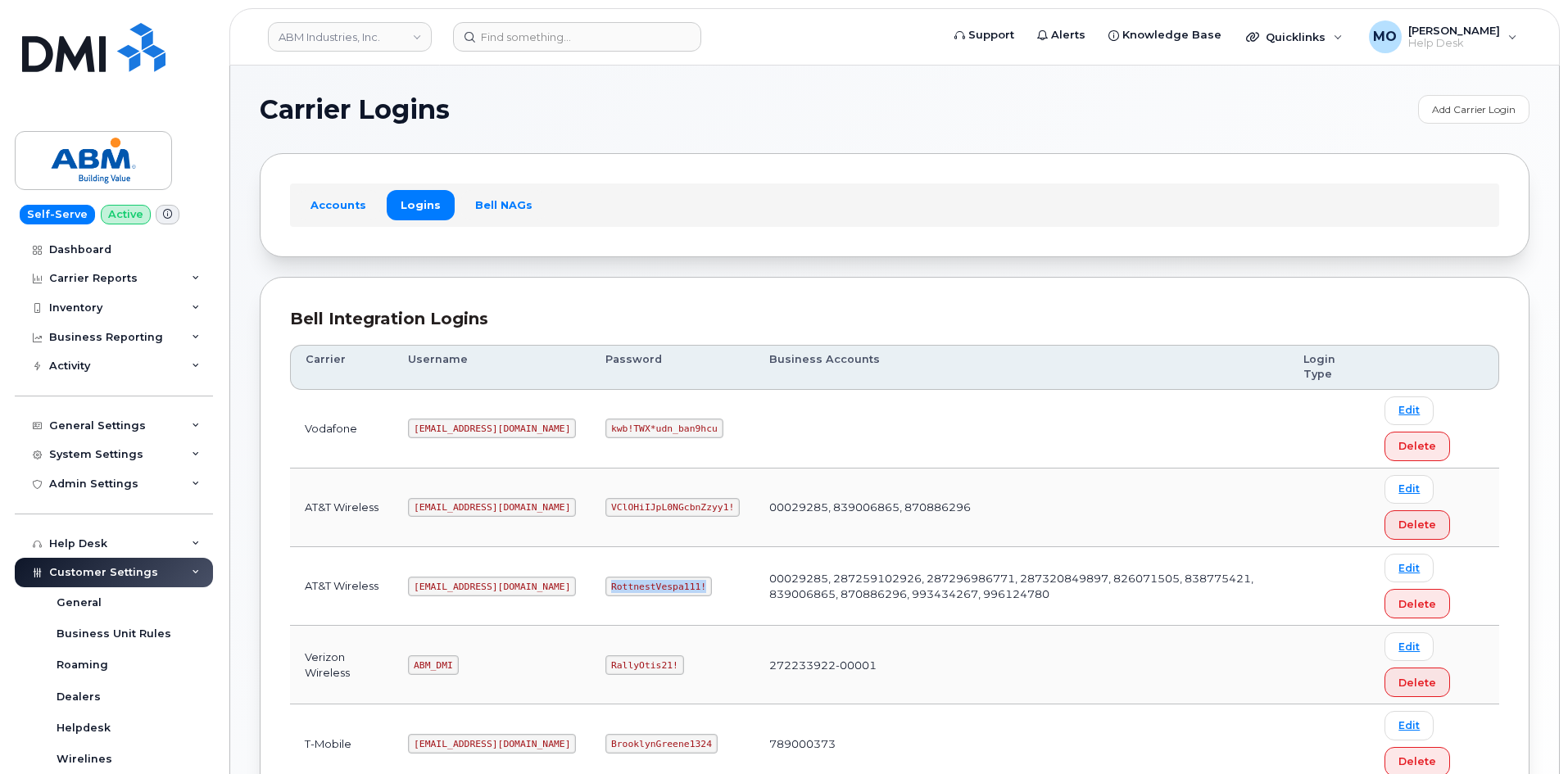
drag, startPoint x: 545, startPoint y: 575, endPoint x: 669, endPoint y: 587, distance: 124.6
click at [669, 587] on td "RottnestVespa111!" at bounding box center [673, 586] width 164 height 78
copy code "RottnestVespa111!"
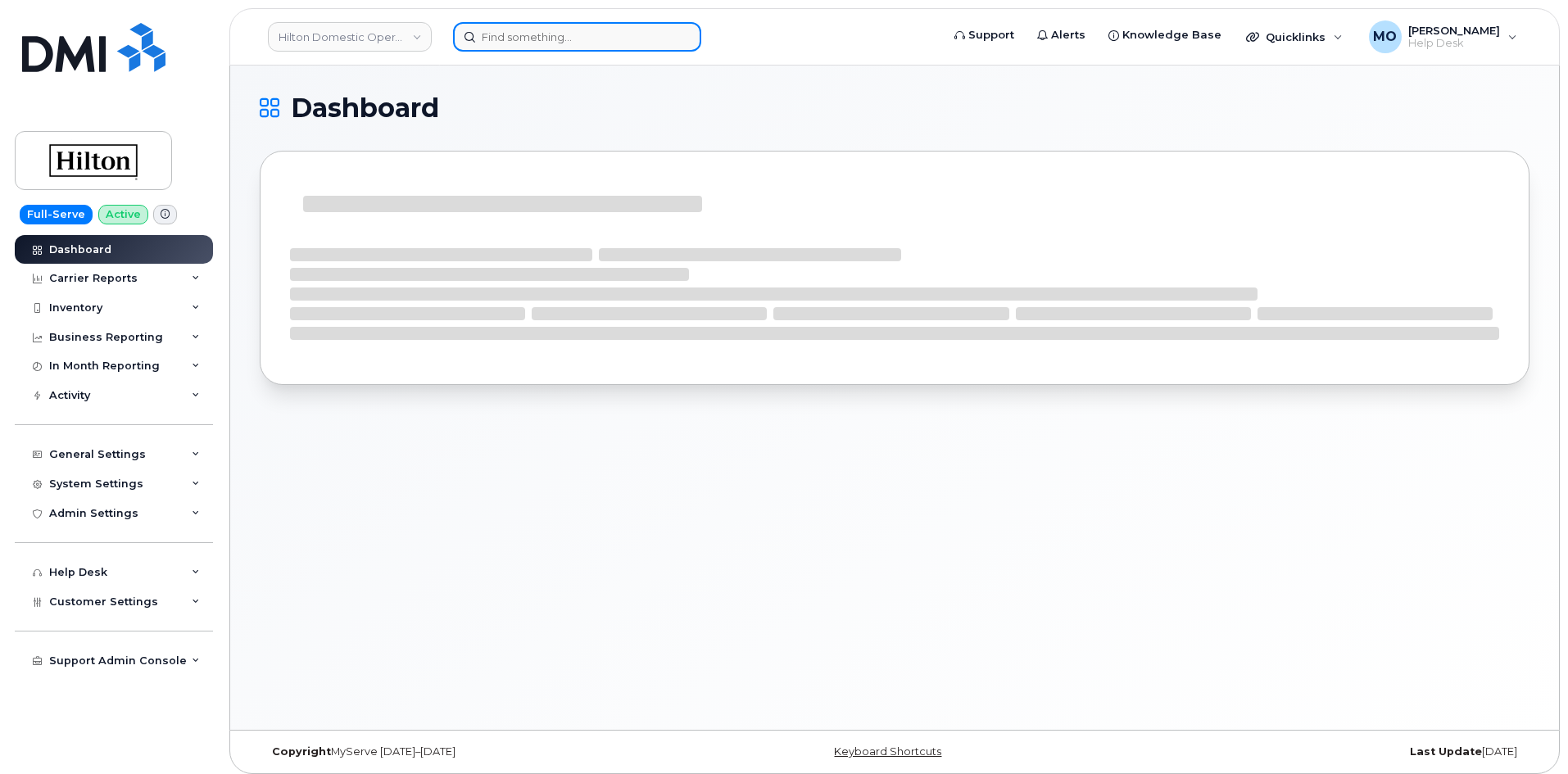
drag, startPoint x: 0, startPoint y: 0, endPoint x: 571, endPoint y: 29, distance: 571.7
click at [569, 25] on input at bounding box center [577, 37] width 248 height 30
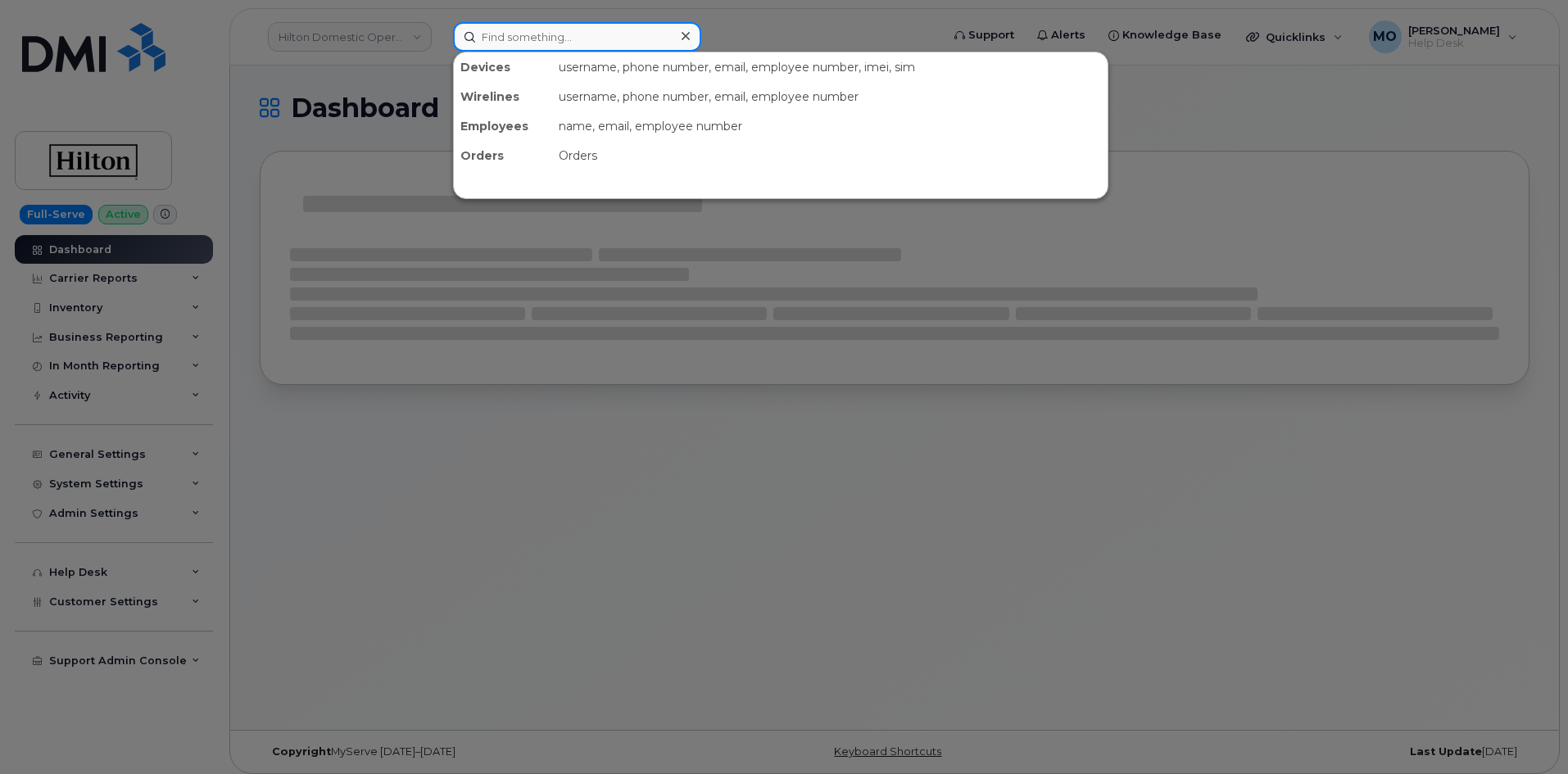
paste input "[PHONE_NUMBER]"
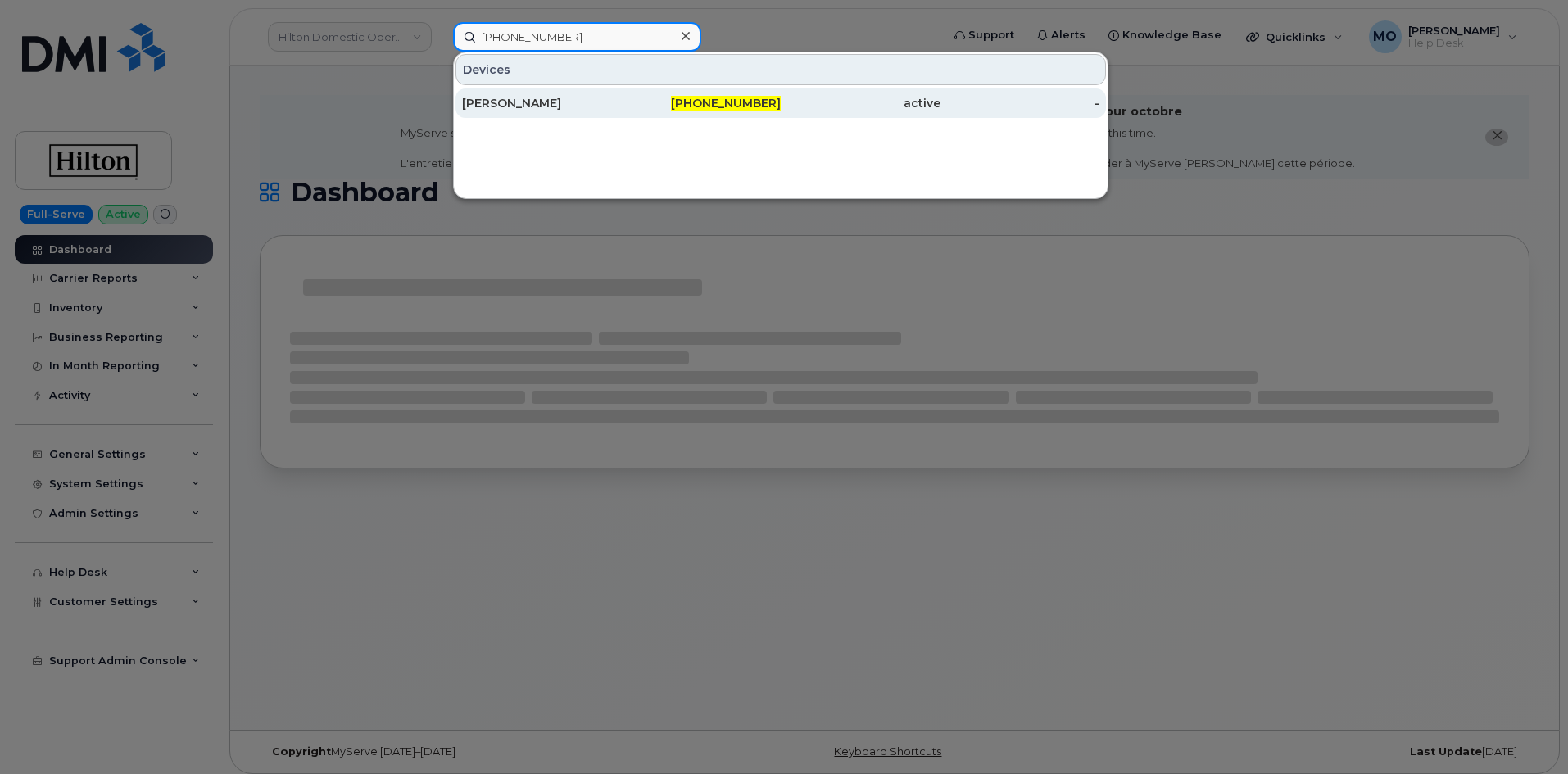
type input "[PHONE_NUMBER]"
click at [551, 95] on div "[PERSON_NAME]" at bounding box center [541, 103] width 160 height 30
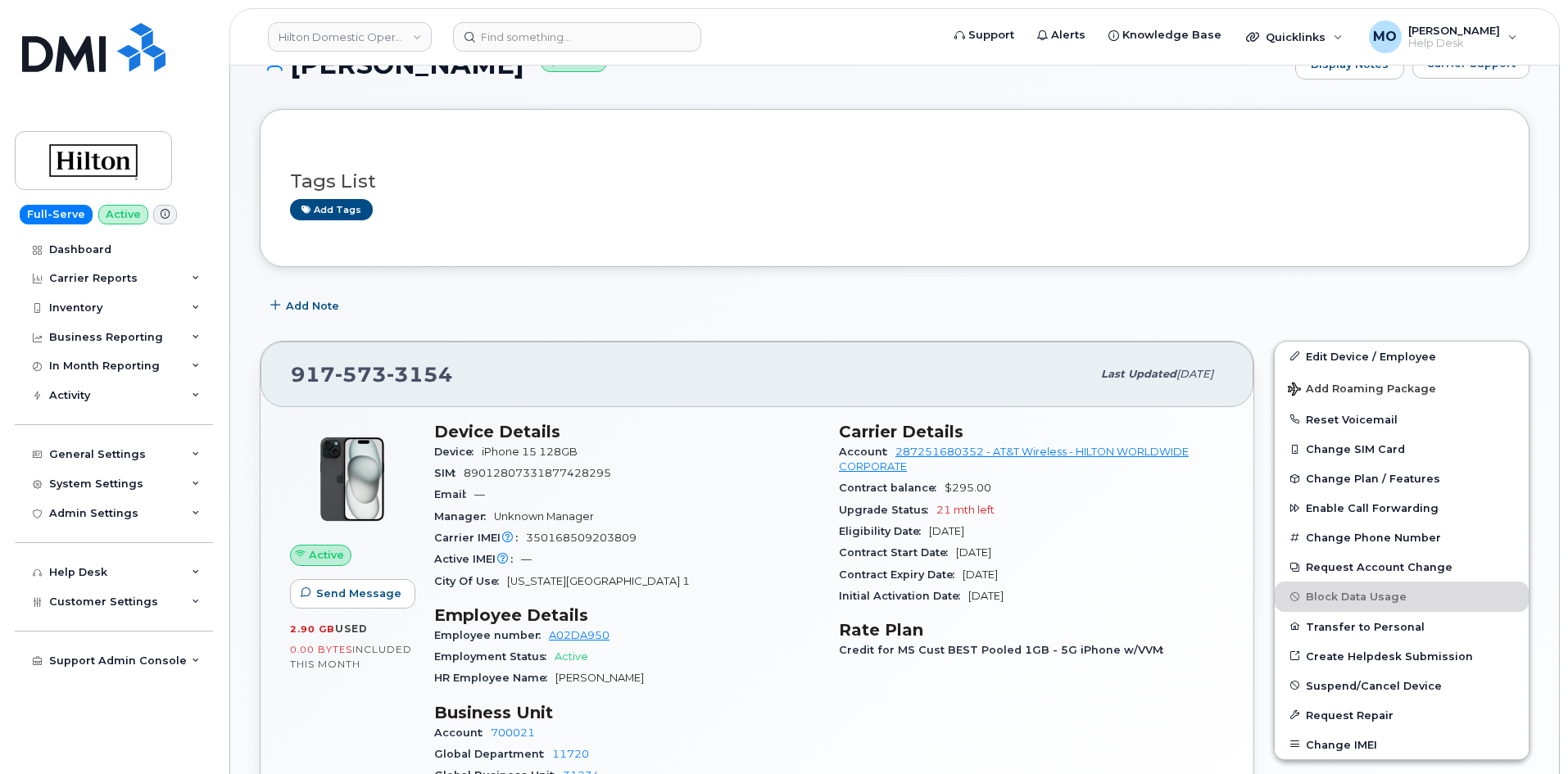
scroll to position [82, 0]
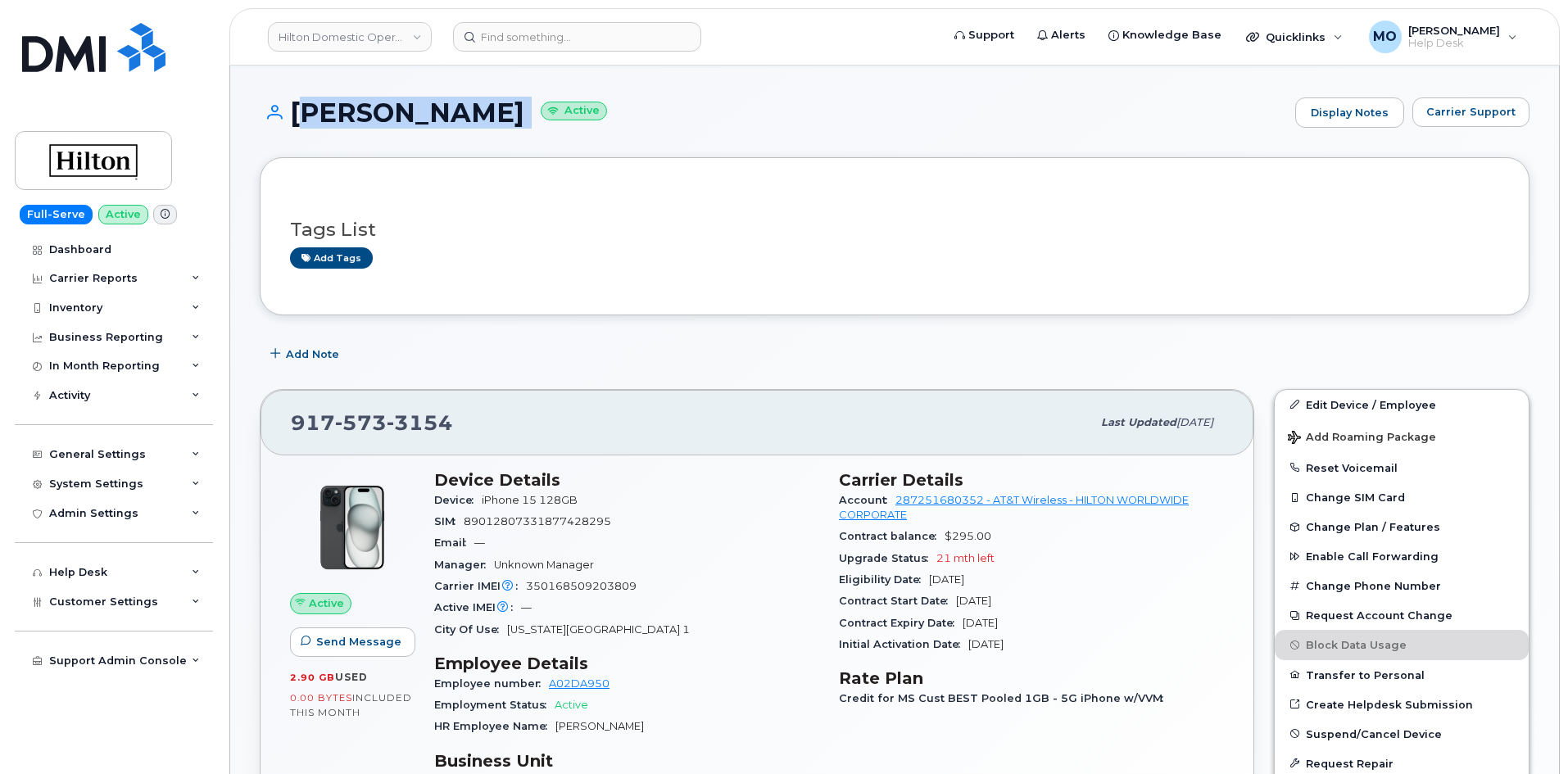
drag, startPoint x: 289, startPoint y: 106, endPoint x: 574, endPoint y: 108, distance: 285.0
click at [574, 108] on h1 "YOKAIRA POLANCO Active" at bounding box center [773, 112] width 1027 height 29
copy h1 "YOKAIRA POLANCO"
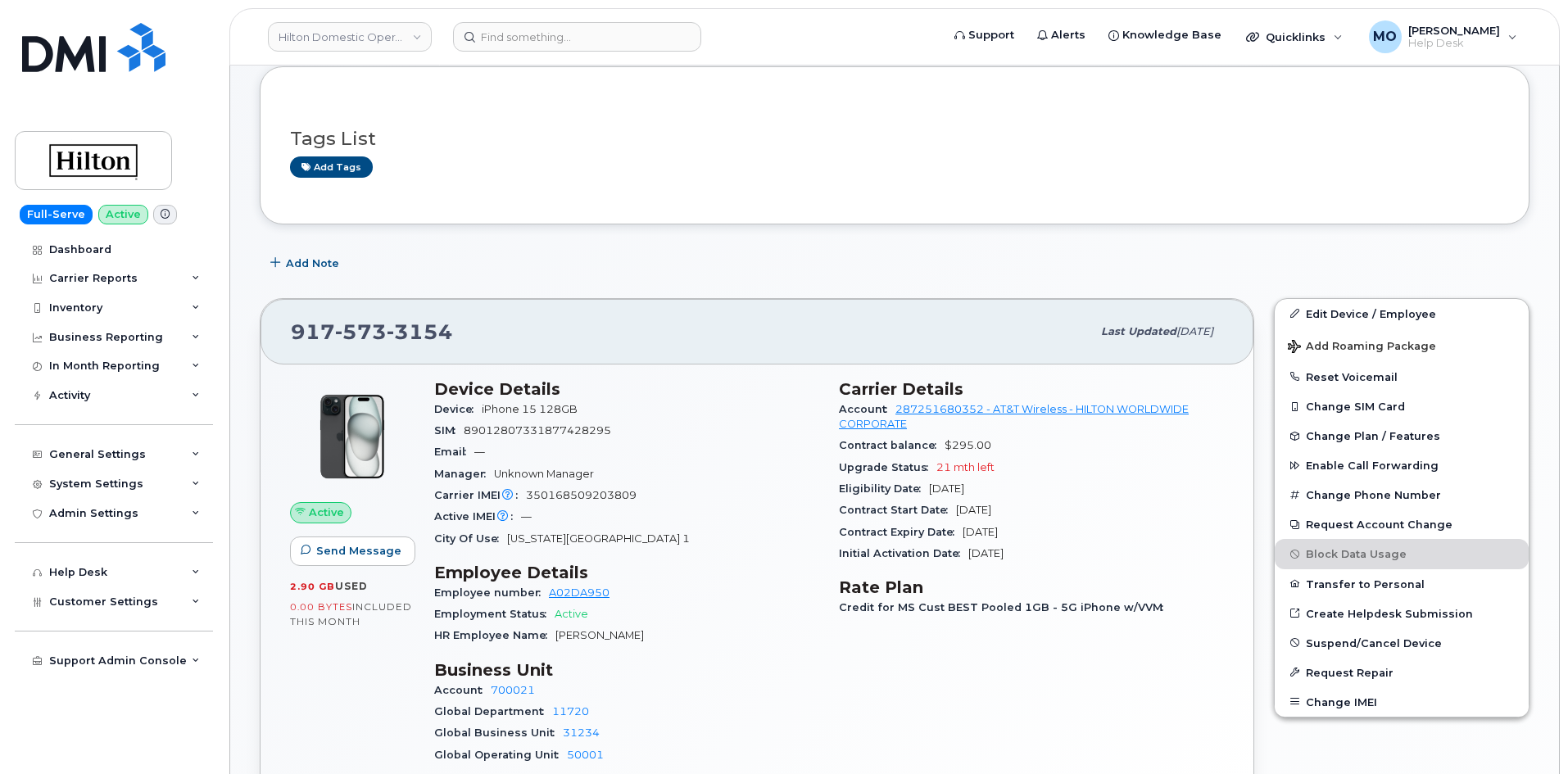
scroll to position [327, 0]
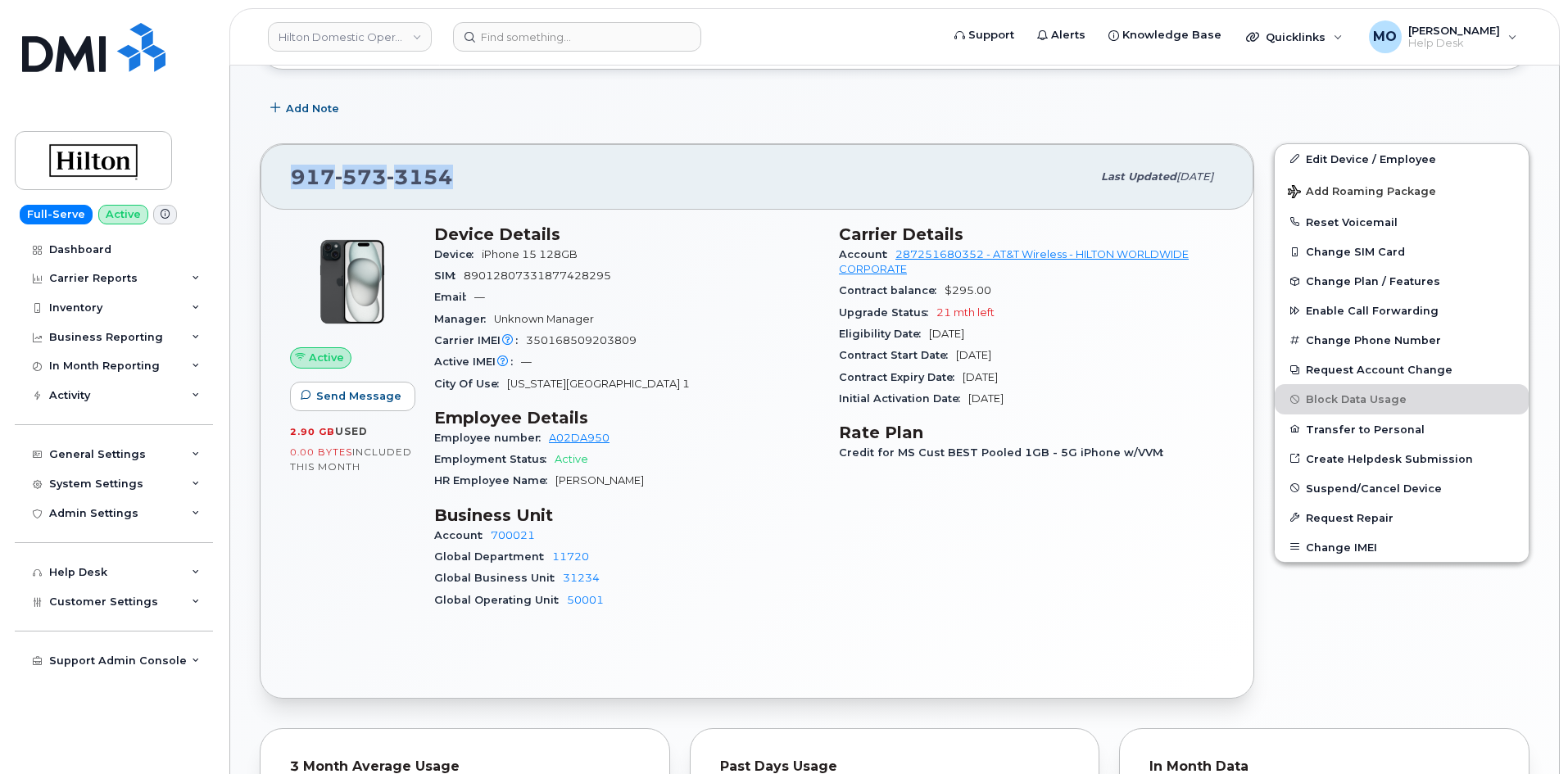
drag, startPoint x: 289, startPoint y: 178, endPoint x: 509, endPoint y: 184, distance: 220.1
click at [509, 184] on div "917 573 3154 Last updated Sep 19, 2025" at bounding box center [756, 176] width 993 height 65
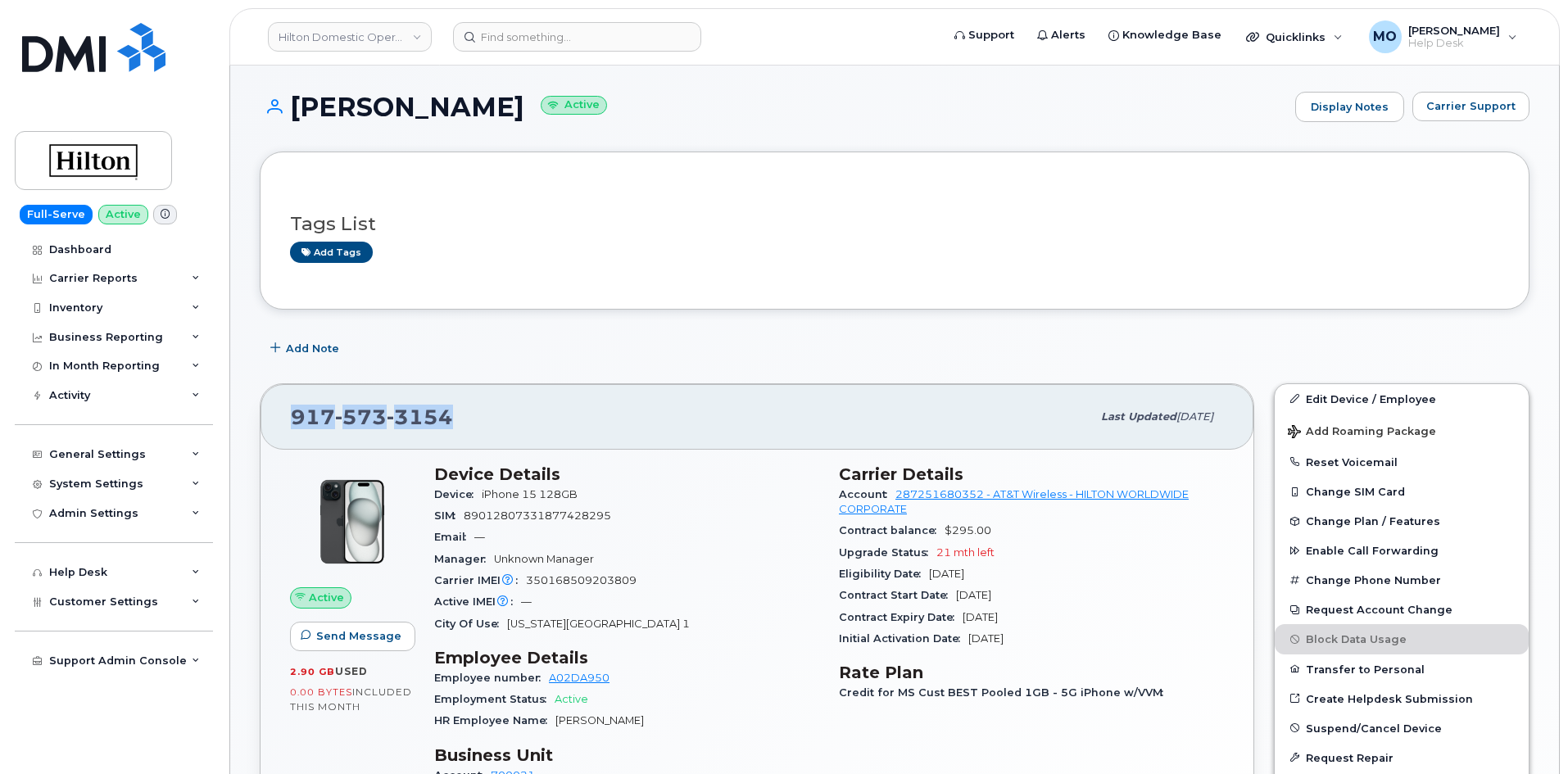
scroll to position [82, 0]
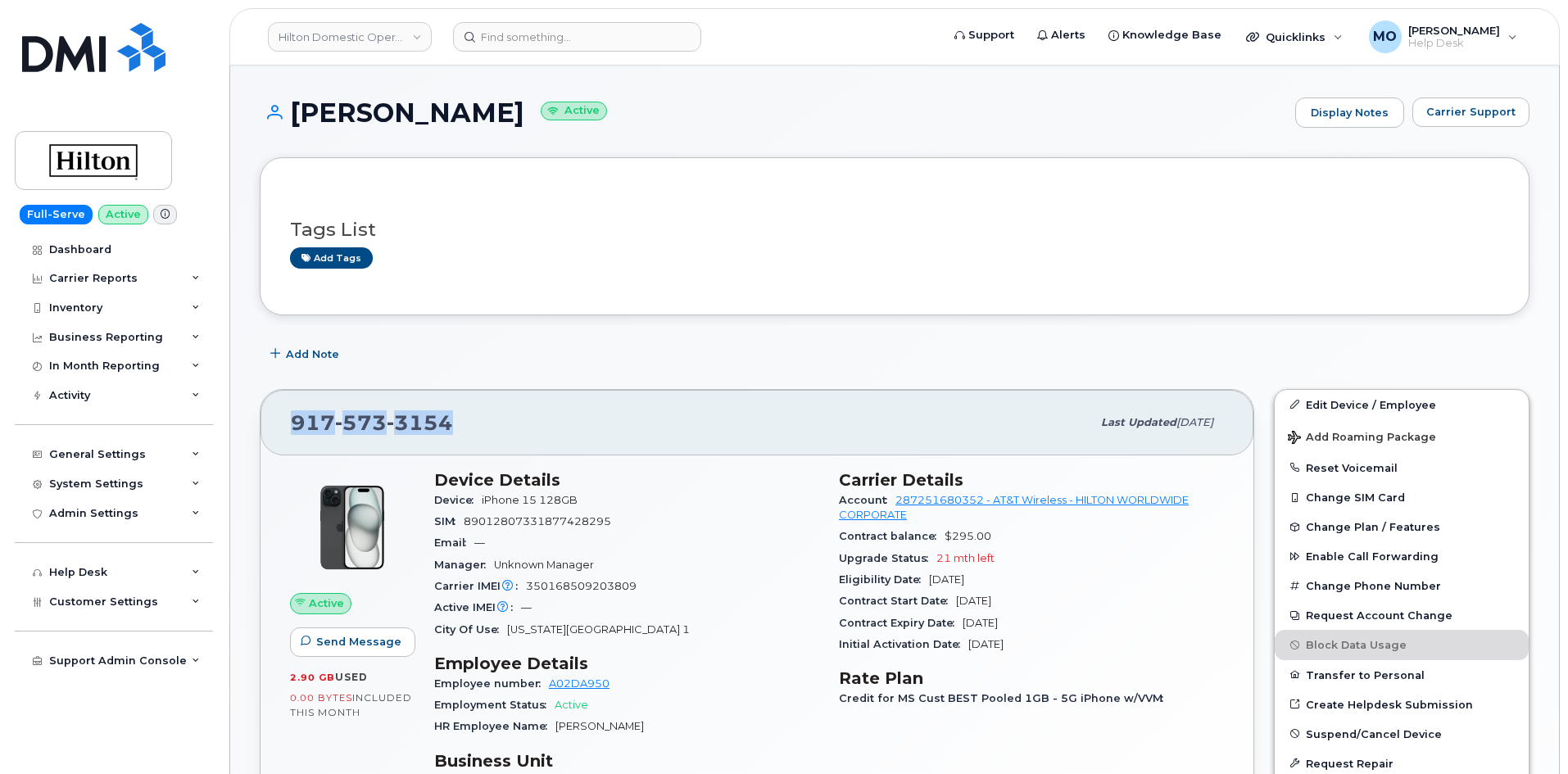
drag, startPoint x: 559, startPoint y: 116, endPoint x: 295, endPoint y: 107, distance: 264.2
click at [295, 107] on h1 "YOKAIRA POLANCO Active" at bounding box center [773, 112] width 1027 height 29
click at [567, 232] on h3 "Tags List" at bounding box center [894, 230] width 1209 height 21
click at [610, 35] on input at bounding box center [577, 37] width 248 height 30
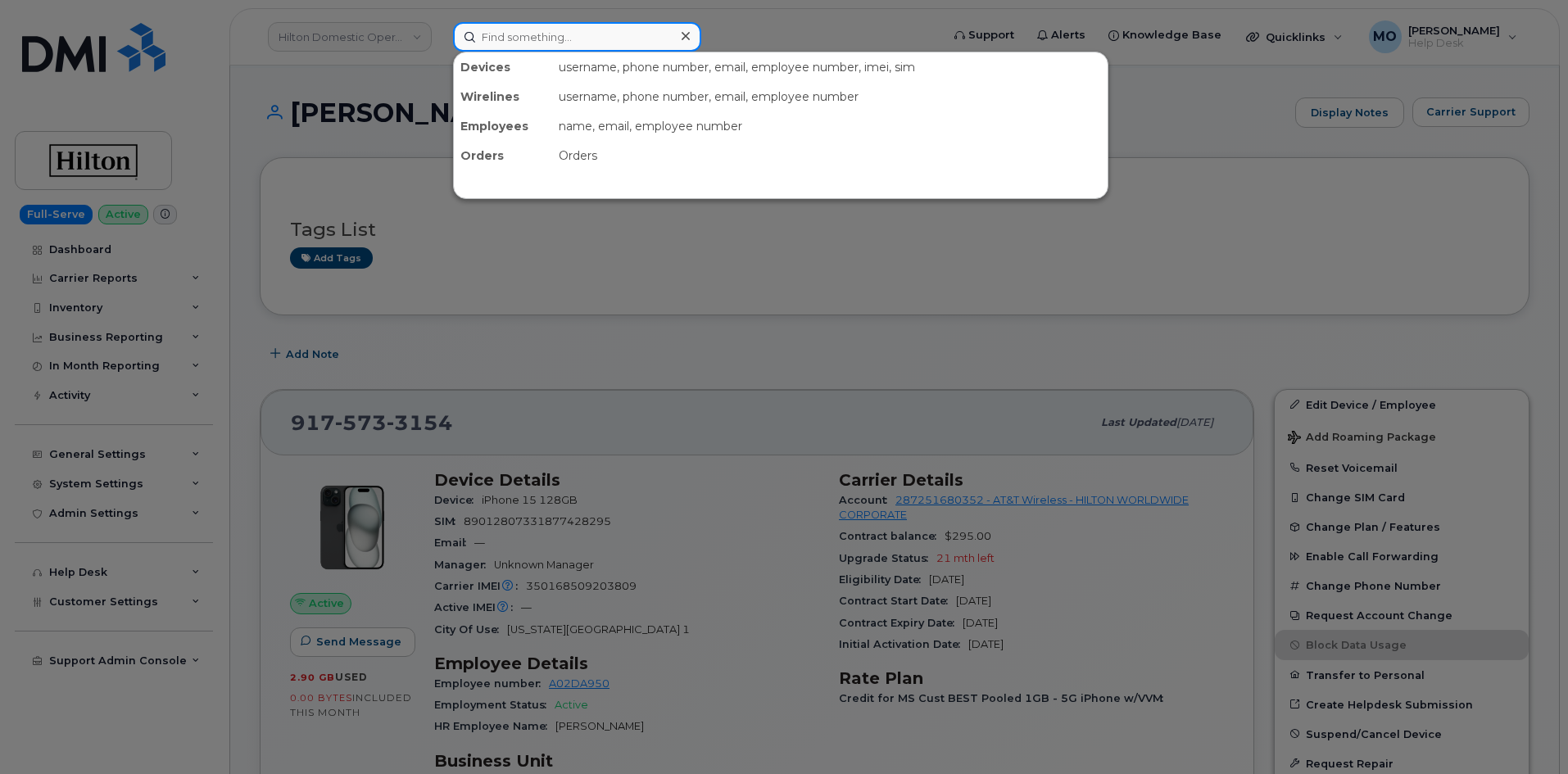
paste input "Stephen Parente"
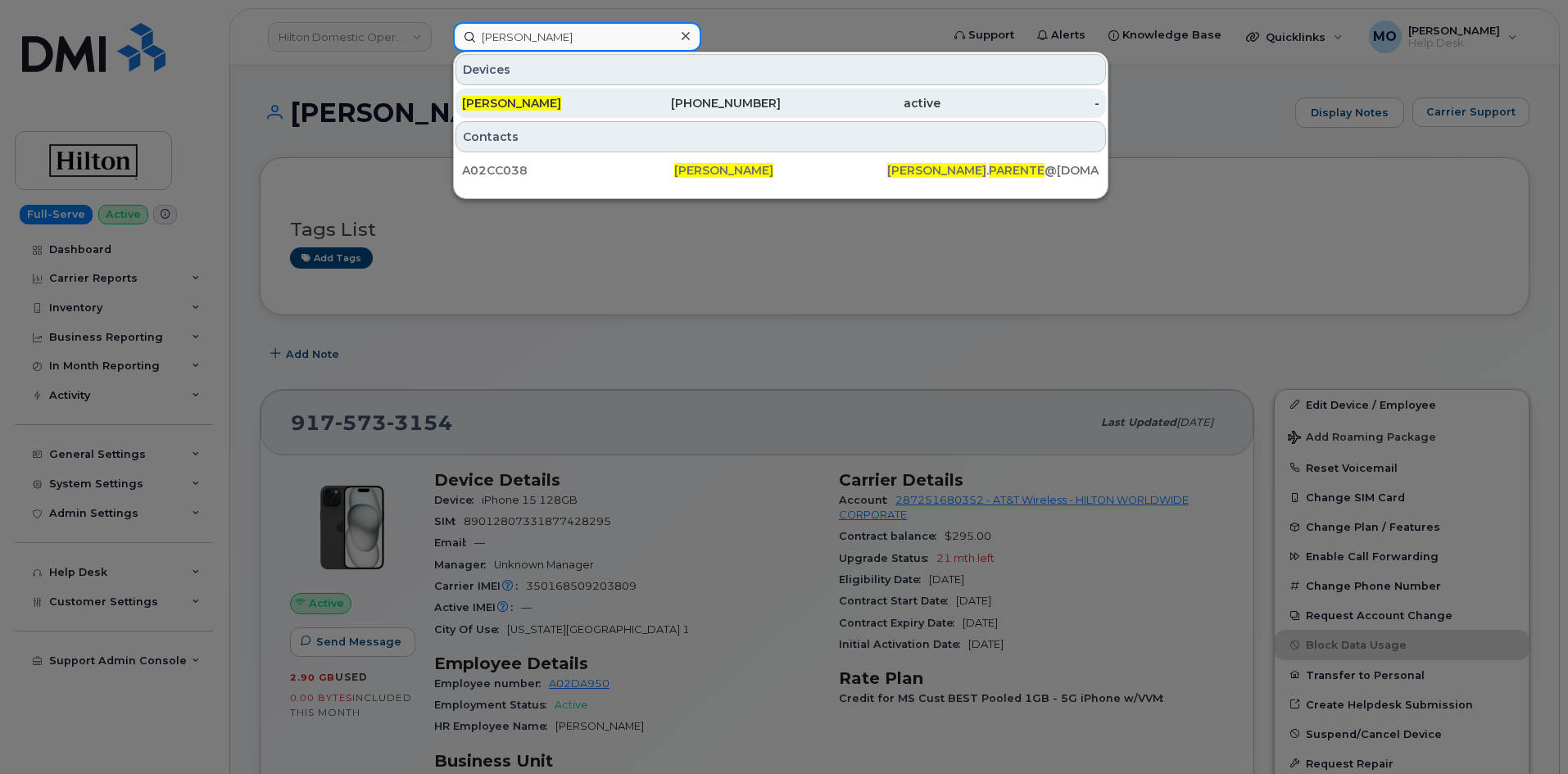
type input "Stephen Parente"
click at [808, 99] on div "active" at bounding box center [860, 103] width 160 height 17
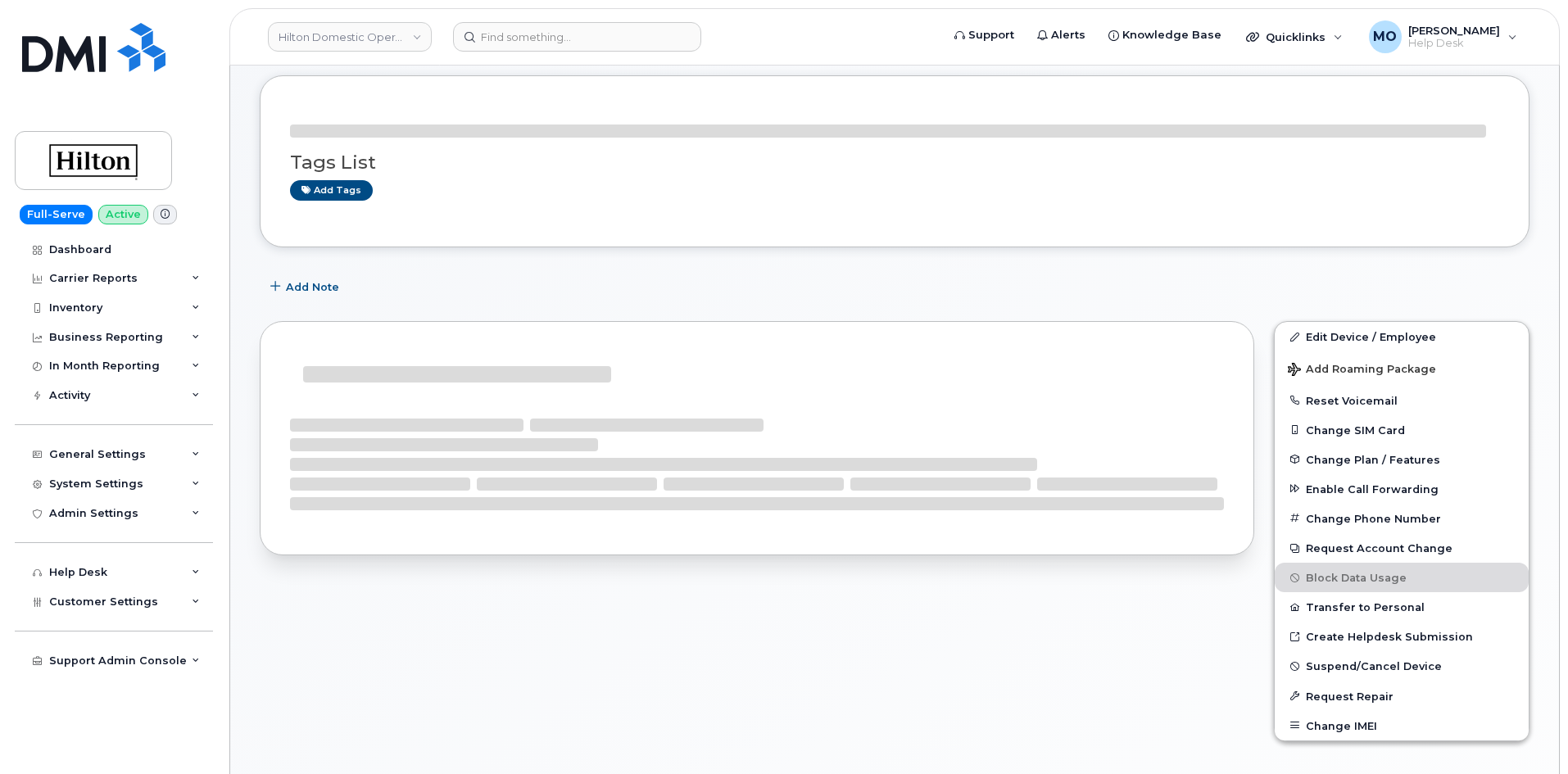
scroll to position [247, 0]
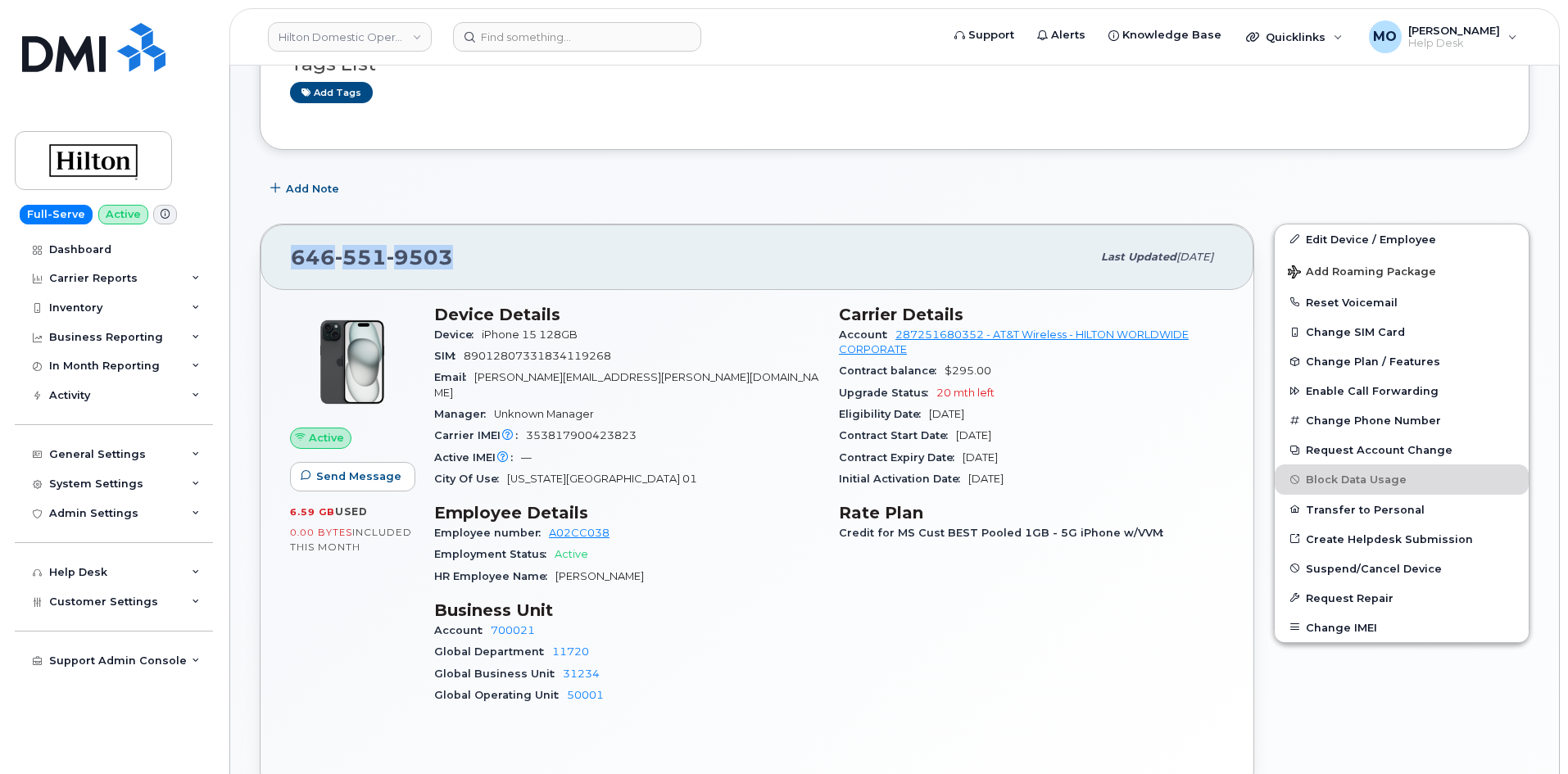
drag, startPoint x: 493, startPoint y: 202, endPoint x: 450, endPoint y: 250, distance: 64.4
click at [450, 250] on div "Tags List Add tags Add Note 646 551 9503 Last updated Sep 19, 2025 Active Send …" at bounding box center [894, 713] width 1270 height 1442
click at [641, 40] on input at bounding box center [577, 37] width 248 height 30
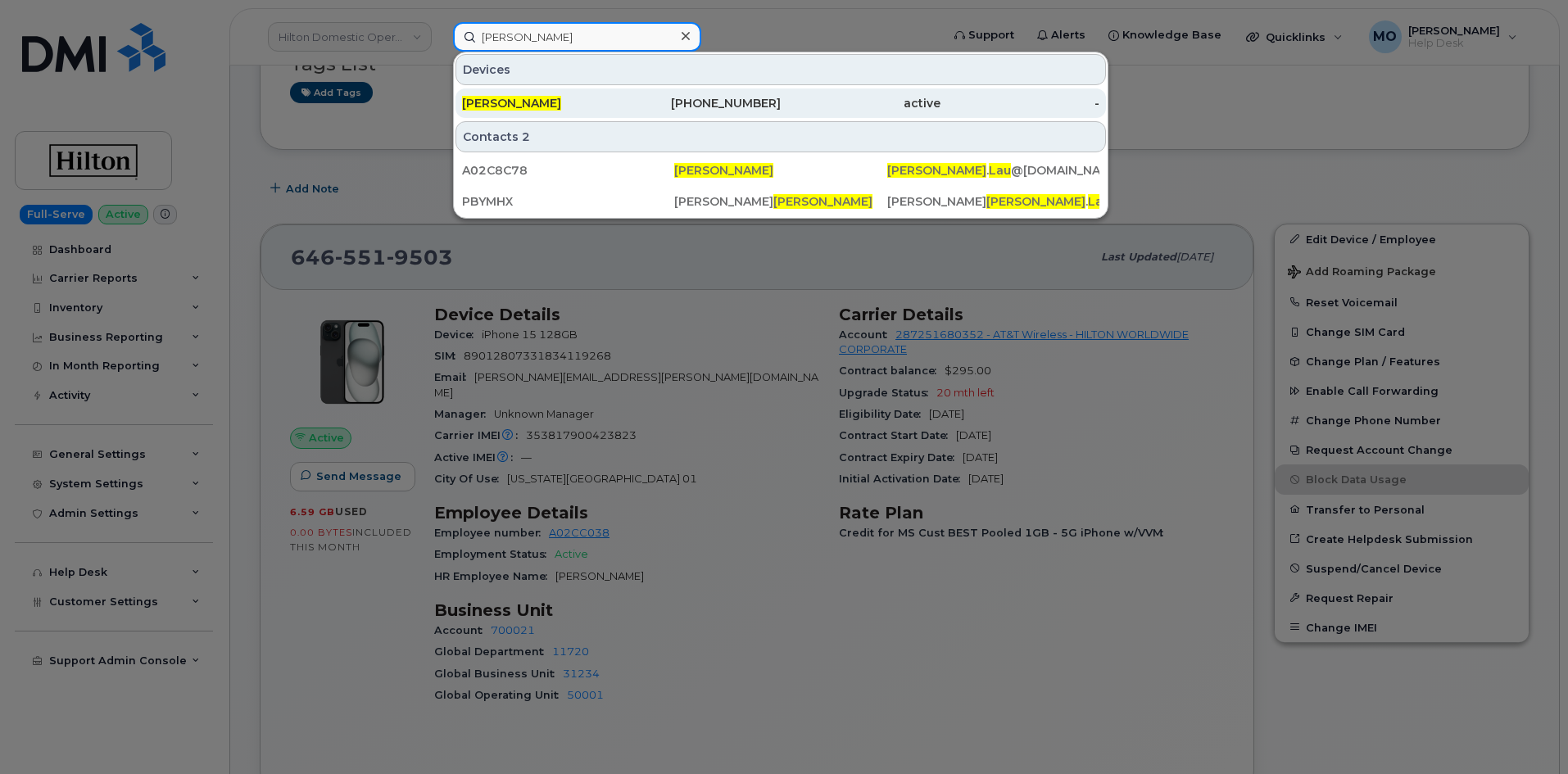
type input "Betty lau"
click at [581, 101] on div "BETTY LAU" at bounding box center [541, 103] width 160 height 17
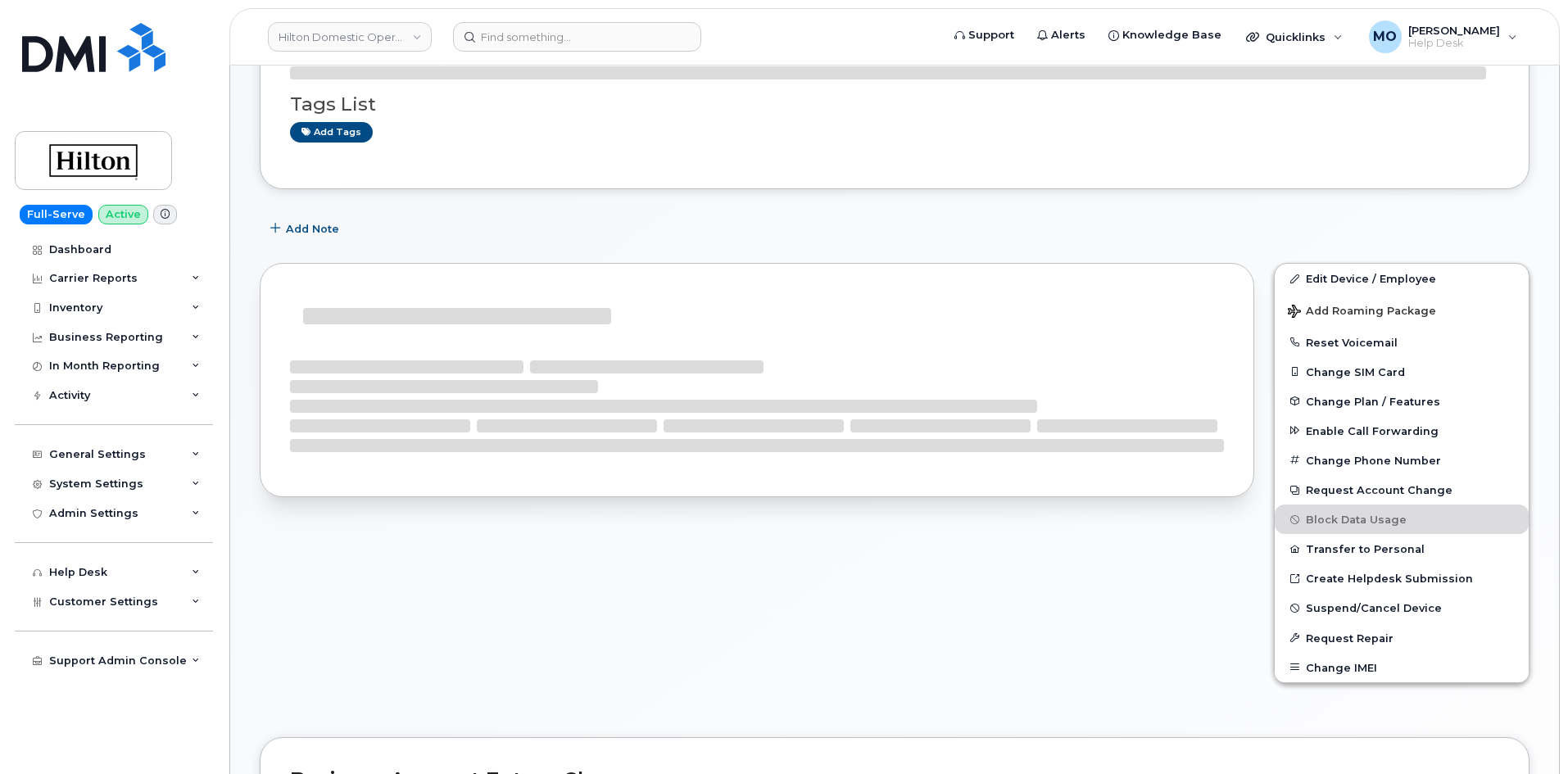
scroll to position [245, 0]
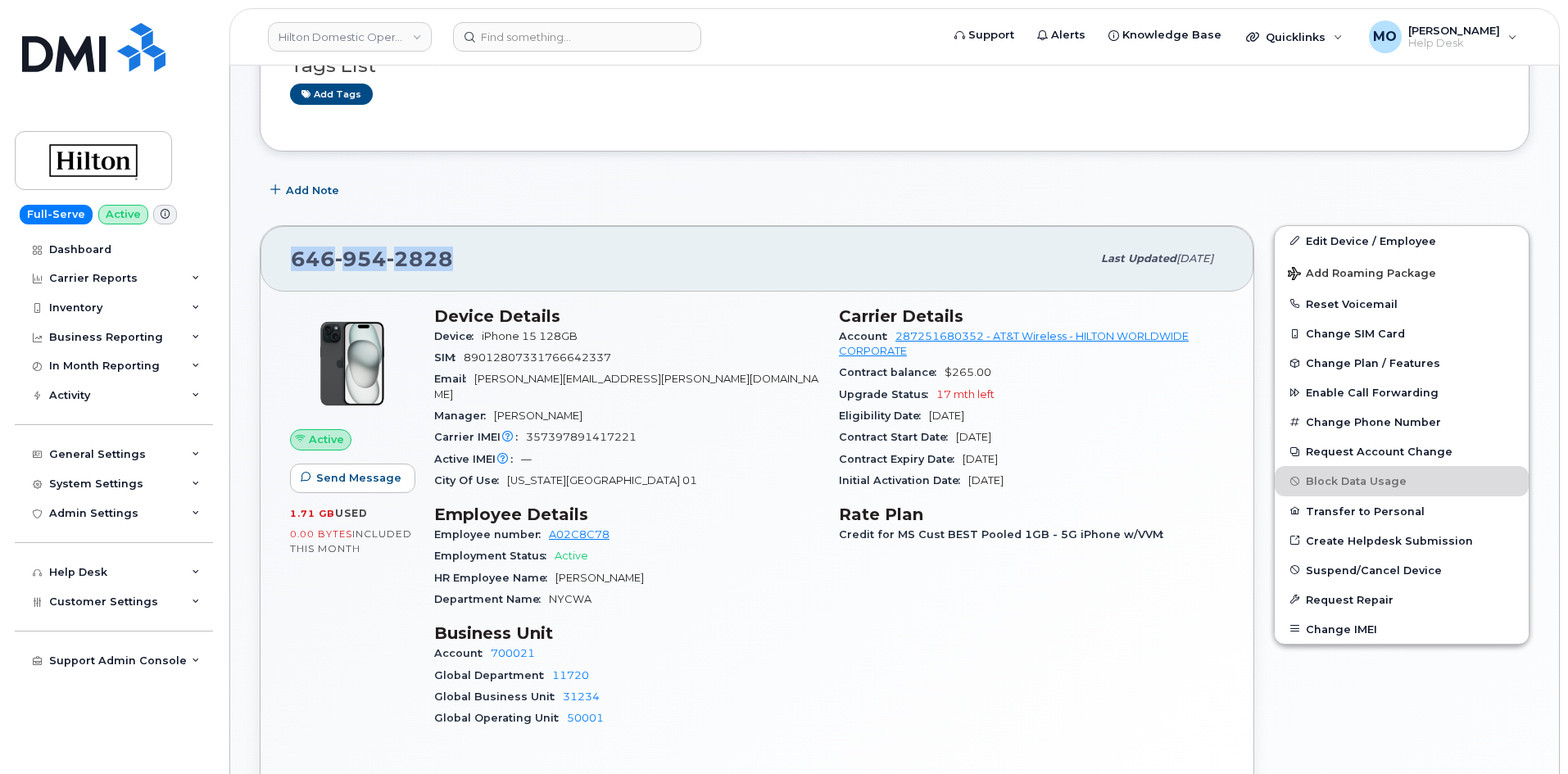
drag, startPoint x: 291, startPoint y: 265, endPoint x: 519, endPoint y: 266, distance: 228.0
click at [512, 264] on div "[PHONE_NUMBER] Last updated [DATE]" at bounding box center [756, 259] width 993 height 65
copy span "[PHONE_NUMBER]"
click at [621, 37] on input at bounding box center [577, 37] width 248 height 30
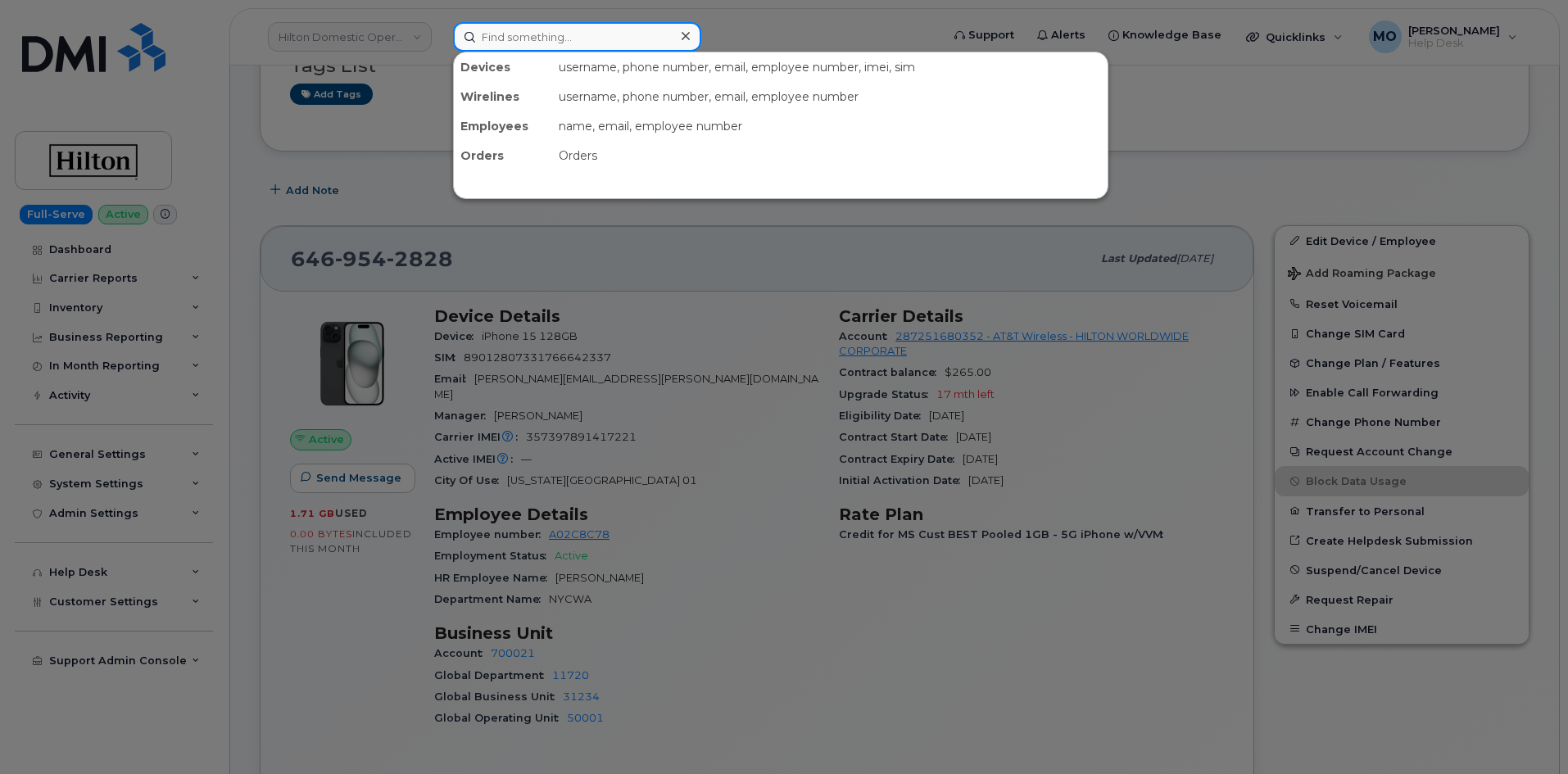
paste input "[PERSON_NAME]"
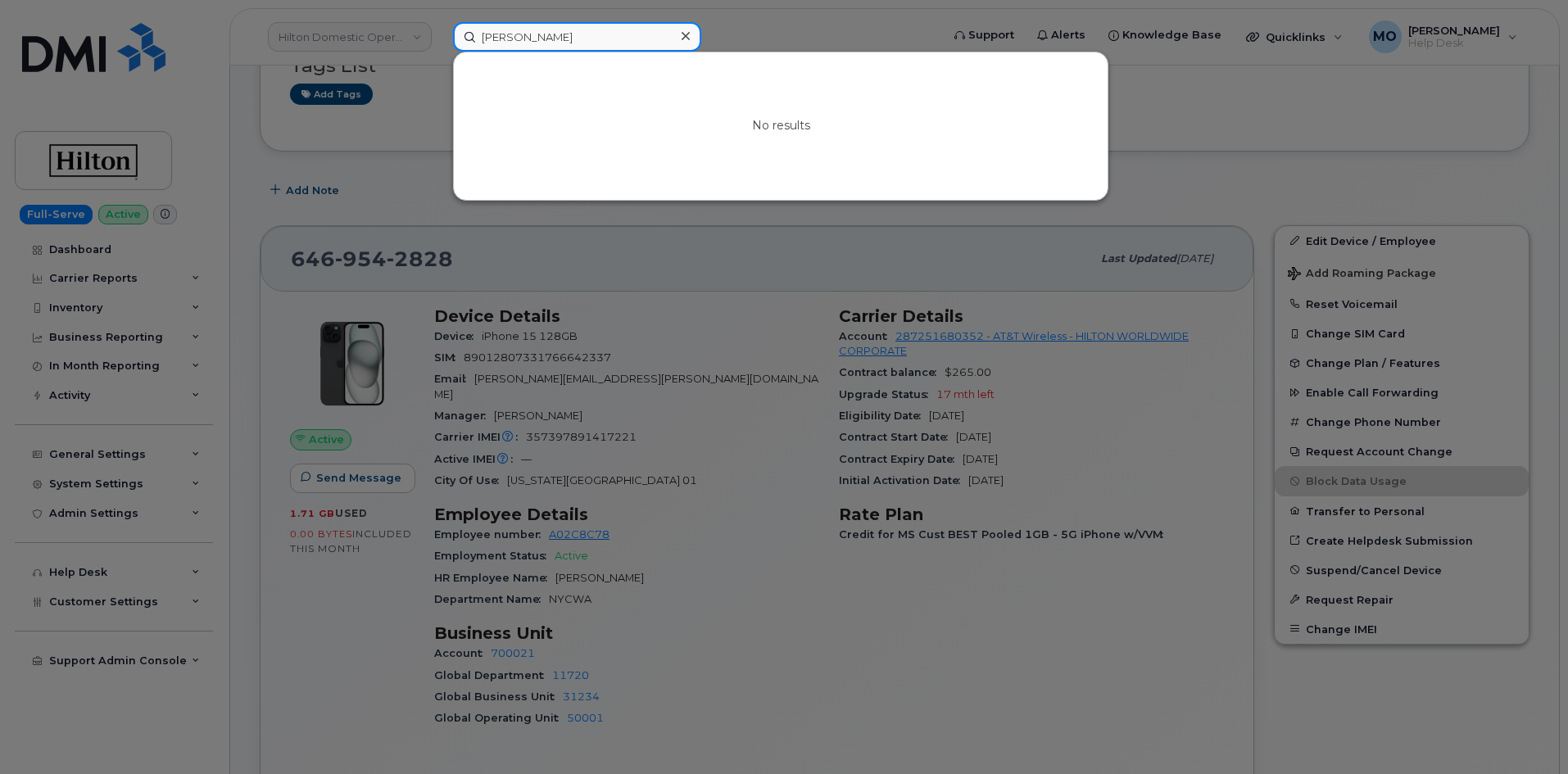
click at [627, 43] on input "[PERSON_NAME]" at bounding box center [577, 37] width 248 height 30
click at [512, 42] on input "[PERSON_NAME]" at bounding box center [577, 37] width 248 height 30
type input "[PERSON_NAME]"
